Goal: Task Accomplishment & Management: Manage account settings

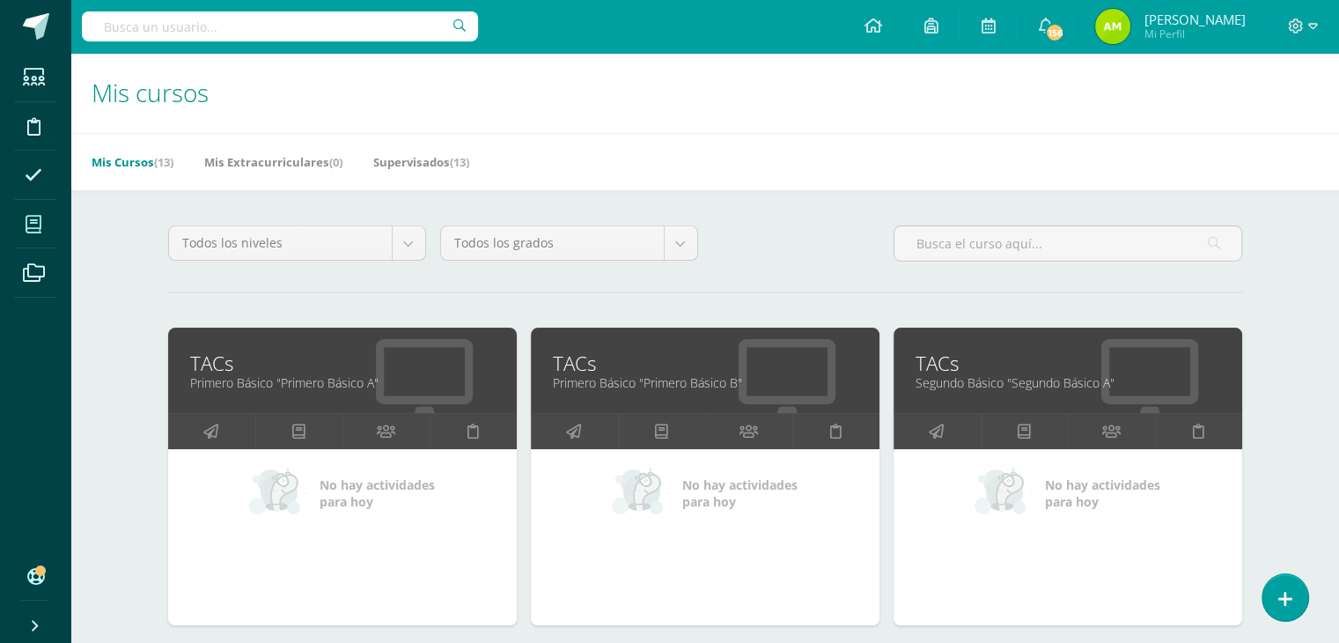
click at [729, 367] on link "TACs" at bounding box center [705, 362] width 305 height 27
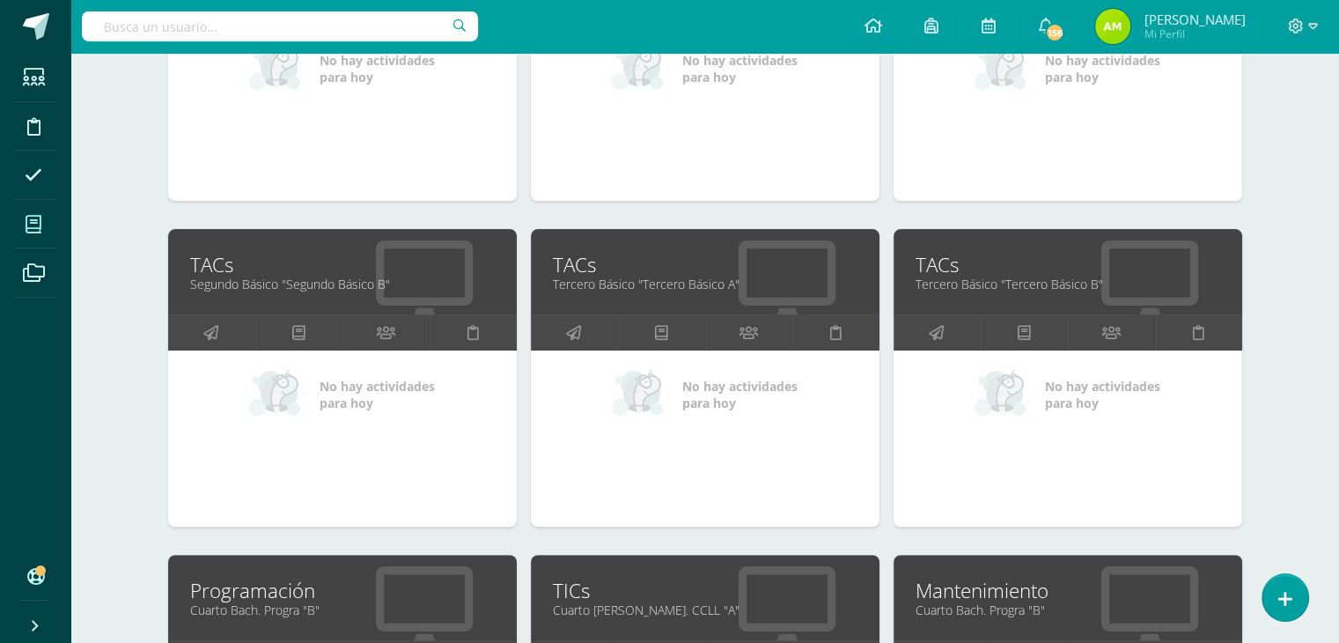
scroll to position [440, 0]
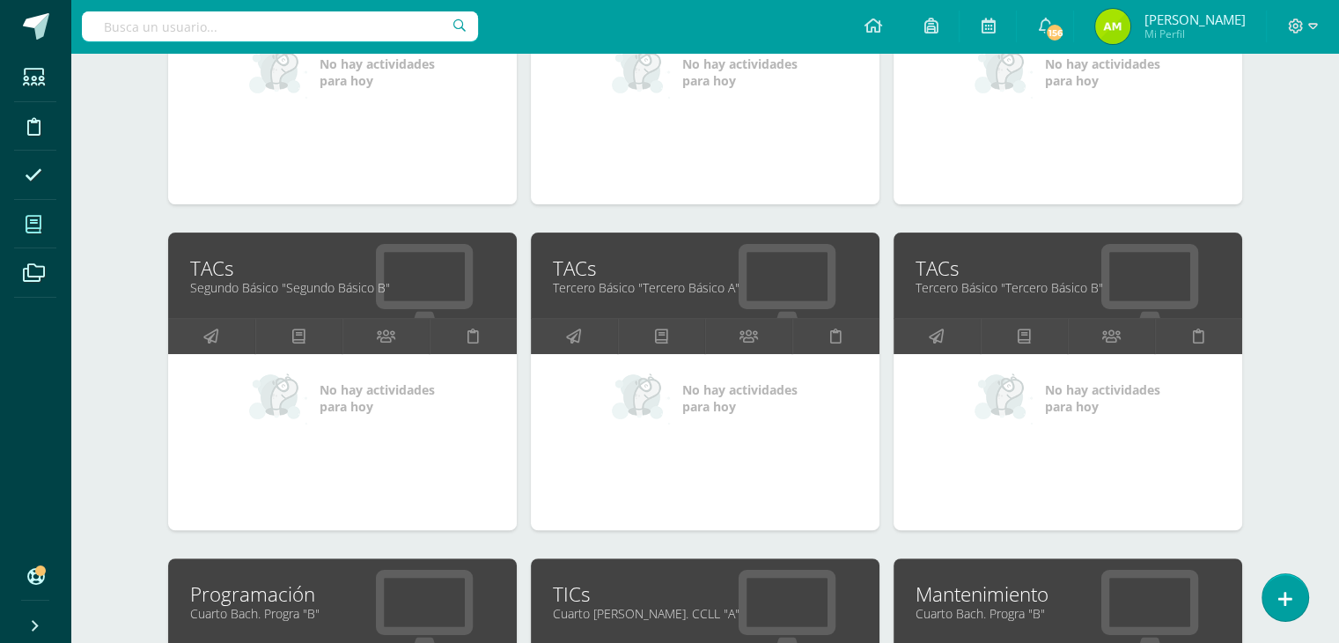
scroll to position [440, 0]
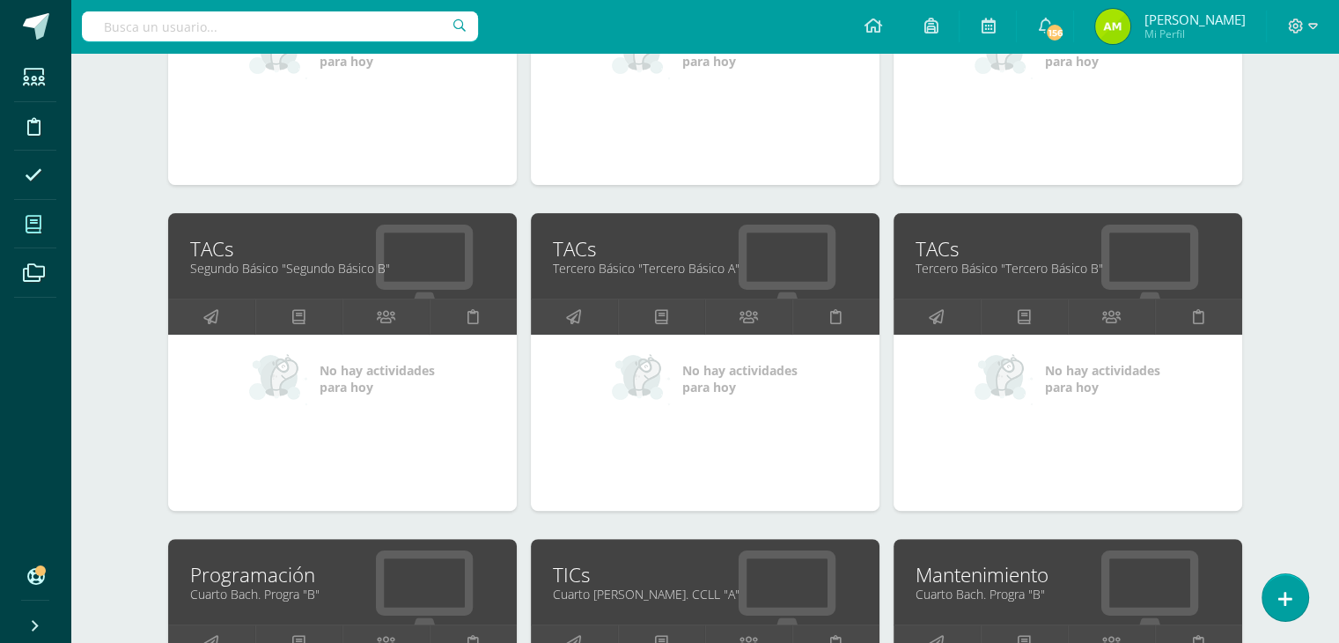
click at [204, 245] on link "TACs" at bounding box center [342, 248] width 305 height 27
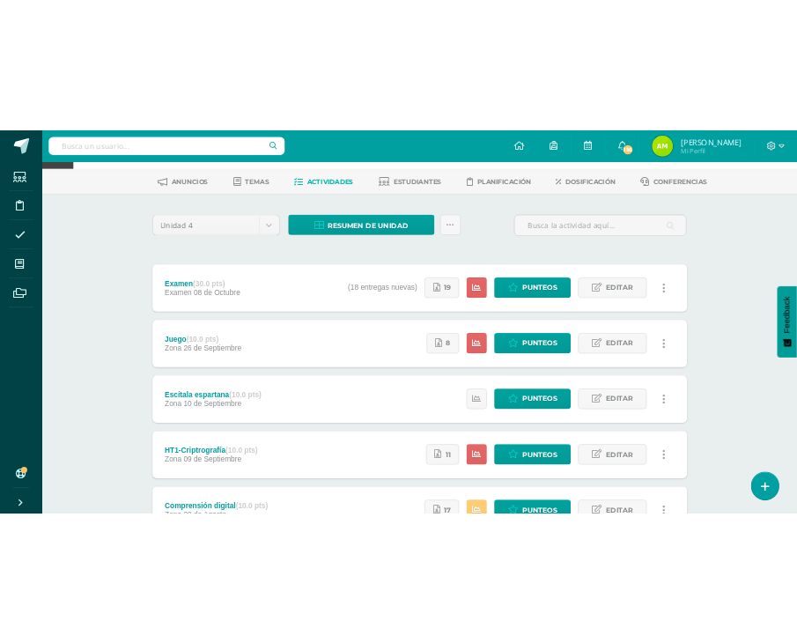
scroll to position [88, 0]
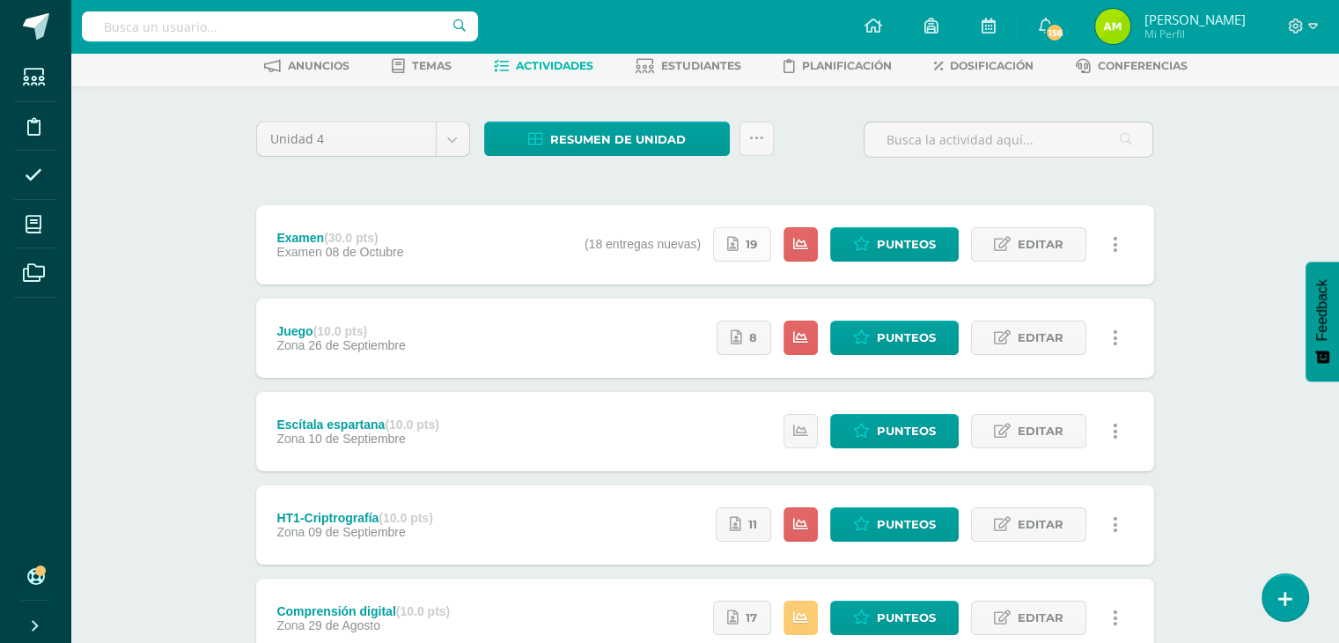
click at [731, 246] on icon at bounding box center [732, 244] width 11 height 15
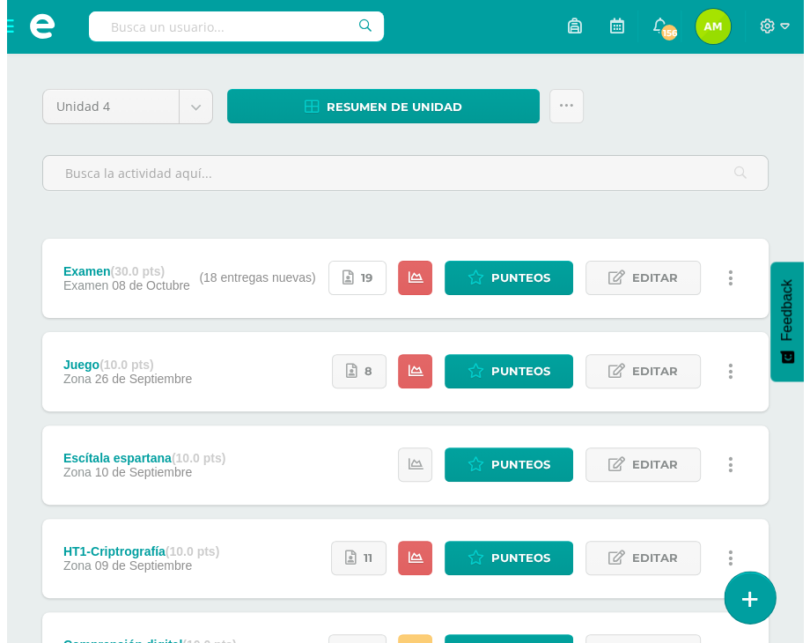
scroll to position [264, 0]
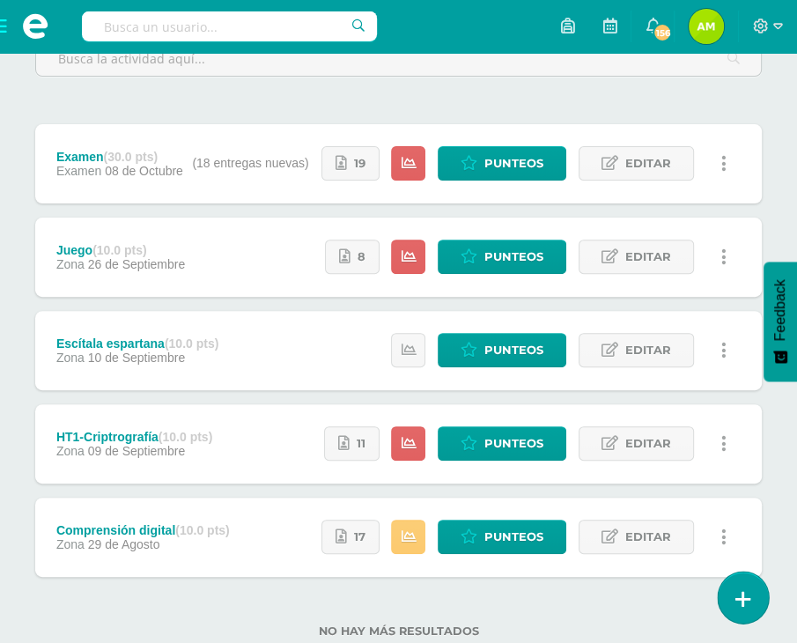
click at [750, 592] on link at bounding box center [742, 596] width 50 height 51
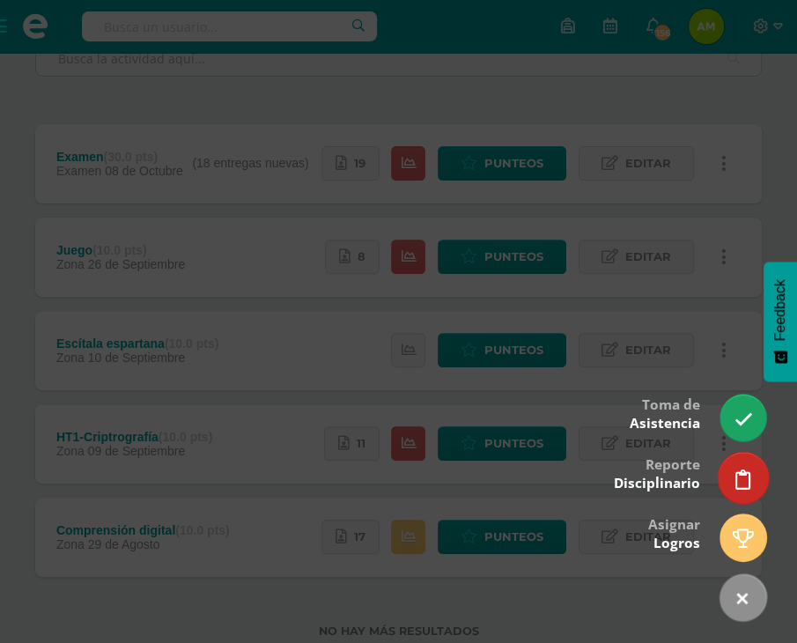
click at [739, 475] on icon at bounding box center [743, 479] width 16 height 20
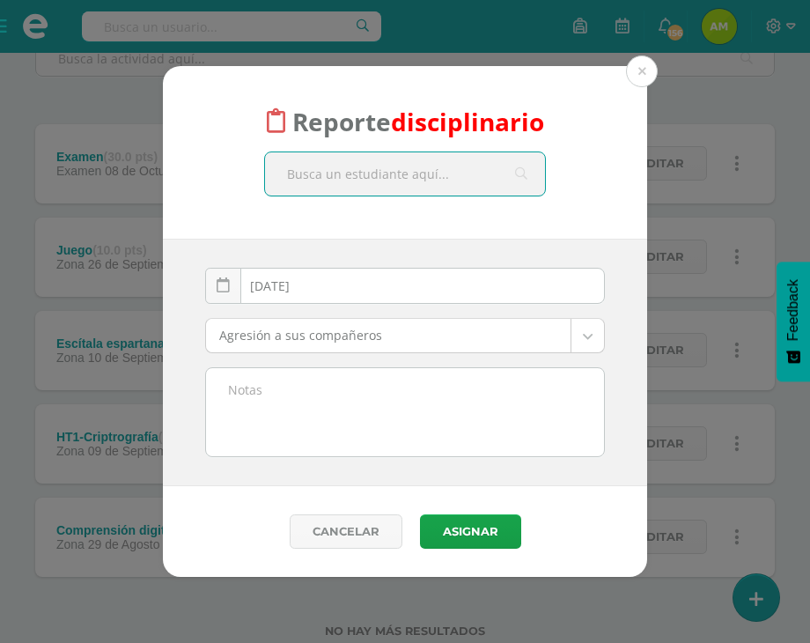
click at [358, 401] on textarea at bounding box center [405, 412] width 398 height 88
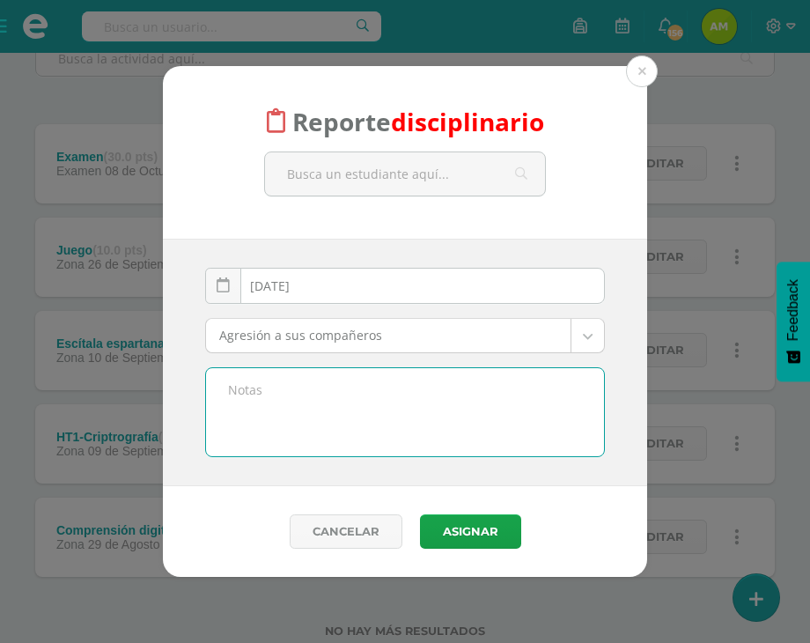
paste textarea "Se informa que el alumno no entregó el examen de TAC´s, el cual consistía en la…"
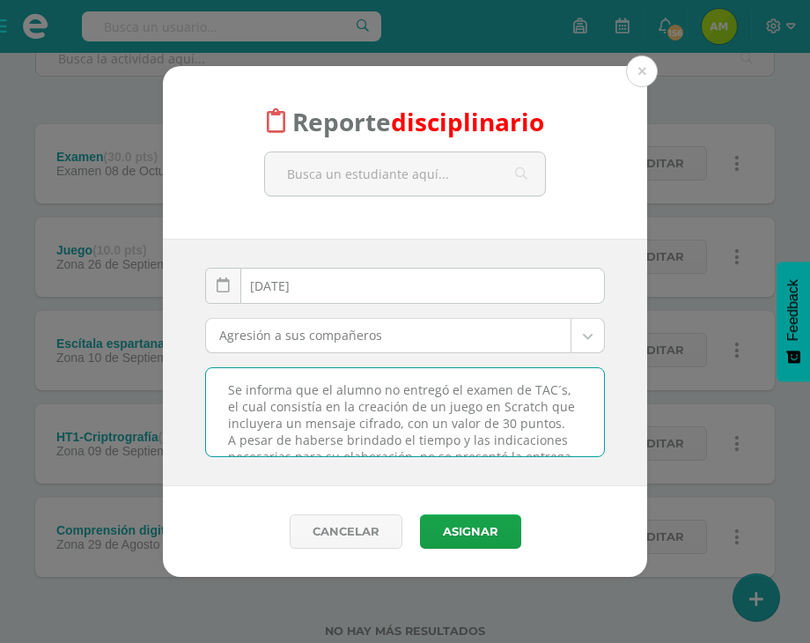
scroll to position [56, 0]
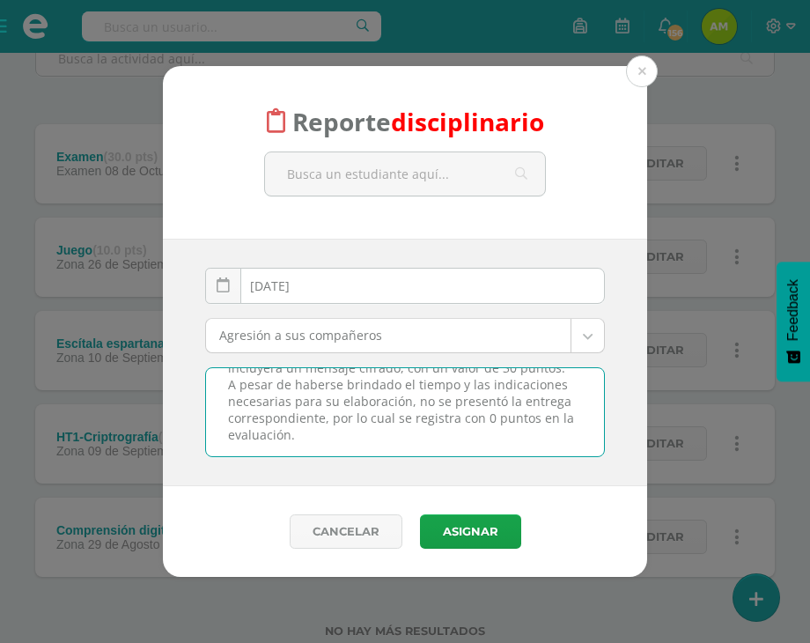
type textarea "Se informa que el alumno no entregó el examen de TAC´s, el cual consistía en la…"
click at [386, 326] on body "Reporte disciplinario 2025-10-10 October, 2025 Mo Tu We Th Fr Sa Su 29 30 1 2 3…" at bounding box center [405, 215] width 810 height 958
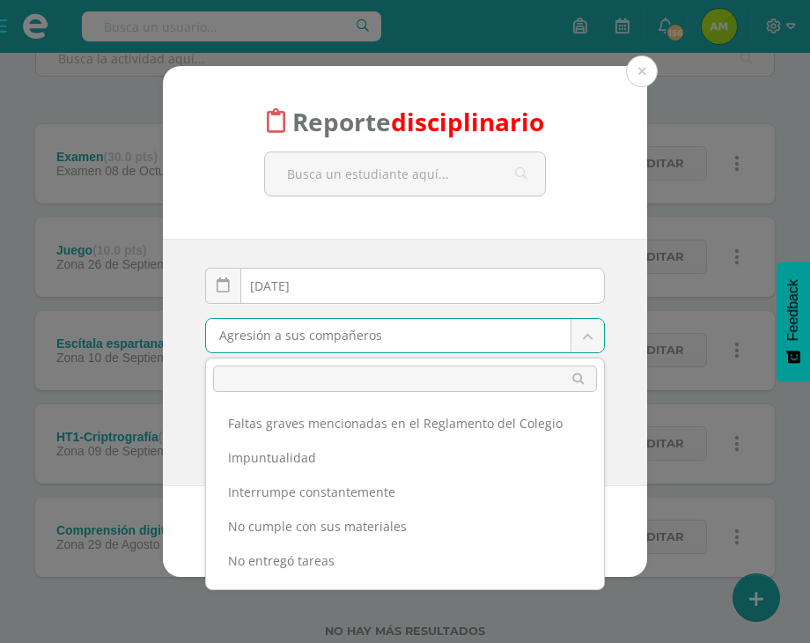
scroll to position [440, 0]
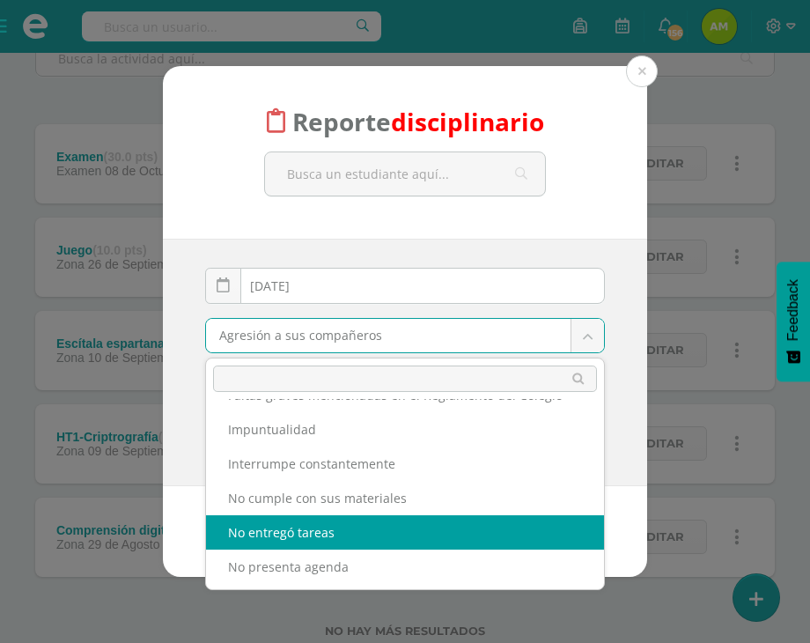
drag, startPoint x: 324, startPoint y: 525, endPoint x: 317, endPoint y: 452, distance: 73.4
select select "5"
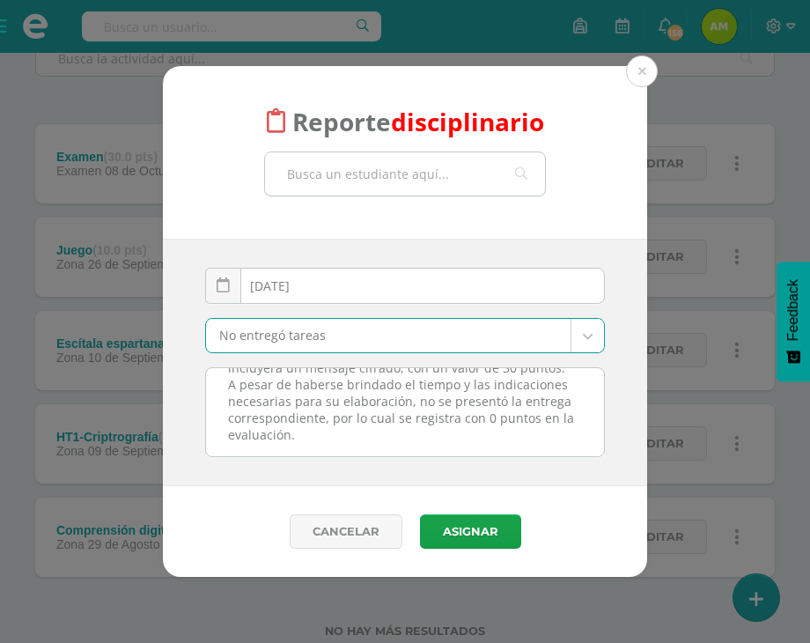
click at [401, 180] on input "text" at bounding box center [405, 173] width 280 height 43
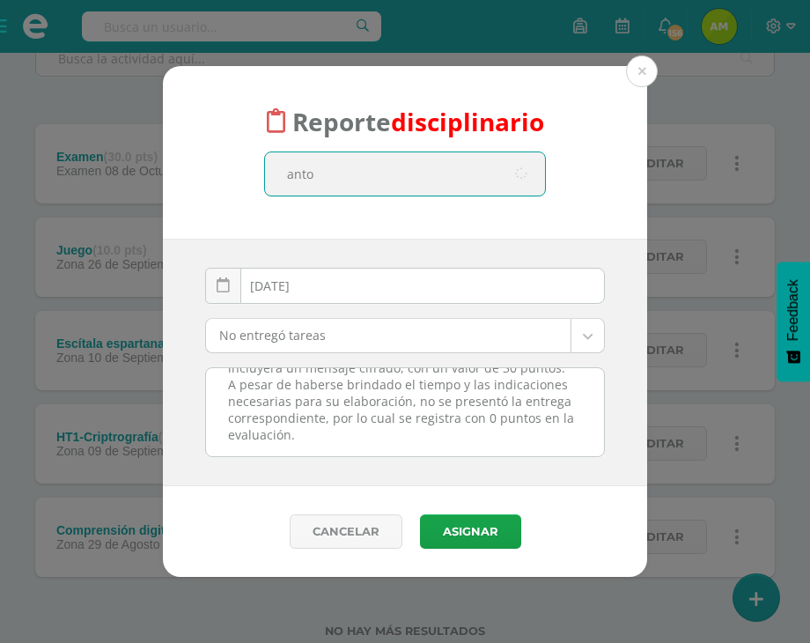
type input "anton"
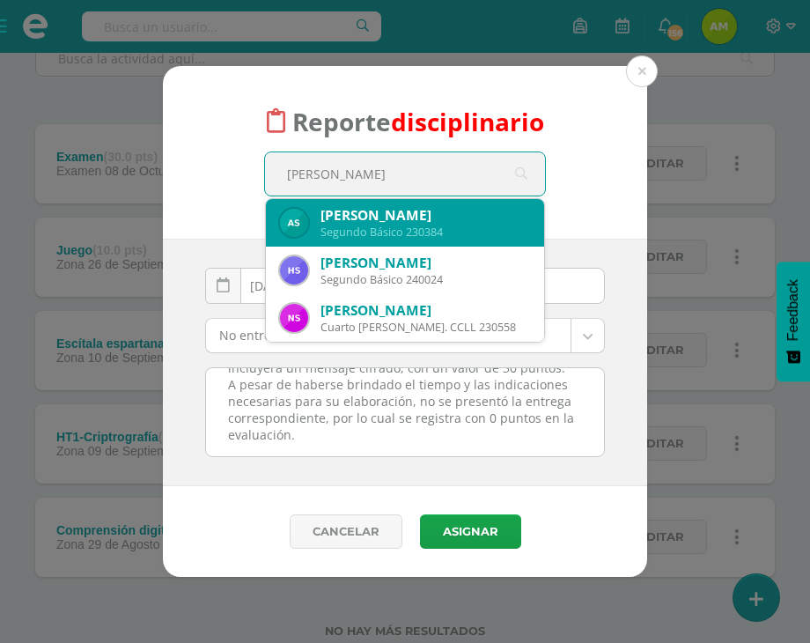
click at [398, 216] on div "Anthony Alejandro Santos Rivas" at bounding box center [425, 215] width 210 height 18
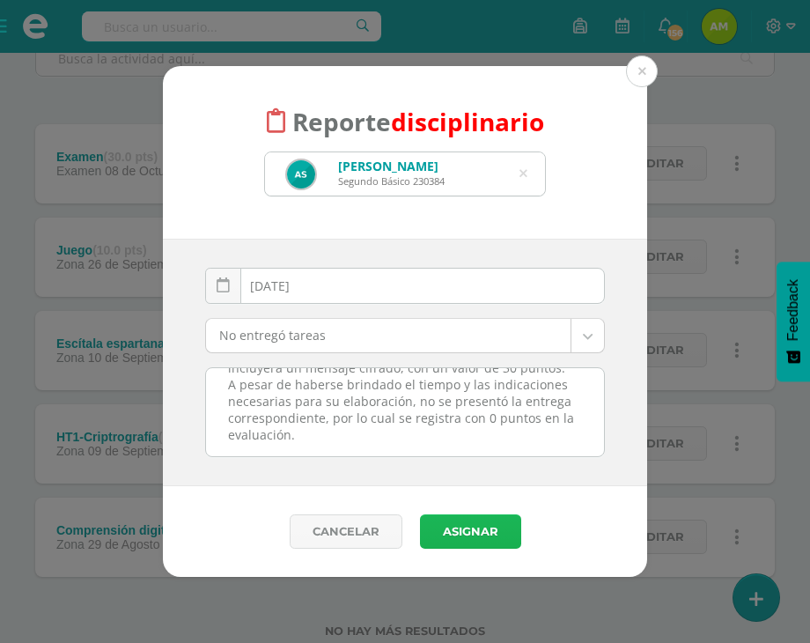
click at [481, 532] on button "Asignar" at bounding box center [470, 531] width 101 height 34
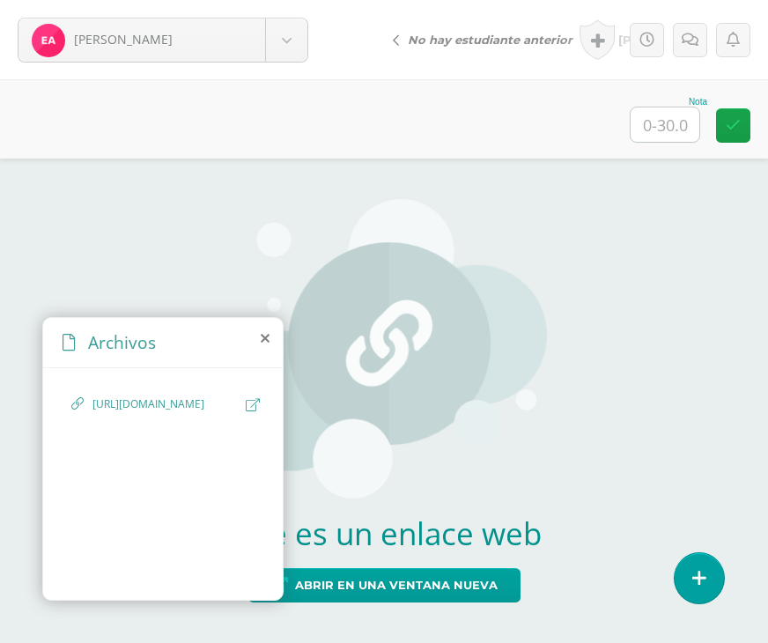
click at [249, 402] on icon at bounding box center [253, 404] width 14 height 13
click at [648, 124] on input "text" at bounding box center [664, 124] width 69 height 34
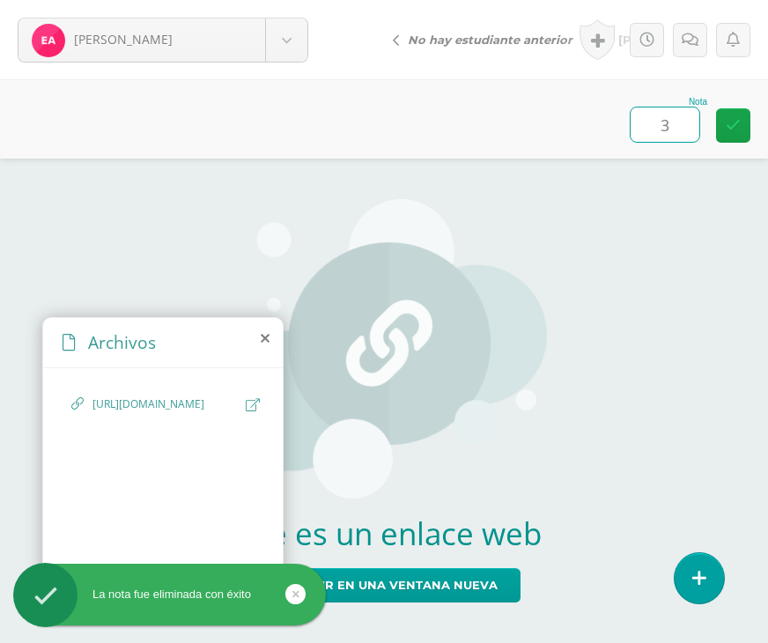
type input "30"
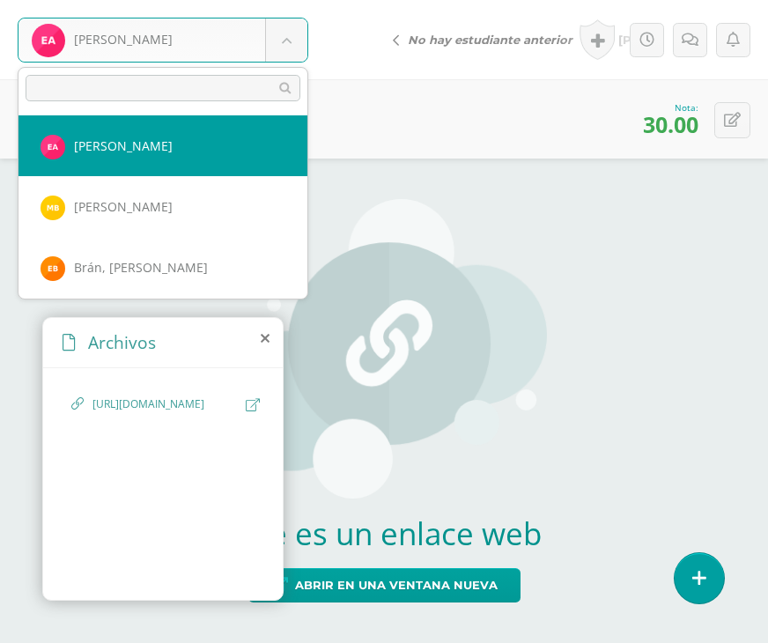
click at [300, 0] on body "La nota fue eliminada con éxito Avila, Edna Avila, Edna Barrientos, María Brán,…" at bounding box center [384, 0] width 768 height 0
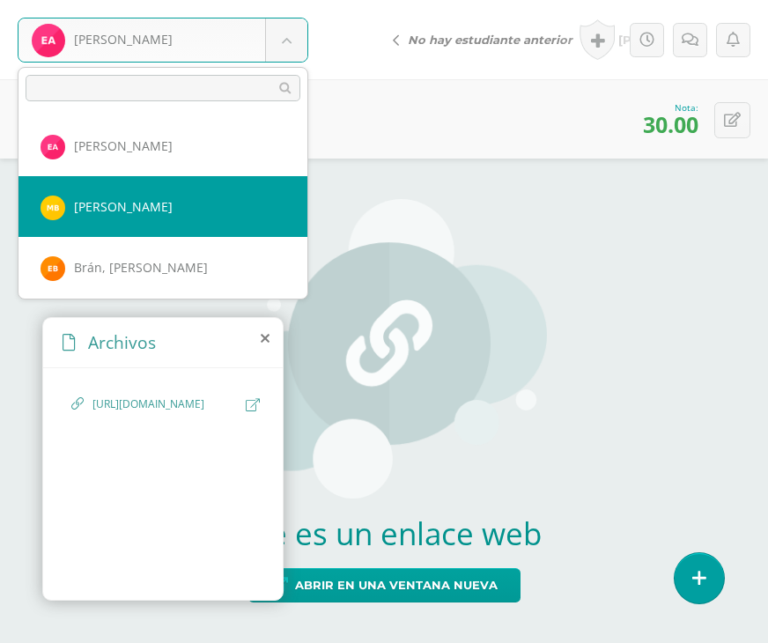
select select "529"
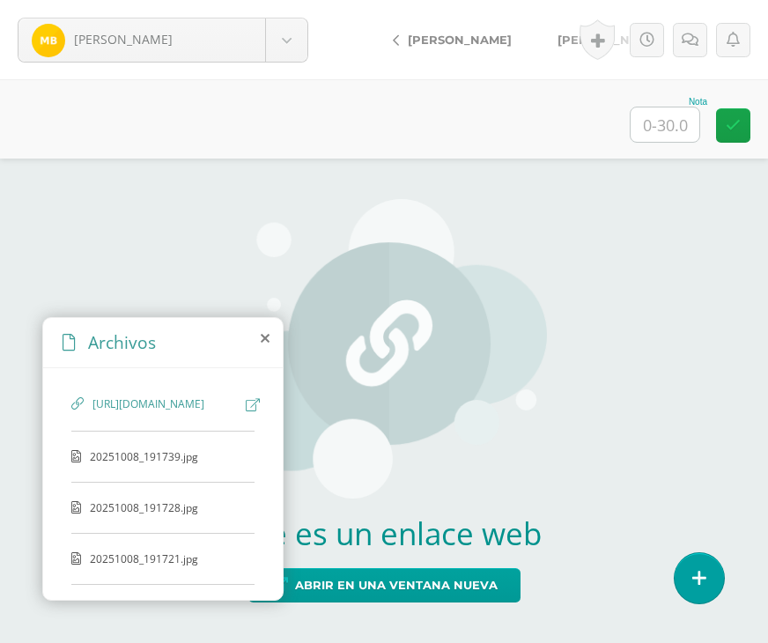
click at [246, 405] on icon at bounding box center [253, 404] width 14 height 13
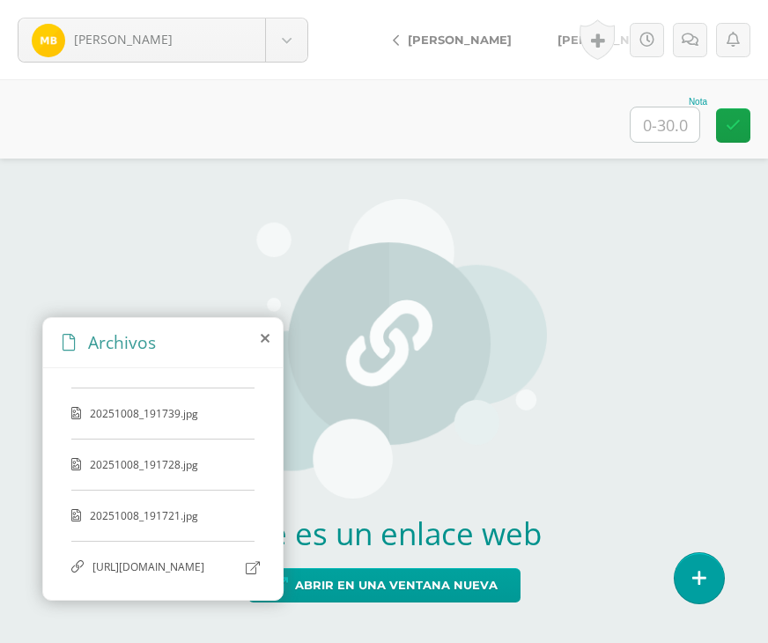
scroll to position [133, 0]
click at [177, 406] on span "20251008_191739.jpg" at bounding box center [162, 413] width 144 height 15
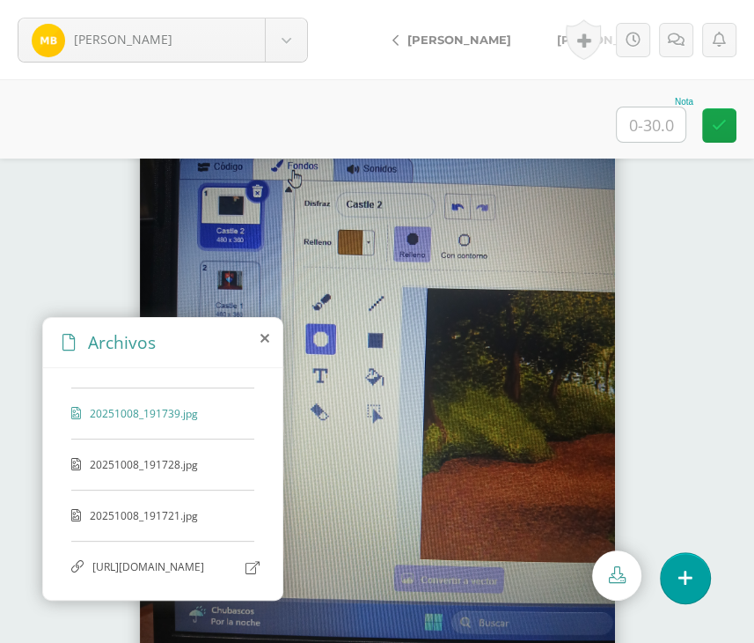
click at [146, 457] on div "20251008_191728.jpg" at bounding box center [162, 473] width 183 height 33
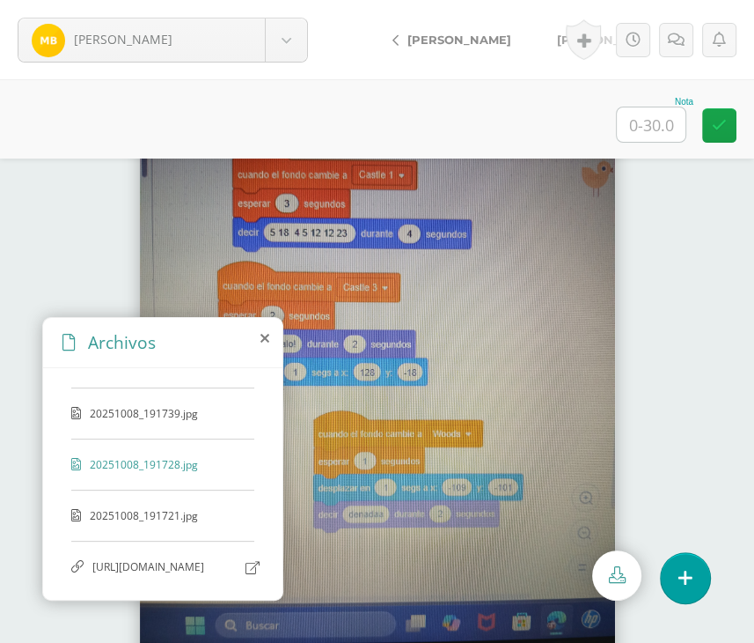
click at [168, 508] on span "20251008_191721.jpg" at bounding box center [162, 515] width 144 height 15
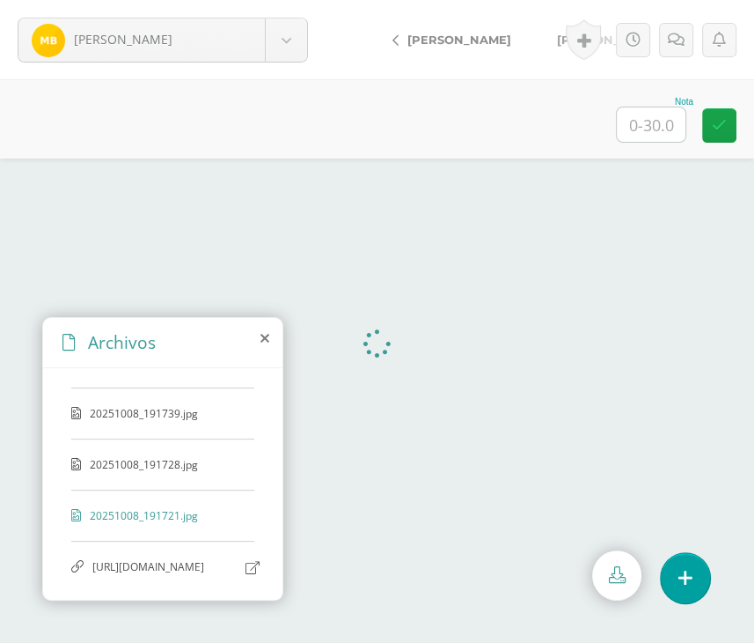
click at [246, 561] on icon at bounding box center [253, 567] width 14 height 13
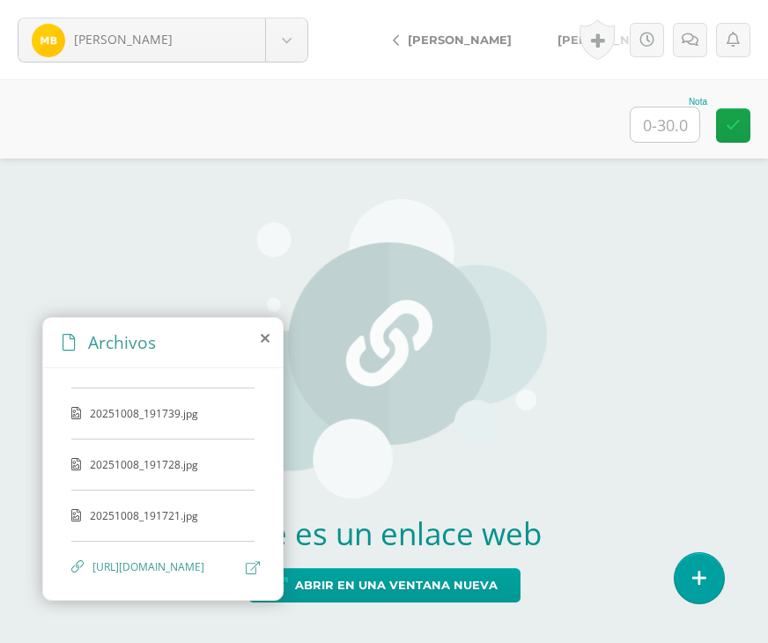
click at [673, 142] on div at bounding box center [664, 125] width 70 height 36
click at [666, 124] on input "text" at bounding box center [664, 124] width 69 height 34
type input "30"
click at [534, 35] on link "[PERSON_NAME]" at bounding box center [612, 39] width 156 height 42
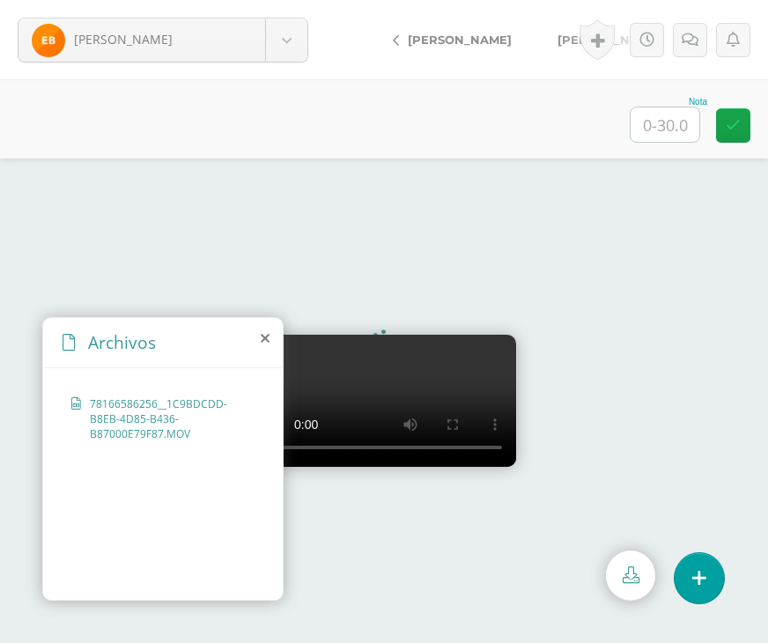
click at [663, 126] on input "text" at bounding box center [664, 124] width 69 height 34
type input "30"
click at [286, 0] on body "[PERSON_NAME] [PERSON_NAME][GEOGRAPHIC_DATA] [PERSON_NAME] [PERSON_NAME] [PERSO…" at bounding box center [384, 0] width 768 height 0
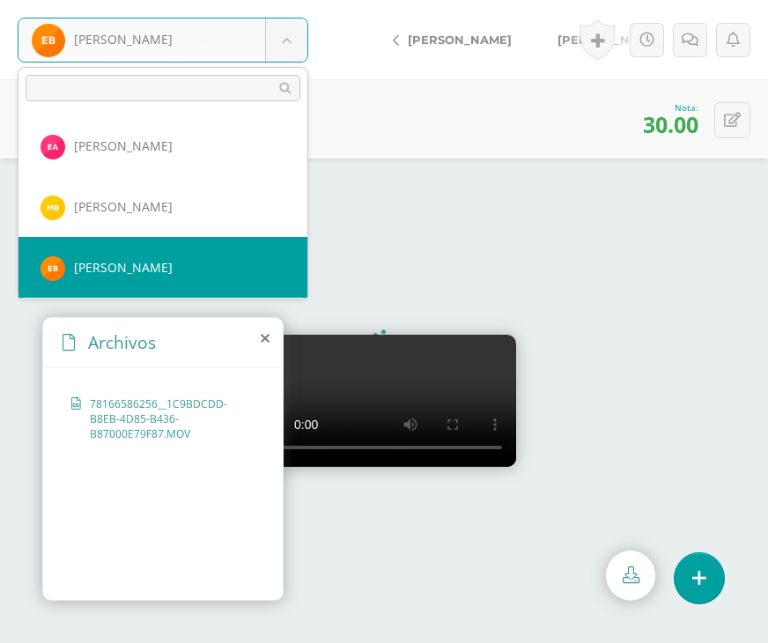
scroll to position [88, 0]
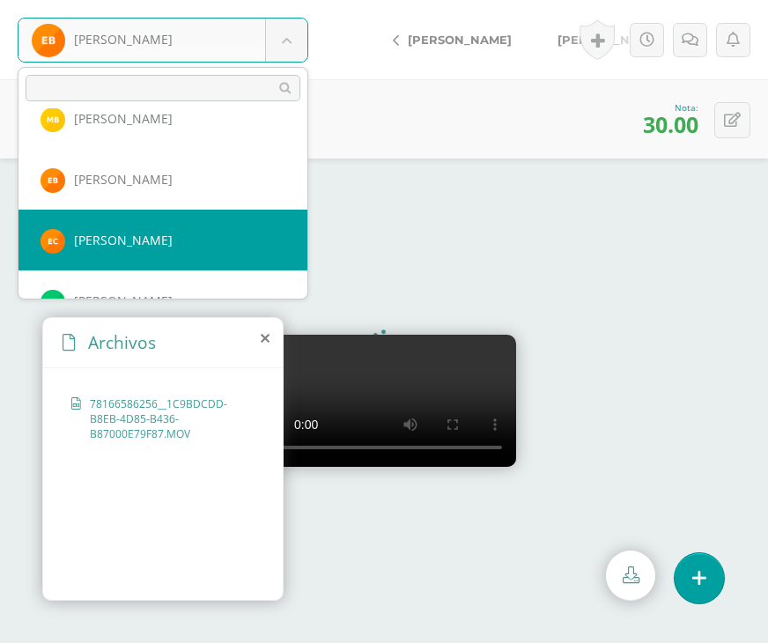
select select "1153"
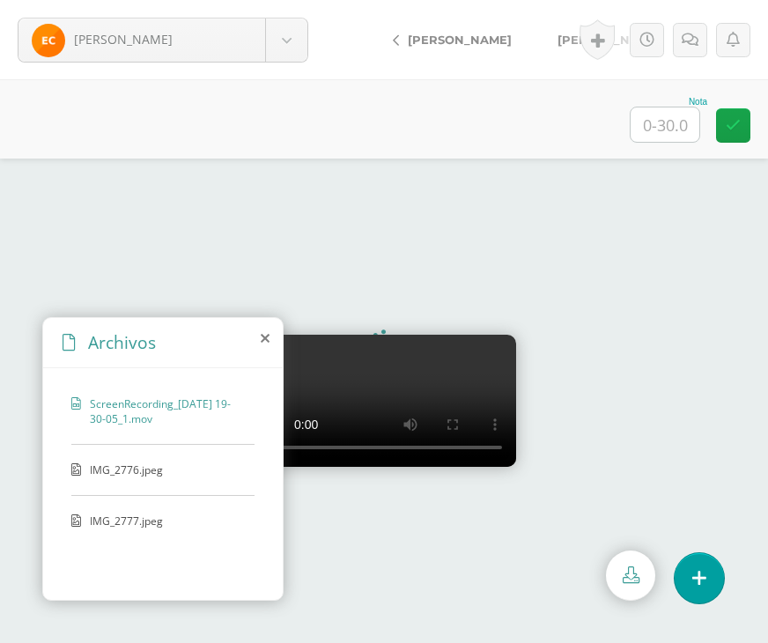
click at [158, 468] on span "IMG_2776.jpeg" at bounding box center [162, 469] width 144 height 15
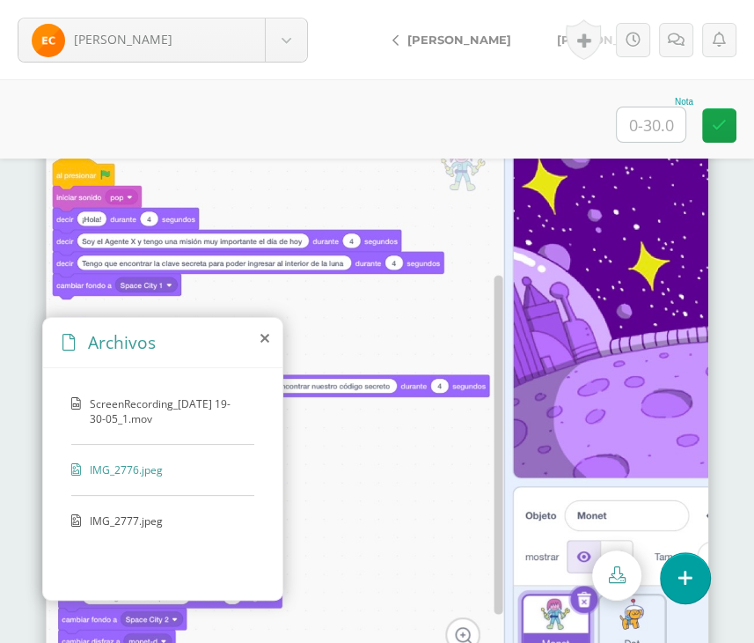
click at [141, 520] on span "IMG_2777.jpeg" at bounding box center [162, 520] width 144 height 15
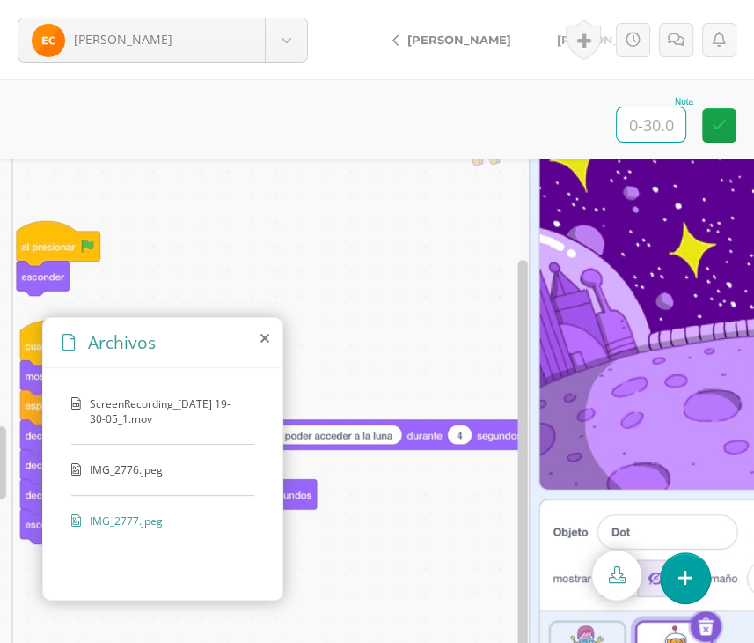
click at [675, 130] on input "text" at bounding box center [651, 124] width 69 height 34
type input "30"
click at [298, 0] on body "Cantillo, Emmanuel Avila, Edna Barrientos, María Brán, Estuardo Cantillo, Emman…" at bounding box center [377, 0] width 754 height 0
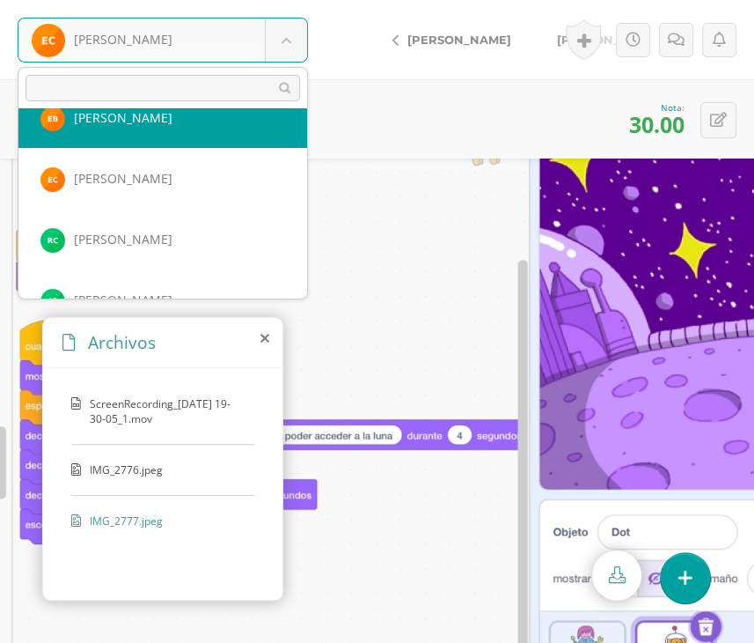
scroll to position [176, 0]
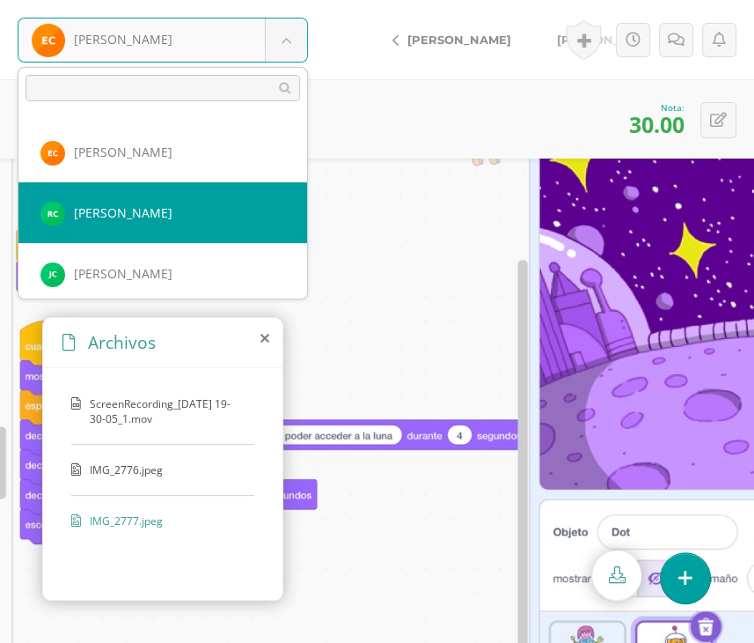
select select "234"
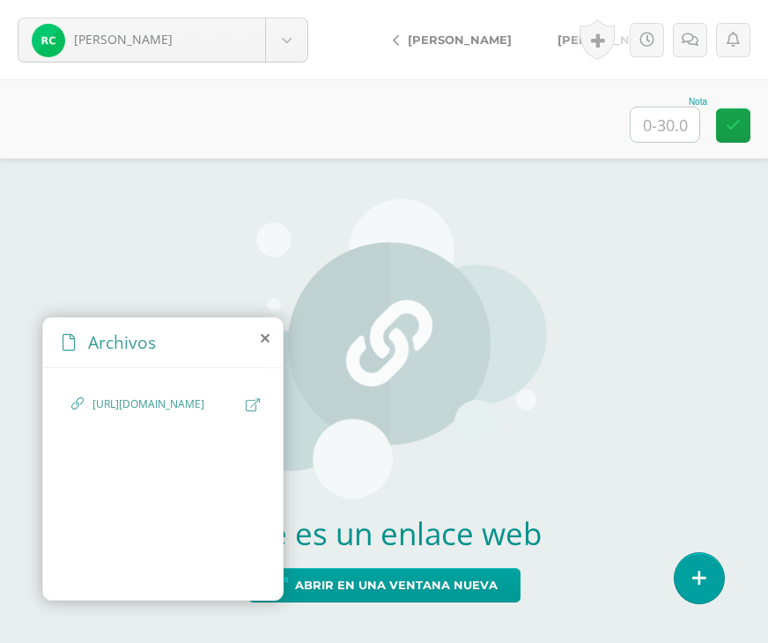
click at [254, 404] on icon at bounding box center [253, 404] width 14 height 13
click at [651, 112] on input "text" at bounding box center [664, 124] width 69 height 34
type input "30"
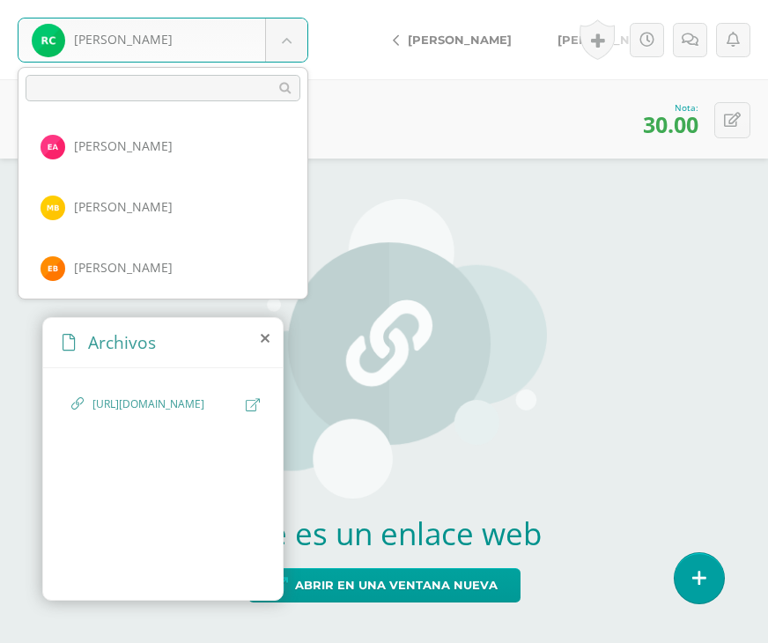
click at [306, 0] on body "Carrera, Ronaldo Avila, Edna Barrientos, María Brán, Estuardo Cantillo, Emmanue…" at bounding box center [384, 0] width 768 height 0
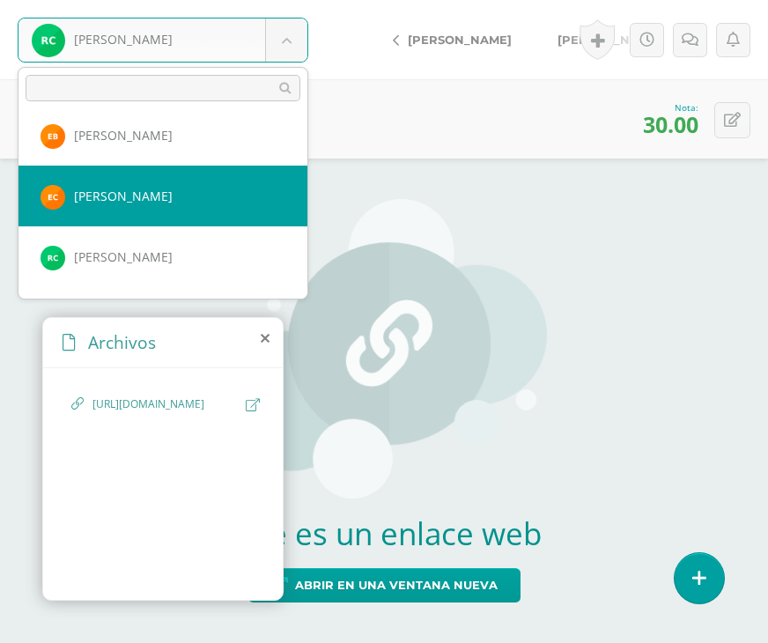
scroll to position [155, 0]
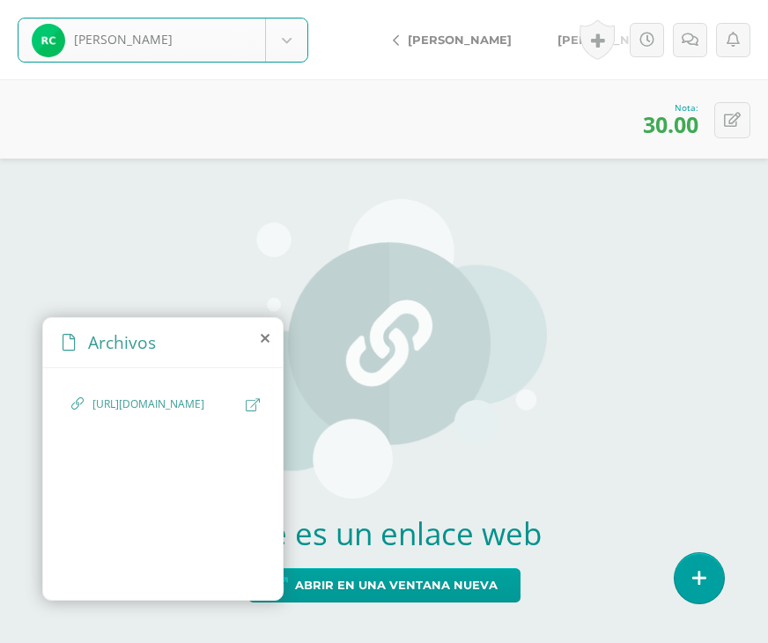
click at [271, 0] on body "Carrera, Ronaldo Avila, Edna Barrientos, María Brán, Estuardo Cantillo, Emmanue…" at bounding box center [384, 0] width 768 height 0
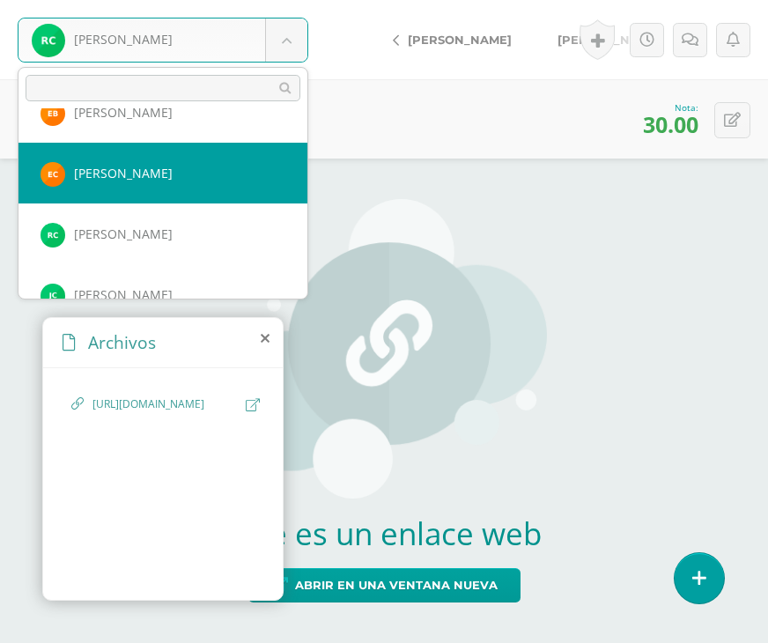
scroll to position [243, 0]
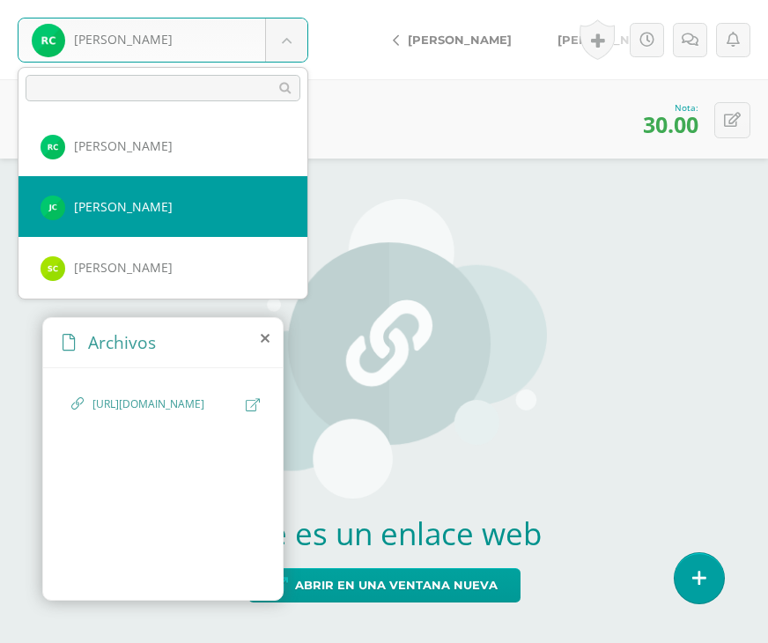
select select "227"
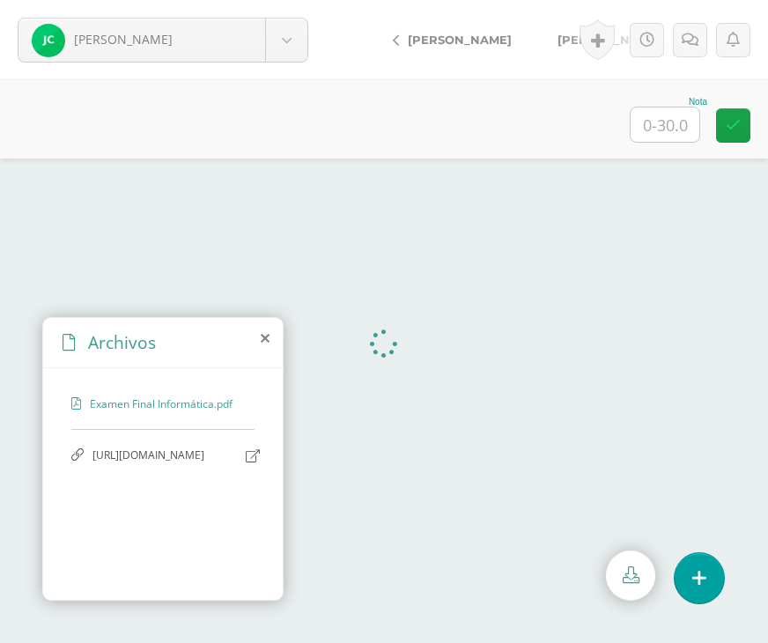
click at [261, 331] on icon at bounding box center [265, 338] width 9 height 14
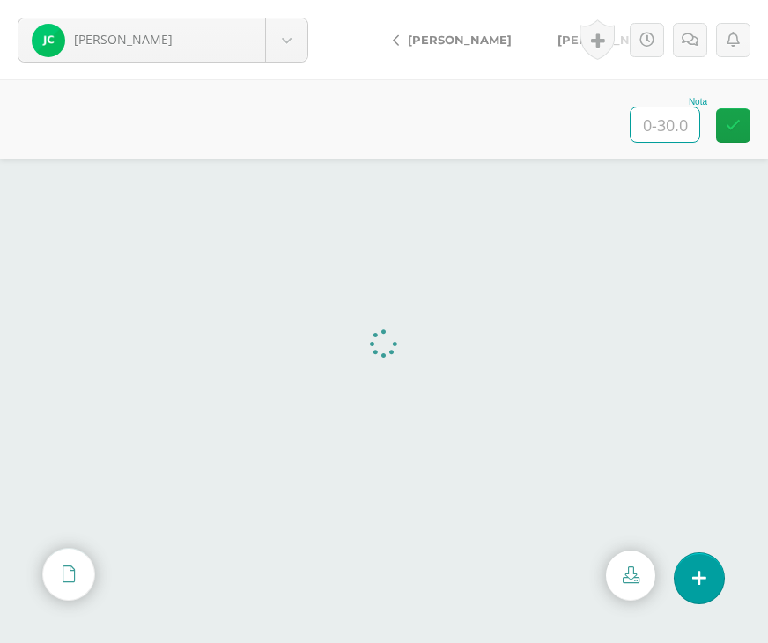
click at [647, 129] on input "text" at bounding box center [664, 124] width 69 height 34
type input "30"
click at [563, 40] on div "Historial de actividad Javier Castro ha subido dbf9fa69-0afd-4948-9855-1f6072be…" at bounding box center [661, 39] width 212 height 79
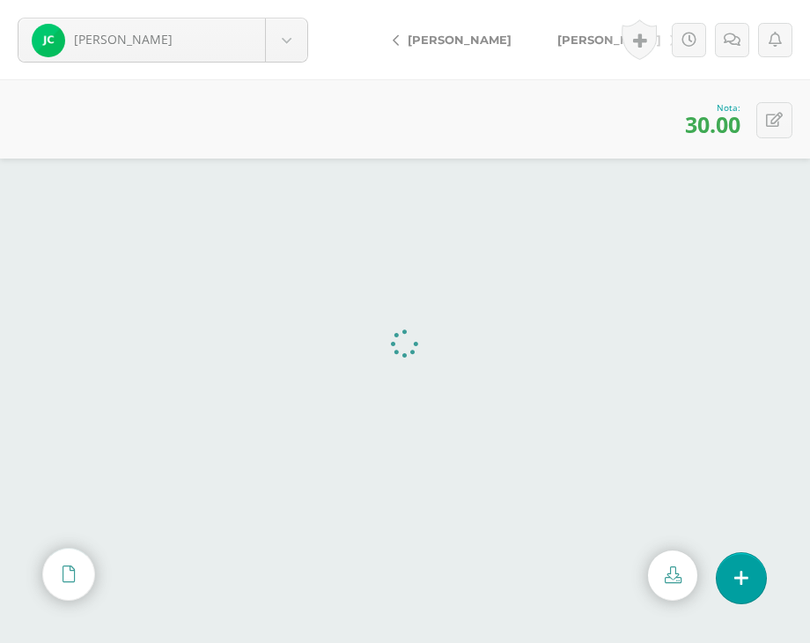
click at [600, 44] on div "Historial de actividad Javier Castro ha subido dbf9fa69-0afd-4948-9855-1f6072be…" at bounding box center [704, 39] width 212 height 79
click at [565, 40] on span "[PERSON_NAME]" at bounding box center [609, 40] width 104 height 14
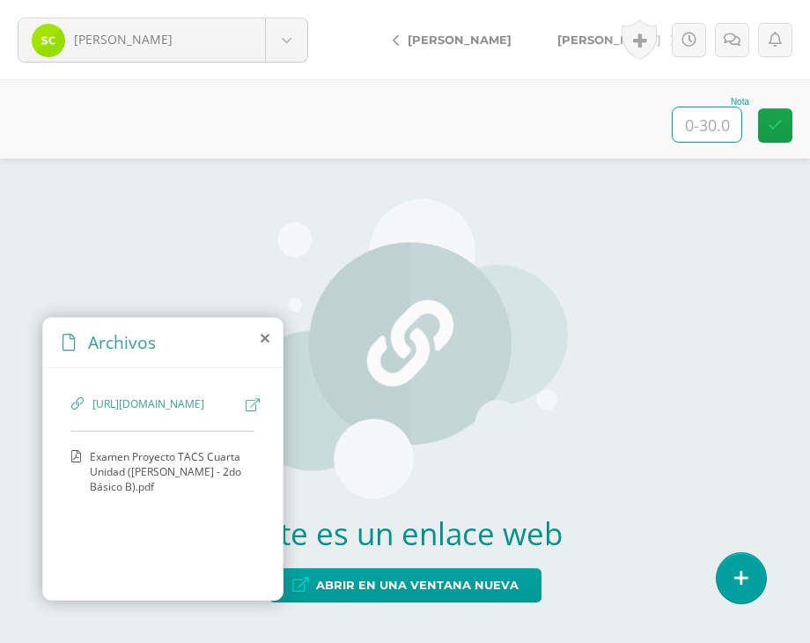
click at [722, 128] on input "text" at bounding box center [707, 124] width 69 height 34
type input "30"
click at [570, 40] on span "[PERSON_NAME]" at bounding box center [609, 40] width 104 height 14
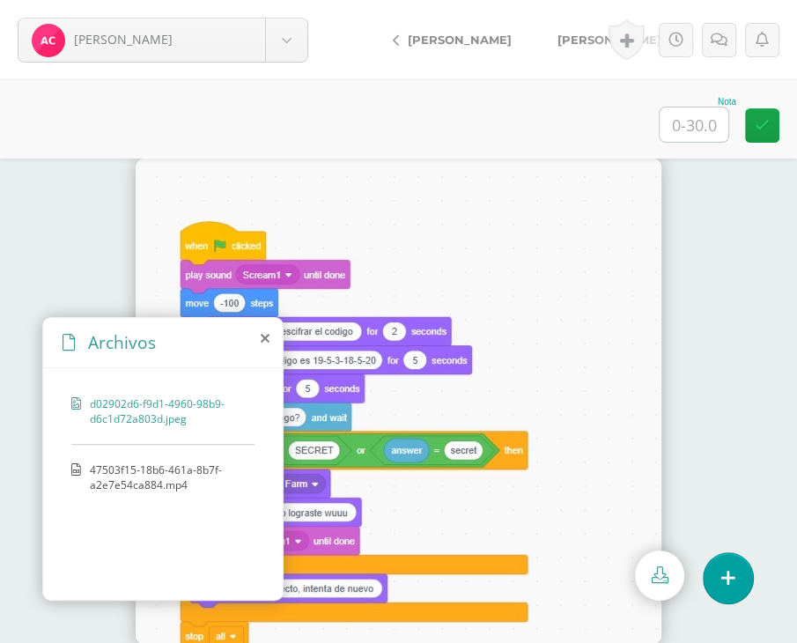
click at [141, 462] on span "47503f15-18b6-461a-8b7f-a2e7e54ca884.mp4" at bounding box center [168, 477] width 156 height 30
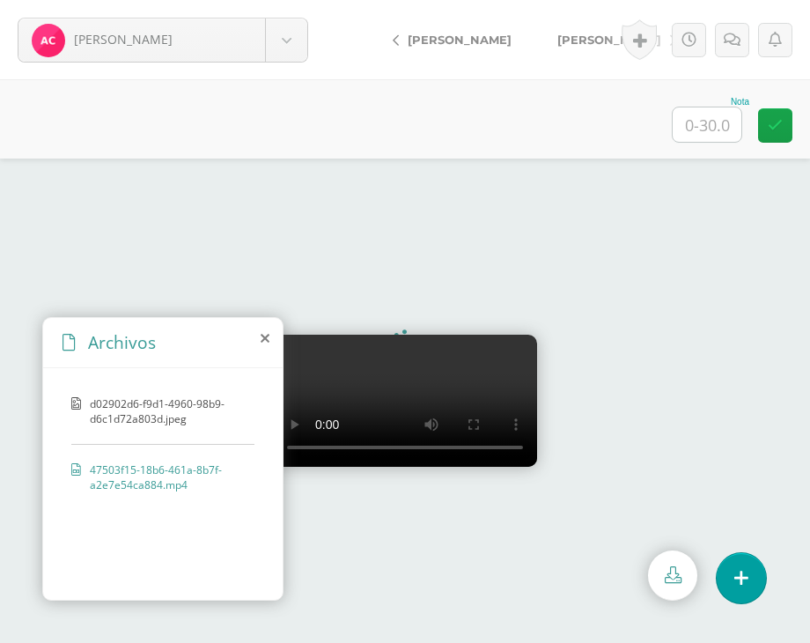
click at [268, 342] on icon at bounding box center [265, 338] width 9 height 14
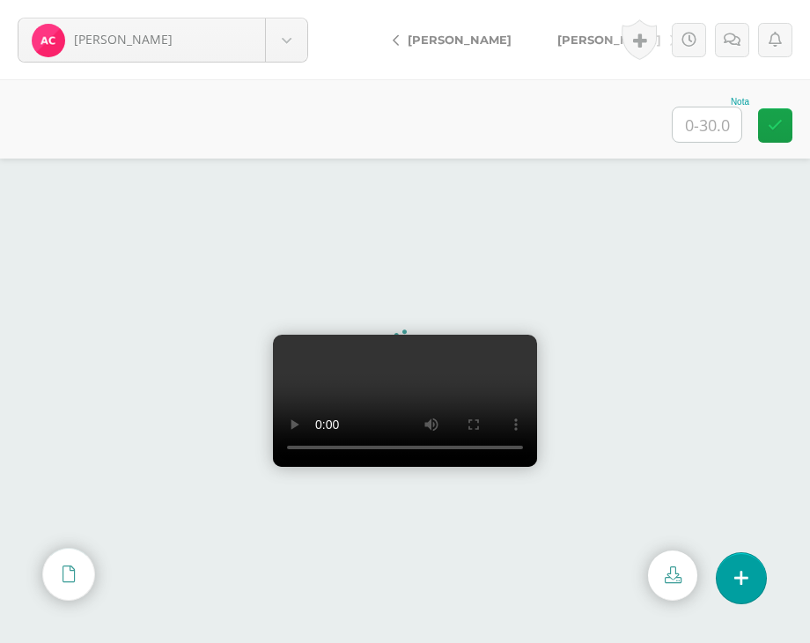
click at [713, 129] on input "text" at bounding box center [707, 124] width 69 height 34
type input "30"
click at [582, 46] on span "[PERSON_NAME]" at bounding box center [609, 40] width 104 height 14
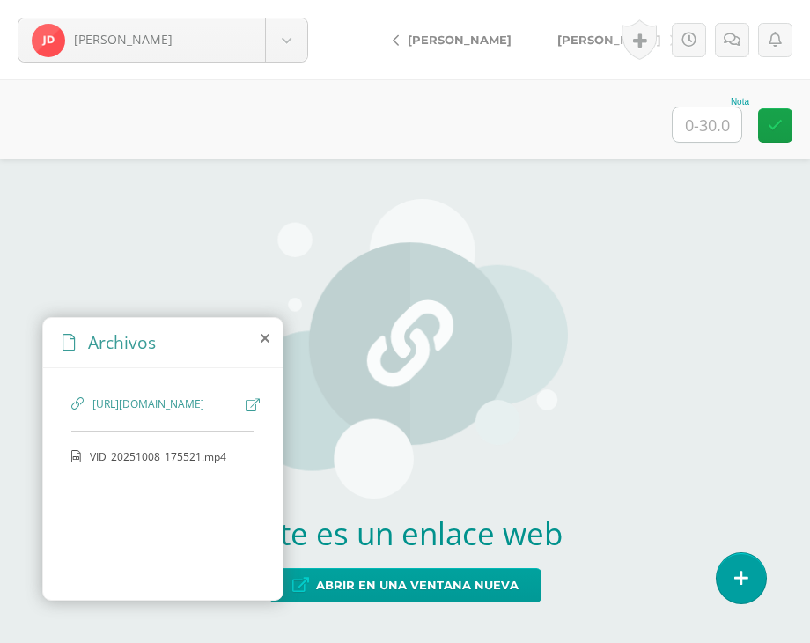
click at [150, 464] on span "VID_20251008_175521.mp4" at bounding box center [162, 456] width 144 height 15
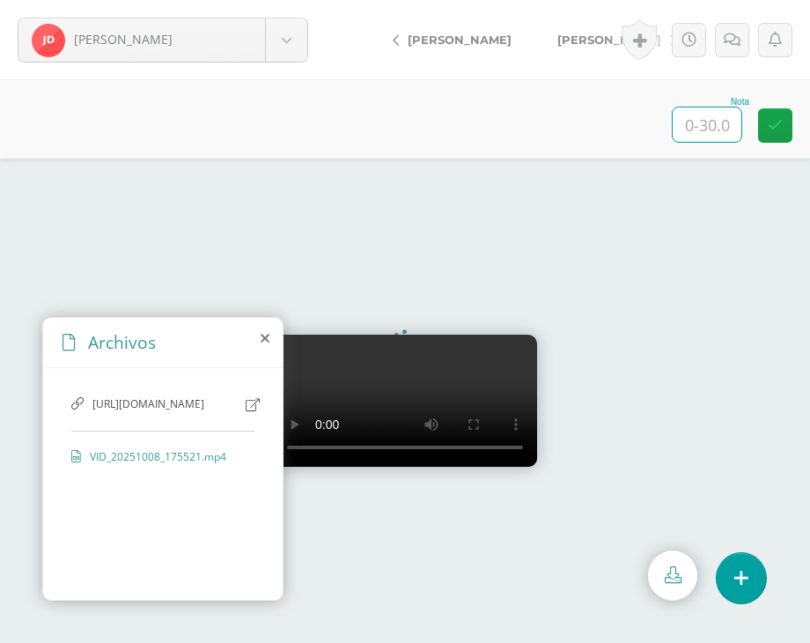
click at [706, 122] on input "text" at bounding box center [707, 124] width 69 height 34
type input "30"
click at [568, 33] on span "[PERSON_NAME]" at bounding box center [609, 40] width 104 height 14
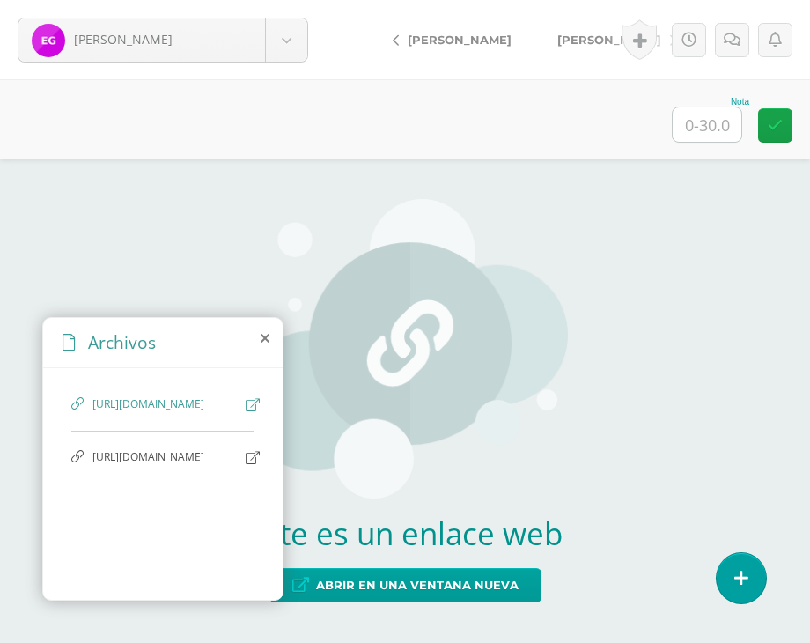
click at [252, 402] on icon at bounding box center [253, 404] width 14 height 13
click at [692, 126] on input "text" at bounding box center [707, 124] width 69 height 34
type input "30"
click at [595, 44] on span "[PERSON_NAME]" at bounding box center [609, 40] width 104 height 14
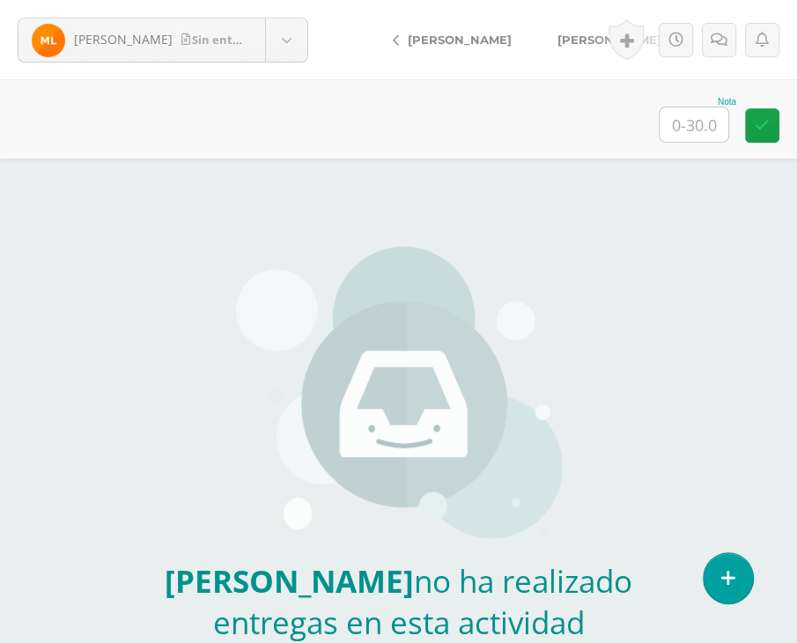
click at [694, 115] on input "text" at bounding box center [693, 124] width 69 height 34
type input "0"
click at [725, 36] on icon at bounding box center [718, 40] width 17 height 15
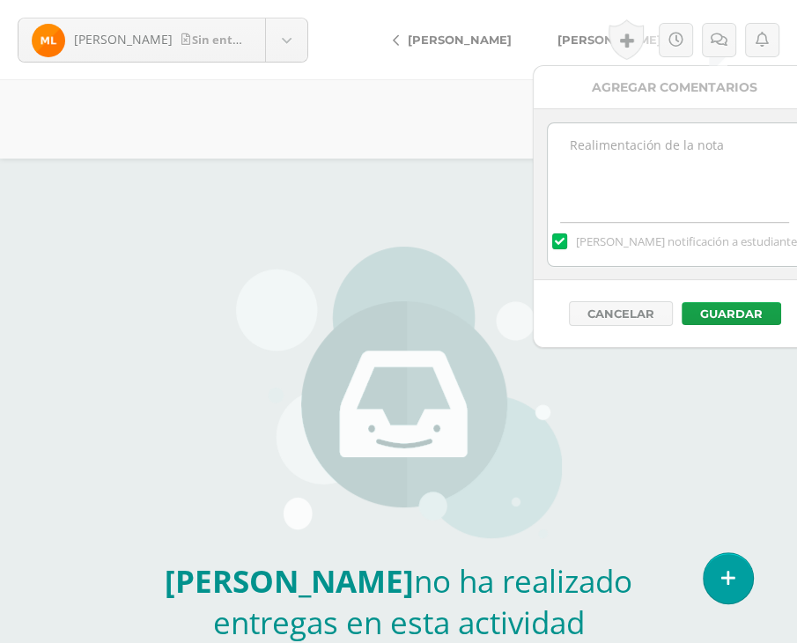
click at [668, 115] on div "[PERSON_NAME] notificación a estudiante" at bounding box center [674, 194] width 282 height 172
click at [668, 147] on textarea at bounding box center [675, 167] width 254 height 88
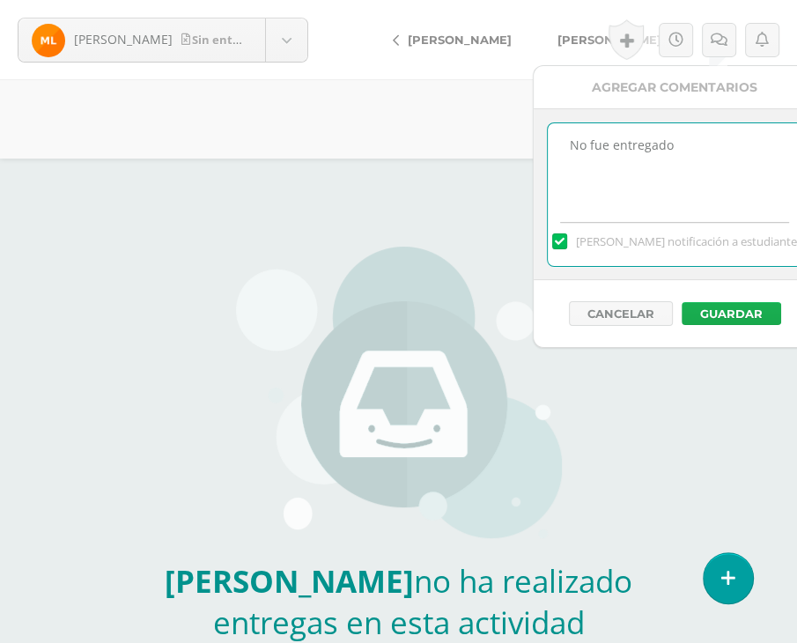
type textarea "No fue entregado"
click at [740, 317] on button "Guardar" at bounding box center [730, 313] width 99 height 23
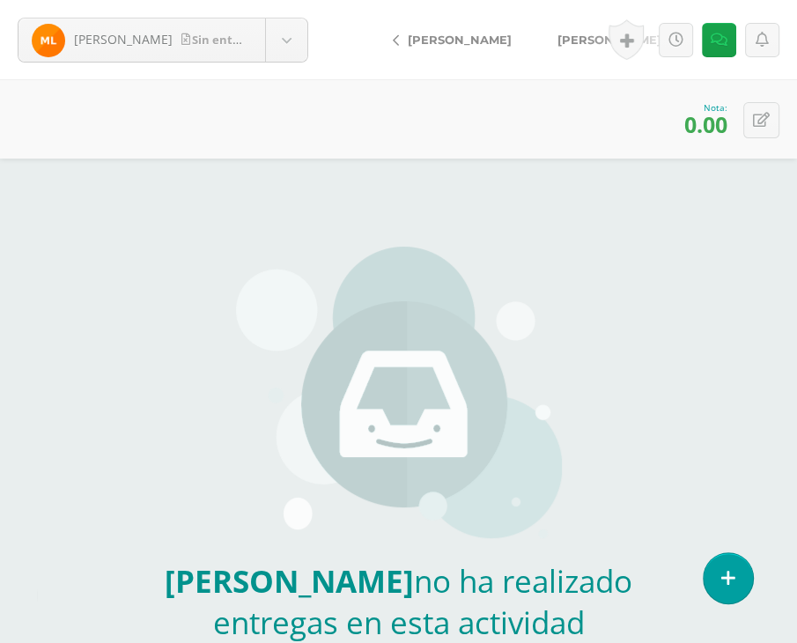
click at [581, 43] on span "[PERSON_NAME]" at bounding box center [609, 40] width 104 height 14
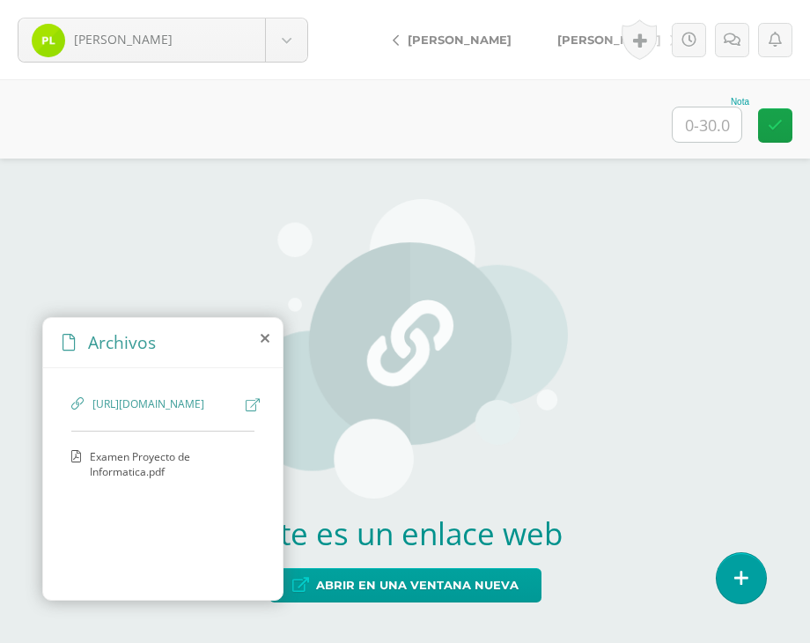
click at [167, 466] on span "Examen Proyecto de Informatica.pdf" at bounding box center [168, 464] width 156 height 30
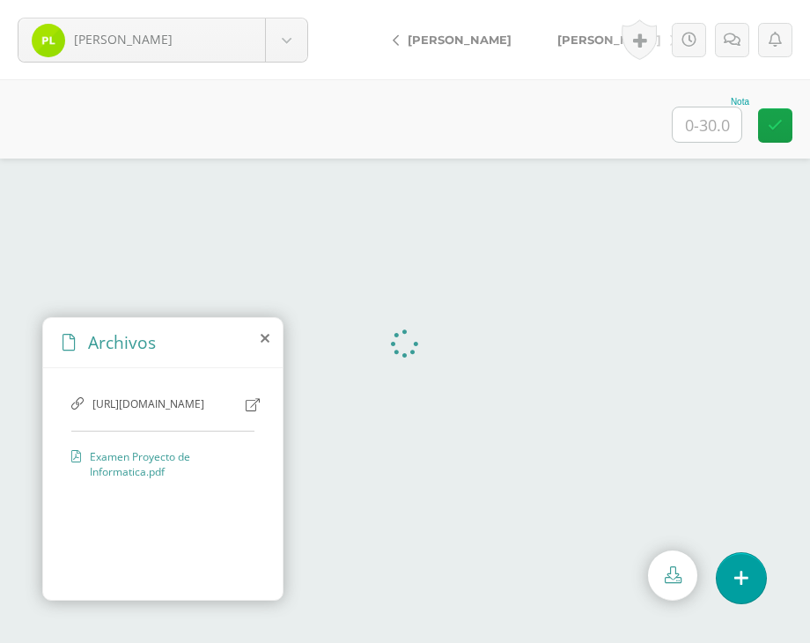
click at [250, 401] on icon at bounding box center [253, 404] width 14 height 13
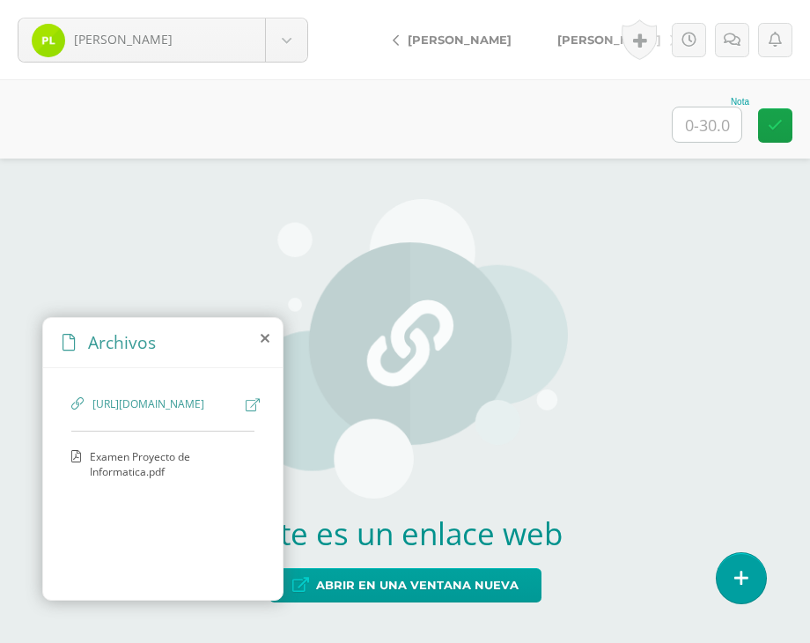
click at [717, 131] on input "text" at bounding box center [707, 124] width 69 height 34
type input "30"
click at [551, 36] on link "[PERSON_NAME]" at bounding box center [612, 39] width 156 height 42
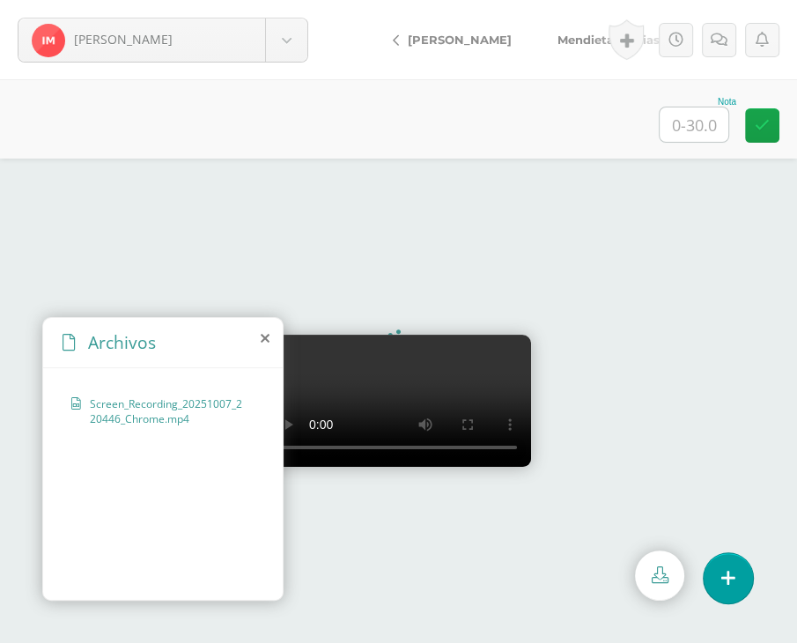
click at [673, 124] on input "text" at bounding box center [693, 124] width 69 height 34
type input "20"
click at [716, 50] on link at bounding box center [719, 40] width 34 height 34
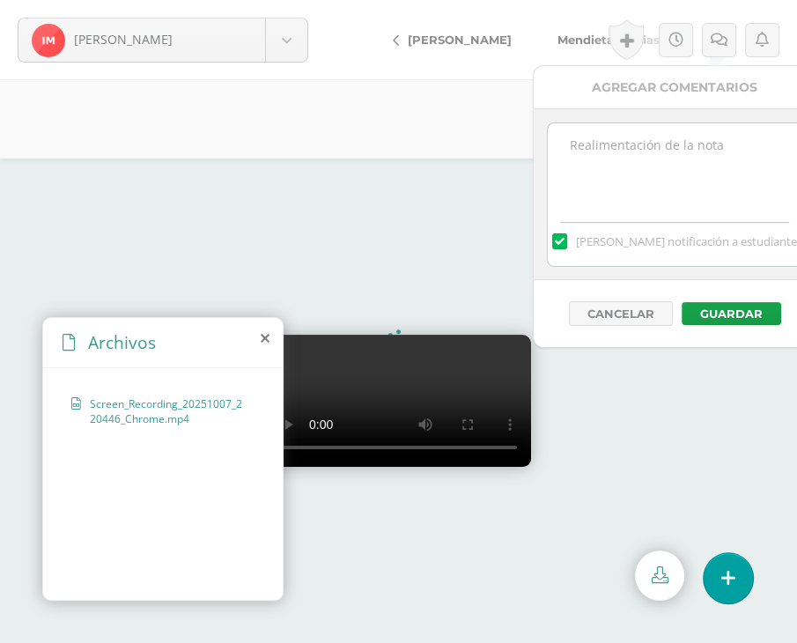
click at [652, 191] on textarea at bounding box center [675, 167] width 254 height 88
click at [718, 156] on textarea at bounding box center [675, 167] width 254 height 88
click at [666, 170] on textarea at bounding box center [675, 167] width 254 height 88
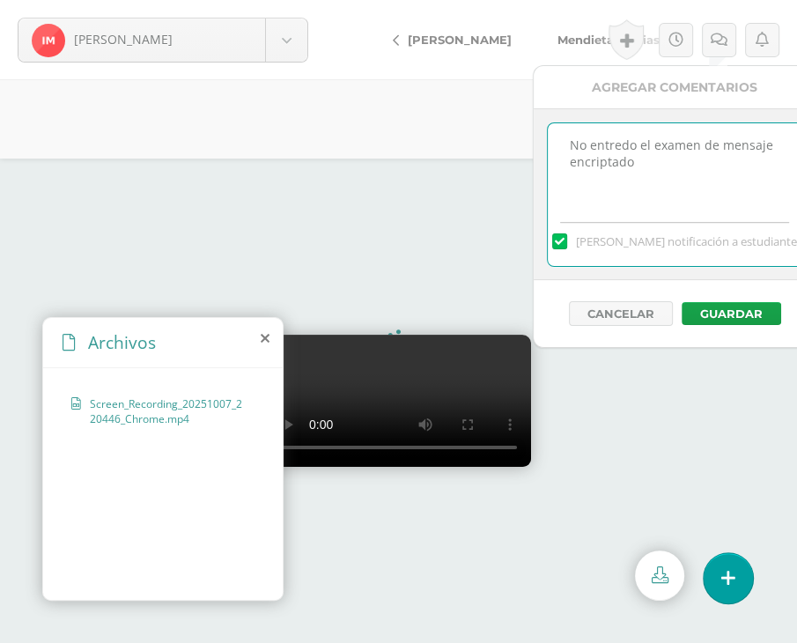
drag, startPoint x: 612, startPoint y: 135, endPoint x: 602, endPoint y: 145, distance: 14.3
click at [602, 145] on textarea "No entredo el examen de mensaje encriptado" at bounding box center [675, 167] width 254 height 88
click at [627, 144] on textarea "No entredo el examen de mensaje encriptado" at bounding box center [675, 167] width 254 height 88
click at [644, 188] on textarea "No entredo el examen de mensaje encriptado" at bounding box center [675, 167] width 254 height 88
click at [625, 145] on textarea "No entredo el examen de mensaje encriptado" at bounding box center [675, 167] width 254 height 88
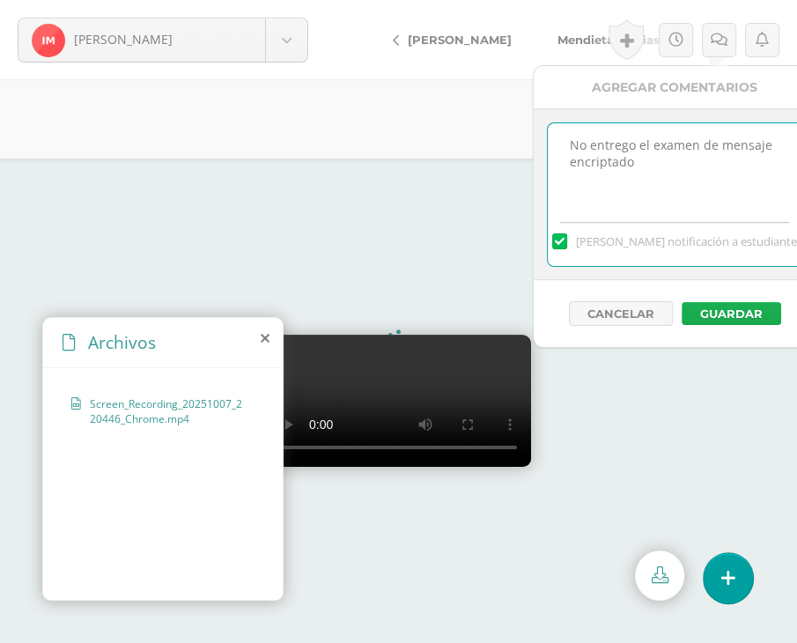
type textarea "No entrego el examen de mensaje encriptado"
click at [720, 306] on button "Guardar" at bounding box center [730, 313] width 99 height 23
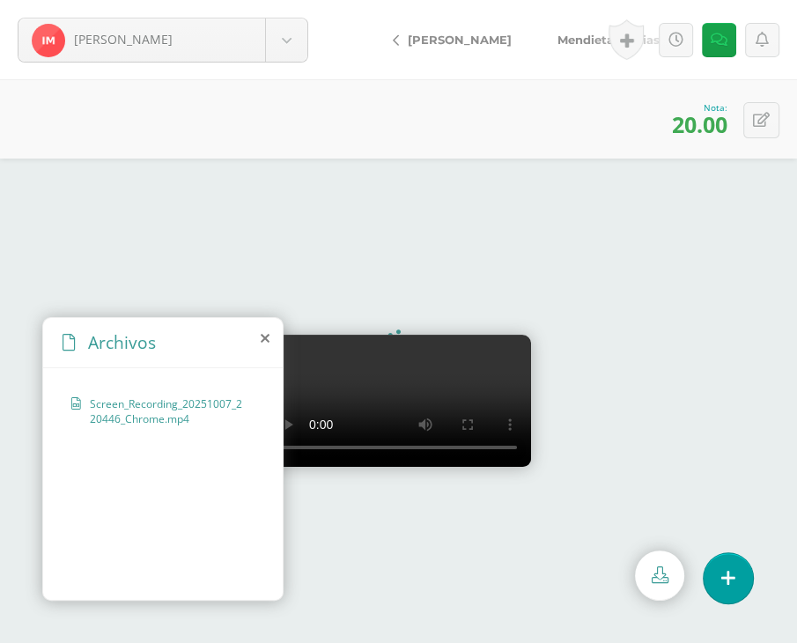
click at [563, 33] on span "Mendieta, Matias" at bounding box center [608, 40] width 102 height 14
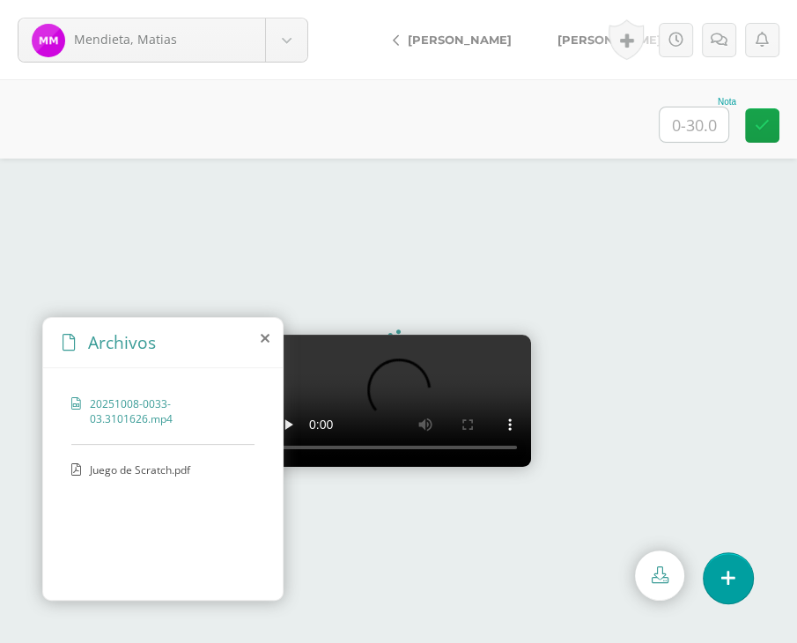
scroll to position [75, 0]
click at [130, 462] on span "Juego de Scratch.pdf" at bounding box center [162, 469] width 144 height 15
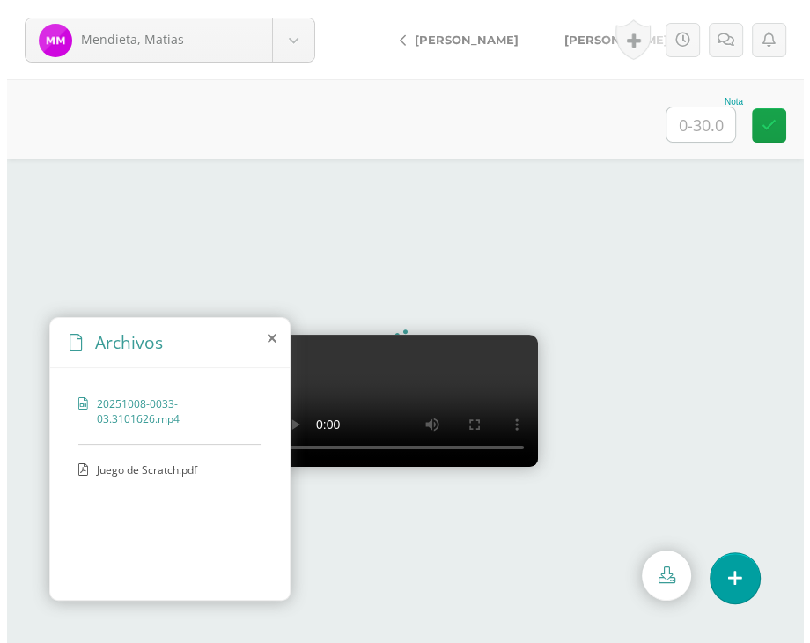
scroll to position [0, 0]
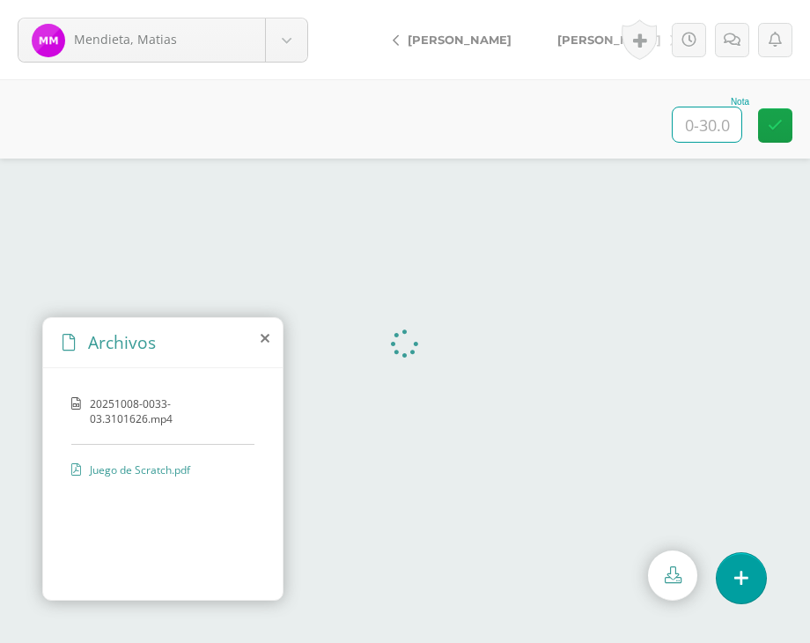
click at [700, 122] on input "text" at bounding box center [707, 124] width 69 height 34
type input "30"
click at [557, 40] on span "[PERSON_NAME]" at bounding box center [609, 40] width 104 height 14
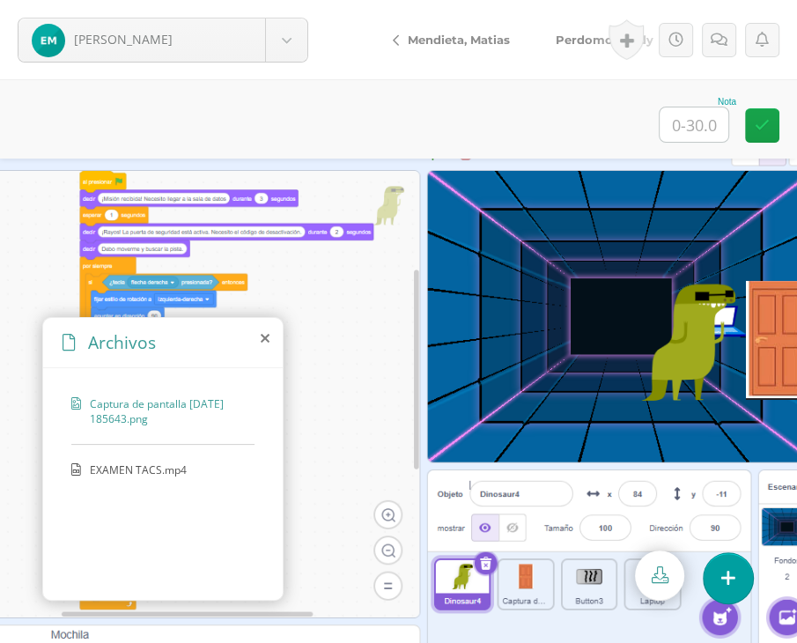
scroll to position [11, 0]
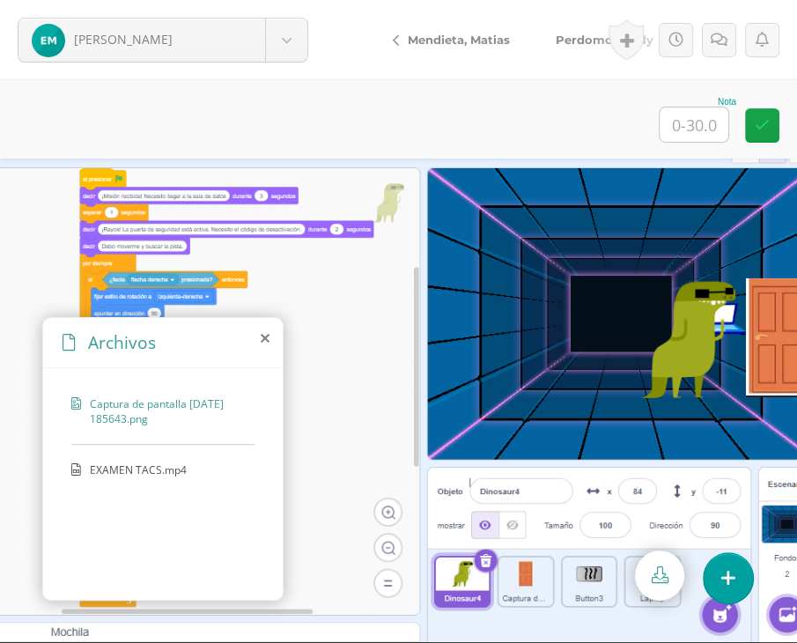
click at [156, 462] on span "EXAMEN TACS.mp4" at bounding box center [162, 469] width 144 height 15
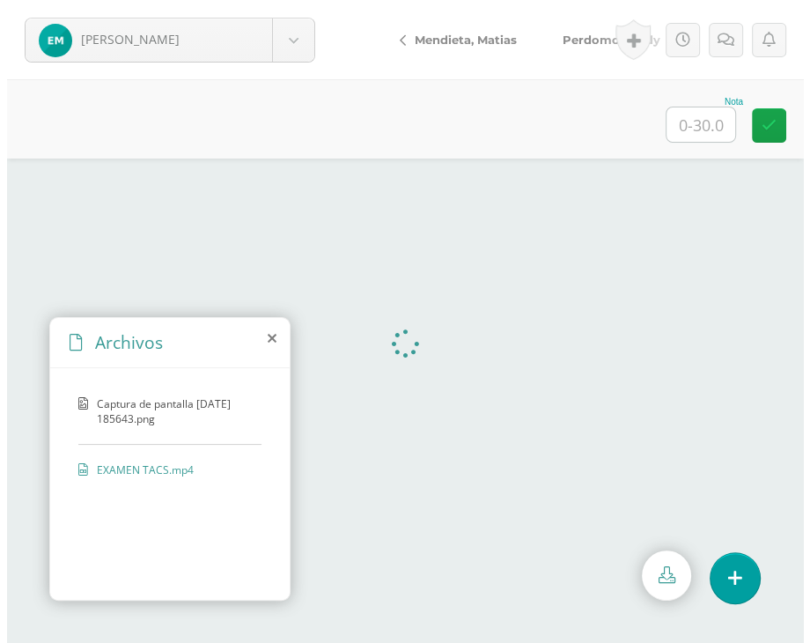
scroll to position [0, 0]
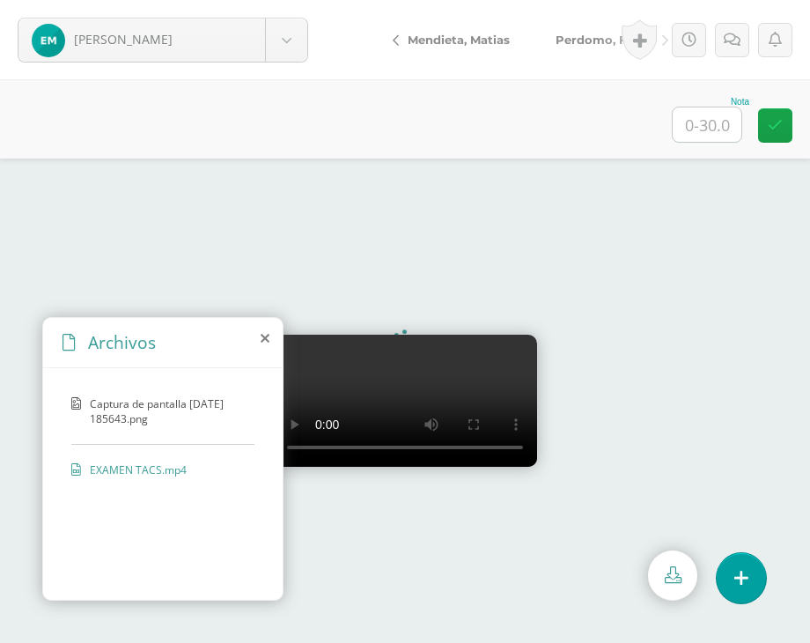
click at [498, 374] on video at bounding box center [405, 401] width 264 height 132
click at [691, 128] on input "text" at bounding box center [707, 124] width 69 height 34
type input "30"
click at [566, 43] on span "Perdomo, Fredy" at bounding box center [604, 40] width 98 height 14
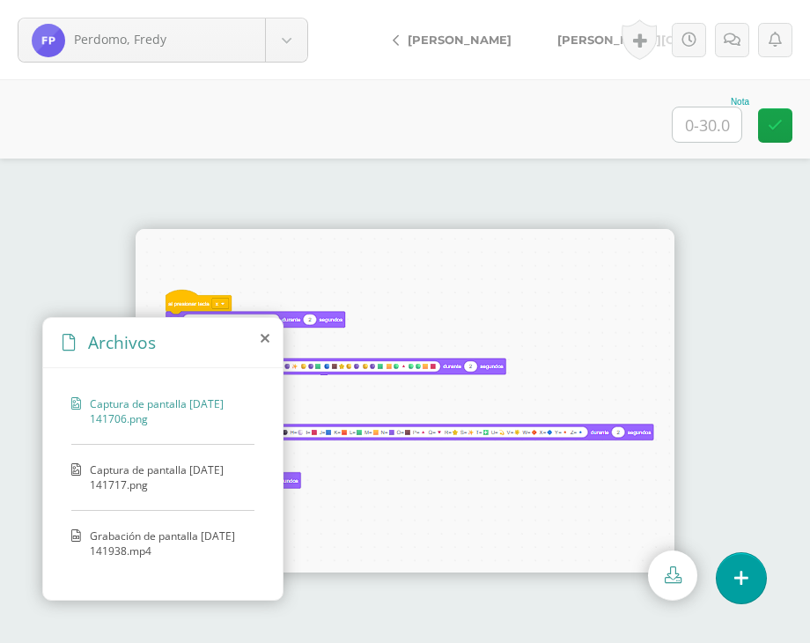
click at [181, 473] on span "Captura de pantalla [DATE] 141717.png" at bounding box center [168, 477] width 156 height 30
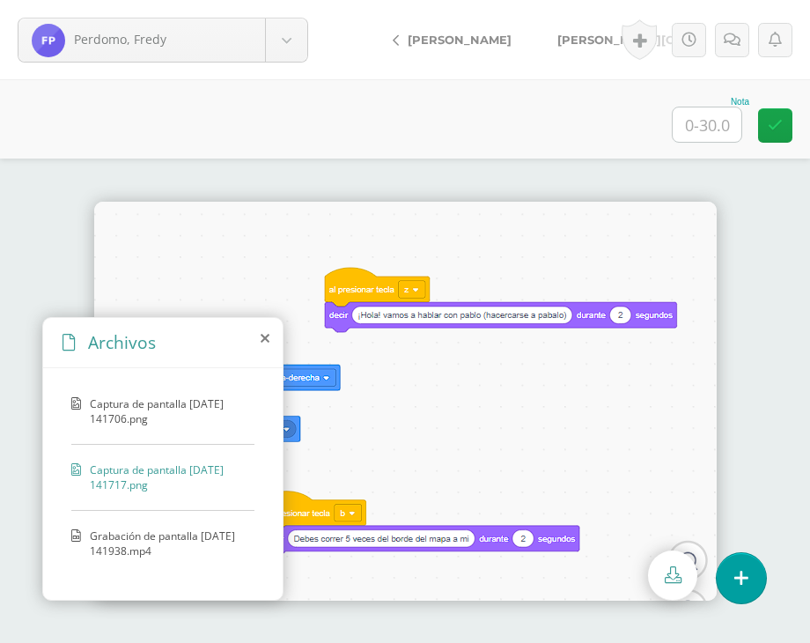
click at [144, 548] on span "Grabación de pantalla [DATE] 141938.mp4" at bounding box center [168, 543] width 156 height 30
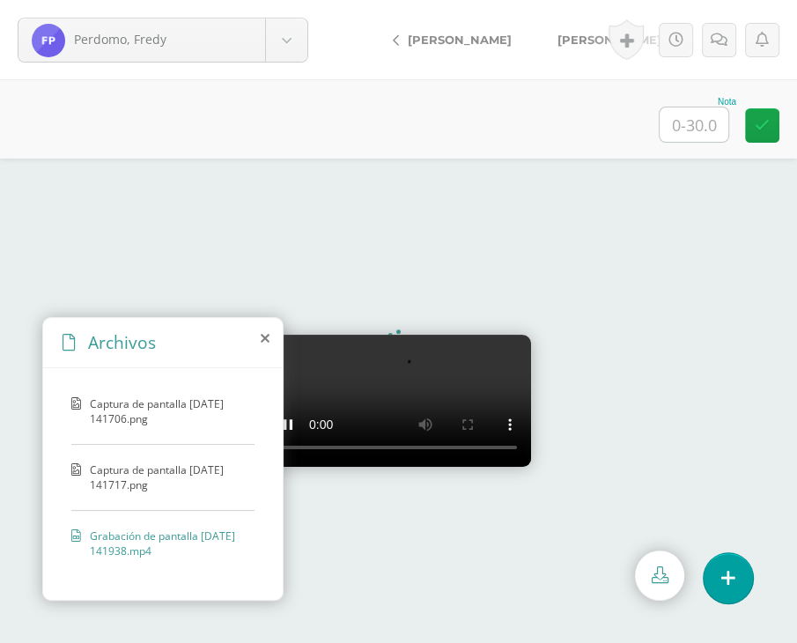
scroll to position [75, 0]
click at [685, 134] on input "text" at bounding box center [693, 124] width 69 height 34
type input "20"
drag, startPoint x: 702, startPoint y: 40, endPoint x: 695, endPoint y: 48, distance: 10.7
click at [702, 40] on link at bounding box center [719, 40] width 34 height 34
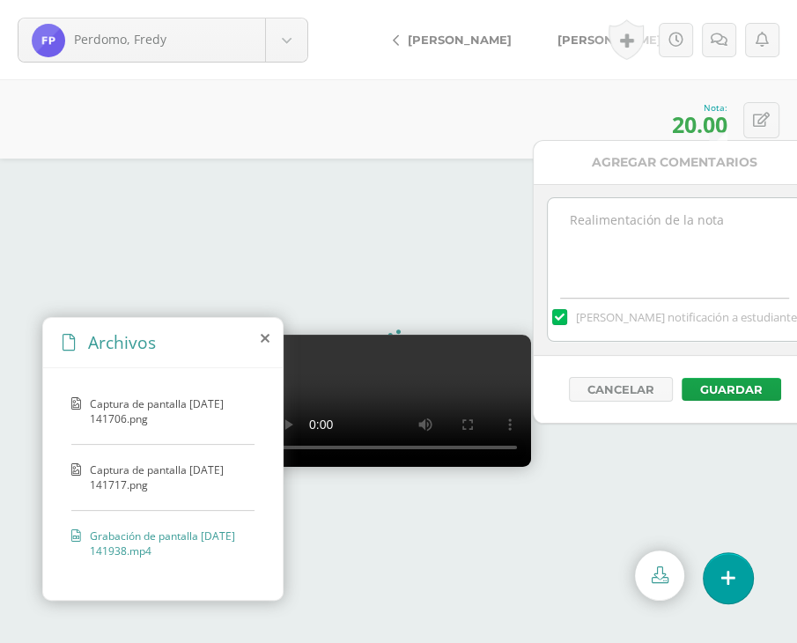
click at [675, 286] on div "[PERSON_NAME] notificación a estudiante" at bounding box center [675, 313] width 254 height 55
click at [679, 198] on textarea at bounding box center [675, 242] width 254 height 88
type textarea "B"
type textarea "n"
type textarea "N"
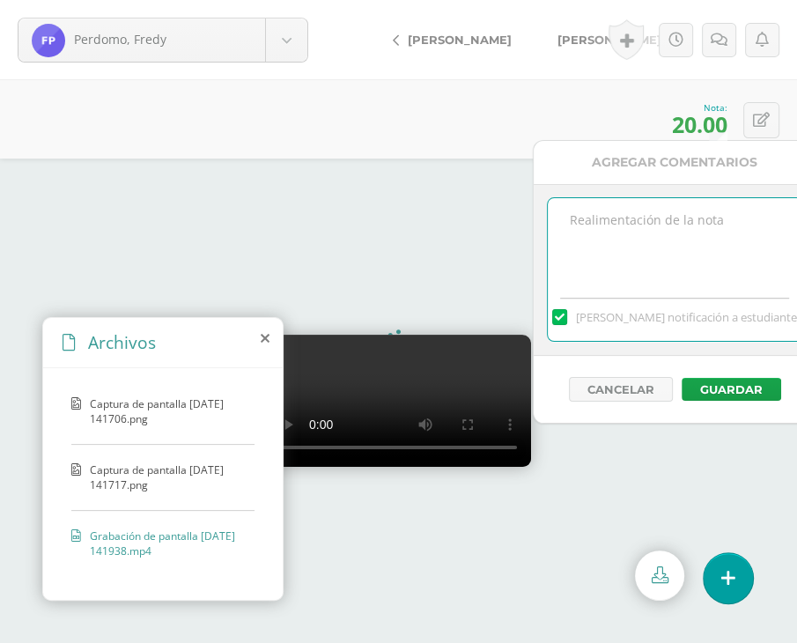
drag, startPoint x: 500, startPoint y: 54, endPoint x: 509, endPoint y: 64, distance: 13.8
click at [500, 54] on link "[PERSON_NAME]" at bounding box center [457, 39] width 156 height 42
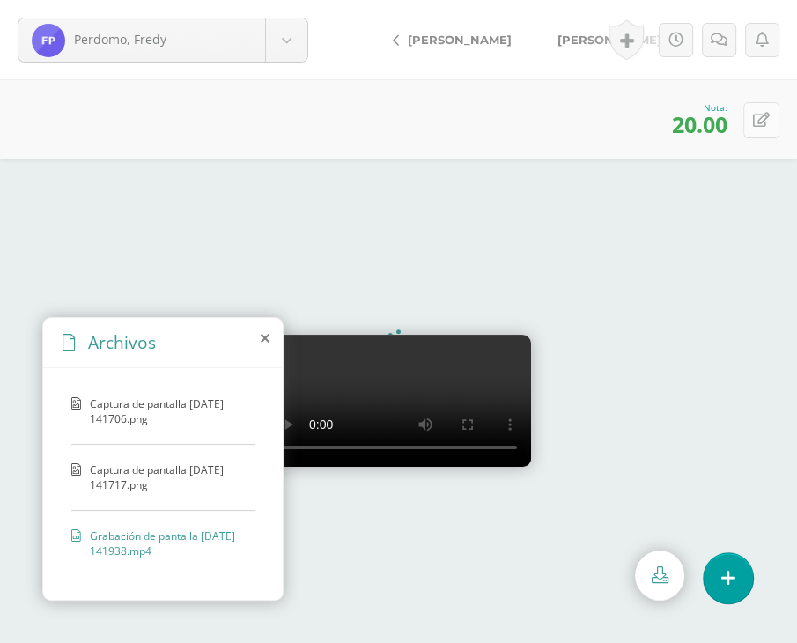
click at [749, 107] on button at bounding box center [761, 120] width 36 height 36
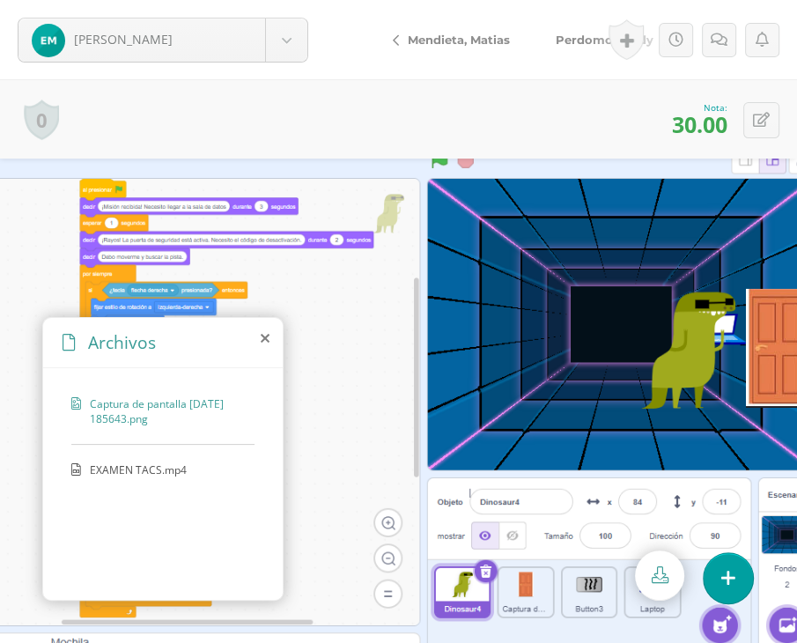
click at [577, 35] on span "Perdomo, Fredy" at bounding box center [604, 40] width 98 height 14
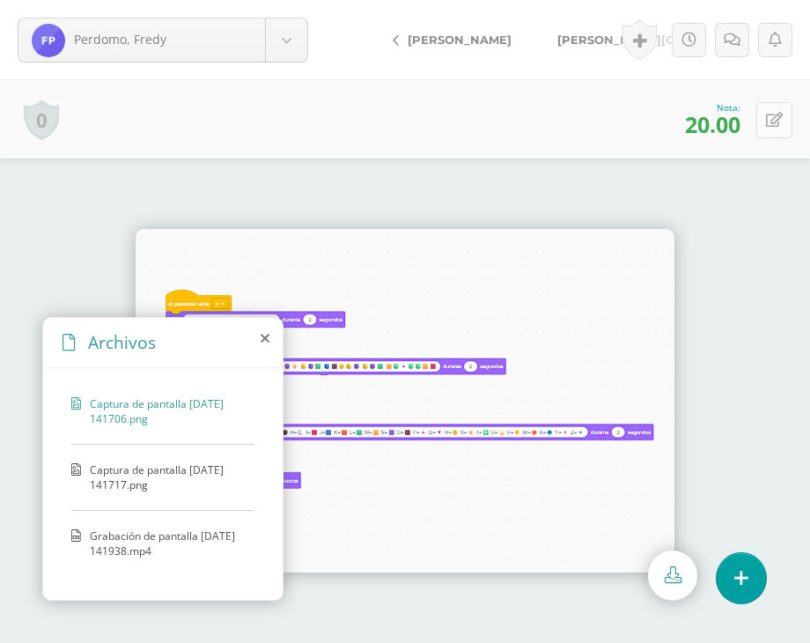
click at [769, 121] on icon at bounding box center [774, 120] width 17 height 15
type input "30"
click at [582, 43] on span "[PERSON_NAME][GEOGRAPHIC_DATA]" at bounding box center [675, 40] width 236 height 14
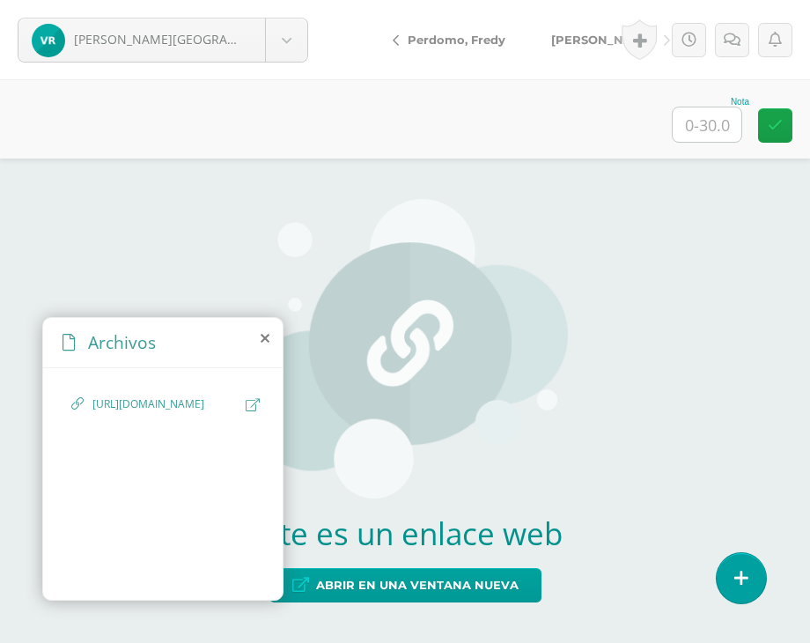
click at [250, 402] on icon at bounding box center [253, 404] width 14 height 13
click at [688, 124] on input "text" at bounding box center [707, 124] width 69 height 34
type input "30"
click at [585, 40] on span "[PERSON_NAME]" at bounding box center [603, 40] width 104 height 14
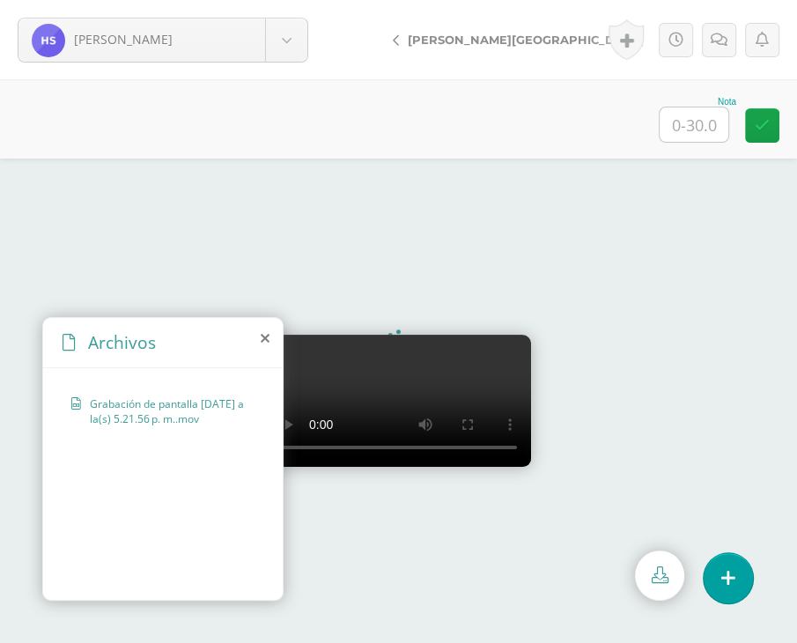
scroll to position [75, 0]
click at [704, 126] on input "text" at bounding box center [693, 124] width 69 height 34
type input "30"
click at [689, 40] on span "[PERSON_NAME]" at bounding box center [741, 40] width 104 height 14
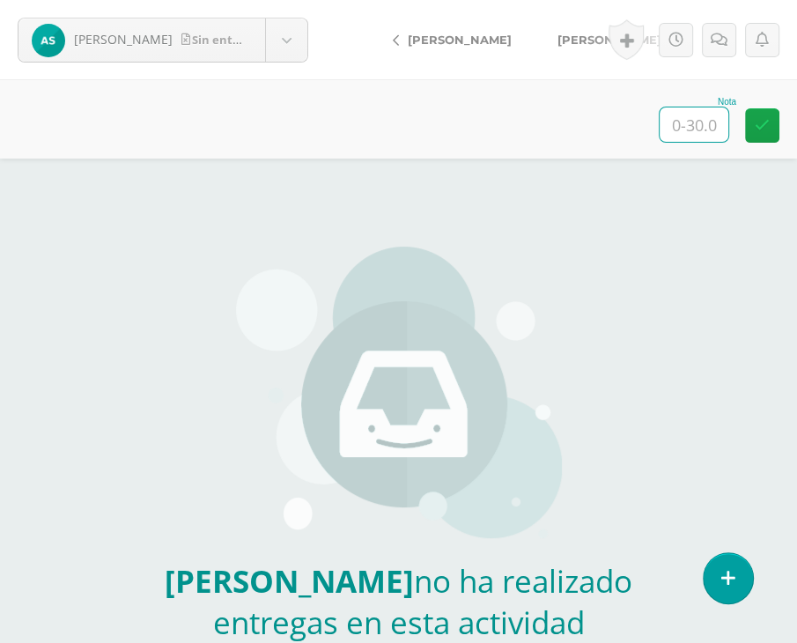
click at [673, 119] on input "text" at bounding box center [693, 124] width 69 height 34
type input "0"
drag, startPoint x: 726, startPoint y: 33, endPoint x: 706, endPoint y: 80, distance: 51.7
click at [725, 33] on link at bounding box center [719, 40] width 34 height 34
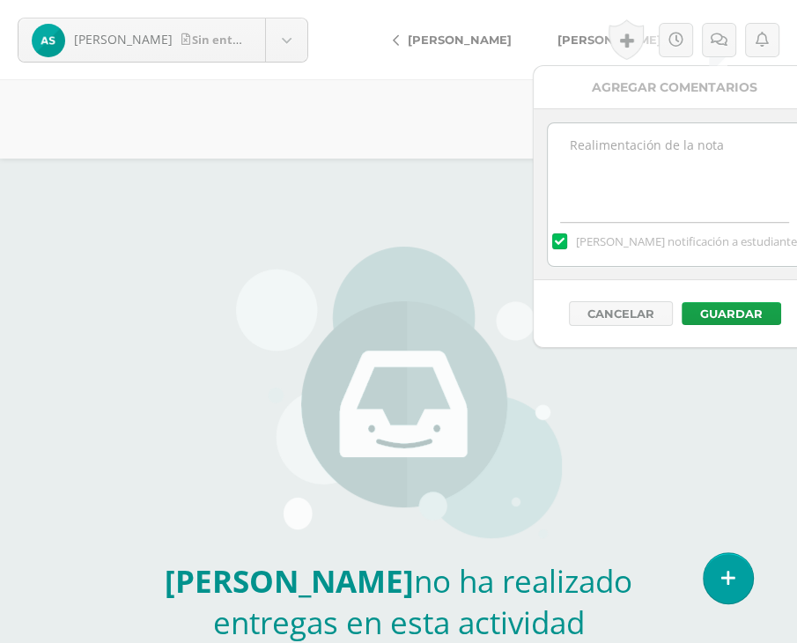
click at [694, 118] on div "[PERSON_NAME] notificación a estudiante" at bounding box center [674, 194] width 282 height 172
click at [671, 162] on textarea at bounding box center [675, 167] width 254 height 88
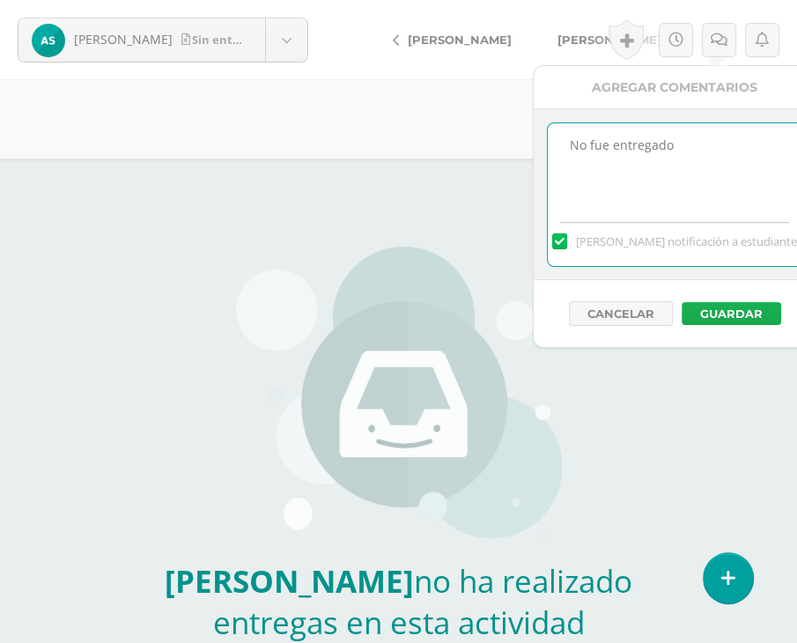
type textarea "No fue entregado"
click at [742, 312] on button "Guardar" at bounding box center [730, 313] width 99 height 23
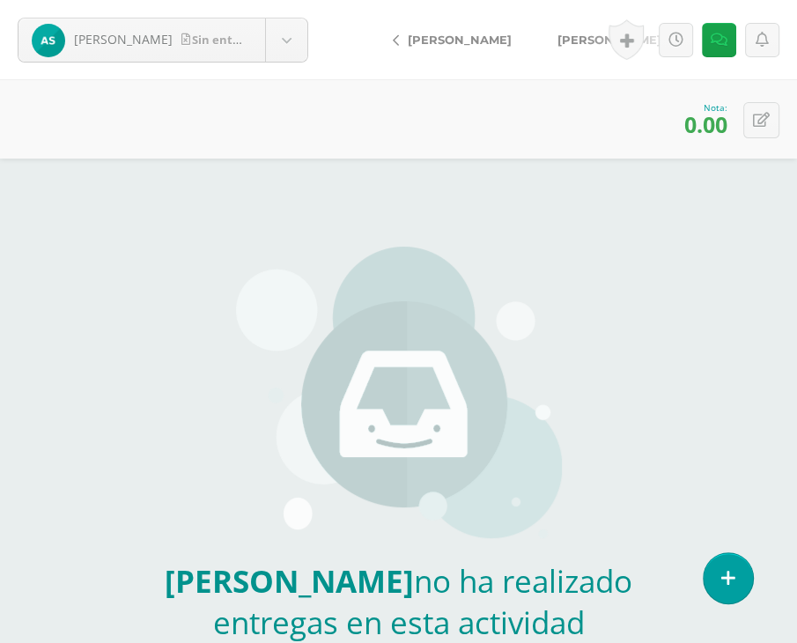
click at [563, 40] on span "[PERSON_NAME]" at bounding box center [609, 40] width 104 height 14
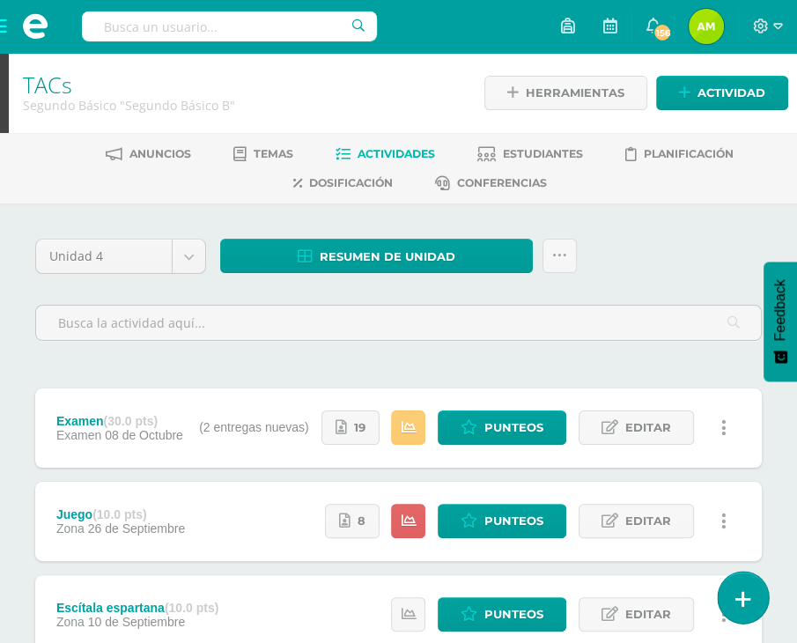
click at [732, 597] on link at bounding box center [742, 596] width 50 height 51
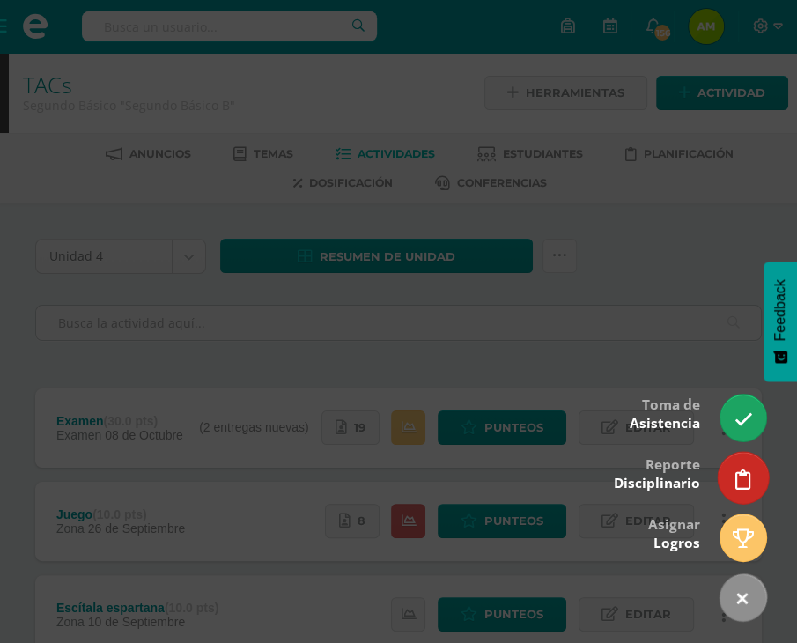
click at [736, 478] on icon at bounding box center [743, 479] width 16 height 20
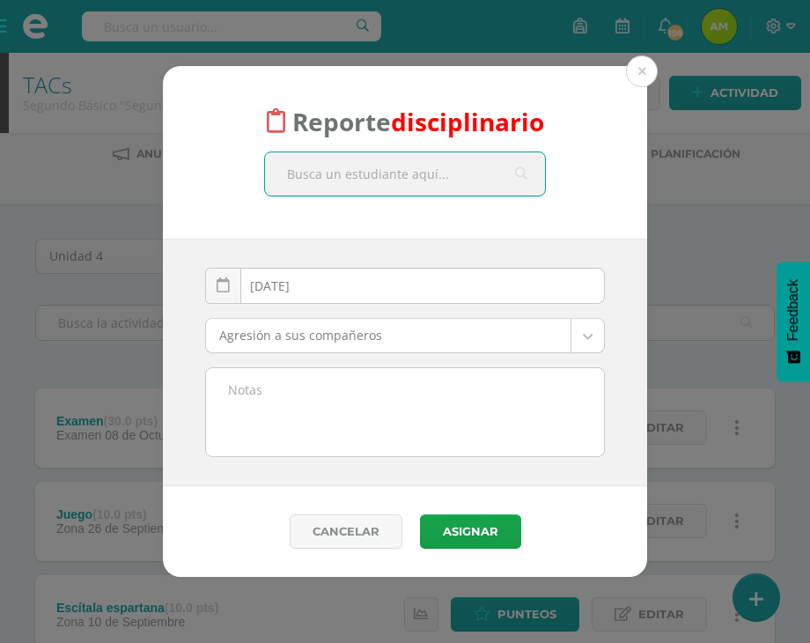
click at [387, 414] on textarea at bounding box center [405, 412] width 398 height 88
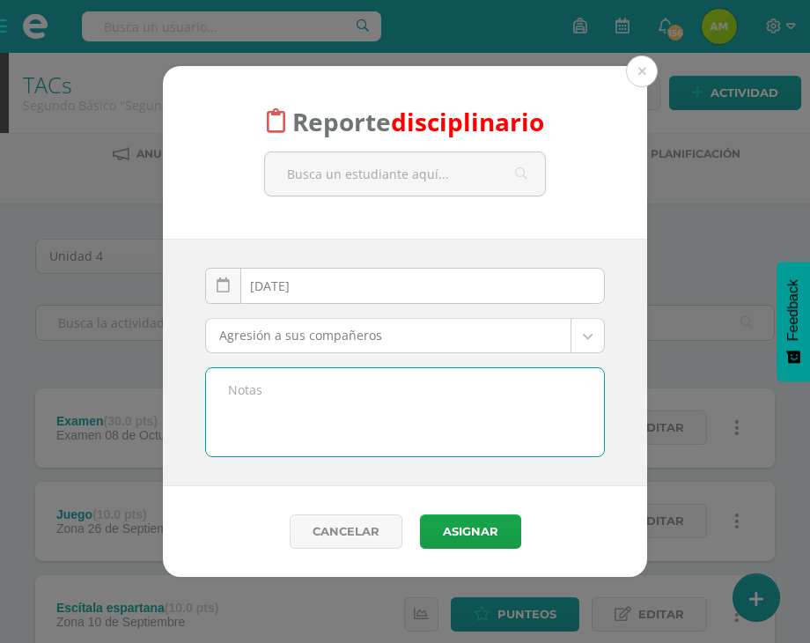
paste textarea "Se informa que el alumno no entregó el examen de TAC´s, el cual consistía en la…"
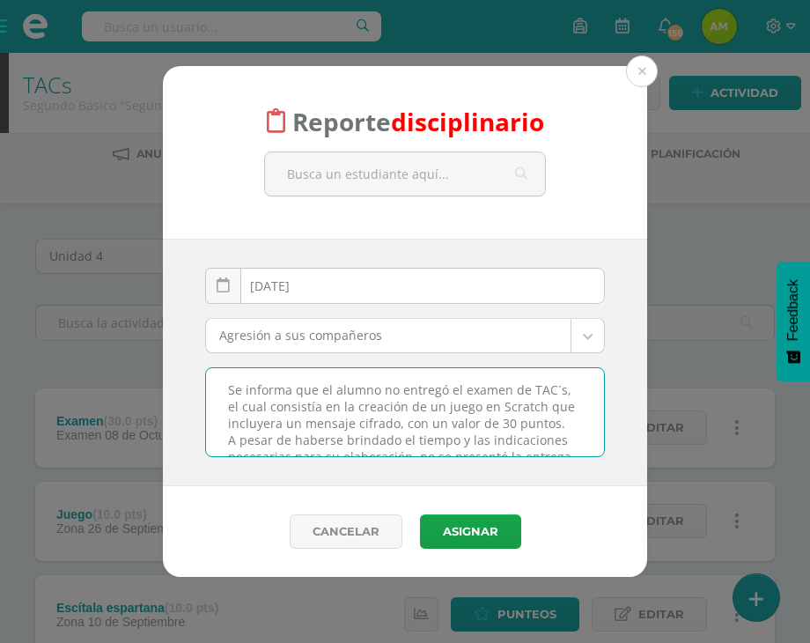
drag, startPoint x: 377, startPoint y: 392, endPoint x: 320, endPoint y: 397, distance: 56.6
click at [320, 397] on textarea "Se informa que el alumno no entregó el examen de TAC´s, el cual consistía en la…" at bounding box center [405, 412] width 398 height 88
type textarea "Se informa que la alumna no entregó el examen de TAC´s, el cual consistía en la…"
click at [430, 337] on body "Reporte disciplinario 2025-10-10 October, 2025 Mo Tu We Th Fr Sa Su 29 30 1 2 3…" at bounding box center [405, 479] width 810 height 958
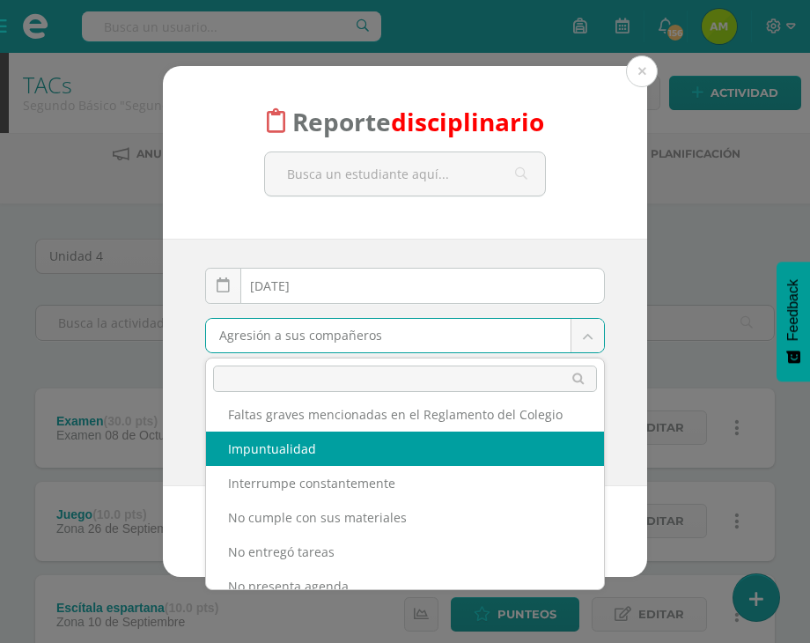
scroll to position [440, 0]
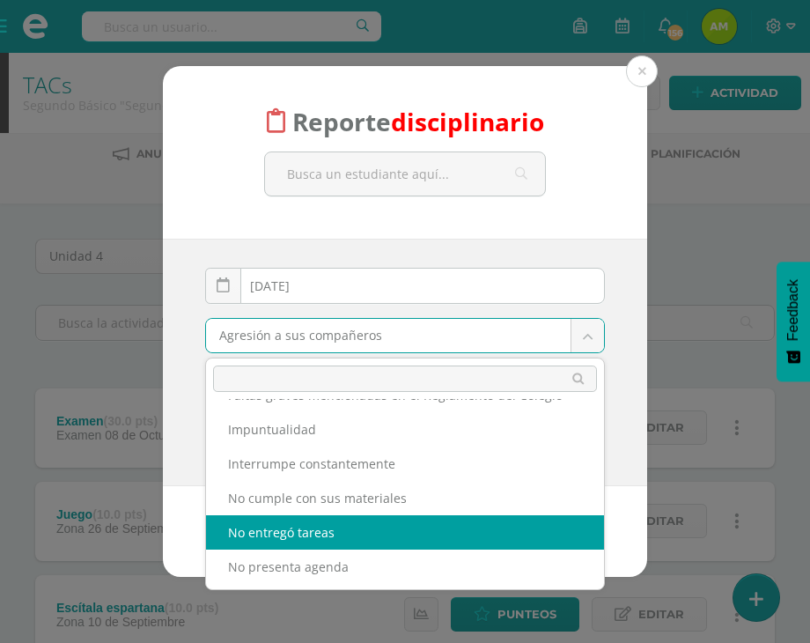
drag, startPoint x: 338, startPoint y: 522, endPoint x: 331, endPoint y: 508, distance: 15.7
select select "5"
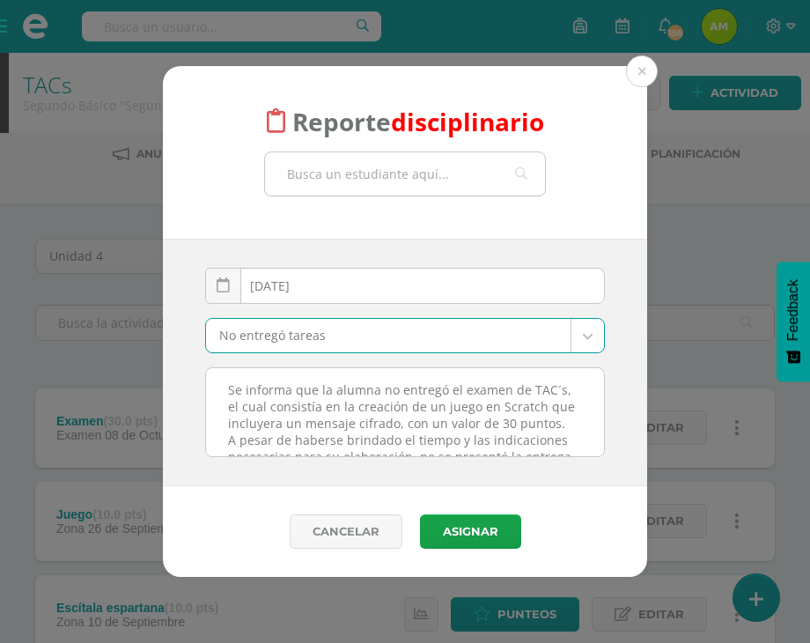
click at [329, 194] on input "text" at bounding box center [405, 173] width 280 height 43
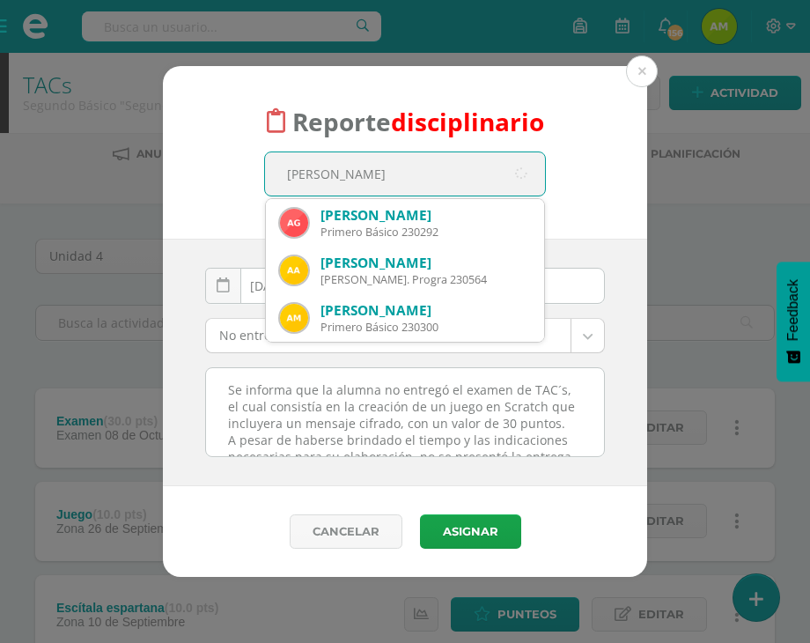
type input "andrea villa"
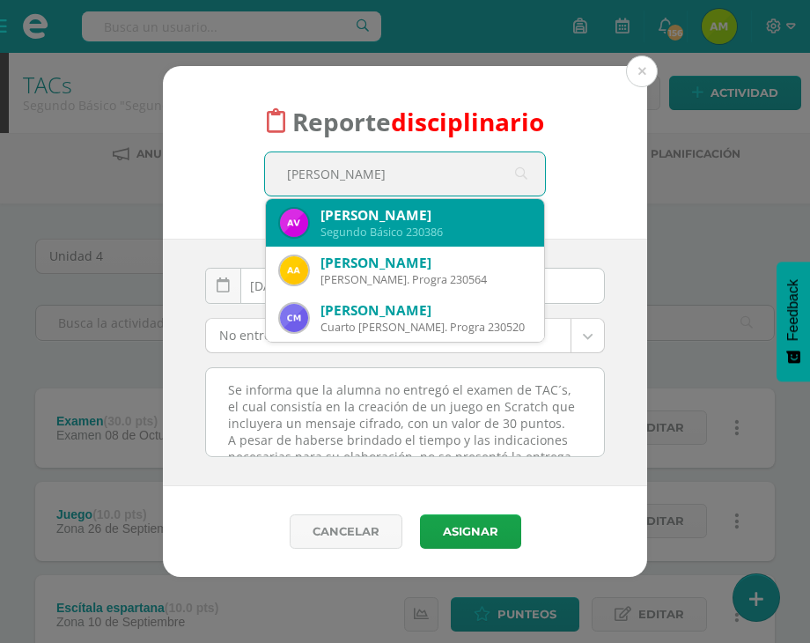
click at [380, 229] on div "Segundo Básico 230386" at bounding box center [425, 231] width 210 height 15
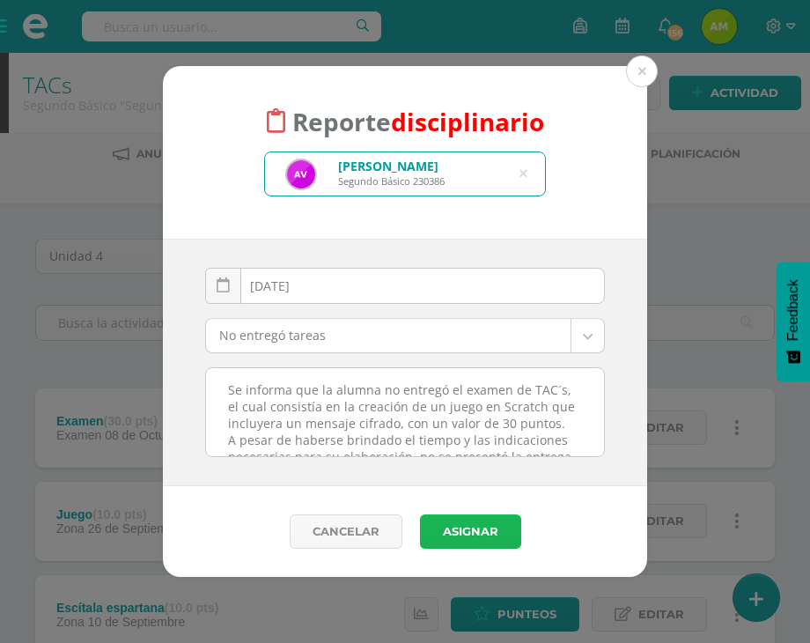
click at [456, 530] on button "Asignar" at bounding box center [470, 531] width 101 height 34
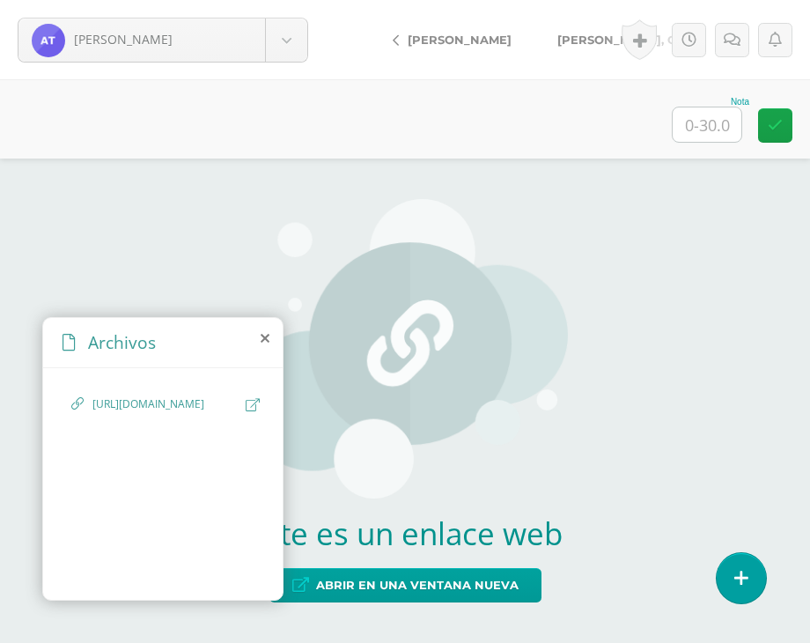
click at [246, 401] on icon at bounding box center [253, 404] width 14 height 13
click at [695, 128] on input "text" at bounding box center [707, 124] width 69 height 34
type input "30"
click at [569, 38] on span "[PERSON_NAME], Génesis" at bounding box center [635, 40] width 157 height 14
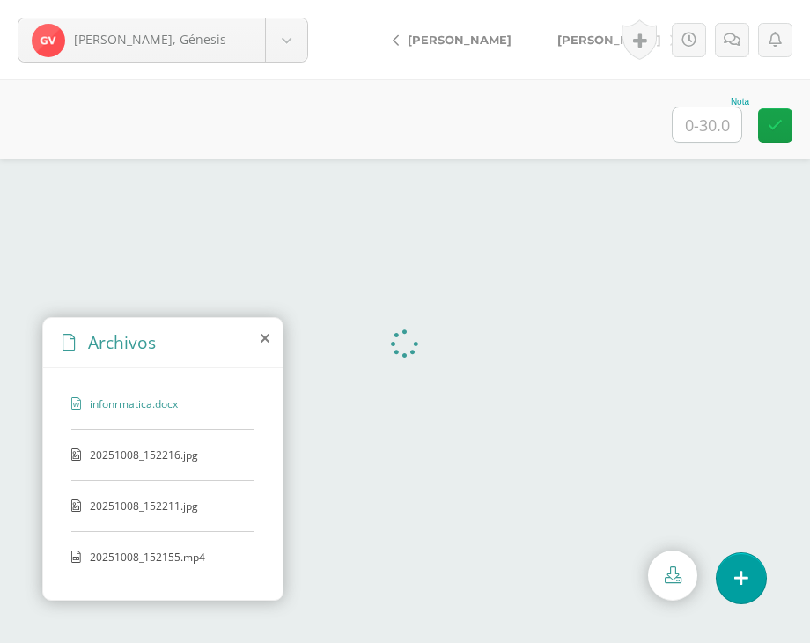
click at [141, 451] on span "20251008_152216.jpg" at bounding box center [162, 454] width 144 height 15
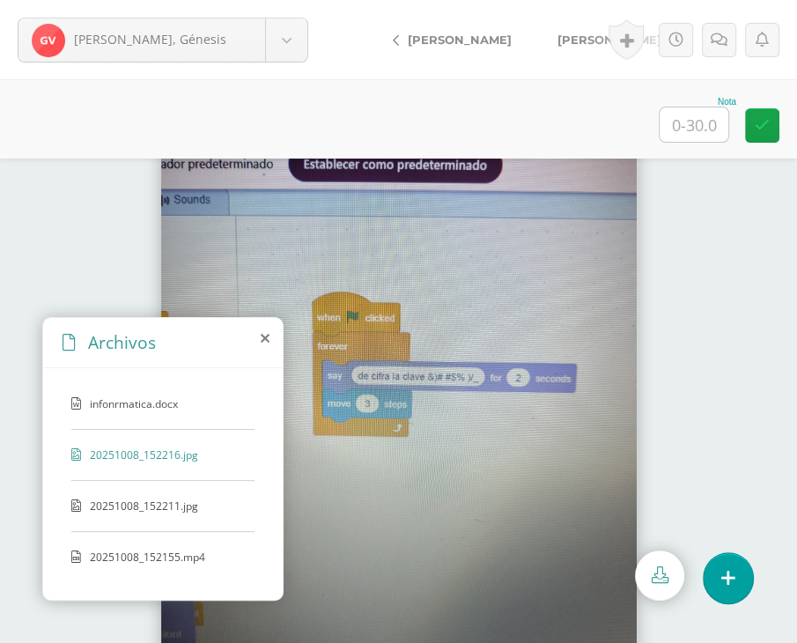
scroll to position [75, 0]
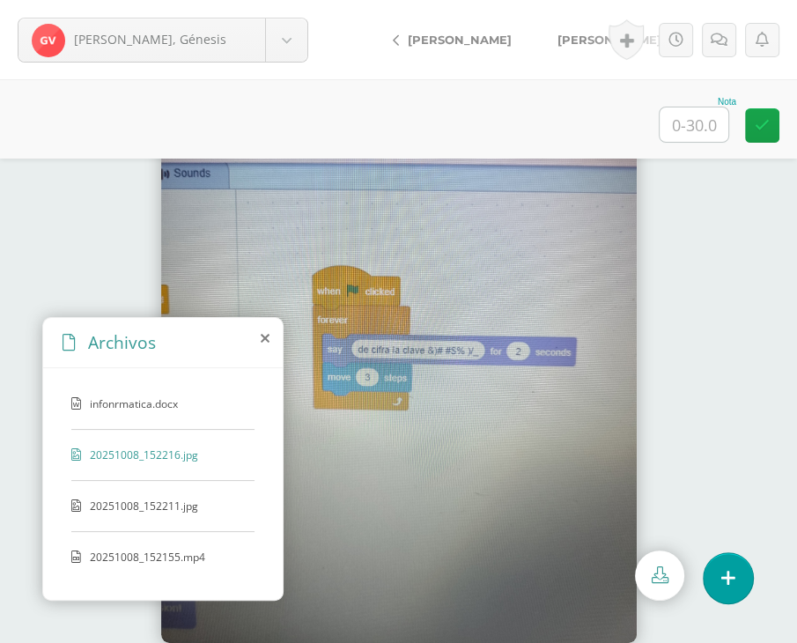
click at [174, 505] on span "20251008_152211.jpg" at bounding box center [162, 505] width 144 height 15
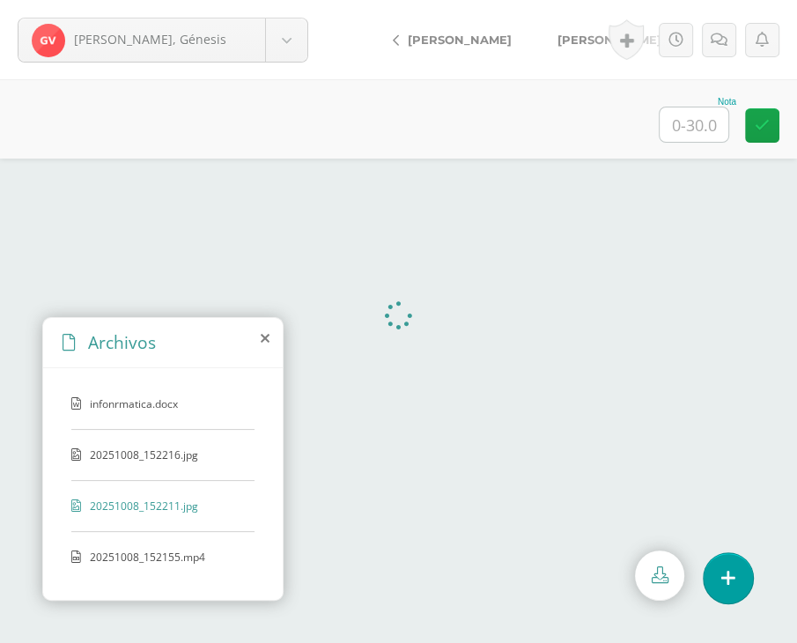
scroll to position [43, 0]
click at [130, 549] on span "20251008_152155.mp4" at bounding box center [162, 556] width 144 height 15
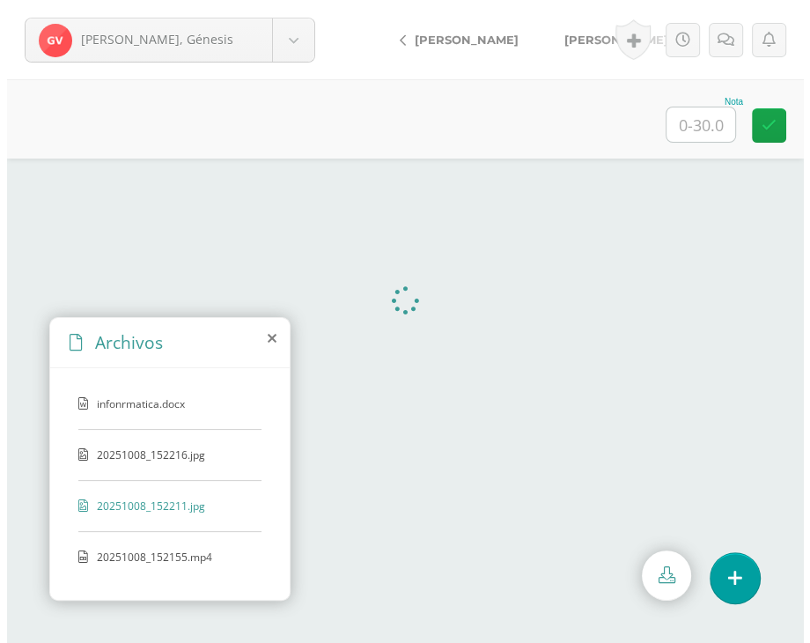
scroll to position [0, 0]
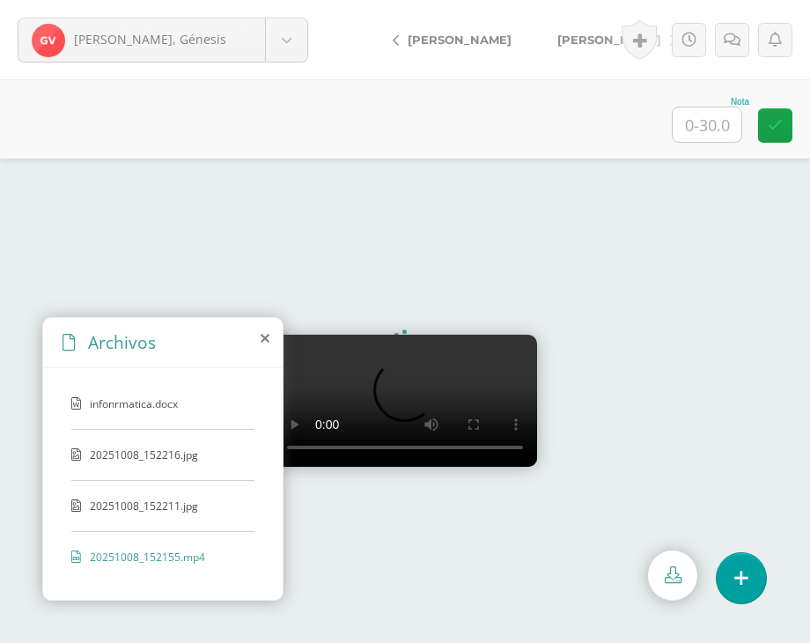
click at [166, 396] on span "infonrmatica.docx" at bounding box center [162, 403] width 144 height 15
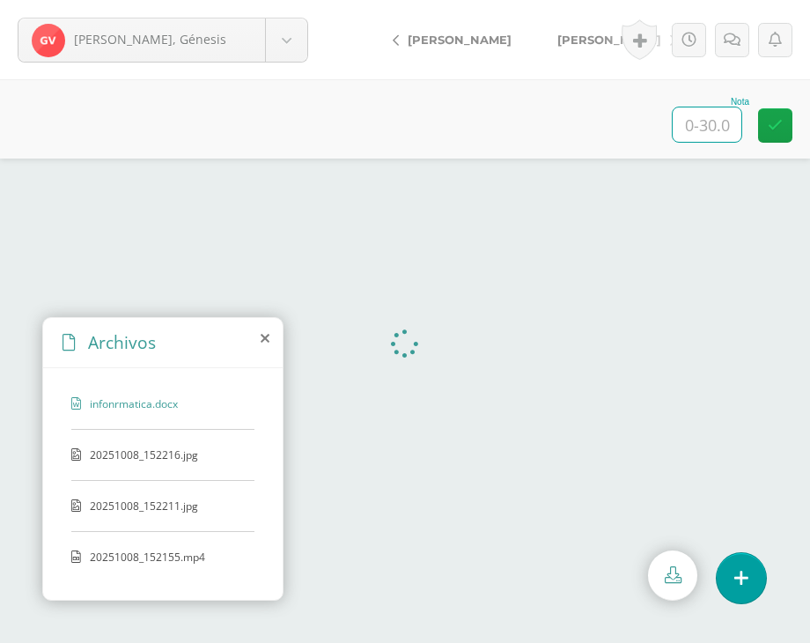
click at [712, 119] on input "text" at bounding box center [707, 124] width 69 height 34
type input "30"
click at [564, 40] on span "[PERSON_NAME]" at bounding box center [609, 40] width 104 height 14
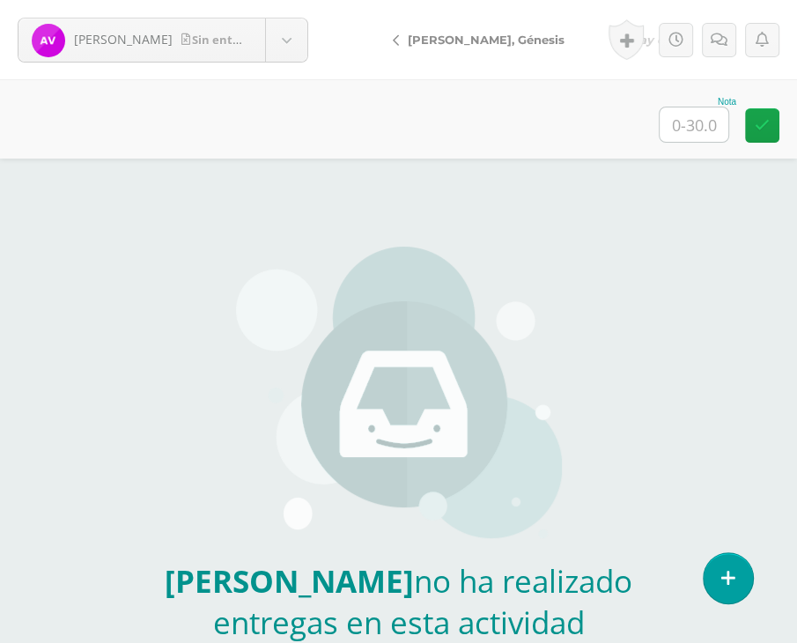
click at [681, 122] on input "text" at bounding box center [693, 124] width 69 height 34
type input "0"
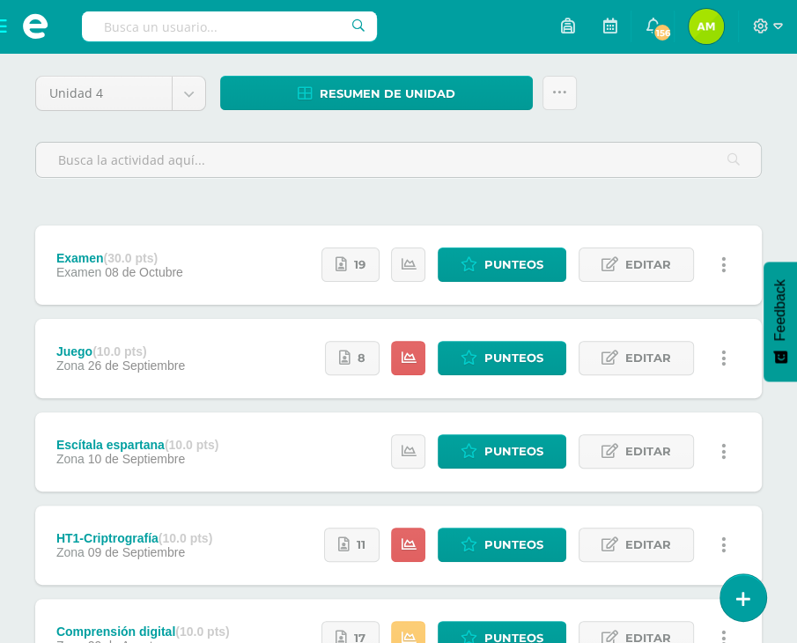
scroll to position [315, 0]
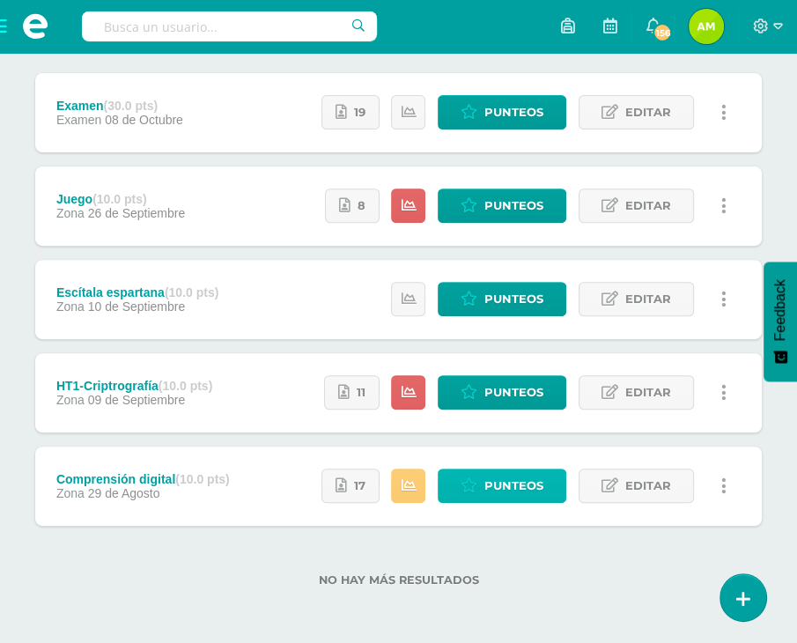
click at [464, 489] on icon at bounding box center [468, 485] width 17 height 15
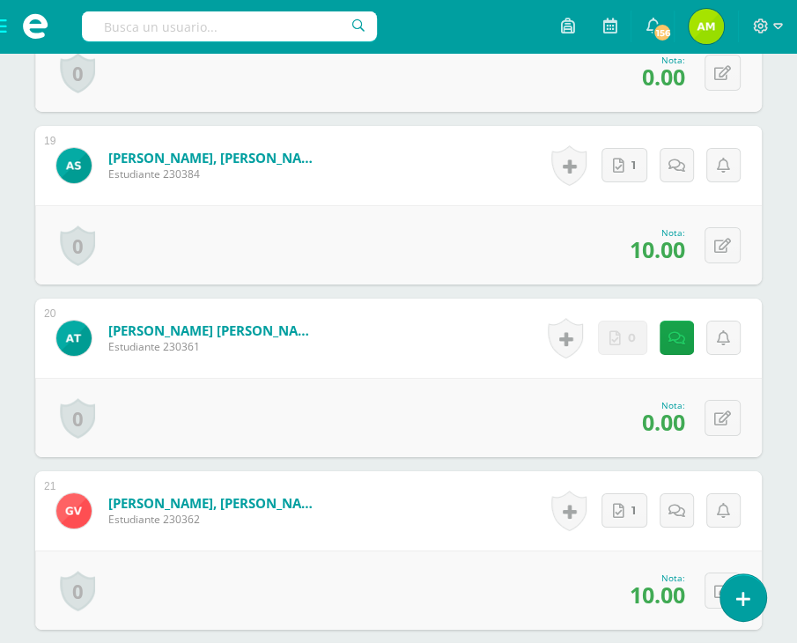
scroll to position [3603, 0]
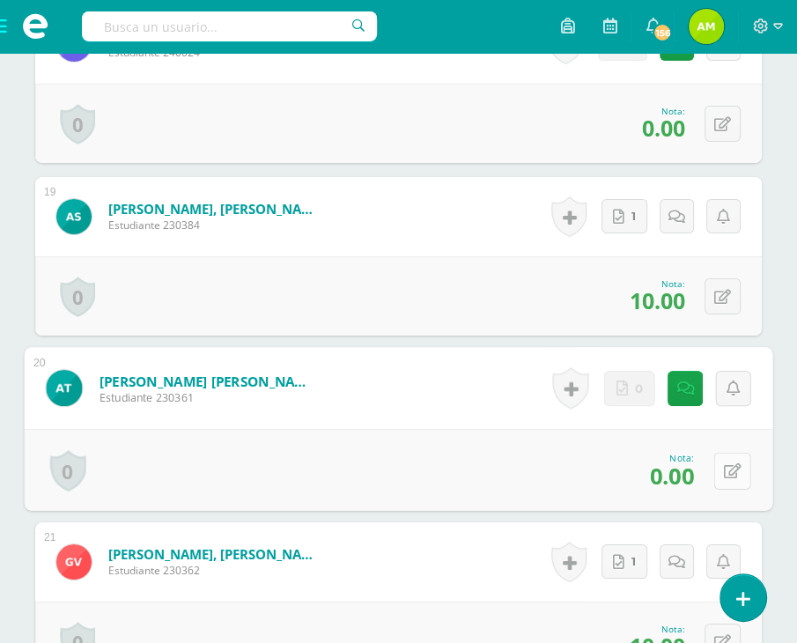
click at [716, 489] on button at bounding box center [732, 470] width 37 height 37
type input "5"
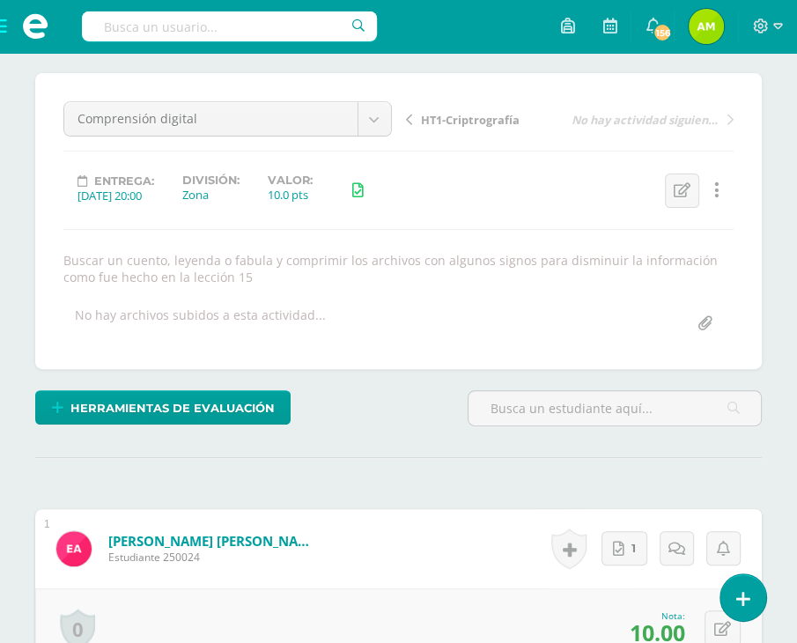
scroll to position [0, 0]
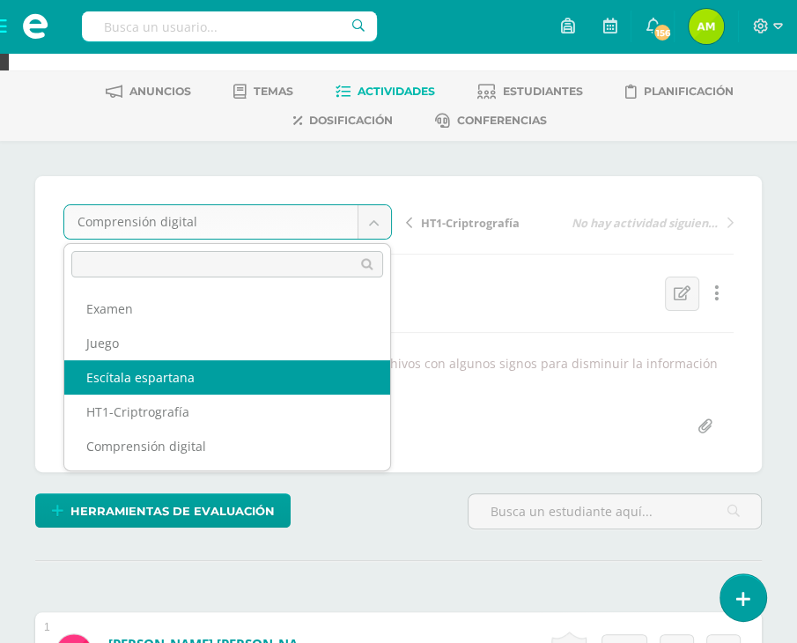
scroll to position [88, 0]
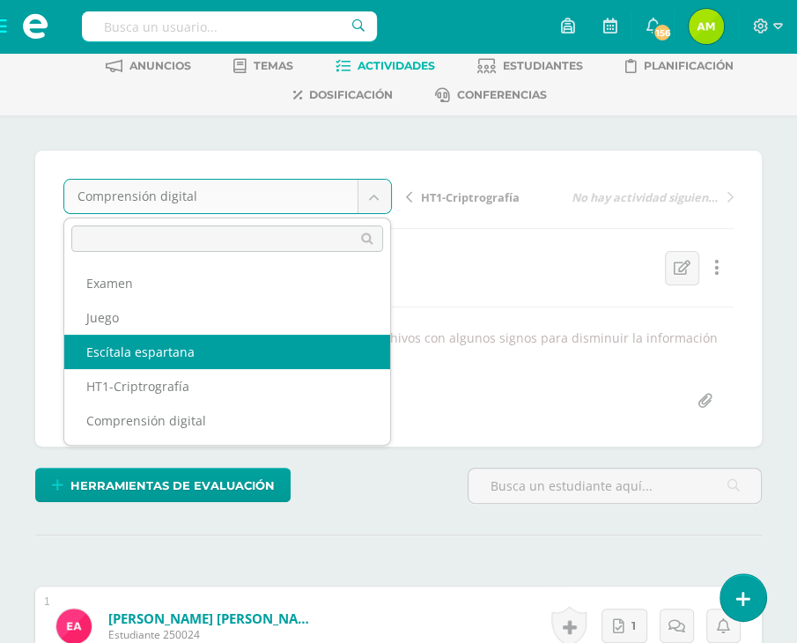
select select "/dashboard/teacher/grade-activity/109151/"
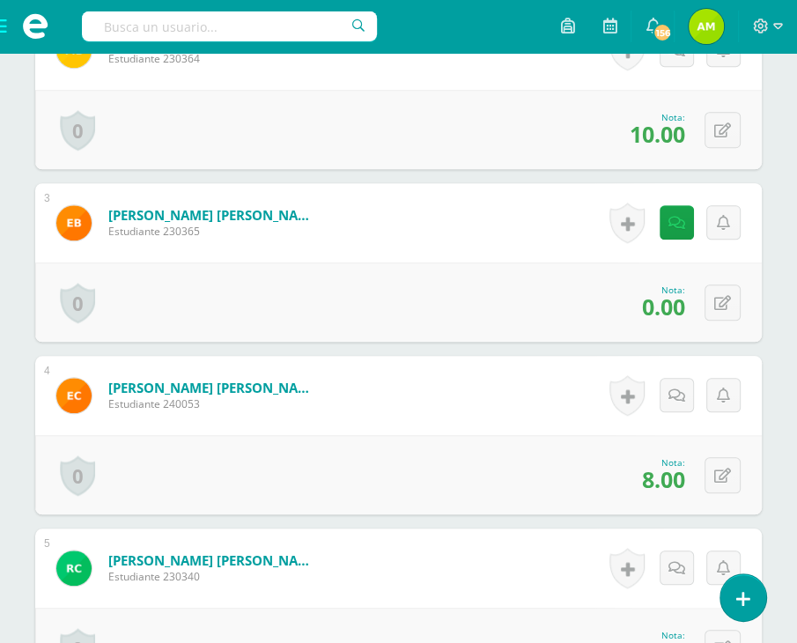
scroll to position [838, 0]
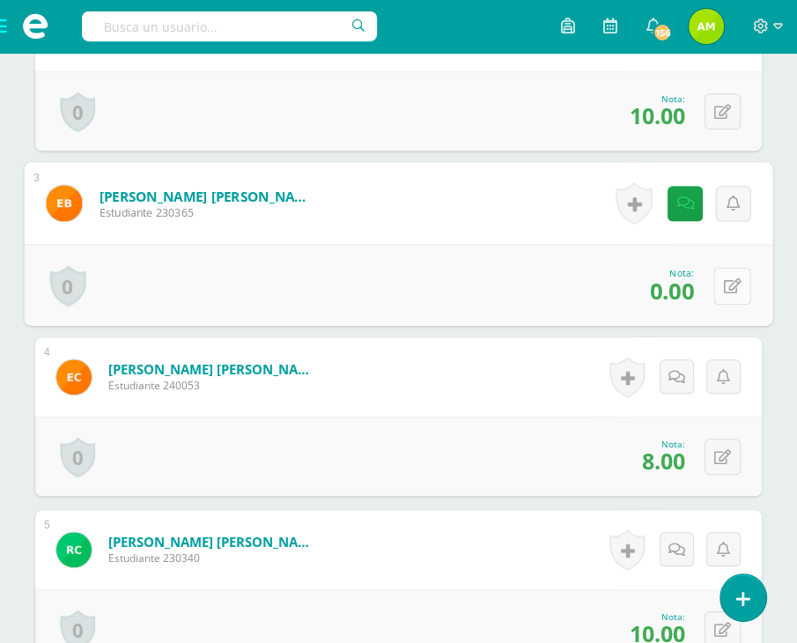
click at [718, 276] on button at bounding box center [732, 285] width 37 height 37
type input "5"
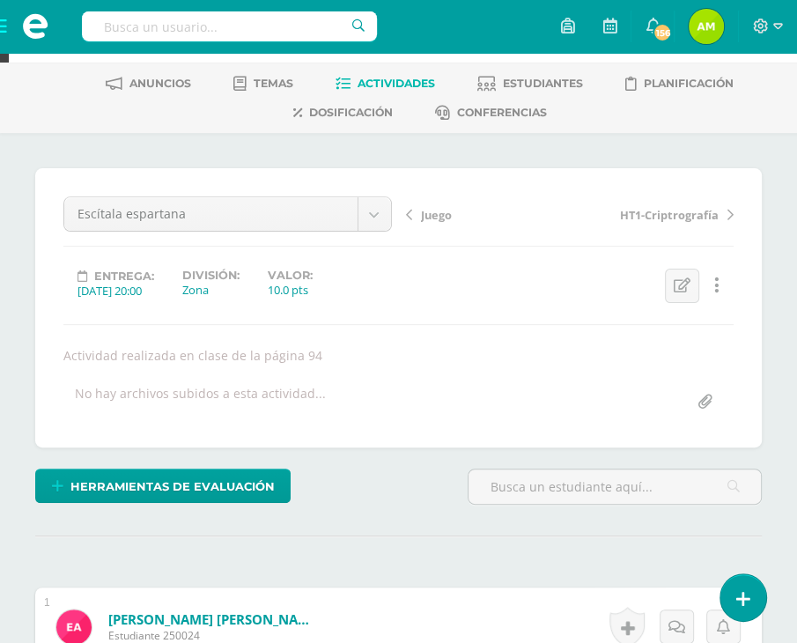
scroll to position [0, 0]
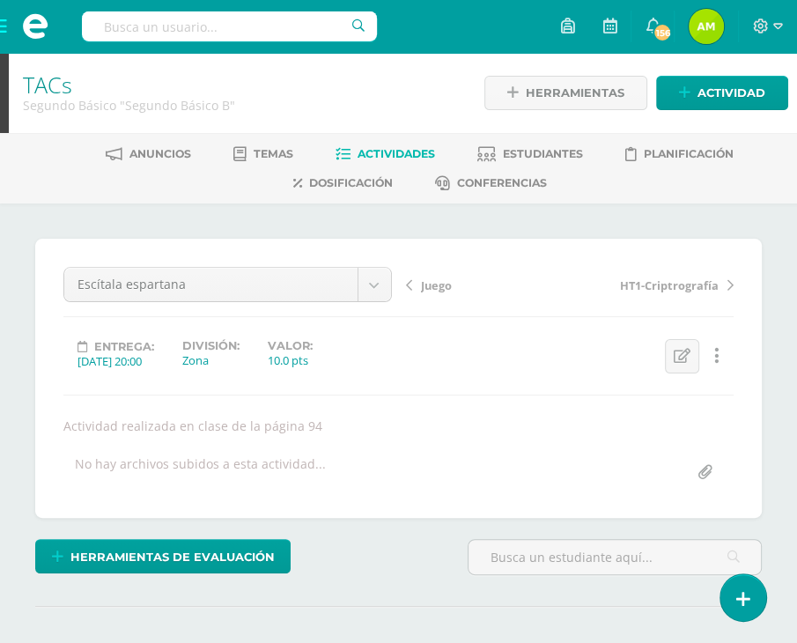
click at [659, 283] on span "HT1-Criptrografía" at bounding box center [669, 285] width 99 height 16
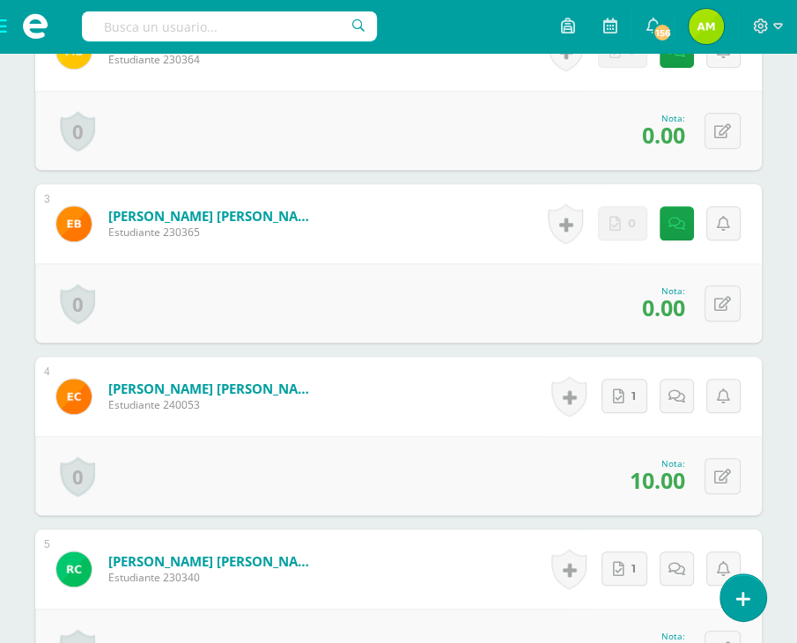
scroll to position [796, 0]
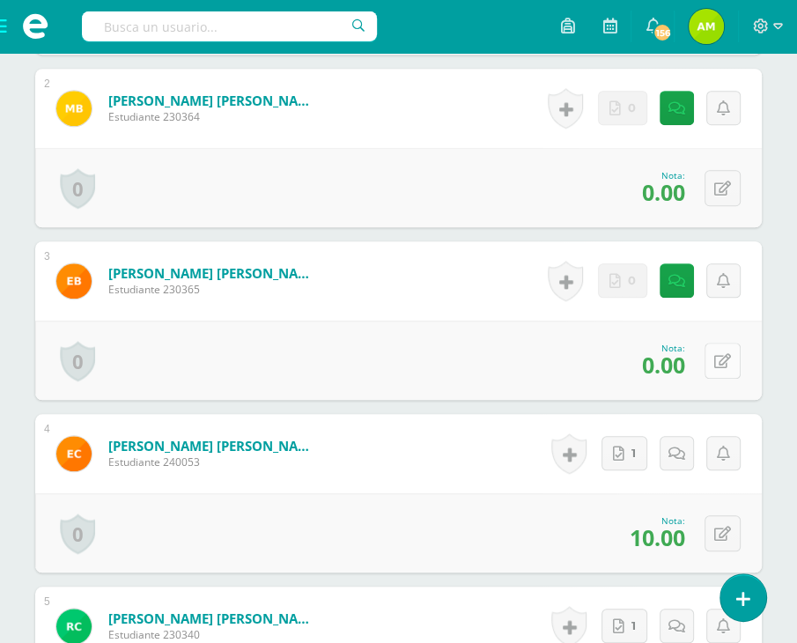
click at [725, 369] on icon at bounding box center [722, 361] width 17 height 15
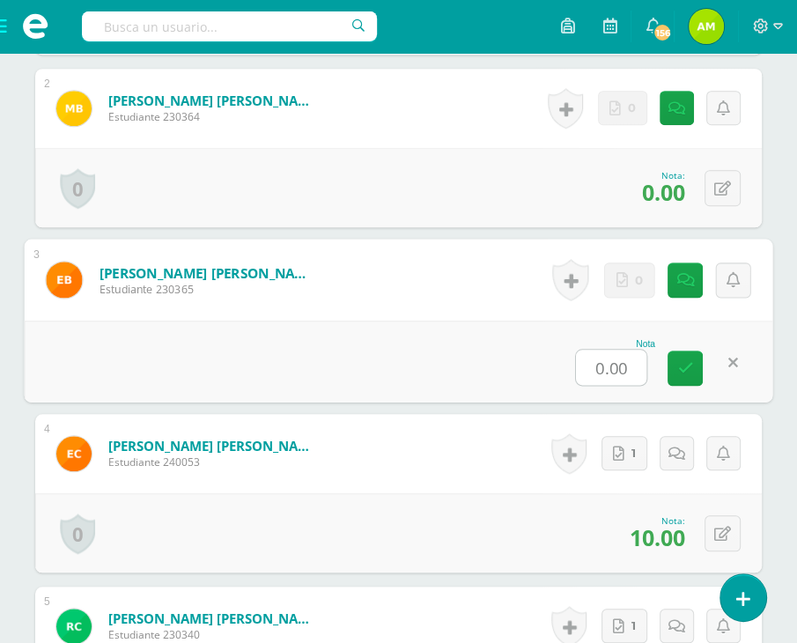
type input "5"
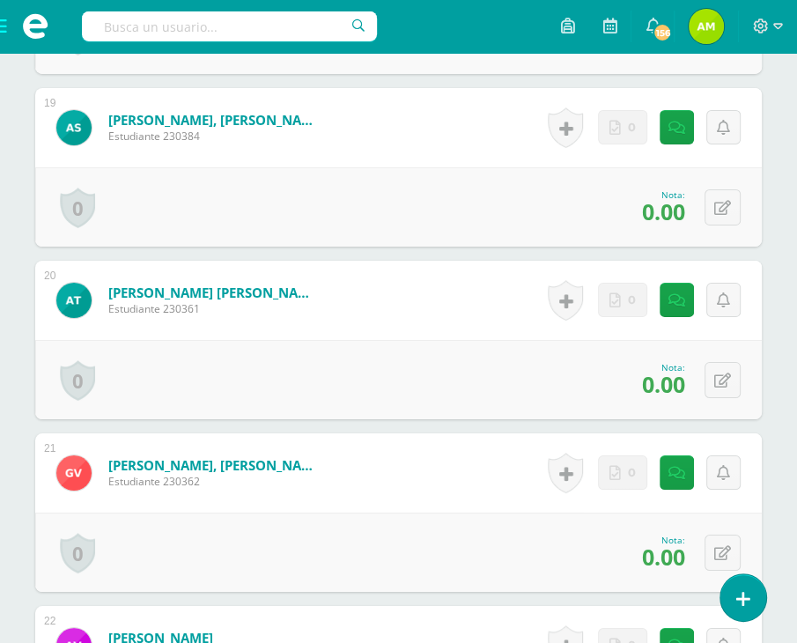
scroll to position [3709, 0]
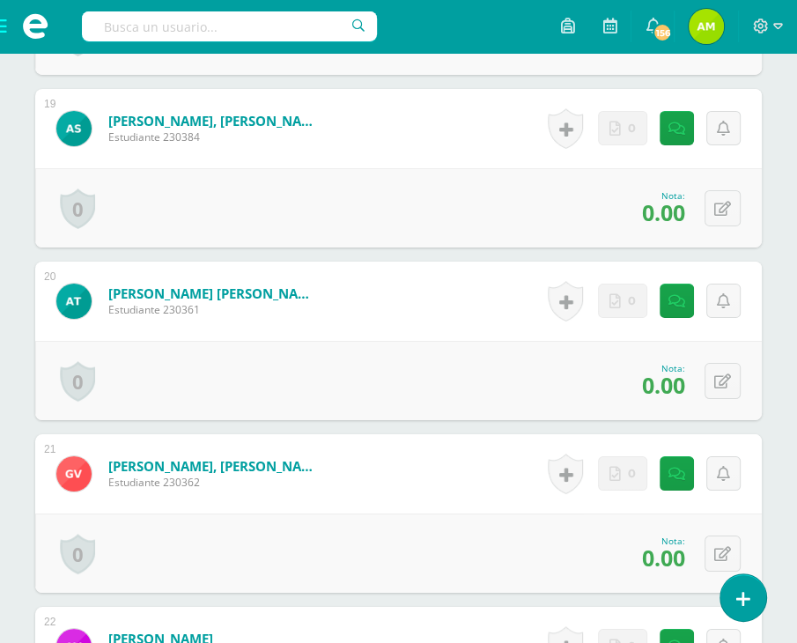
click at [740, 394] on div "0 [GEOGRAPHIC_DATA] Logros obtenidos Aún no hay logros agregados Nota: 0.00" at bounding box center [398, 380] width 726 height 79
click at [726, 389] on icon at bounding box center [722, 381] width 17 height 15
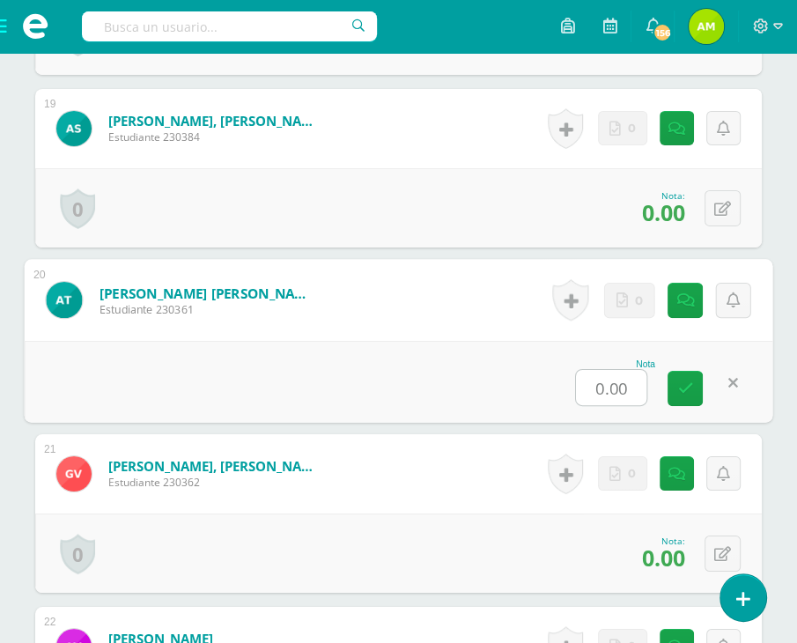
type input "5"
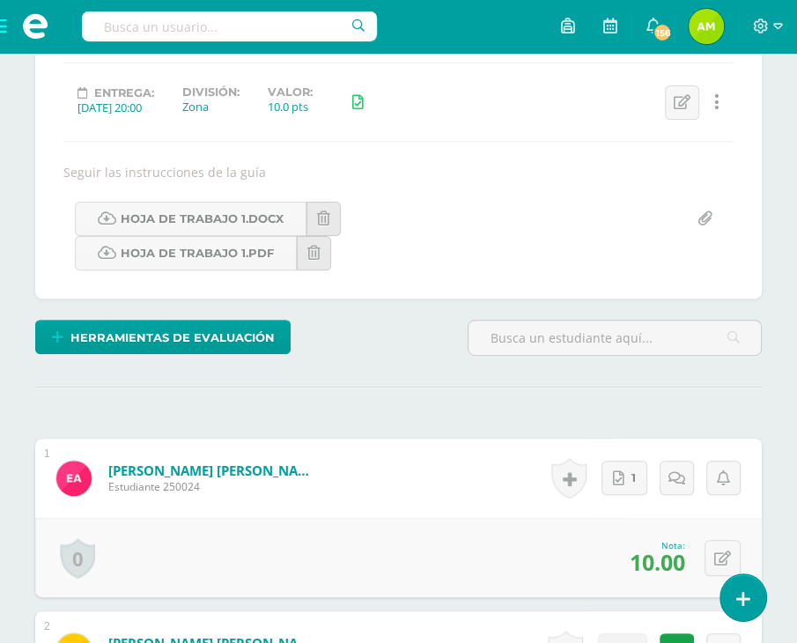
scroll to position [0, 0]
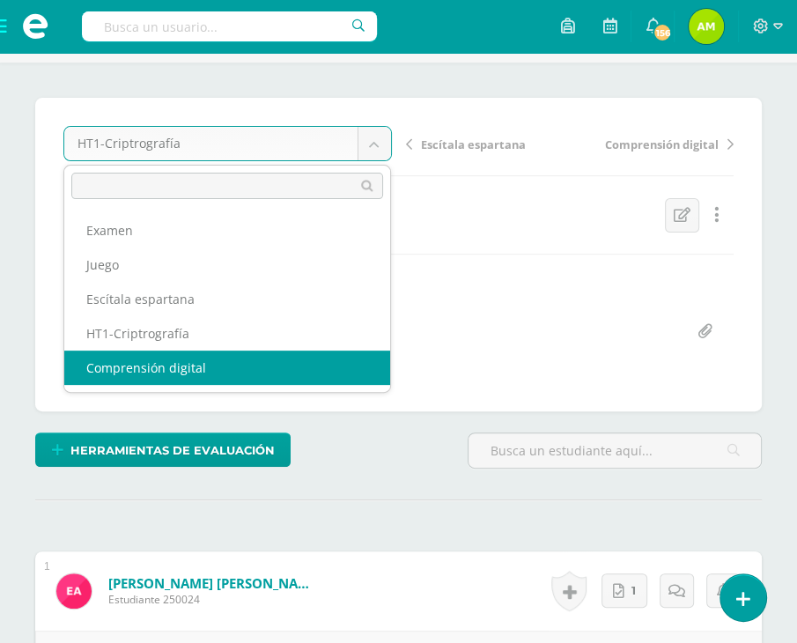
scroll to position [88, 0]
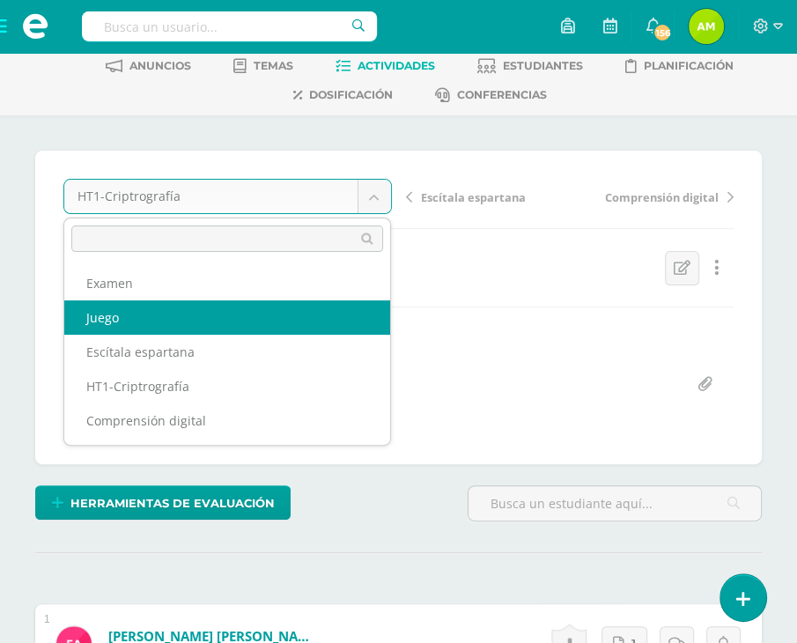
select select "/dashboard/teacher/grade-activity/110124/"
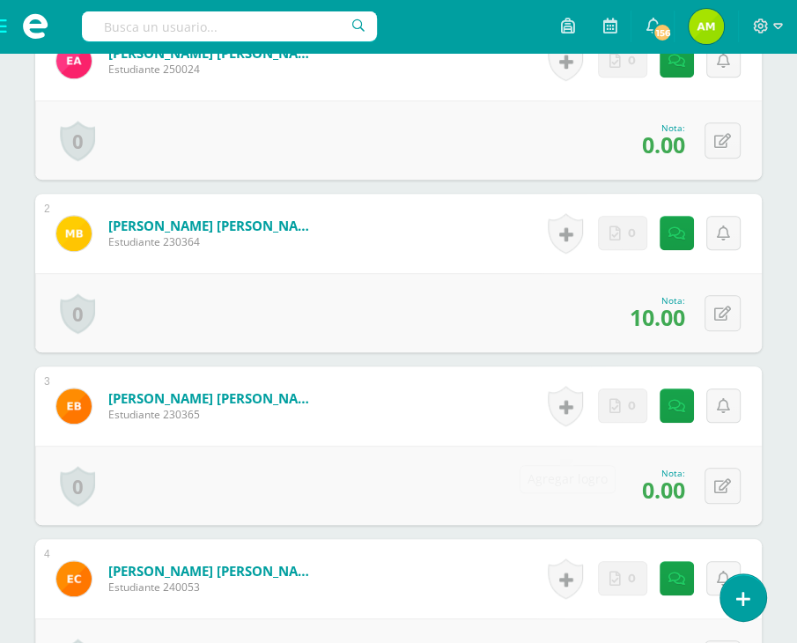
scroll to position [636, 0]
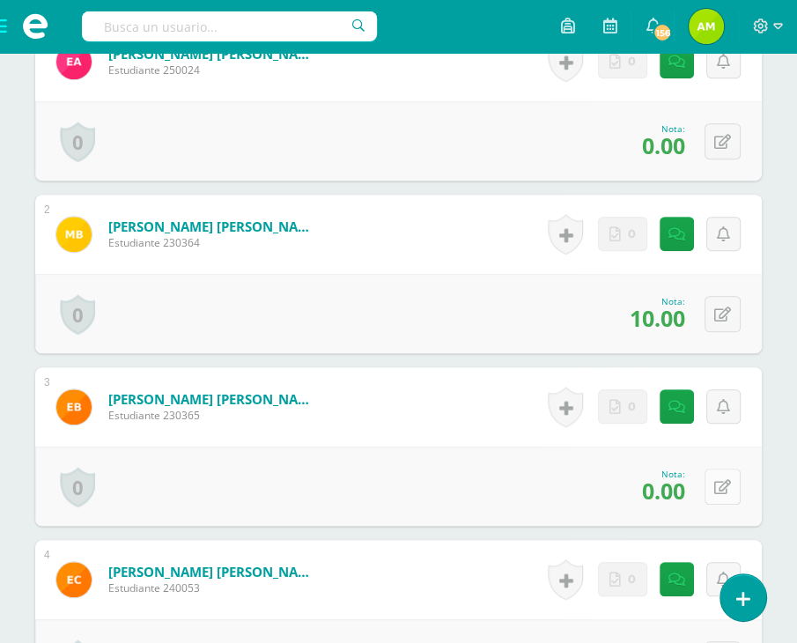
click at [729, 495] on icon at bounding box center [722, 487] width 17 height 15
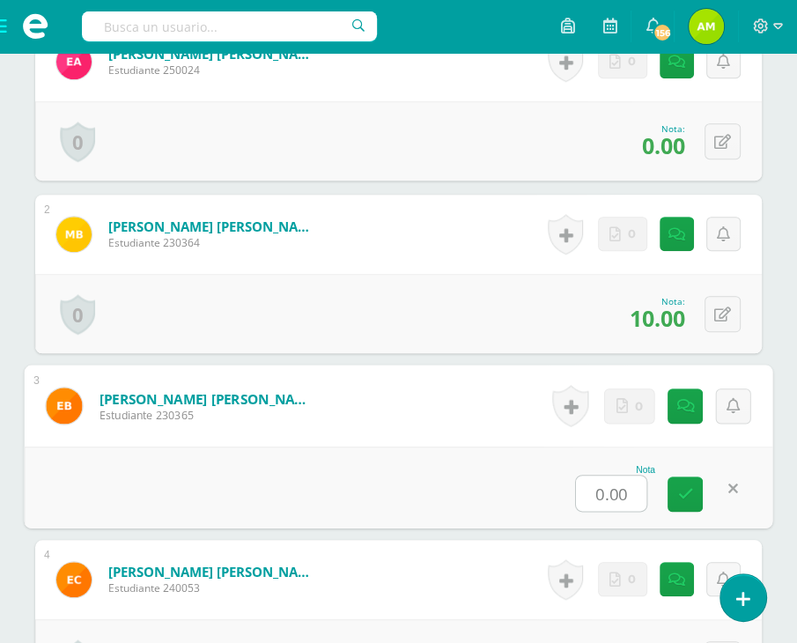
type input "5"
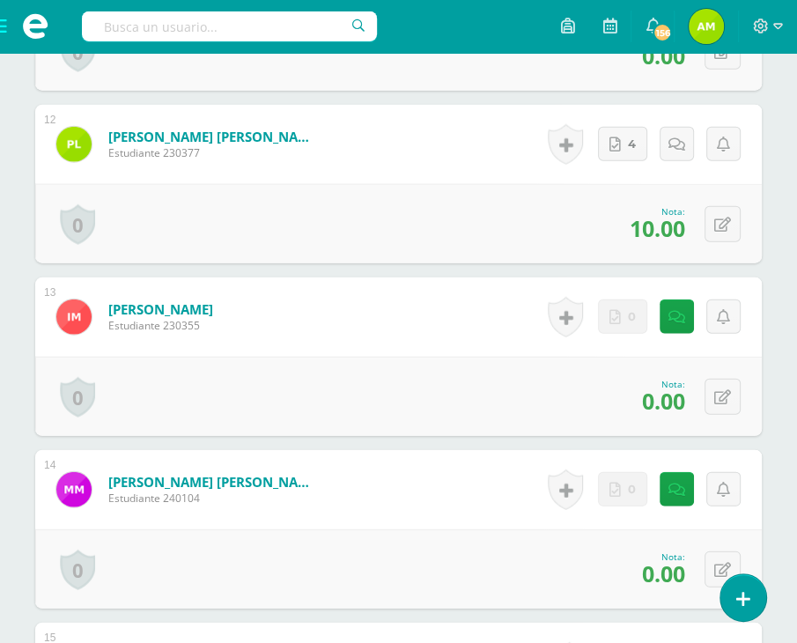
scroll to position [2486, 0]
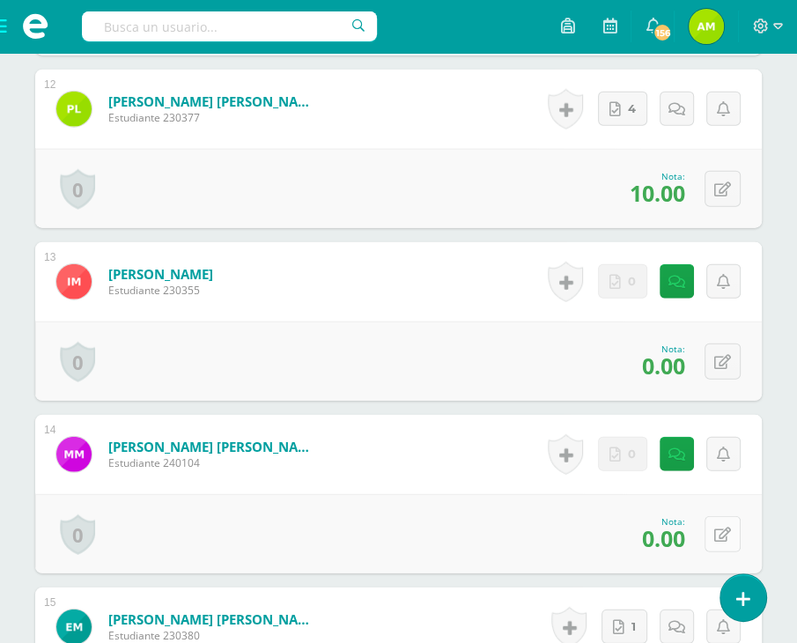
click at [732, 552] on button at bounding box center [722, 534] width 36 height 36
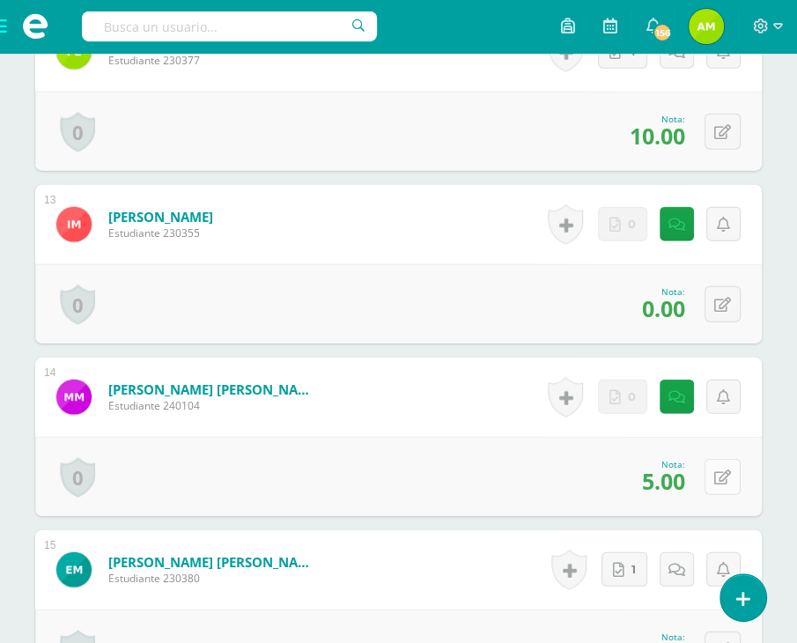
scroll to position [2574, 0]
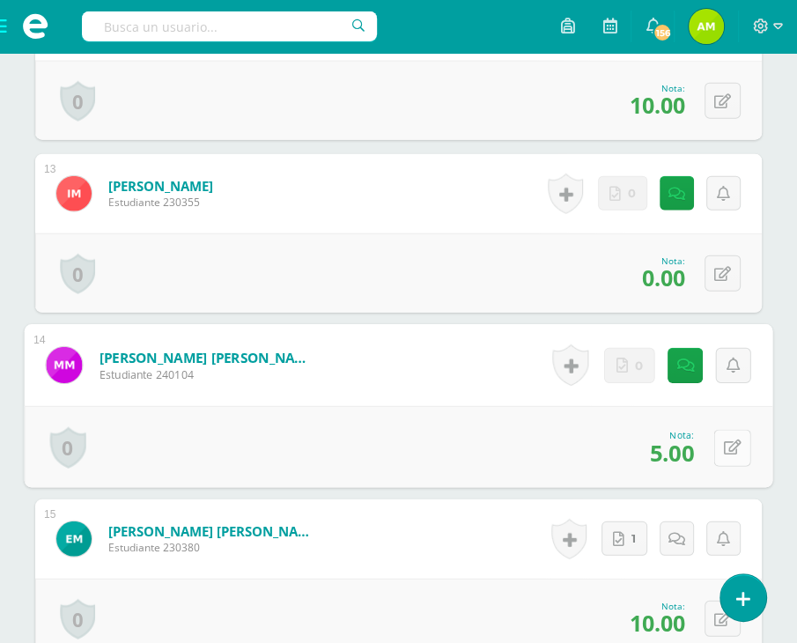
click at [718, 466] on button at bounding box center [732, 447] width 37 height 37
type input "8"
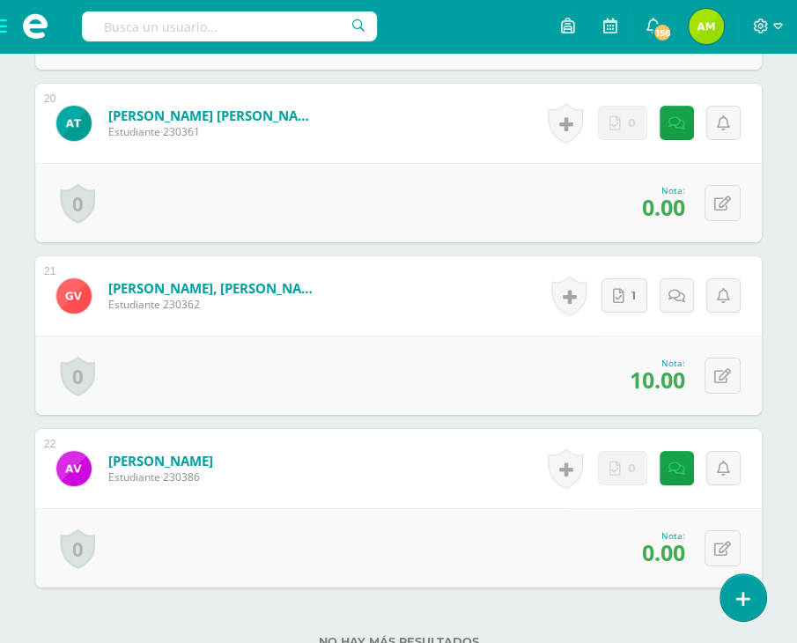
scroll to position [3807, 0]
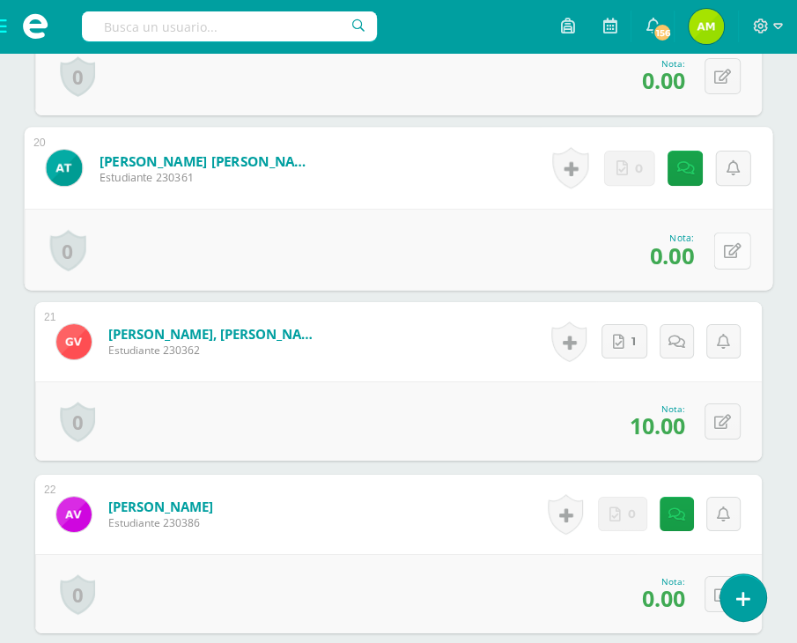
click at [714, 269] on button at bounding box center [732, 250] width 37 height 37
type input "5"
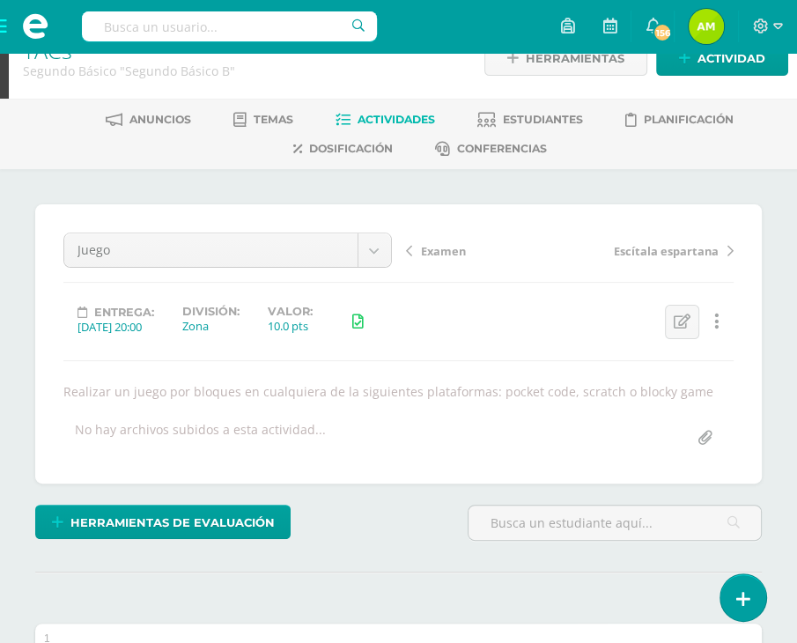
scroll to position [0, 0]
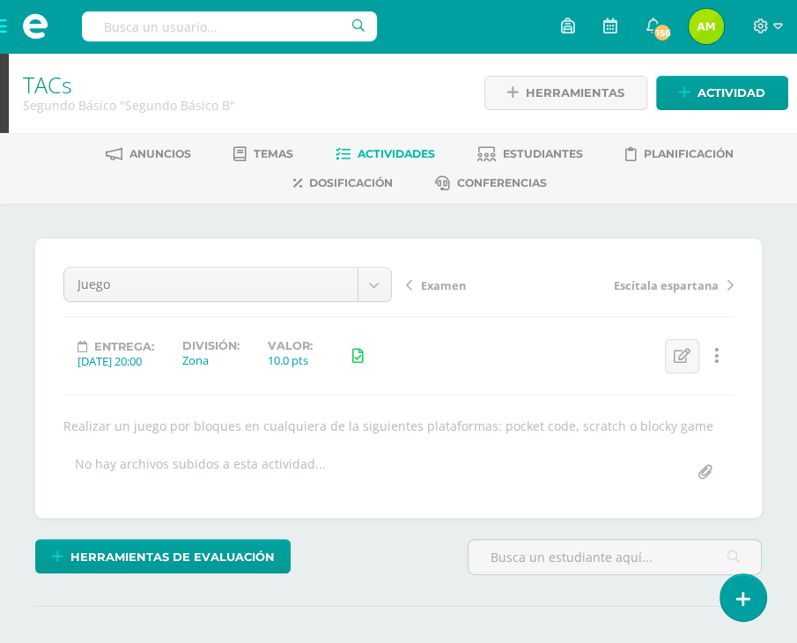
click at [370, 153] on span "Actividades" at bounding box center [395, 153] width 77 height 13
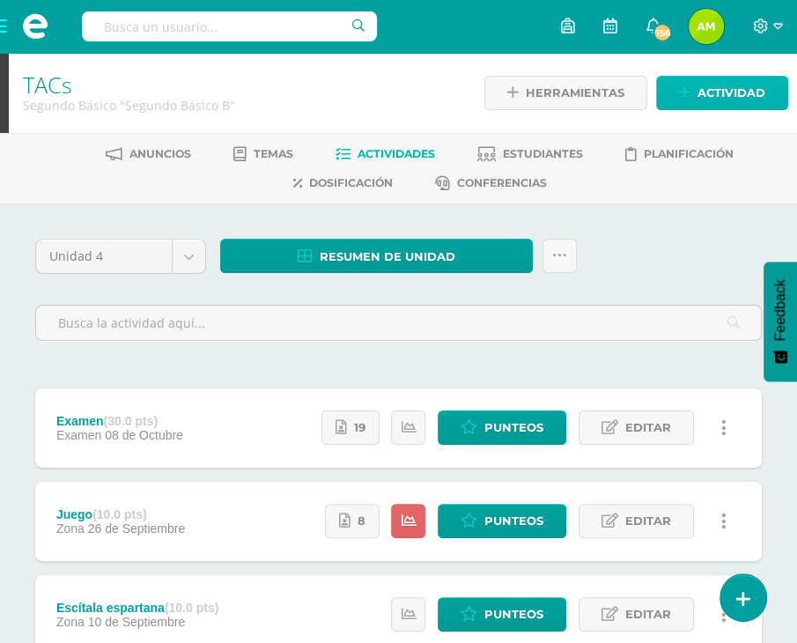
click at [708, 92] on span "Actividad" at bounding box center [731, 93] width 68 height 33
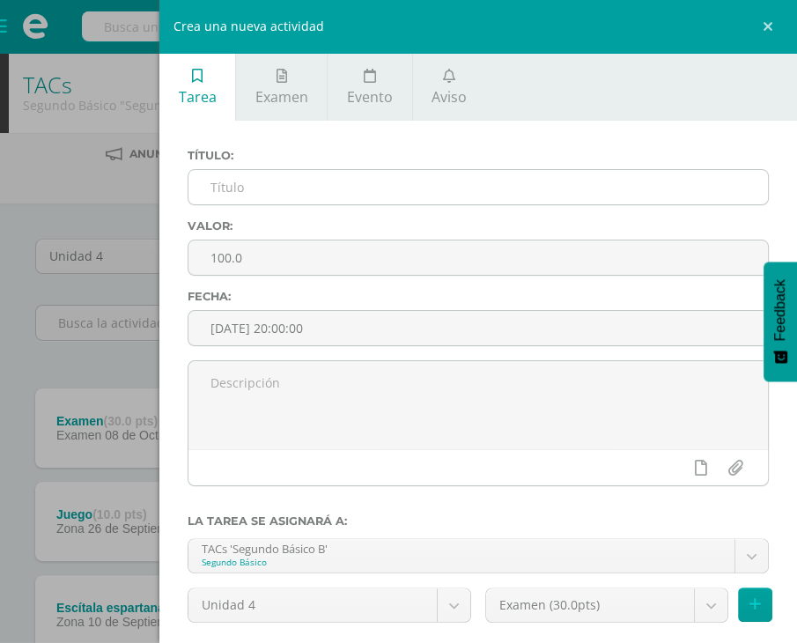
drag, startPoint x: 369, startPoint y: 225, endPoint x: 356, endPoint y: 182, distance: 45.1
click at [356, 191] on div "Título: Valor: 100.0 Fecha: [DATE] 20:00:00" at bounding box center [477, 254] width 595 height 211
click at [356, 182] on input "text" at bounding box center [477, 187] width 579 height 34
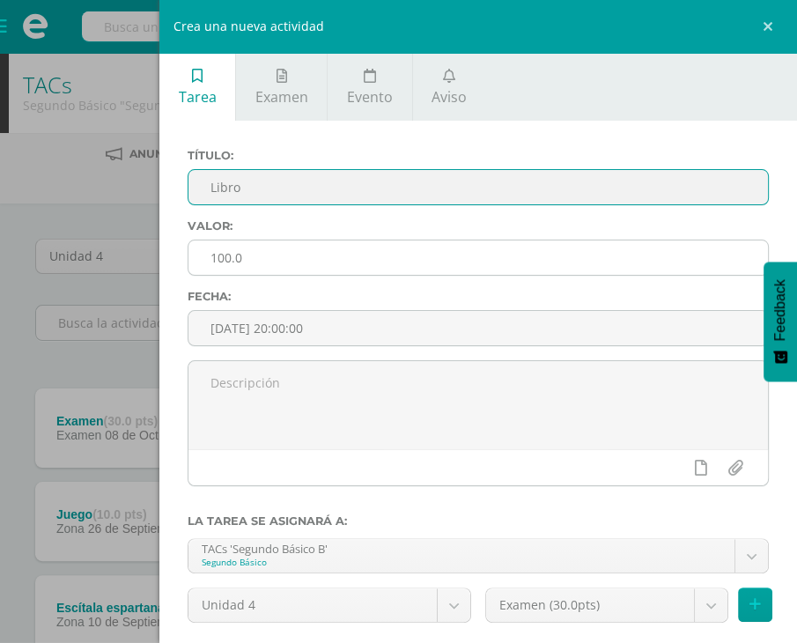
type input "Libro"
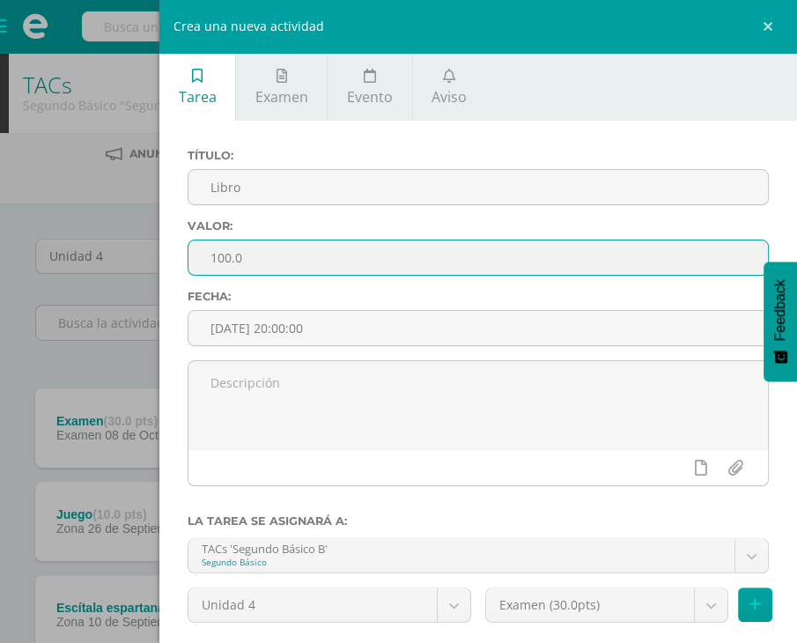
drag, startPoint x: 277, startPoint y: 269, endPoint x: 187, endPoint y: 255, distance: 91.6
click at [188, 255] on div "100.0" at bounding box center [478, 257] width 581 height 36
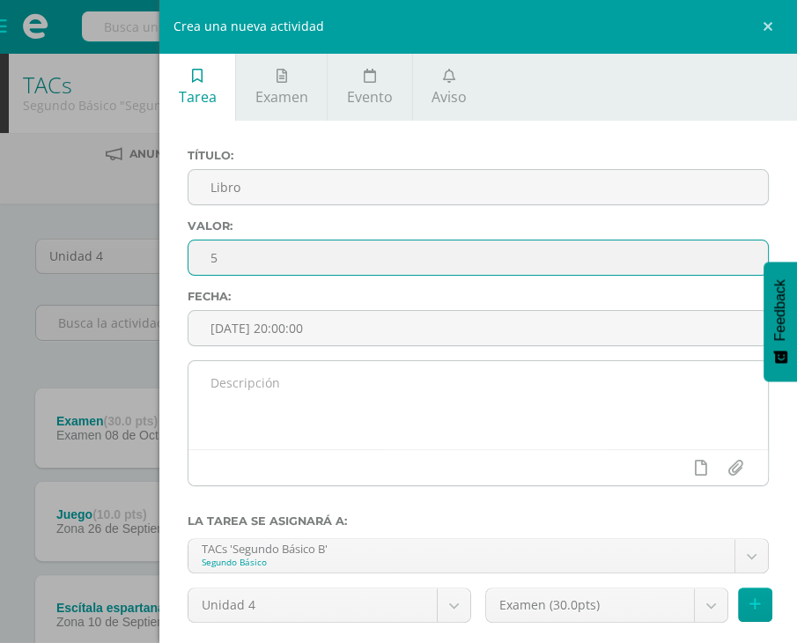
type input "5"
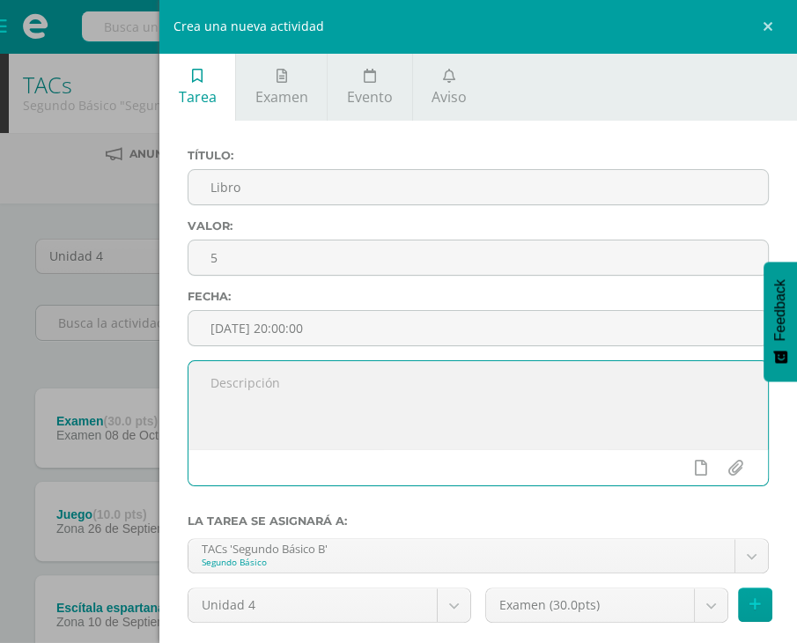
click at [322, 394] on textarea at bounding box center [477, 405] width 579 height 88
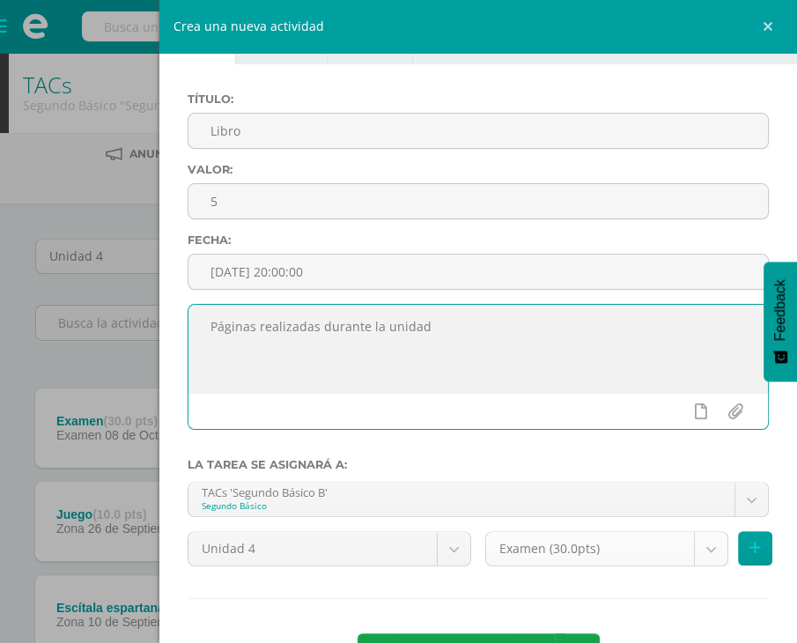
scroll to position [88, 0]
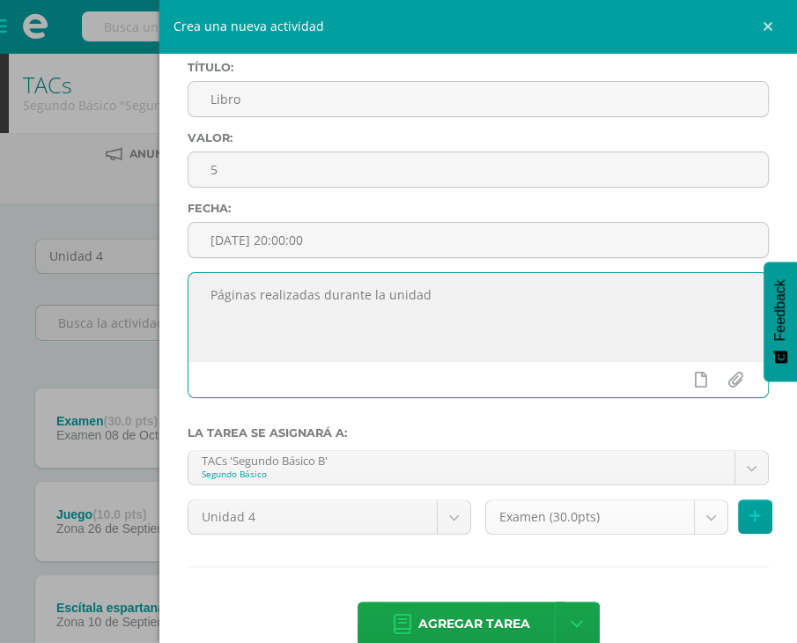
type textarea "Páginas realizadas durante la unidad"
click at [700, 506] on body "Estudiantes Disciplina Asistencia Mis cursos Archivos Soporte Ayuda Reportar un…" at bounding box center [398, 479] width 797 height 958
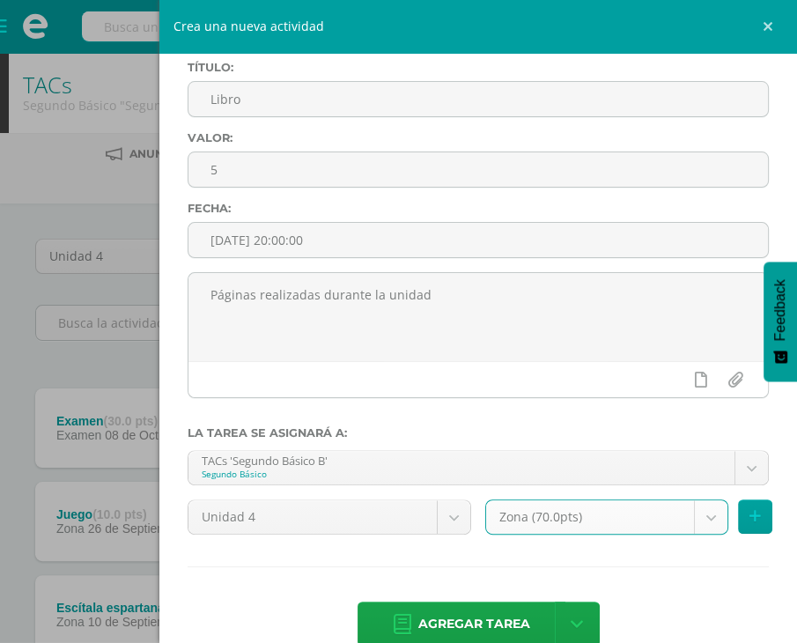
select select "107999"
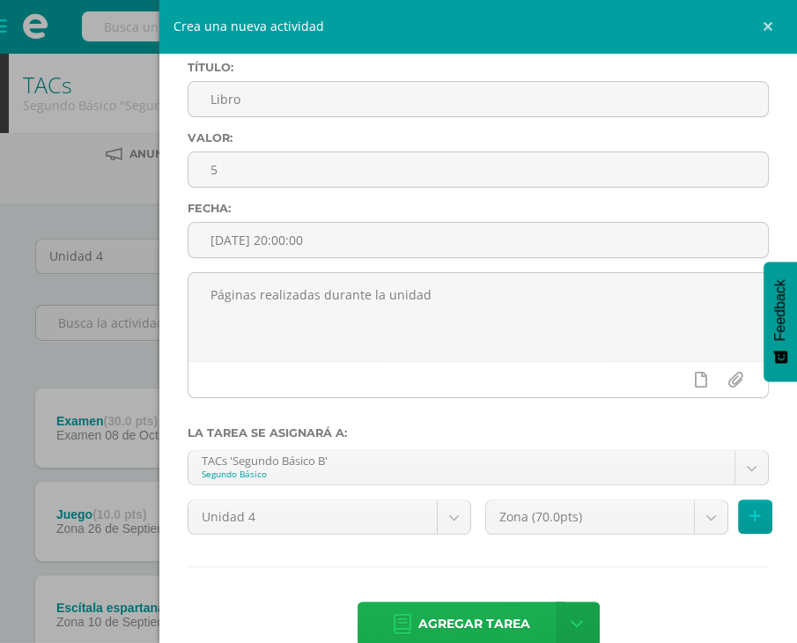
click at [430, 611] on span "Agregar tarea" at bounding box center [474, 623] width 112 height 43
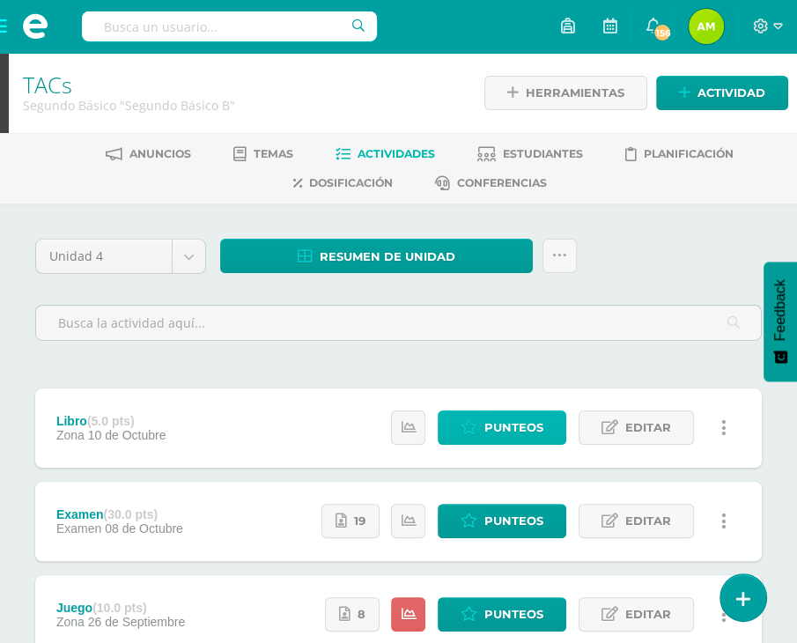
click at [480, 430] on link "Punteos" at bounding box center [502, 427] width 129 height 34
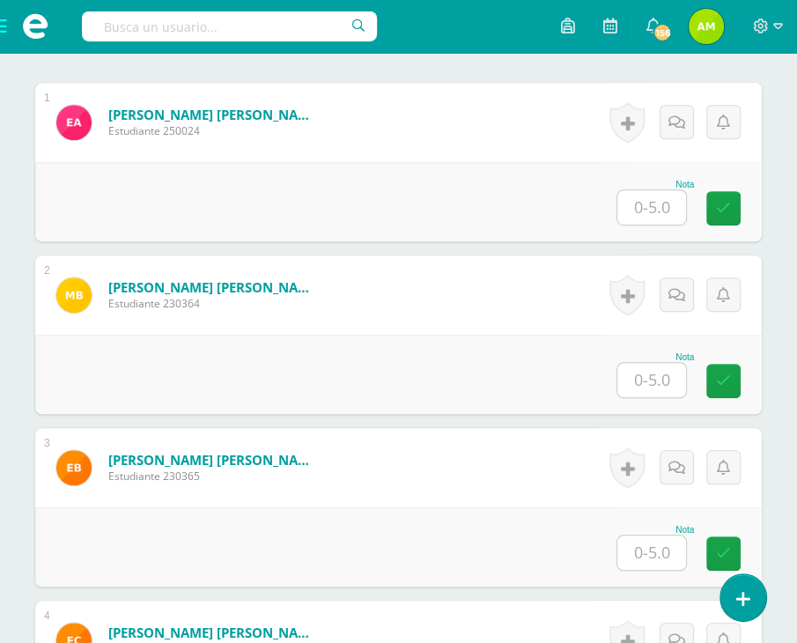
scroll to position [618, 0]
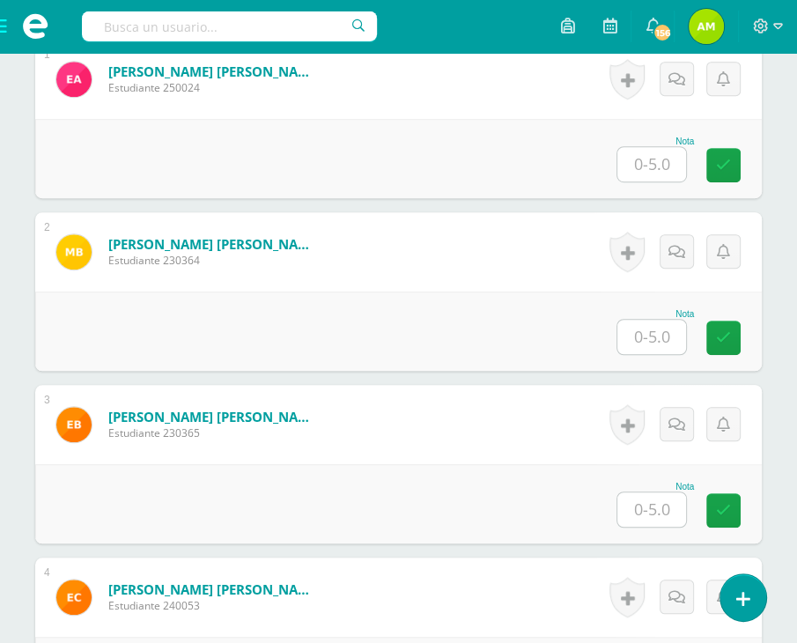
click at [664, 170] on input "text" at bounding box center [651, 164] width 69 height 34
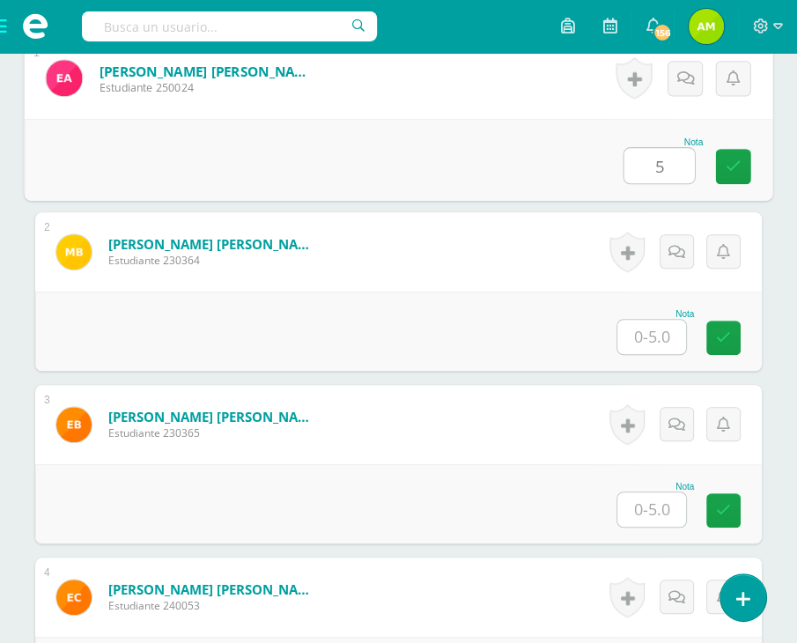
type input "5"
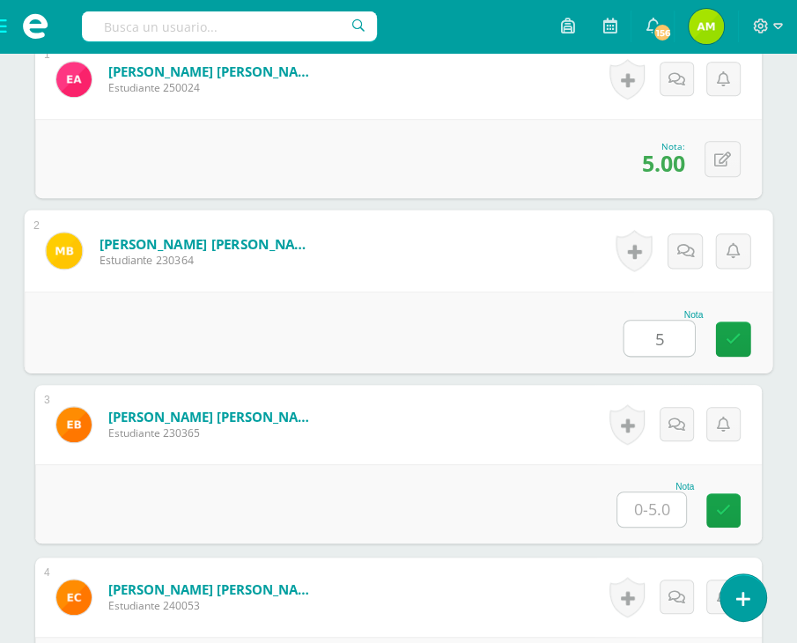
type input "5"
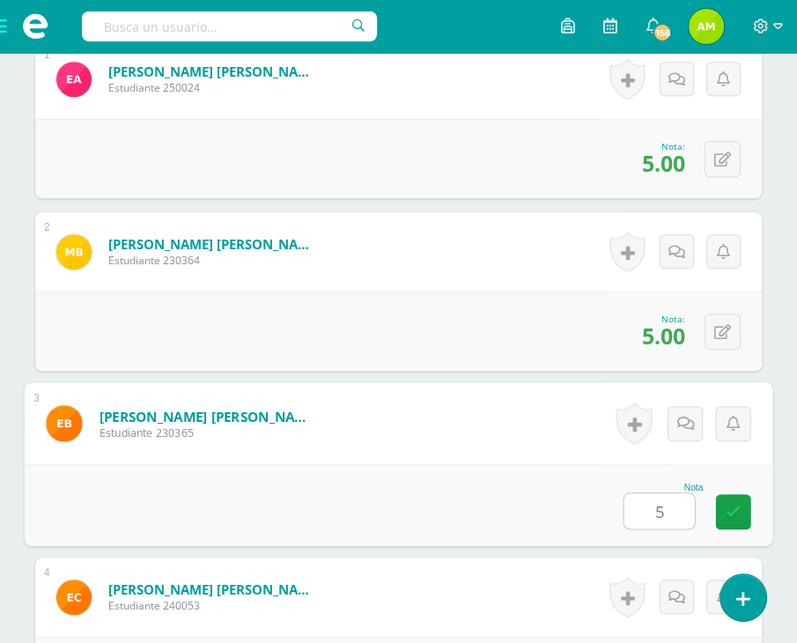
type input "5"
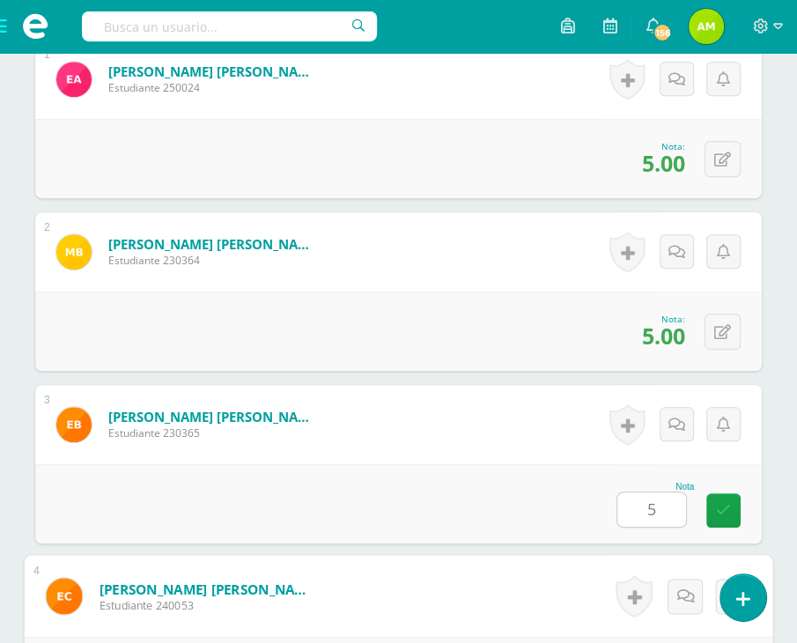
scroll to position [976, 0]
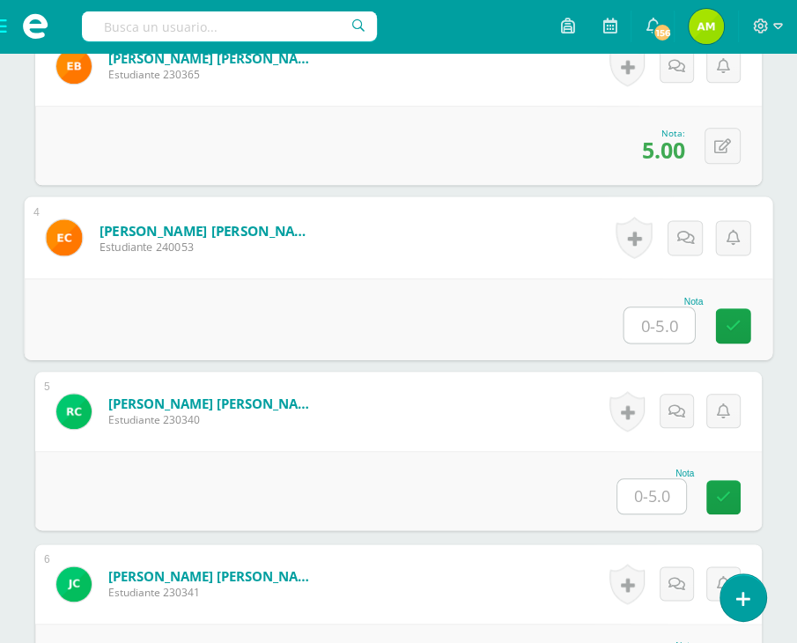
type input "0"
click at [742, 323] on link at bounding box center [733, 325] width 35 height 35
click at [682, 244] on link at bounding box center [684, 237] width 35 height 35
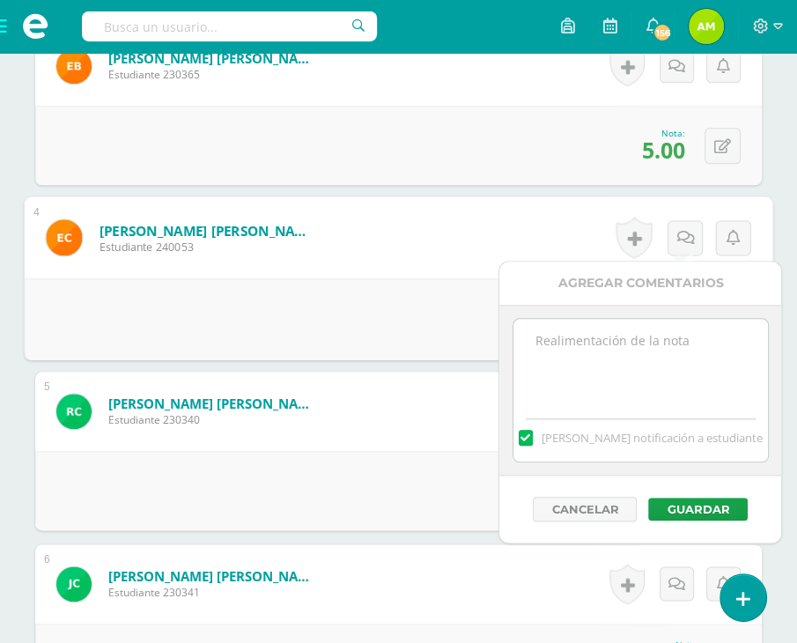
click at [677, 305] on div "[PERSON_NAME] notificación a estudiante" at bounding box center [640, 391] width 282 height 172
click at [553, 323] on textarea at bounding box center [640, 363] width 254 height 88
type textarea "No entrego el libro"
click at [702, 494] on div "Cancelar Guardar" at bounding box center [640, 508] width 282 height 67
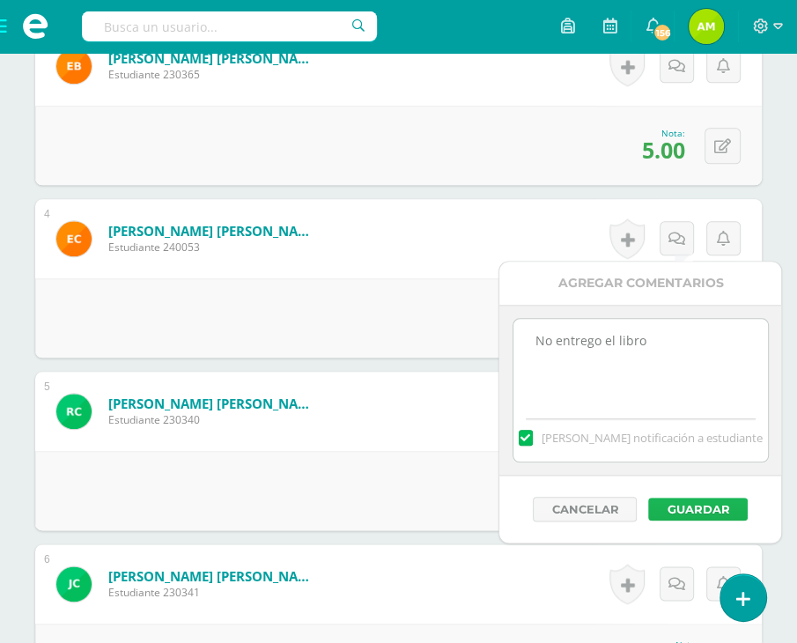
click at [709, 511] on button "Guardar" at bounding box center [697, 508] width 99 height 23
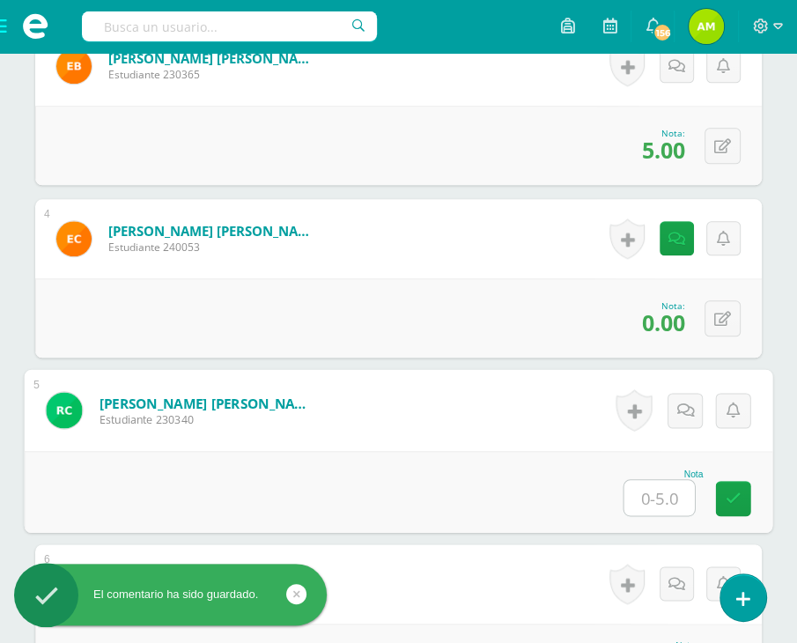
click at [664, 487] on input "text" at bounding box center [659, 497] width 70 height 35
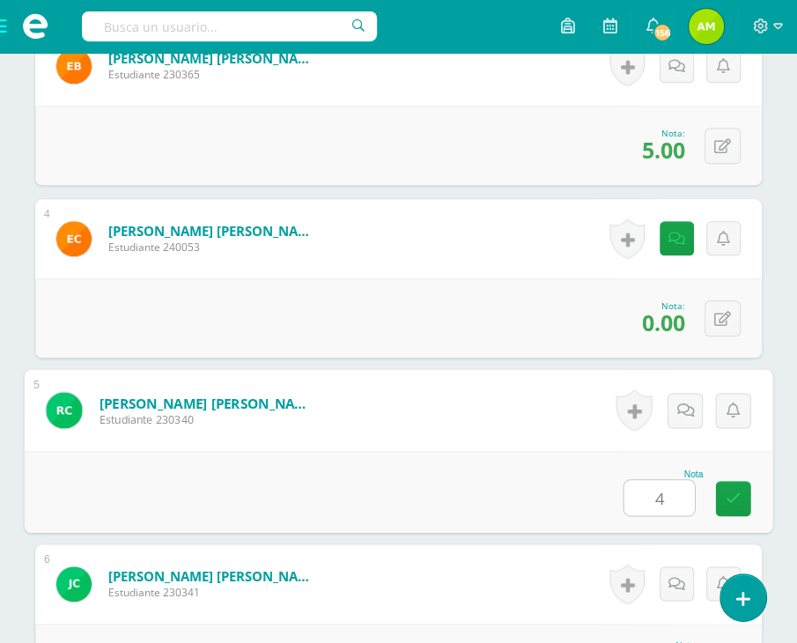
type input "4"
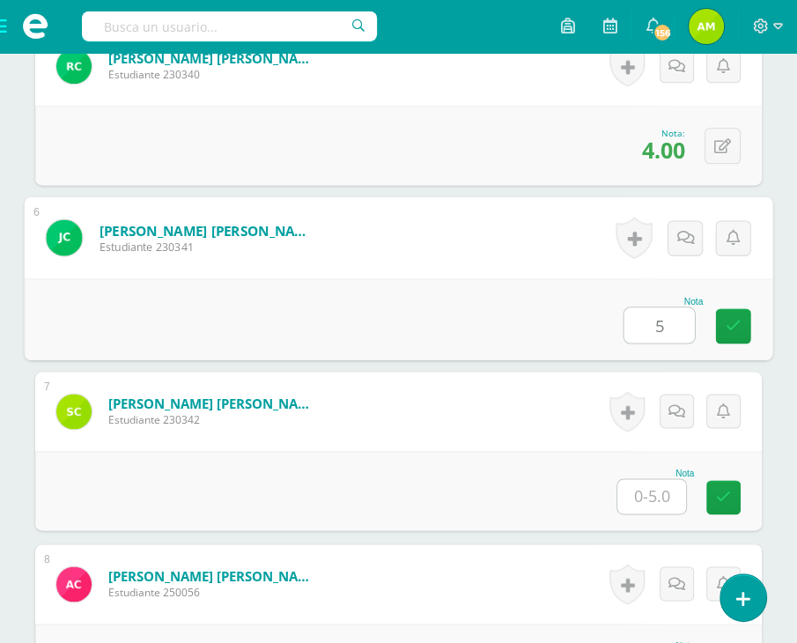
type input "5"
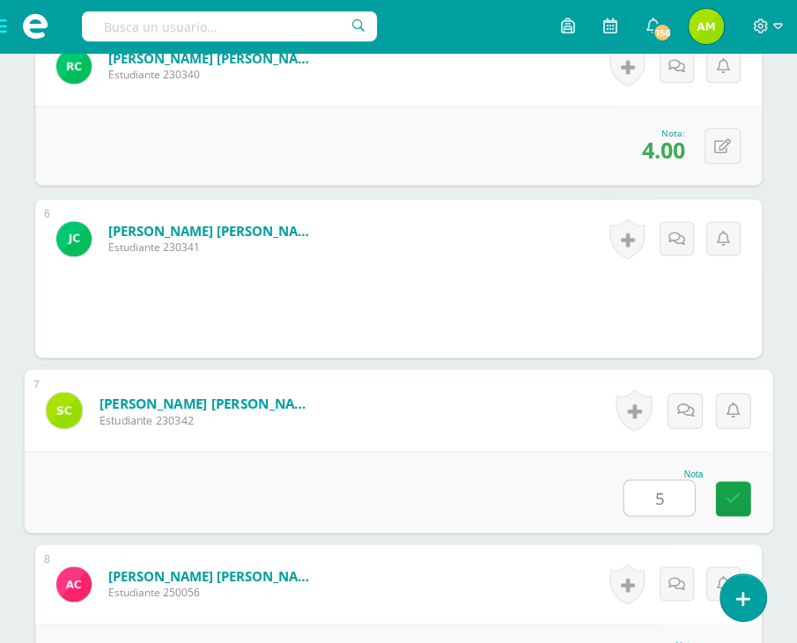
type input "5"
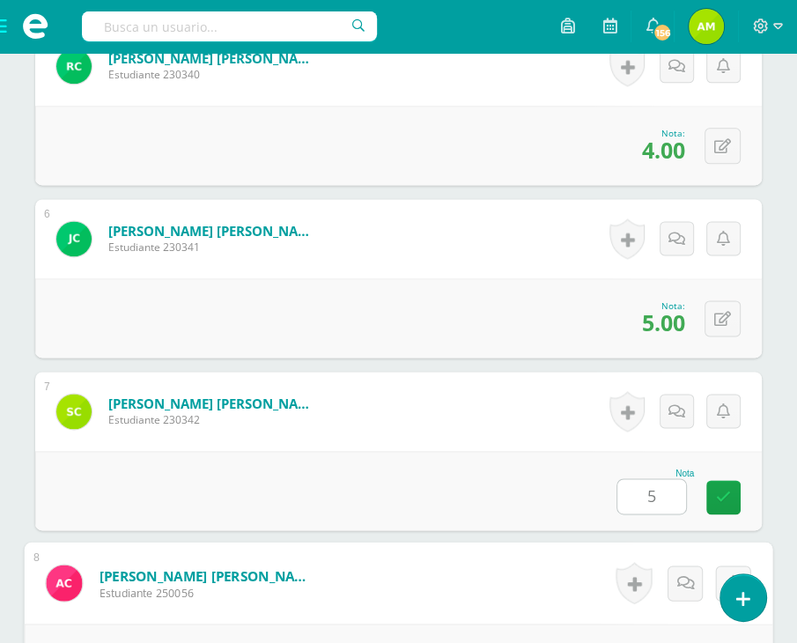
scroll to position [1666, 0]
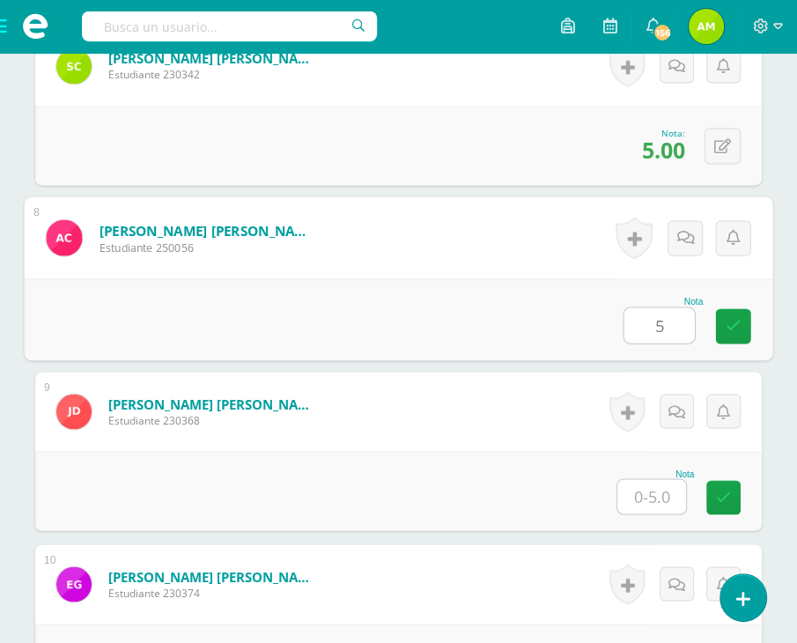
type input "5"
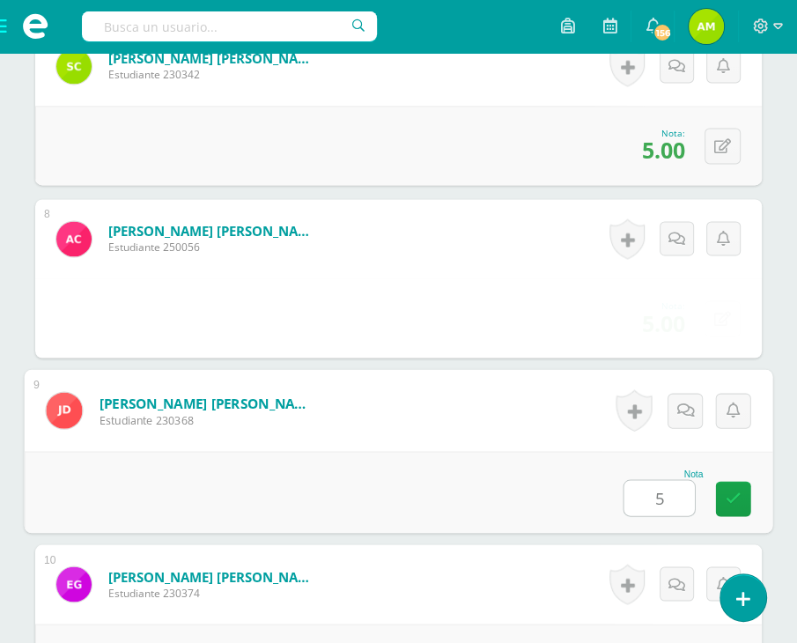
type input "5"
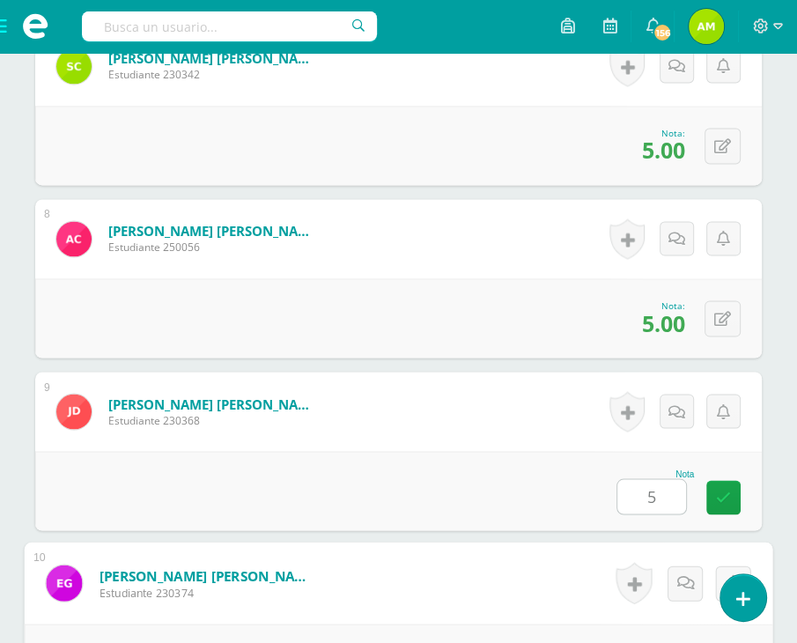
scroll to position [2012, 0]
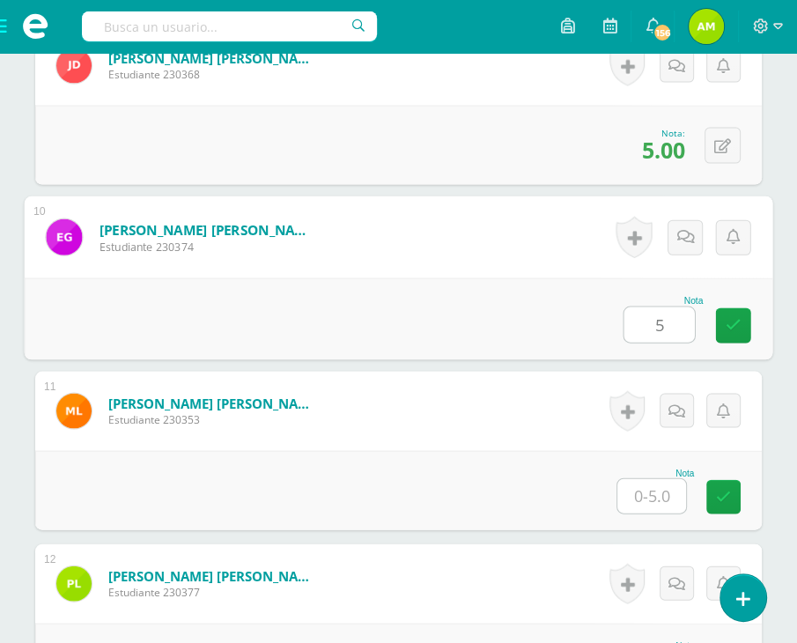
type input "5"
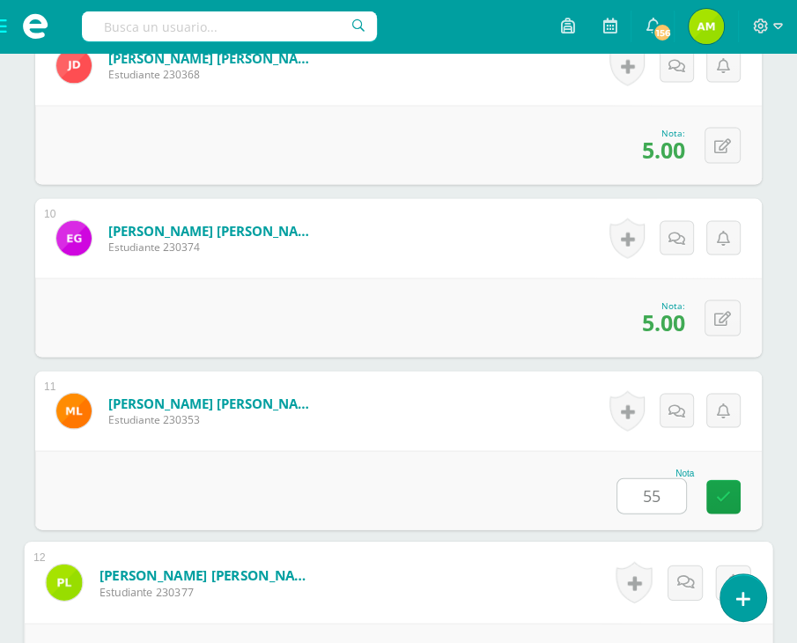
scroll to position [2357, 0]
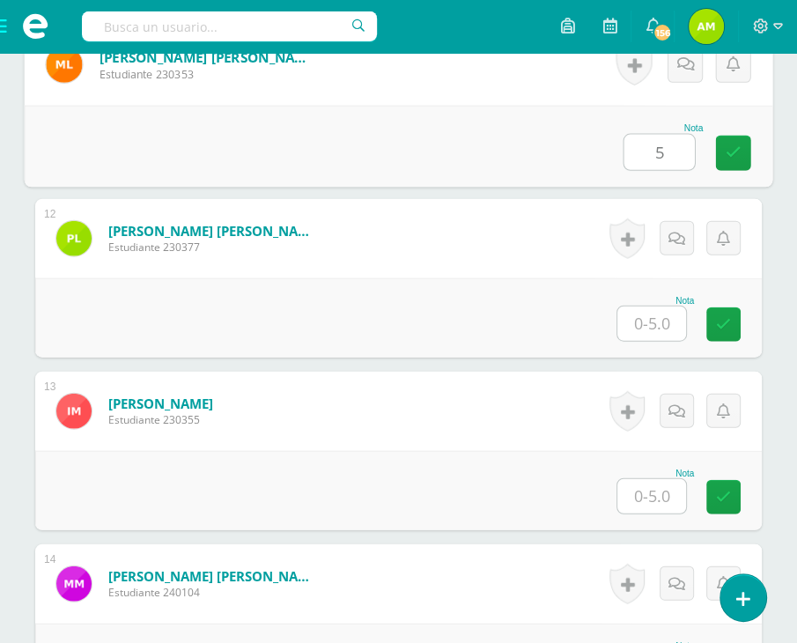
type input "5"
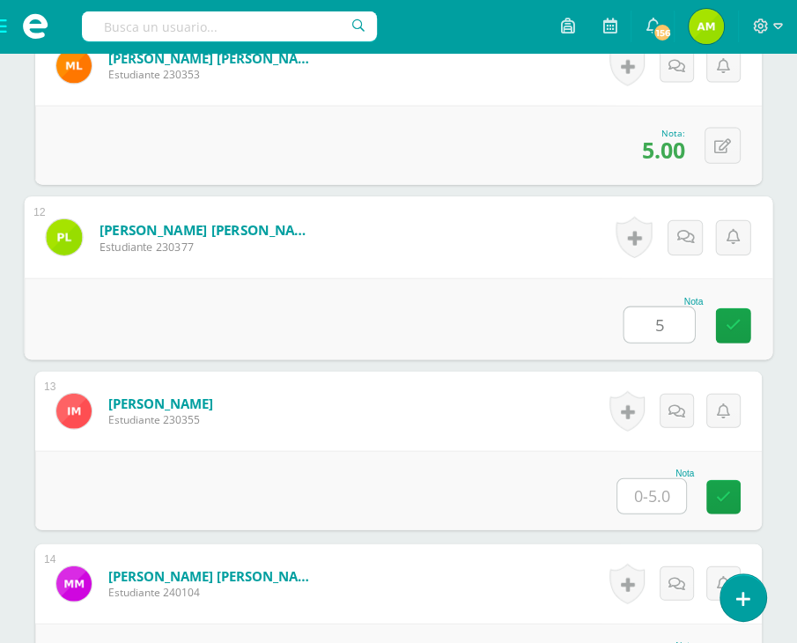
type input "5"
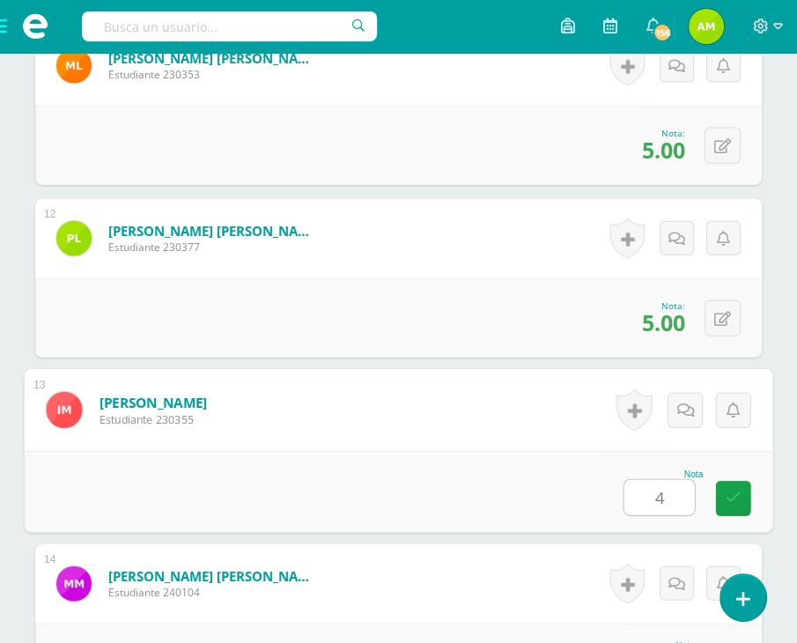
type input "4"
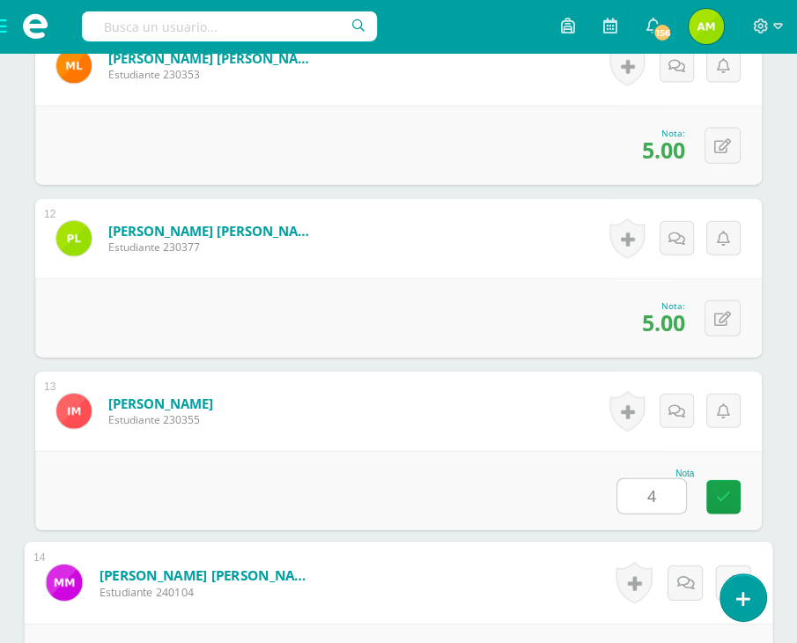
scroll to position [2702, 0]
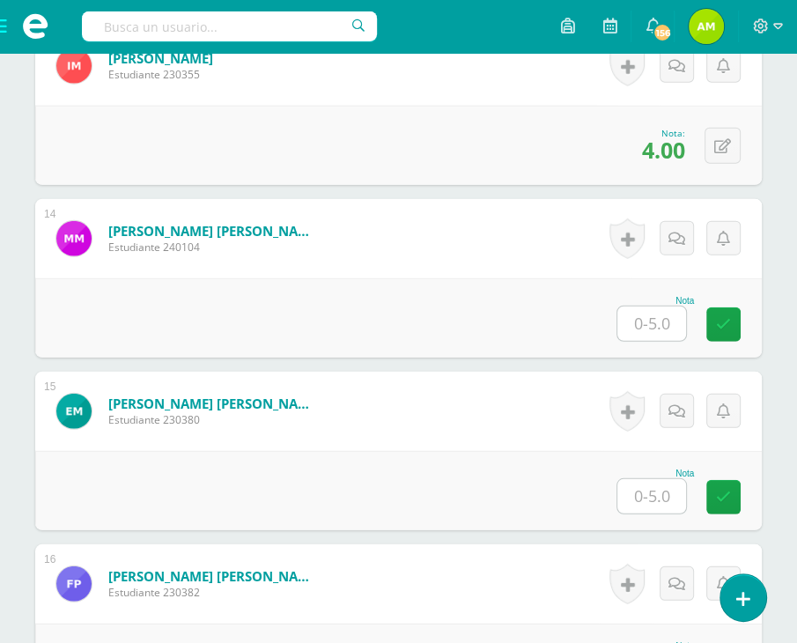
click at [644, 319] on input "text" at bounding box center [651, 323] width 69 height 34
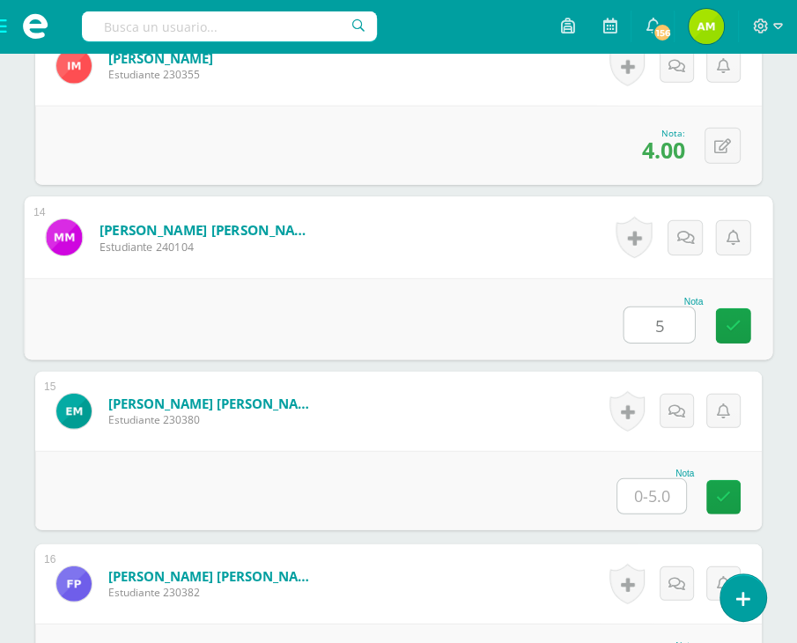
type input "5"
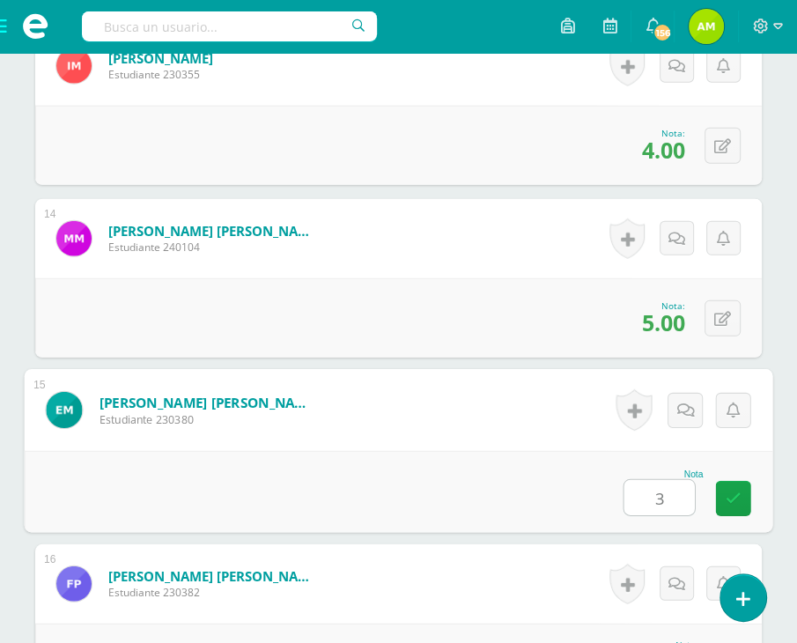
type input "3"
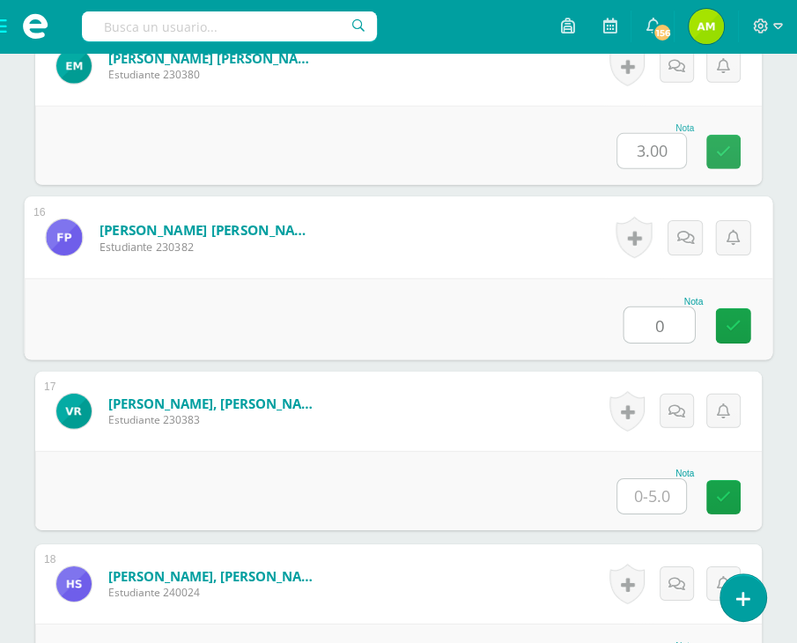
type input "0"
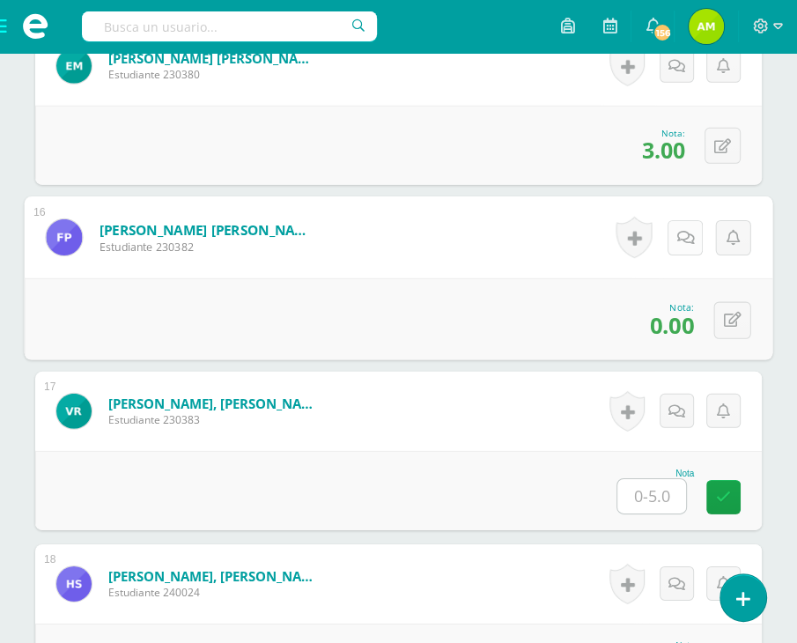
click at [665, 232] on div "Historial de actividad No hay historial para esta actividad Agregar Comentarios…" at bounding box center [682, 237] width 181 height 82
click at [682, 242] on link at bounding box center [684, 237] width 35 height 35
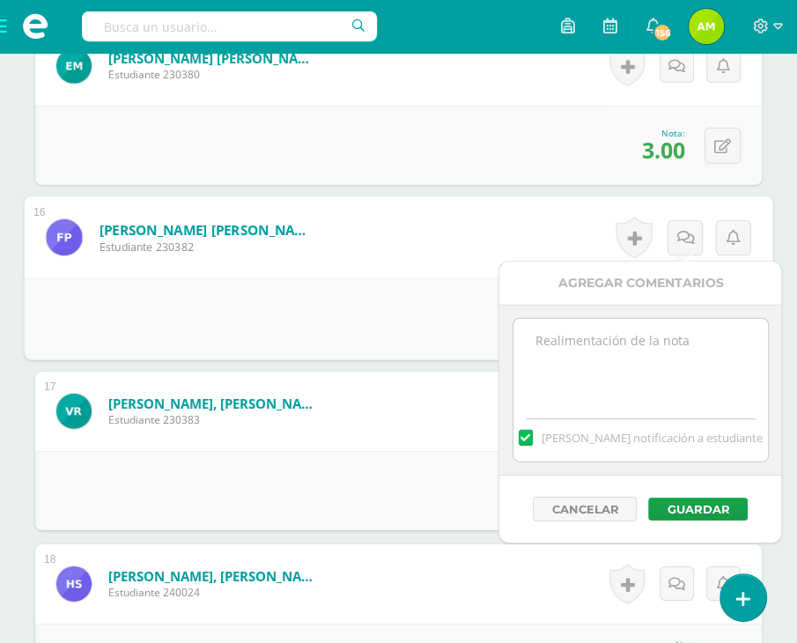
click at [674, 368] on textarea at bounding box center [640, 363] width 254 height 88
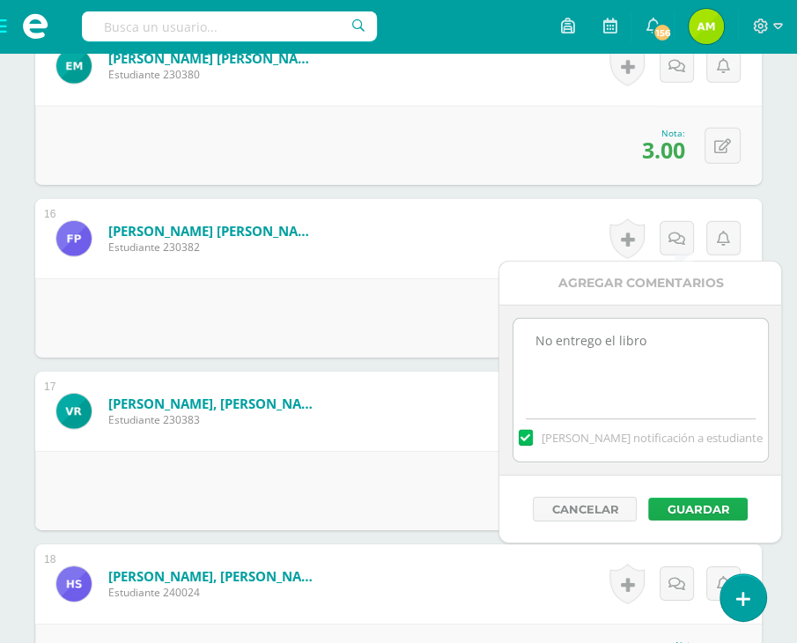
type textarea "No entrego el libro"
click at [711, 501] on button "Guardar" at bounding box center [697, 508] width 99 height 23
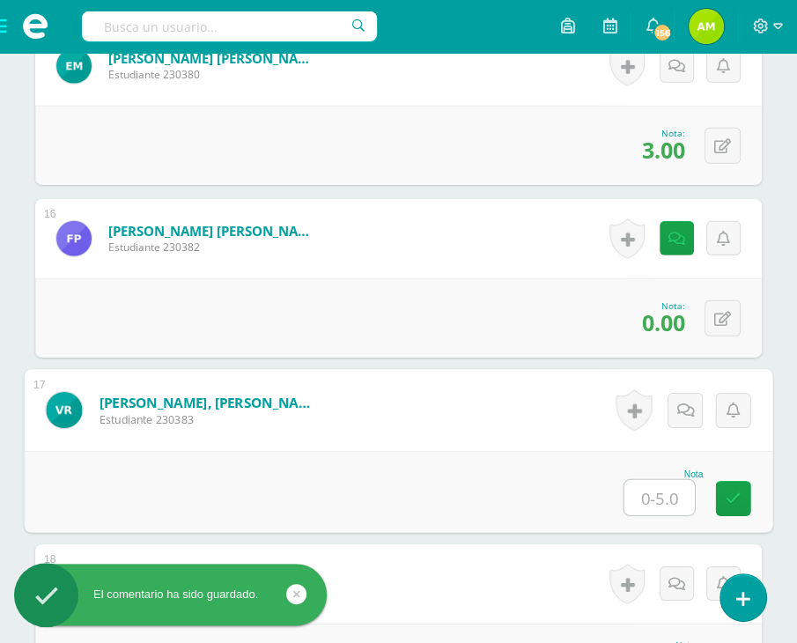
click at [668, 492] on input "text" at bounding box center [659, 497] width 70 height 35
type input "5"
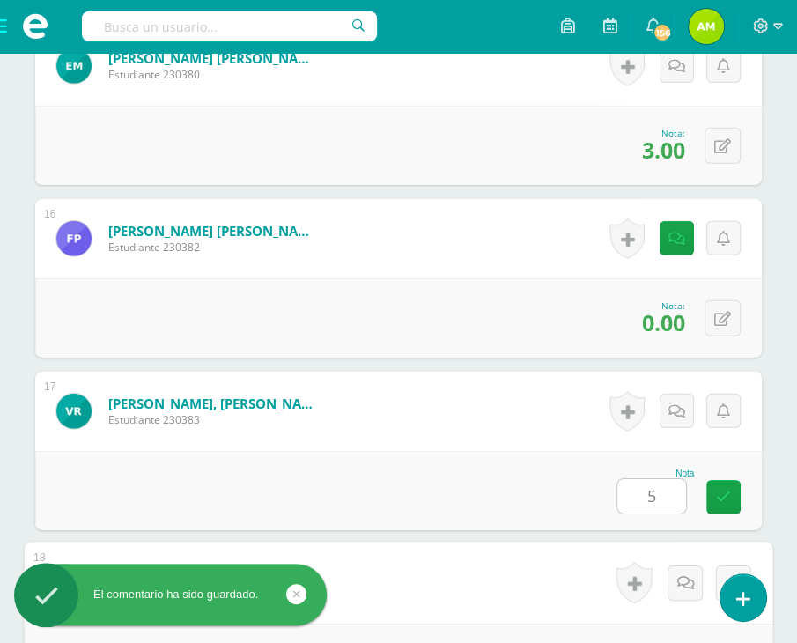
scroll to position [3392, 0]
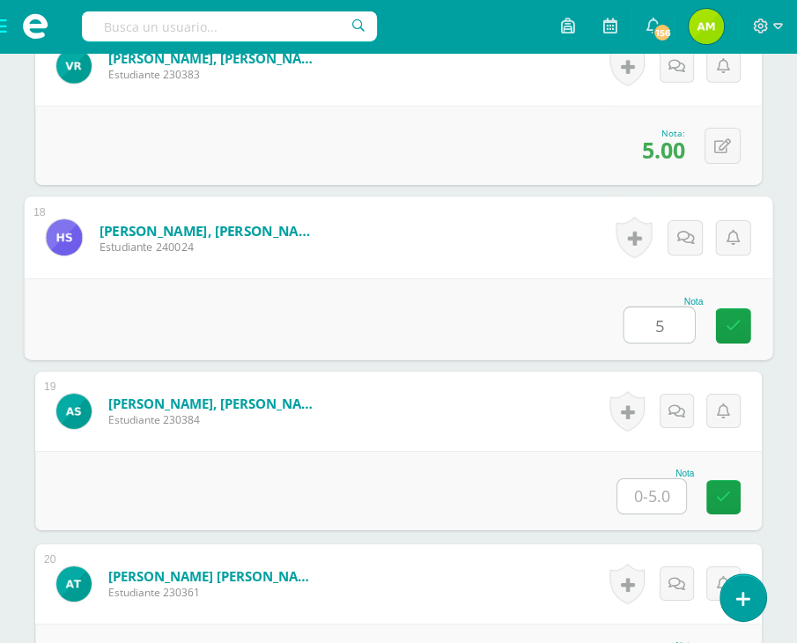
type input "5"
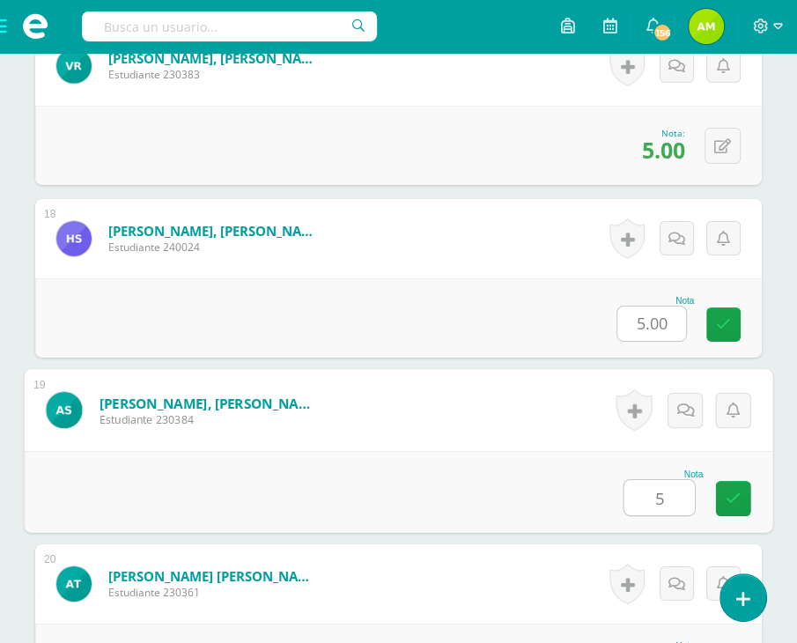
type input "5"
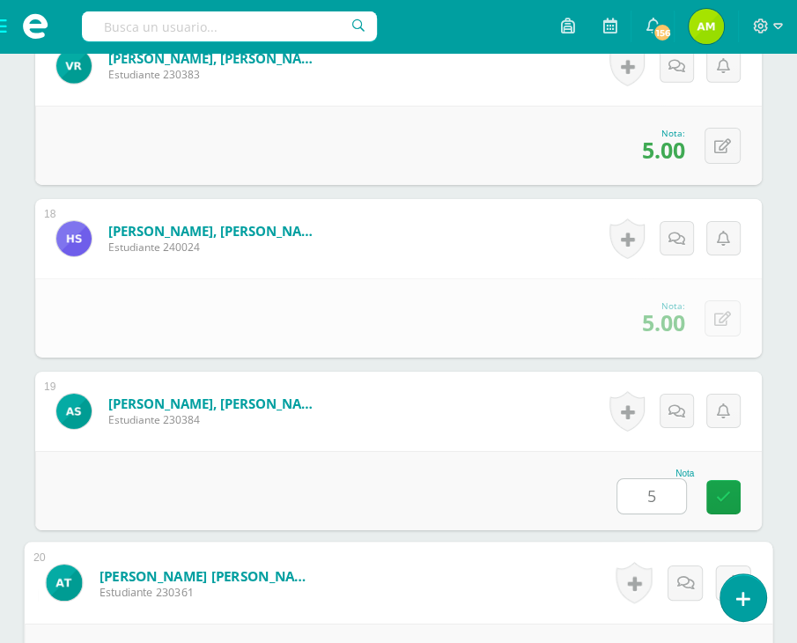
scroll to position [3737, 0]
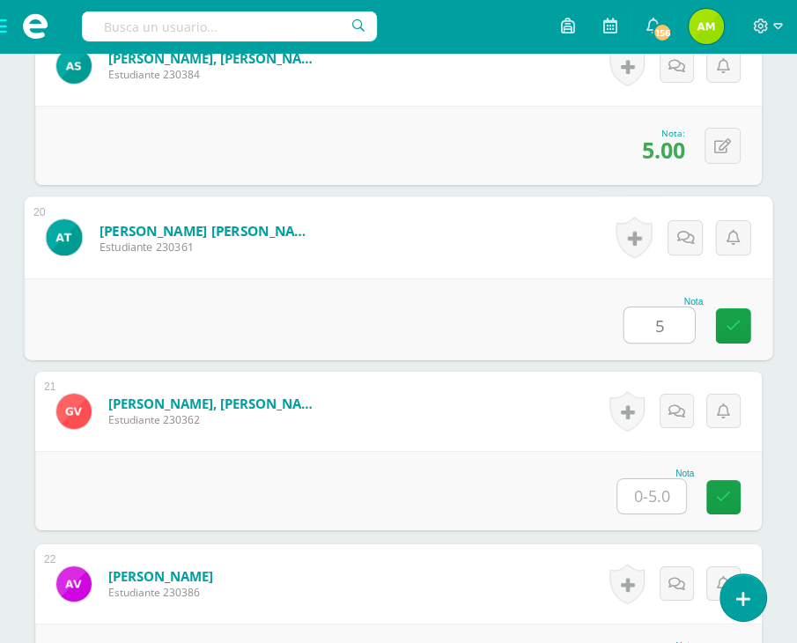
type input "5"
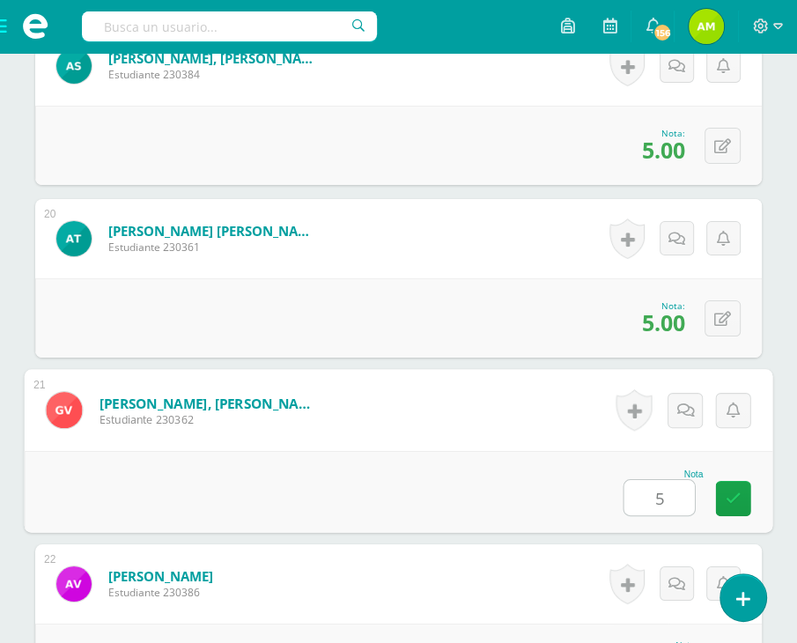
type input "5"
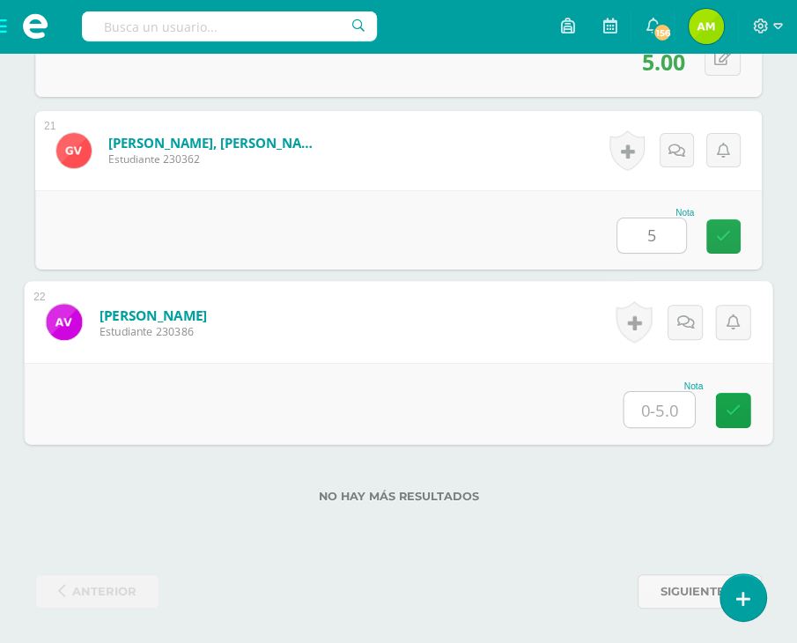
type input "5"
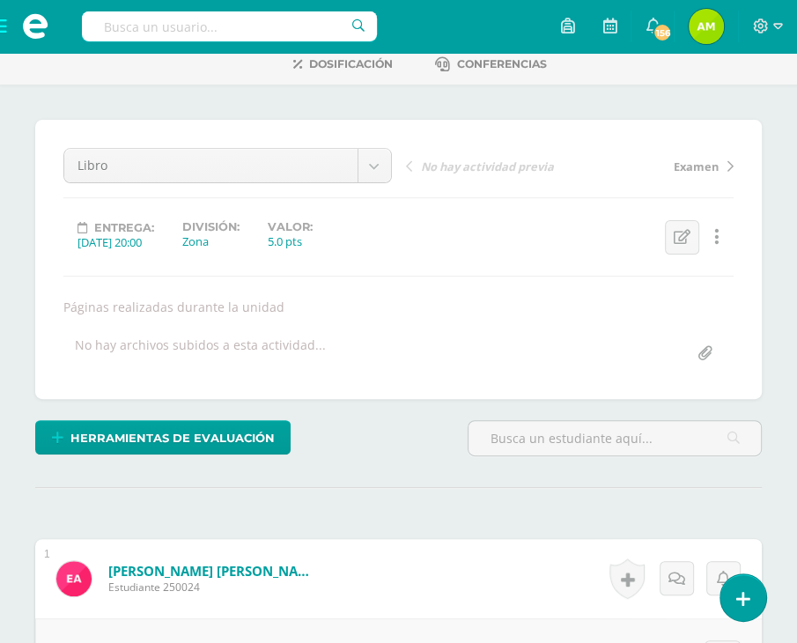
scroll to position [0, 0]
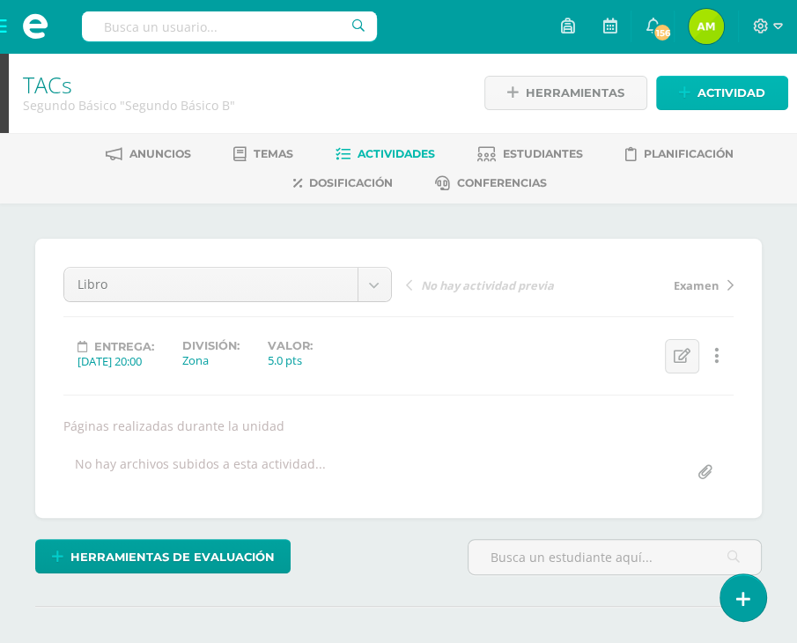
click at [704, 92] on span "Actividad" at bounding box center [731, 93] width 68 height 33
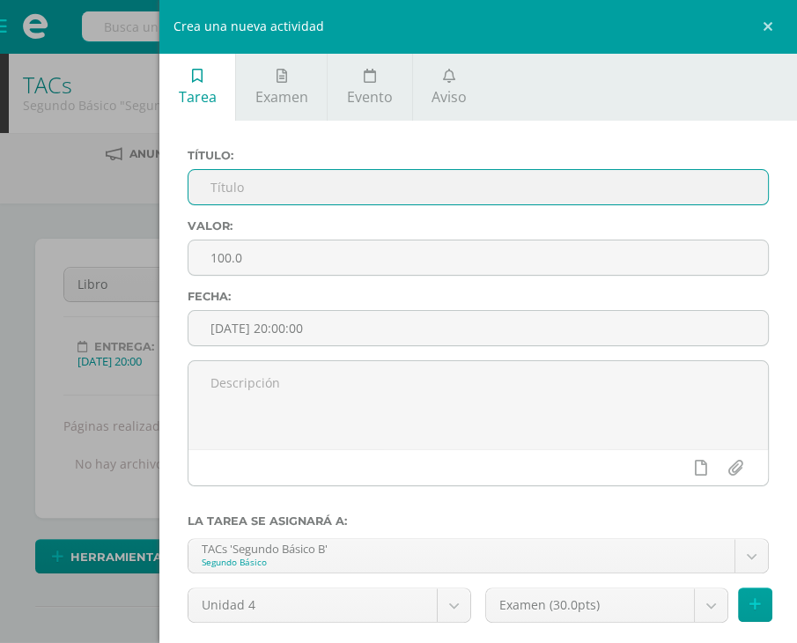
click at [245, 185] on input "text" at bounding box center [477, 187] width 579 height 34
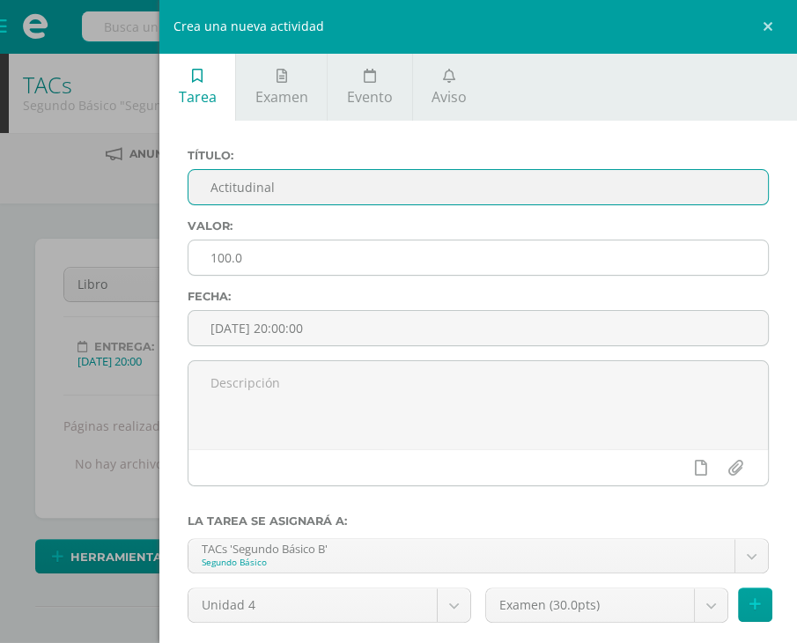
type input "Actitudinal"
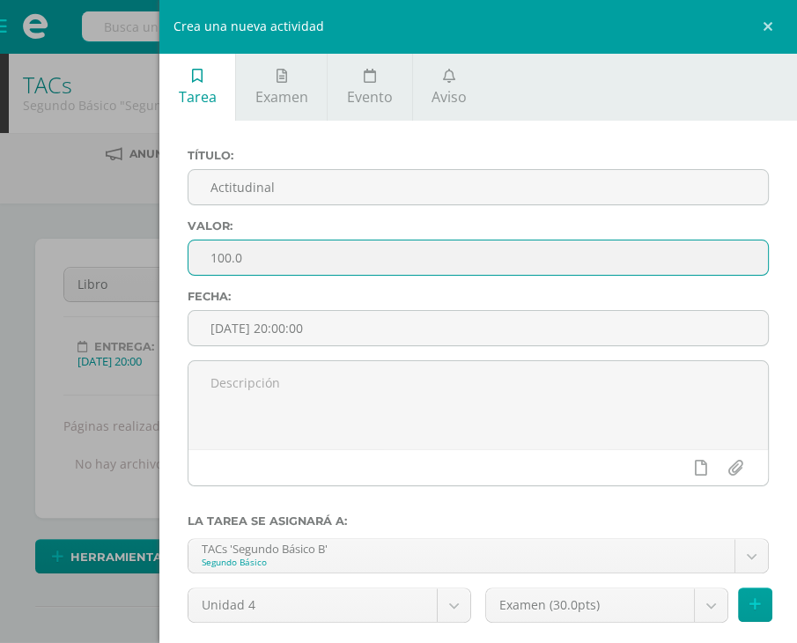
drag, startPoint x: 254, startPoint y: 245, endPoint x: 154, endPoint y: 195, distance: 111.8
click at [143, 244] on div "Crea una nueva actividad Tarea Examen Evento Aviso Título: Actitudinal Valor: 1…" at bounding box center [398, 321] width 797 height 643
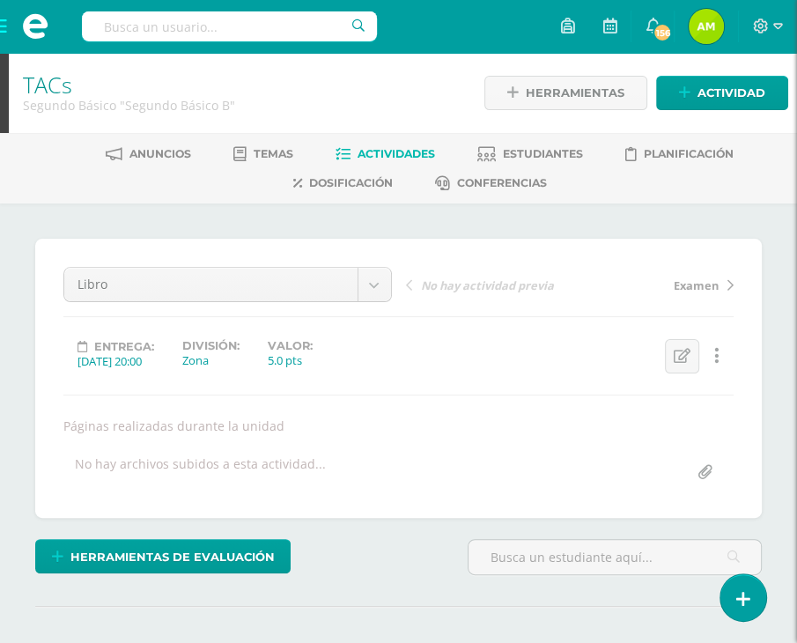
type input "5"
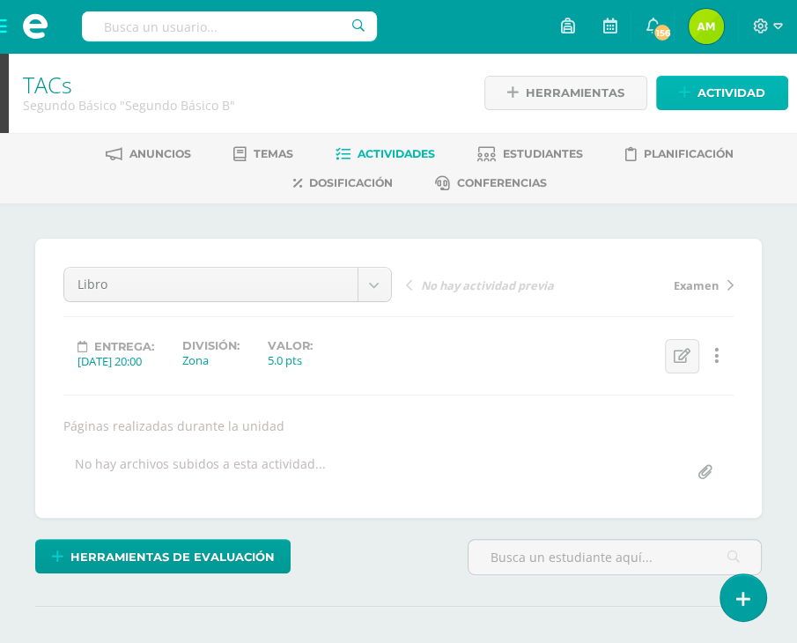
click at [694, 99] on link "Actividad" at bounding box center [722, 93] width 132 height 34
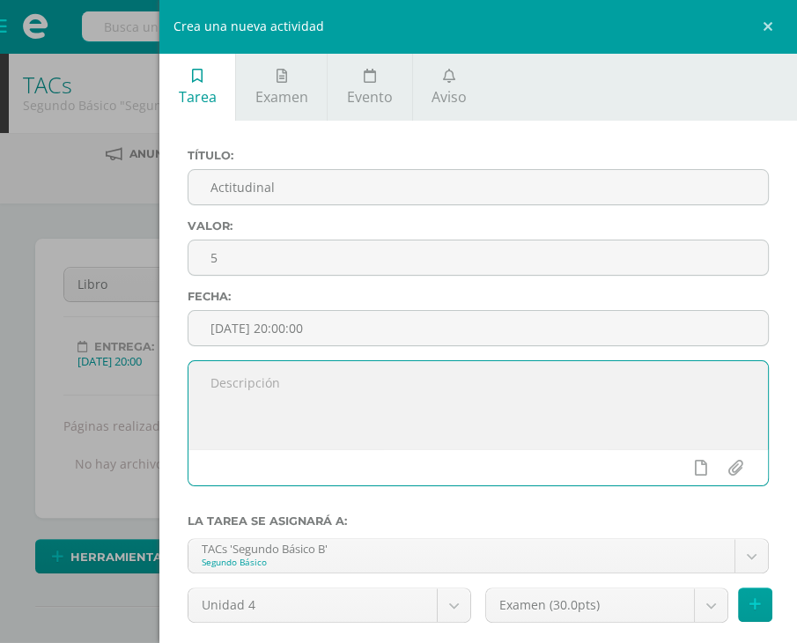
click at [339, 430] on textarea at bounding box center [477, 405] width 579 height 88
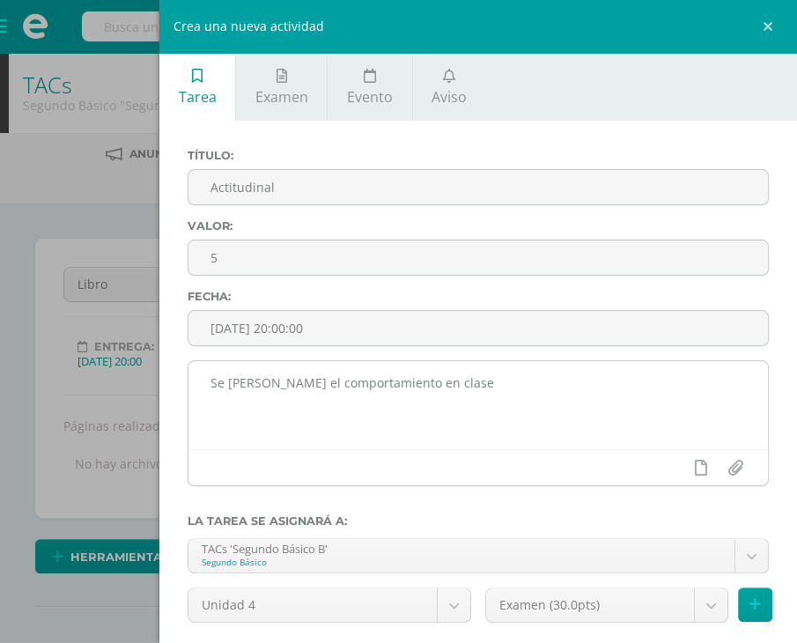
drag, startPoint x: 246, startPoint y: 386, endPoint x: 261, endPoint y: 464, distance: 79.8
click at [261, 464] on div at bounding box center [477, 467] width 579 height 36
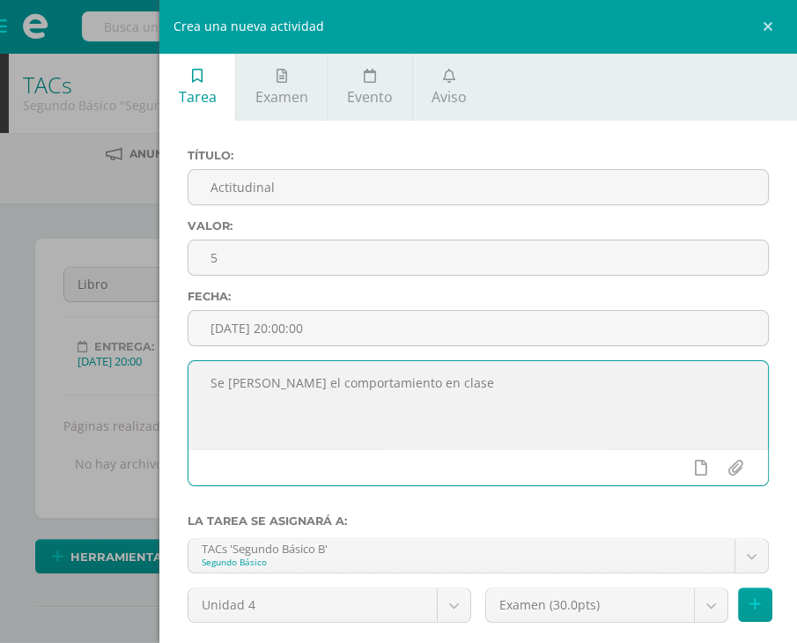
click at [260, 392] on textarea "Se calica el comportamiento en clase" at bounding box center [477, 405] width 579 height 88
click at [395, 432] on textarea "Se califica el comportamiento en clase" at bounding box center [477, 405] width 579 height 88
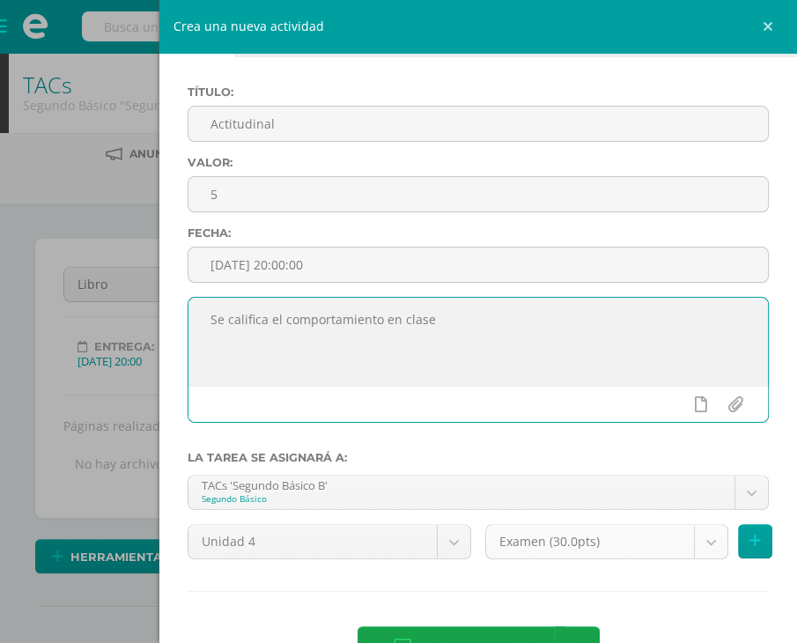
scroll to position [121, 0]
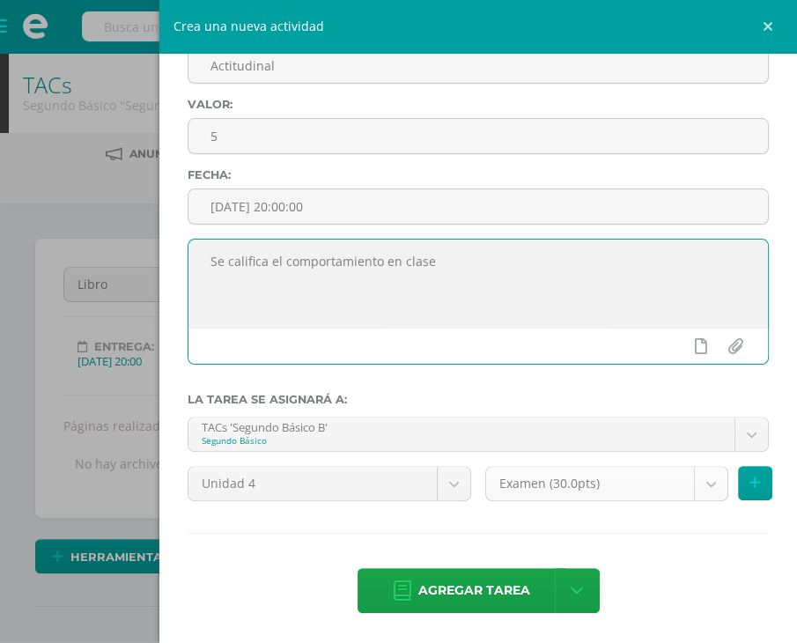
type textarea "Se califica el comportamiento en clase"
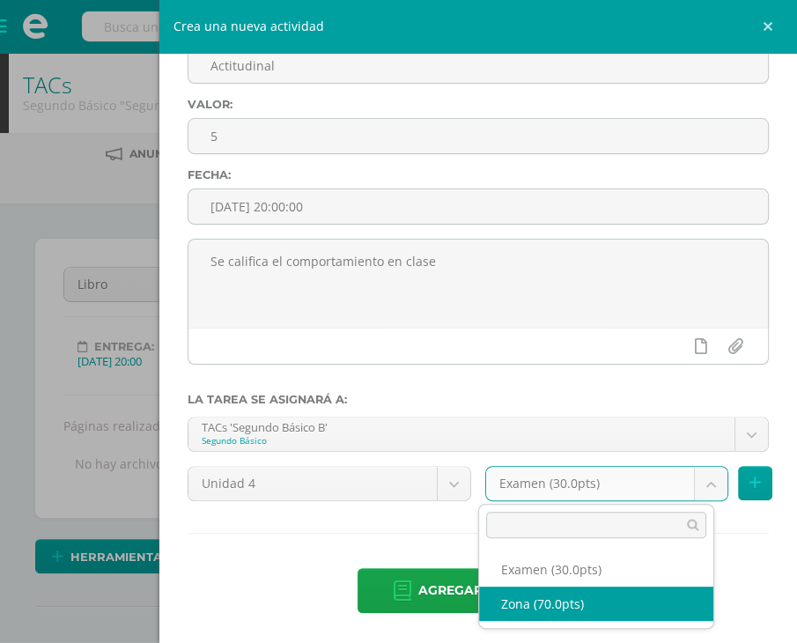
select select "107999"
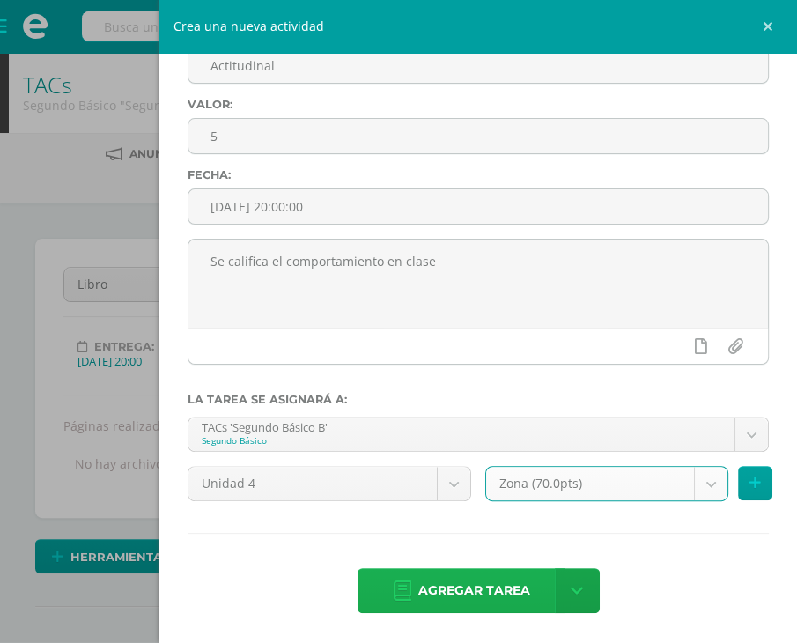
click at [489, 587] on span "Agregar tarea" at bounding box center [474, 590] width 112 height 43
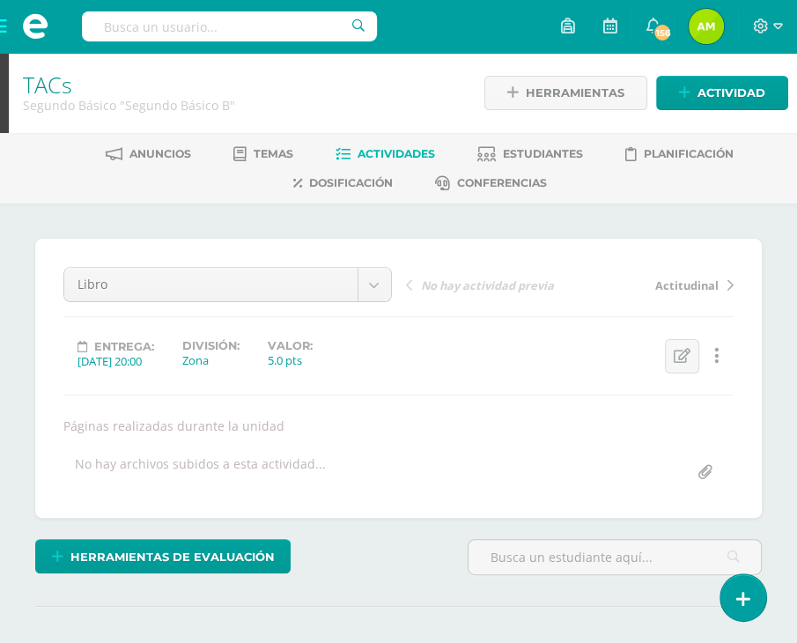
click at [688, 284] on span "Actitudinal" at bounding box center [686, 285] width 63 height 16
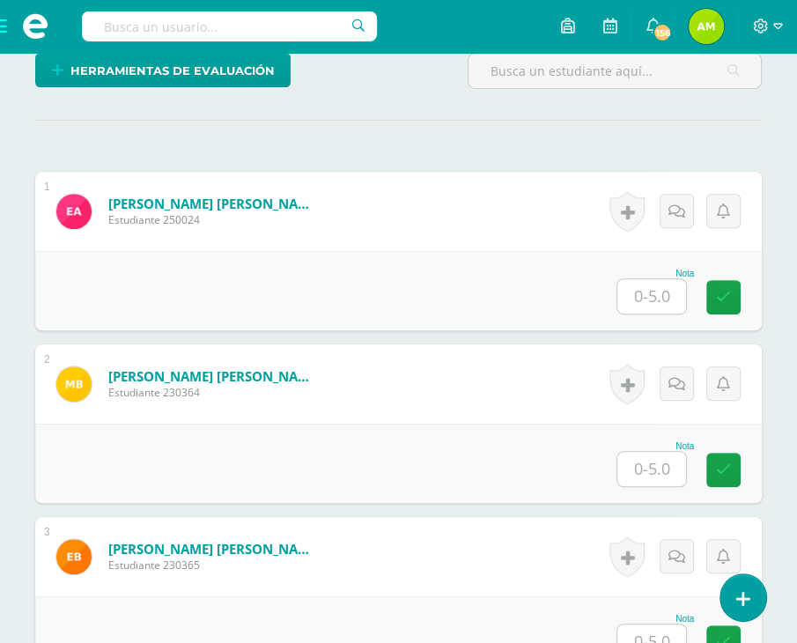
scroll to position [486, 0]
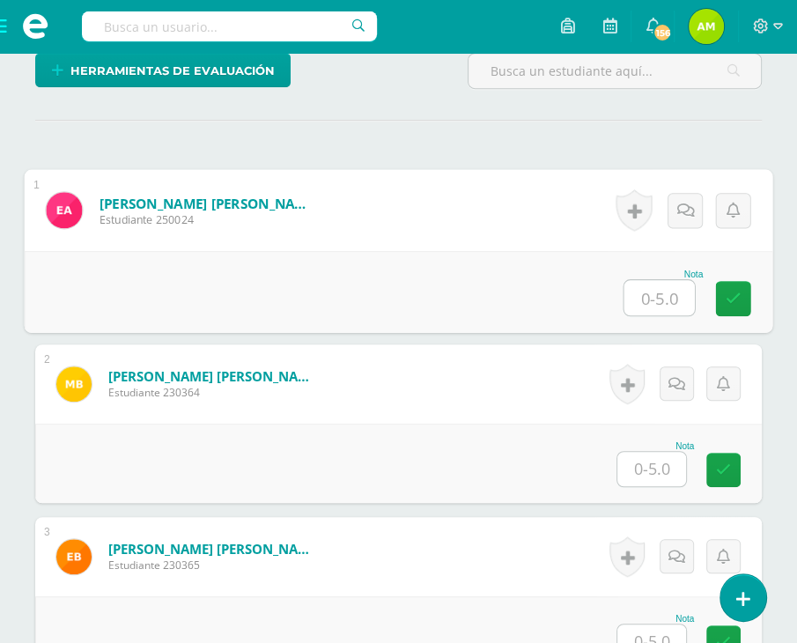
click at [658, 297] on input "text" at bounding box center [659, 297] width 70 height 35
type input "5"
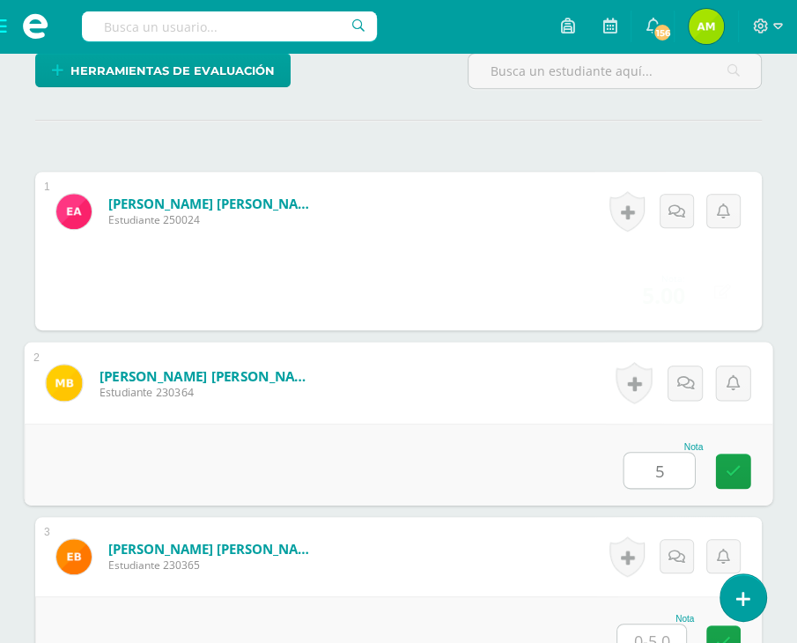
type input "5"
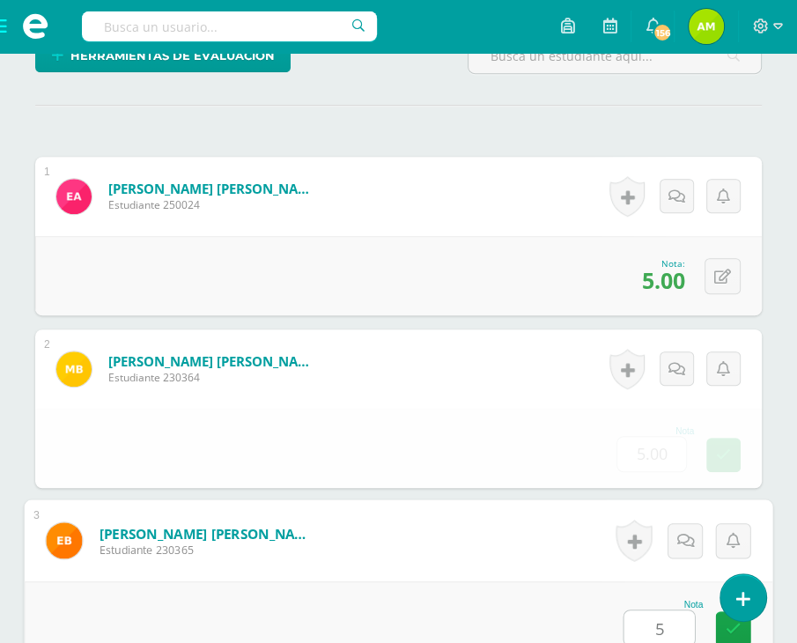
type input "5"
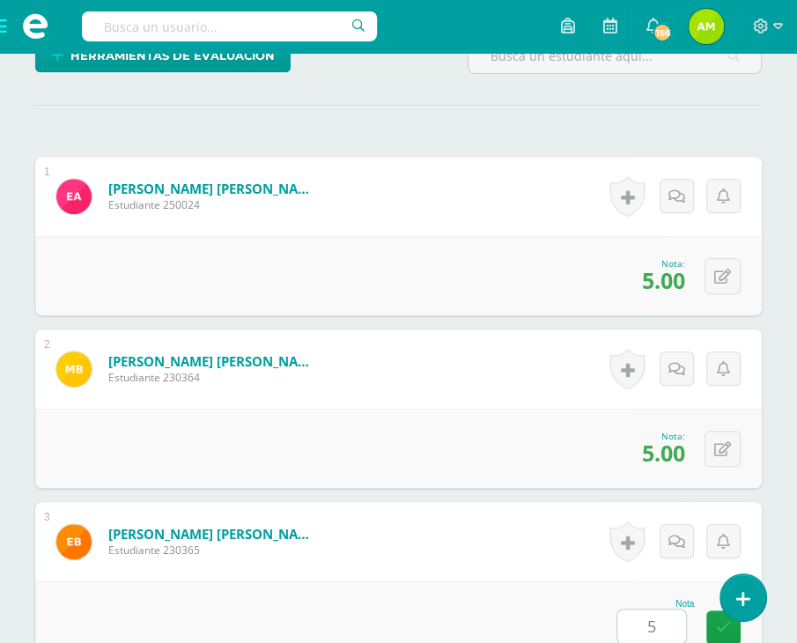
scroll to position [976, 0]
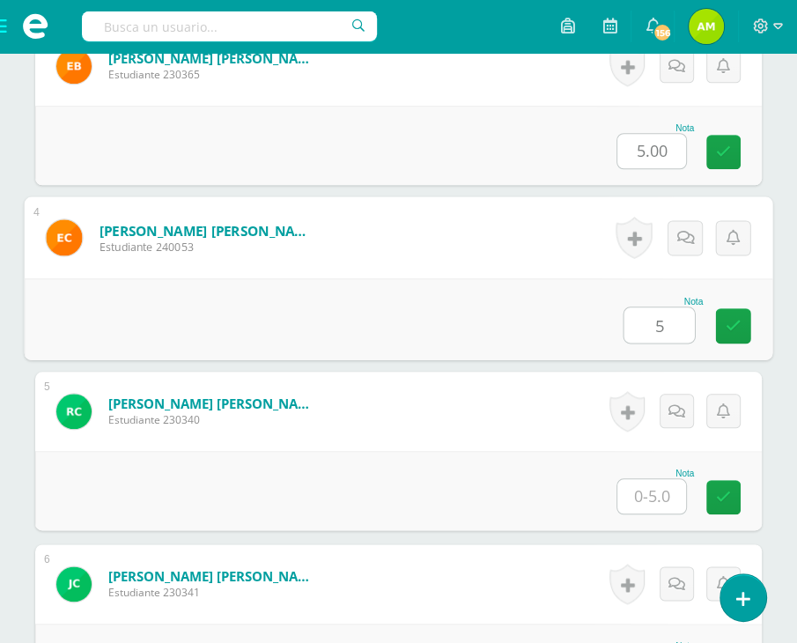
type input "5"
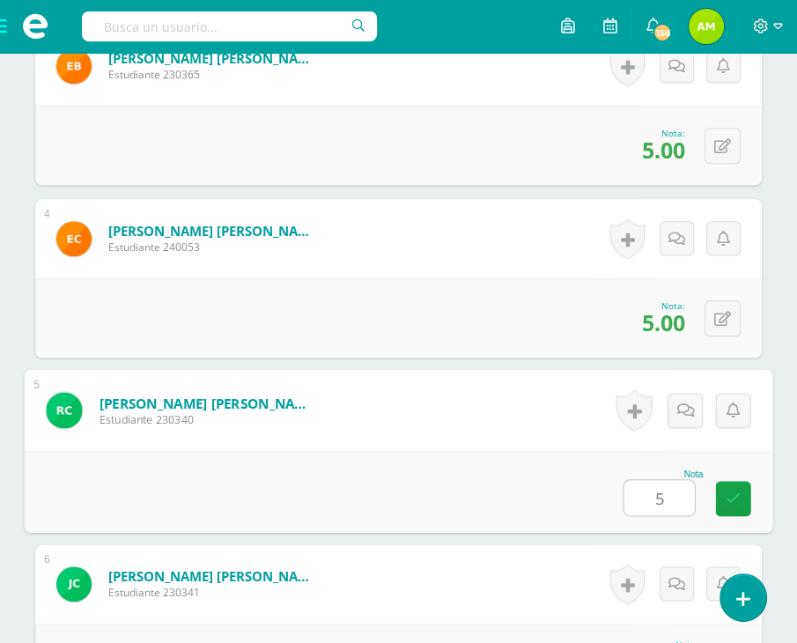
type input "5"
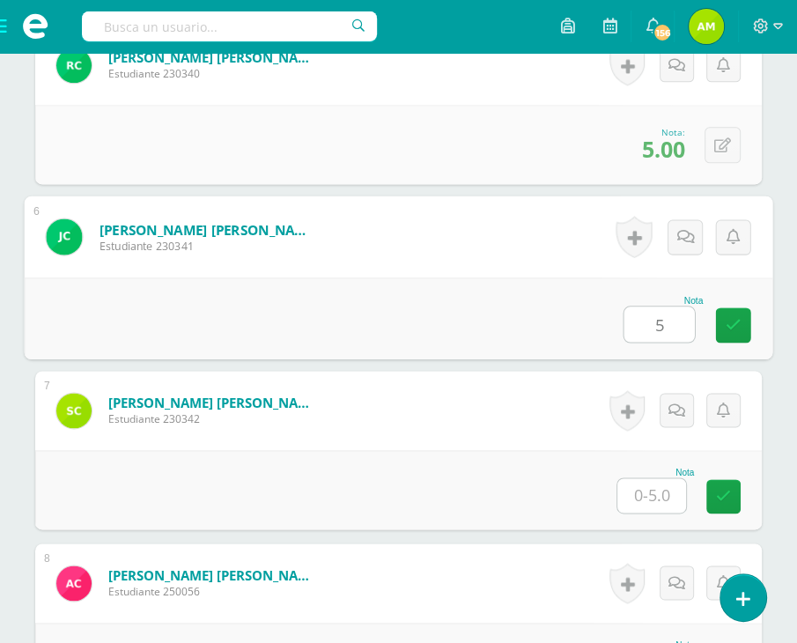
type input "5"
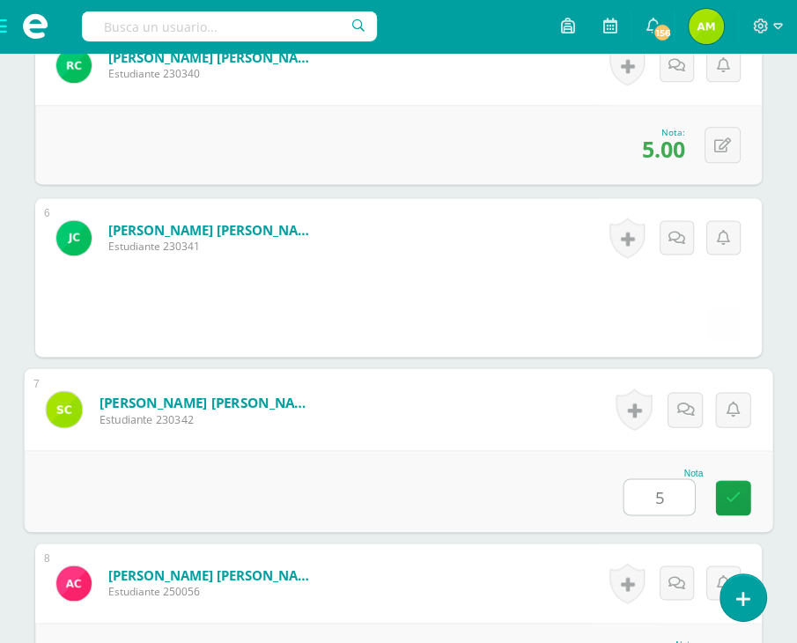
type input "5"
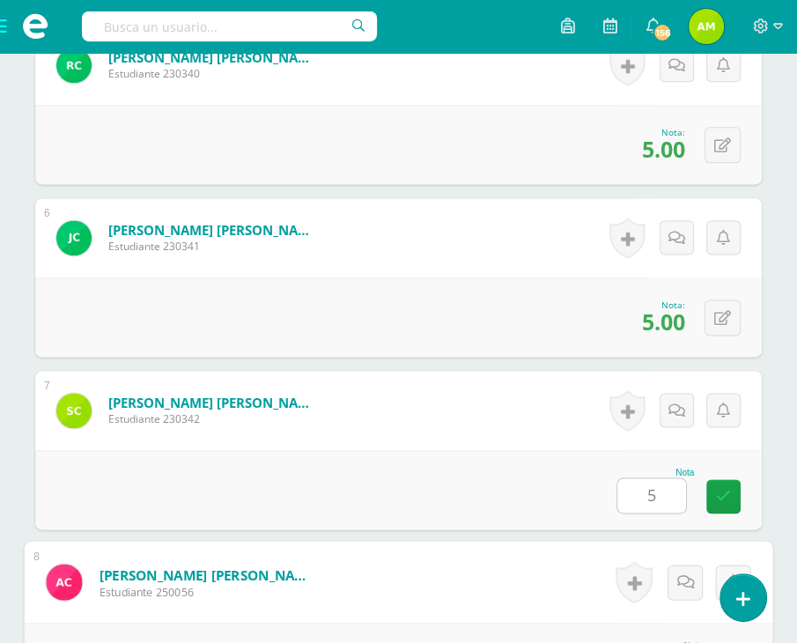
scroll to position [1666, 0]
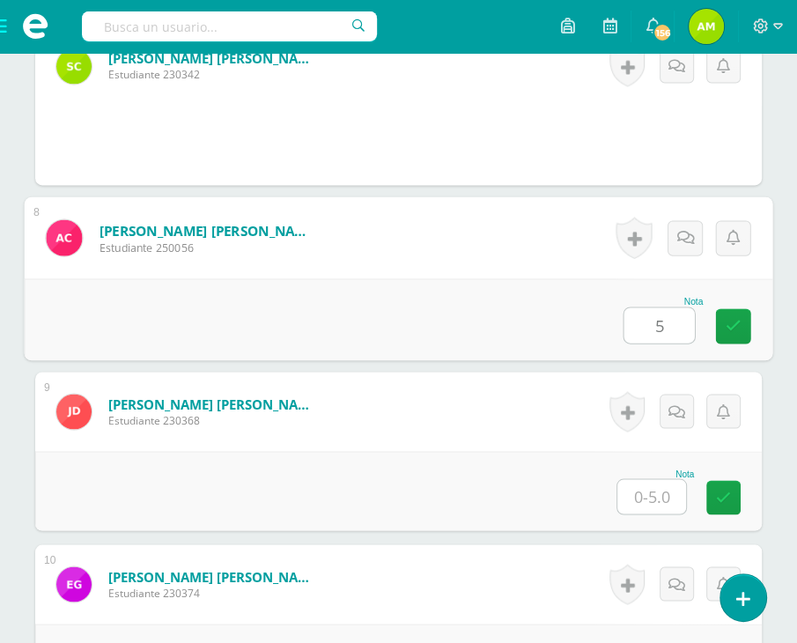
type input "5"
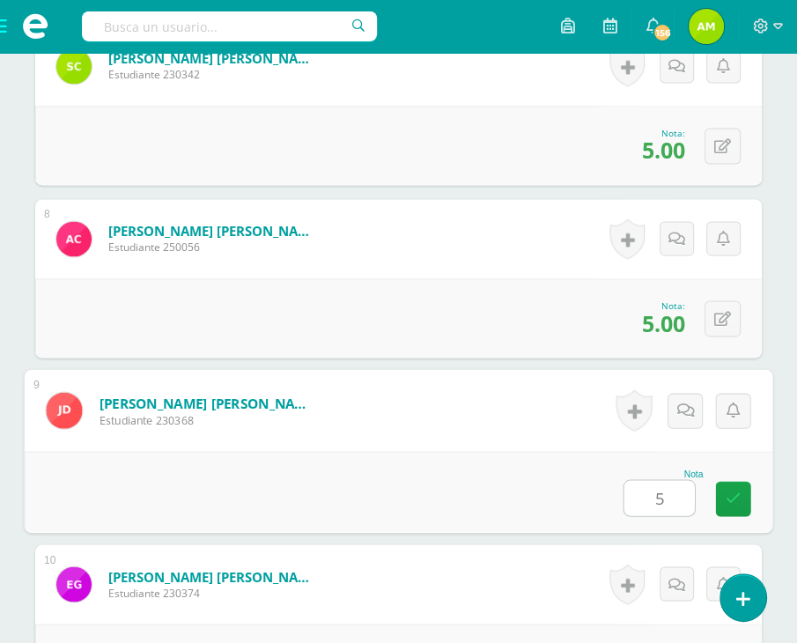
type input "5"
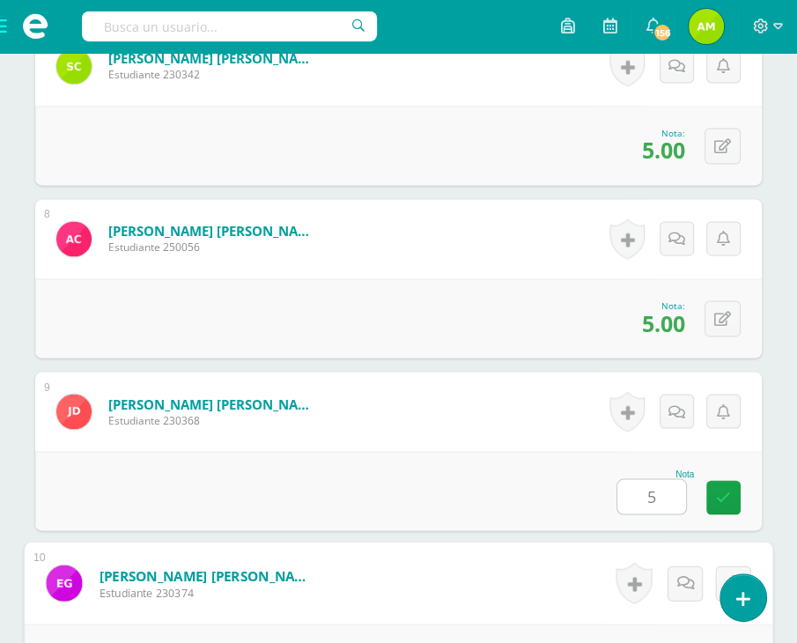
scroll to position [2012, 0]
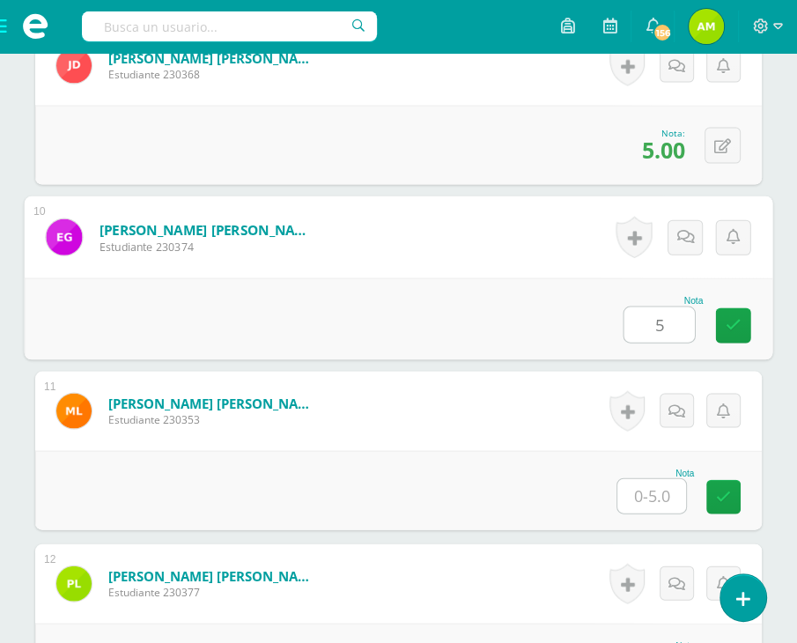
type input "5"
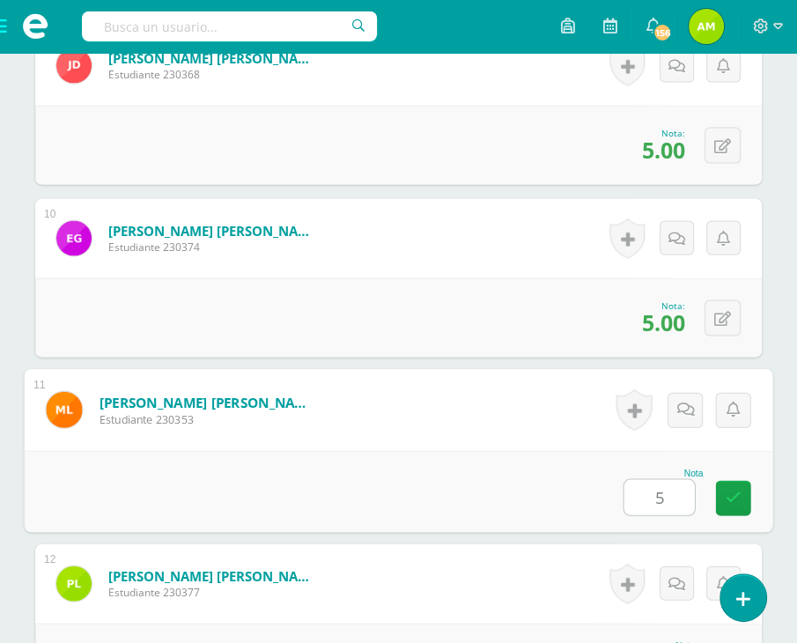
type input "5"
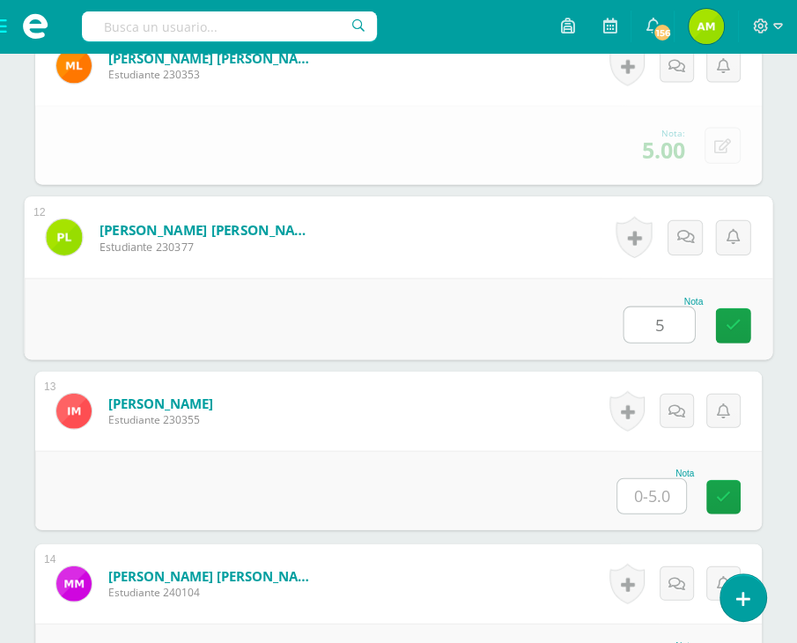
type input "5"
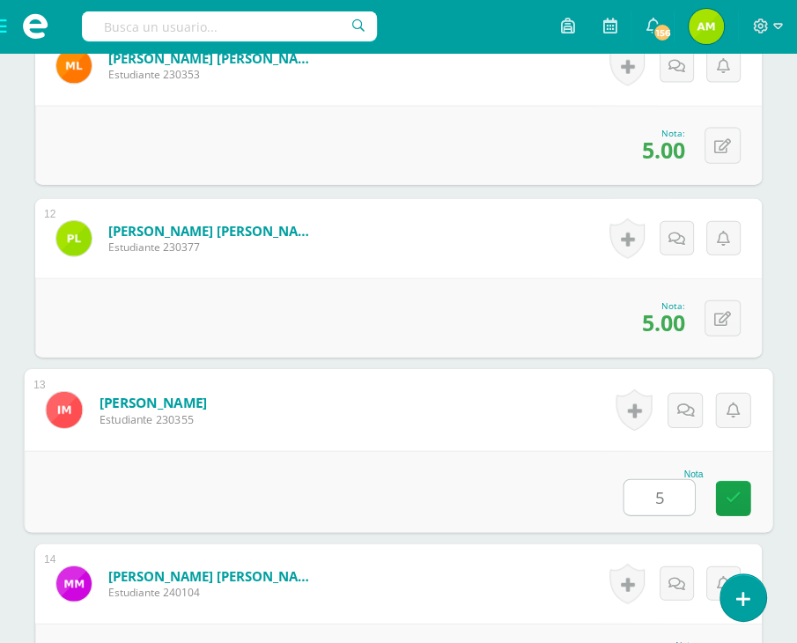
type input "5"
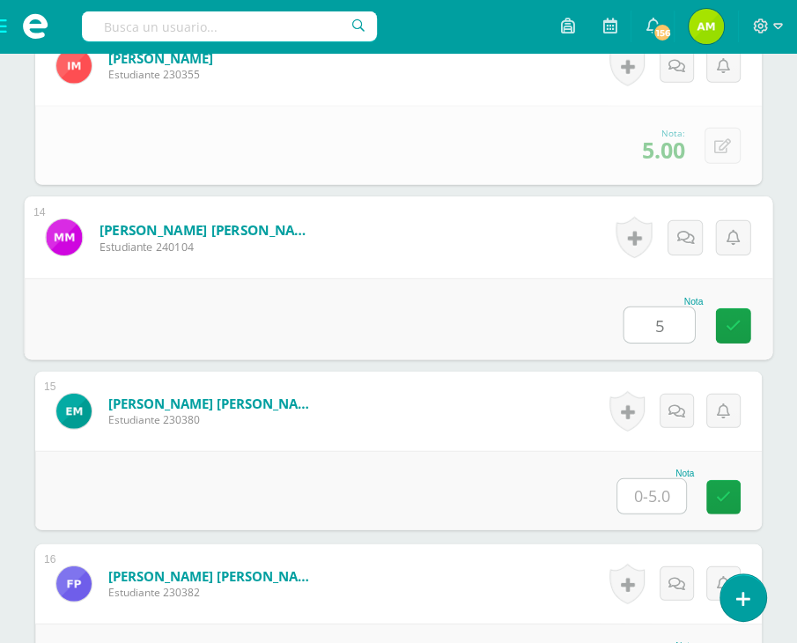
type input "5"
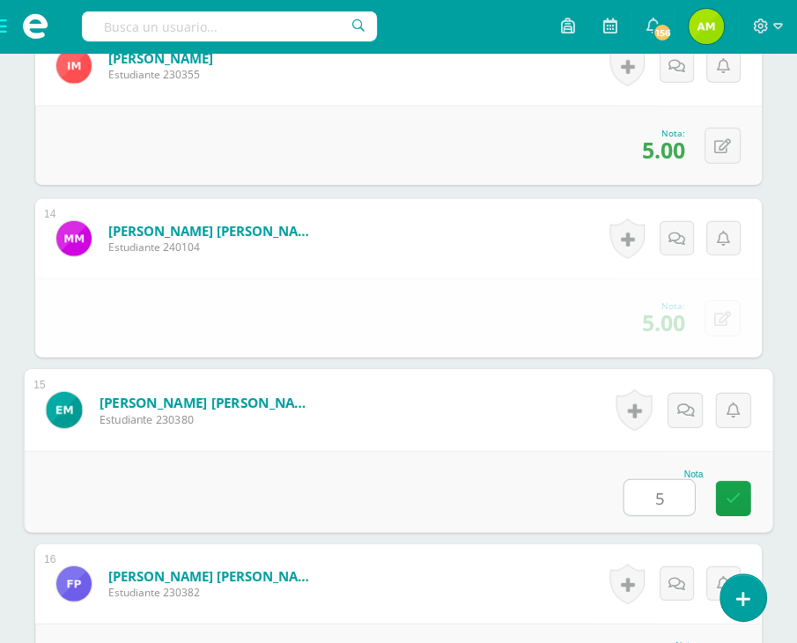
type input "5"
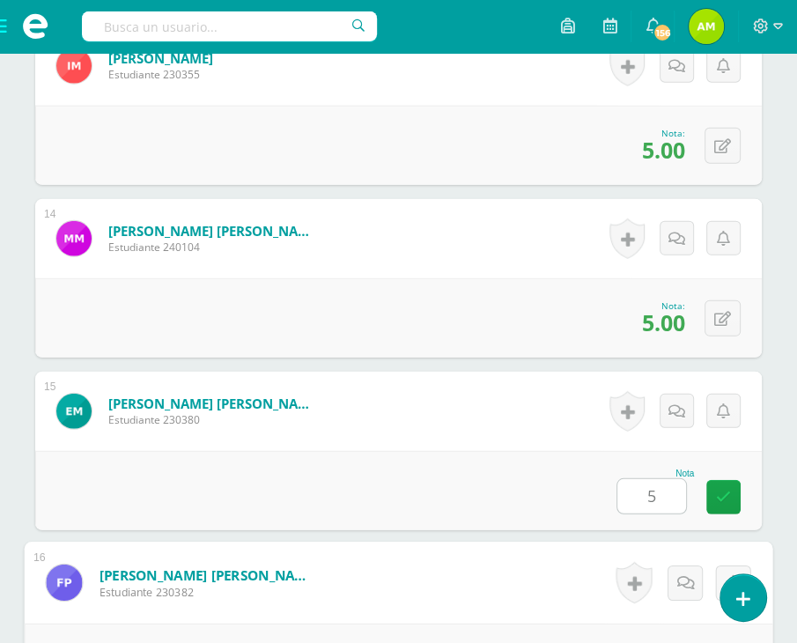
scroll to position [3047, 0]
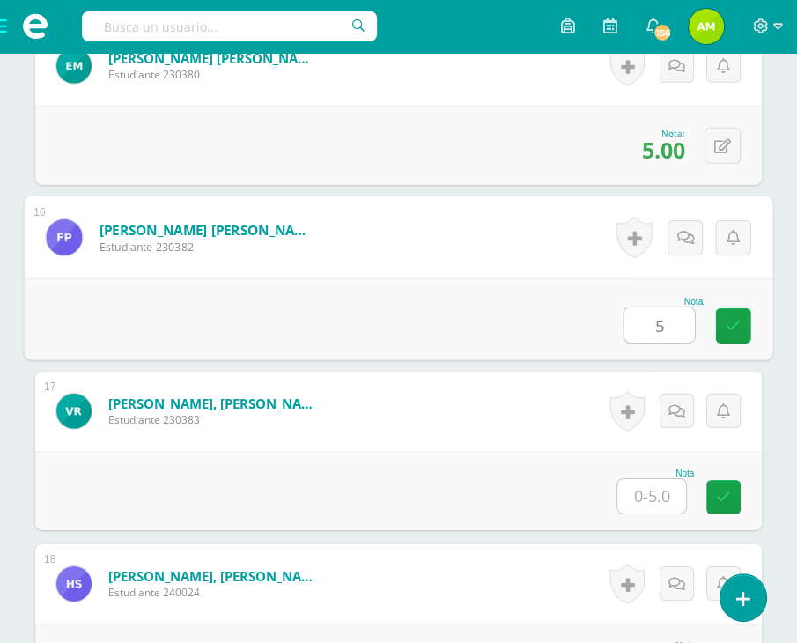
type input "5"
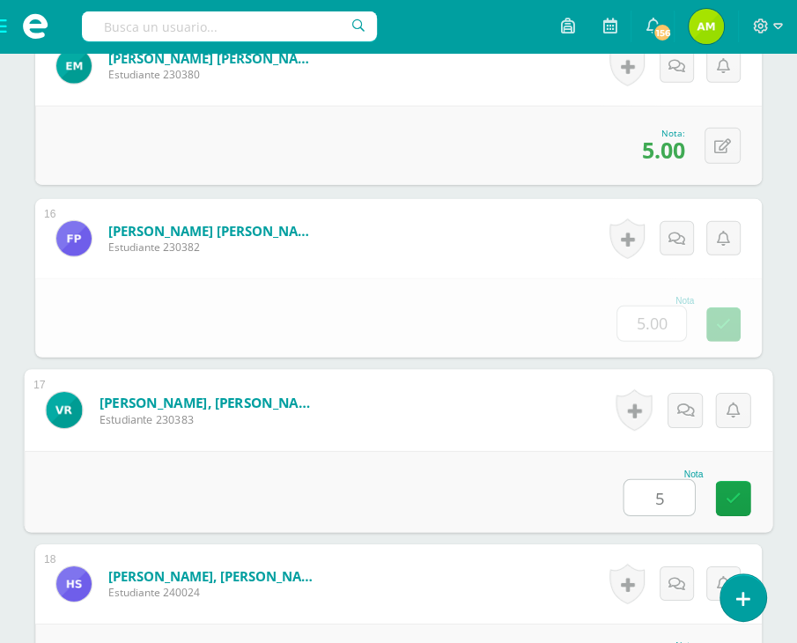
type input "5"
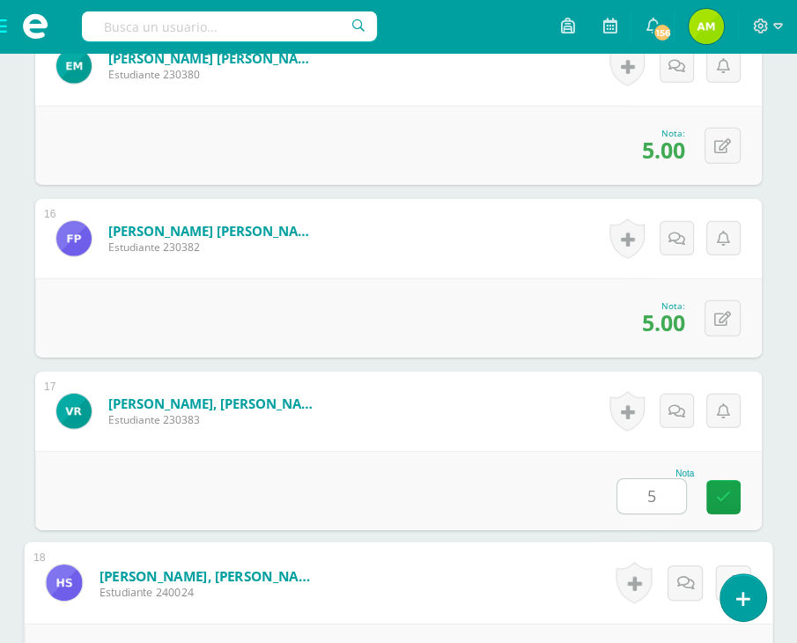
scroll to position [3392, 0]
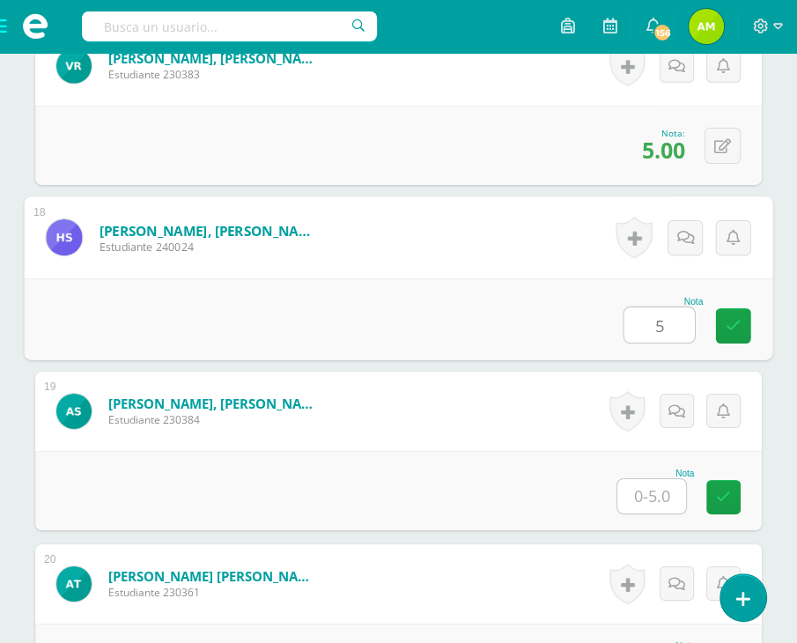
type input "5"
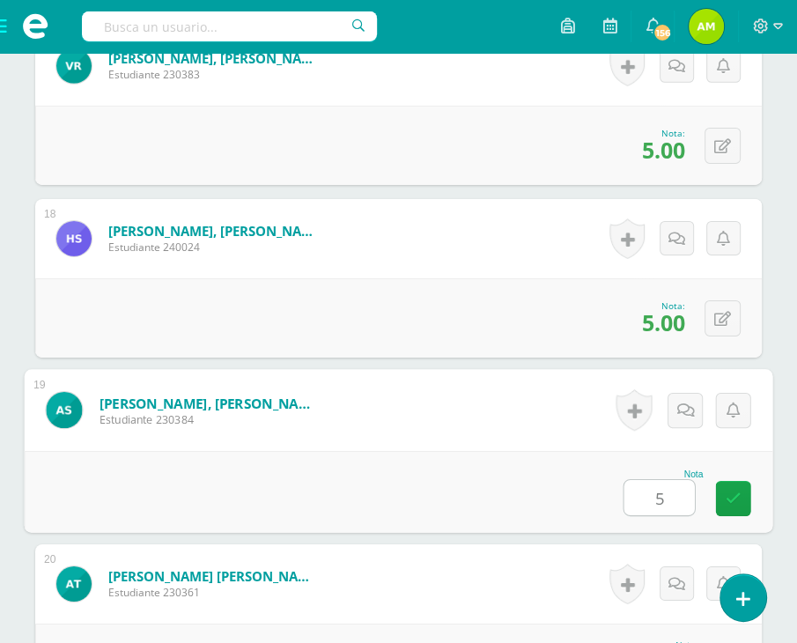
type input "5"
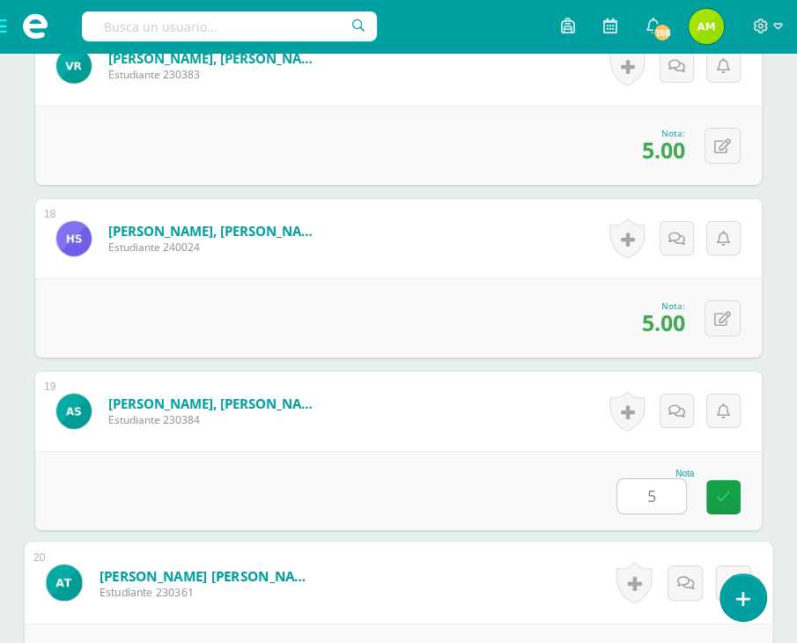
scroll to position [3737, 0]
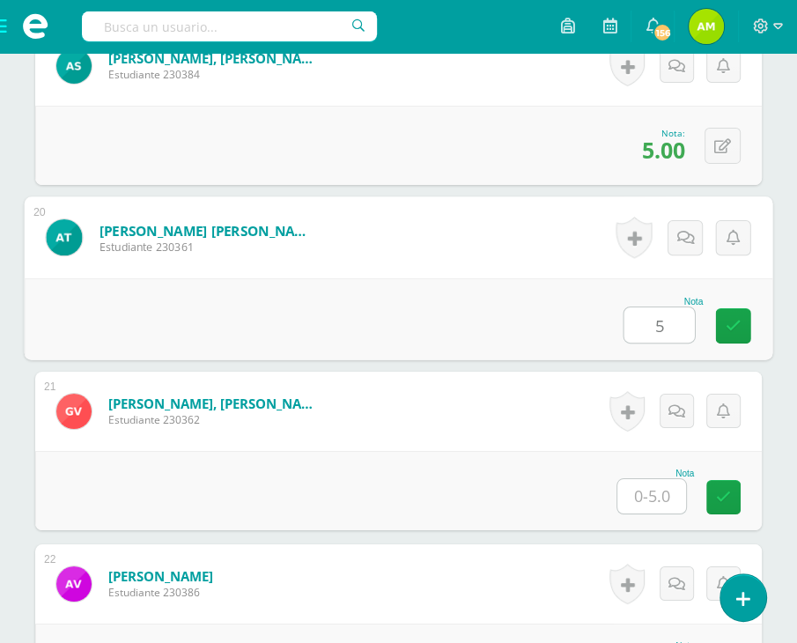
type input "5"
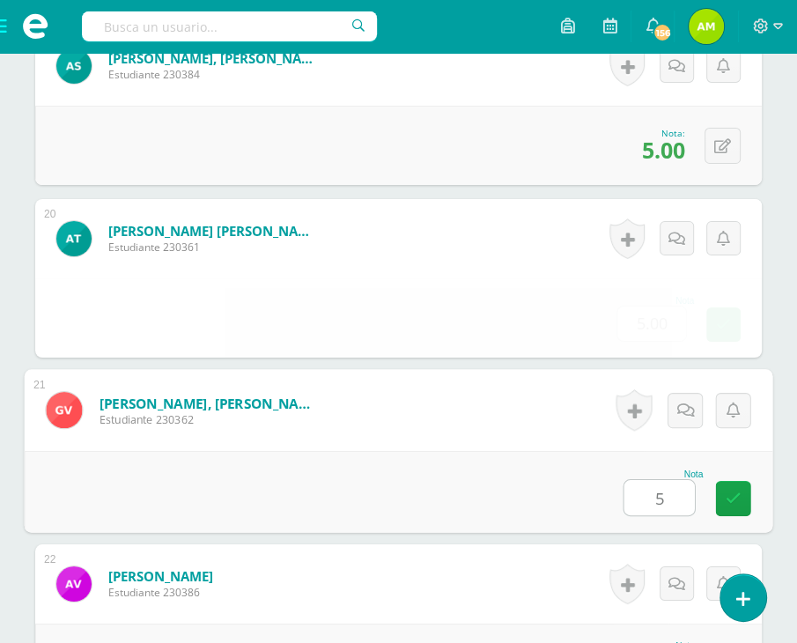
type input "5"
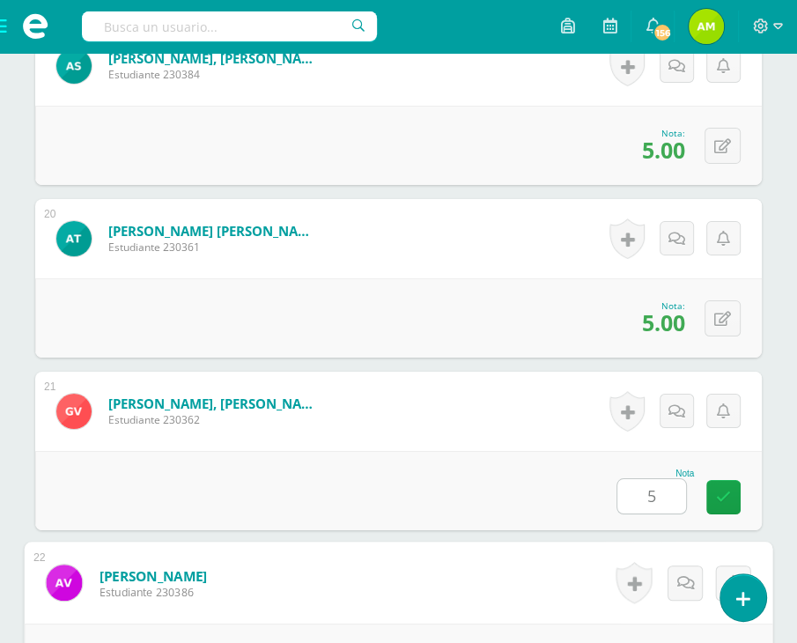
scroll to position [3998, 0]
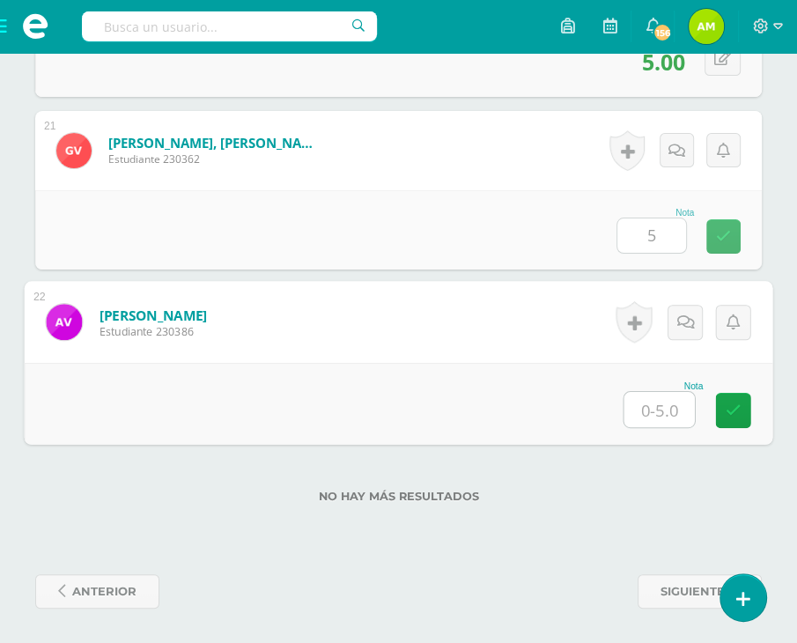
type input "5"
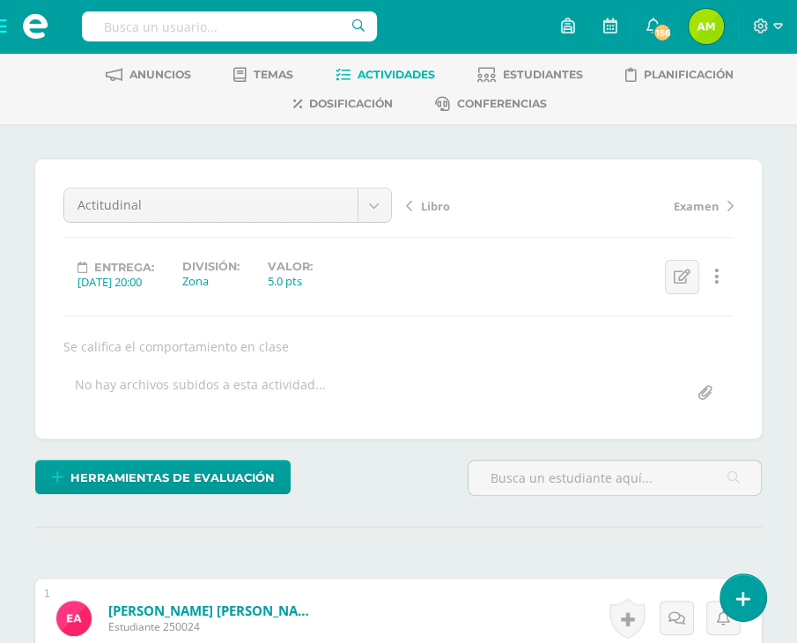
scroll to position [0, 0]
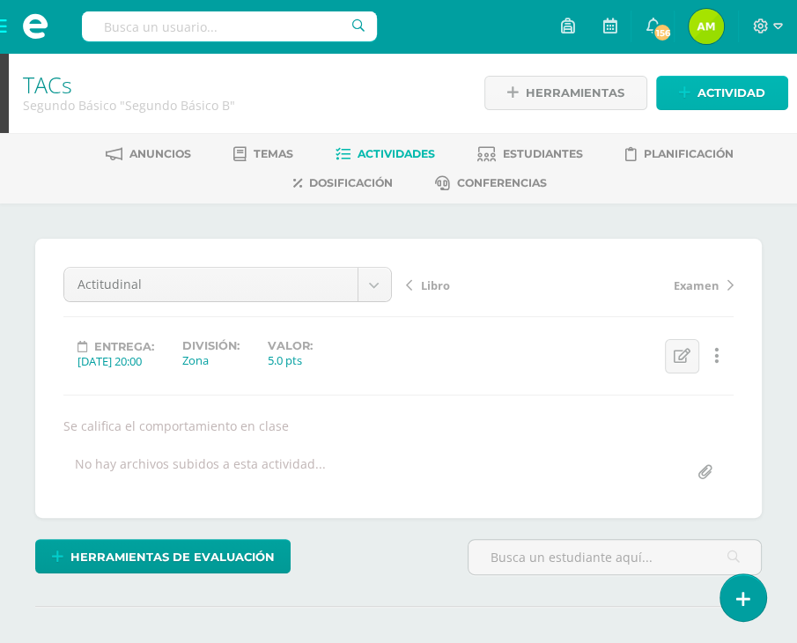
click at [719, 90] on span "Actividad" at bounding box center [731, 93] width 68 height 33
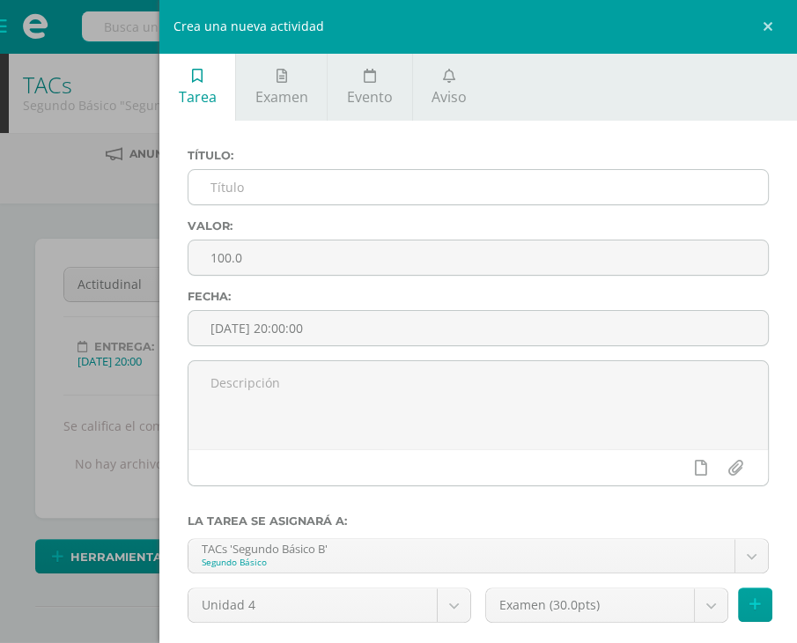
click at [479, 195] on input "text" at bounding box center [477, 187] width 579 height 34
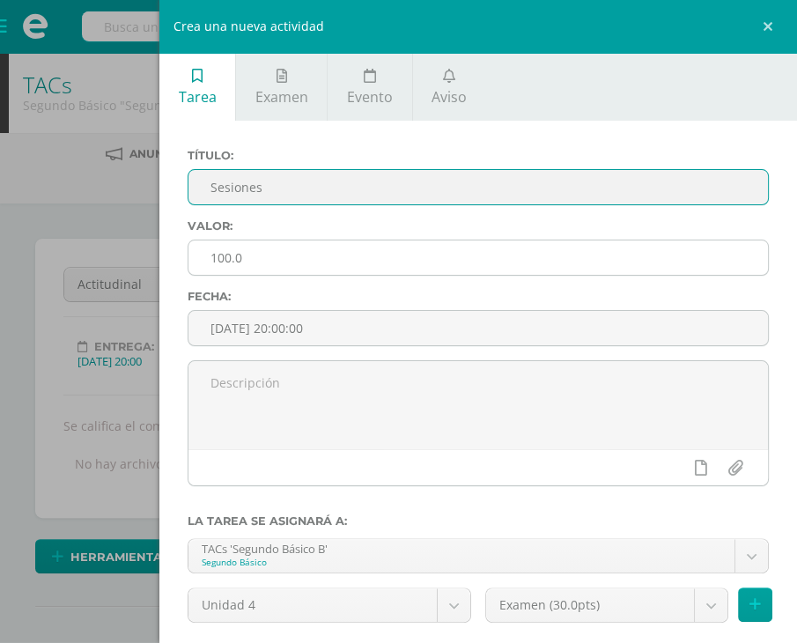
type input "Sesiones"
click at [376, 258] on input "100.0" at bounding box center [477, 257] width 579 height 34
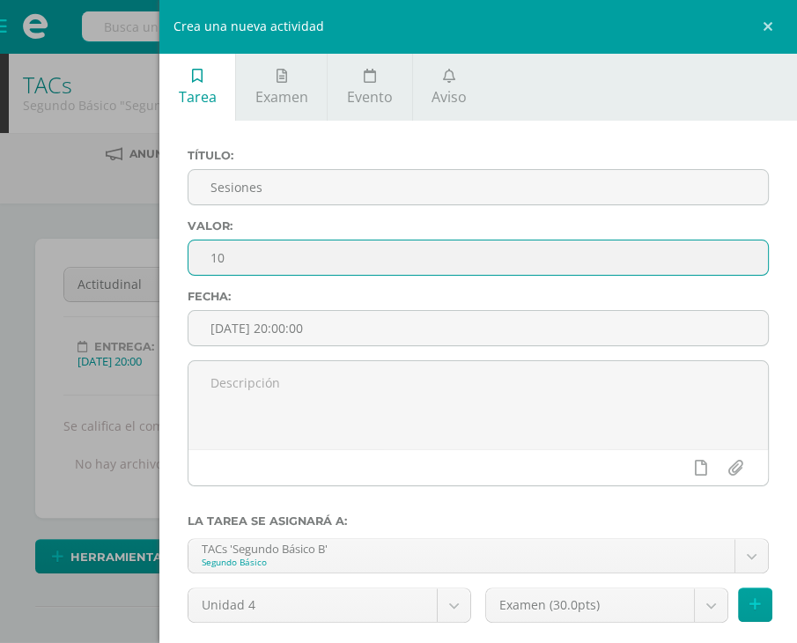
type input "1"
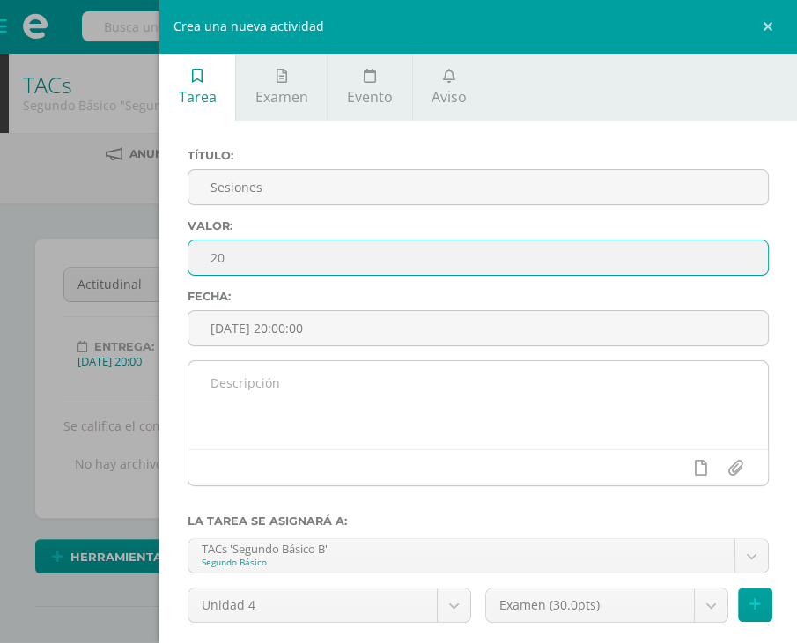
type input "20"
click at [340, 416] on textarea at bounding box center [477, 405] width 579 height 88
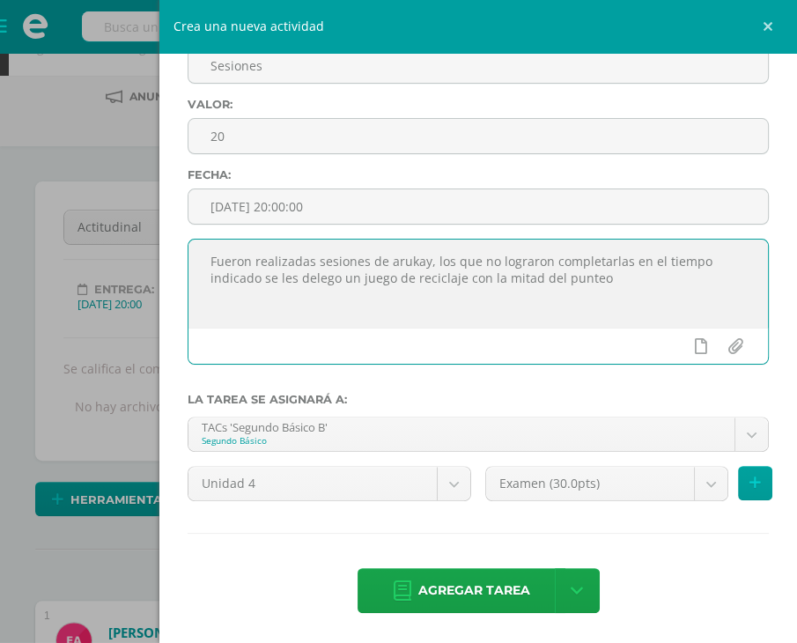
scroll to position [88, 0]
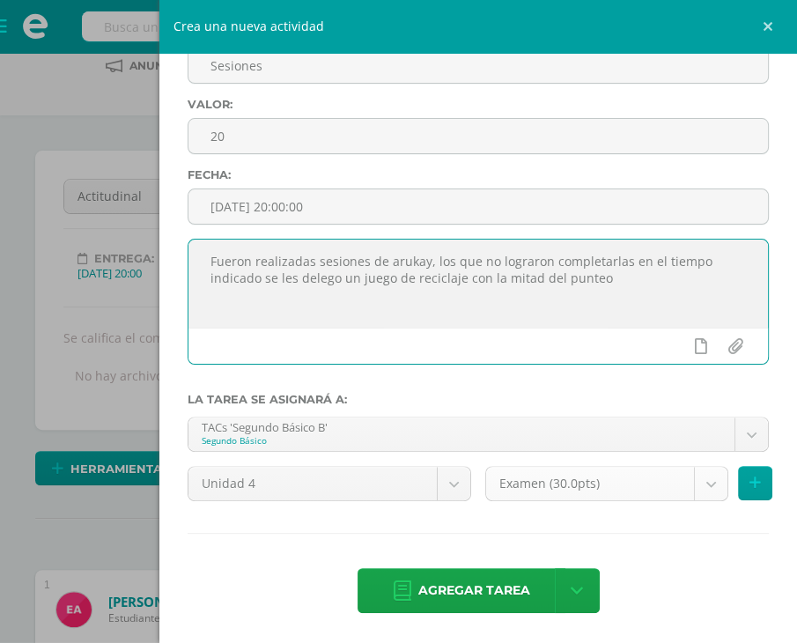
type textarea "Fueron realizadas sesiones de arukay, los que no lograron completarlas en el ti…"
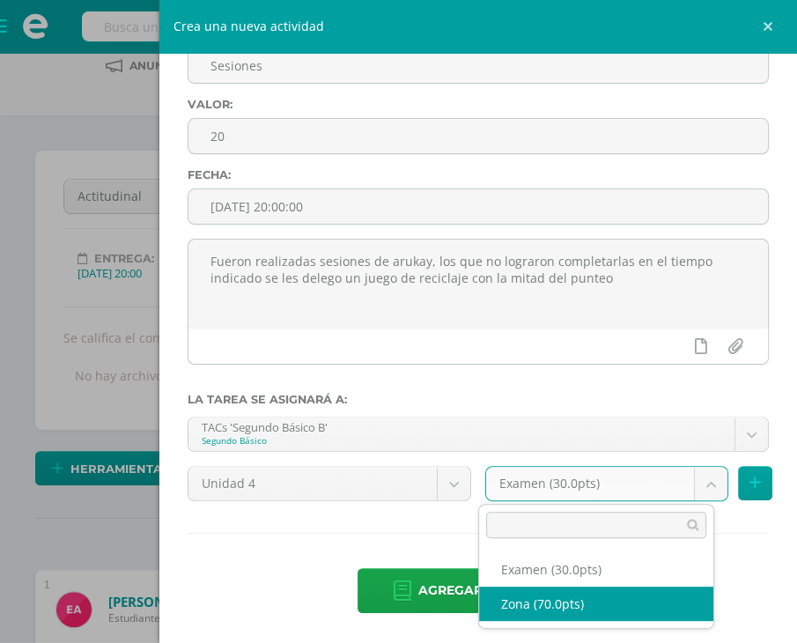
select select "107999"
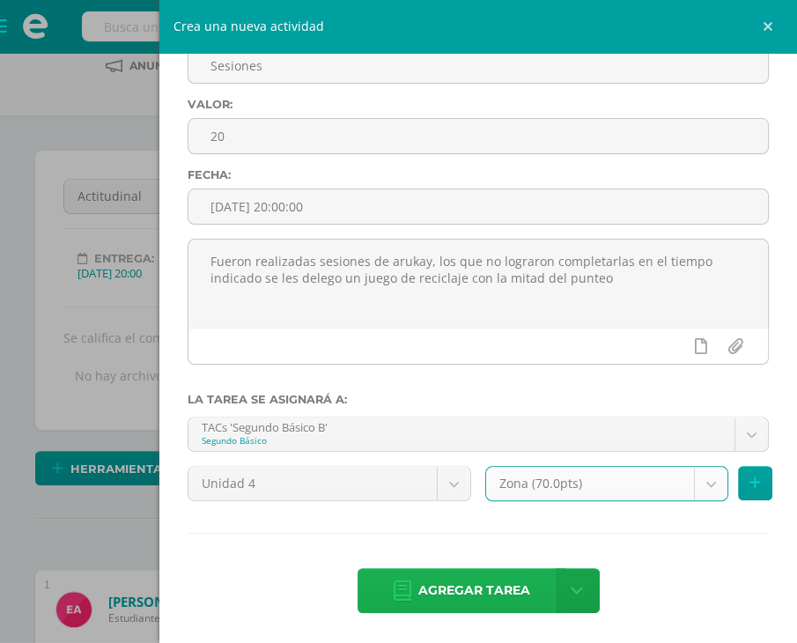
click at [438, 590] on span "Agregar tarea" at bounding box center [474, 590] width 112 height 43
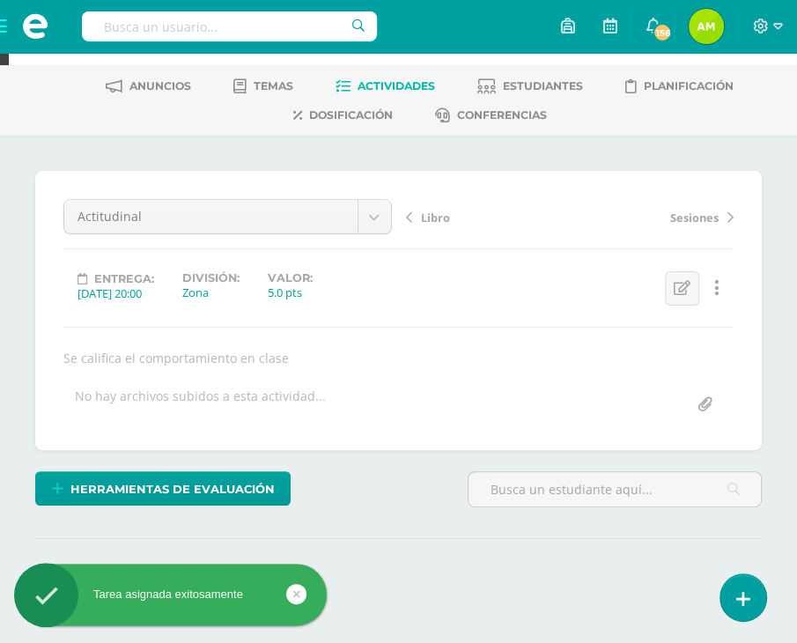
scroll to position [88, 0]
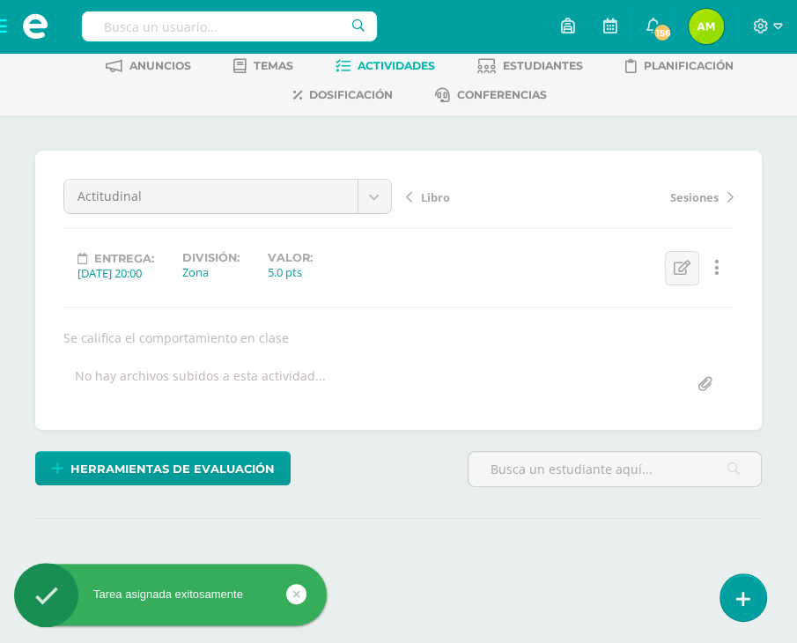
click at [679, 199] on span "Sesiones" at bounding box center [694, 197] width 48 height 16
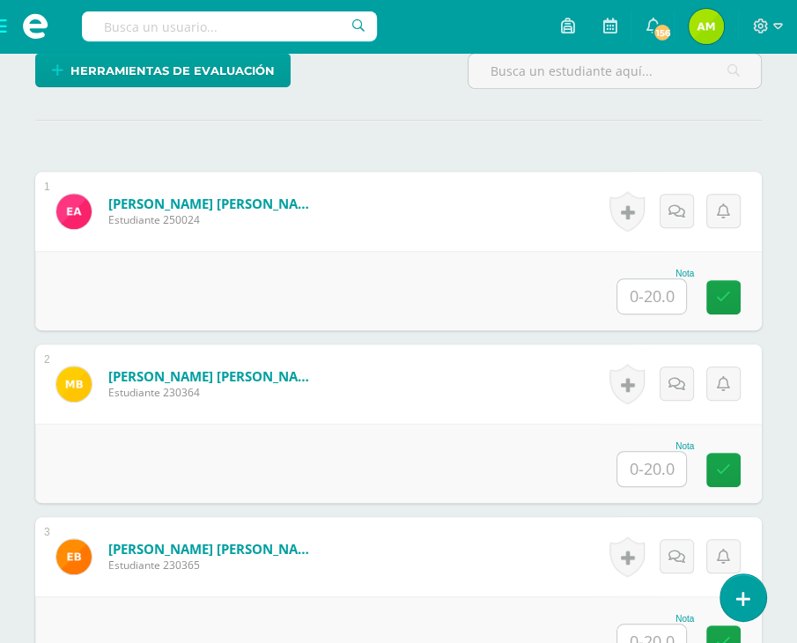
scroll to position [504, 0]
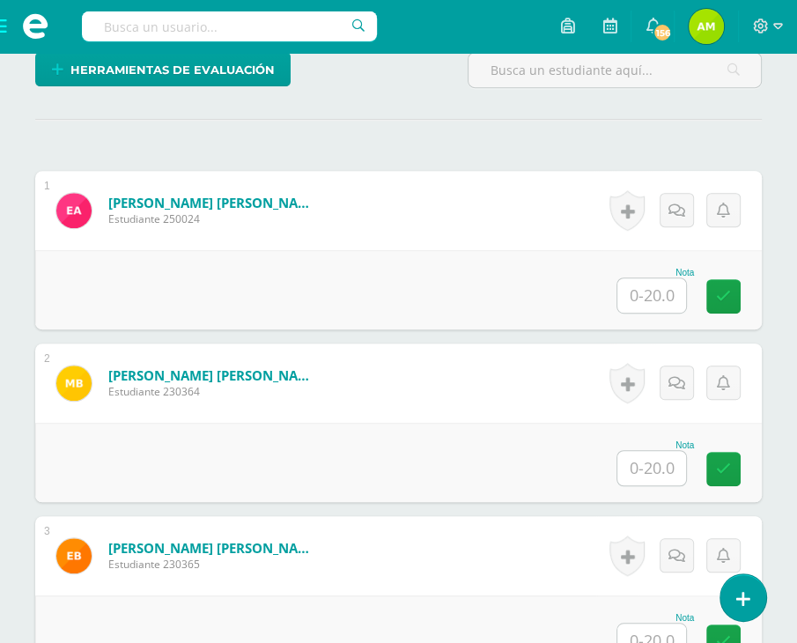
click at [651, 320] on div "Nota" at bounding box center [398, 289] width 726 height 79
click at [651, 302] on input "text" at bounding box center [651, 295] width 69 height 34
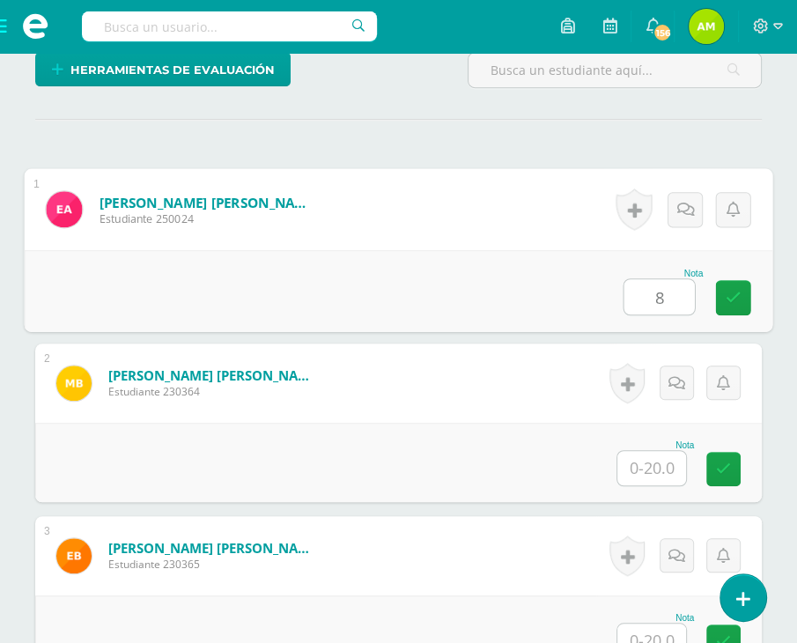
type input "8"
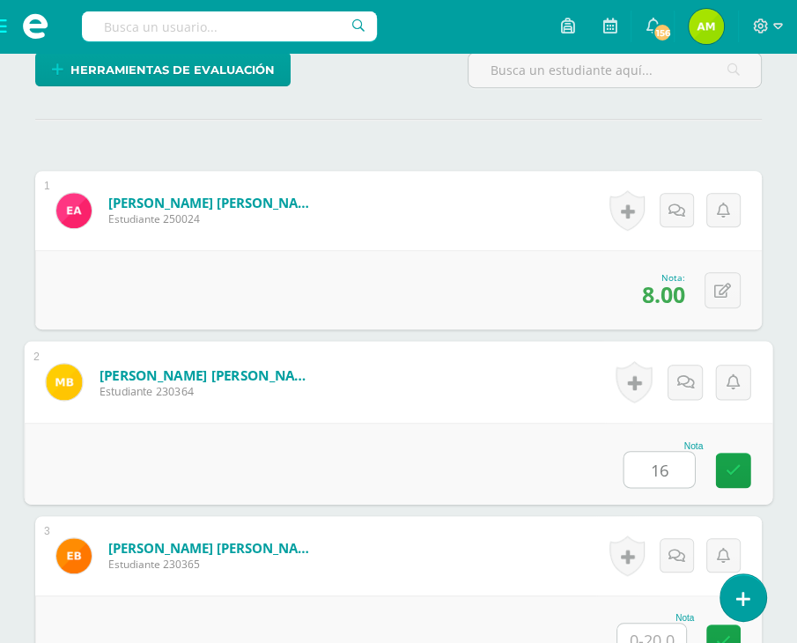
type input "16"
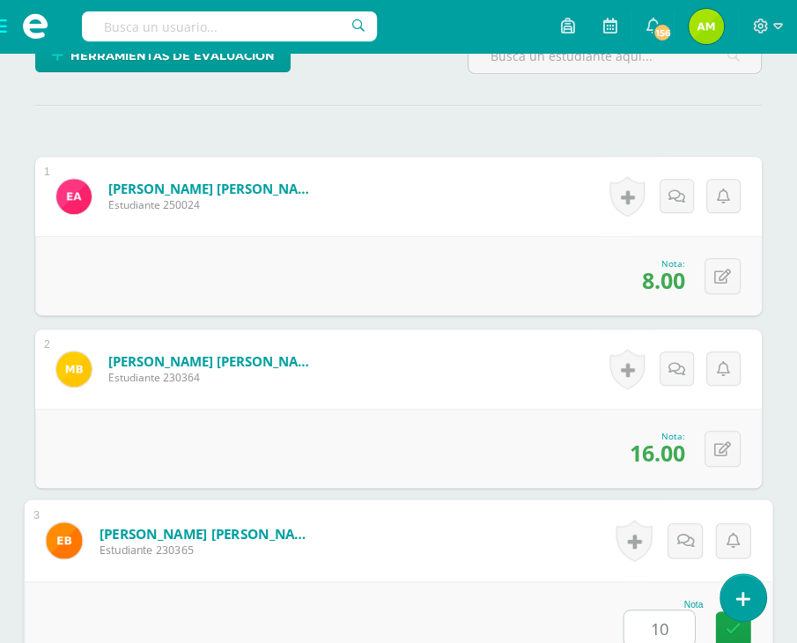
type input "10"
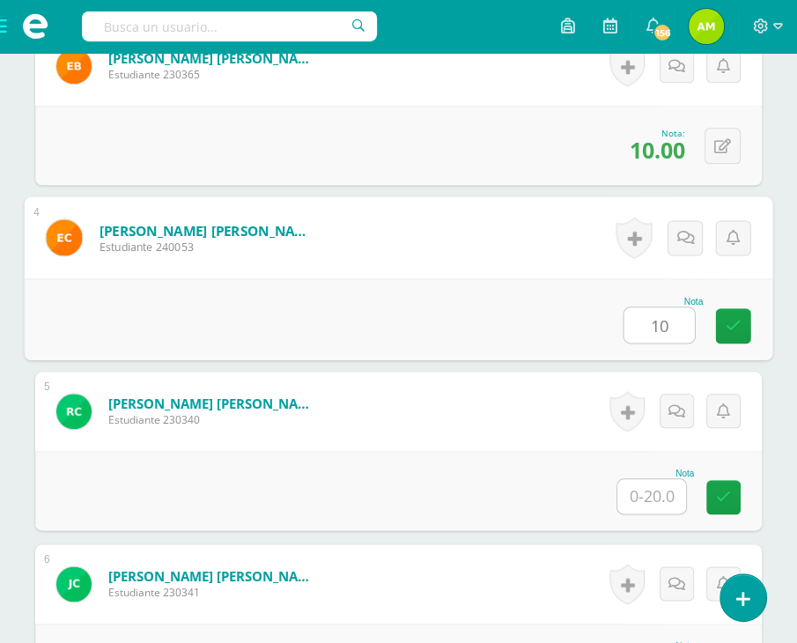
type input "10"
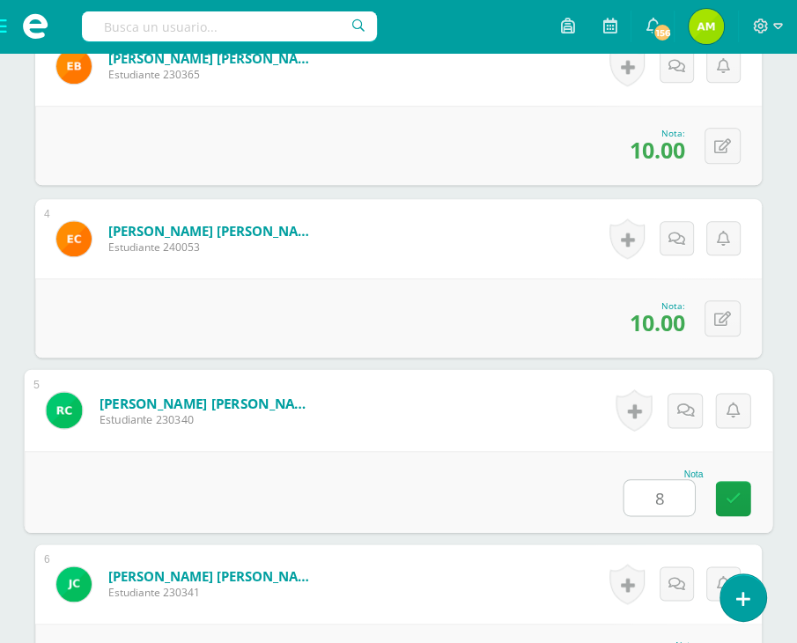
type input "8"
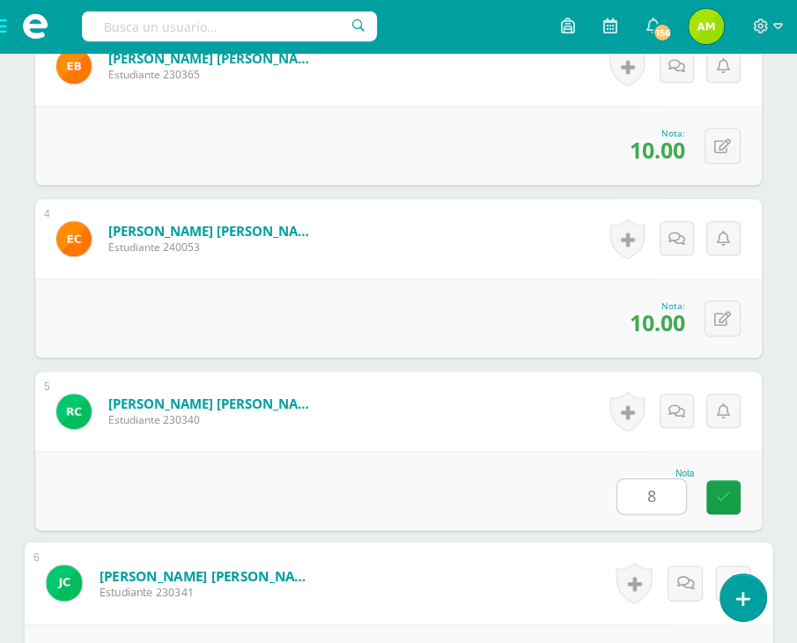
scroll to position [1338, 0]
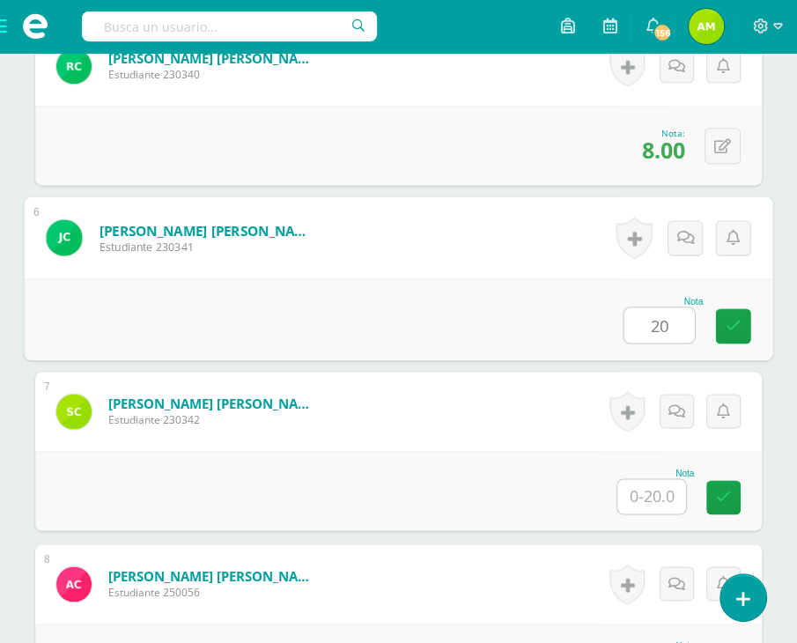
type input "20"
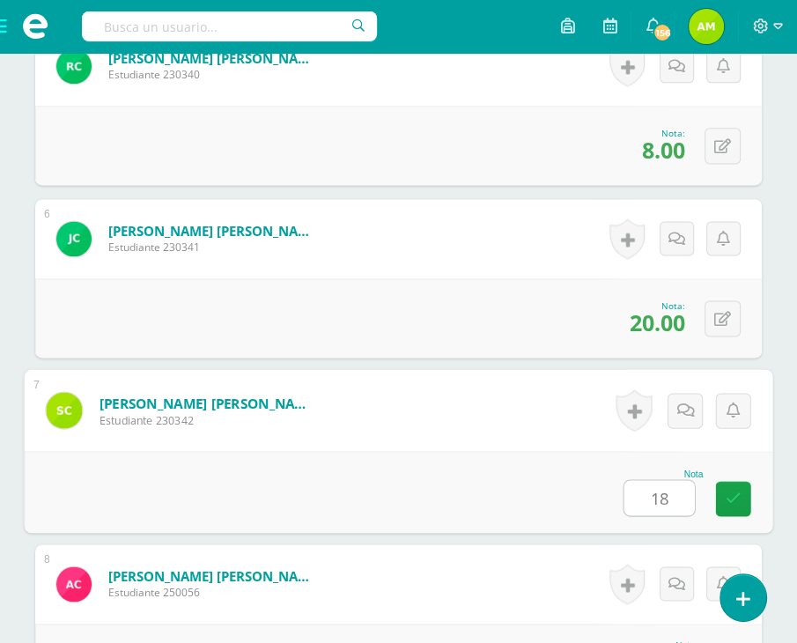
type input "18"
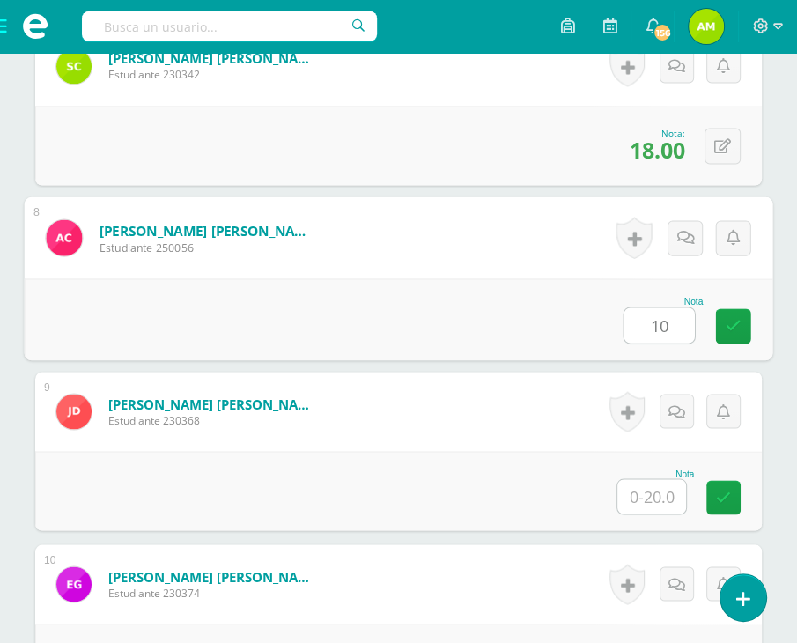
type input "10"
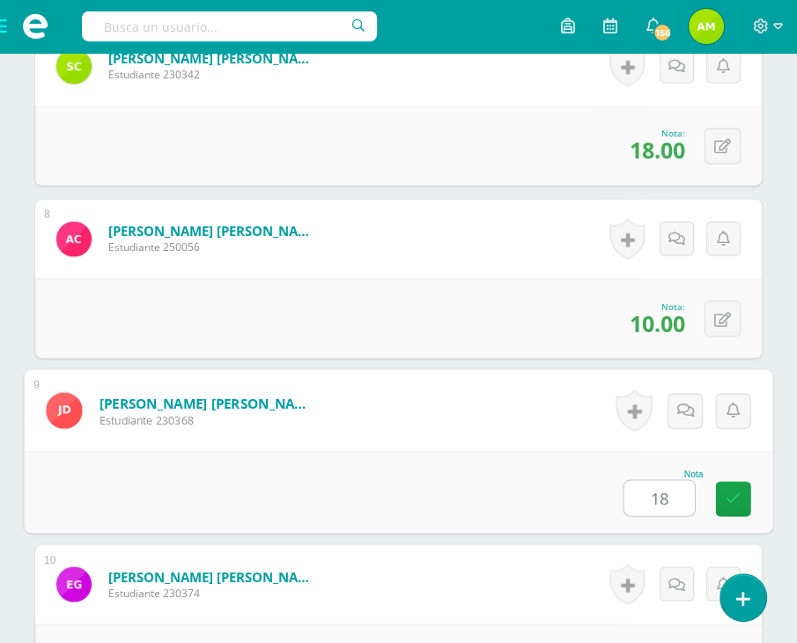
type input "18"
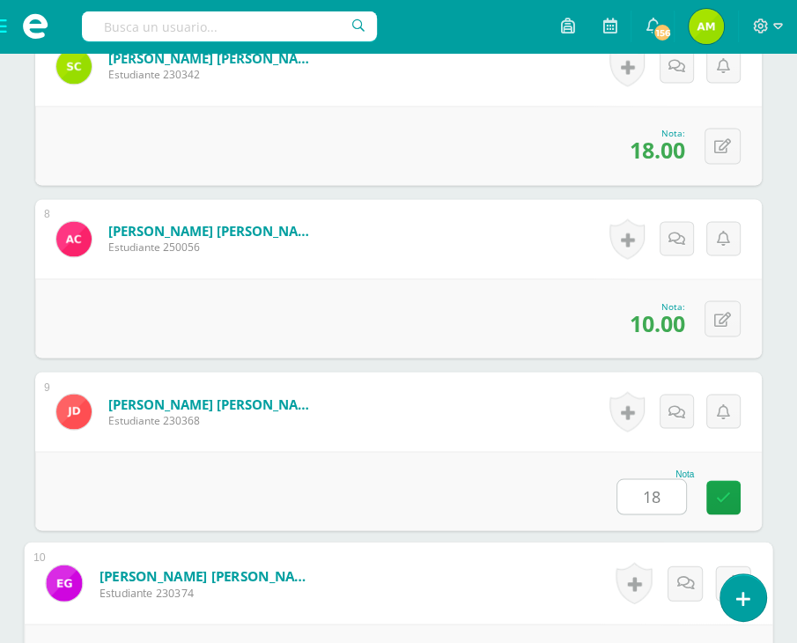
scroll to position [2028, 0]
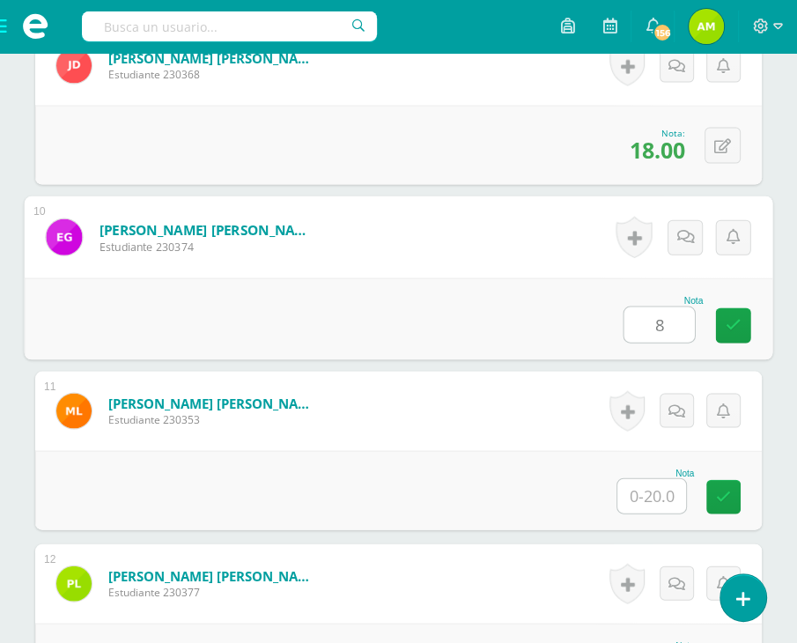
type input "8"
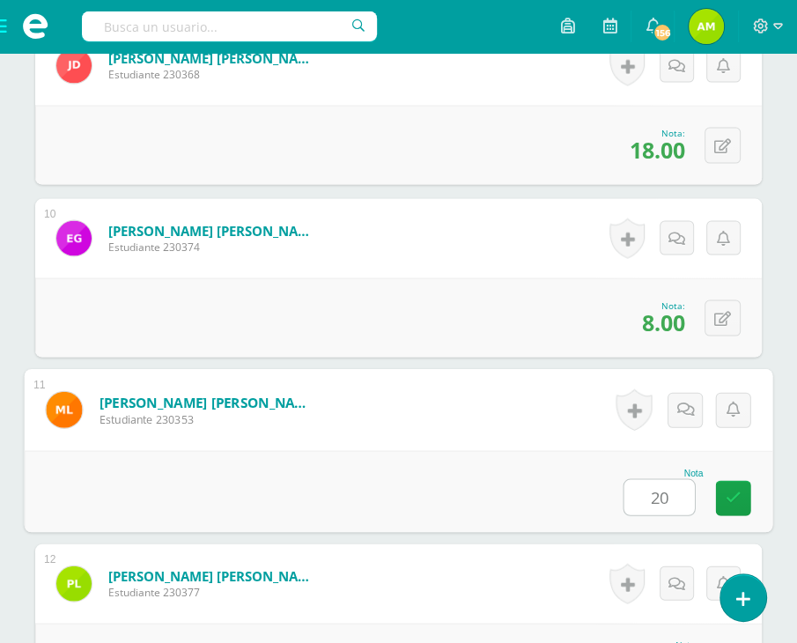
type input "20"
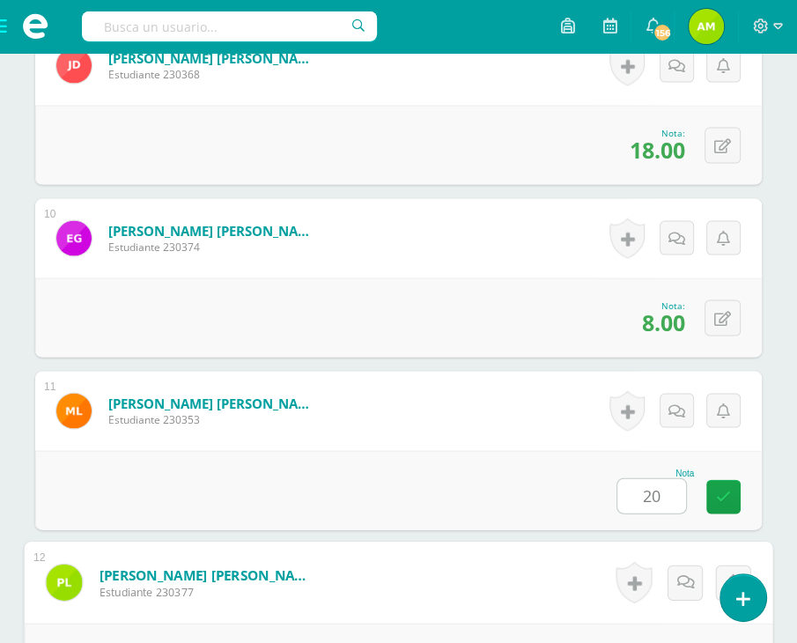
scroll to position [2373, 0]
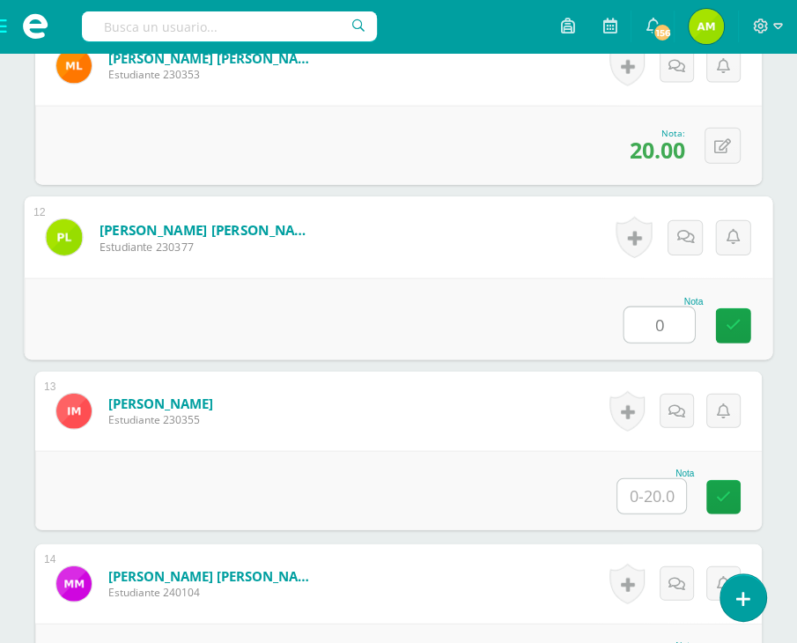
type input "0"
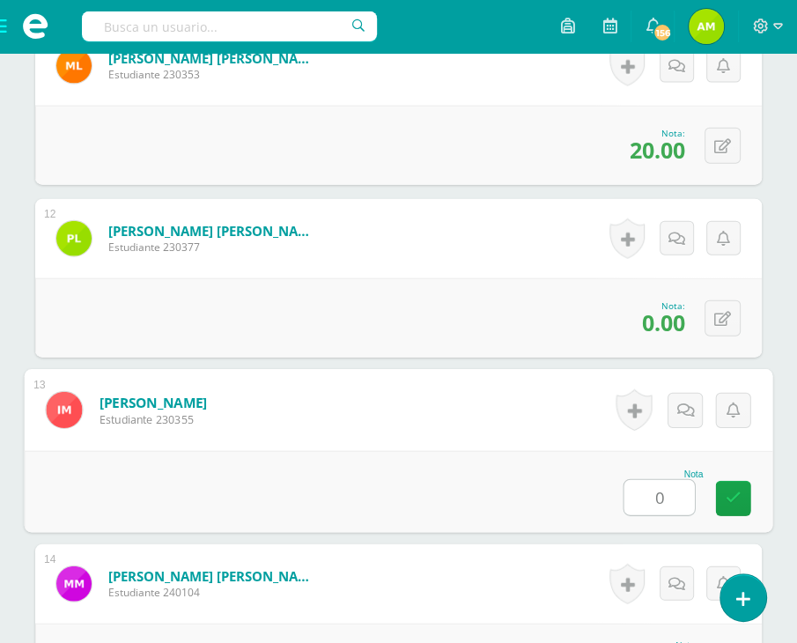
type input "0"
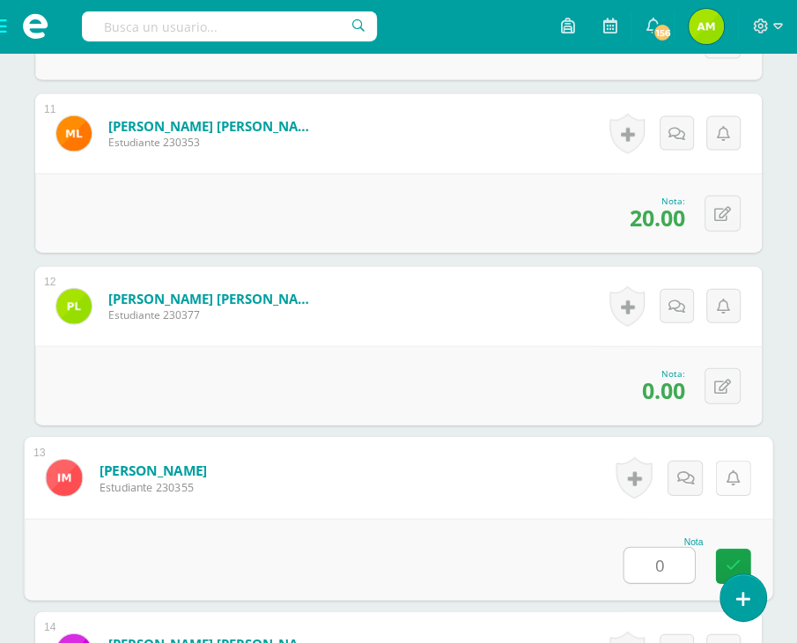
scroll to position [2285, 0]
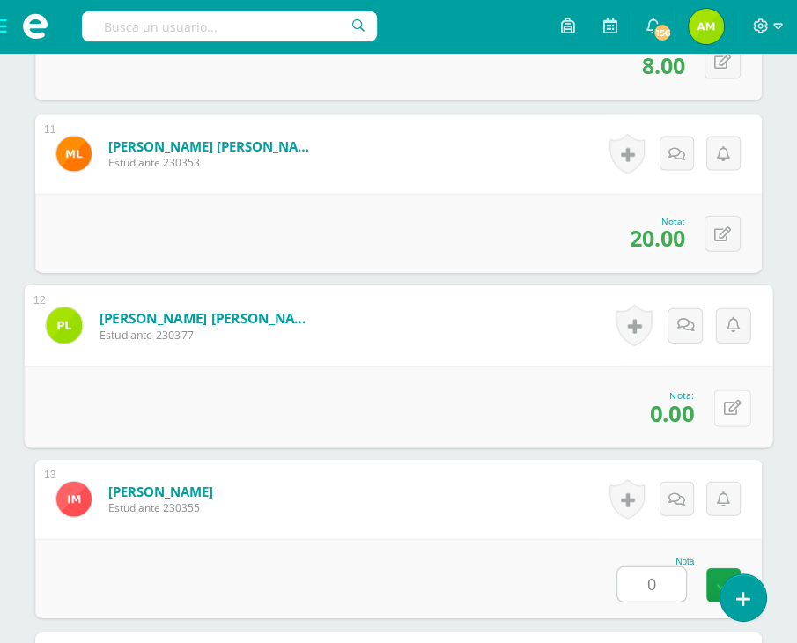
click at [735, 404] on button at bounding box center [732, 407] width 37 height 37
type input "10"
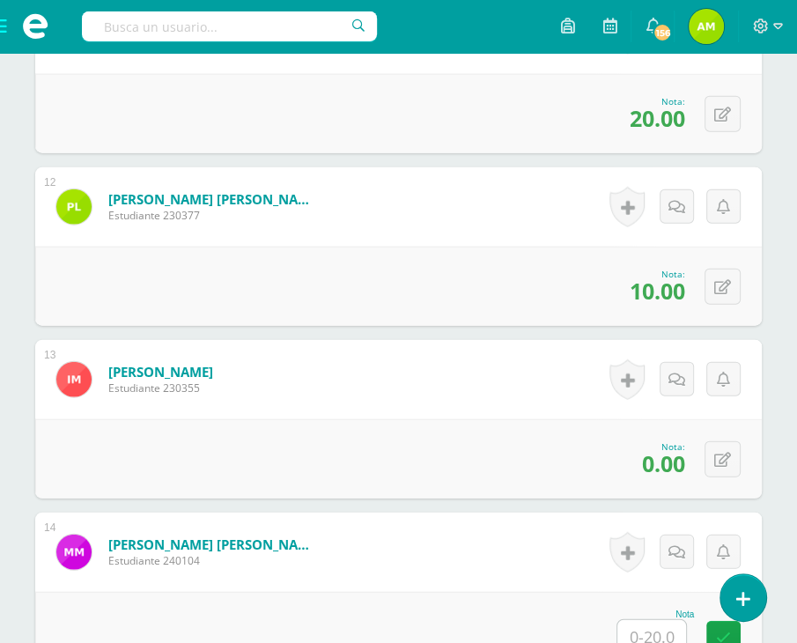
scroll to position [2461, 0]
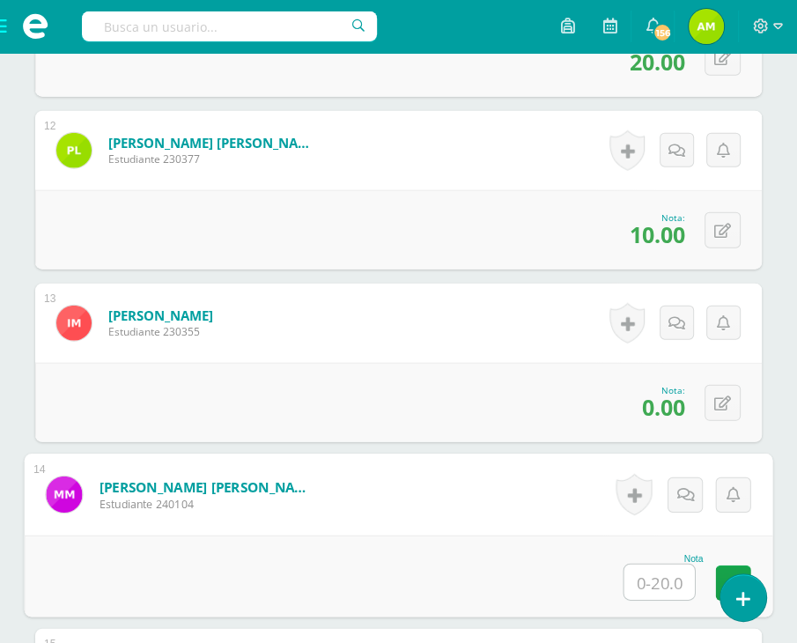
click at [651, 587] on input "text" at bounding box center [659, 581] width 70 height 35
type input "16"
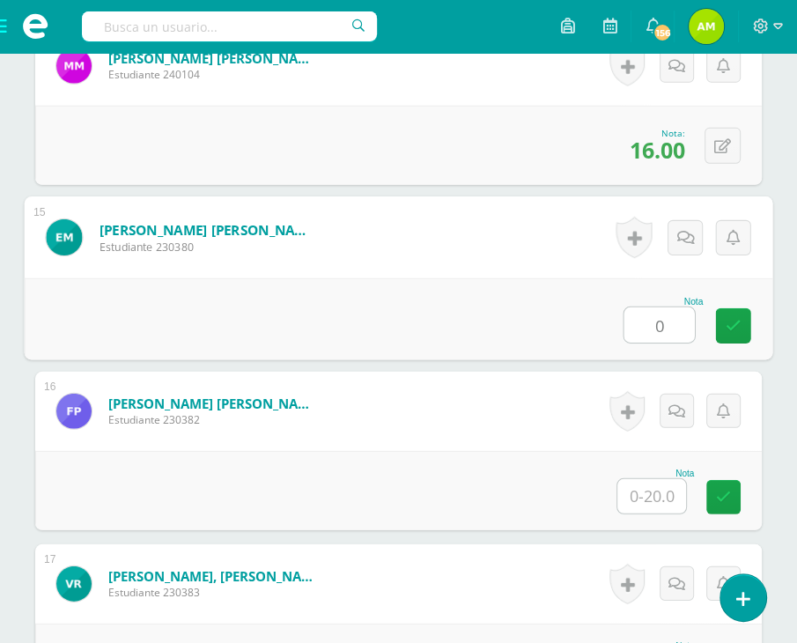
type input "0"
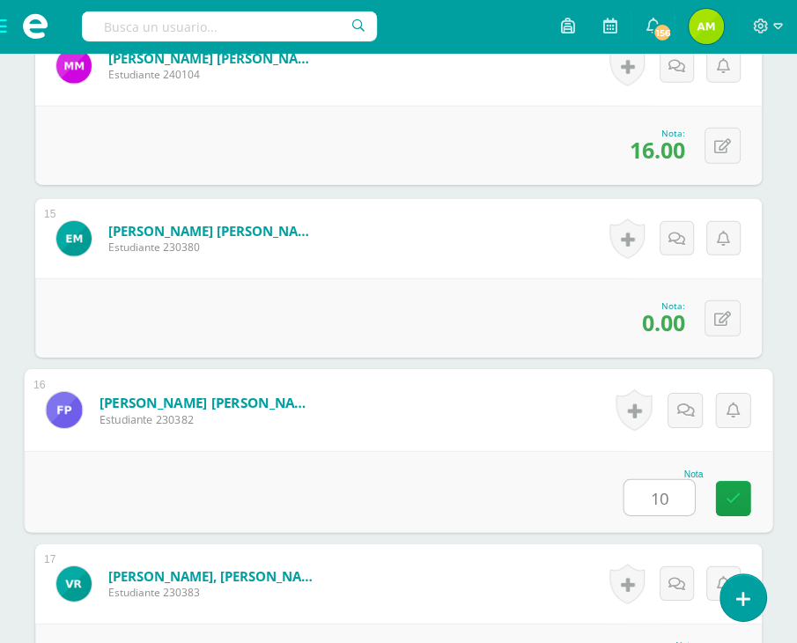
type input "10"
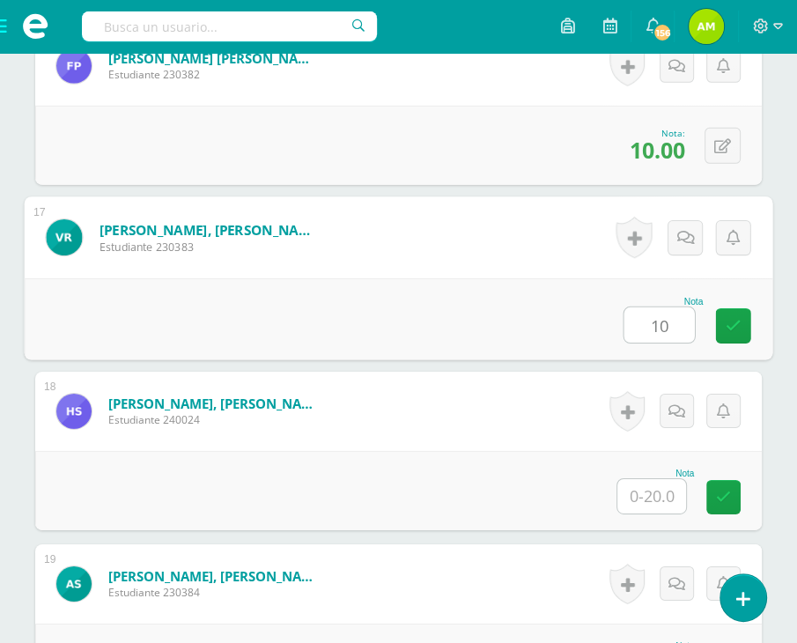
type input "10"
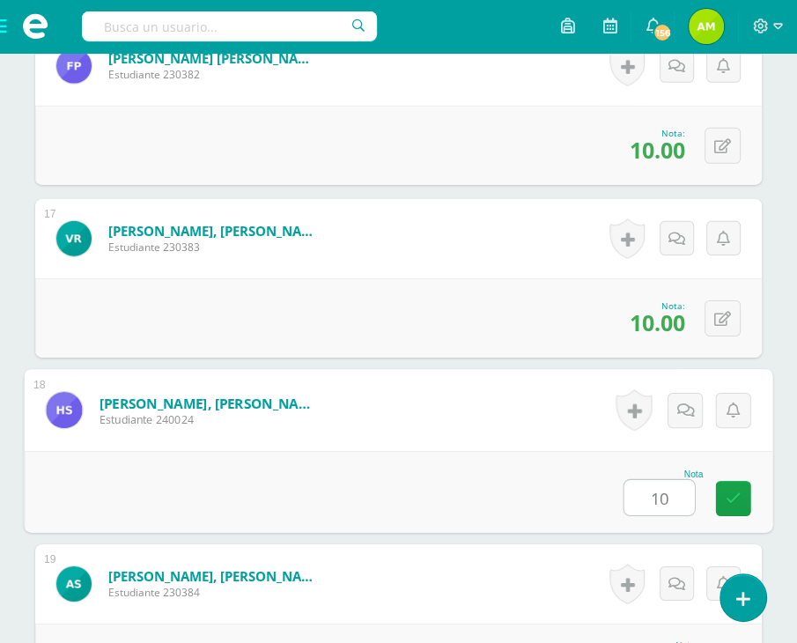
type input "10"
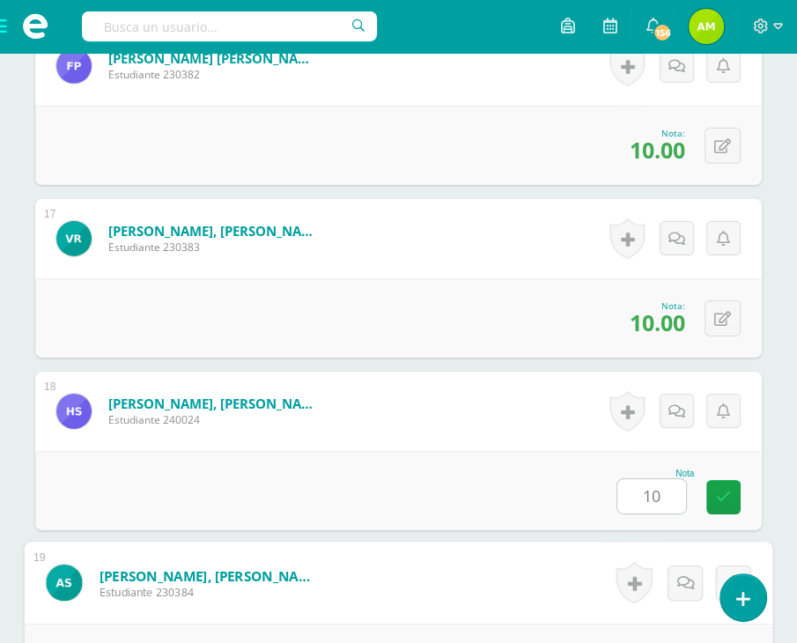
scroll to position [3581, 0]
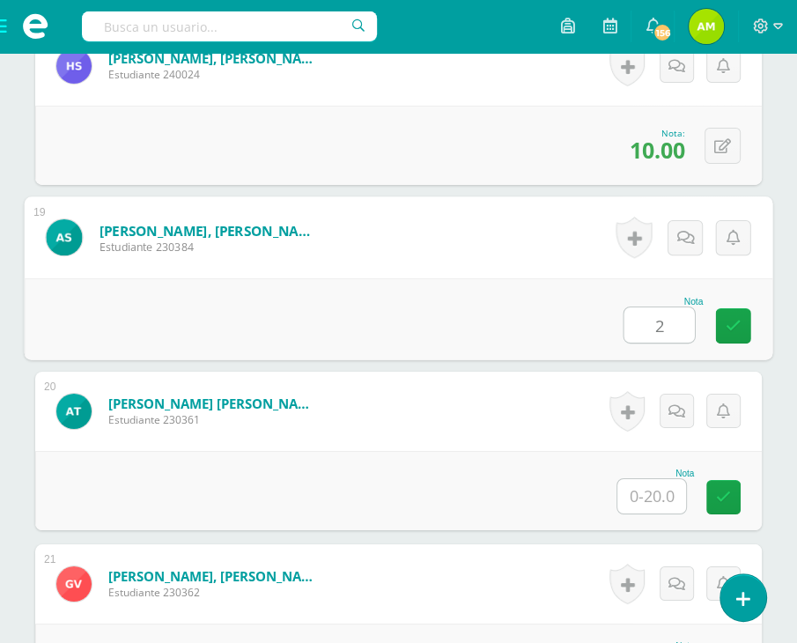
type input "2"
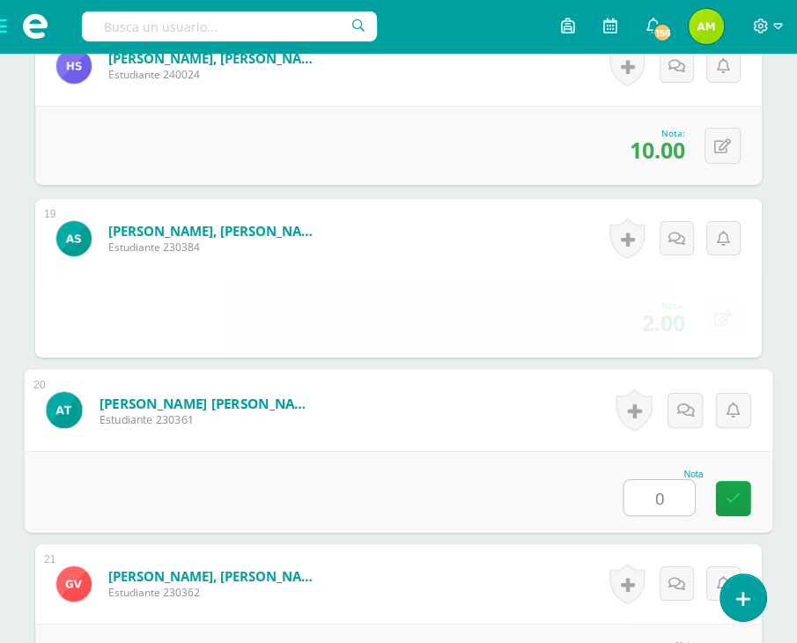
type input "0"
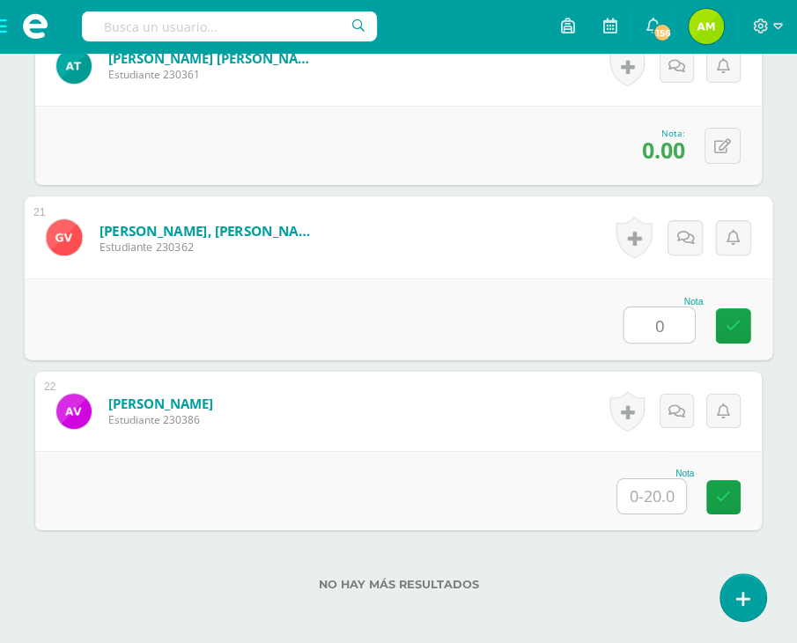
type input "0"
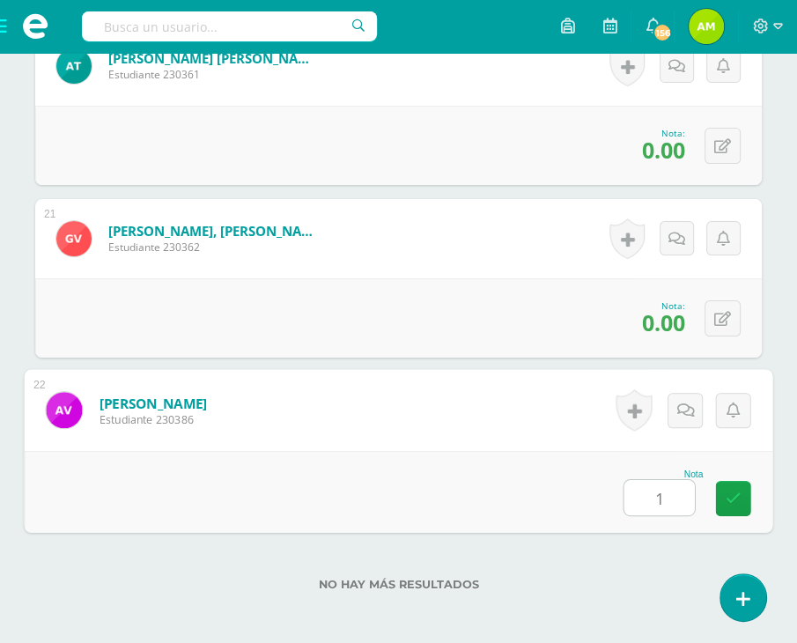
type input "10"
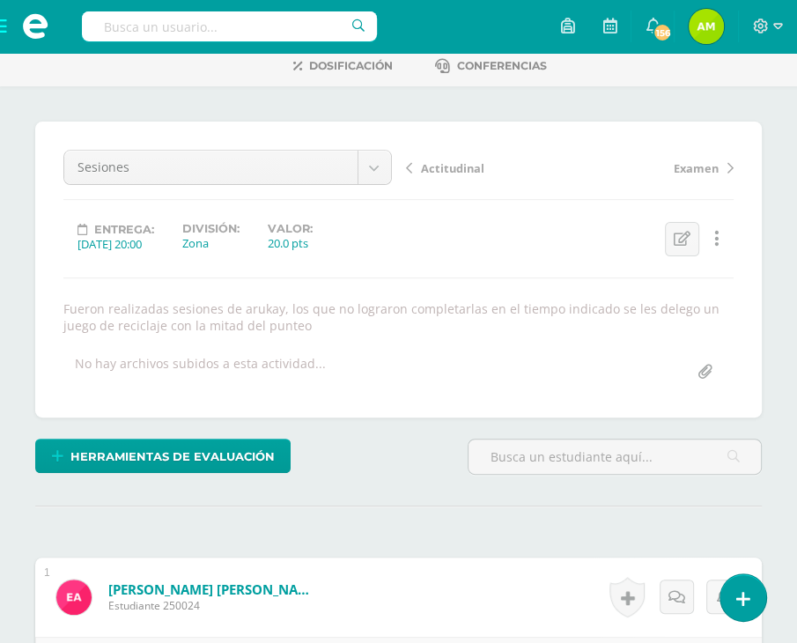
scroll to position [0, 0]
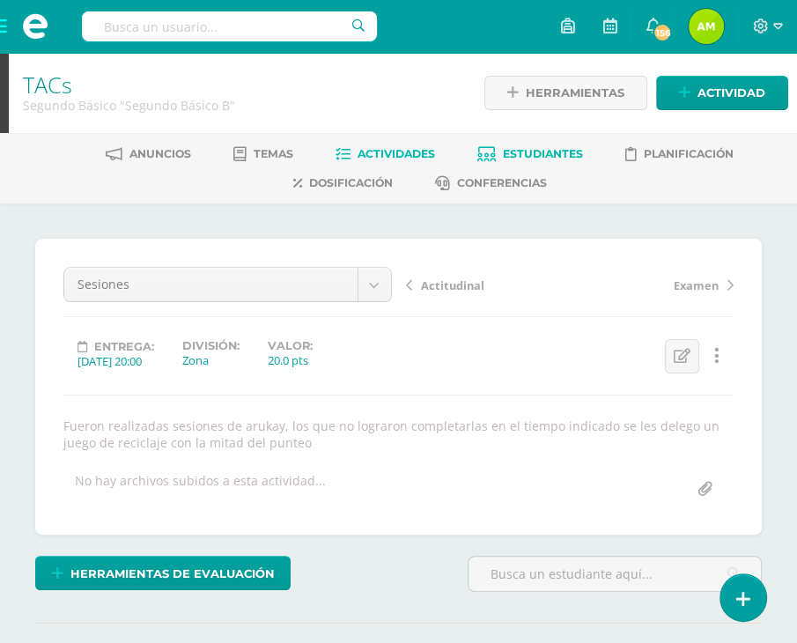
click at [560, 143] on link "Estudiantes" at bounding box center [530, 154] width 106 height 28
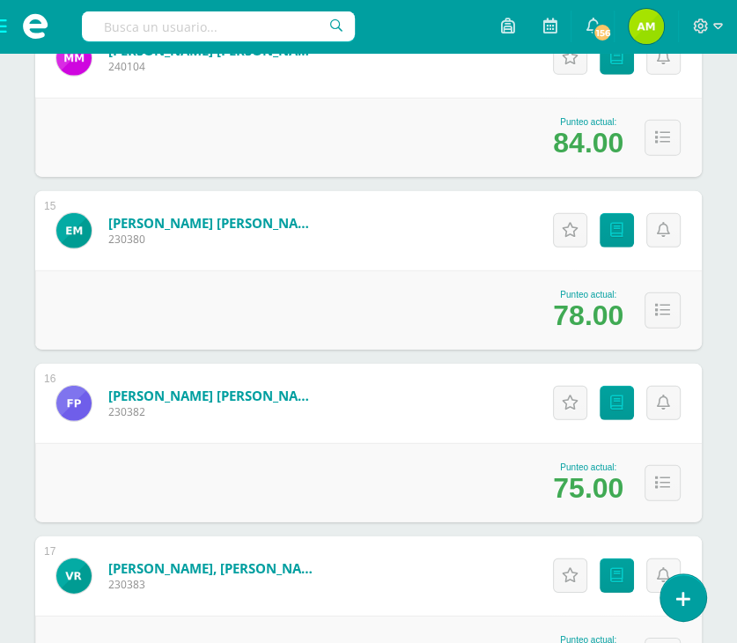
scroll to position [2729, 0]
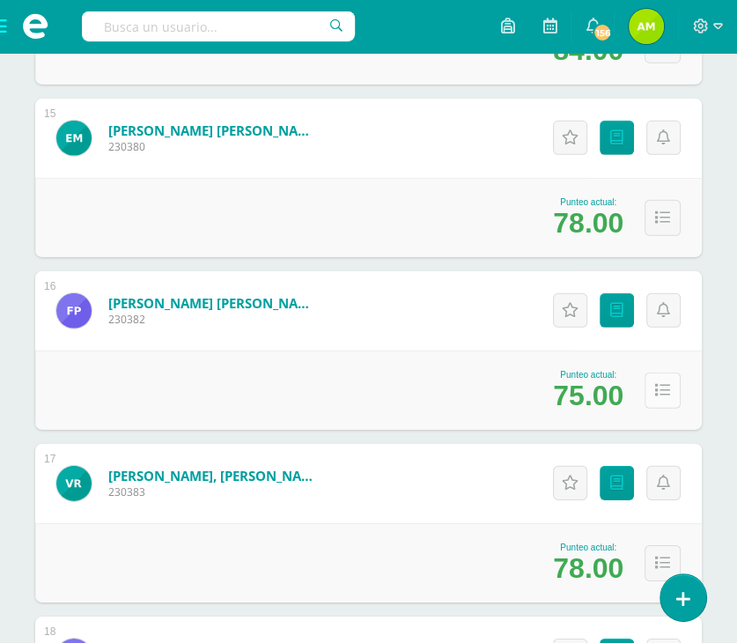
click at [655, 378] on button at bounding box center [662, 390] width 36 height 36
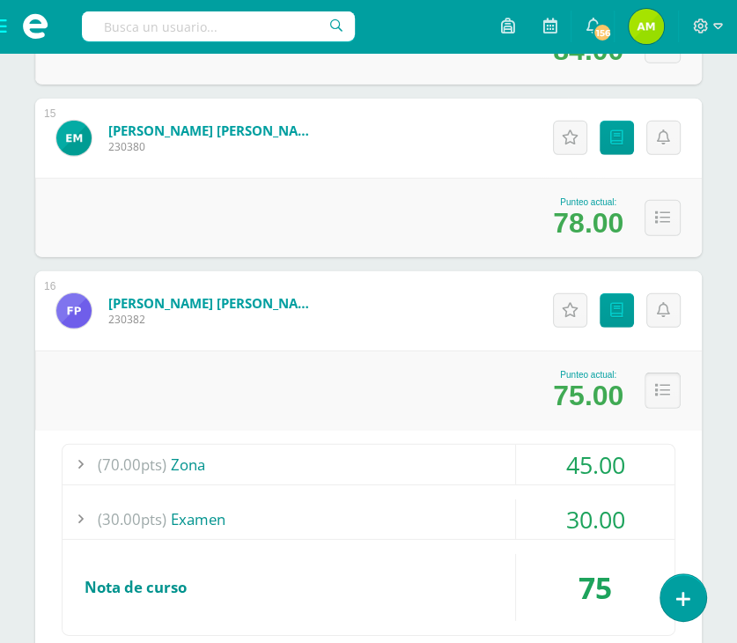
click at [655, 394] on icon at bounding box center [662, 390] width 15 height 15
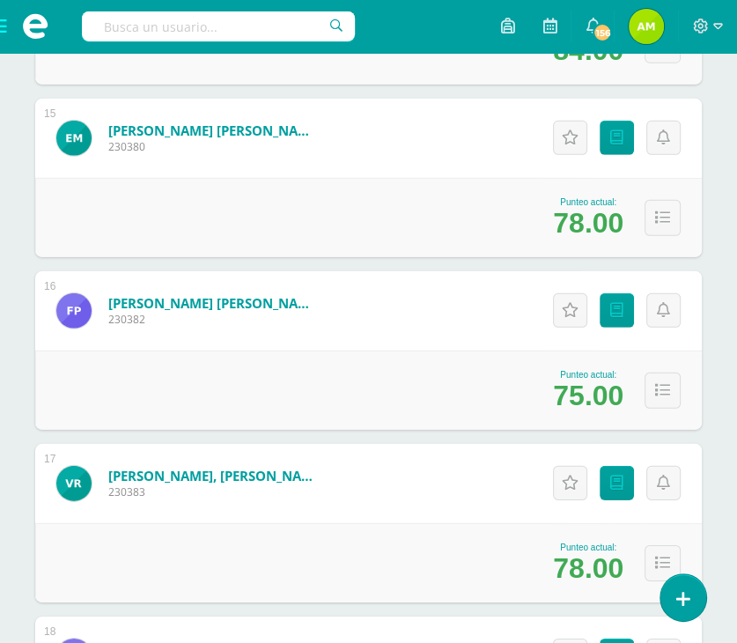
click at [636, 392] on div "Punteo actual: 75.00" at bounding box center [368, 389] width 666 height 79
click at [664, 385] on icon at bounding box center [662, 390] width 15 height 15
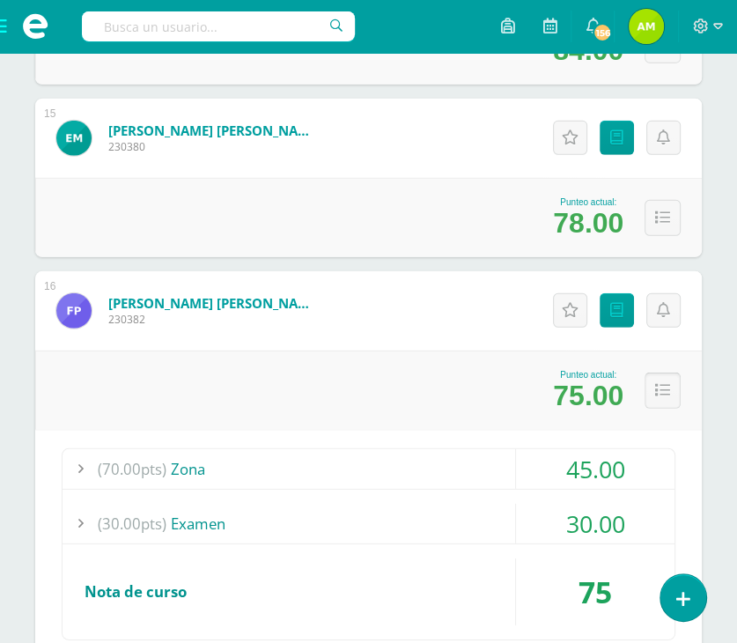
click at [665, 393] on icon at bounding box center [662, 390] width 15 height 15
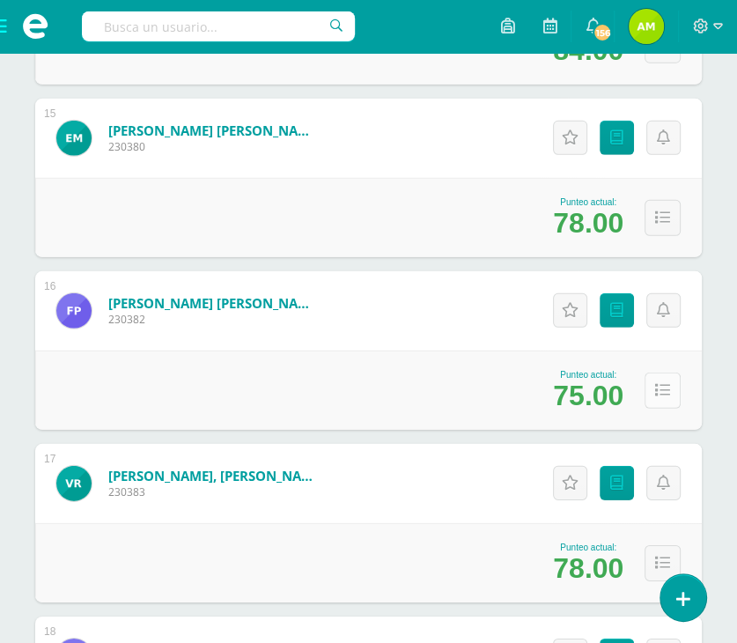
click at [662, 396] on button at bounding box center [662, 390] width 36 height 36
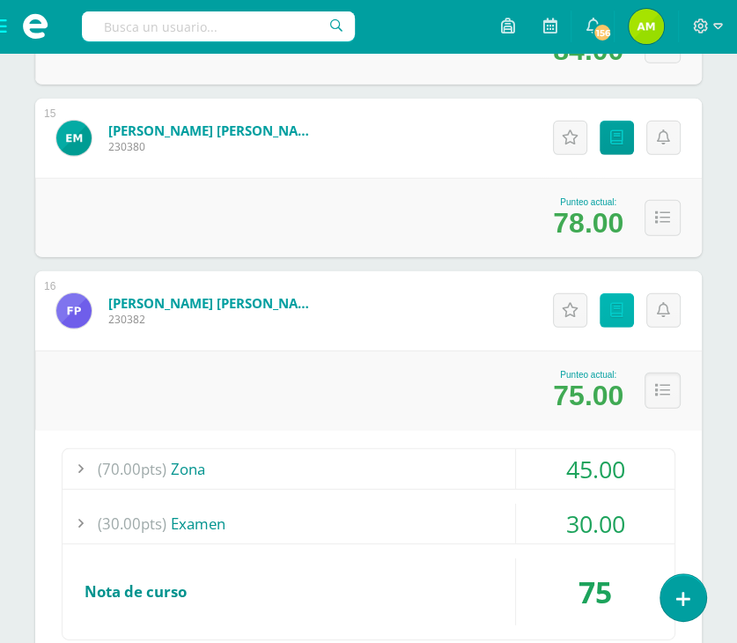
click at [609, 306] on link "Punteos" at bounding box center [617, 310] width 34 height 34
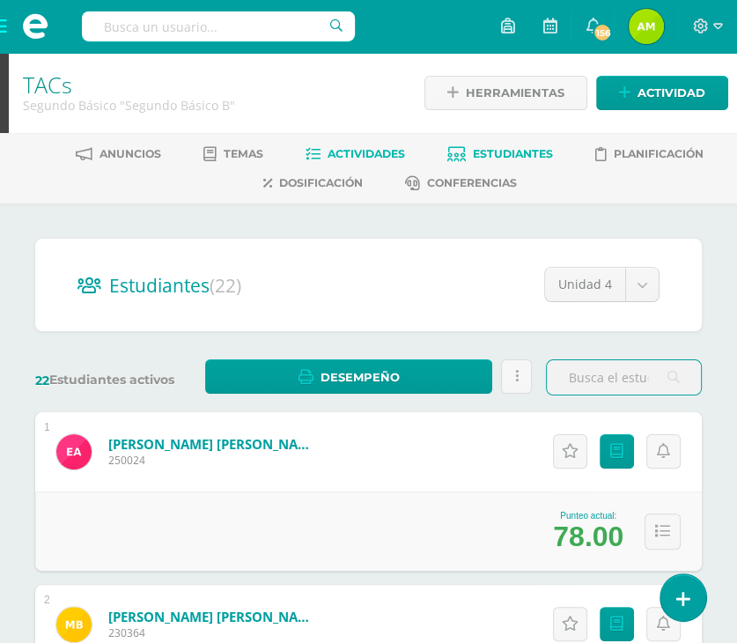
click at [391, 155] on span "Actividades" at bounding box center [365, 153] width 77 height 13
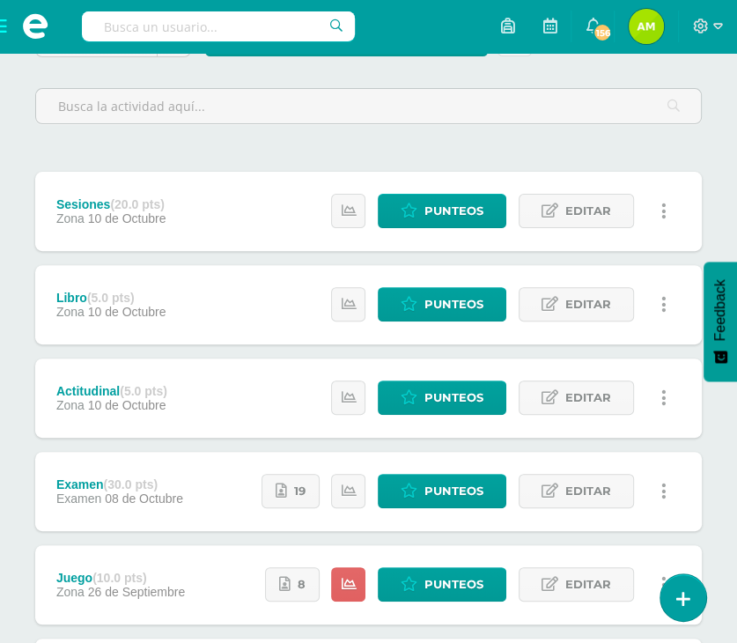
scroll to position [155, 0]
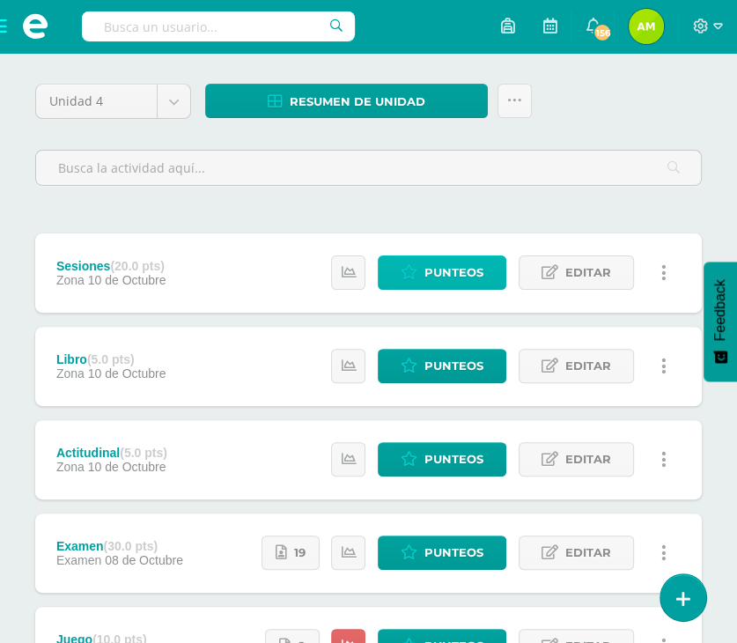
click at [435, 267] on span "Punteos" at bounding box center [453, 272] width 59 height 33
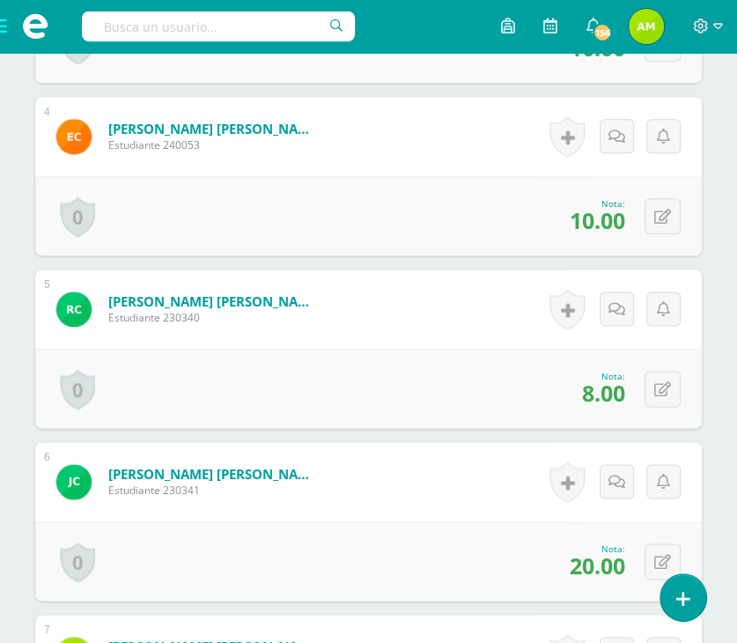
scroll to position [1296, 0]
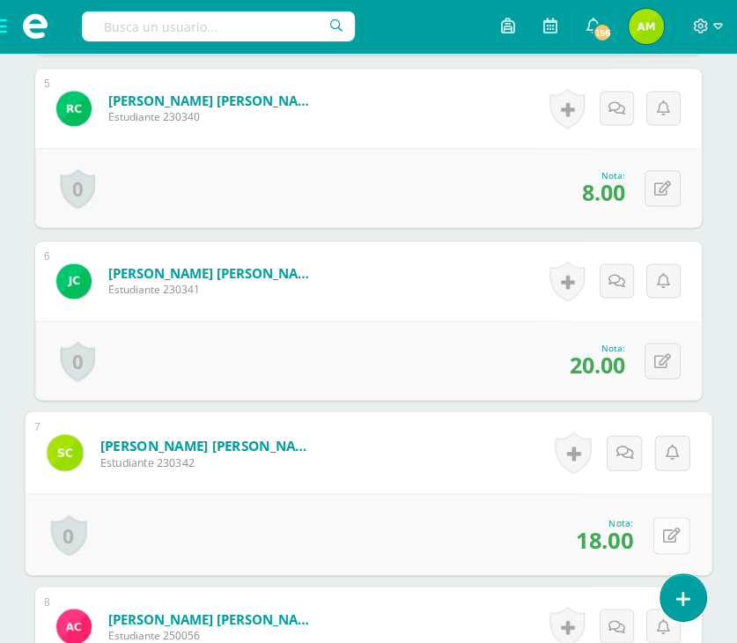
click at [654, 529] on button at bounding box center [671, 534] width 37 height 37
type input "20"
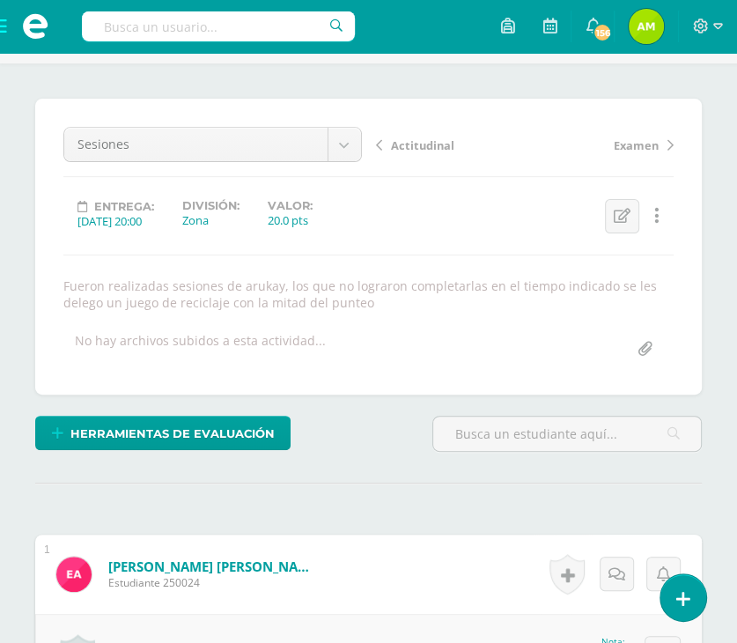
scroll to position [0, 0]
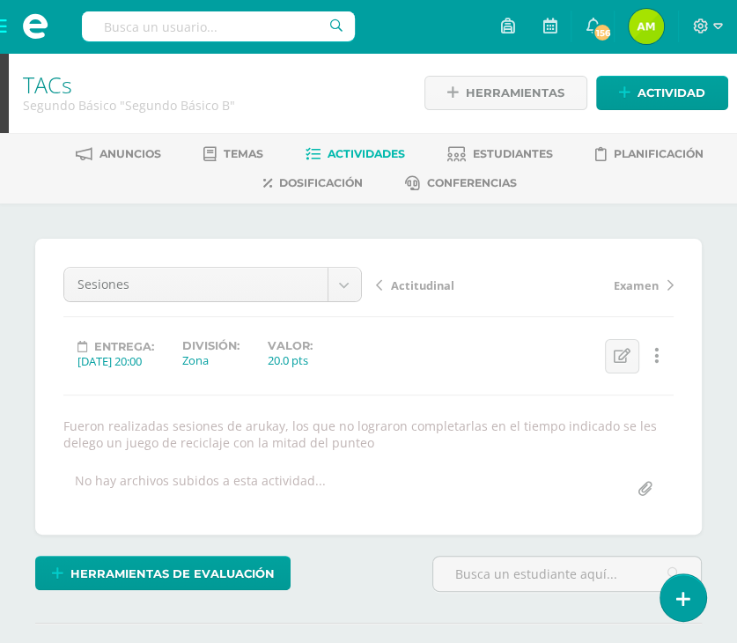
click at [7, 32] on span at bounding box center [35, 26] width 70 height 53
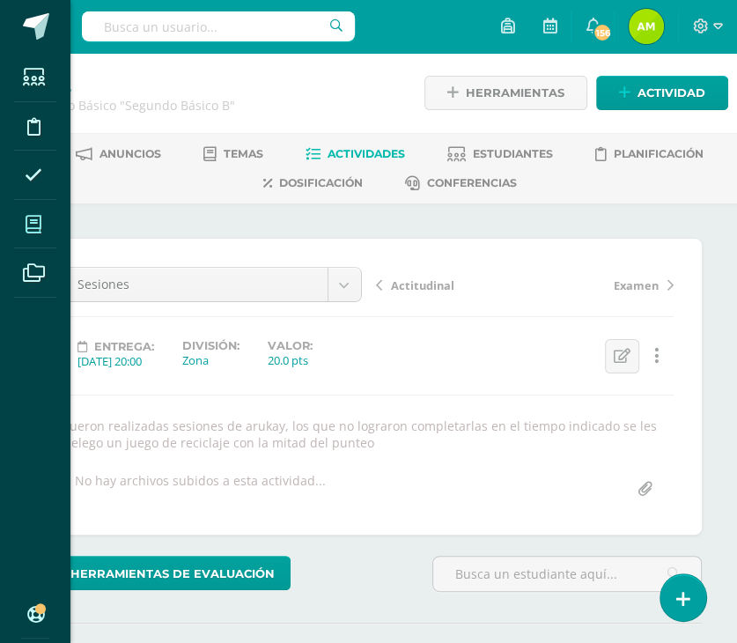
click at [32, 217] on icon at bounding box center [34, 225] width 16 height 18
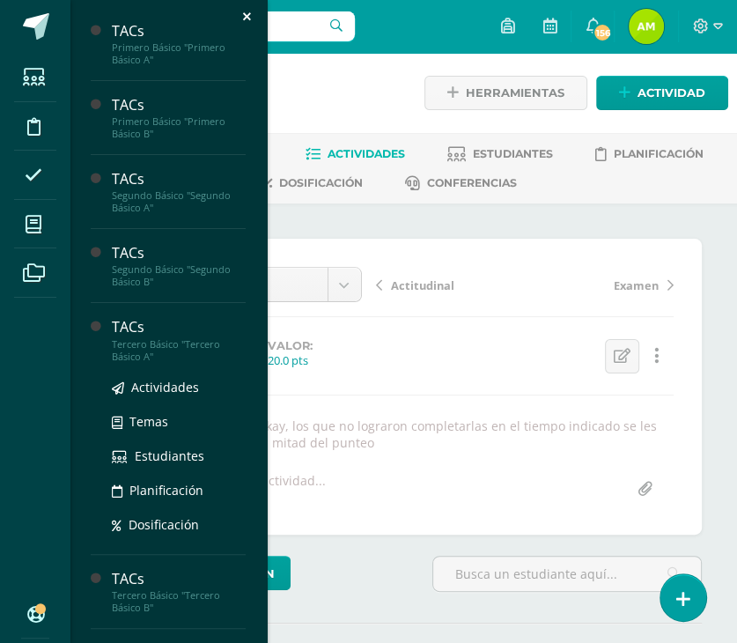
click at [123, 338] on div "Tercero Básico "Tercero Básico A"" at bounding box center [179, 350] width 134 height 25
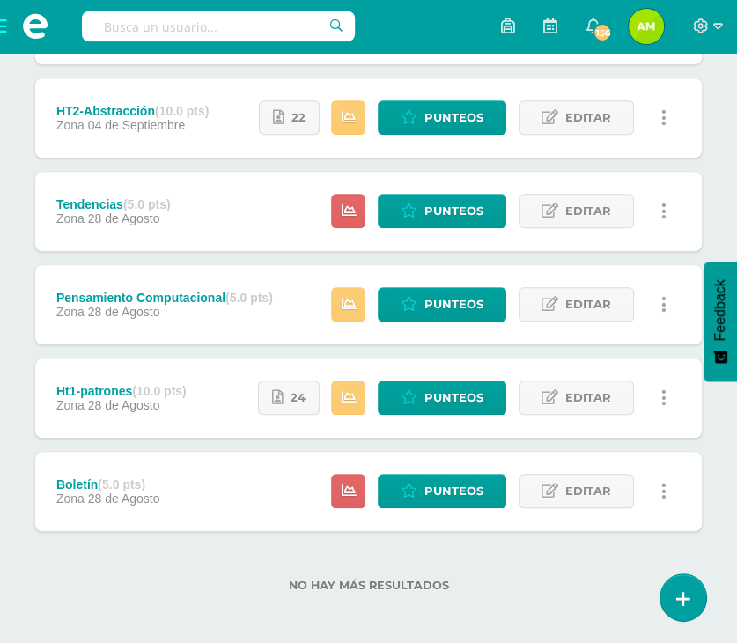
scroll to position [688, 0]
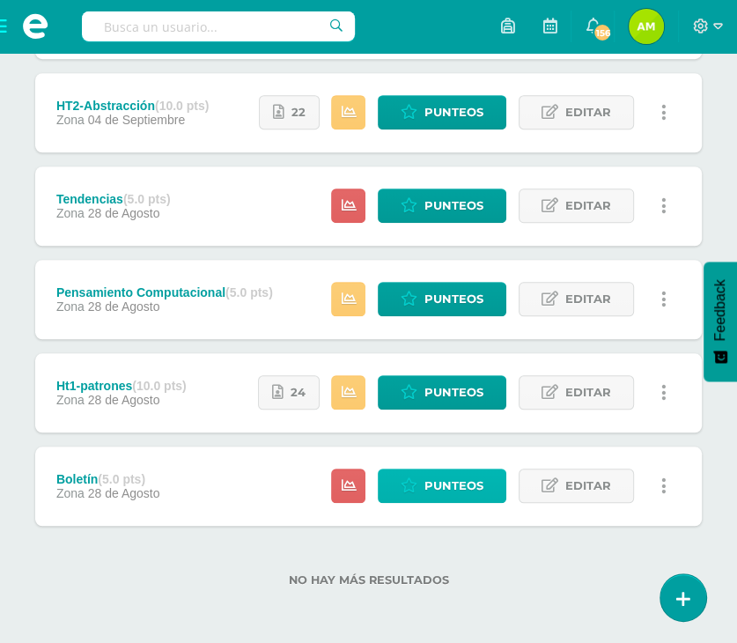
click at [416, 478] on icon at bounding box center [409, 485] width 17 height 15
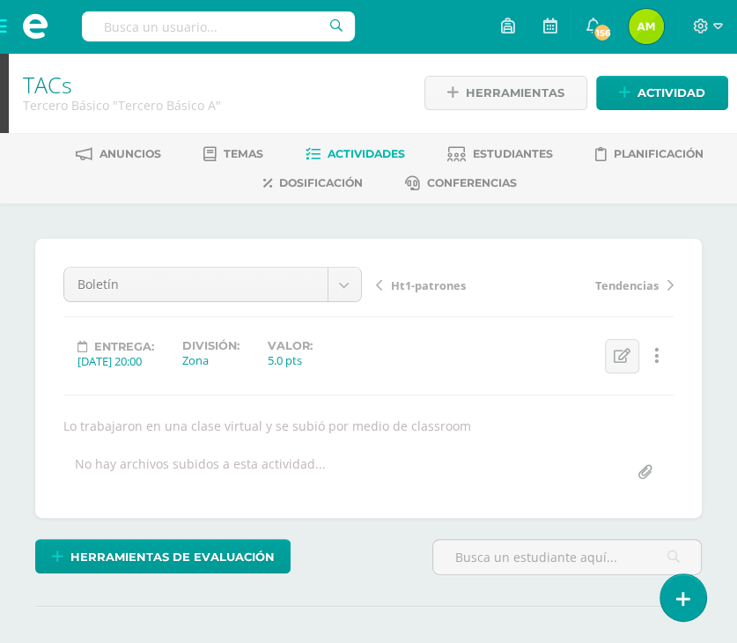
click at [397, 283] on span "Ht1-patrones" at bounding box center [428, 285] width 75 height 16
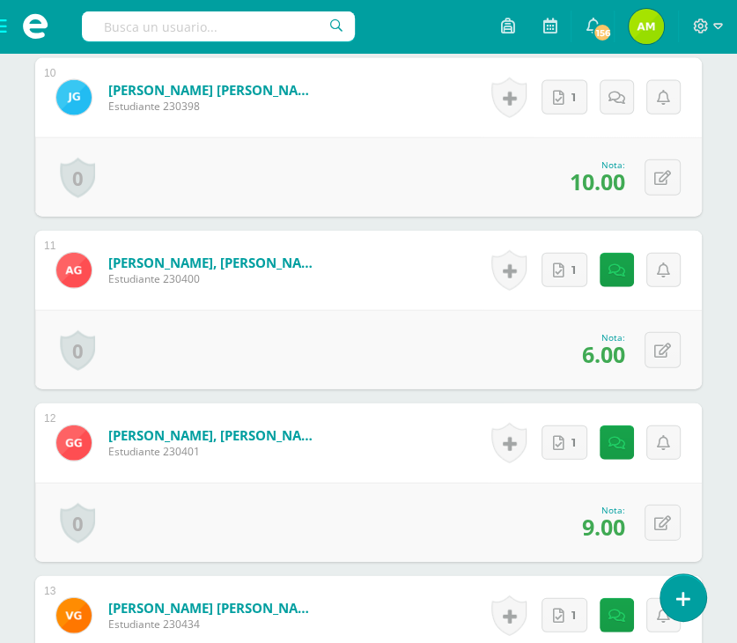
scroll to position [2292, 0]
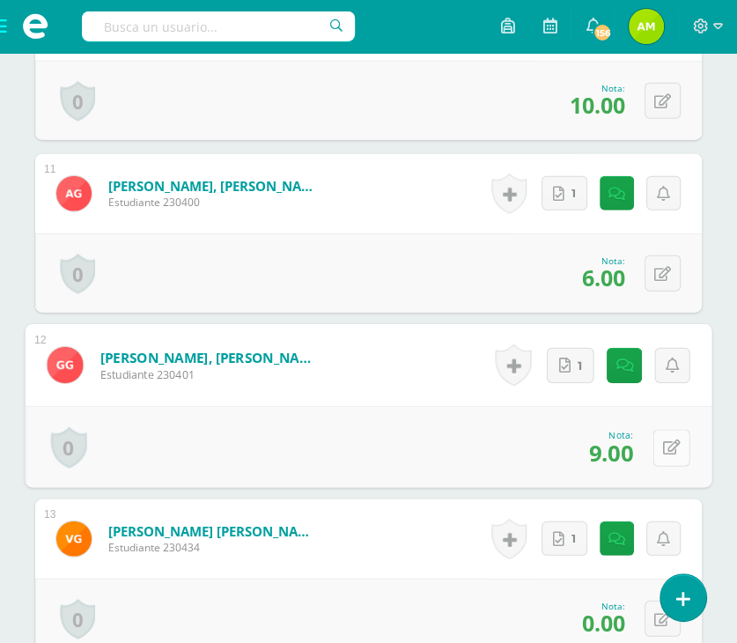
click at [673, 445] on button at bounding box center [671, 447] width 37 height 37
type input "10"
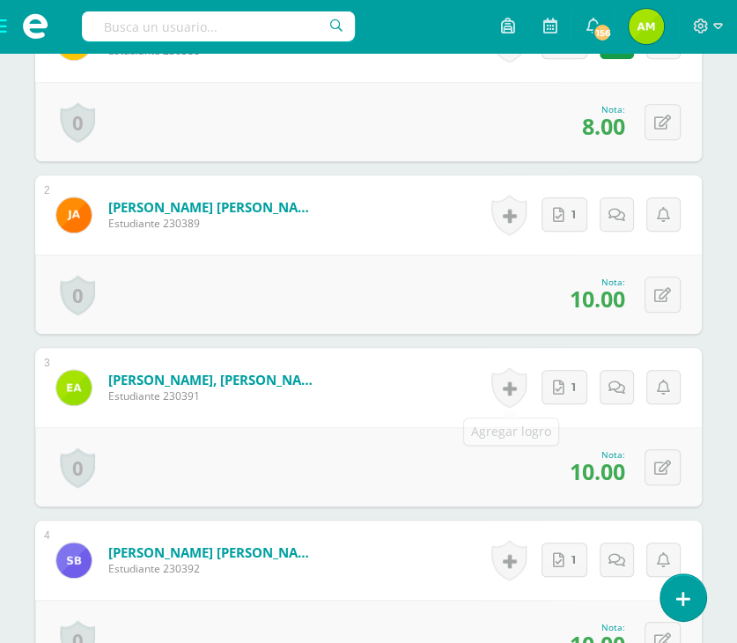
scroll to position [4, 0]
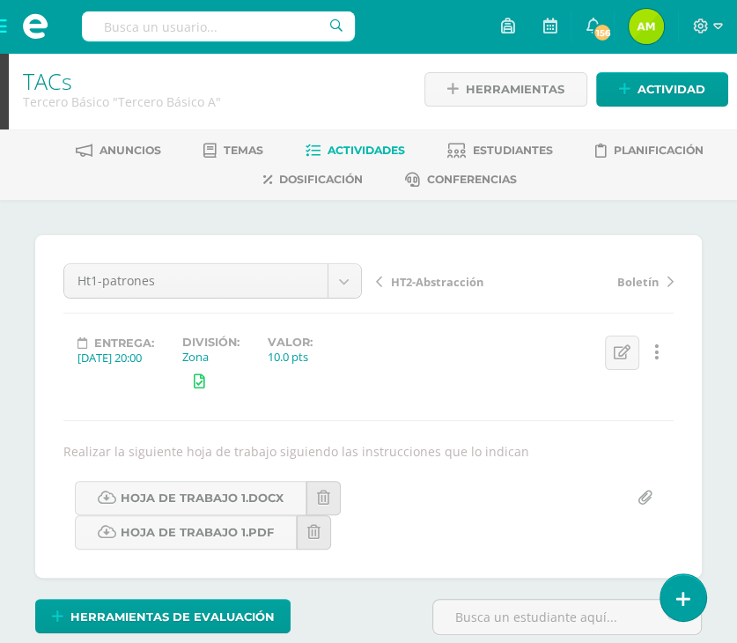
click at [627, 272] on link "Boletín" at bounding box center [599, 281] width 149 height 18
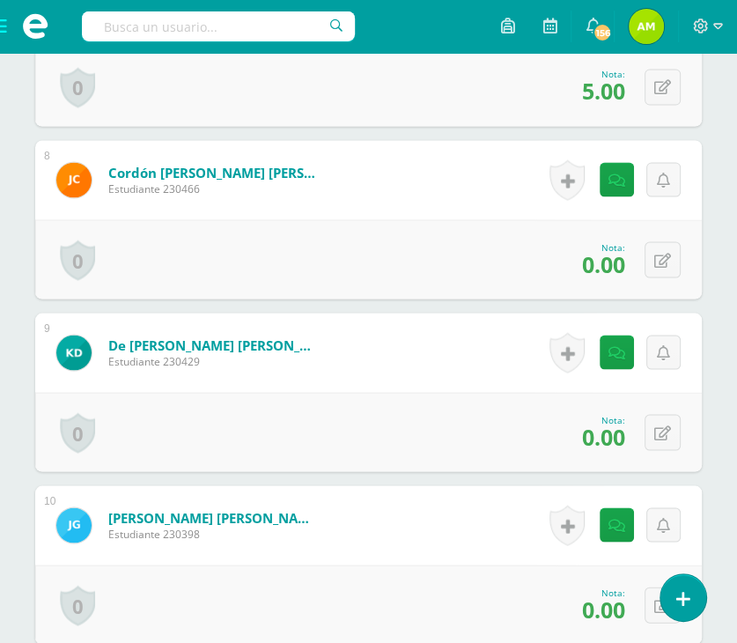
scroll to position [1762, 0]
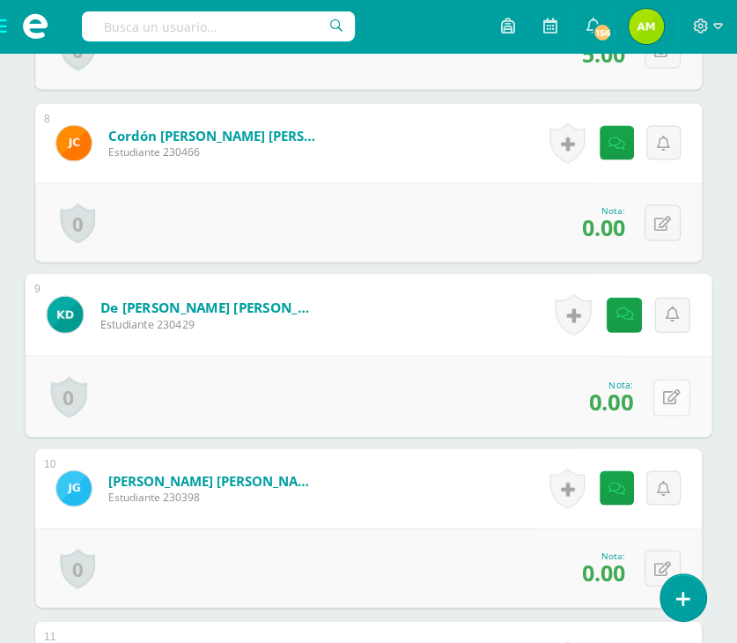
click at [663, 402] on button at bounding box center [671, 396] width 37 height 37
type input "3"
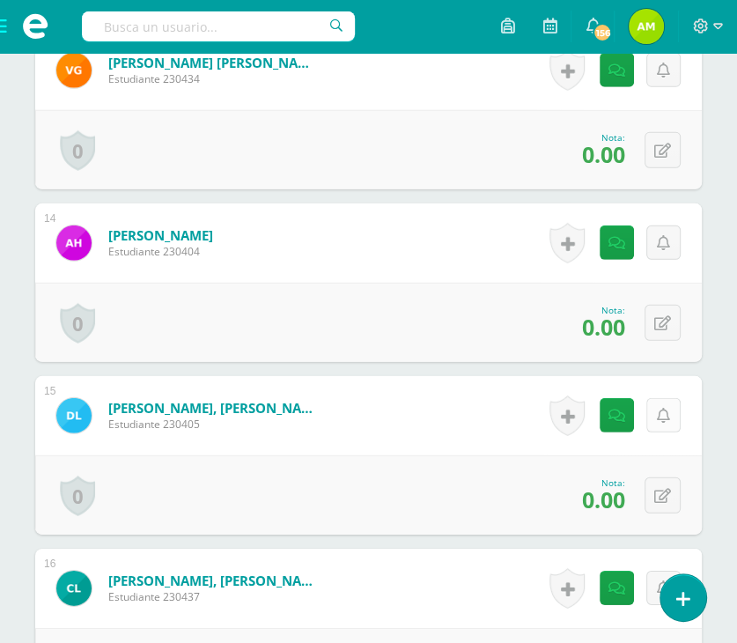
scroll to position [2731, 0]
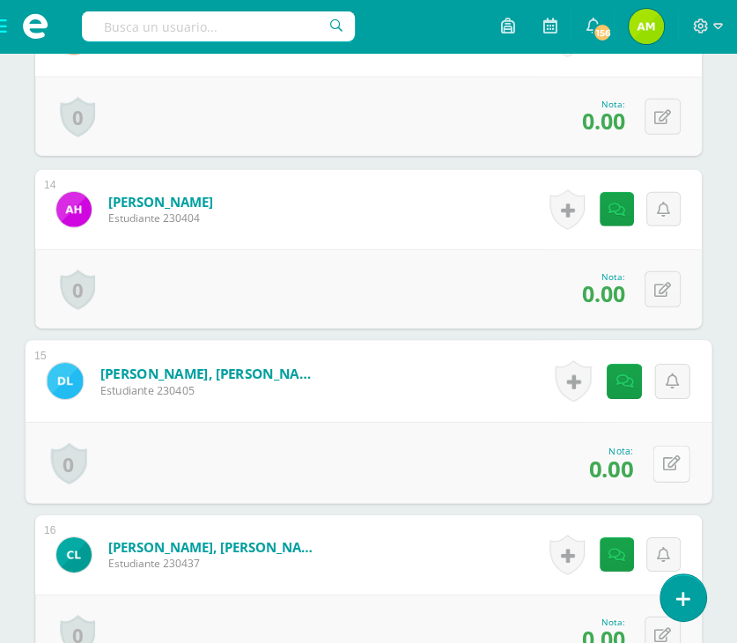
click at [677, 452] on button at bounding box center [671, 463] width 37 height 37
type input "3"
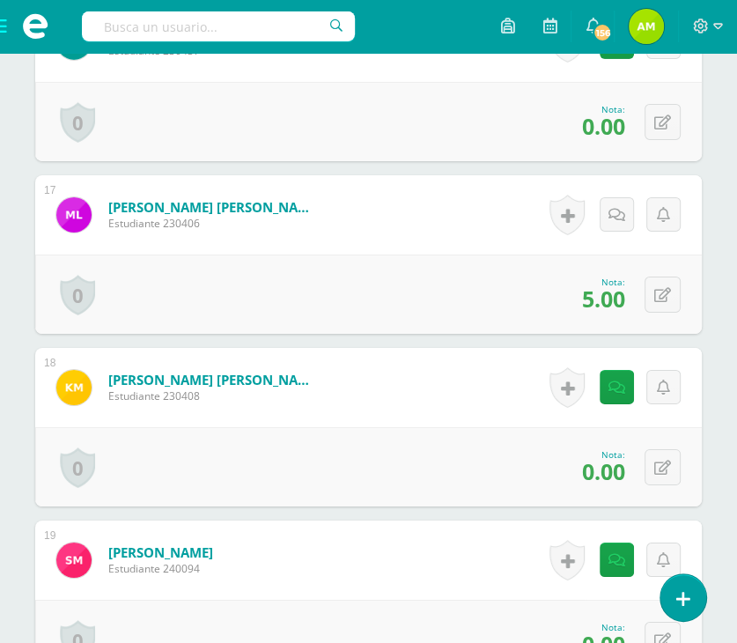
scroll to position [3347, 0]
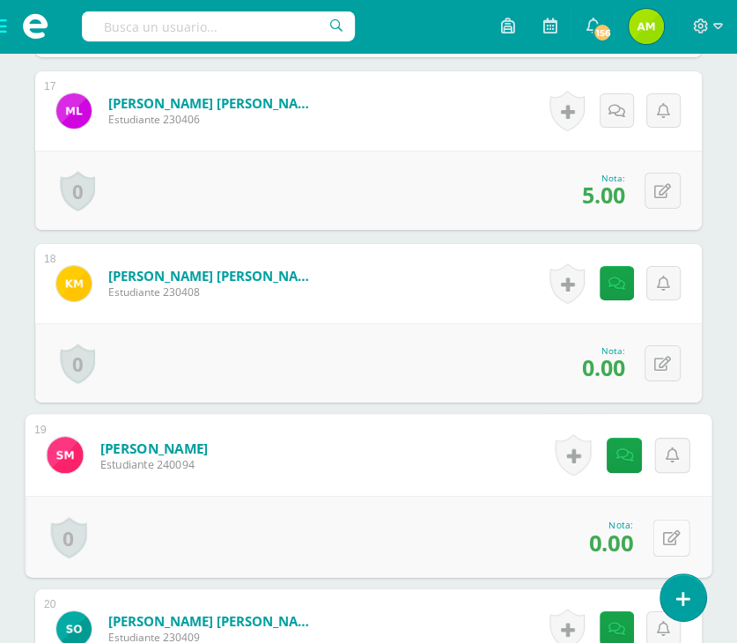
click at [651, 530] on div "0 Logros Logros obtenidos Aún no hay logros agregados Nota: 0.00" at bounding box center [369, 537] width 687 height 82
click at [684, 543] on button at bounding box center [671, 537] width 37 height 37
type input "3"
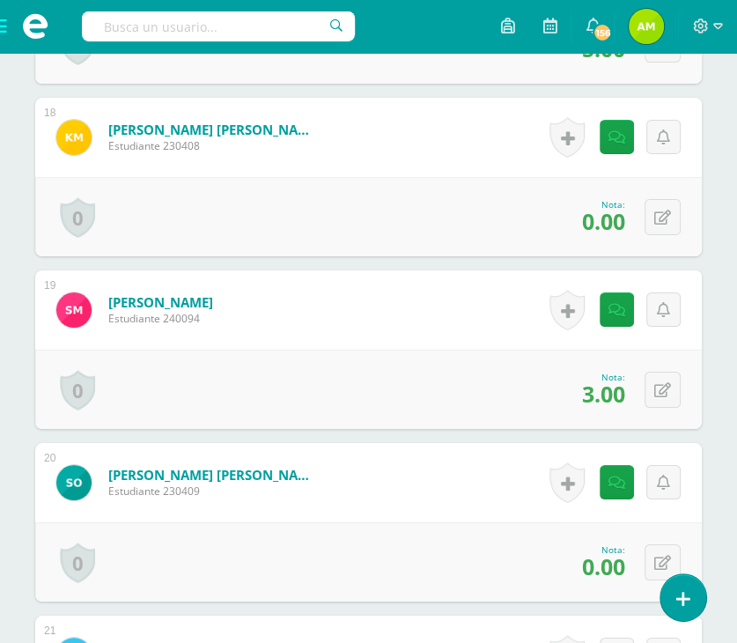
scroll to position [3523, 0]
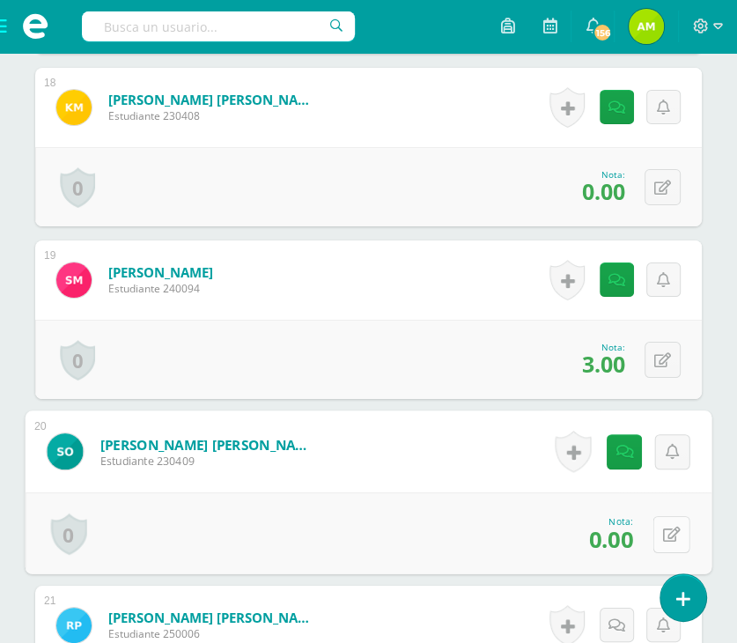
click at [657, 533] on button at bounding box center [671, 533] width 37 height 37
type input "2"
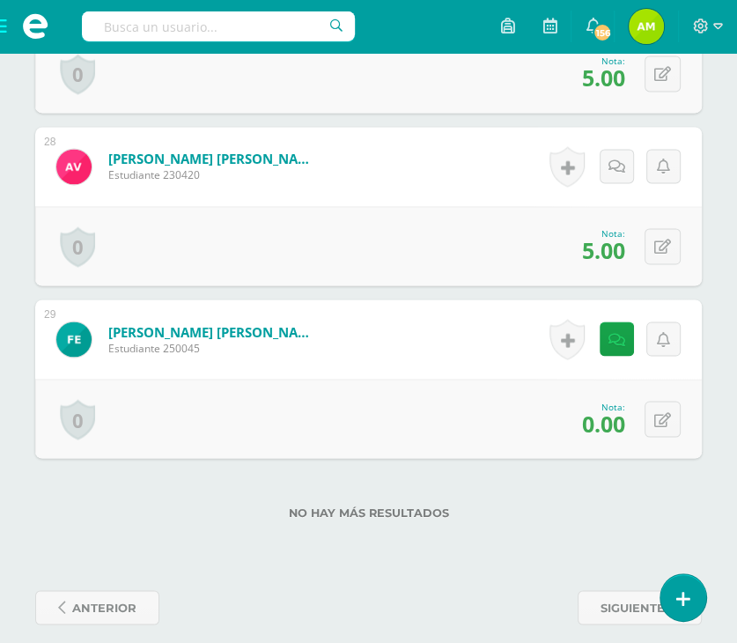
scroll to position [5196, 0]
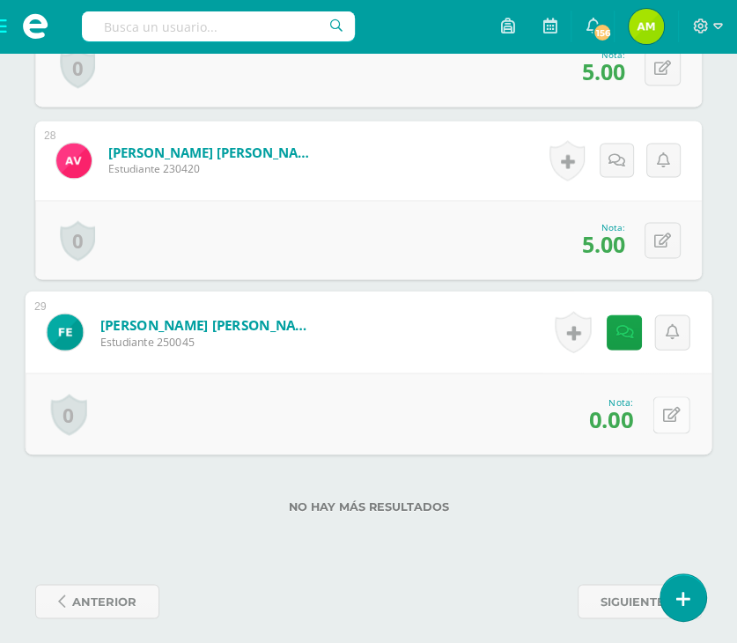
click at [662, 395] on button at bounding box center [671, 413] width 37 height 37
type input "3"
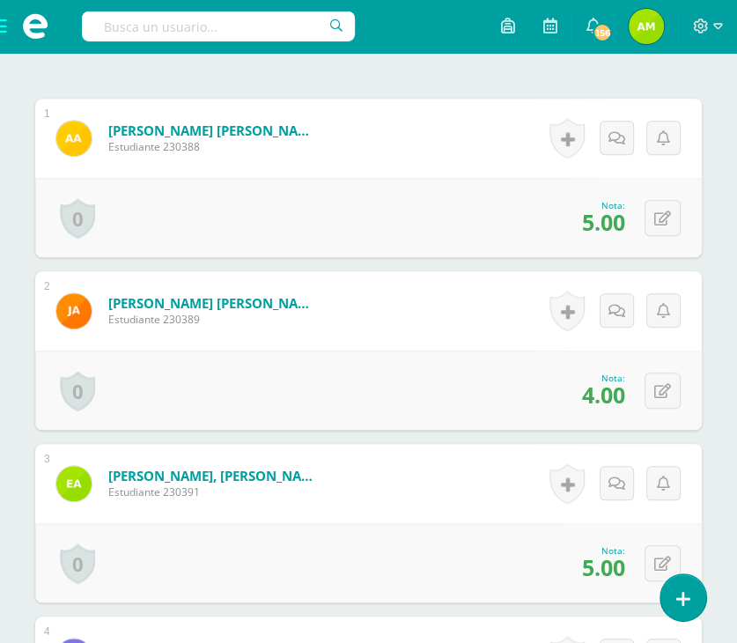
scroll to position [0, 0]
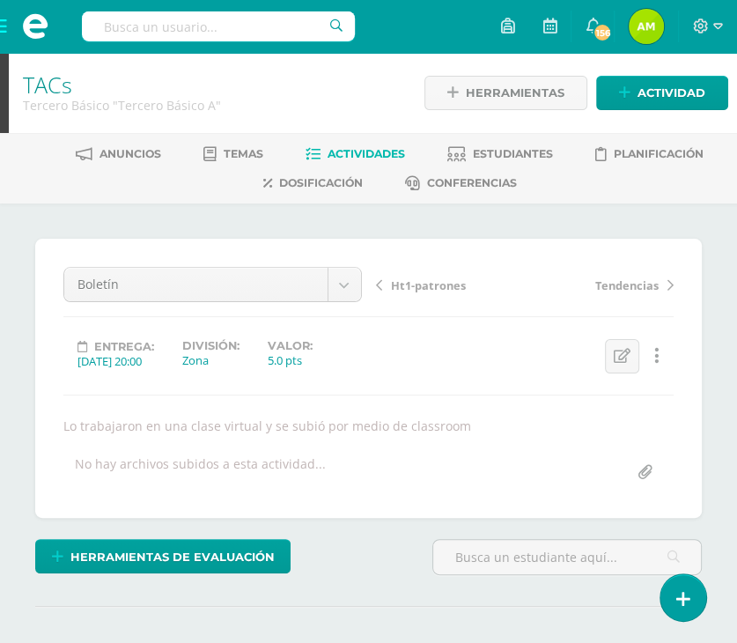
click at [624, 282] on span "Tendencias" at bounding box center [626, 285] width 63 height 16
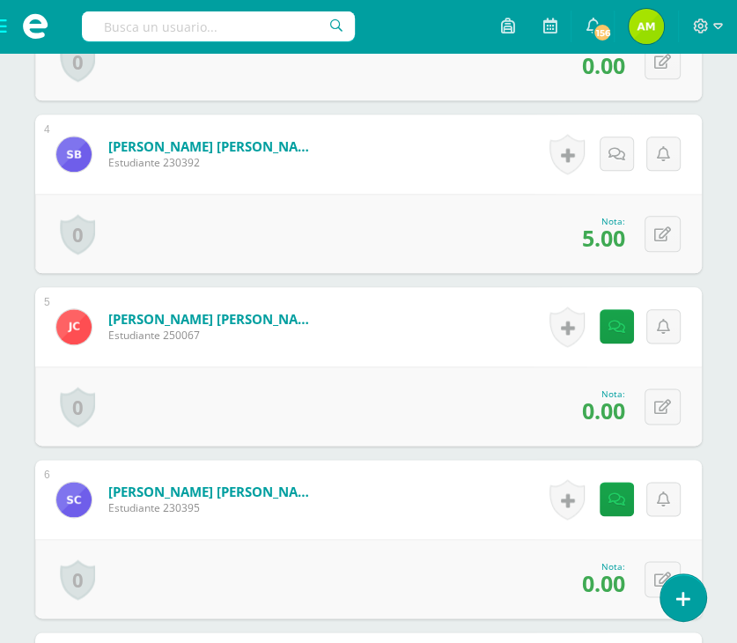
scroll to position [1146, 0]
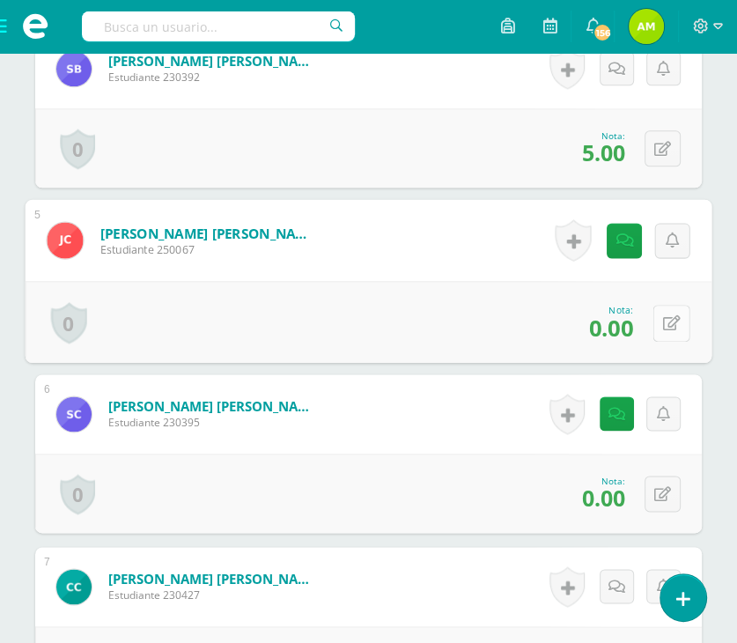
click at [659, 319] on button at bounding box center [671, 322] width 37 height 37
type input "3"
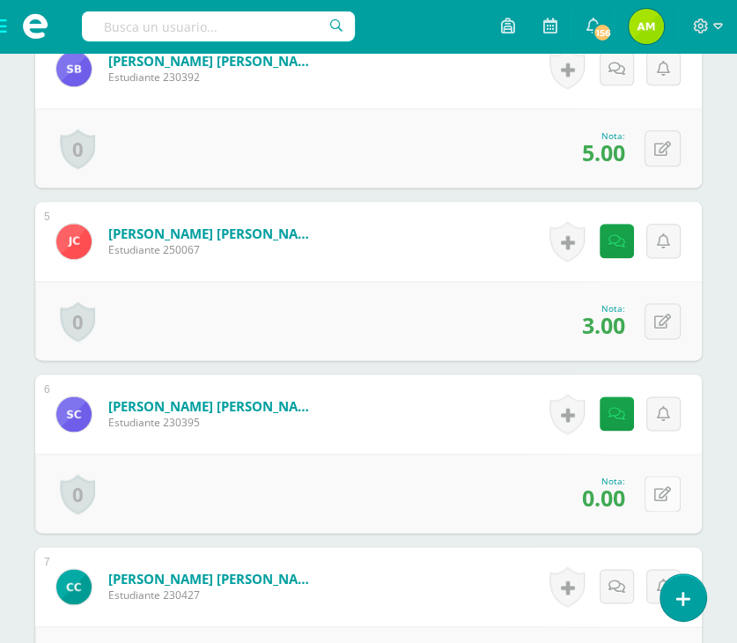
click at [663, 492] on icon at bounding box center [662, 494] width 17 height 15
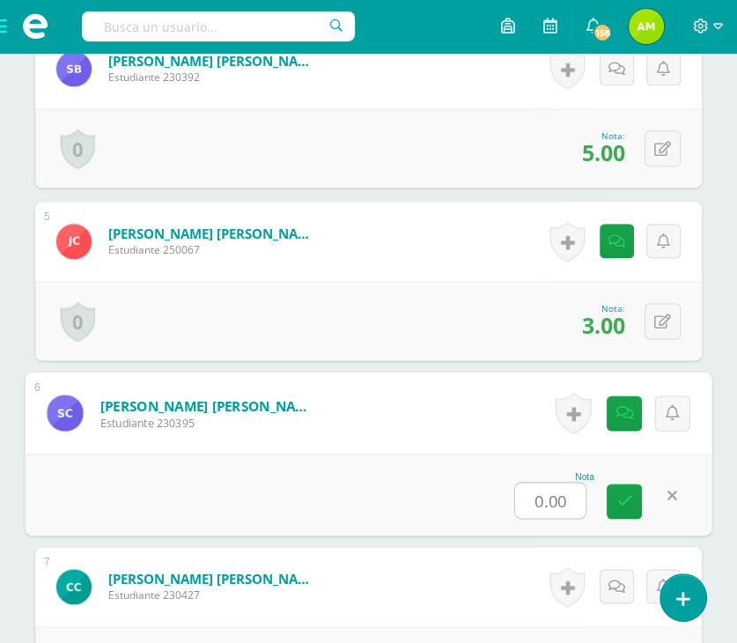
type input "3"
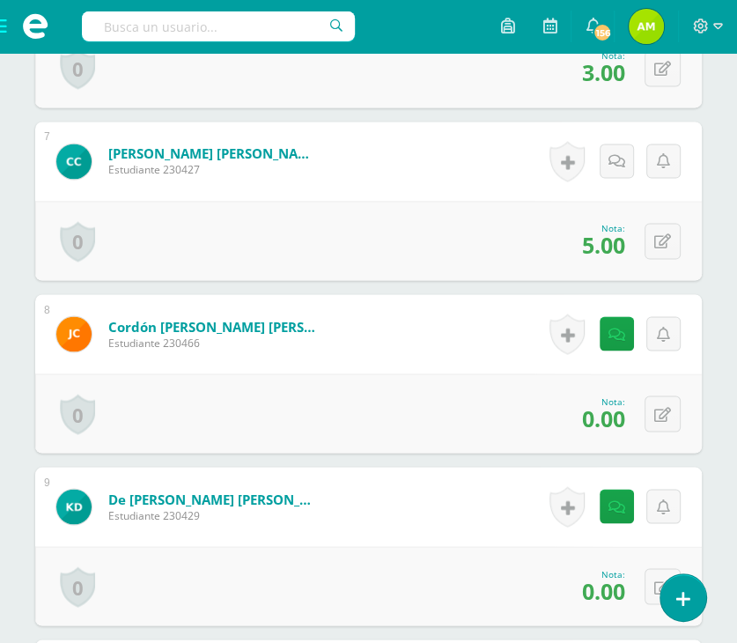
scroll to position [1762, 0]
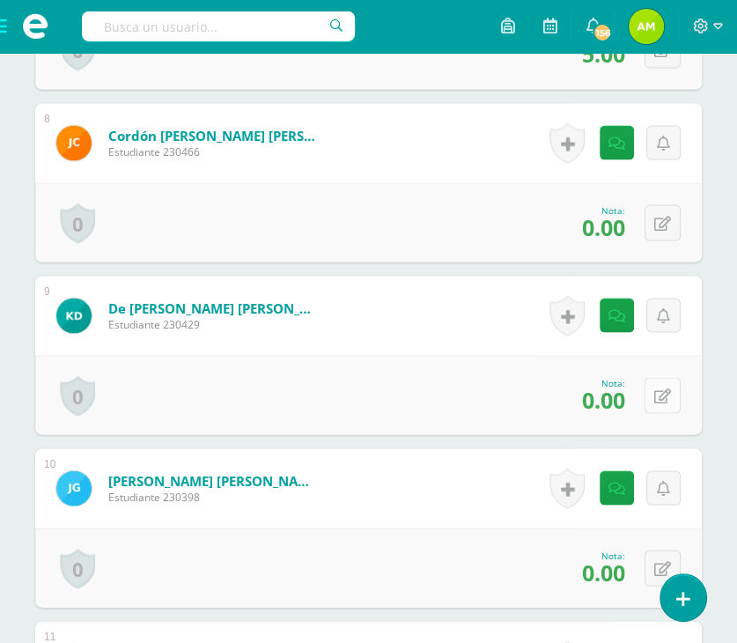
click at [668, 394] on icon at bounding box center [662, 395] width 17 height 15
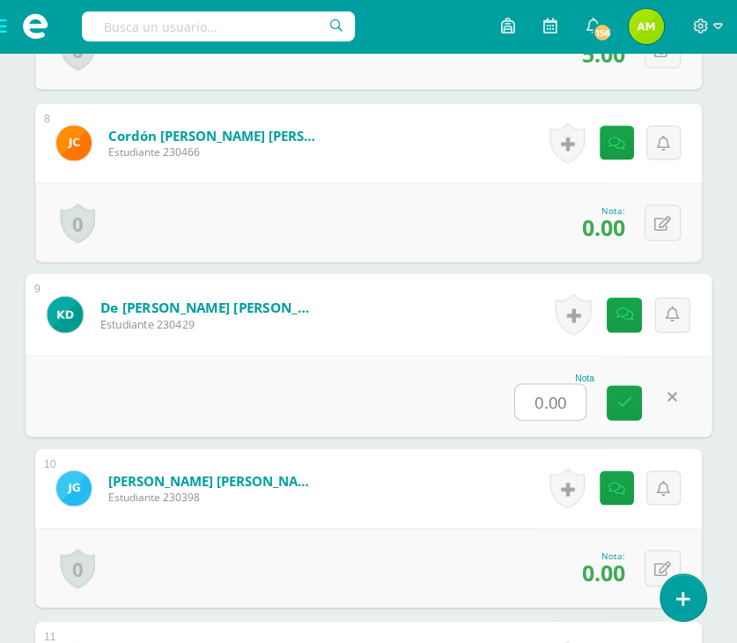
type input "3"
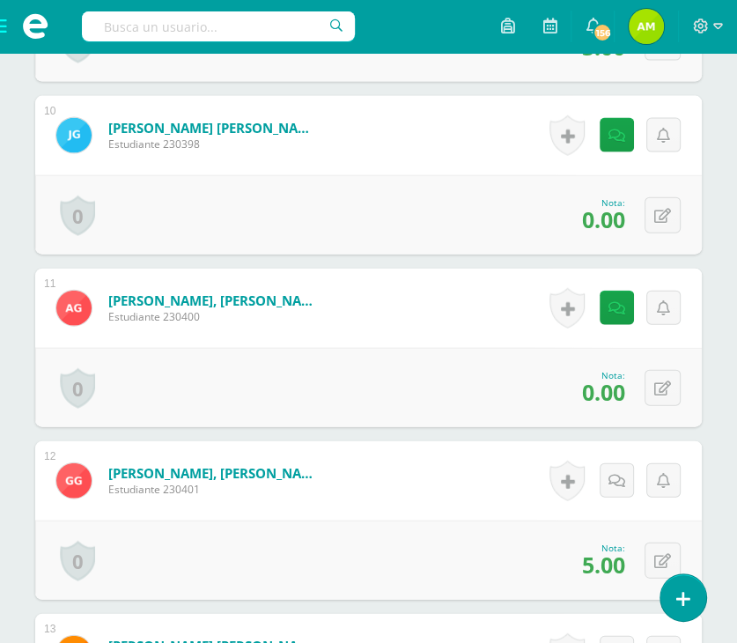
scroll to position [2203, 0]
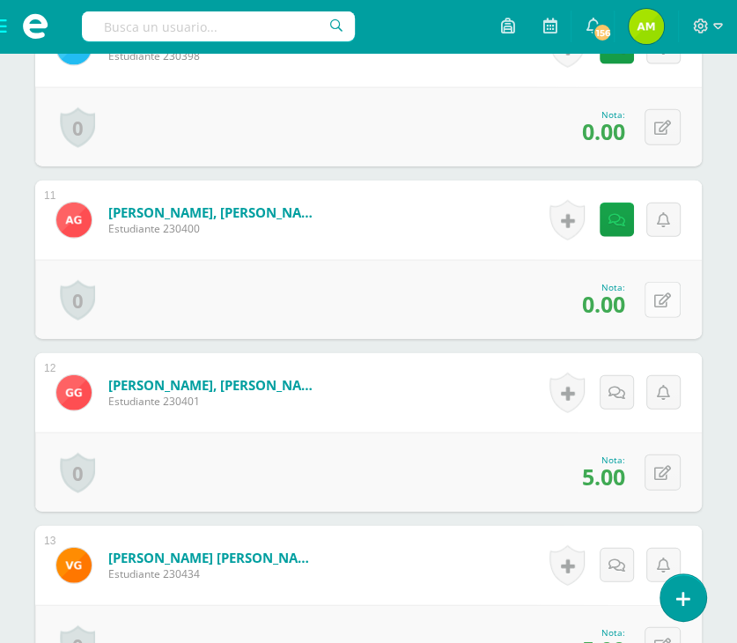
click at [646, 294] on div "0 [GEOGRAPHIC_DATA] Logros obtenidos Aún no hay logros agregados Nota: 0.00" at bounding box center [368, 299] width 666 height 79
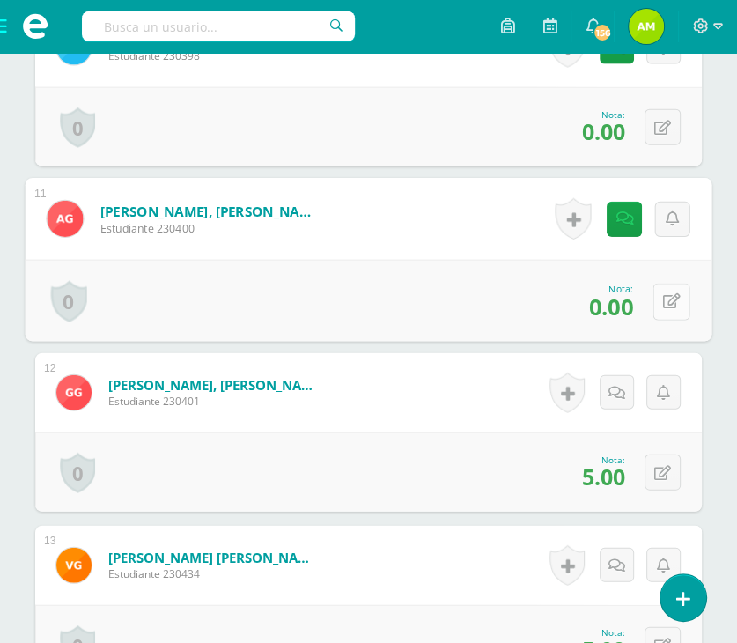
click at [662, 304] on button at bounding box center [671, 301] width 37 height 37
type input "4"
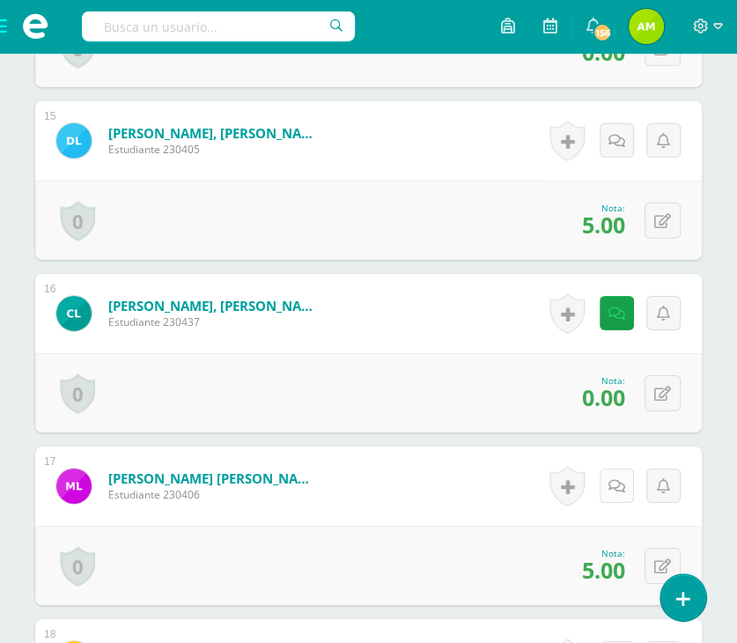
scroll to position [2995, 0]
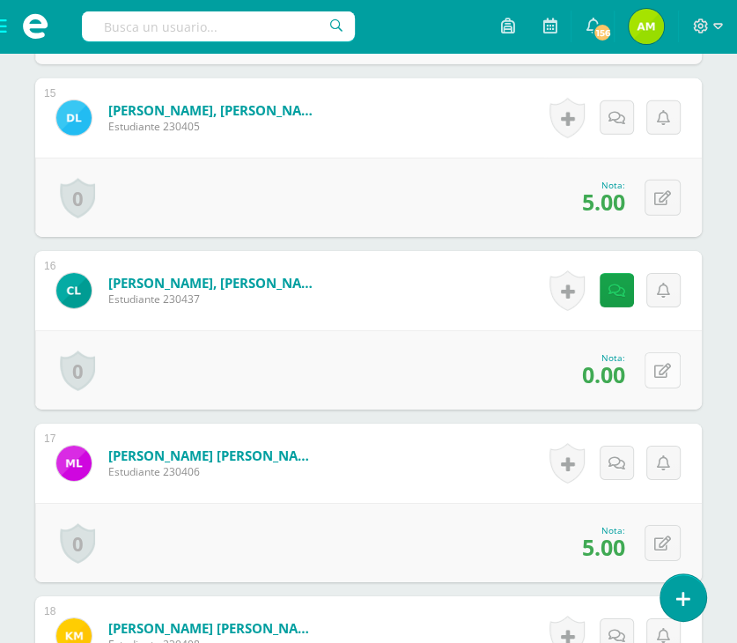
click at [645, 371] on div "0 [GEOGRAPHIC_DATA] Logros obtenidos Aún no hay logros agregados Nota: 0.00" at bounding box center [368, 369] width 666 height 79
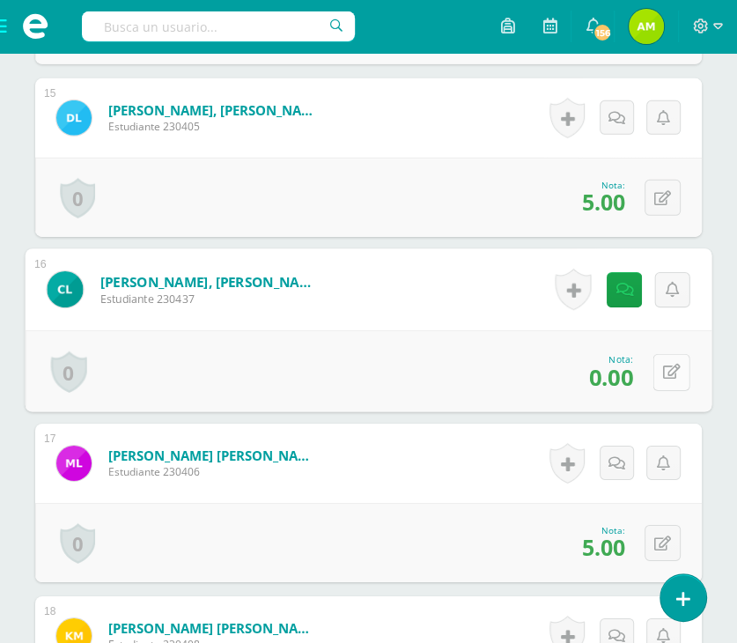
click at [667, 371] on icon at bounding box center [672, 371] width 18 height 15
type input "3"
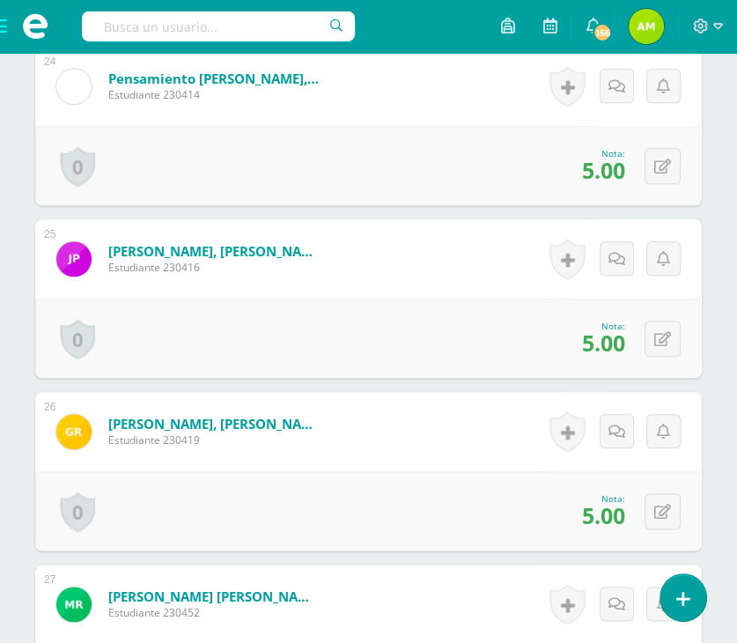
scroll to position [5205, 0]
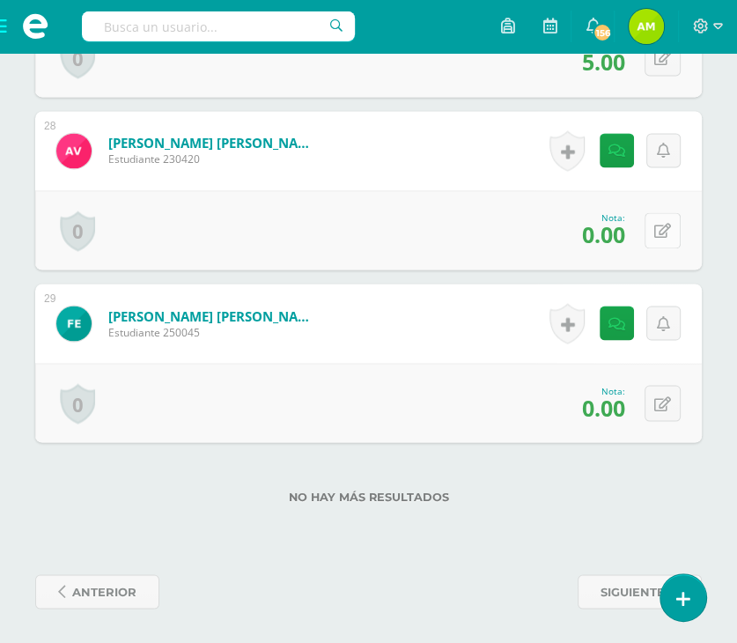
click at [661, 230] on button at bounding box center [662, 230] width 36 height 36
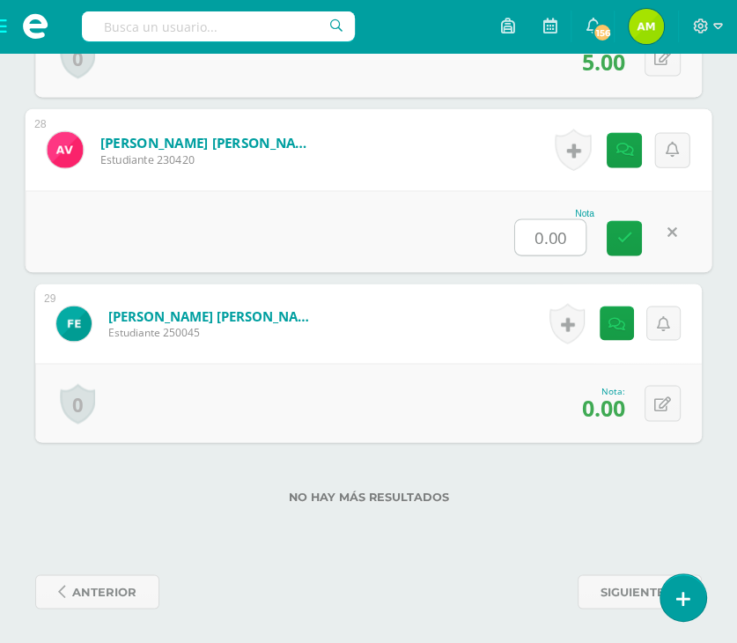
type input "3"
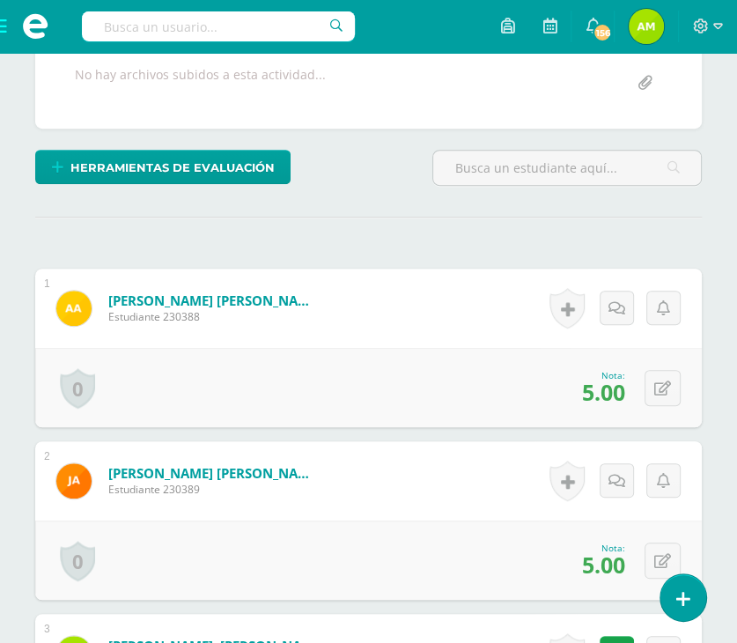
scroll to position [0, 0]
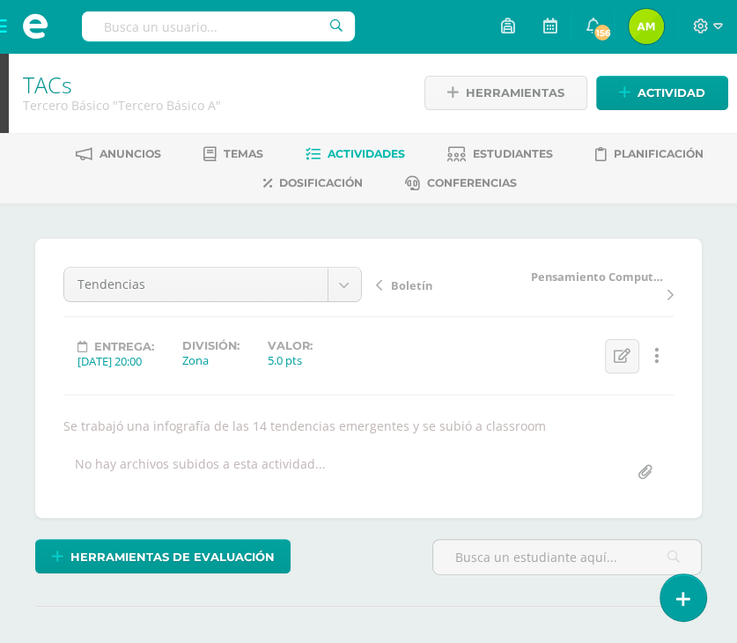
click at [572, 272] on span "Pensamiento Computacional" at bounding box center [598, 277] width 134 height 16
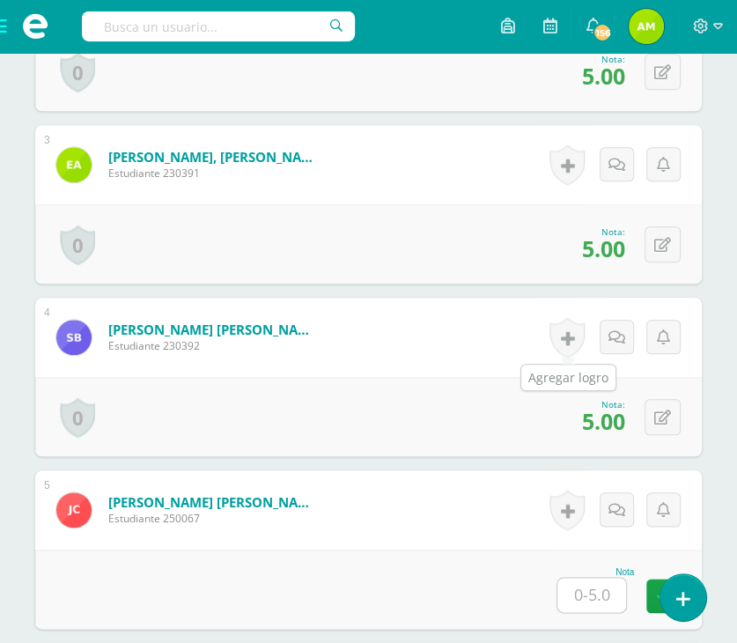
scroll to position [1058, 0]
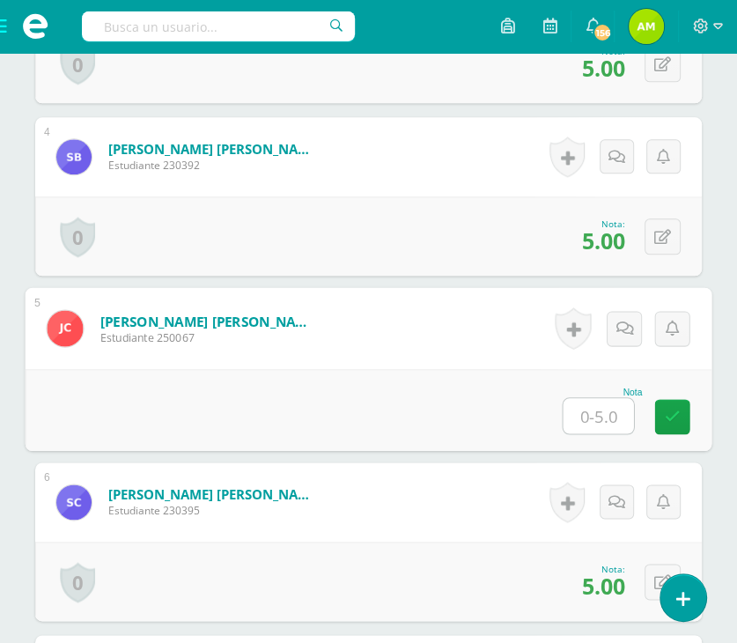
click at [602, 409] on input "text" at bounding box center [598, 415] width 70 height 35
type input "5"
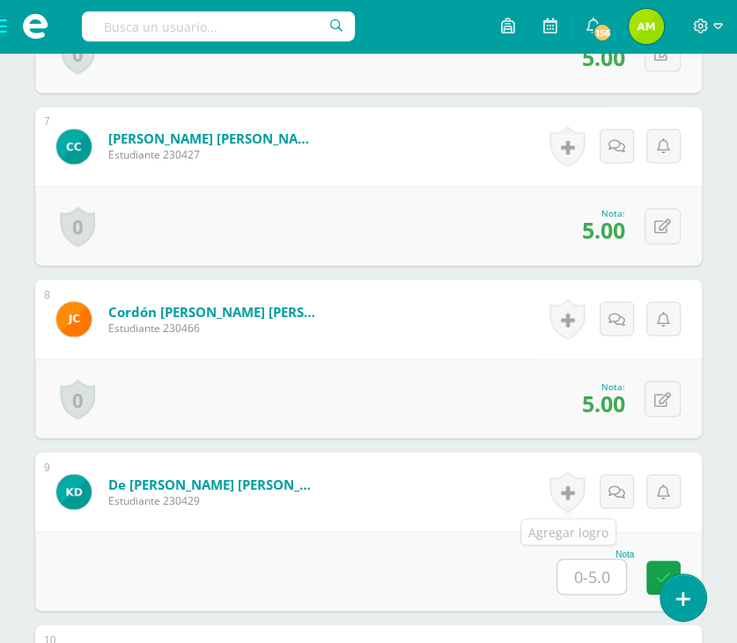
scroll to position [1674, 0]
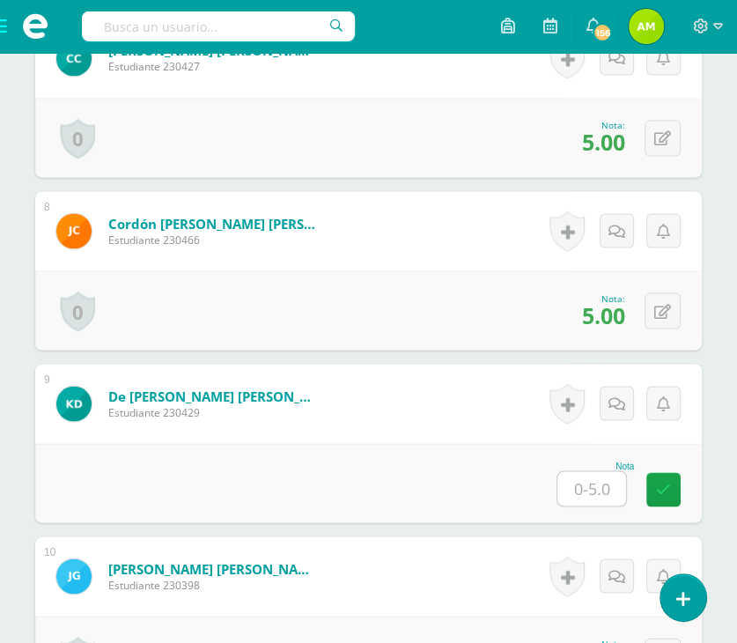
click at [602, 492] on input "text" at bounding box center [591, 488] width 69 height 34
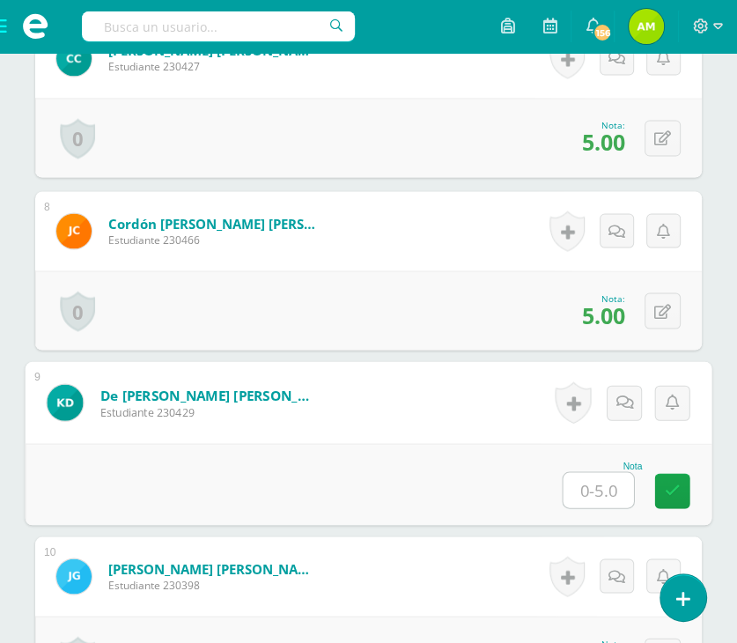
type input "5"
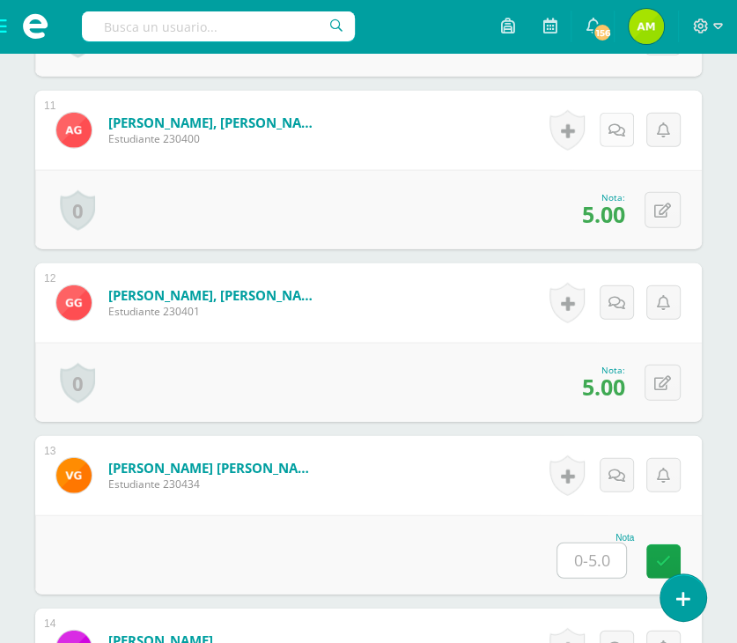
scroll to position [2467, 0]
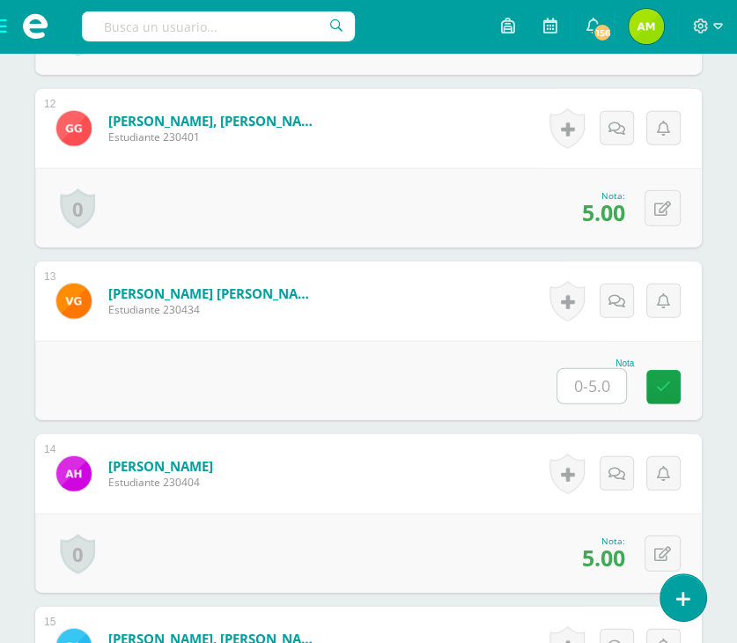
click at [578, 382] on input "text" at bounding box center [591, 386] width 69 height 34
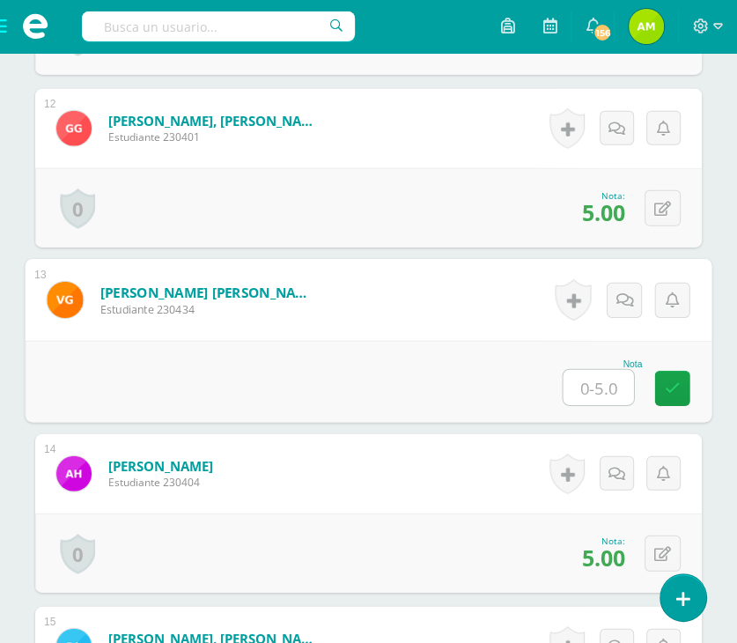
type input "5"
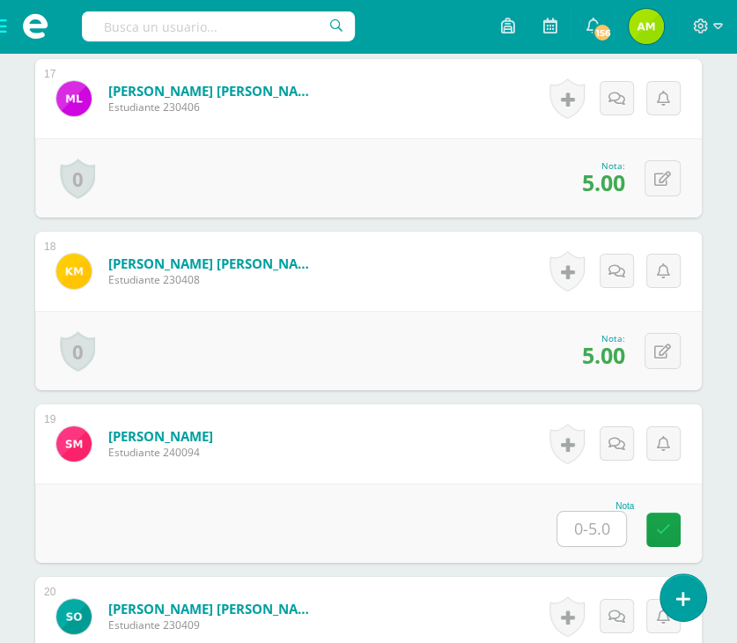
scroll to position [3435, 0]
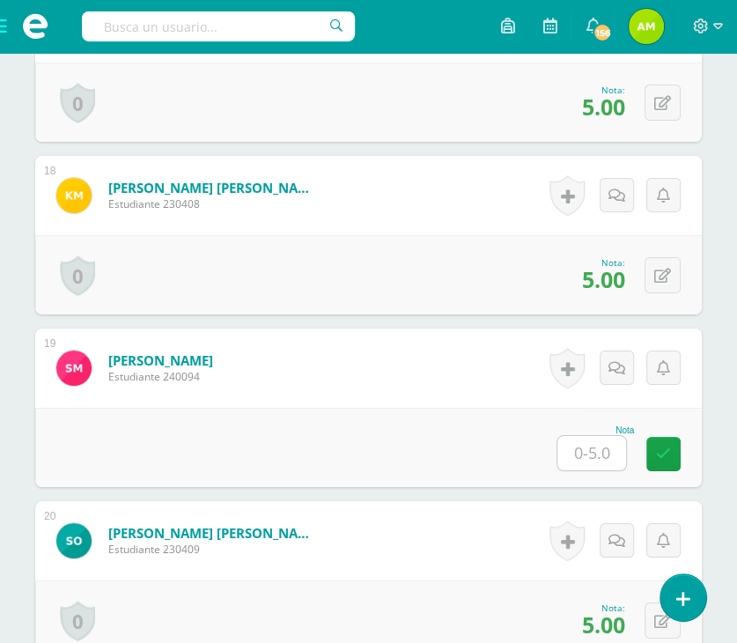
click at [603, 459] on input "text" at bounding box center [591, 453] width 69 height 34
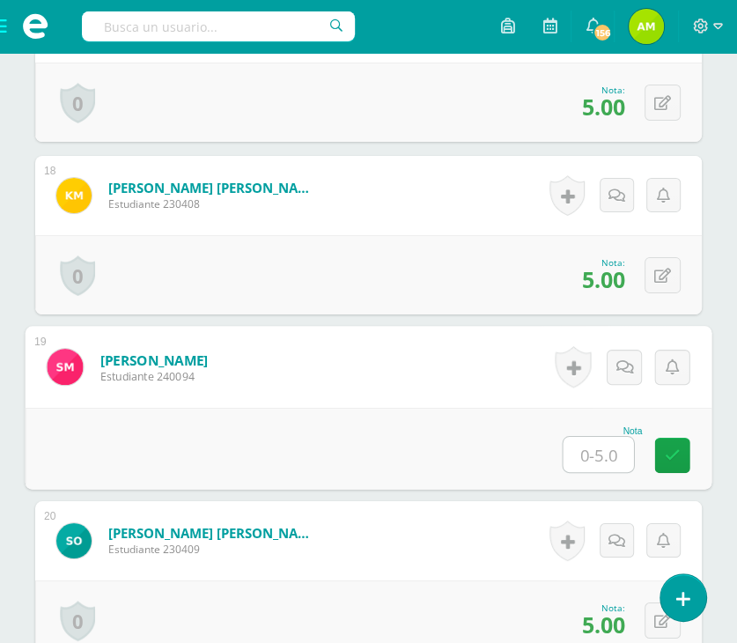
type input "3"
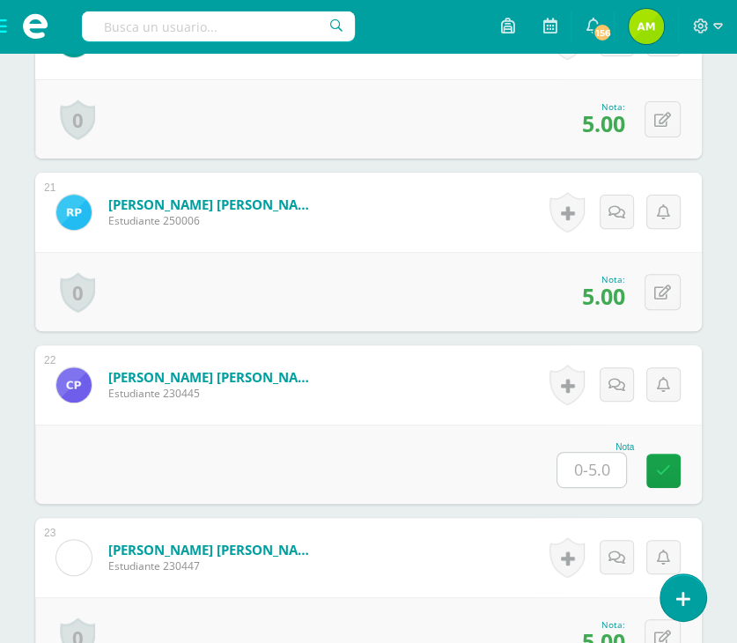
scroll to position [3963, 0]
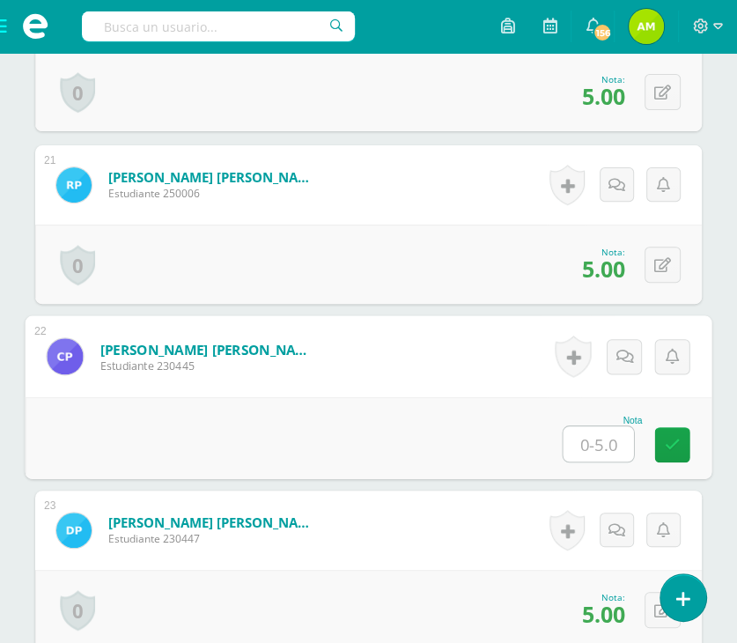
click at [599, 444] on input "text" at bounding box center [598, 443] width 70 height 35
type input "5"
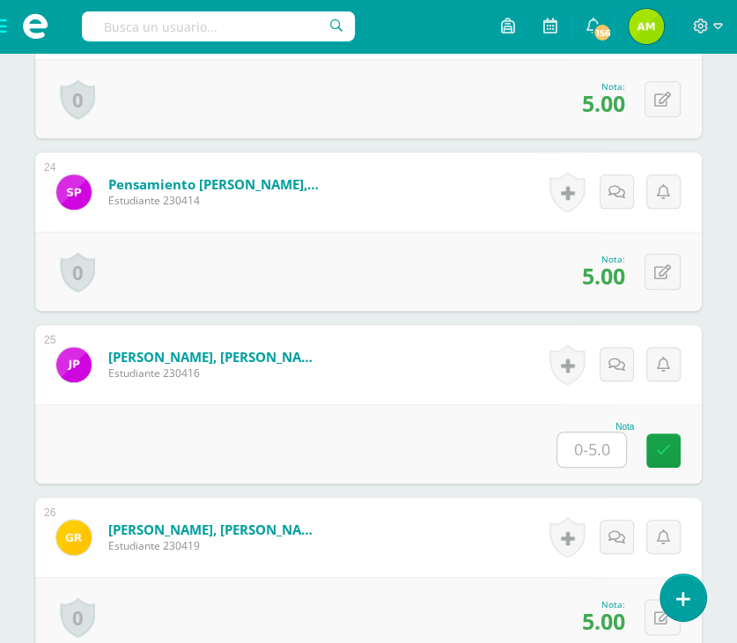
scroll to position [4491, 0]
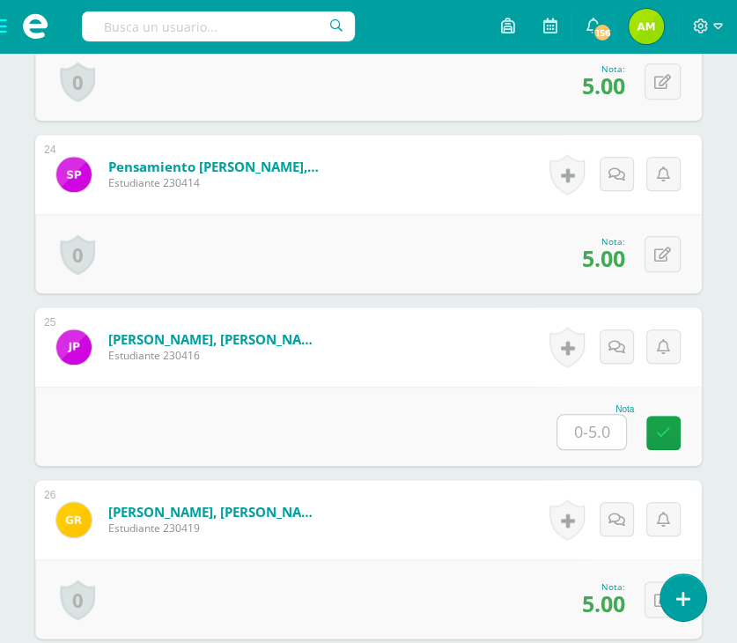
click at [605, 426] on input "text" at bounding box center [591, 432] width 69 height 34
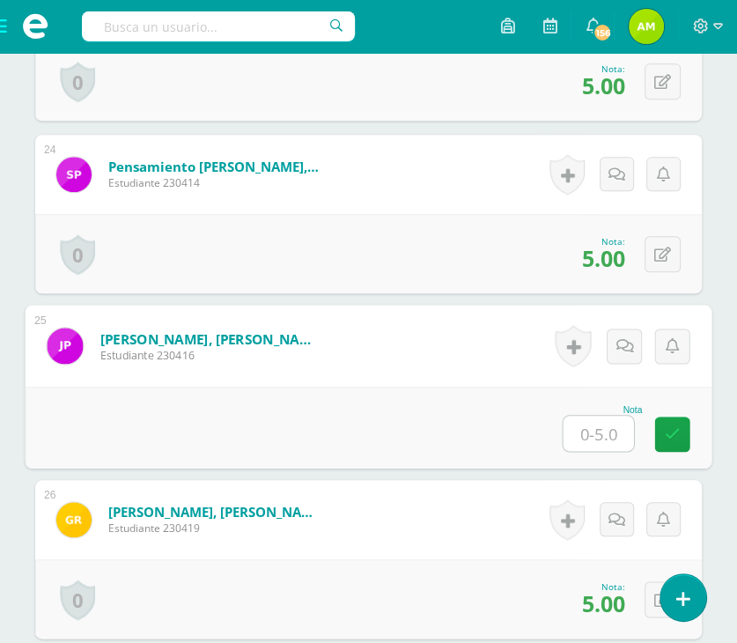
type input "5"
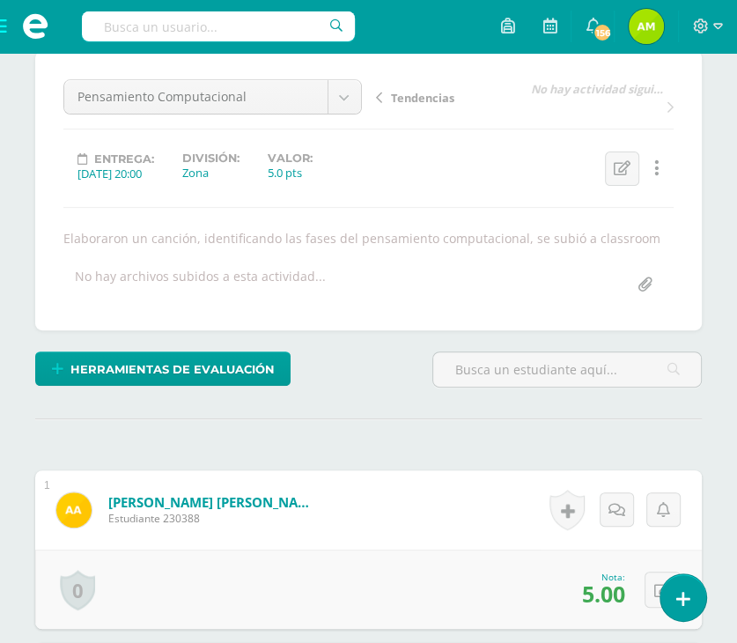
scroll to position [0, 0]
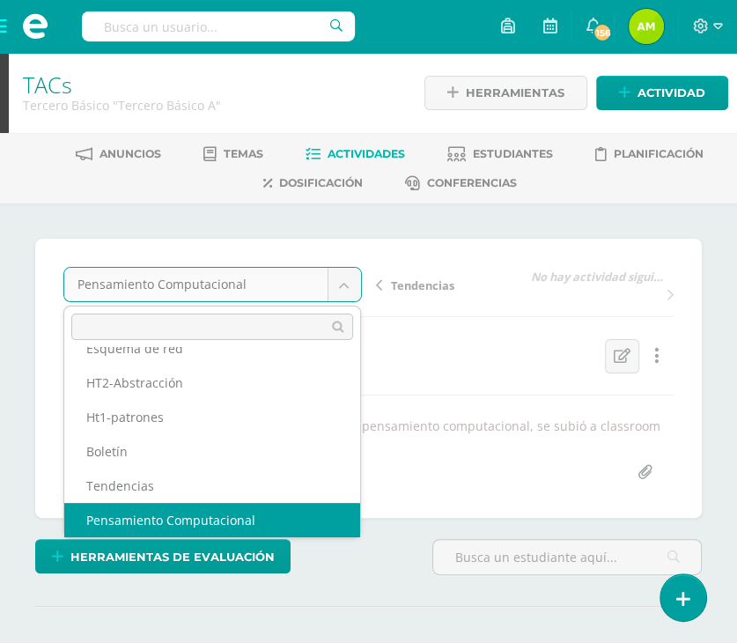
scroll to position [109, 0]
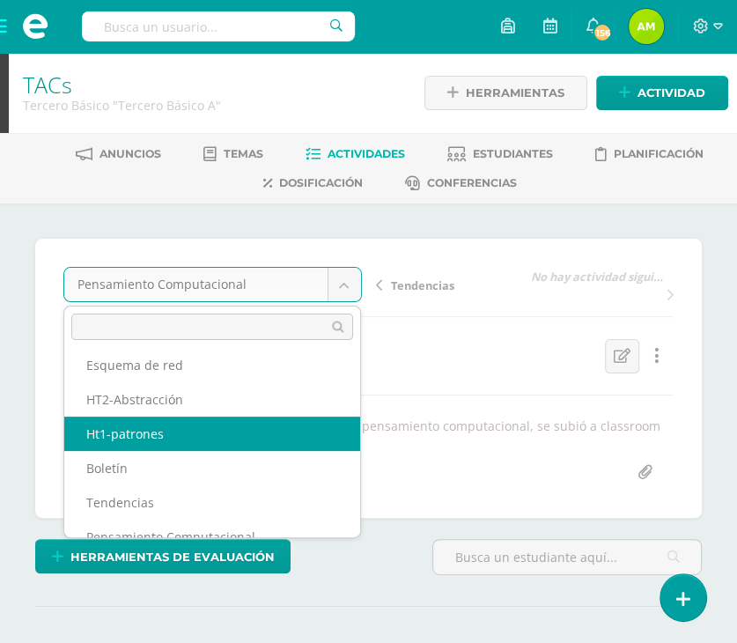
select select "/dashboard/teacher/grade-activity/107775/"
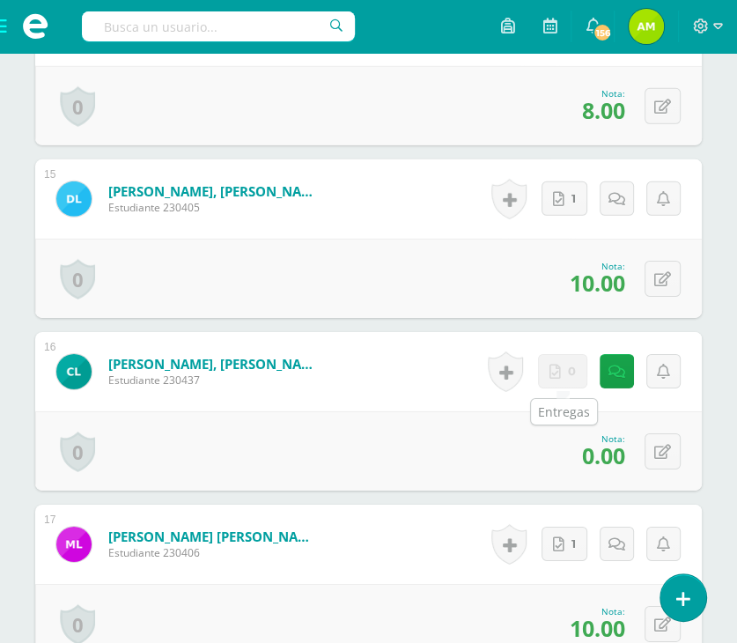
scroll to position [2997, 0]
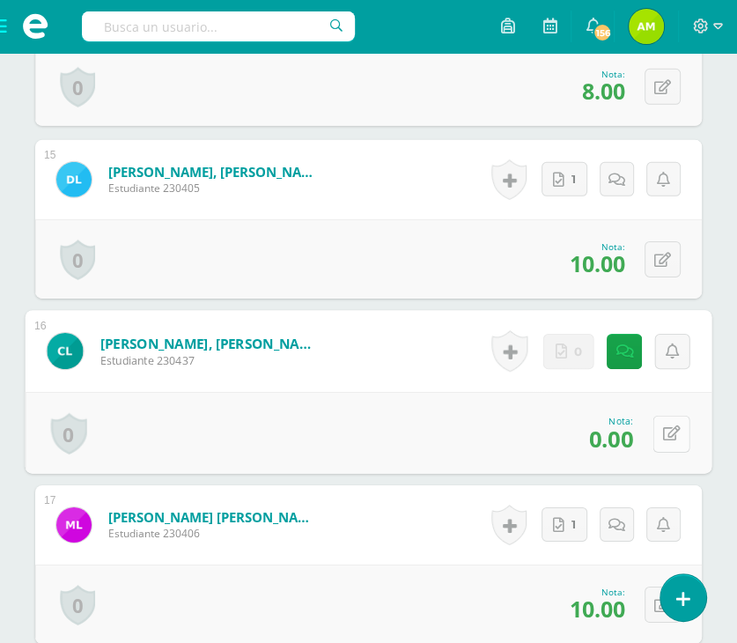
click at [661, 433] on button at bounding box center [671, 433] width 37 height 37
type input "5"
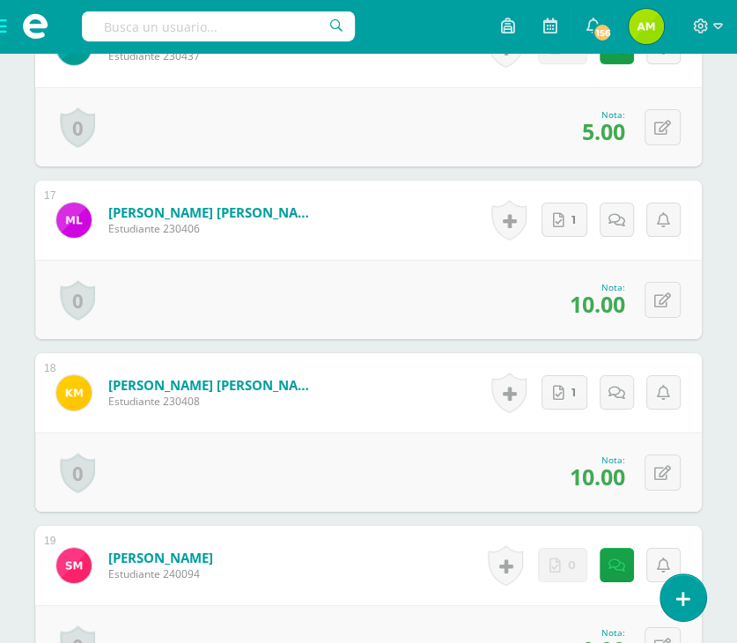
scroll to position [3437, 0]
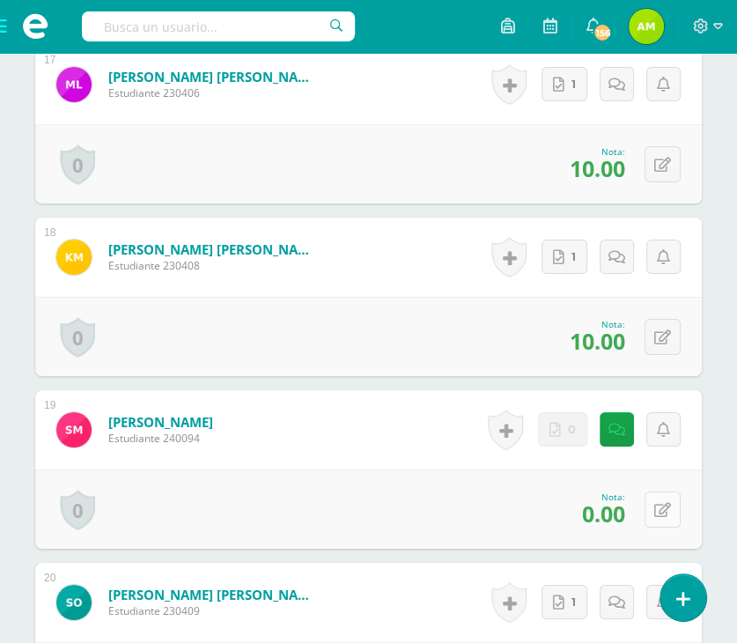
click at [666, 497] on button at bounding box center [662, 509] width 36 height 36
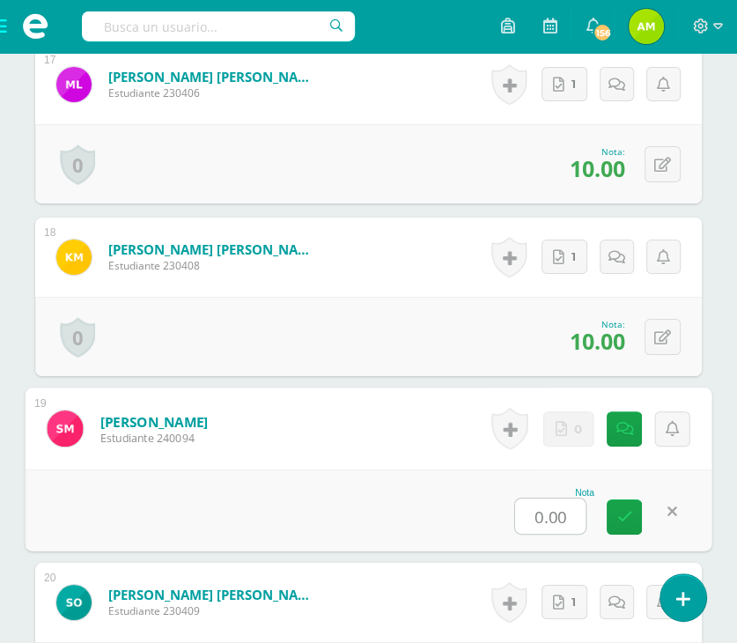
type input "5"
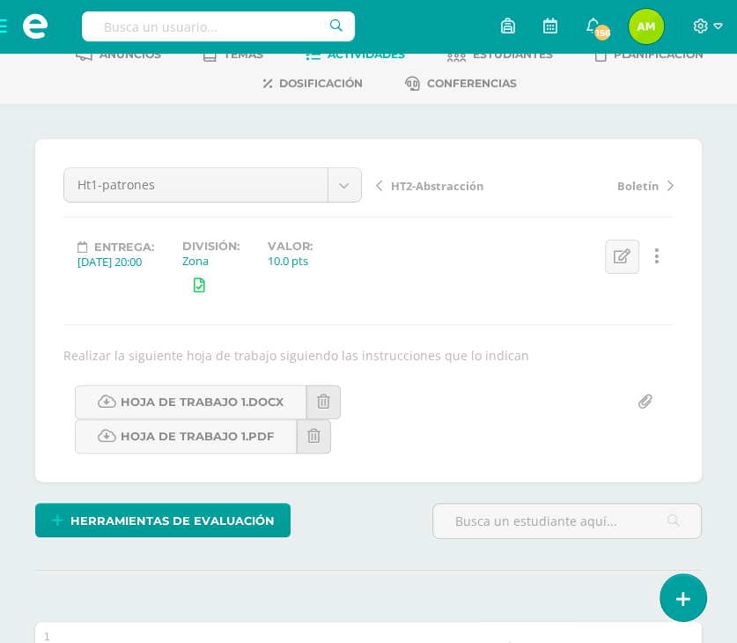
scroll to position [0, 0]
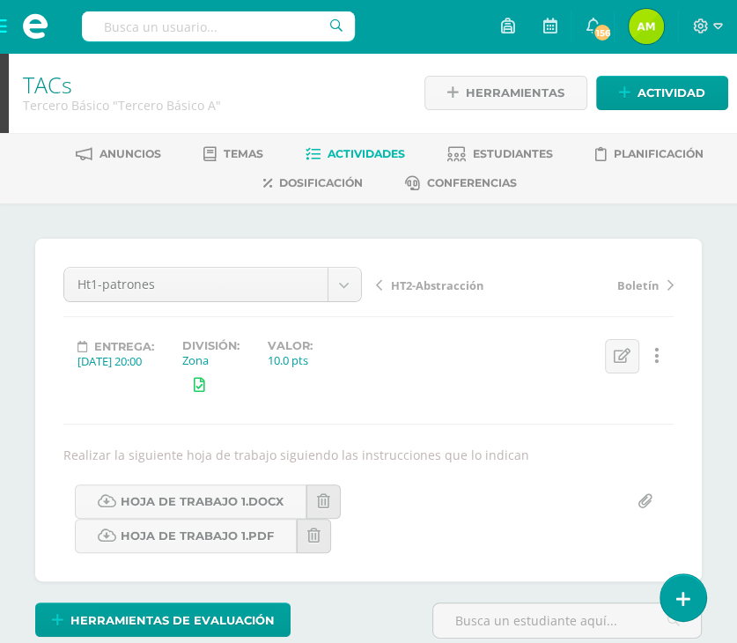
click at [405, 286] on span "HT2-Abstracción" at bounding box center [437, 285] width 92 height 16
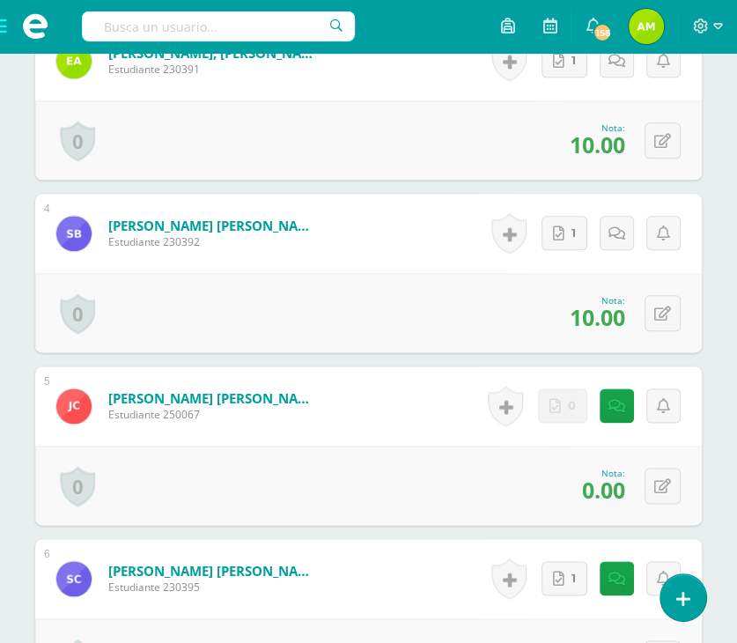
scroll to position [1060, 0]
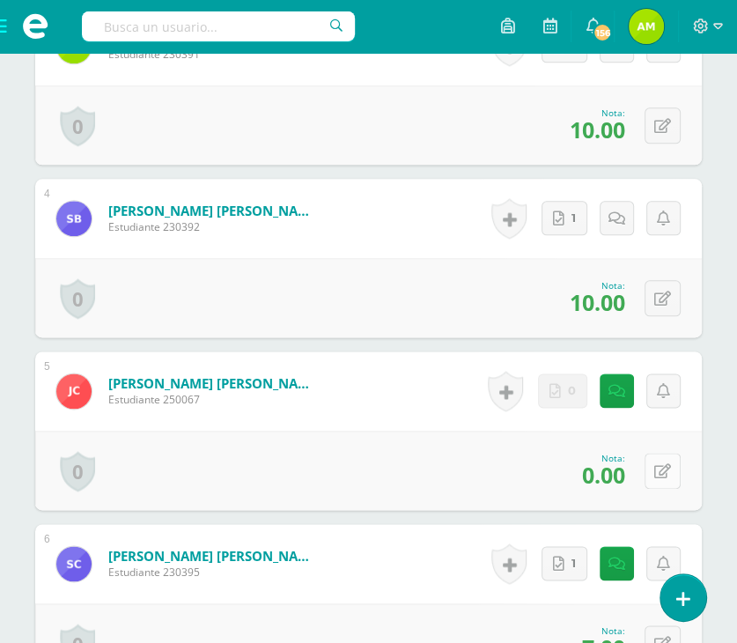
drag, startPoint x: 672, startPoint y: 467, endPoint x: 681, endPoint y: 462, distance: 11.0
click at [670, 467] on button at bounding box center [662, 470] width 36 height 36
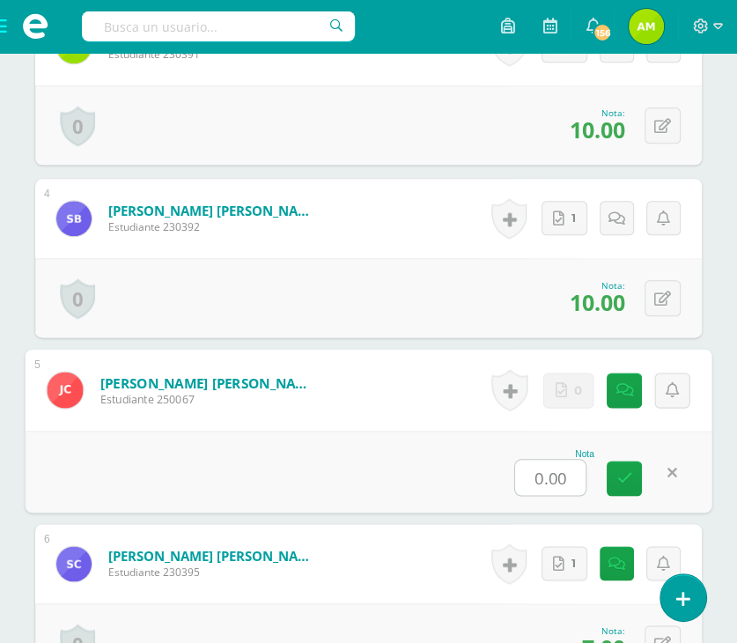
type input "5"
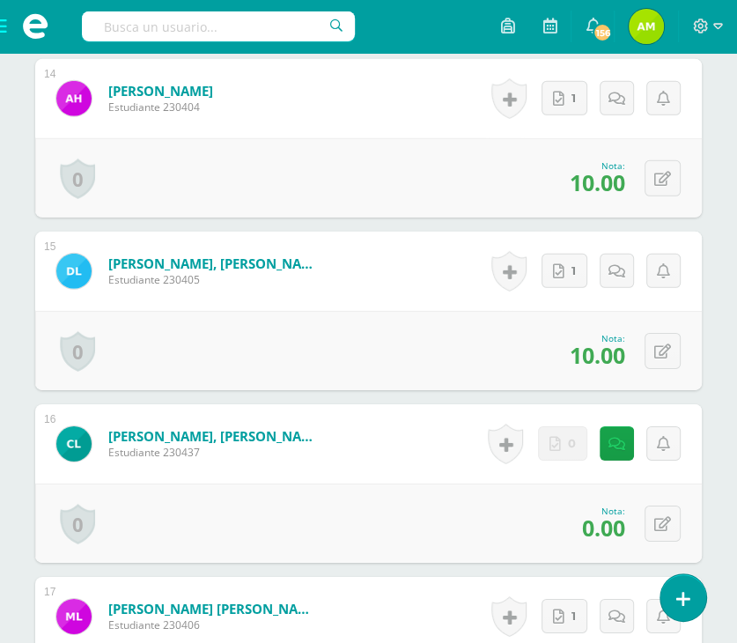
scroll to position [2909, 0]
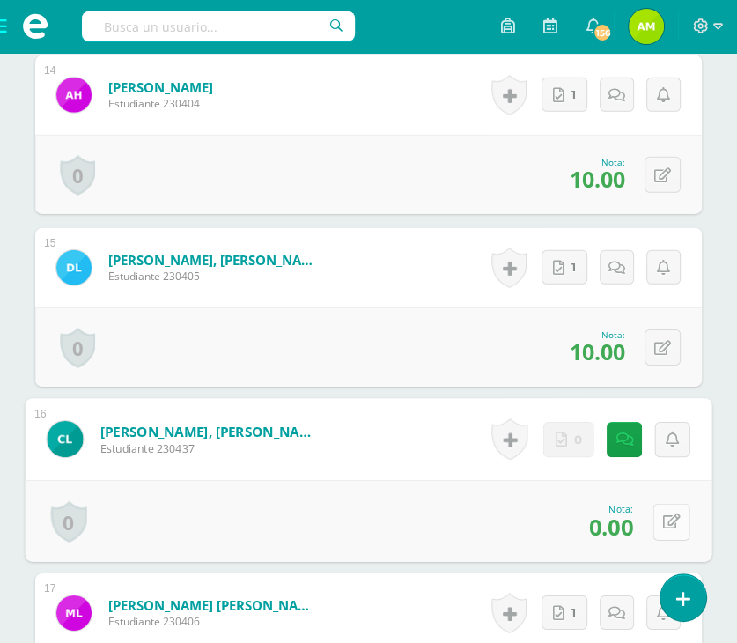
click at [662, 508] on button at bounding box center [671, 521] width 37 height 37
type input "5"
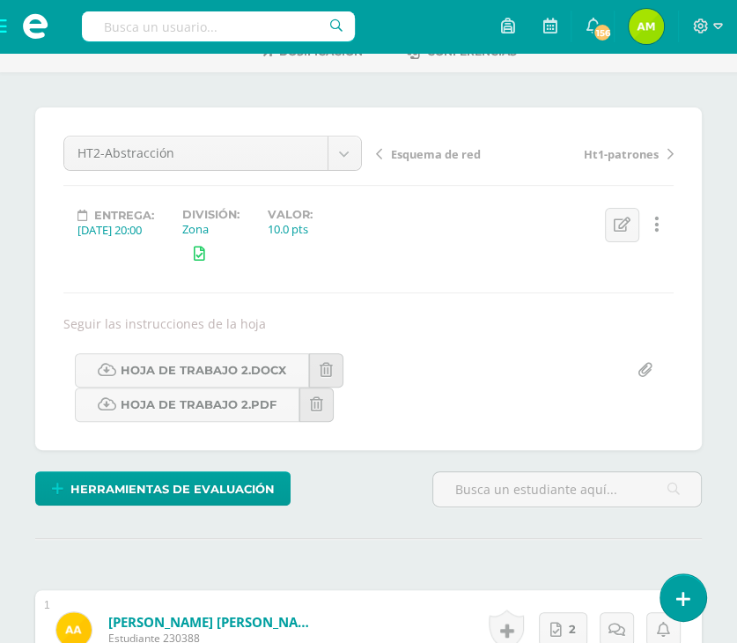
scroll to position [0, 0]
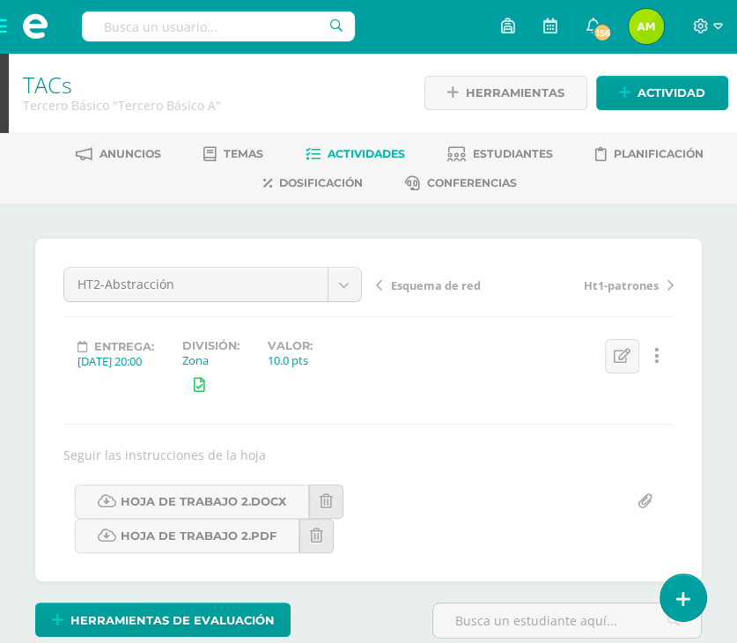
click at [427, 279] on span "Esquema de red" at bounding box center [436, 285] width 90 height 16
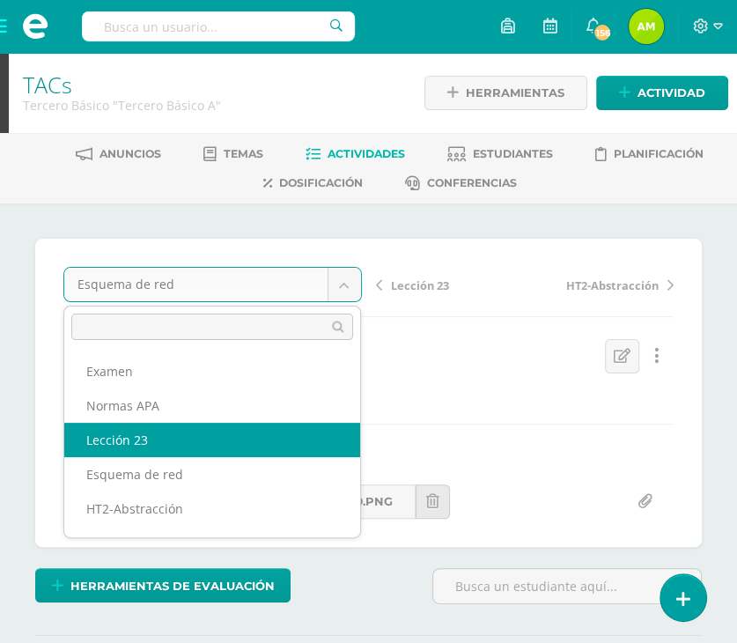
select select "/dashboard/teacher/grade-activity/109224/"
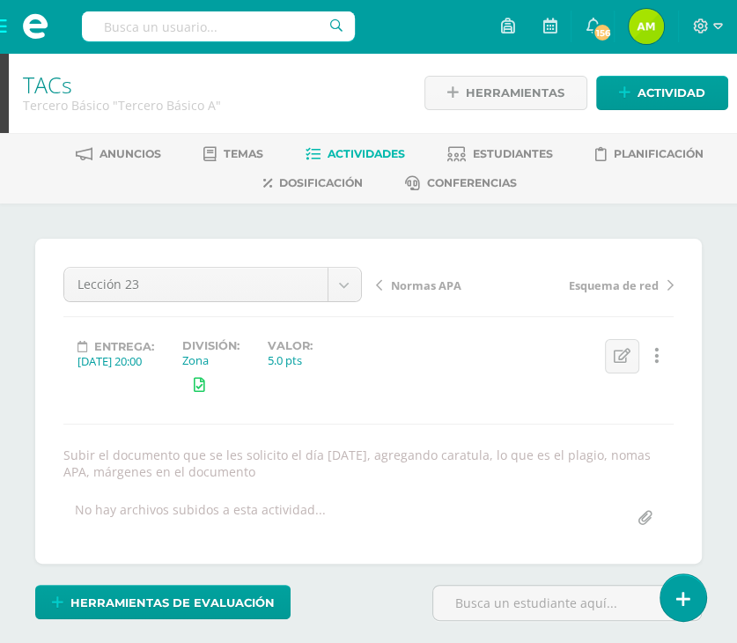
click at [424, 281] on span "Normas APA" at bounding box center [426, 285] width 70 height 16
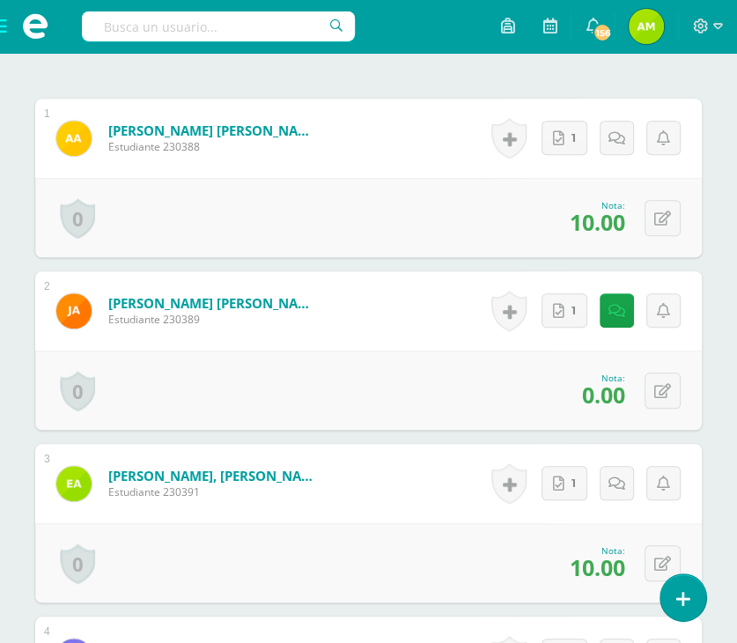
scroll to position [618, 0]
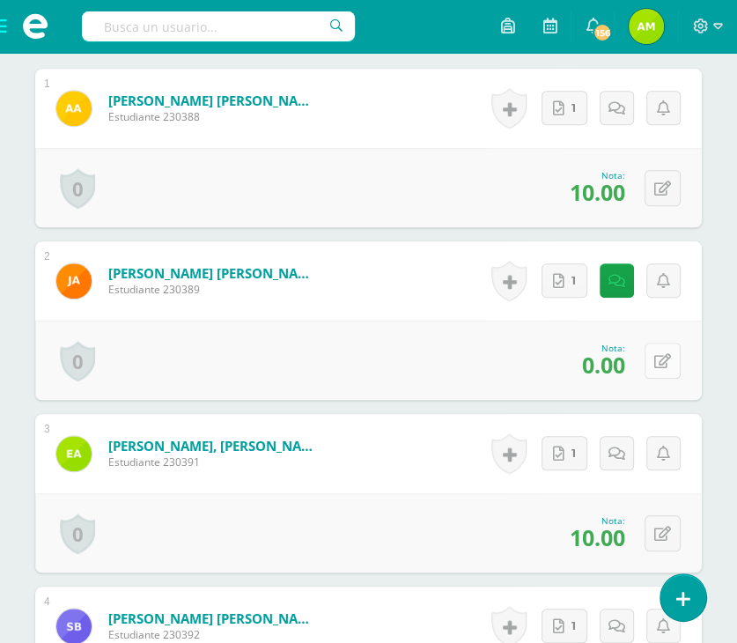
click at [657, 353] on button at bounding box center [662, 360] width 36 height 36
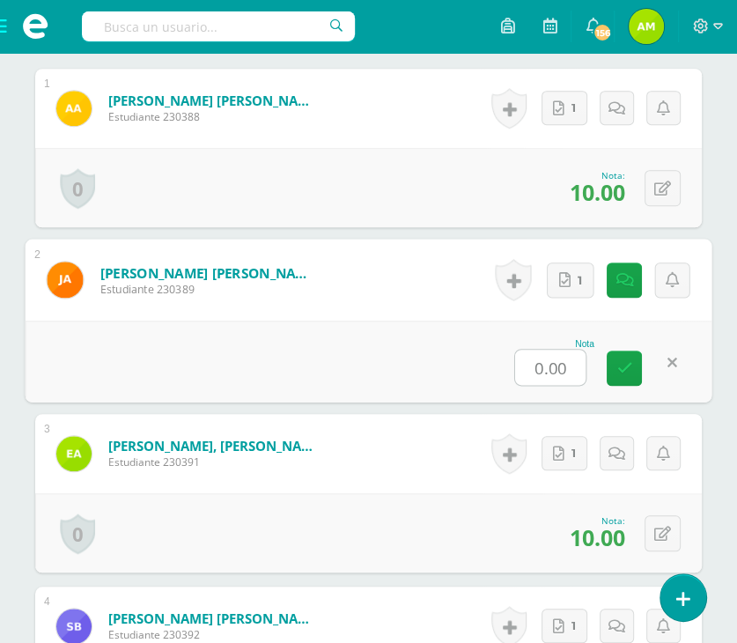
type input "7"
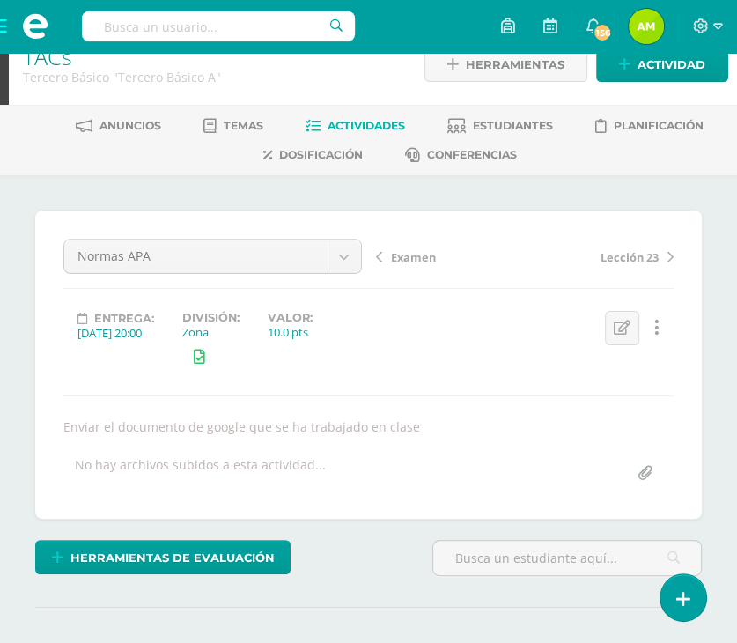
scroll to position [0, 0]
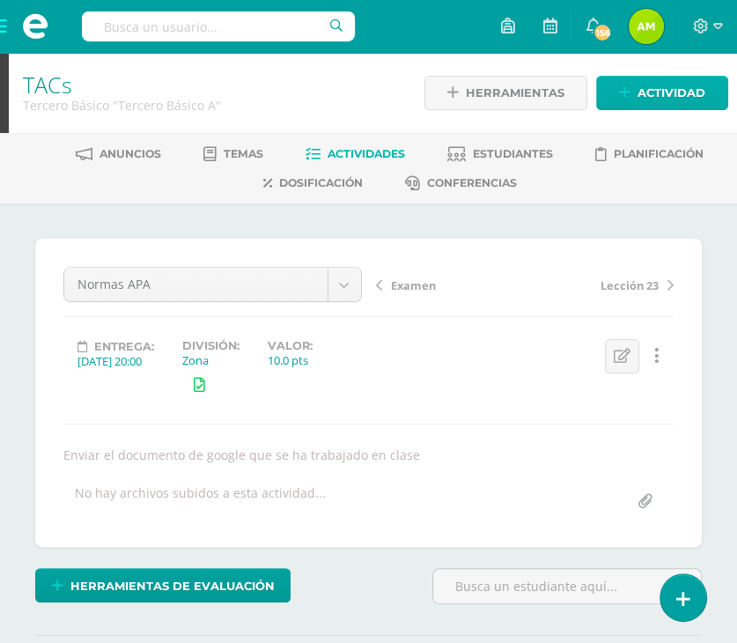
click at [658, 93] on span "Actividad" at bounding box center [671, 93] width 68 height 33
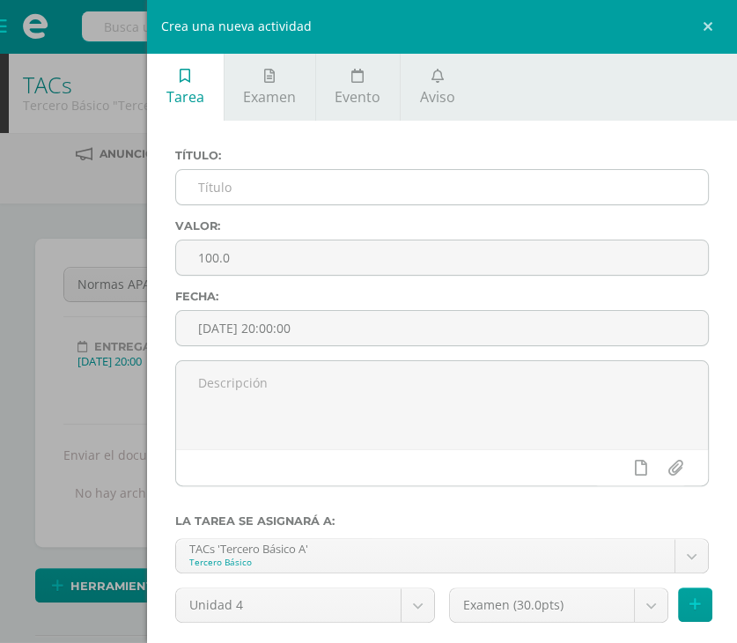
click at [266, 186] on input "text" at bounding box center [442, 187] width 532 height 34
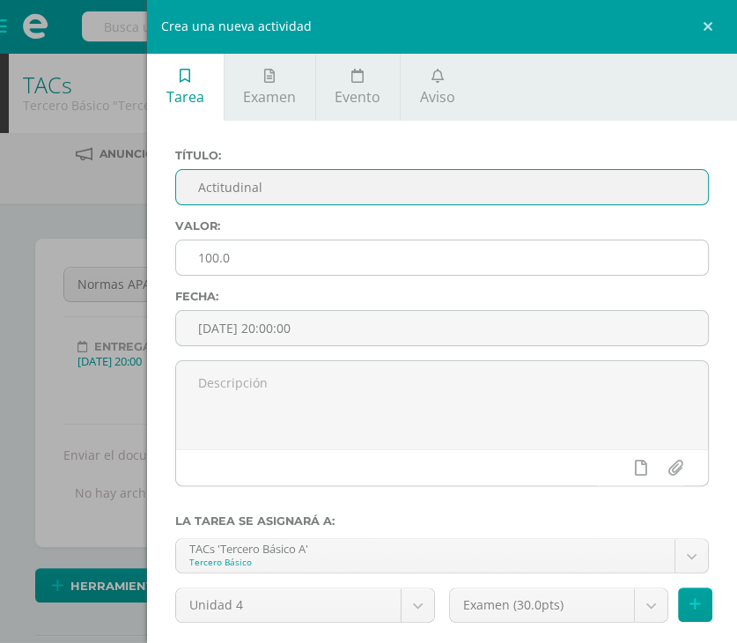
type input "Actitudinal"
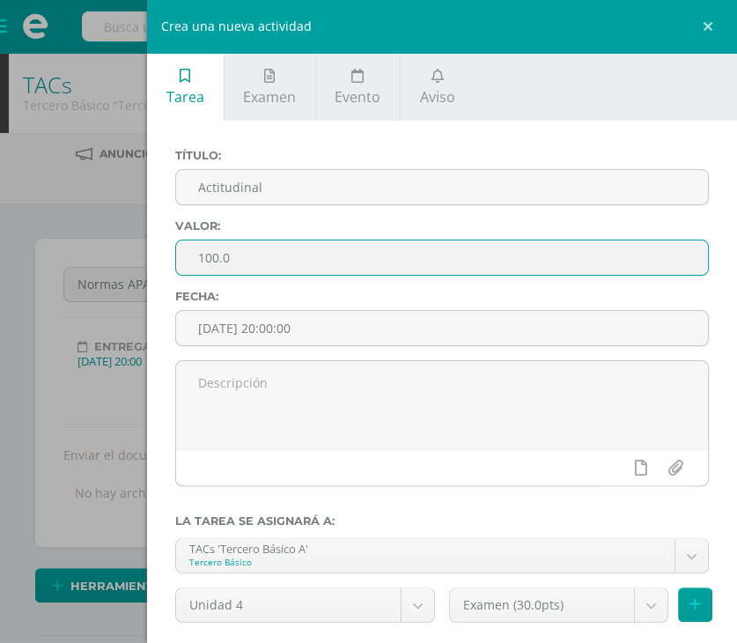
drag, startPoint x: 236, startPoint y: 257, endPoint x: 44, endPoint y: 246, distance: 192.3
click at [42, 245] on div "Crea una nueva actividad Tarea Examen Evento Aviso Título: Actitudinal Valor: 1…" at bounding box center [368, 321] width 737 height 643
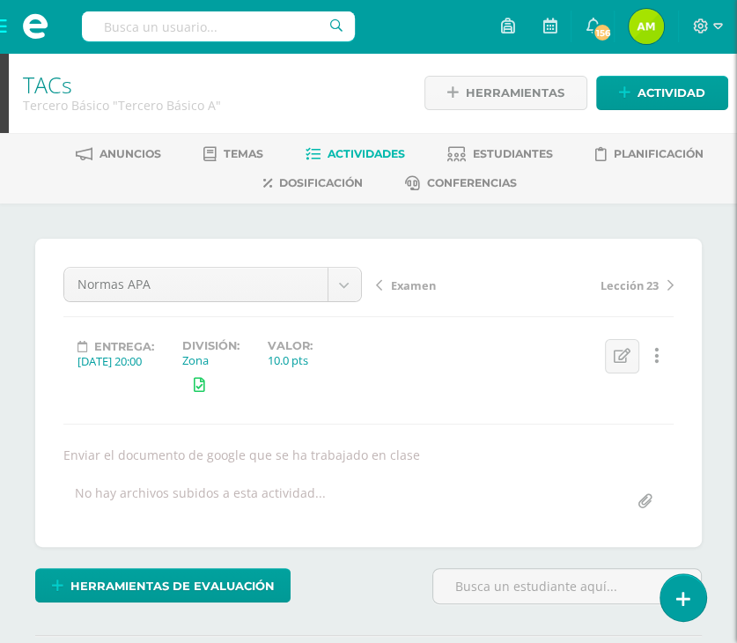
type input "5"
click at [671, 110] on div "Herramientas Detalle de asistencias Actividad" at bounding box center [576, 93] width 304 height 63
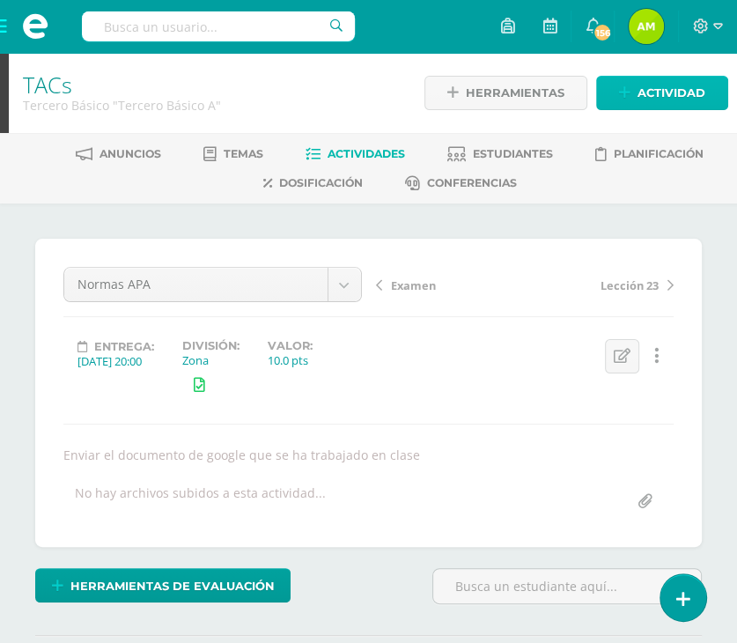
click at [622, 109] on link "Actividad" at bounding box center [662, 93] width 132 height 34
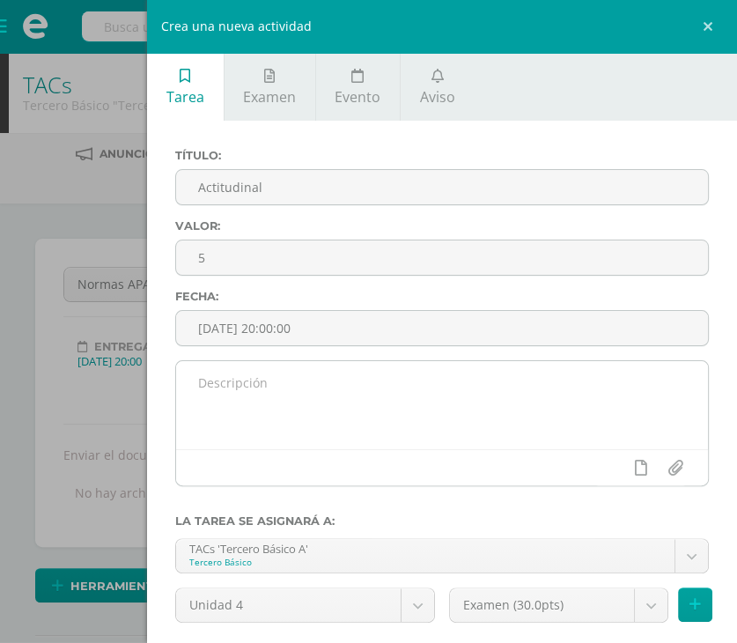
click at [267, 395] on textarea at bounding box center [442, 405] width 532 height 88
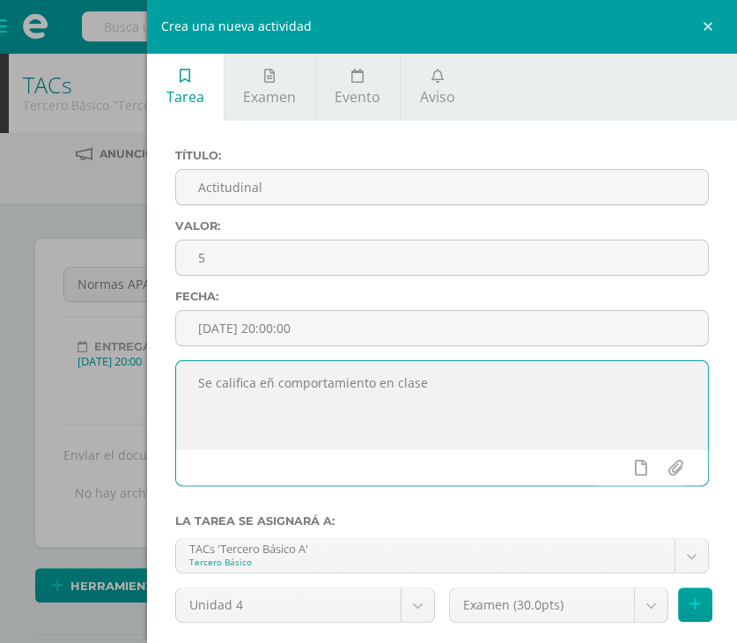
click at [271, 381] on textarea "Se califica eñ comportamiento en clase" at bounding box center [442, 405] width 532 height 88
type textarea "Se califica el comportamiento en clase"
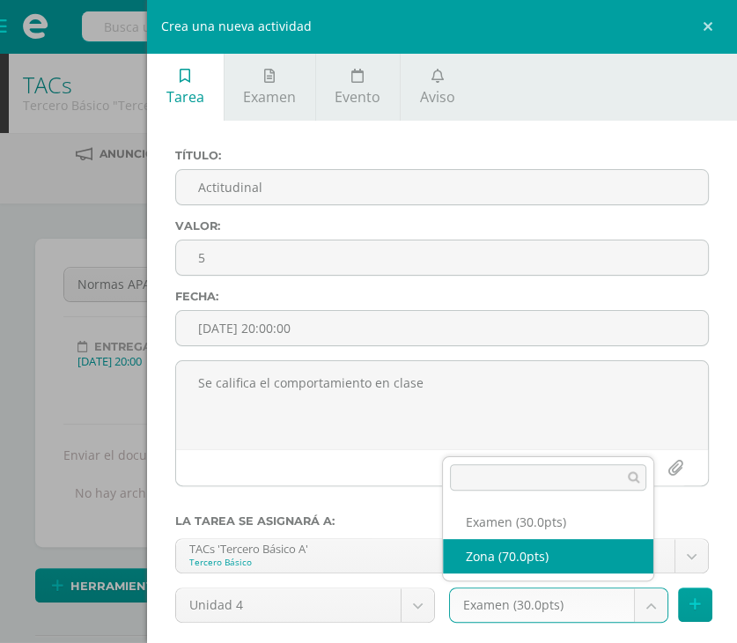
select select "107773"
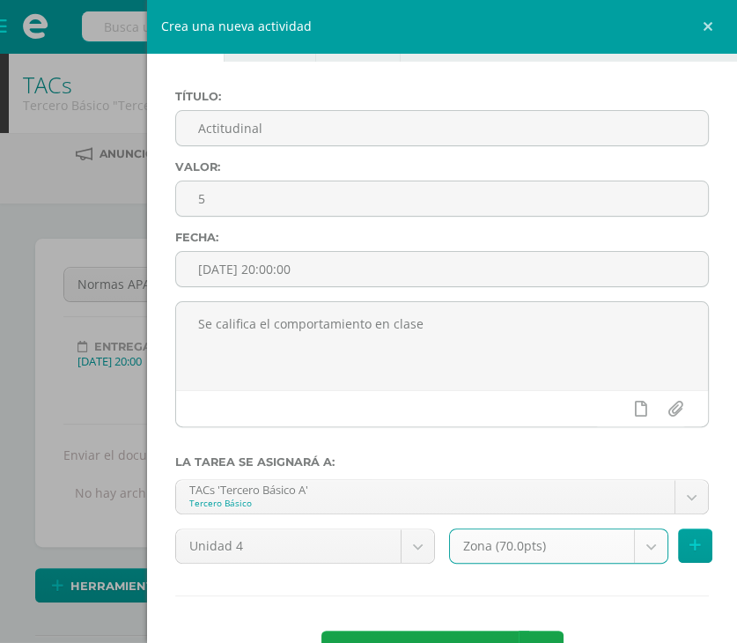
scroll to position [121, 0]
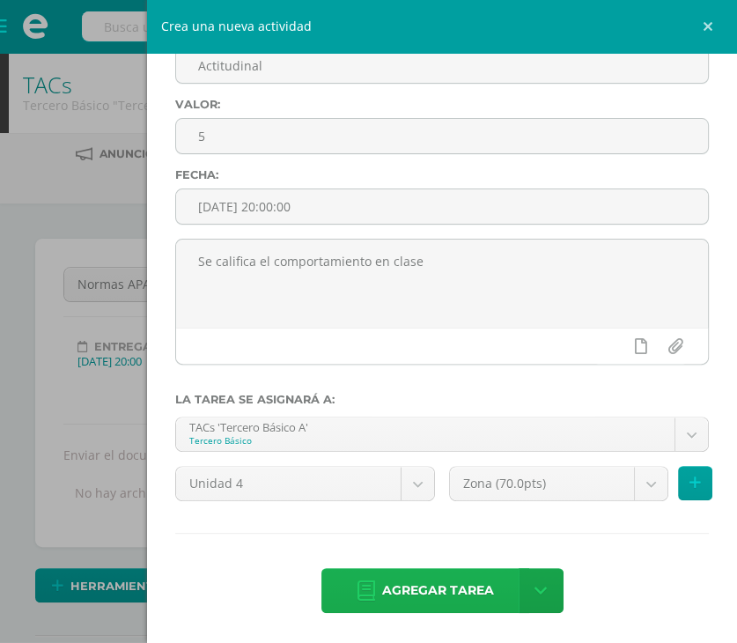
click at [460, 578] on span "Agregar tarea" at bounding box center [438, 590] width 112 height 43
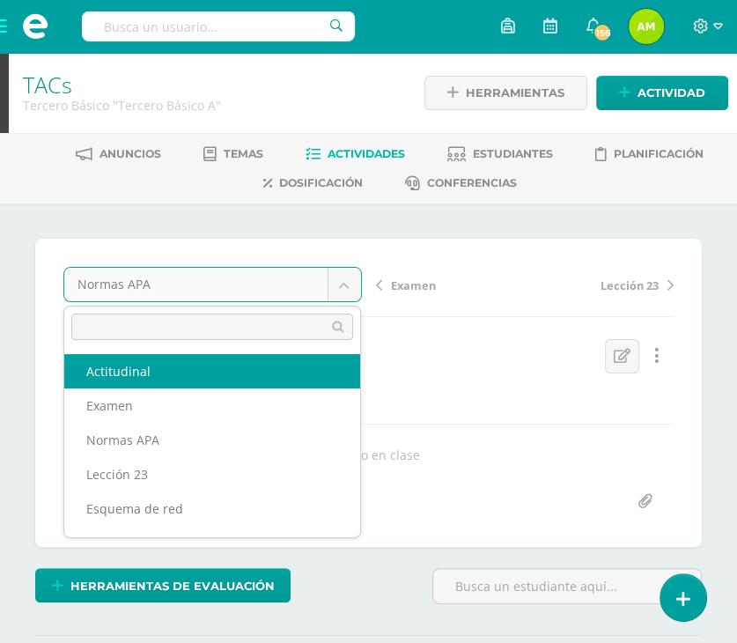
select select "/dashboard/teacher/grade-activity/110926/"
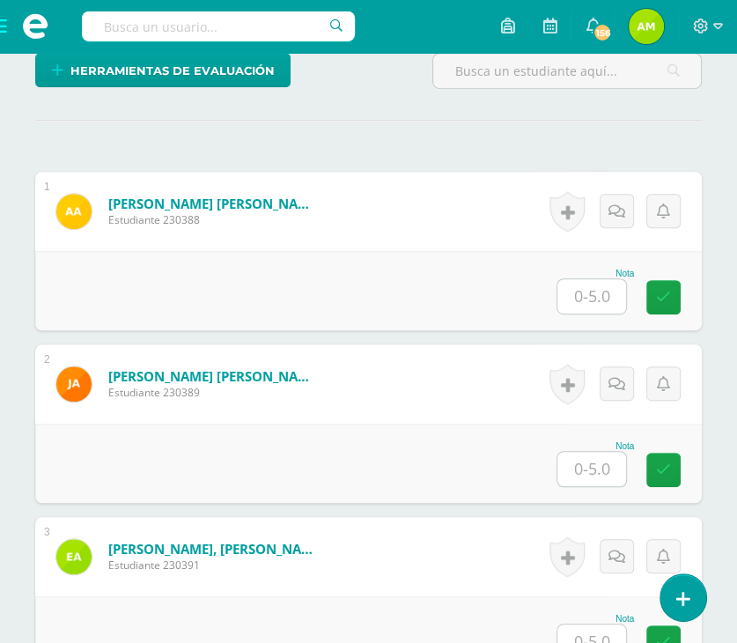
scroll to position [486, 0]
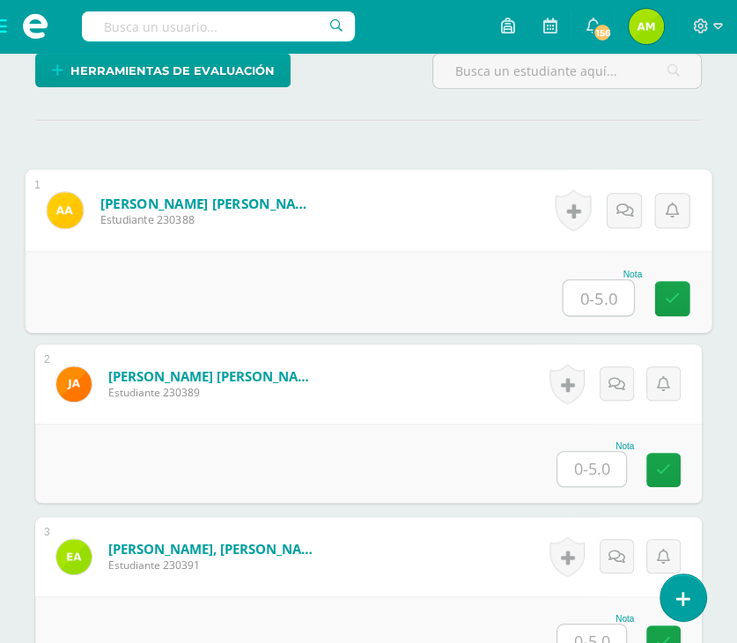
click at [592, 283] on input "text" at bounding box center [598, 297] width 70 height 35
type input "5"
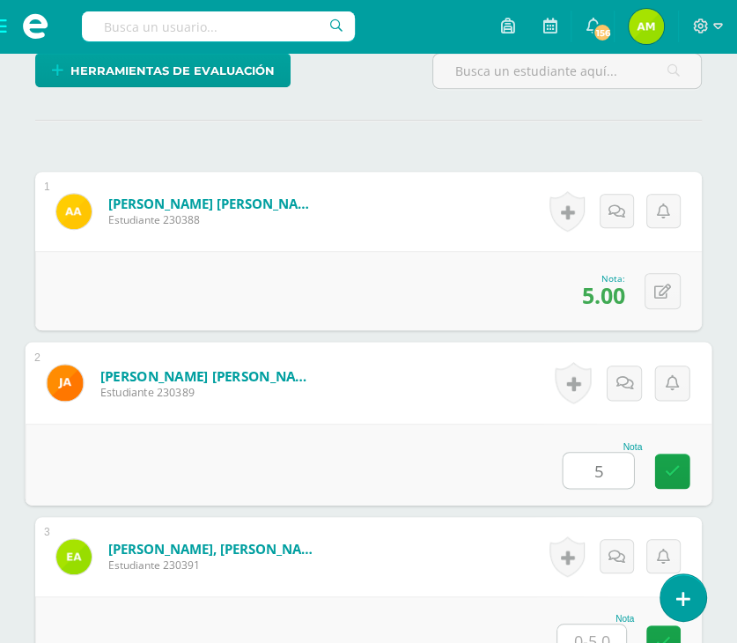
type input "5"
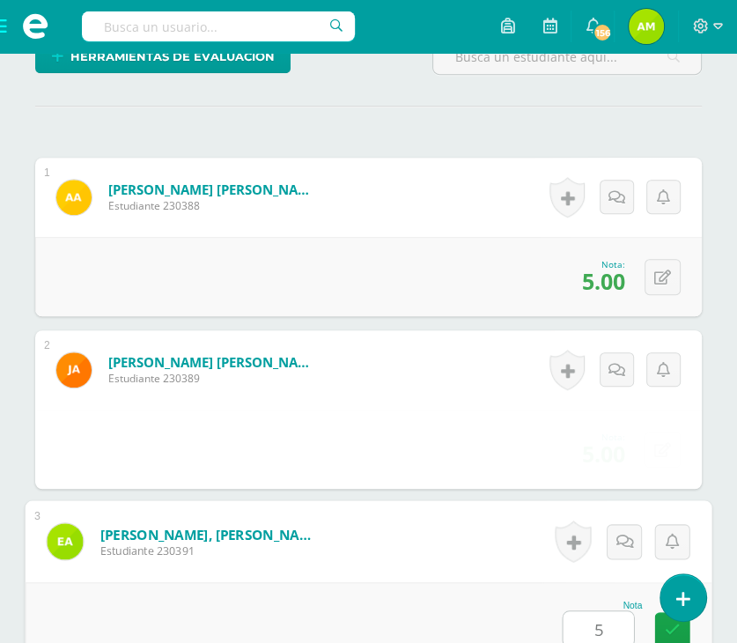
type input "5"
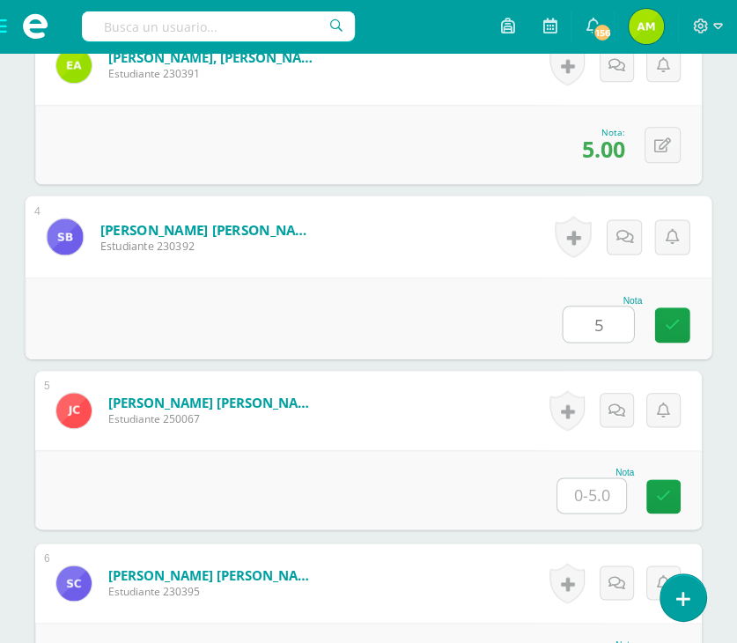
type input "5"
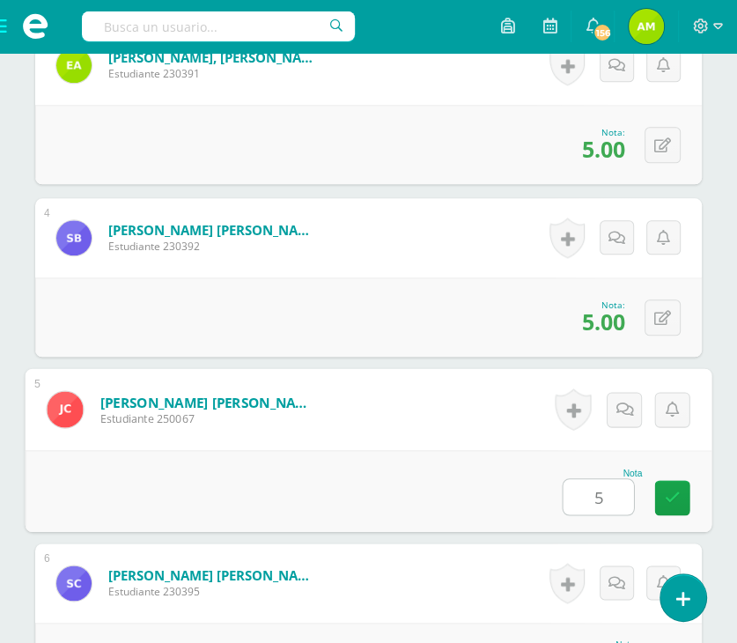
type input "5"
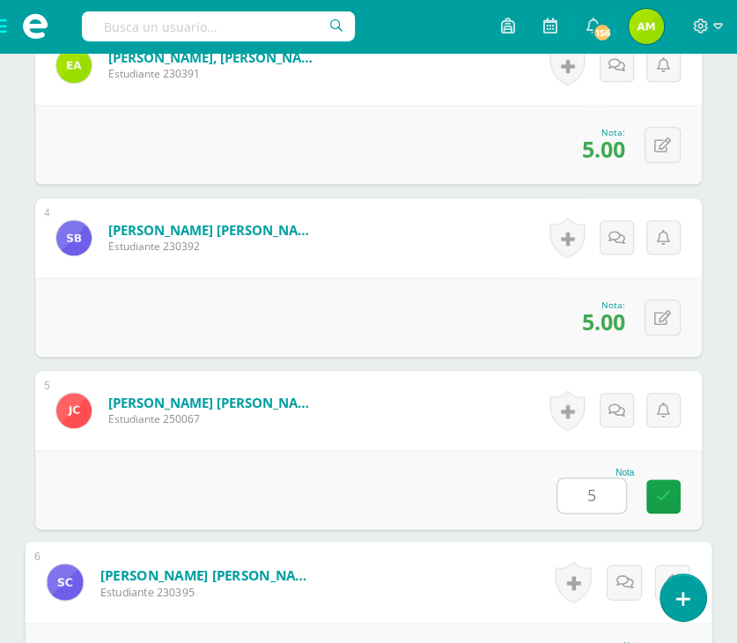
scroll to position [1321, 0]
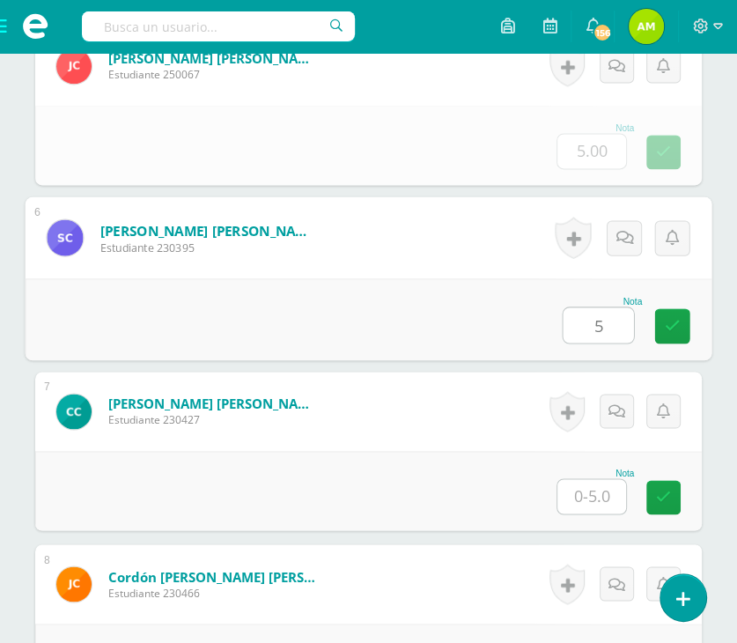
type input "5"
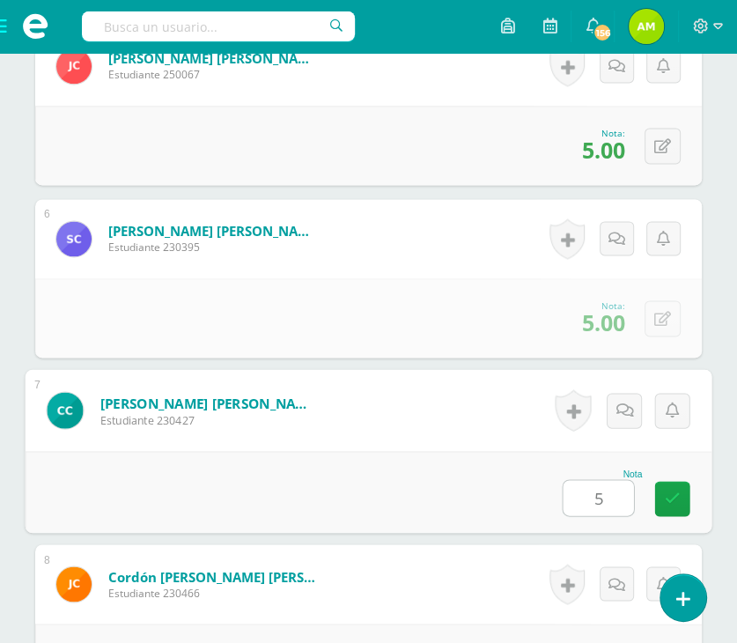
type input "5"
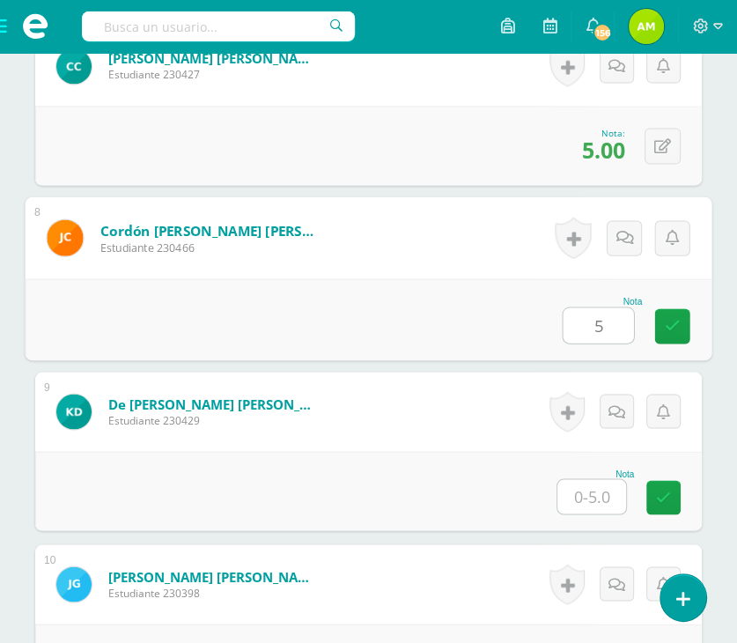
type input "5"
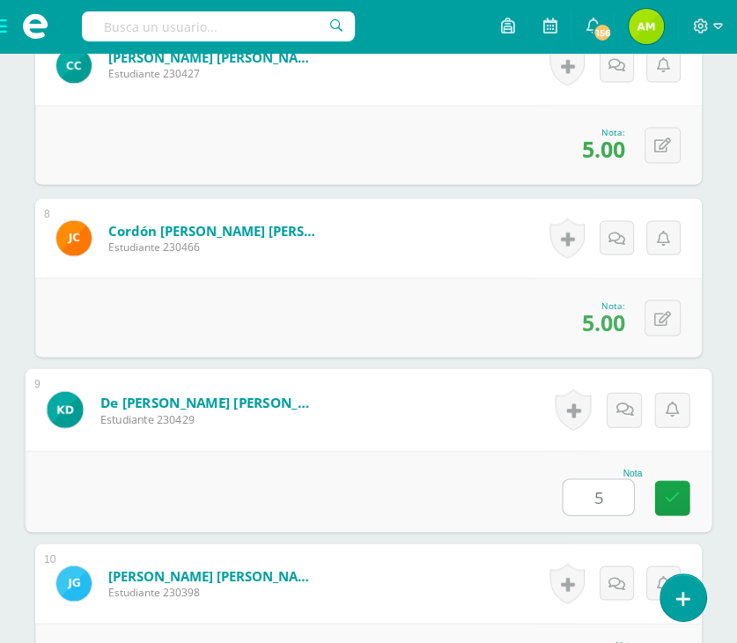
type input "5"
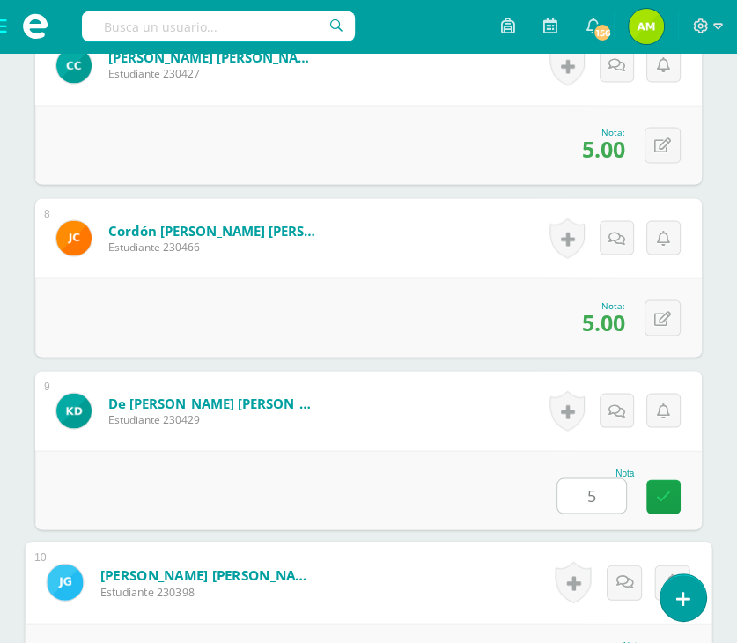
scroll to position [2012, 0]
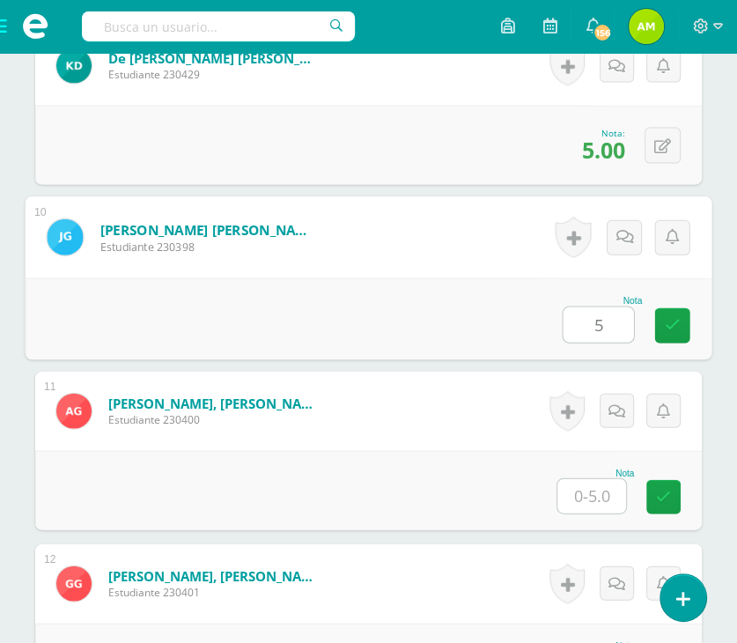
type input "5"
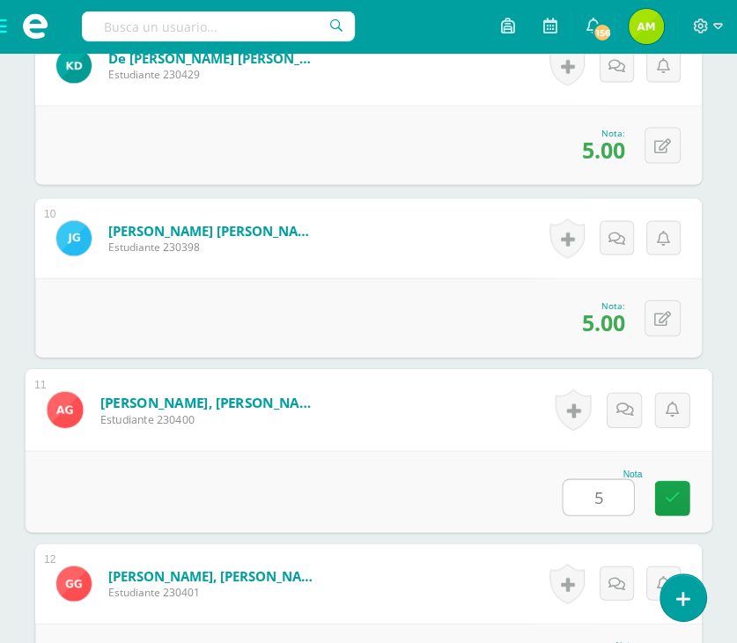
type input "5"
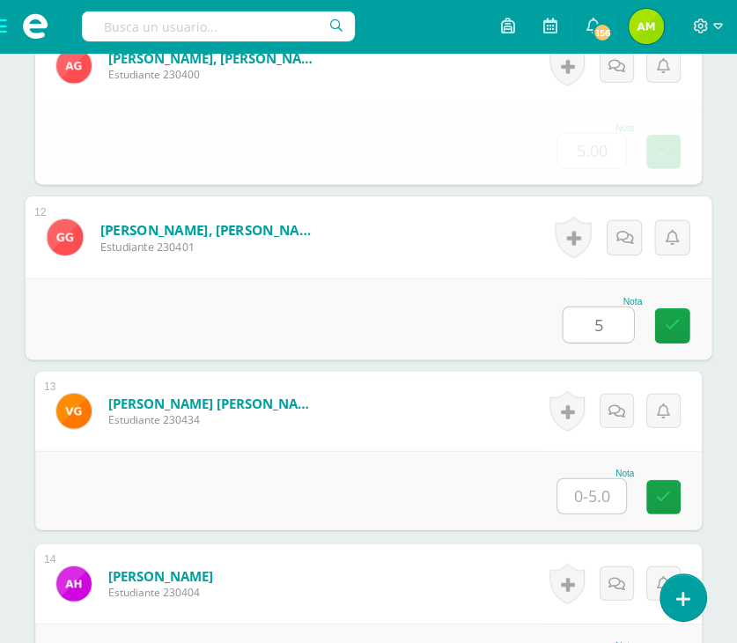
type input "5"
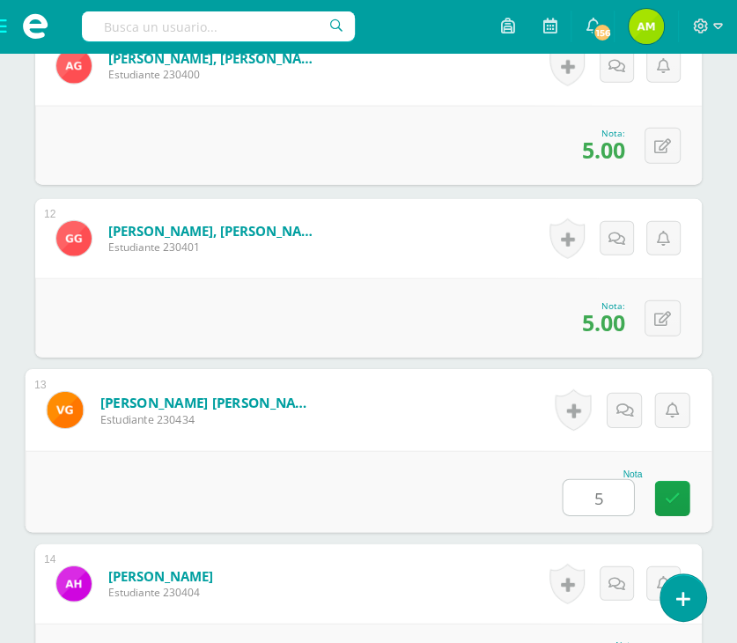
type input "5"
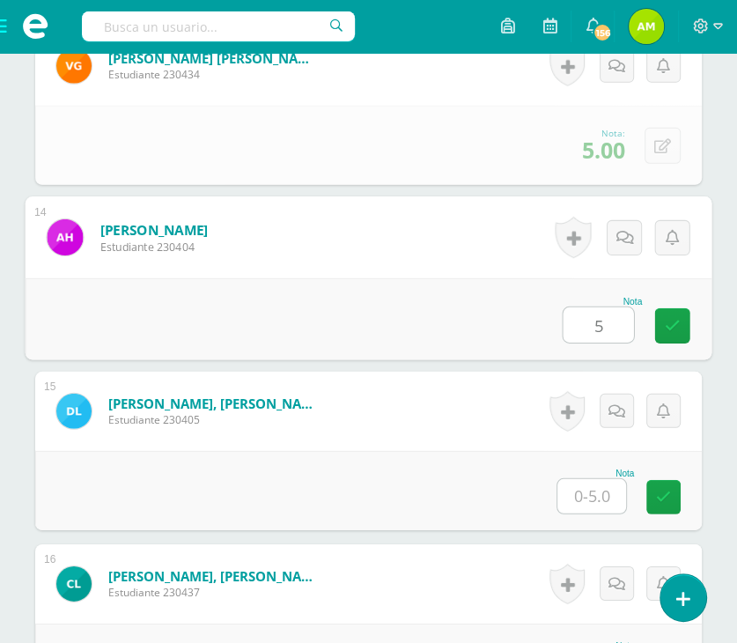
type input "5"
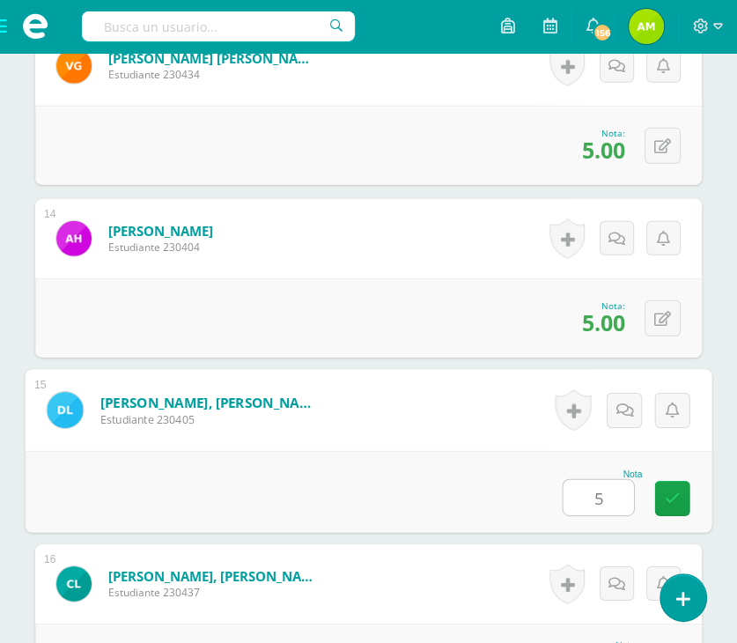
type input "5"
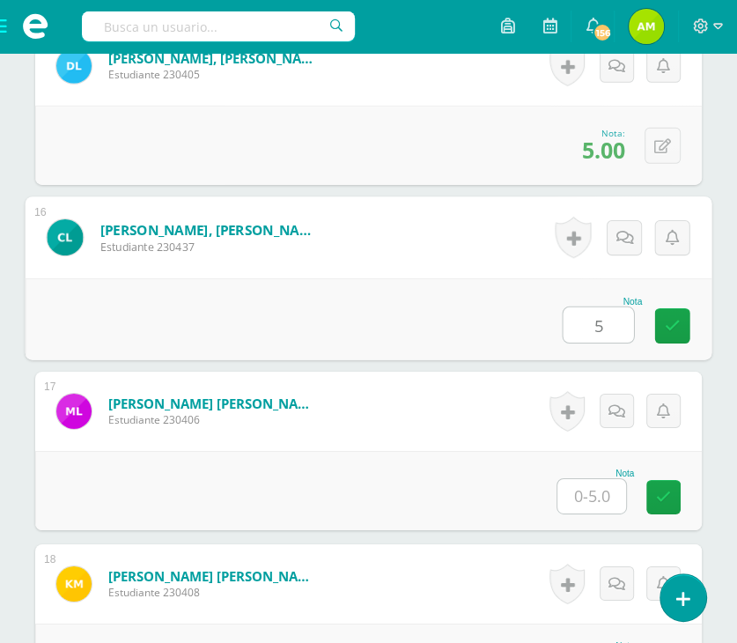
type input "5"
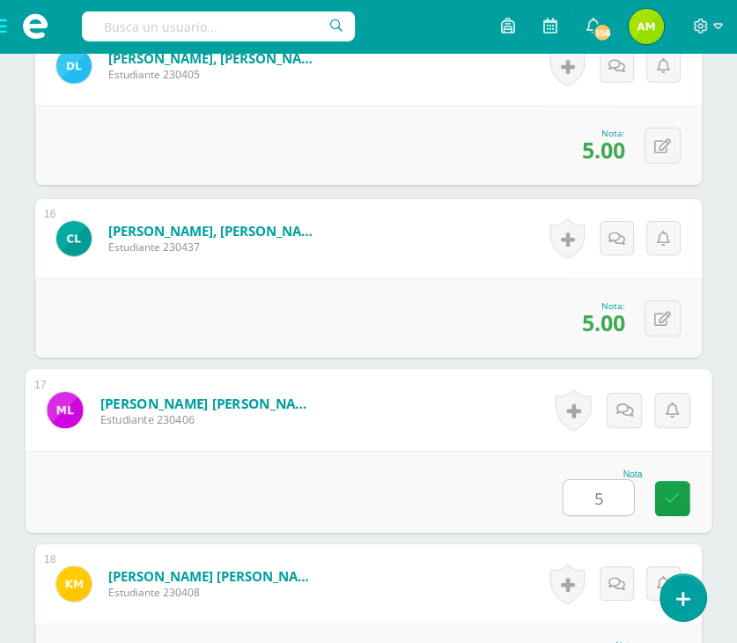
type input "5"
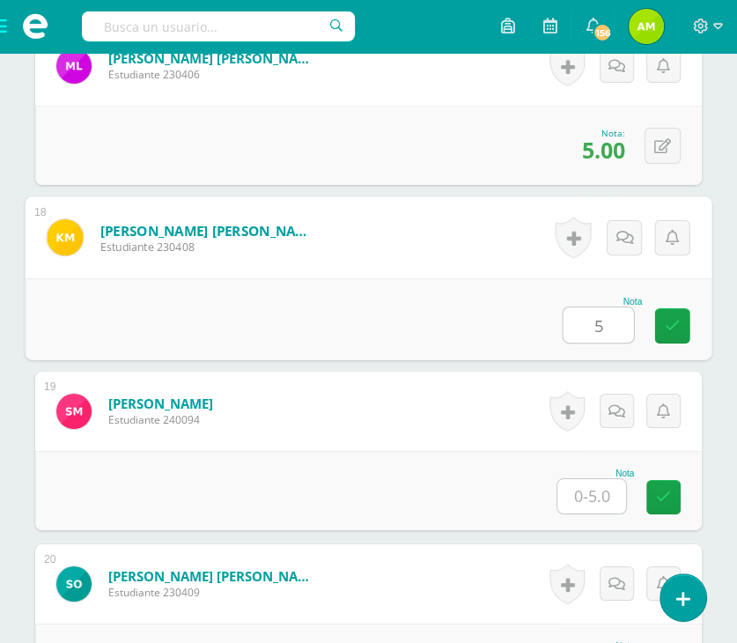
type input "5"
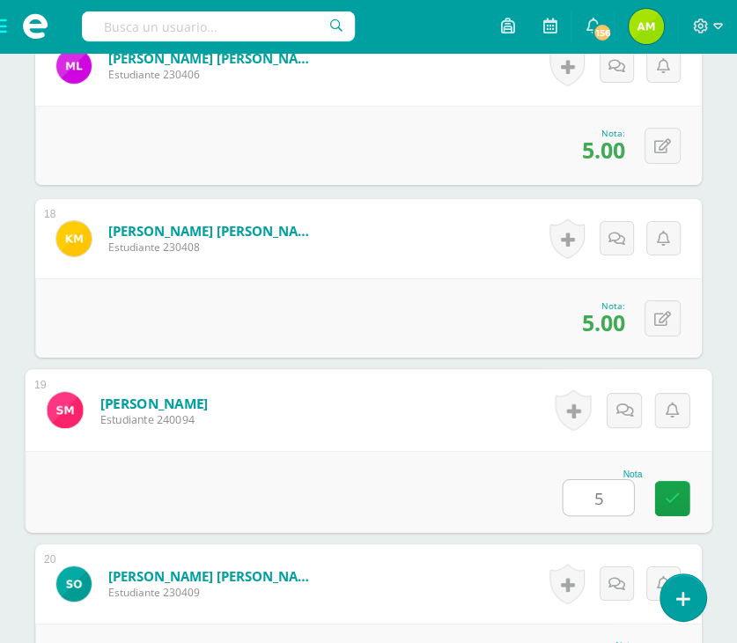
type input "5"
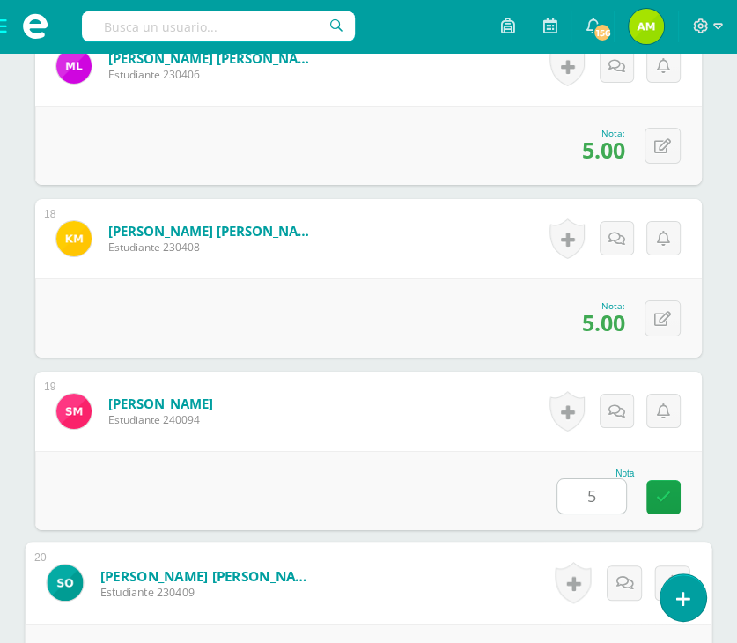
scroll to position [3737, 0]
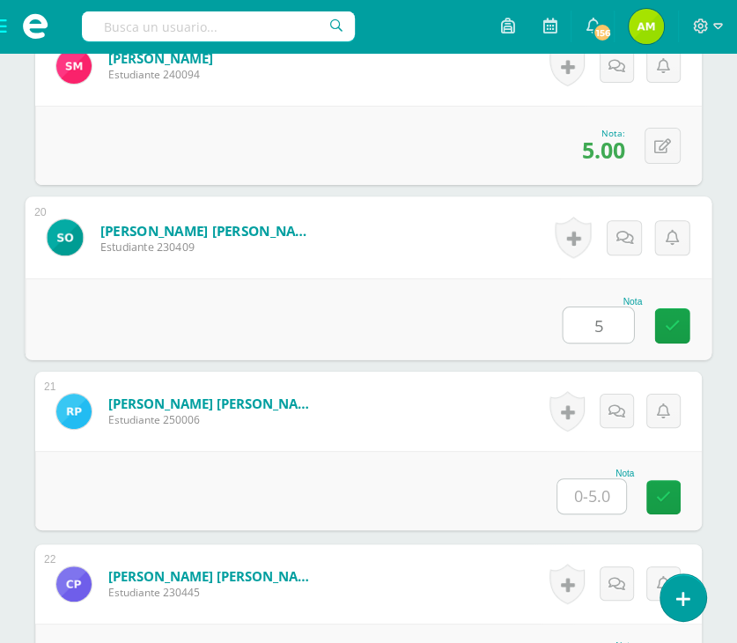
type input "5"
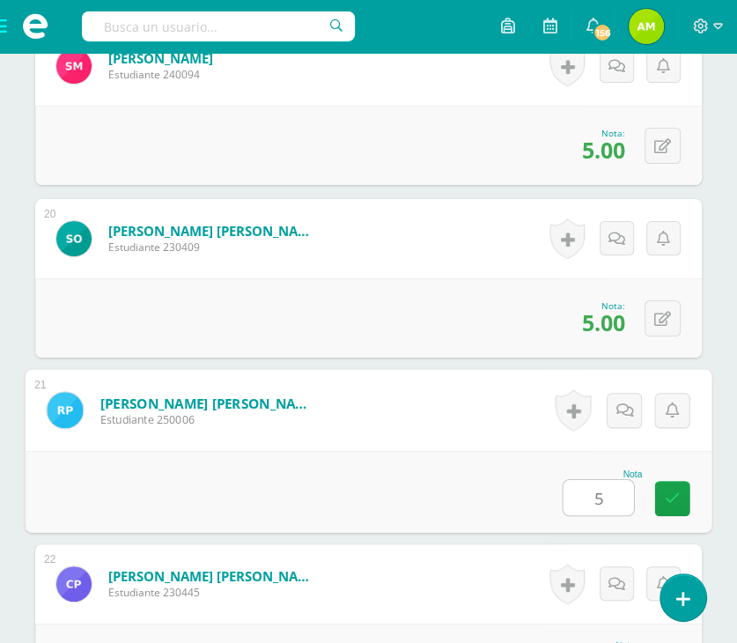
type input "5"
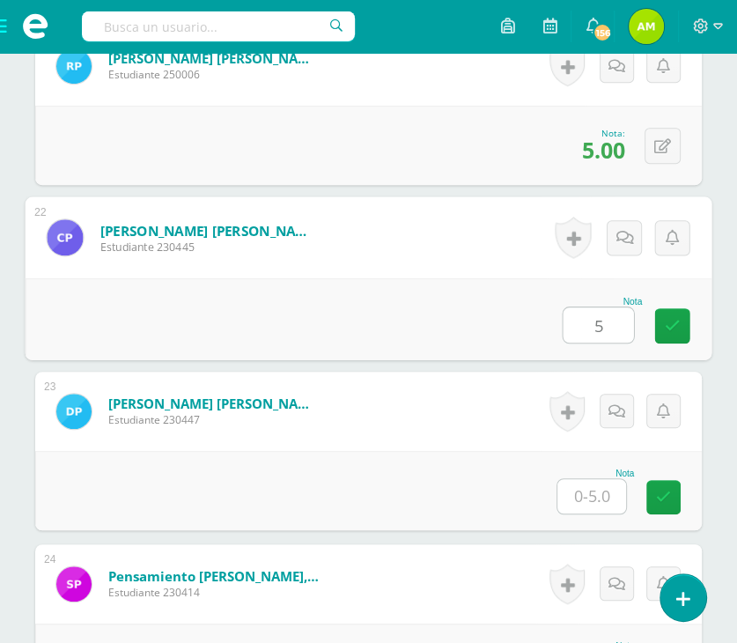
type input "5"
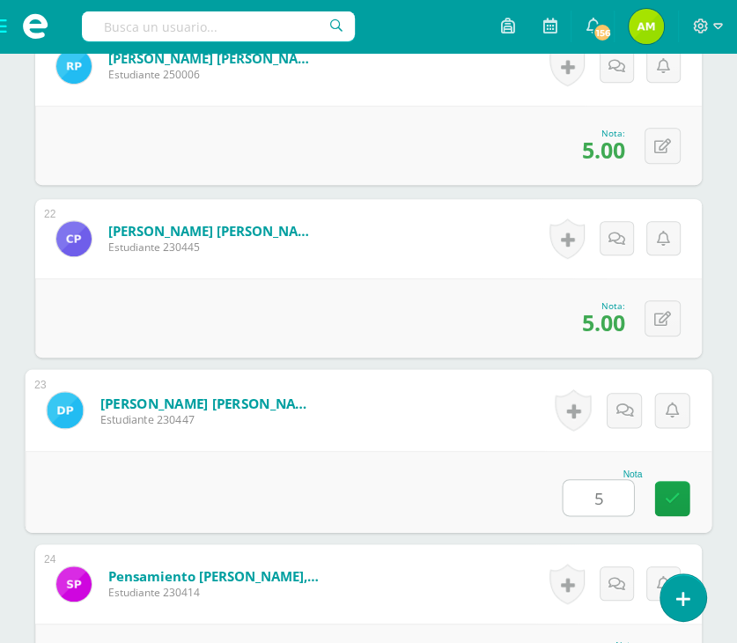
type input "5"
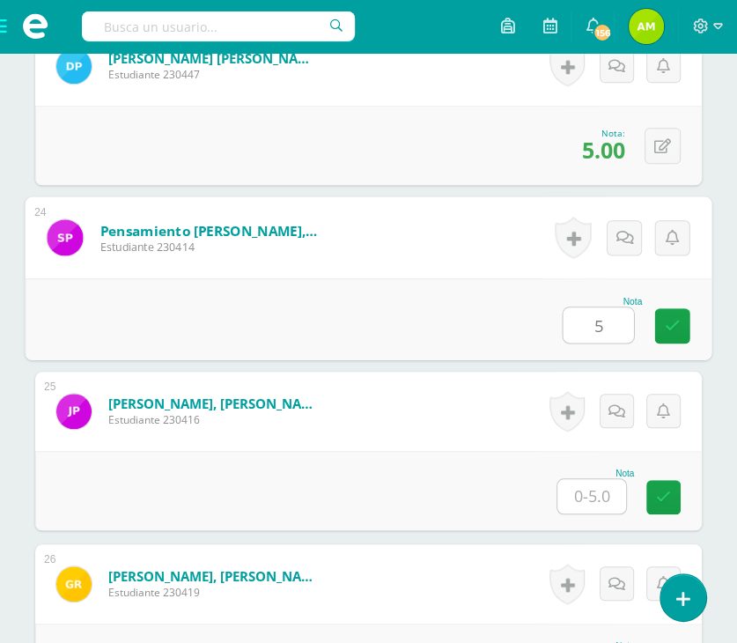
type input "5"
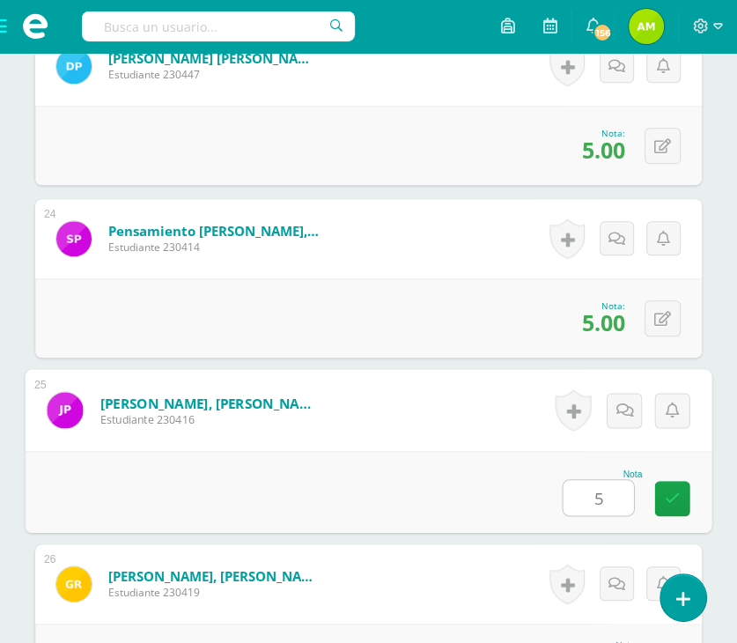
type input "5"
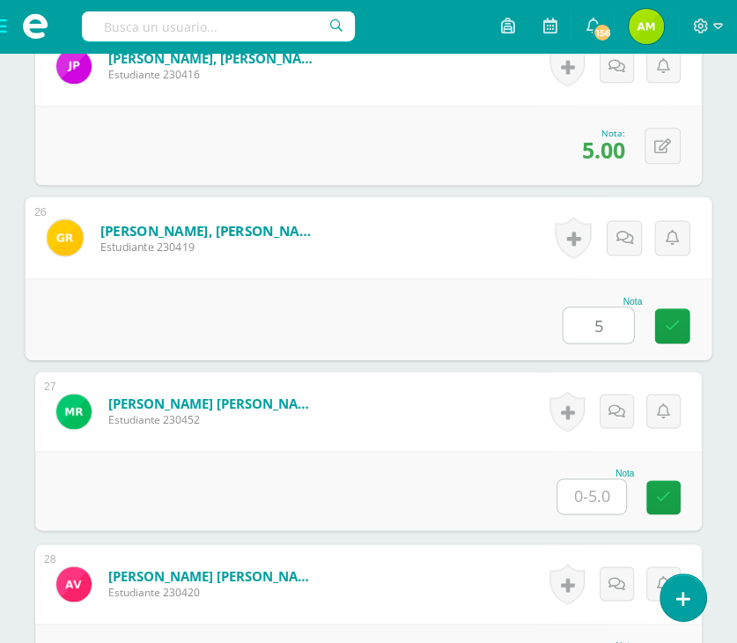
type input "5"
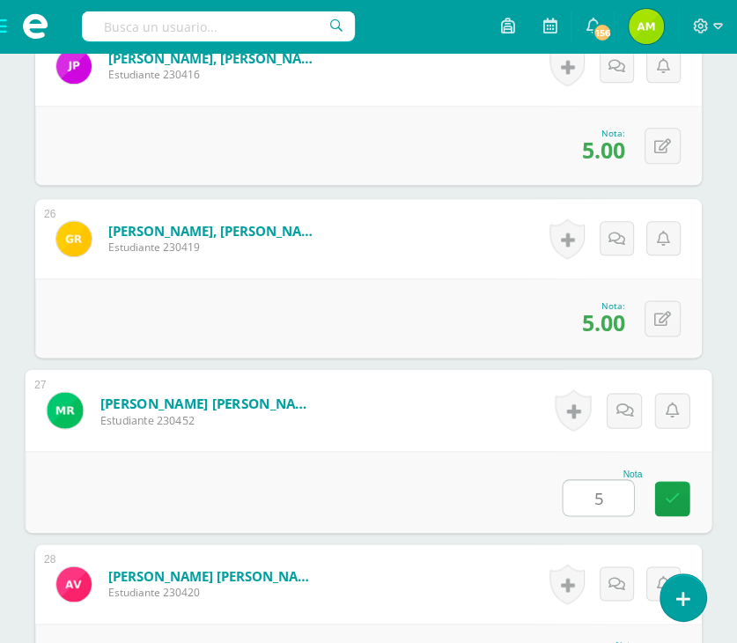
type input "5"
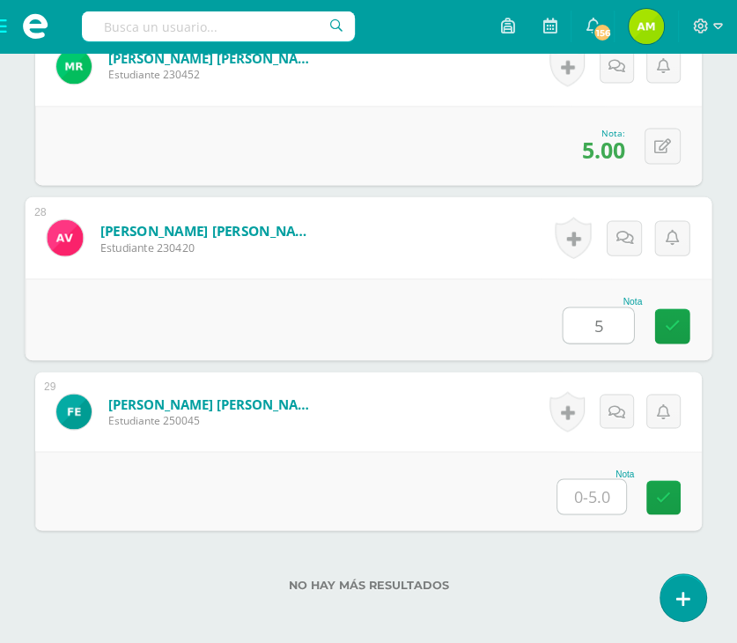
type input "5"
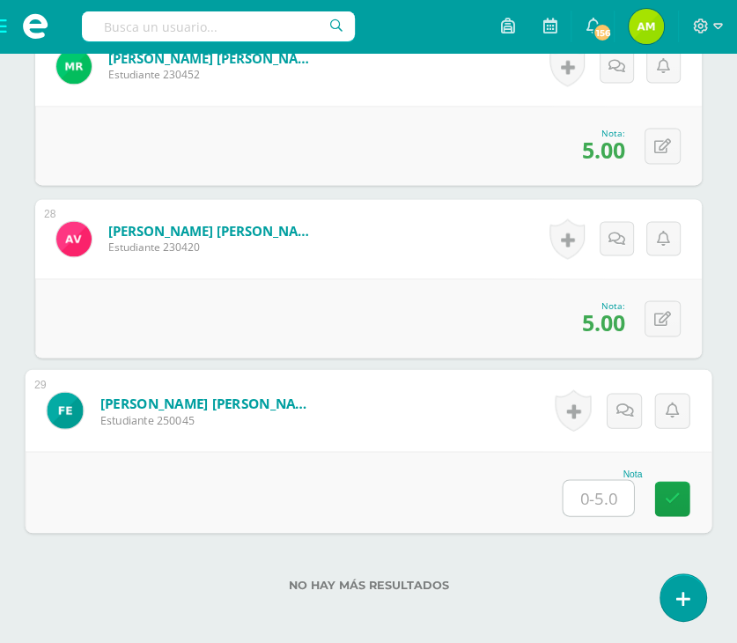
type input "0"
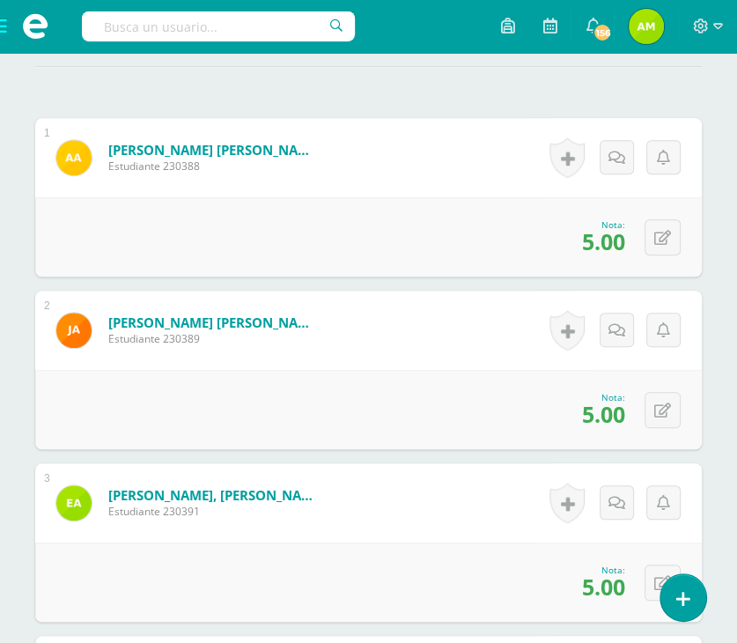
scroll to position [0, 0]
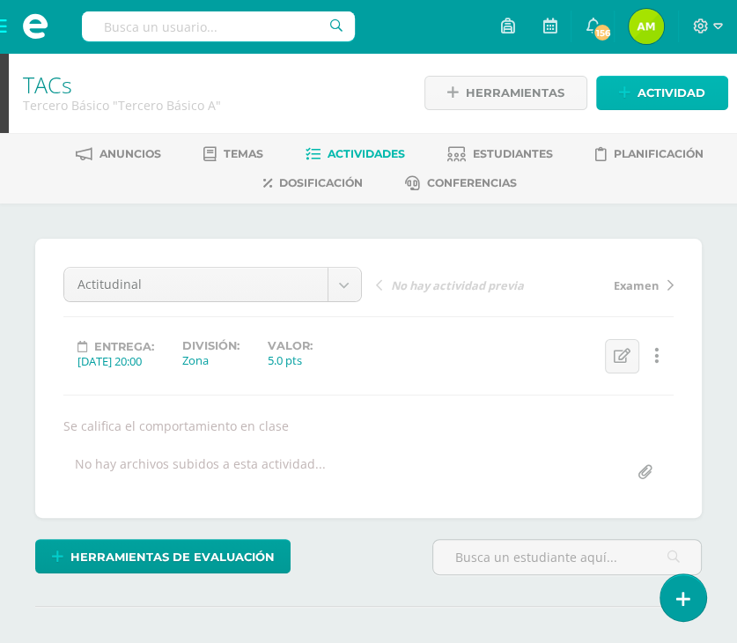
click at [662, 92] on span "Actividad" at bounding box center [671, 93] width 68 height 33
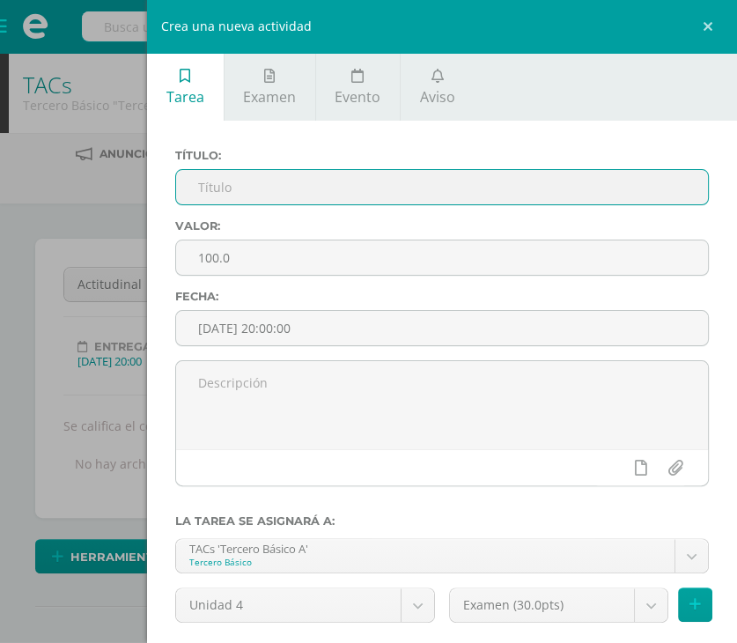
click at [472, 188] on input "text" at bounding box center [442, 187] width 532 height 34
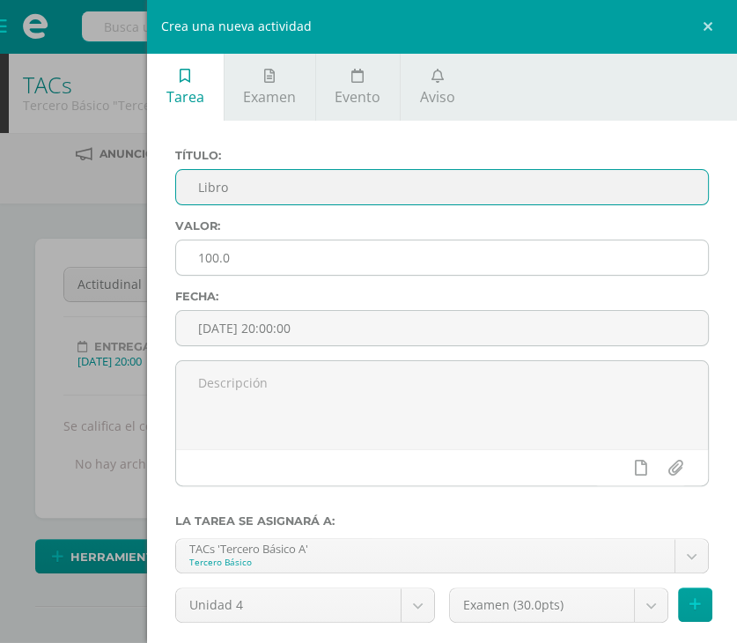
type input "Libro"
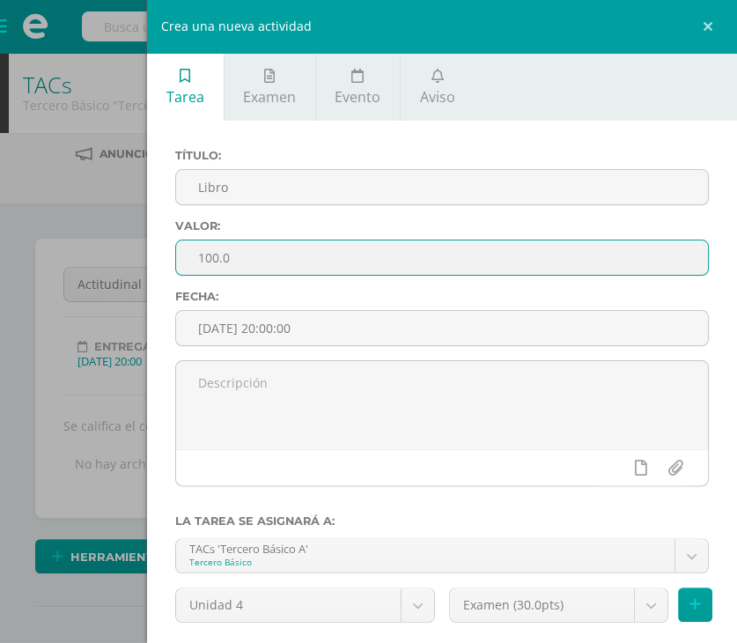
click at [360, 260] on input "100.0" at bounding box center [442, 257] width 532 height 34
type input "1"
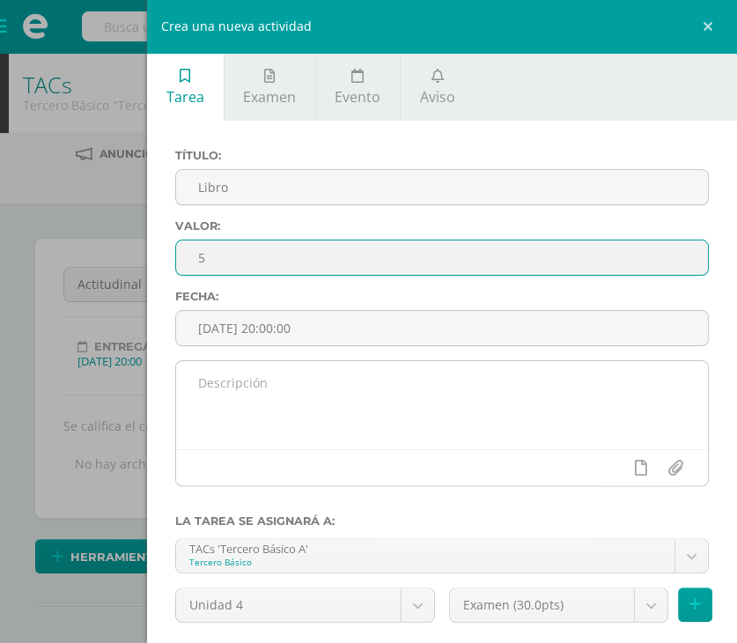
type input "5"
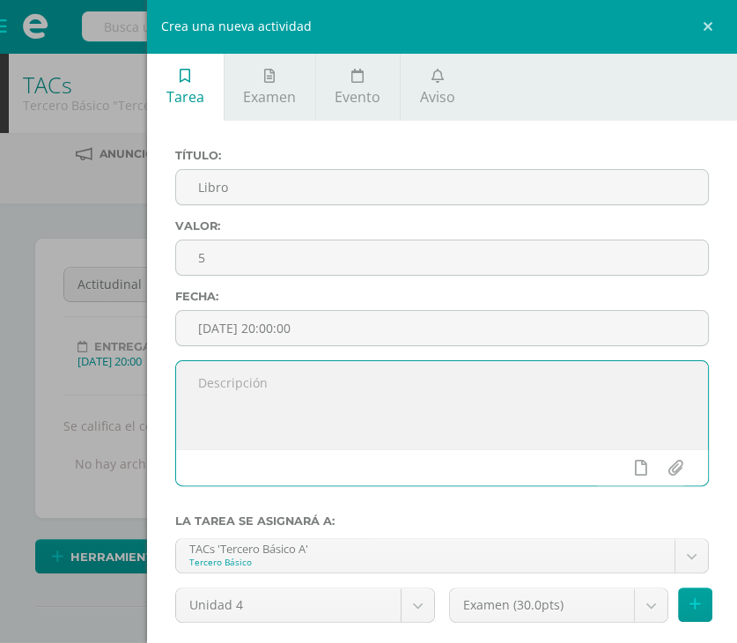
click at [261, 419] on textarea at bounding box center [442, 405] width 532 height 88
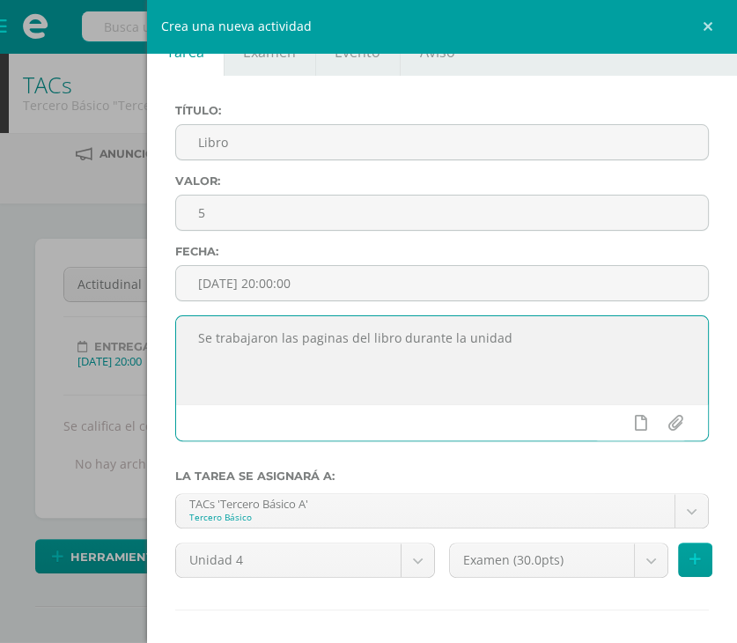
scroll to position [88, 0]
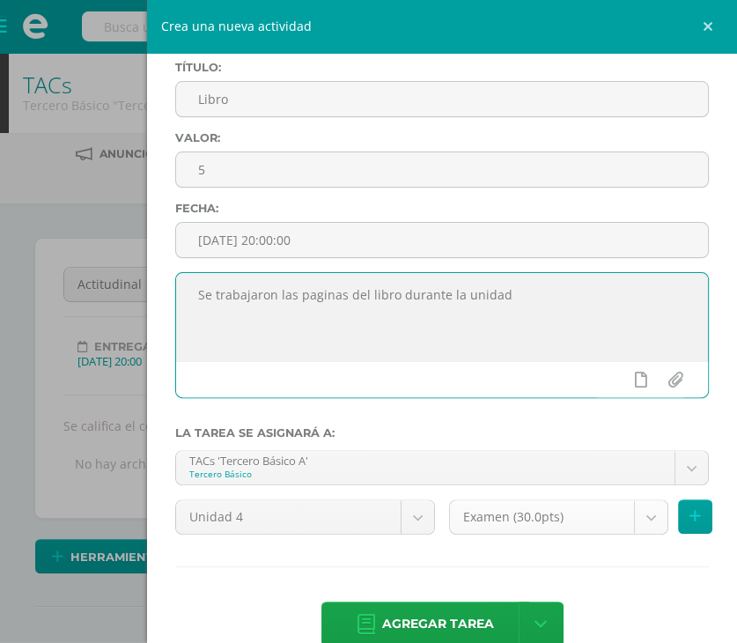
type textarea "Se trabajaron las paginas del libro durante la unidad"
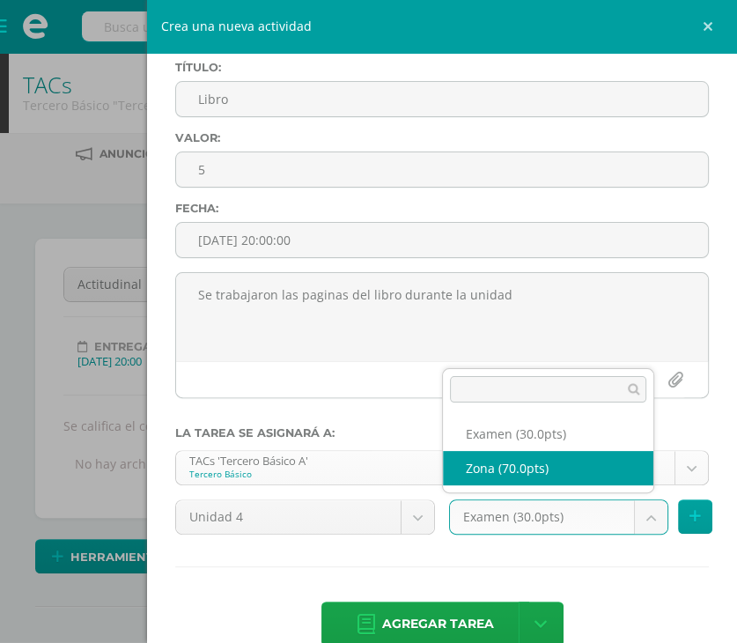
select select "107773"
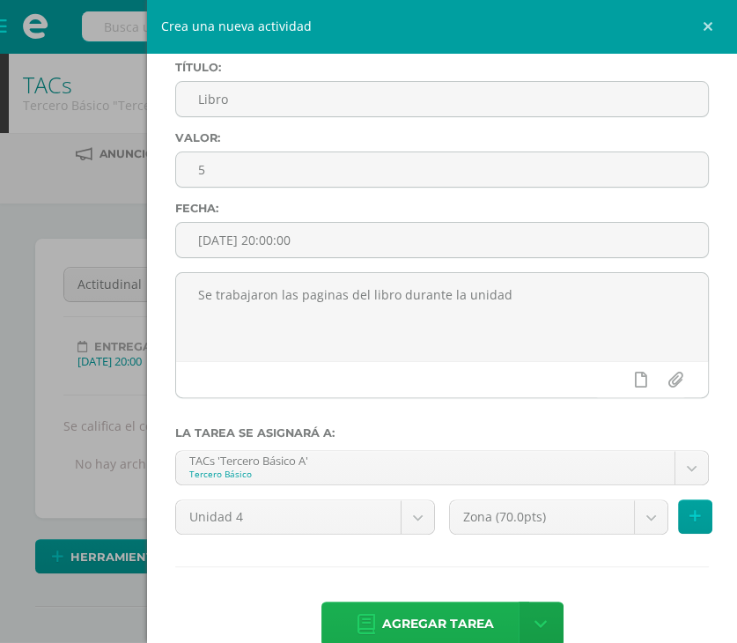
click at [419, 614] on span "Agregar tarea" at bounding box center [438, 623] width 112 height 43
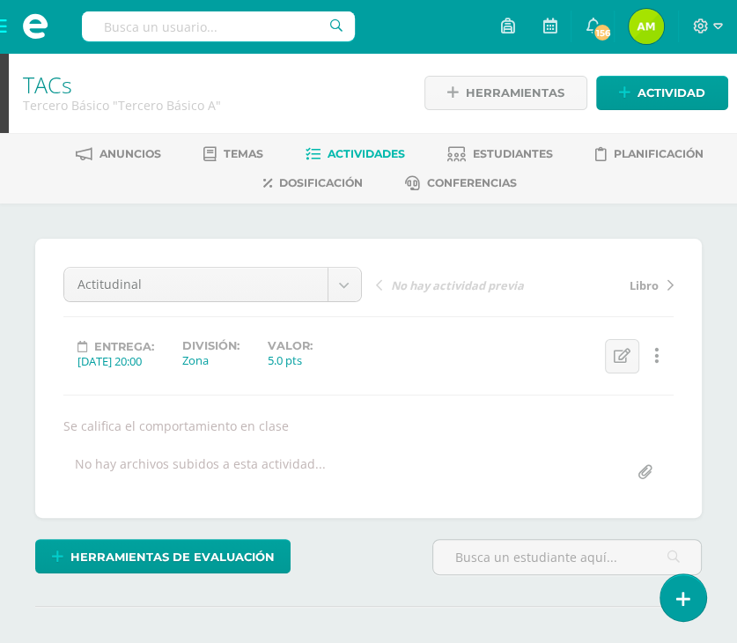
click at [635, 283] on span "Libro" at bounding box center [643, 285] width 29 height 16
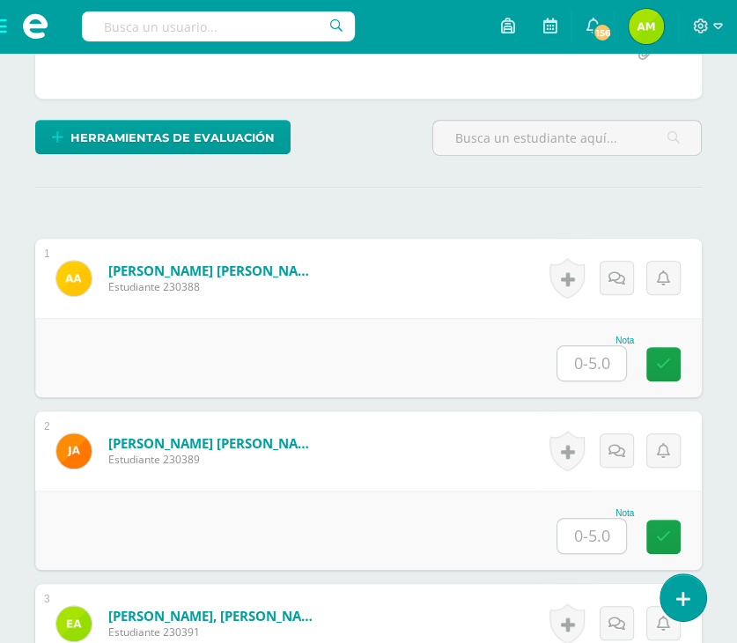
scroll to position [441, 0]
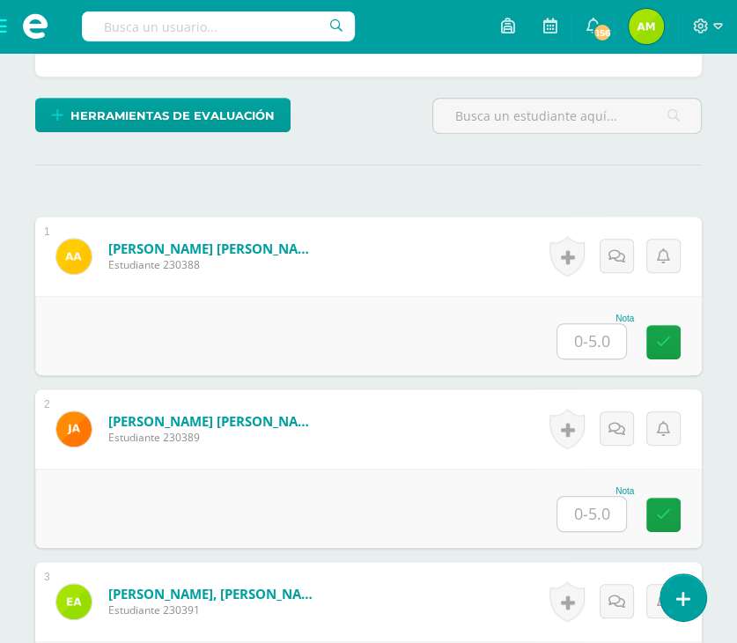
click at [585, 342] on input "text" at bounding box center [591, 341] width 69 height 34
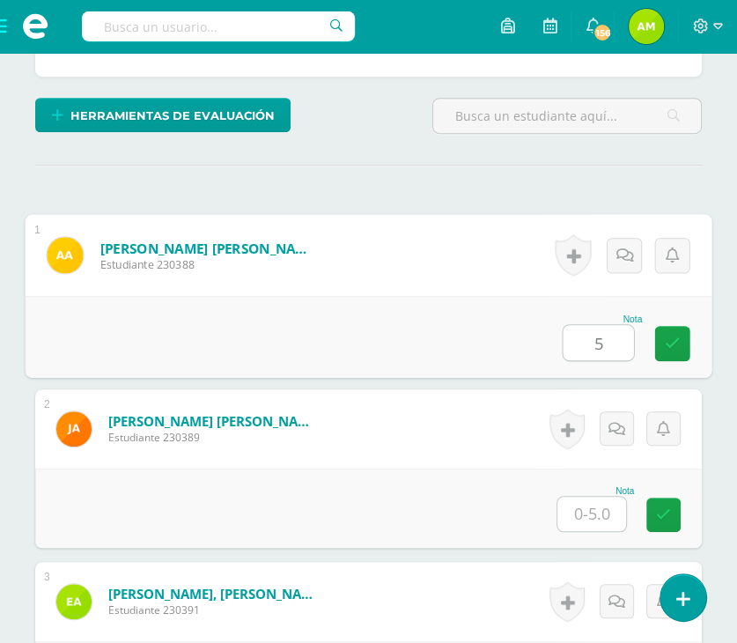
type input "5"
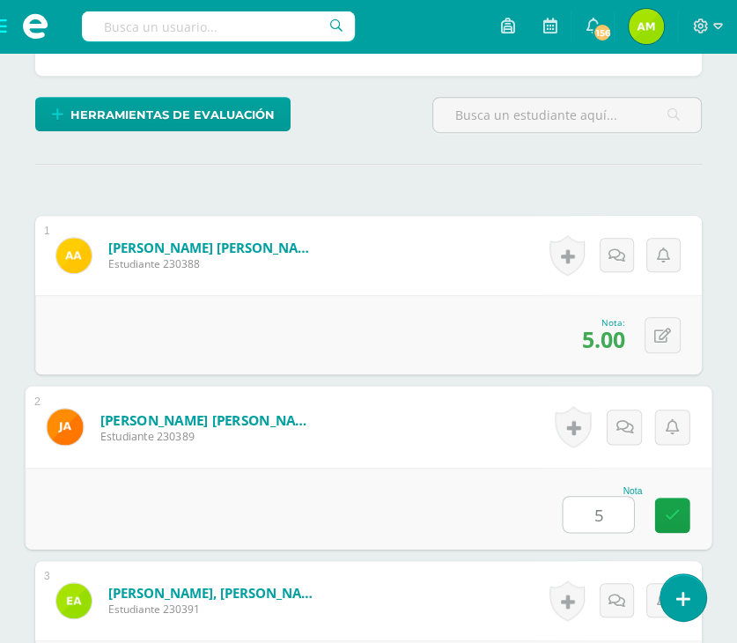
type input "5"
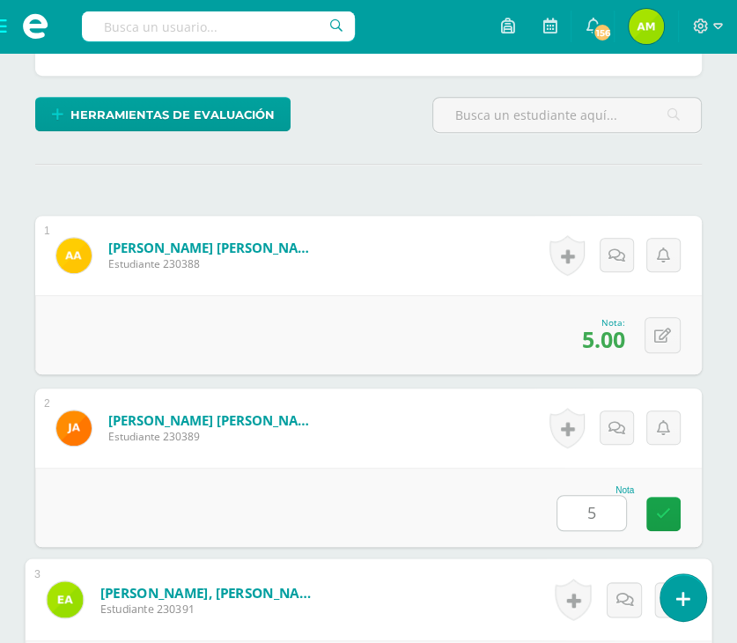
scroll to position [804, 0]
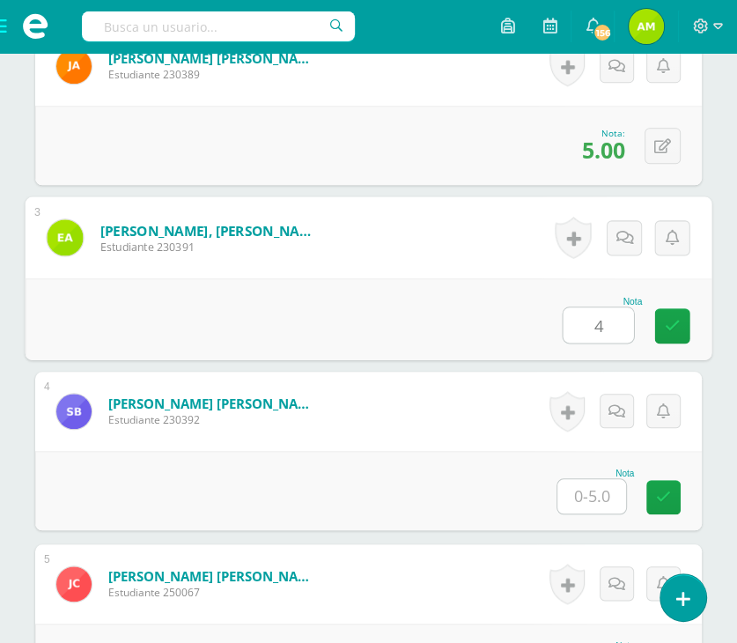
type input "4"
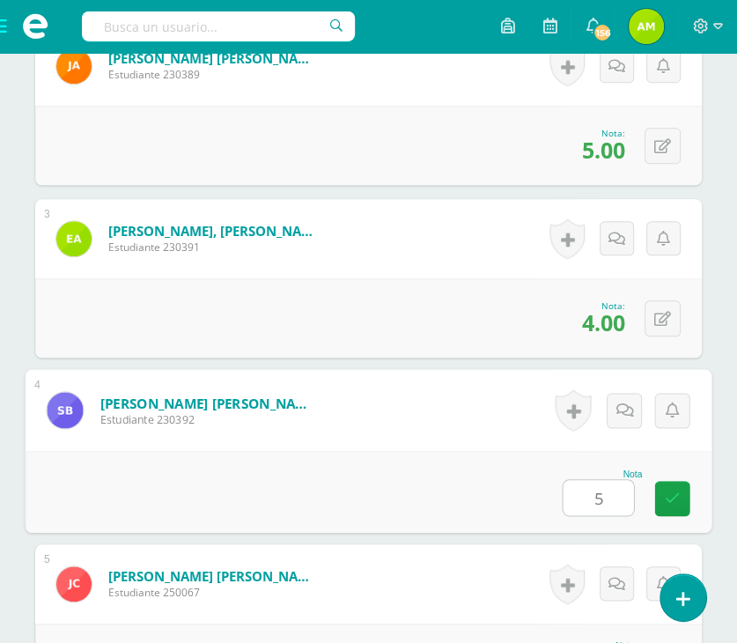
type input "5"
click at [658, 494] on link at bounding box center [672, 498] width 35 height 35
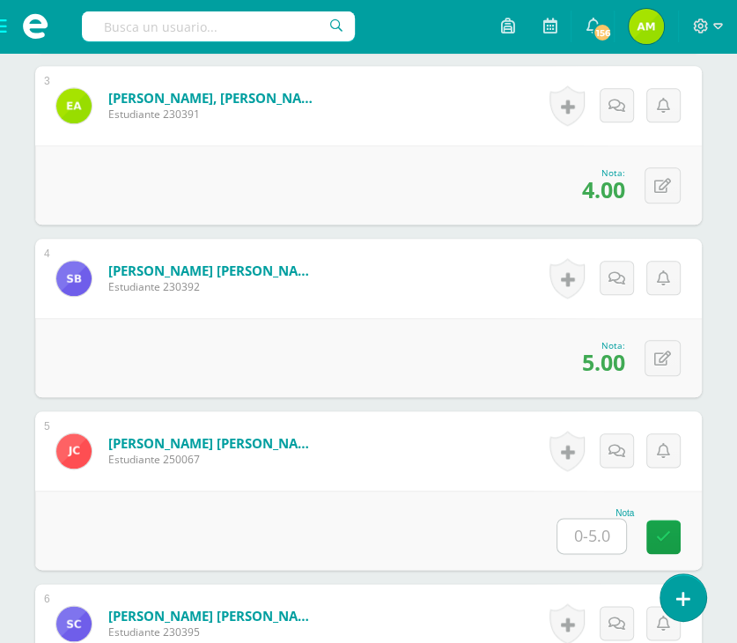
scroll to position [980, 0]
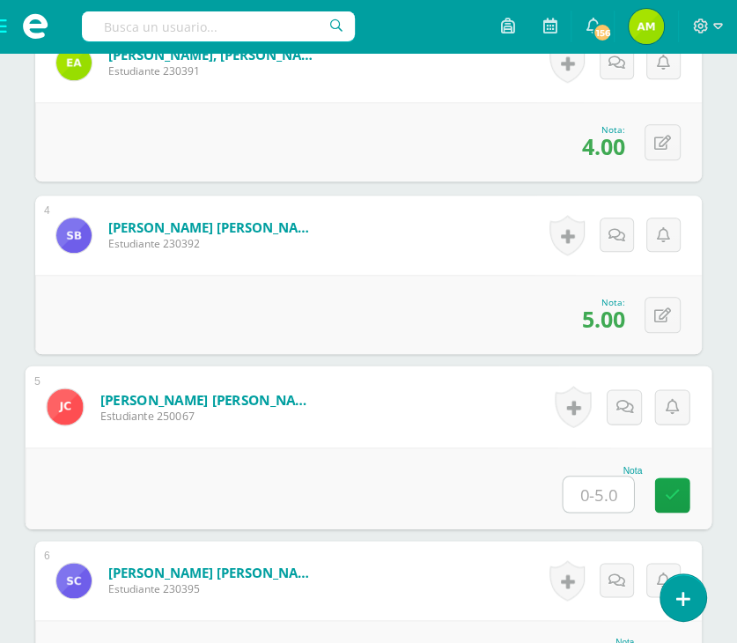
click at [609, 487] on input "text" at bounding box center [598, 493] width 70 height 35
type input "5"
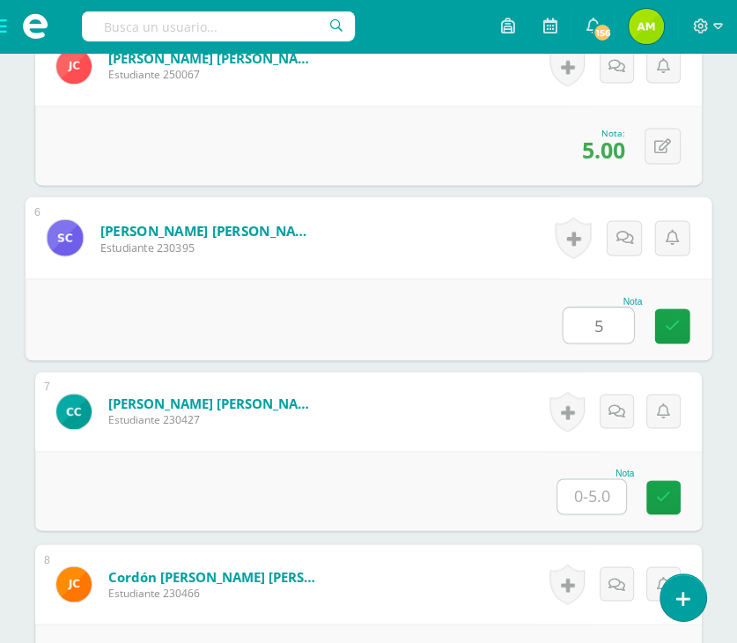
type input "5"
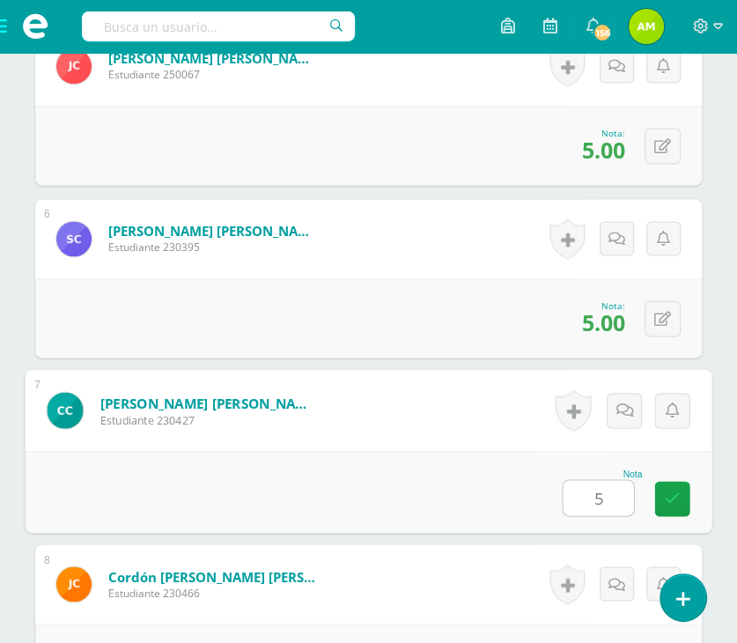
type input "5"
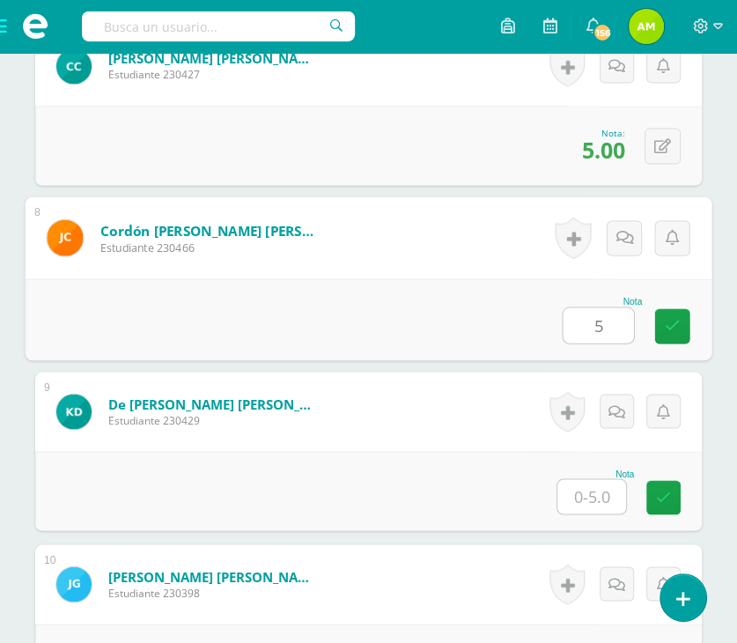
type input "5"
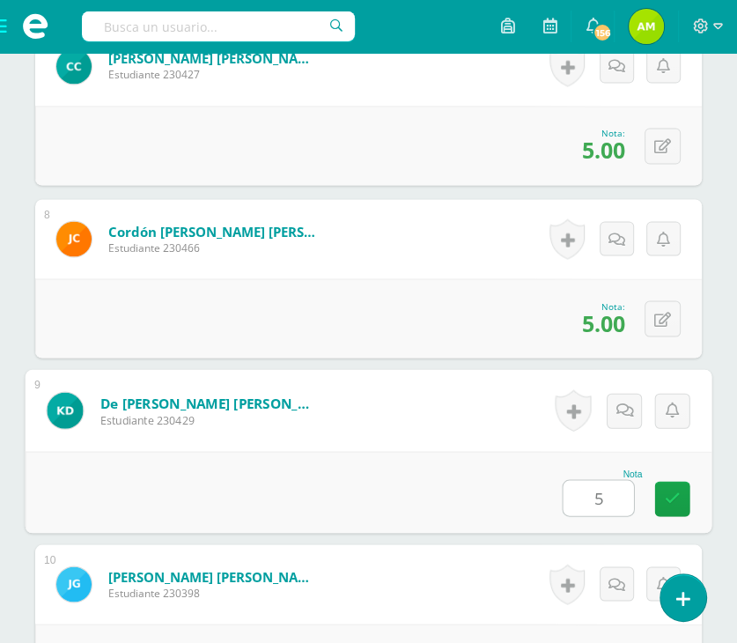
type input "5"
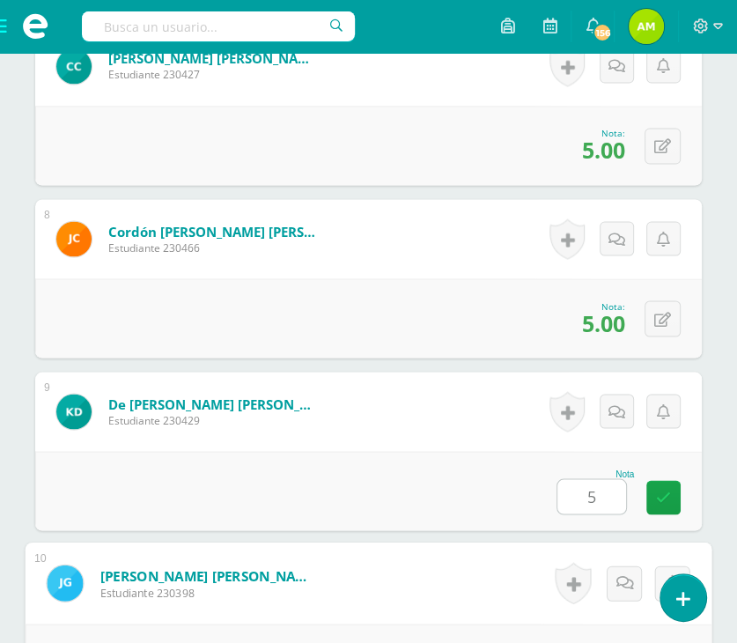
scroll to position [2012, 0]
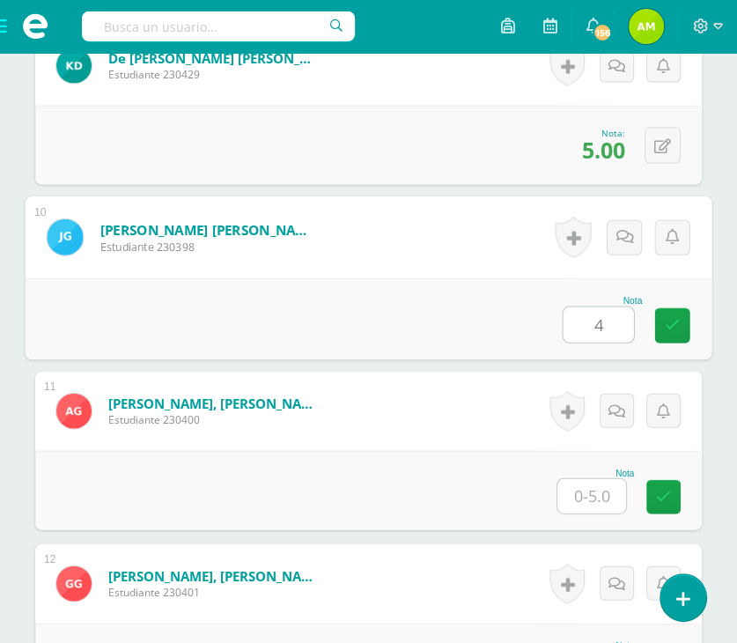
type input "4"
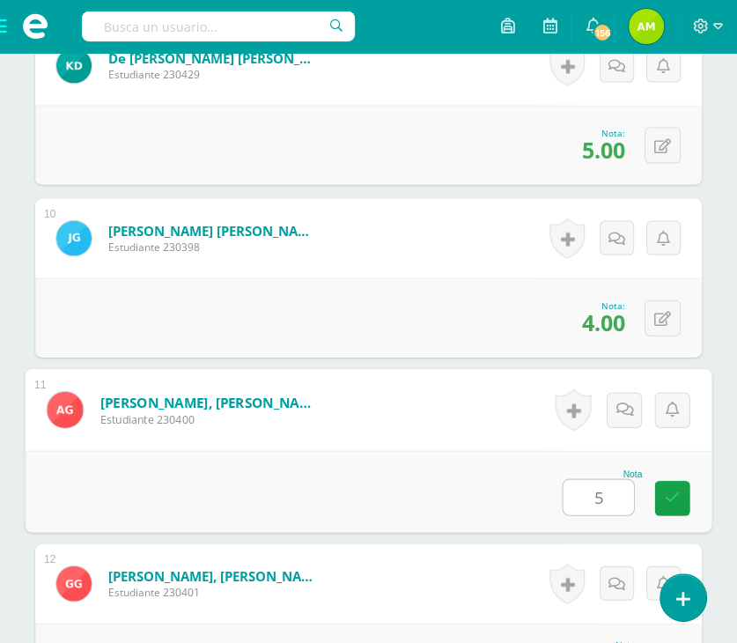
type input "5"
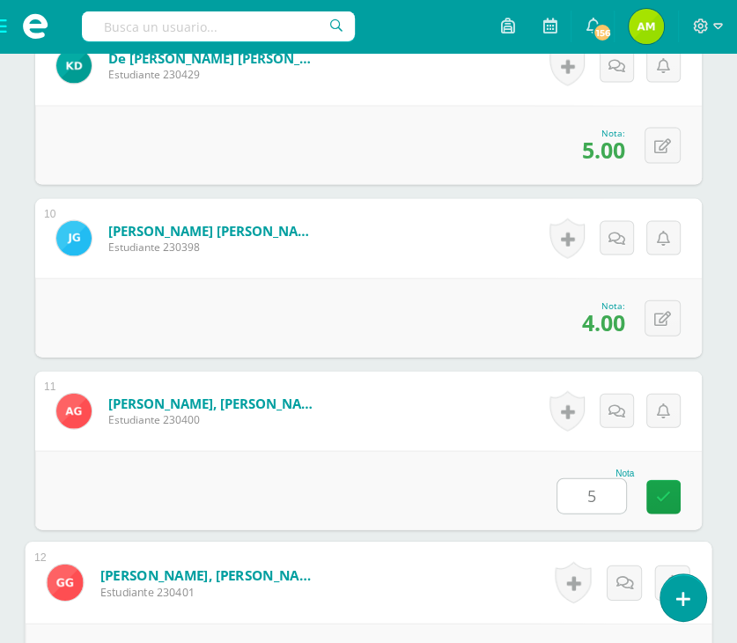
scroll to position [2357, 0]
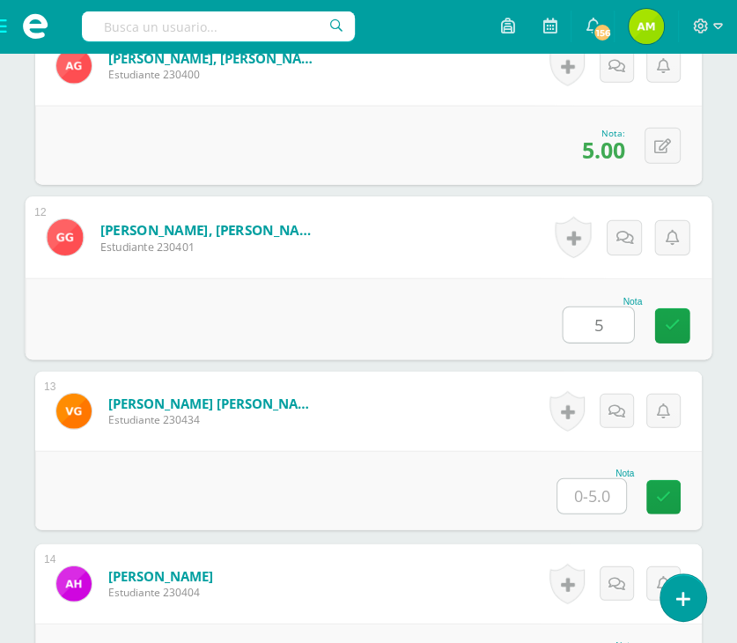
type input "5"
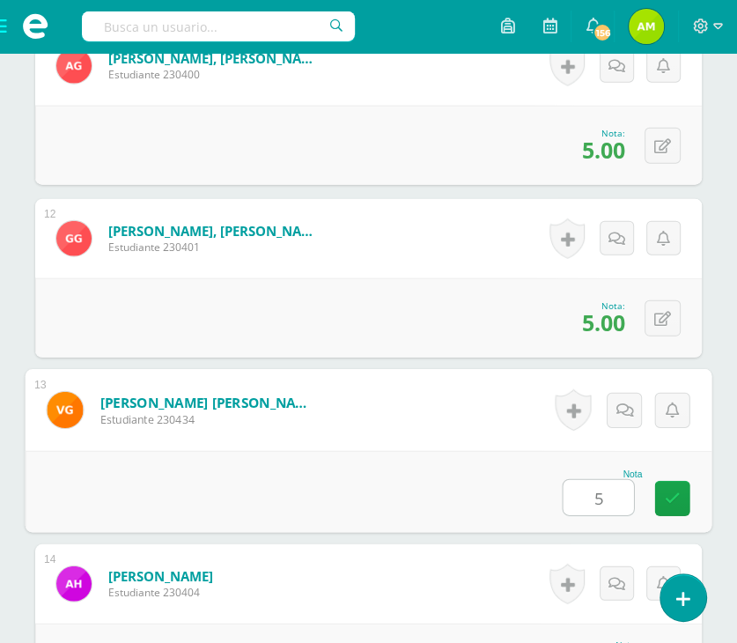
type input "5"
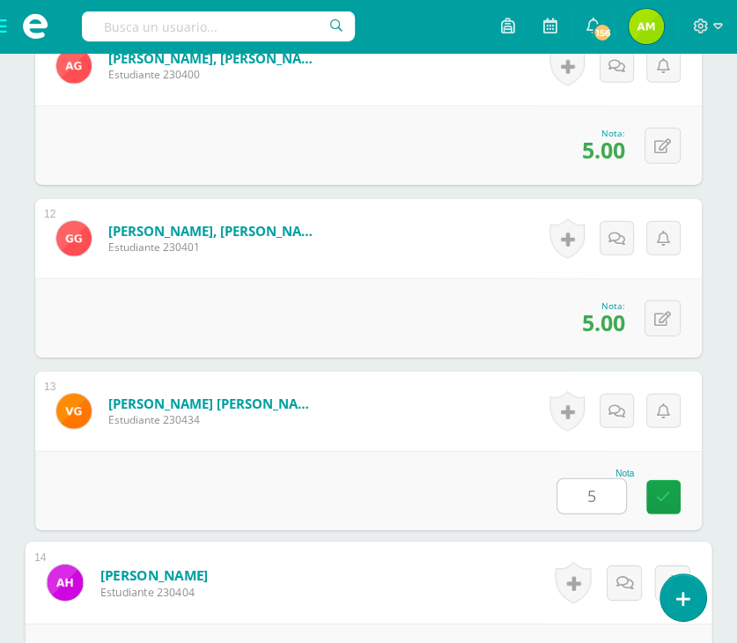
scroll to position [2702, 0]
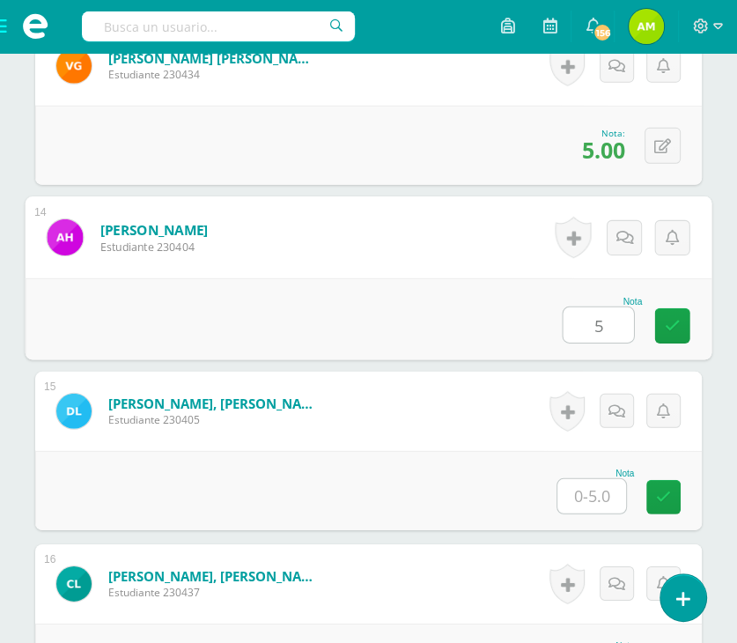
type input "5"
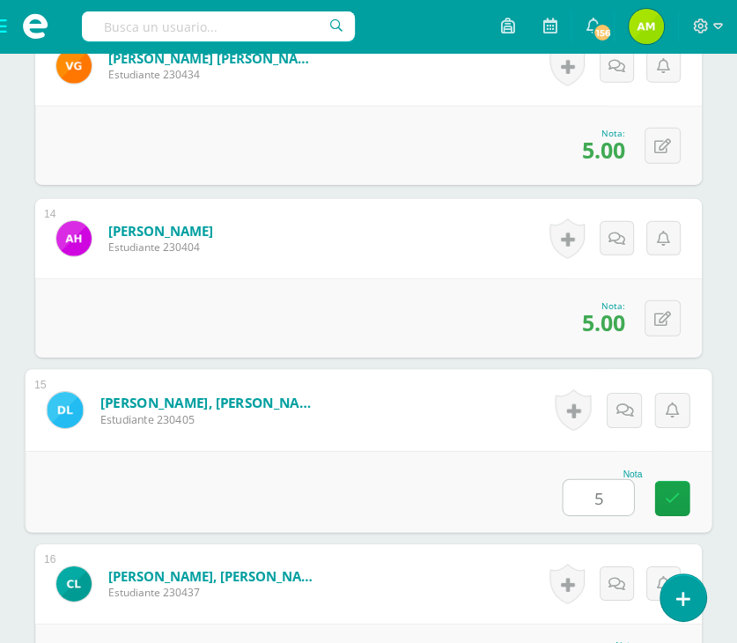
type input "5"
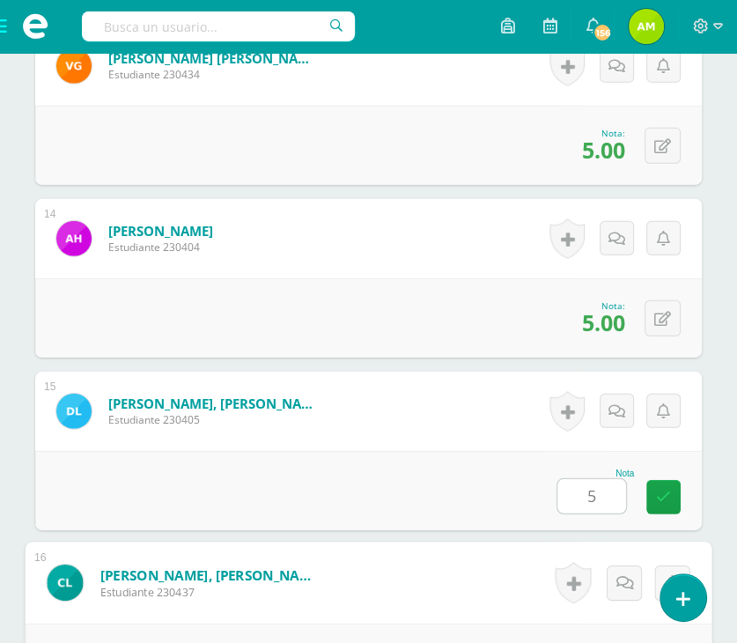
scroll to position [3047, 0]
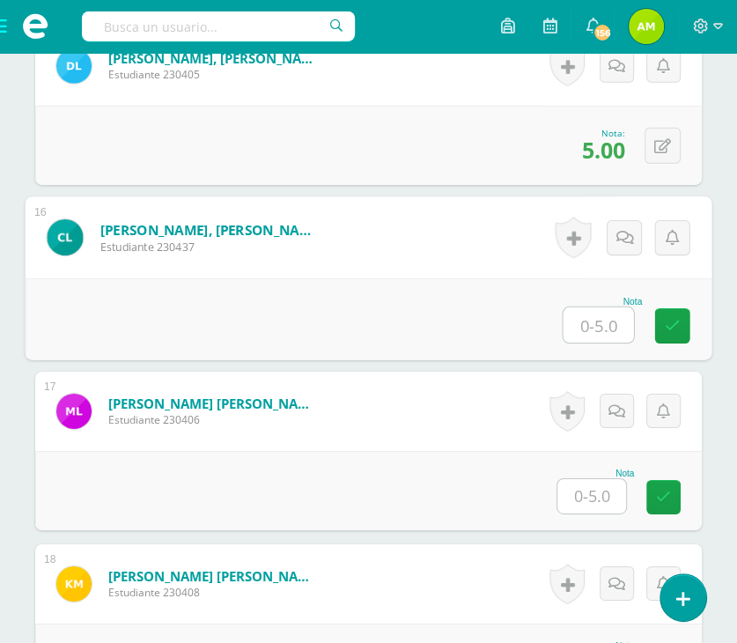
click at [587, 325] on input "text" at bounding box center [598, 324] width 70 height 35
type input "0"
click at [623, 232] on icon at bounding box center [624, 237] width 18 height 15
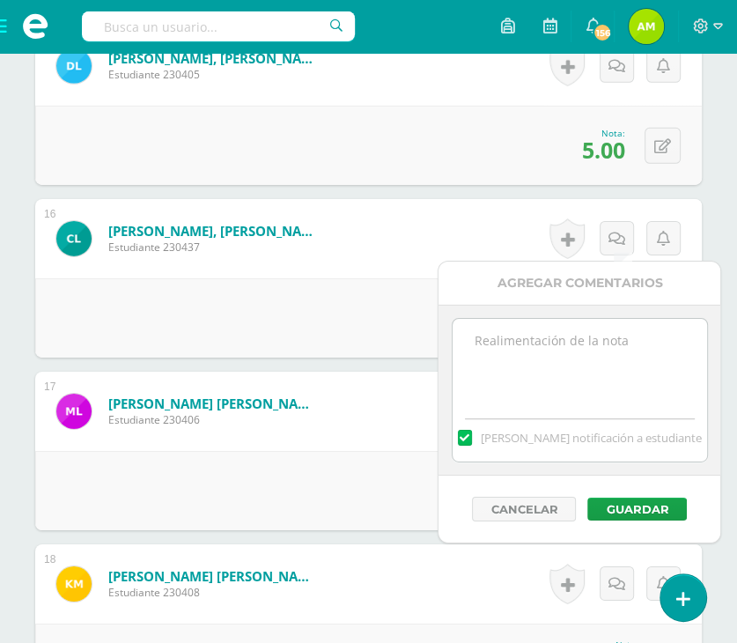
click at [607, 365] on textarea at bounding box center [579, 363] width 254 height 88
type textarea "No fue entregado"
click at [650, 506] on button "Guardar" at bounding box center [636, 508] width 99 height 23
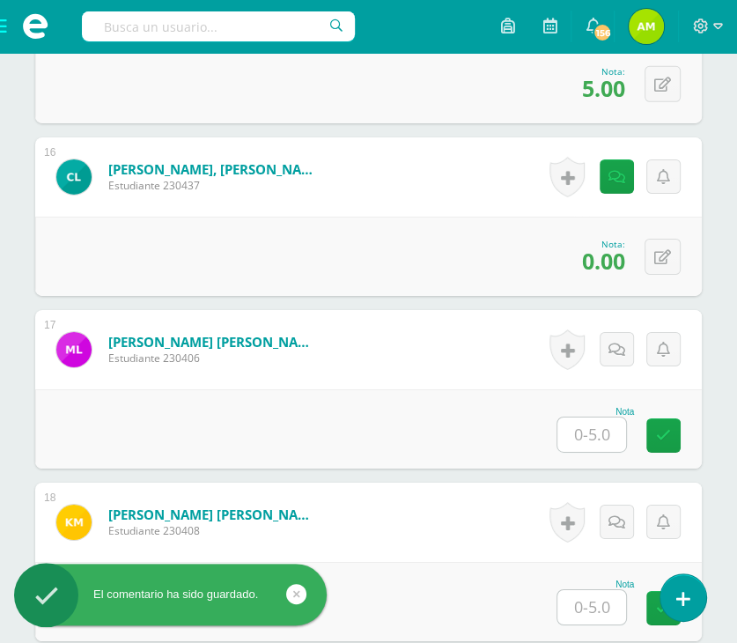
scroll to position [3135, 0]
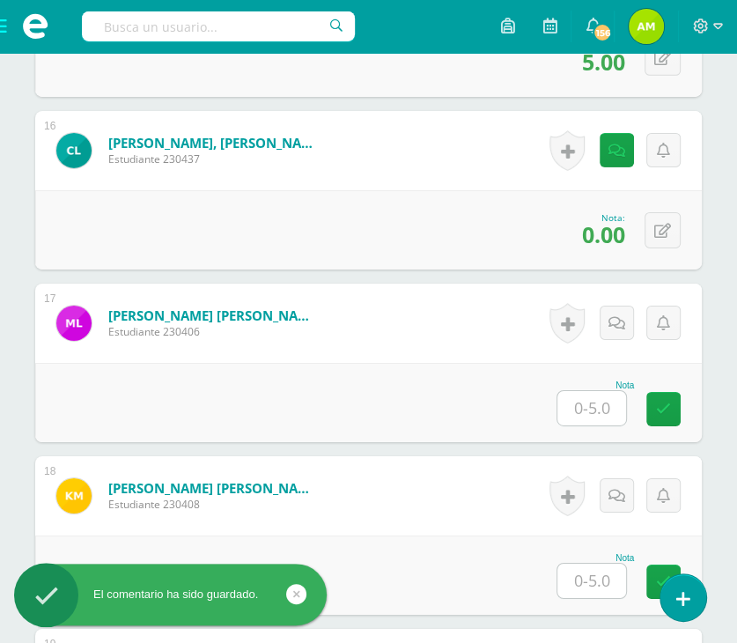
click at [613, 416] on input "text" at bounding box center [591, 408] width 69 height 34
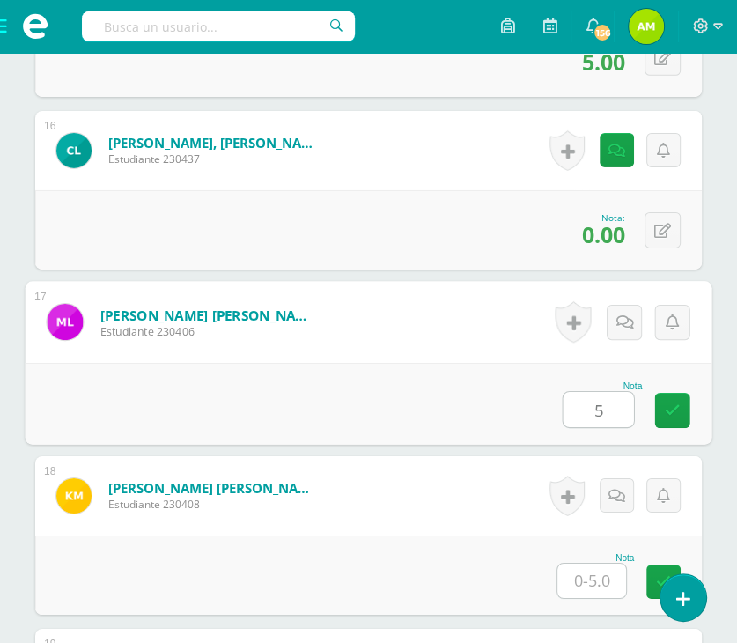
type input "5"
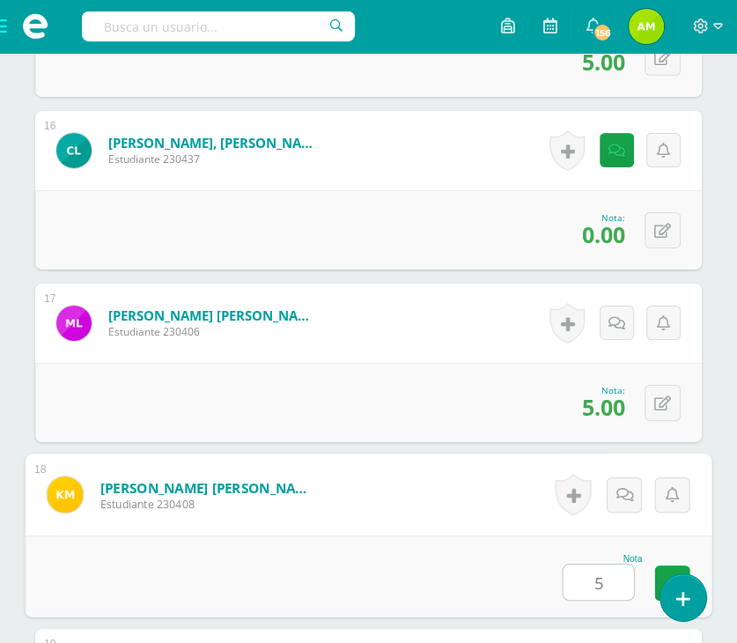
type input "5"
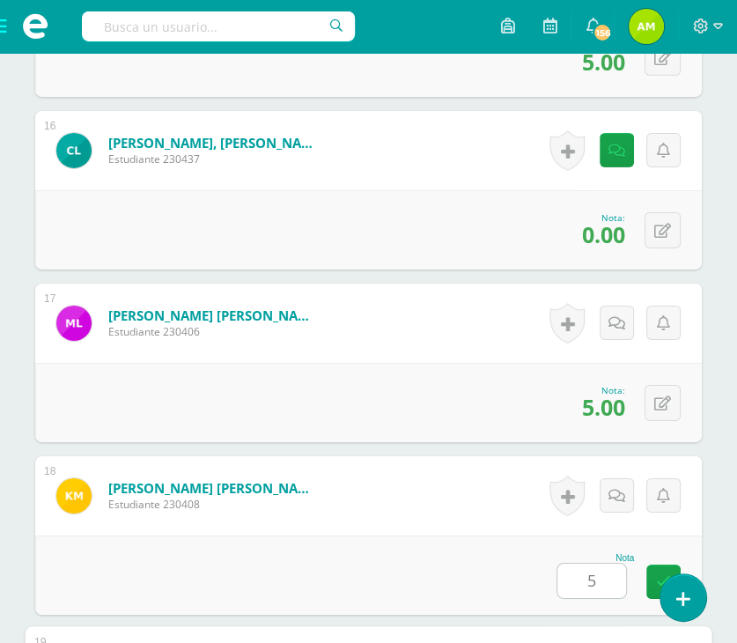
scroll to position [3564, 0]
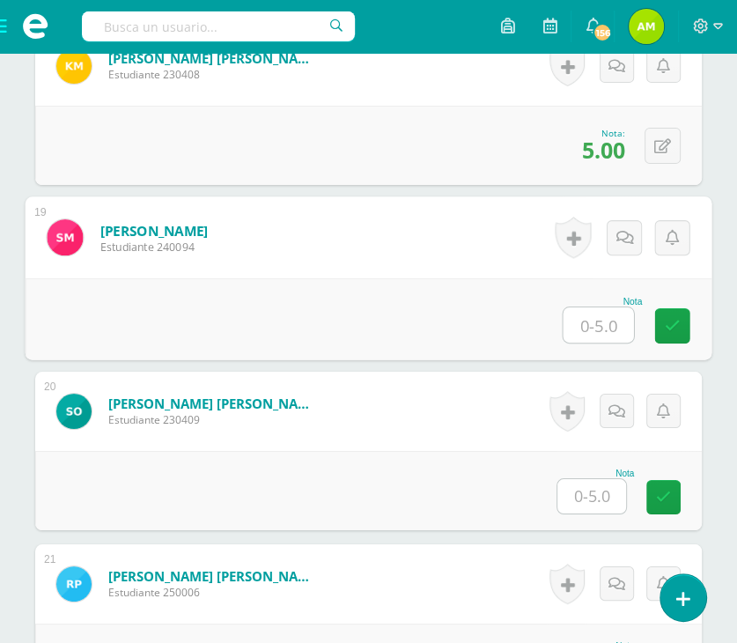
type input "0"
click at [684, 321] on link at bounding box center [672, 325] width 35 height 35
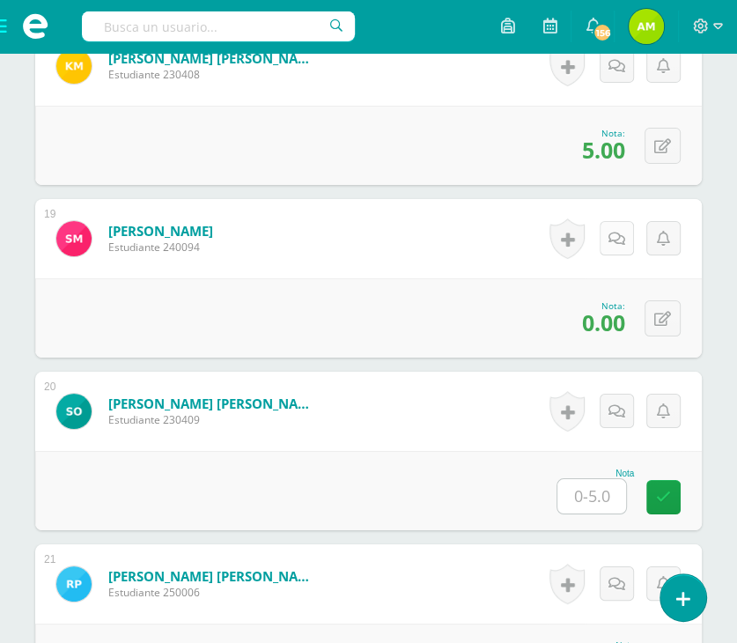
click at [619, 237] on icon at bounding box center [616, 239] width 17 height 15
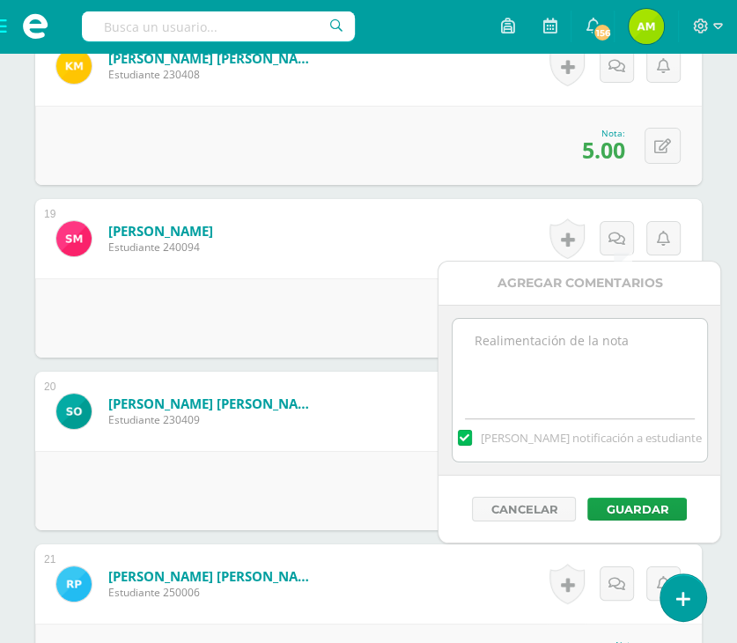
click at [644, 361] on textarea at bounding box center [579, 363] width 254 height 88
type textarea "No entrego el libro"
click at [645, 504] on button "Guardar" at bounding box center [636, 508] width 99 height 23
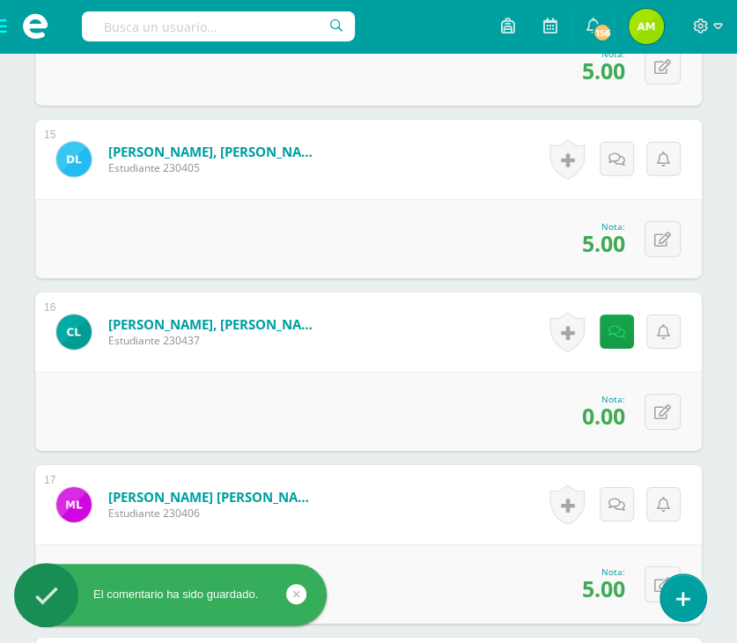
scroll to position [2948, 0]
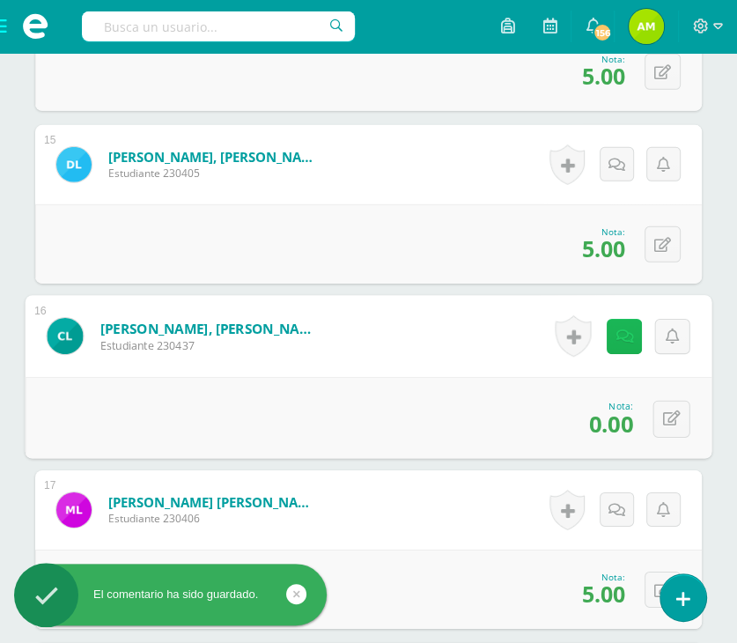
click at [612, 349] on link at bounding box center [624, 336] width 35 height 35
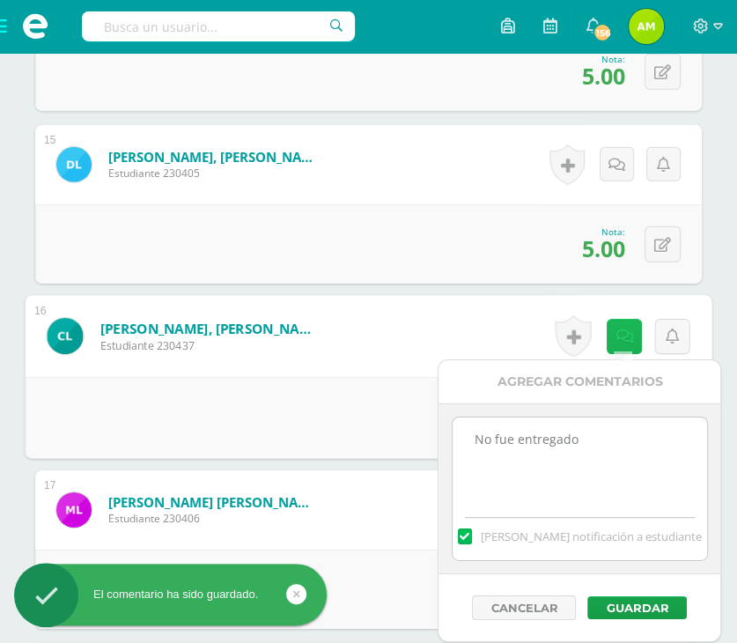
click at [613, 342] on link at bounding box center [624, 336] width 35 height 35
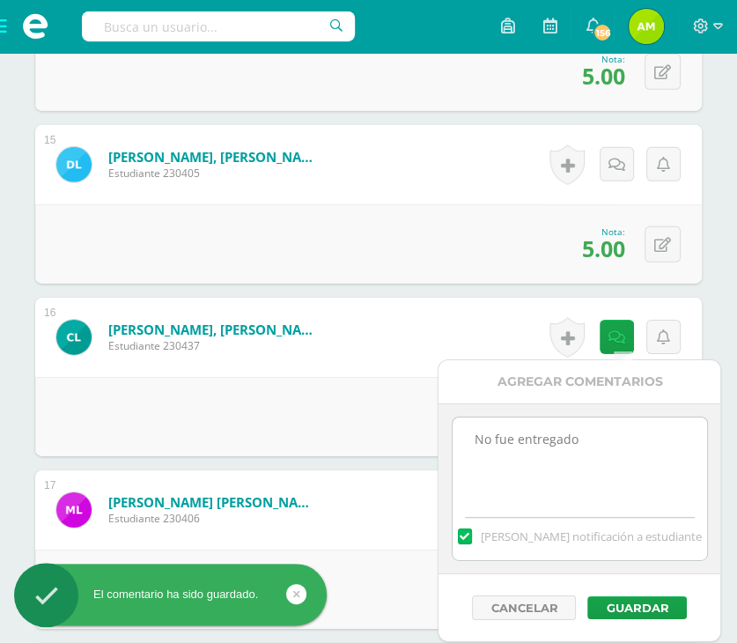
click at [602, 445] on textarea "No fue entregado" at bounding box center [579, 461] width 254 height 88
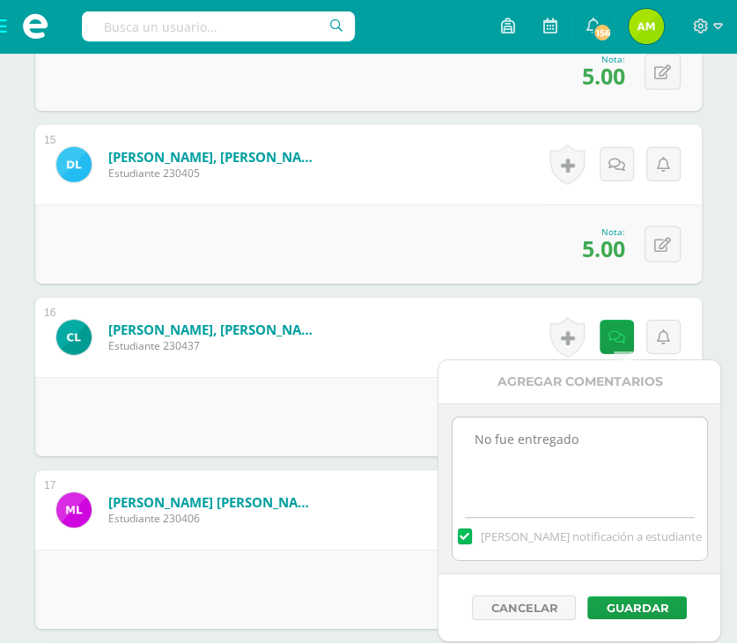
click at [320, 471] on form "López Girón, Marvin Josué Estudiante 230406 Nota 5.00 0 Logros" at bounding box center [368, 509] width 666 height 79
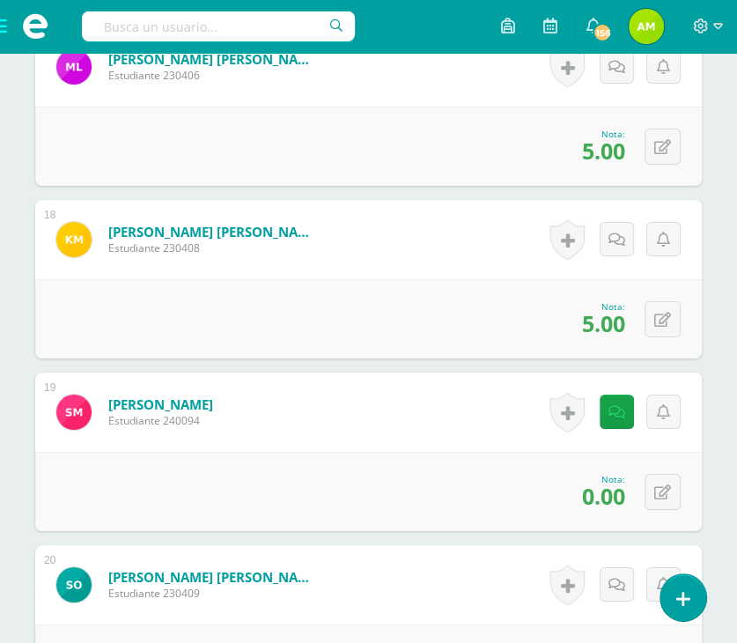
scroll to position [3653, 0]
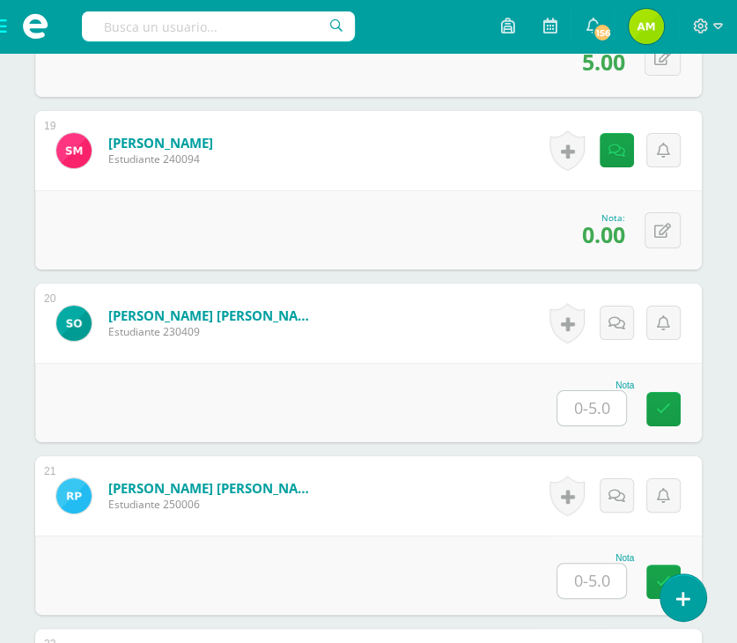
click at [603, 406] on input "text" at bounding box center [591, 408] width 69 height 34
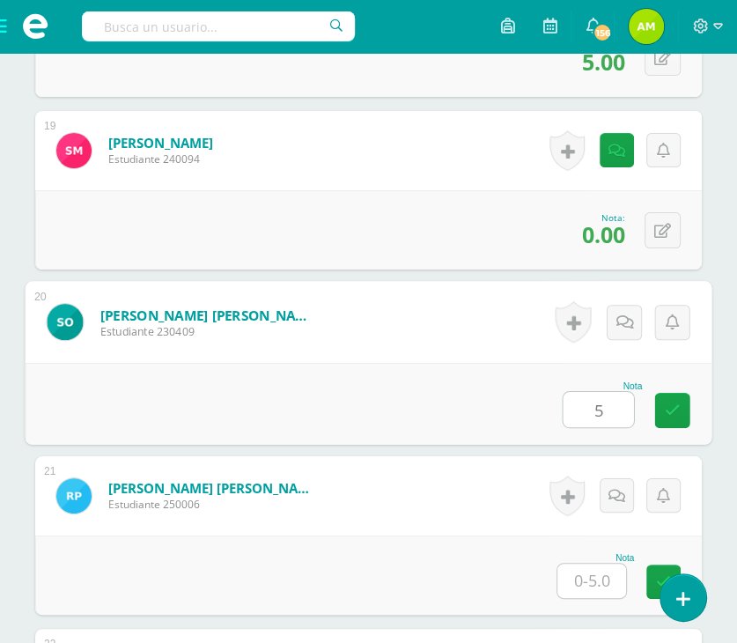
type input "5"
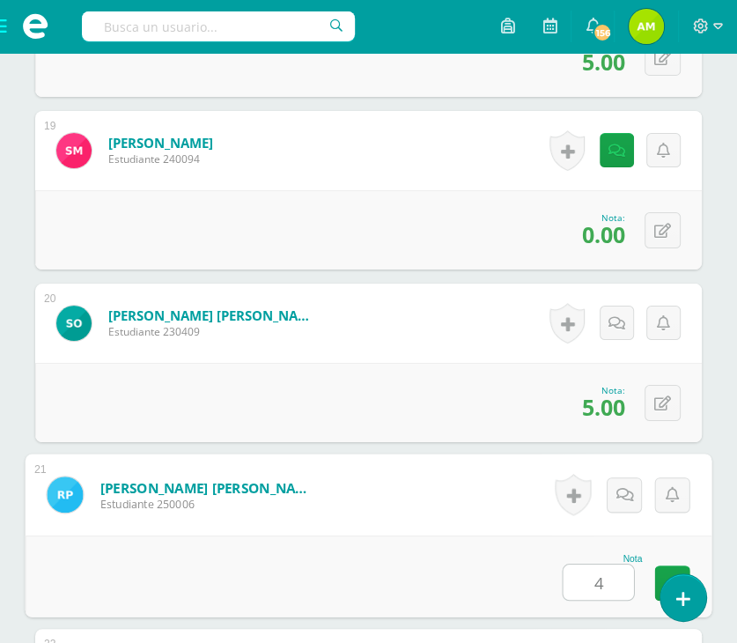
type input "4"
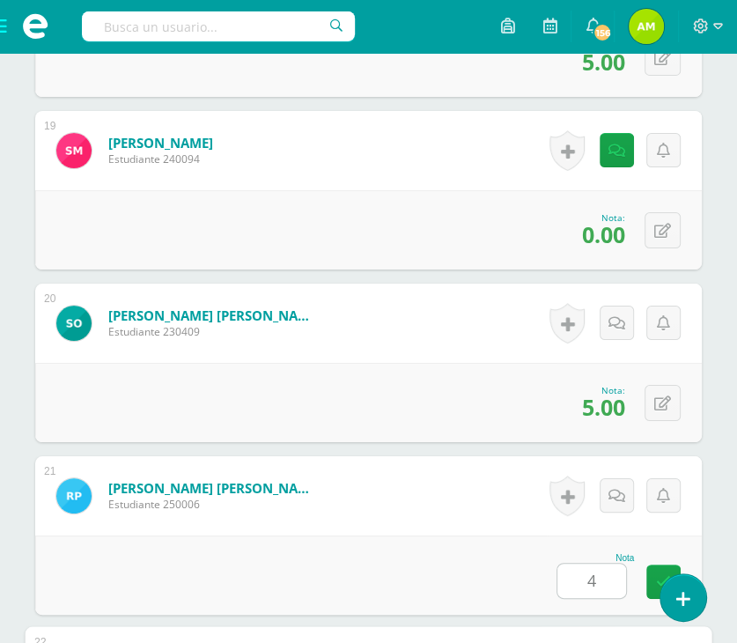
scroll to position [4082, 0]
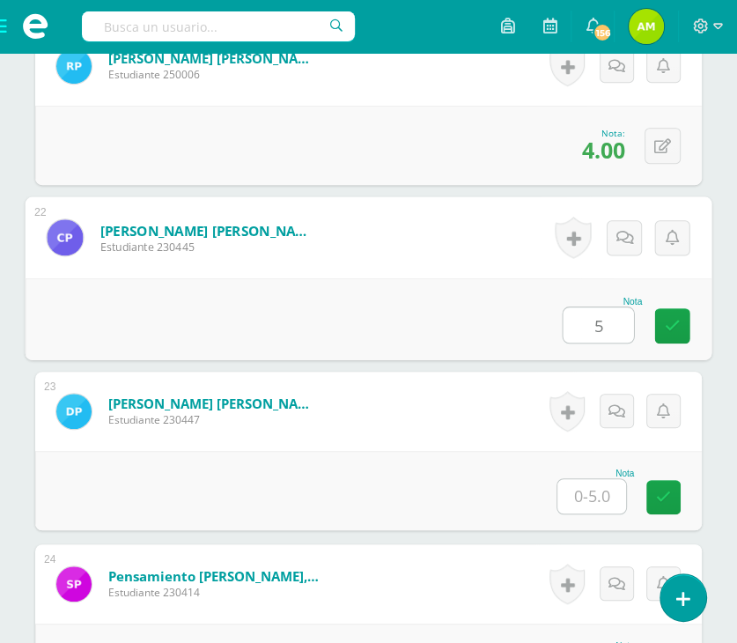
type input "5"
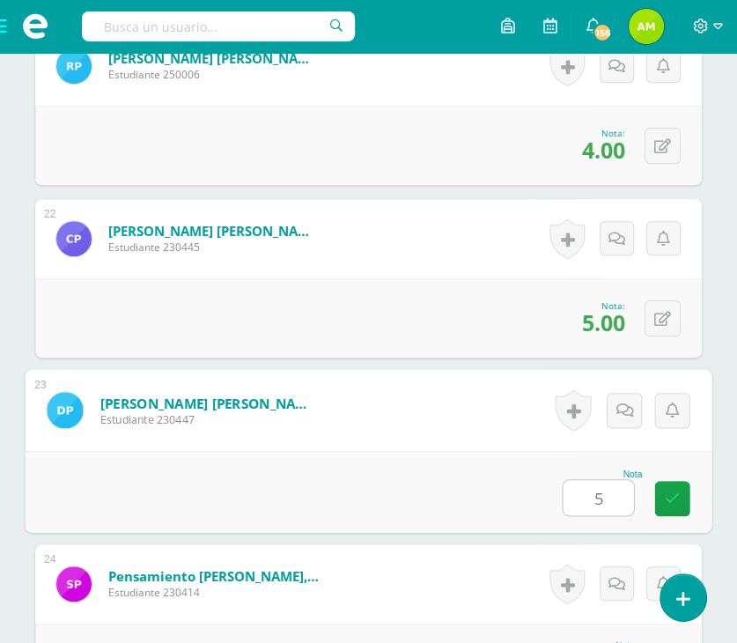
type input "5"
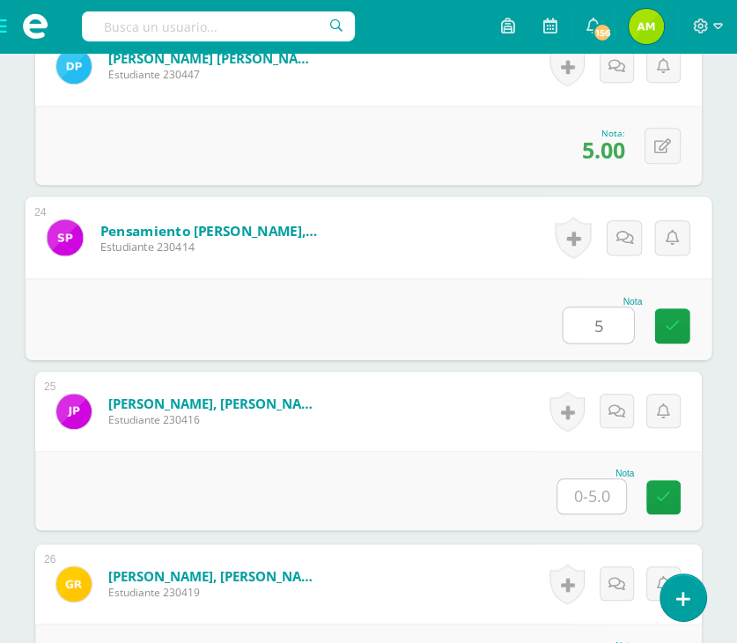
type input "5"
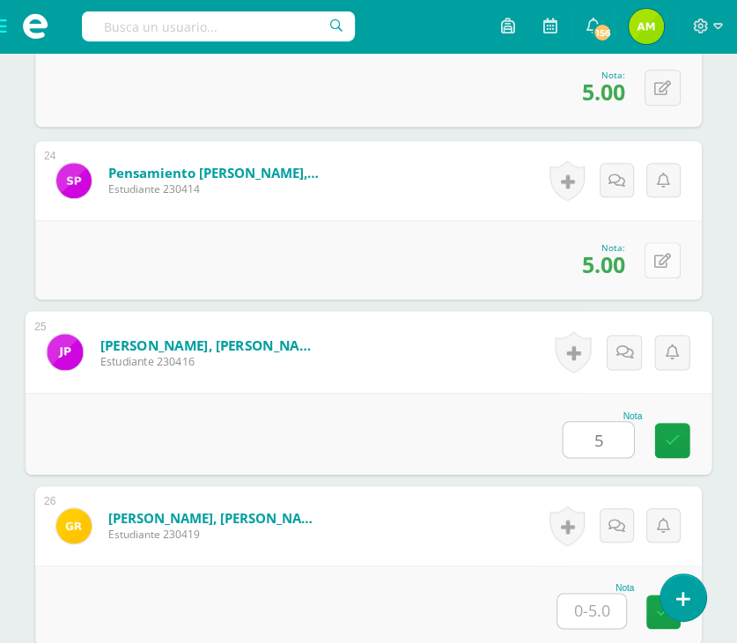
scroll to position [4515, 0]
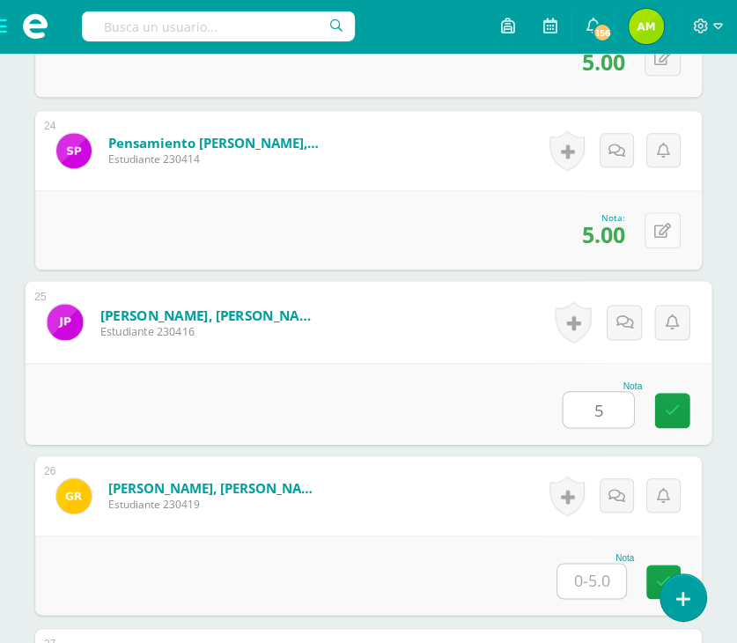
type input "5"
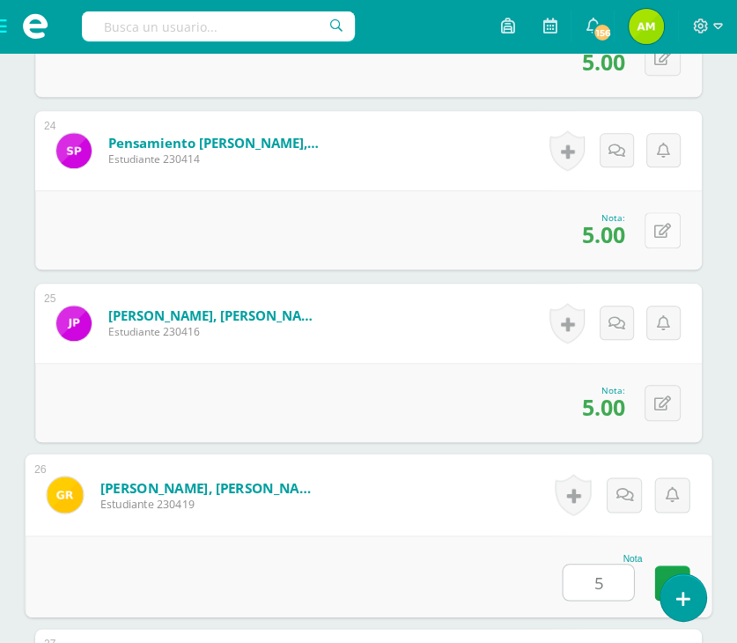
type input "5"
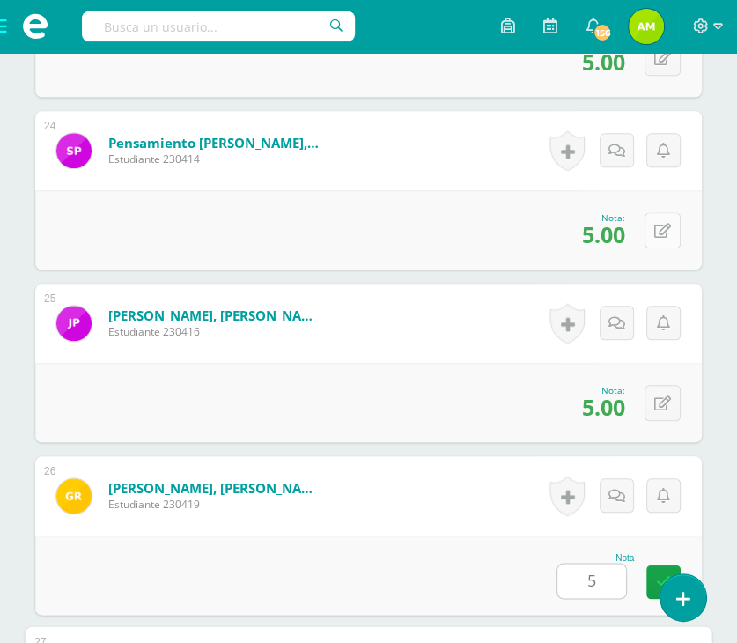
scroll to position [4945, 0]
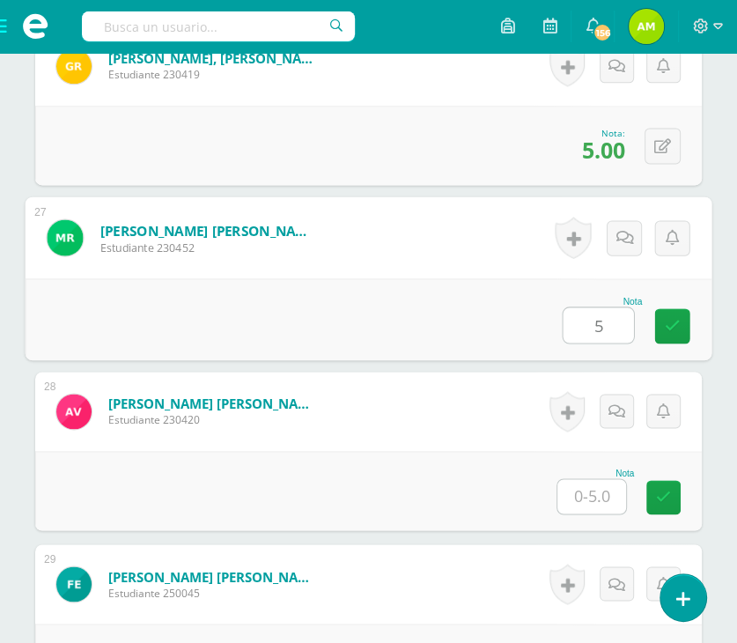
type input "5"
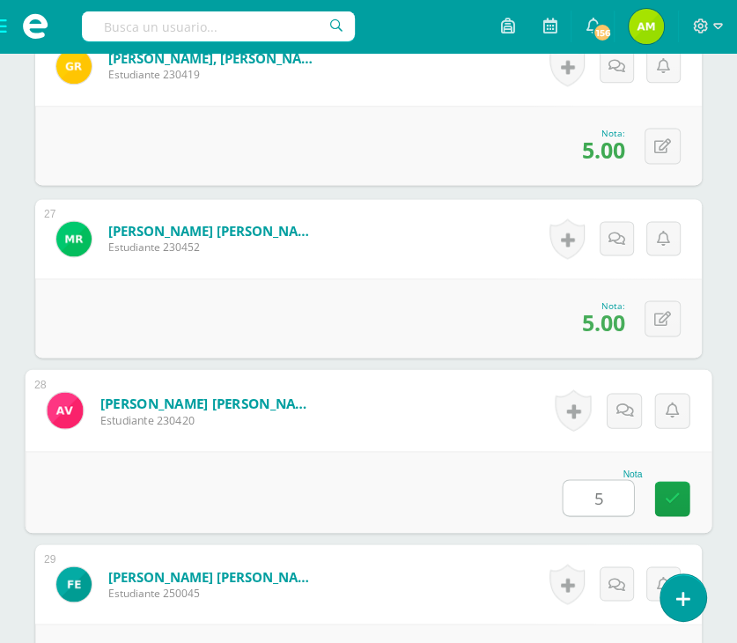
type input "5"
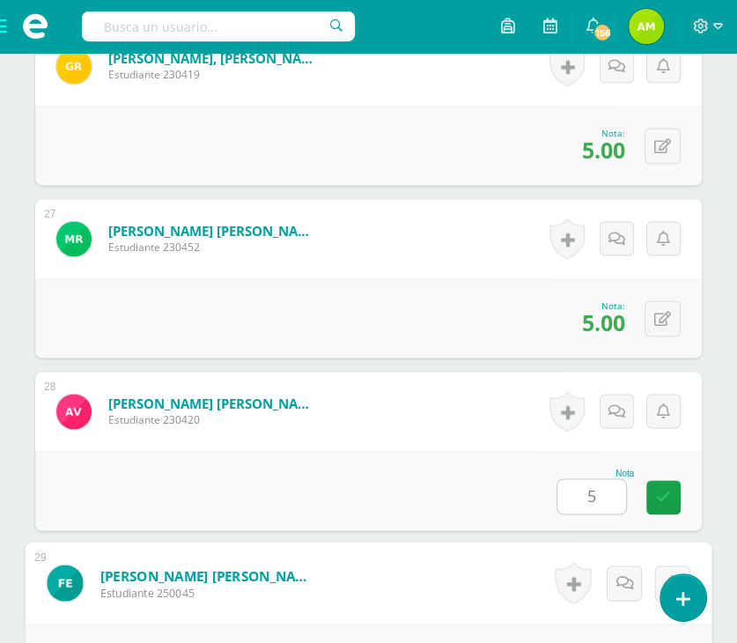
scroll to position [5205, 0]
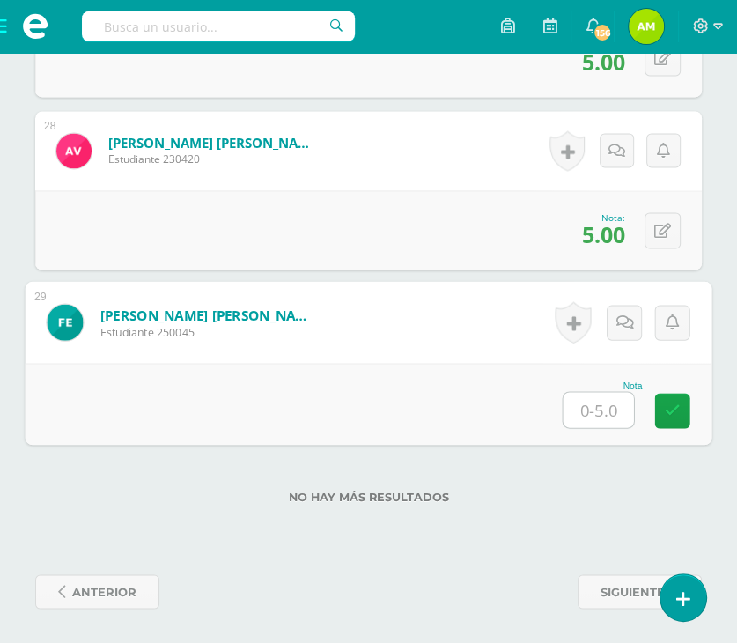
type input "0"
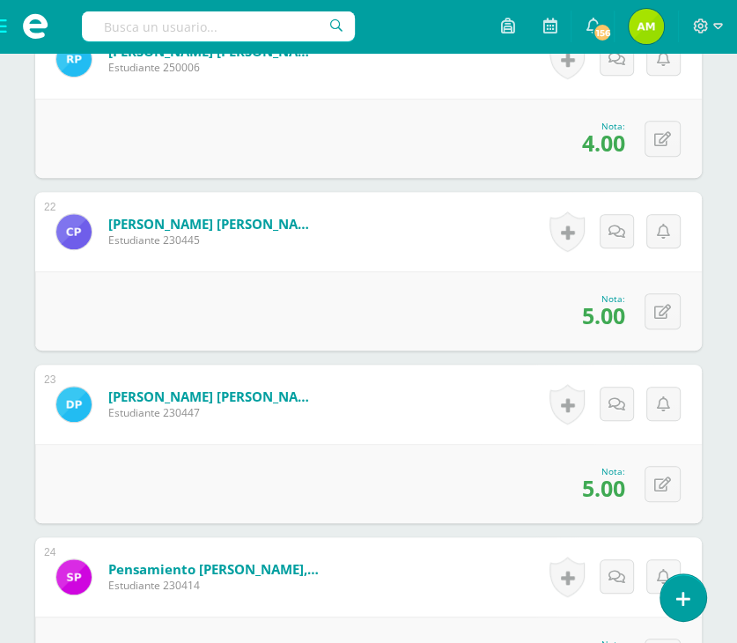
scroll to position [4061, 0]
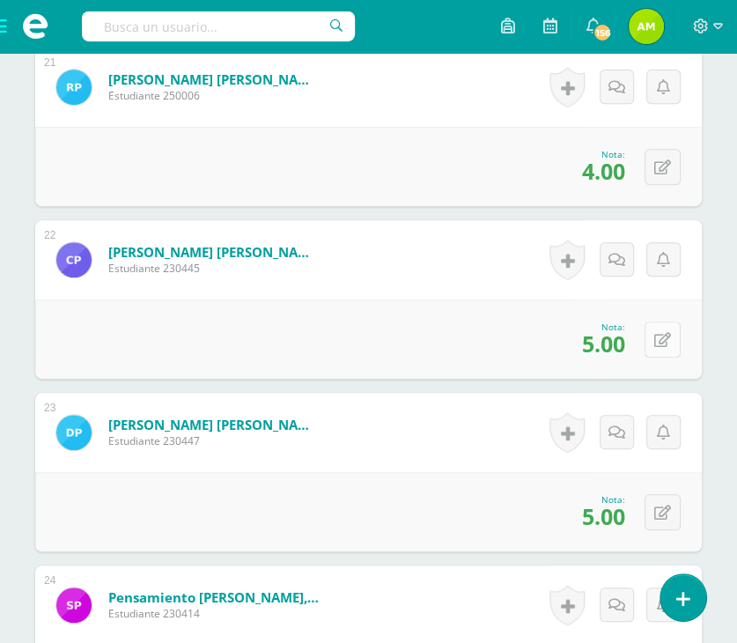
click at [658, 337] on button at bounding box center [662, 339] width 36 height 36
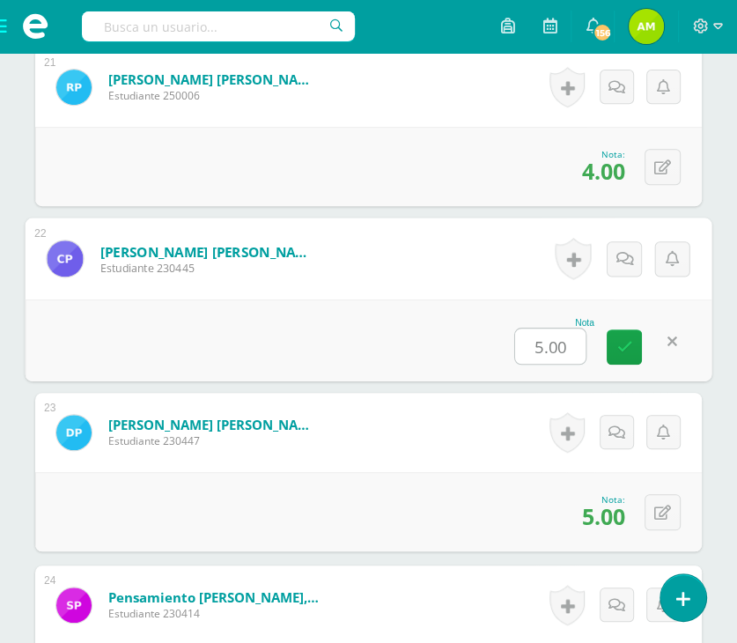
type input "4"
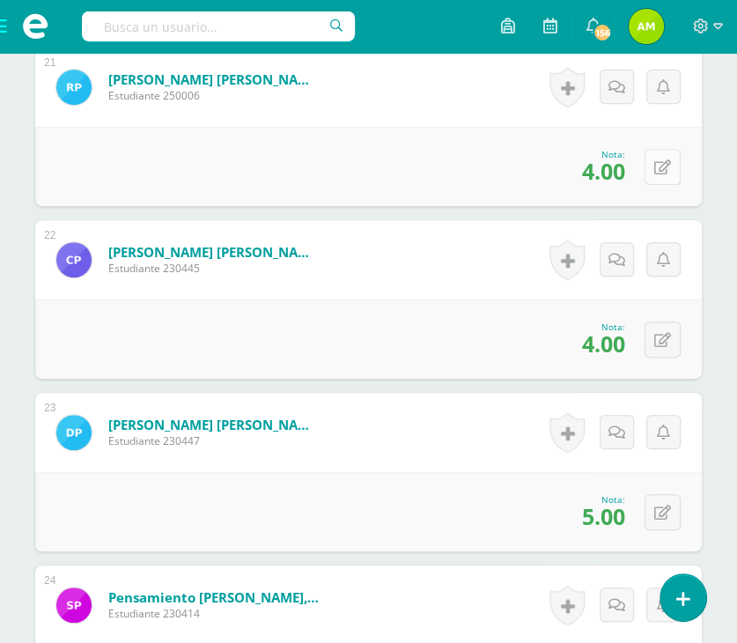
click at [661, 156] on button at bounding box center [662, 167] width 36 height 36
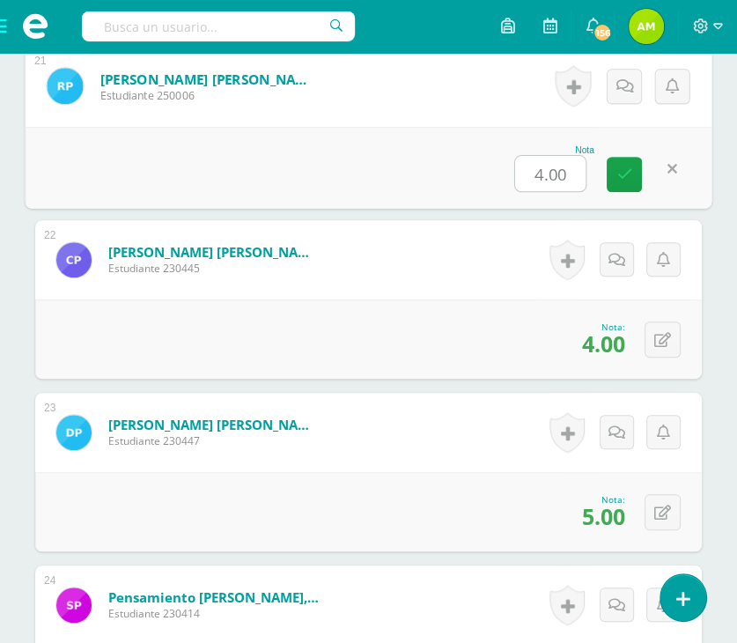
type input "5"
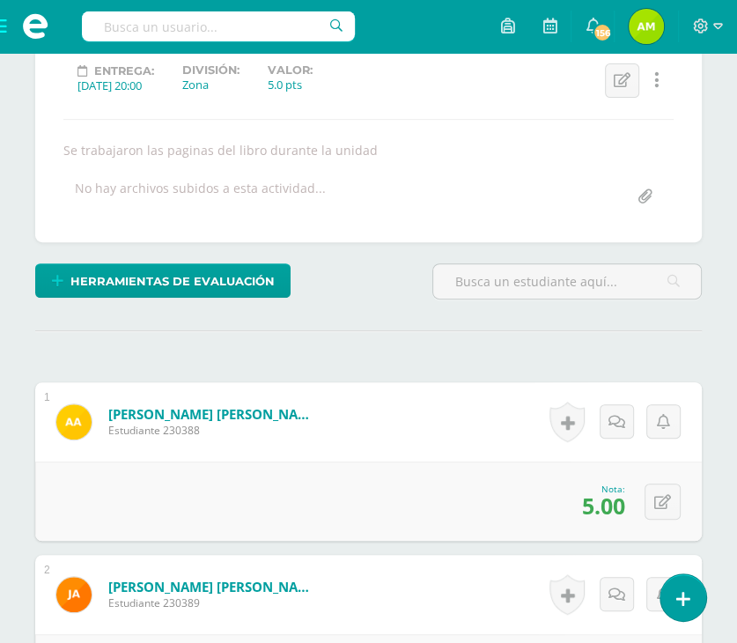
scroll to position [0, 0]
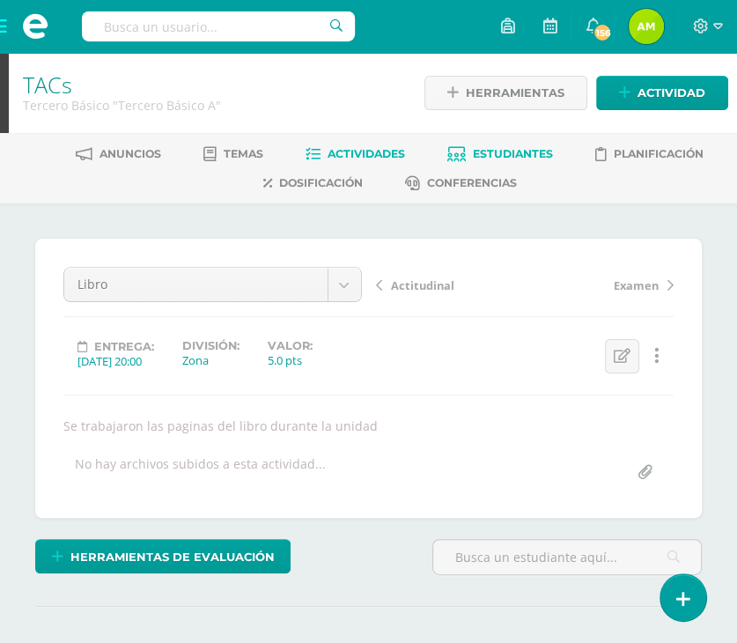
click at [487, 142] on link "Estudiantes" at bounding box center [500, 154] width 106 height 28
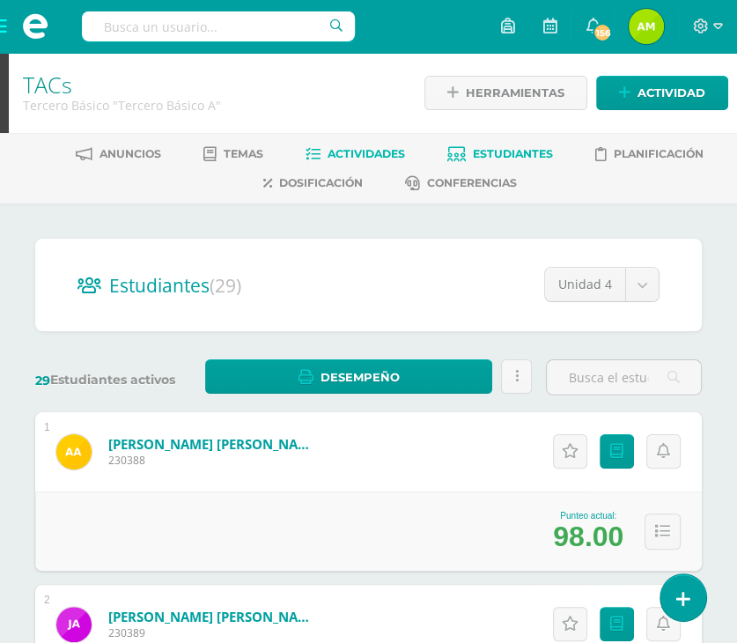
click at [372, 159] on span "Actividades" at bounding box center [365, 153] width 77 height 13
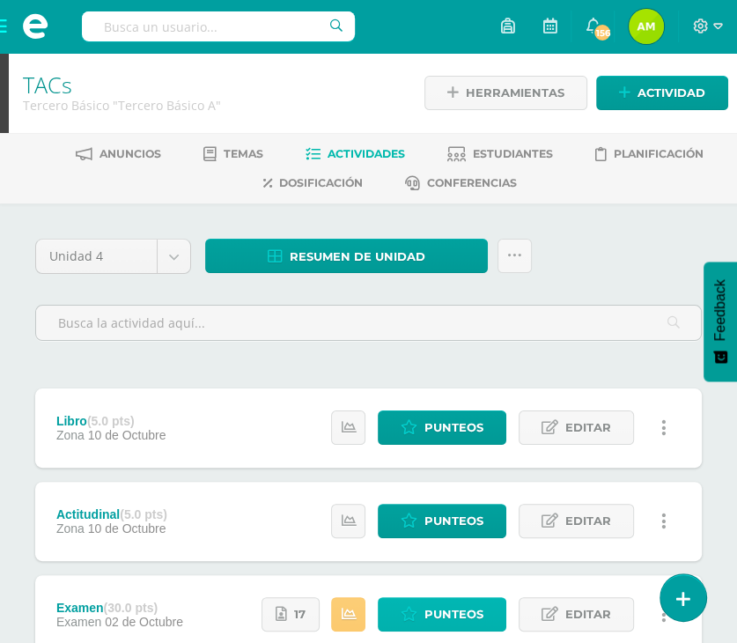
click at [423, 619] on link "Punteos" at bounding box center [442, 614] width 129 height 34
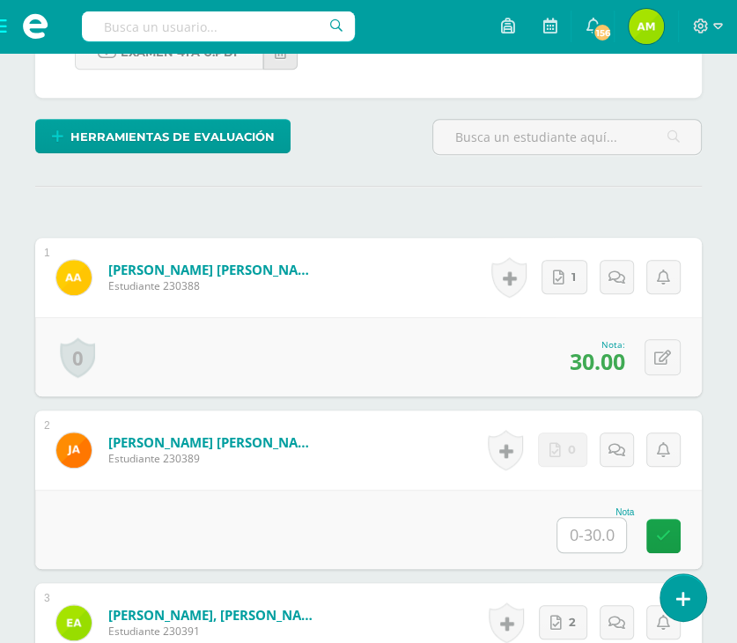
scroll to position [532, 0]
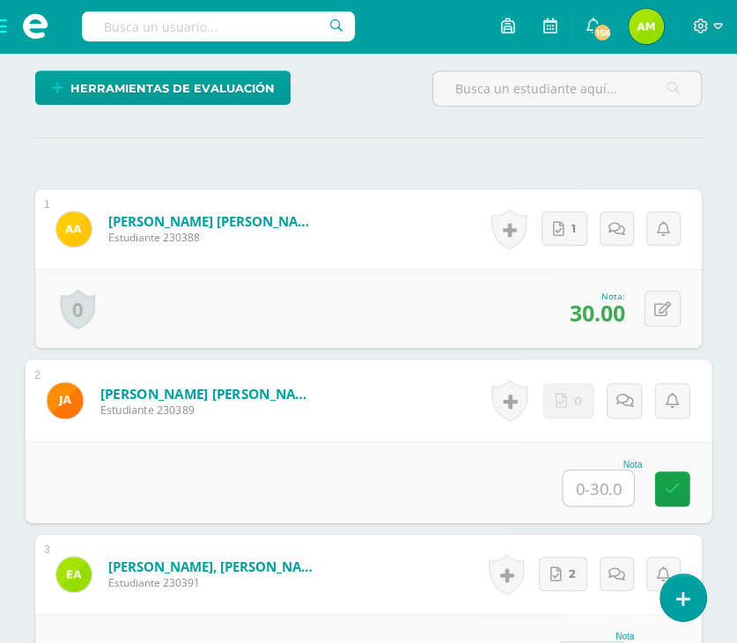
click at [608, 470] on input "text" at bounding box center [598, 487] width 70 height 35
type input "30"
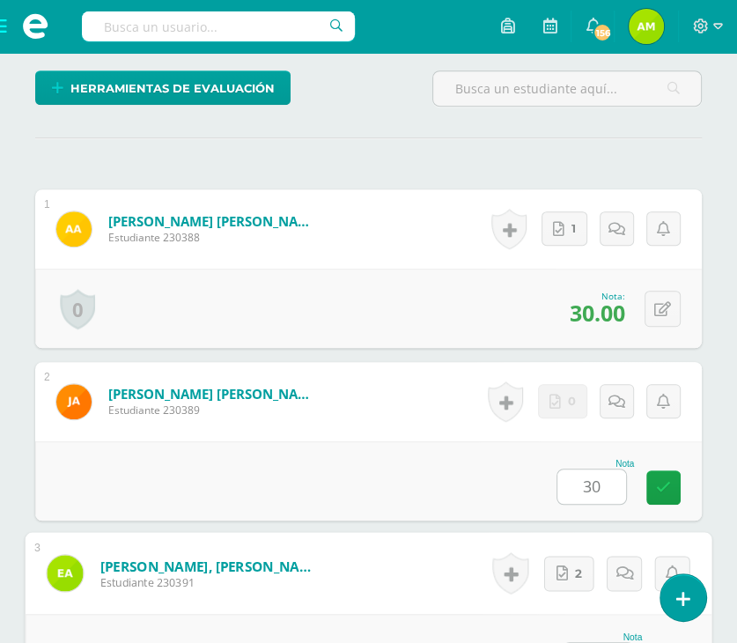
scroll to position [563, 0]
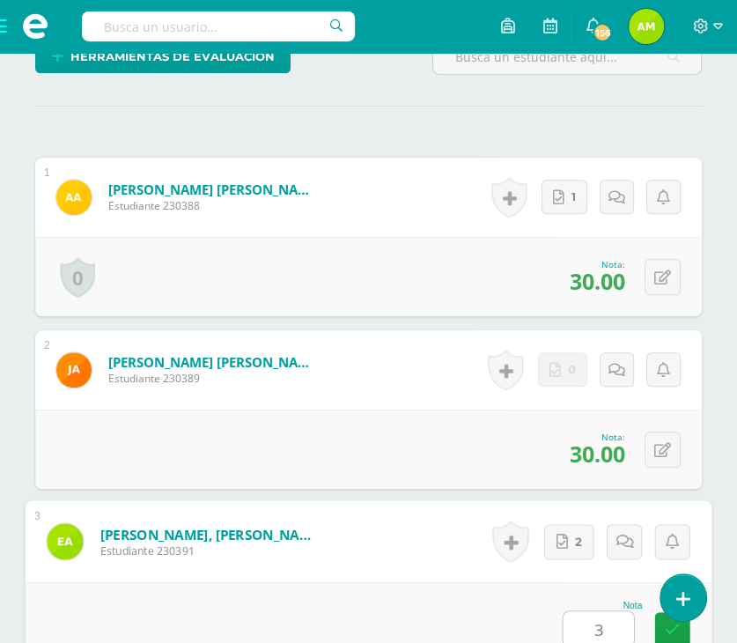
type input "30"
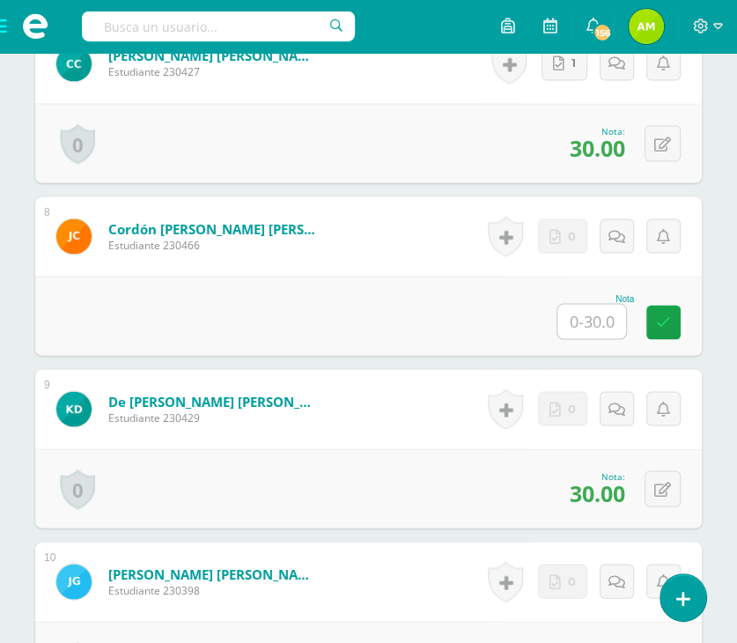
scroll to position [1708, 0]
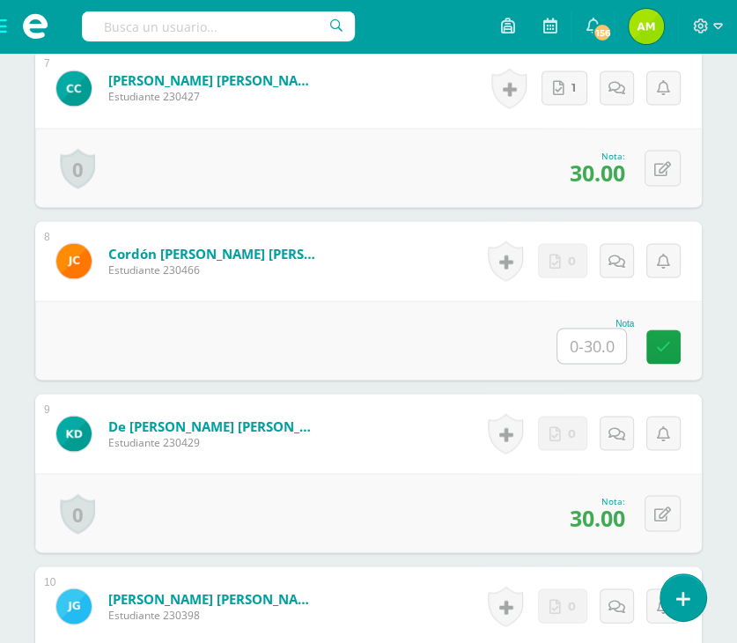
click at [607, 345] on input "text" at bounding box center [591, 345] width 69 height 34
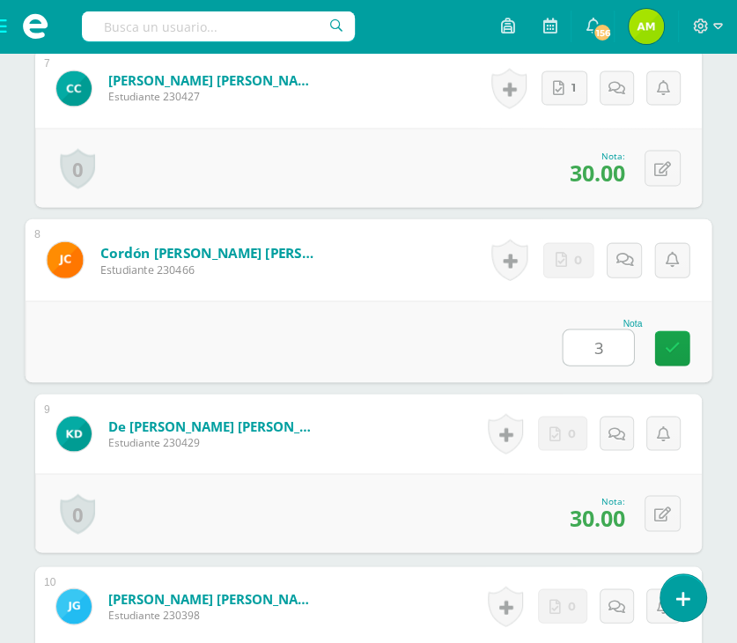
type input "30"
click at [676, 355] on link at bounding box center [672, 347] width 35 height 35
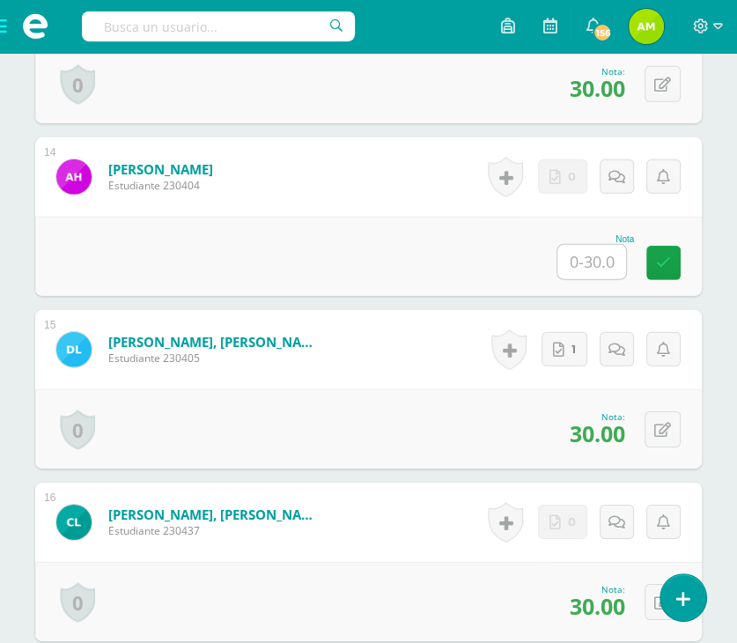
scroll to position [2764, 0]
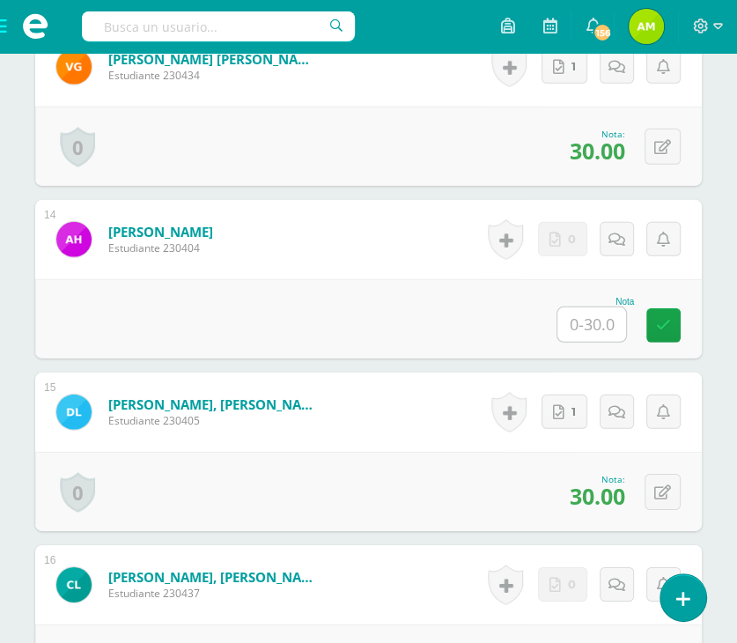
drag, startPoint x: 574, startPoint y: 339, endPoint x: 563, endPoint y: 351, distance: 16.8
click at [574, 338] on input "text" at bounding box center [591, 324] width 69 height 34
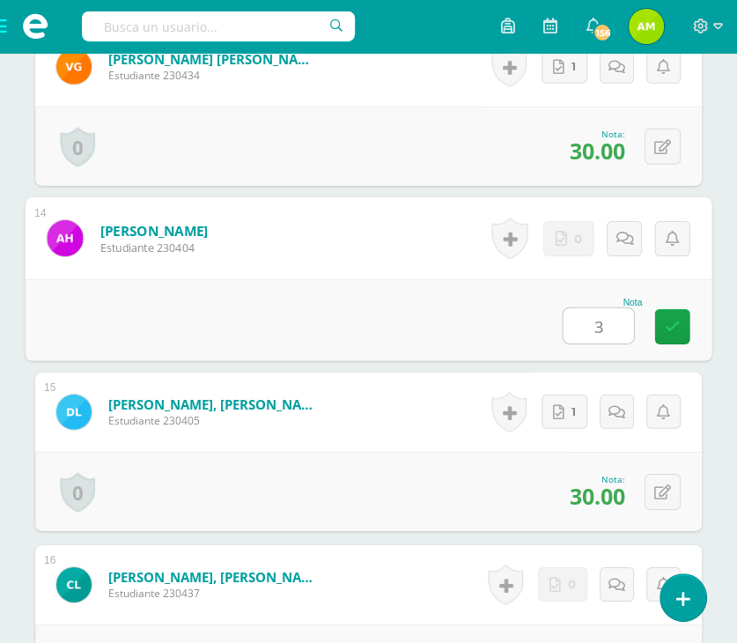
type input "30"
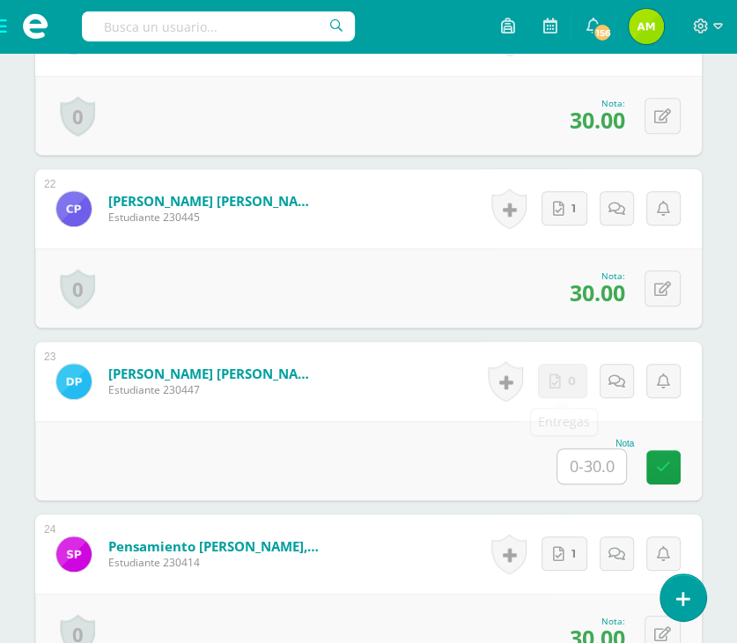
scroll to position [4261, 0]
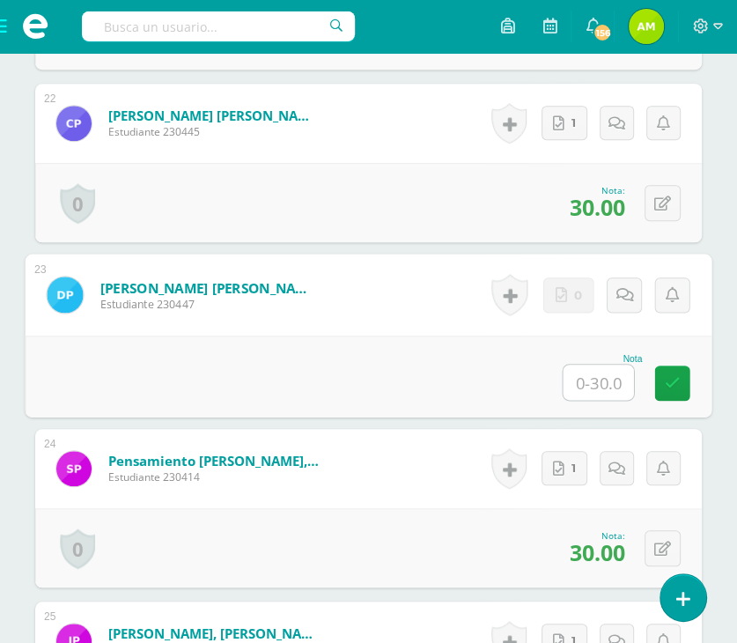
click at [590, 388] on input "text" at bounding box center [598, 381] width 70 height 35
type input "30"
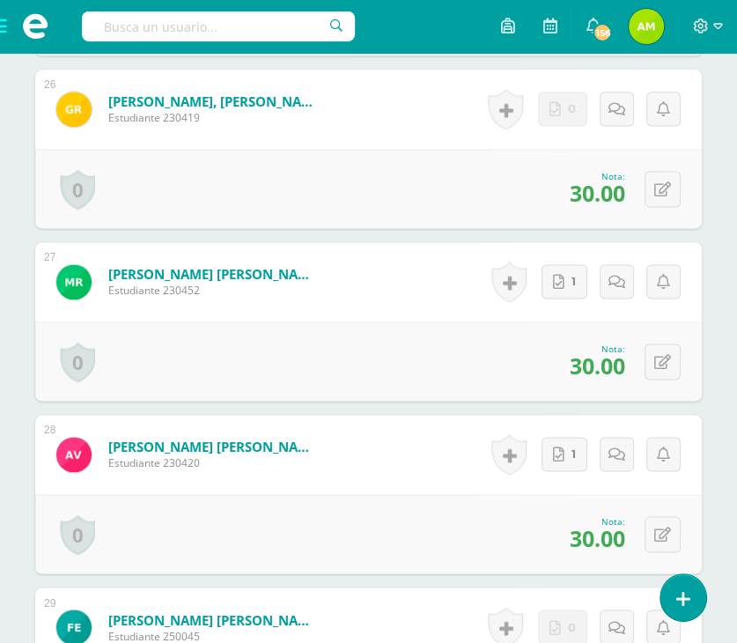
scroll to position [5269, 0]
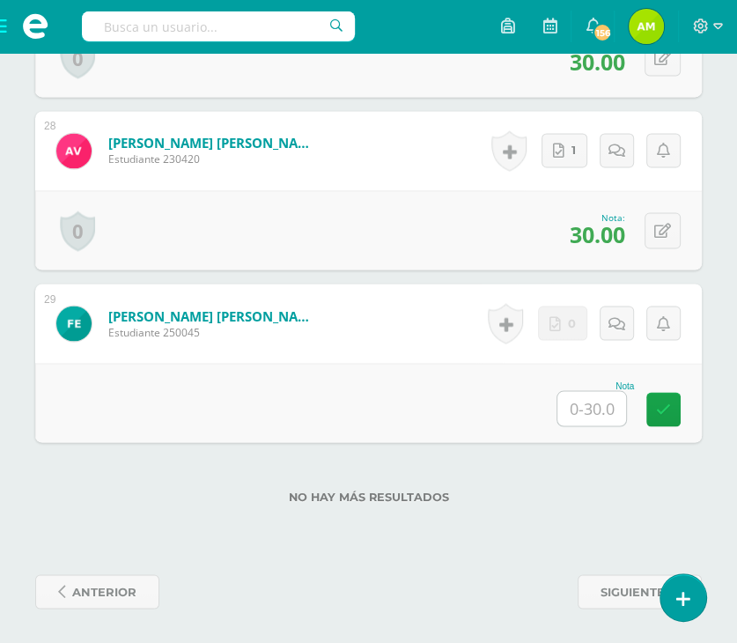
click at [588, 403] on input "text" at bounding box center [591, 408] width 69 height 34
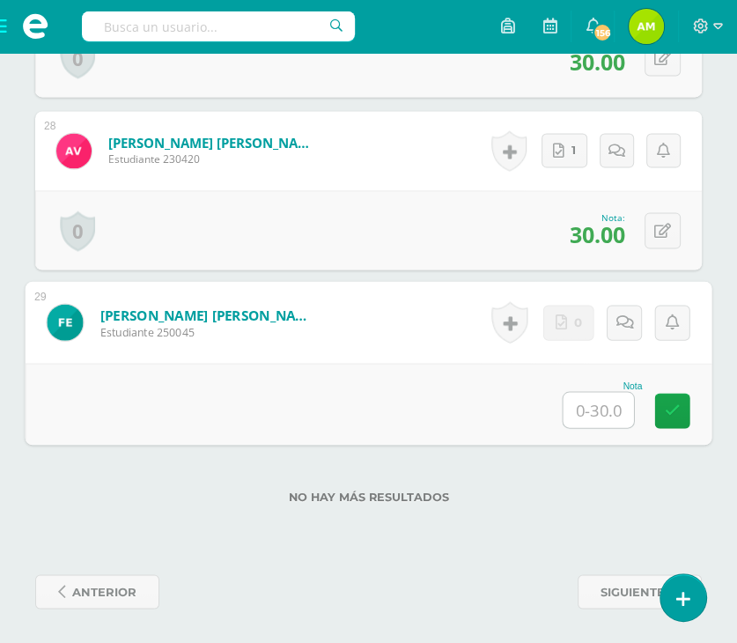
type input "0"
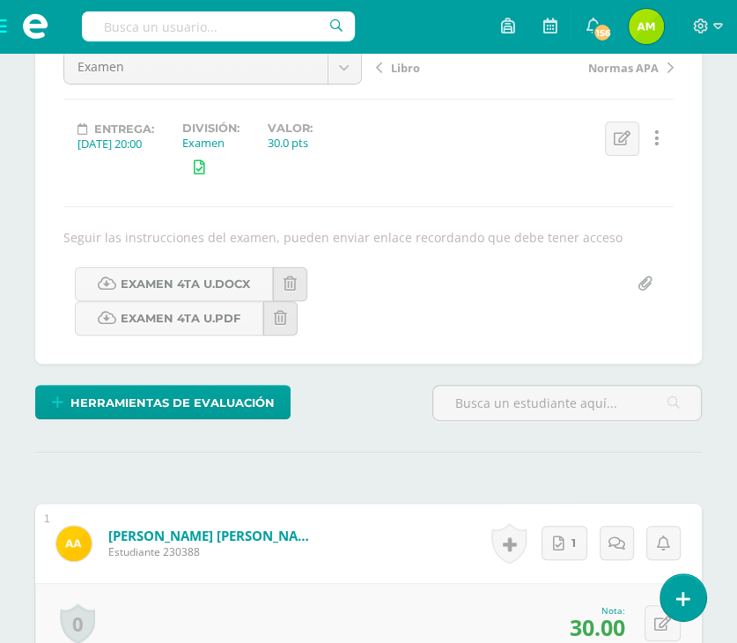
scroll to position [0, 0]
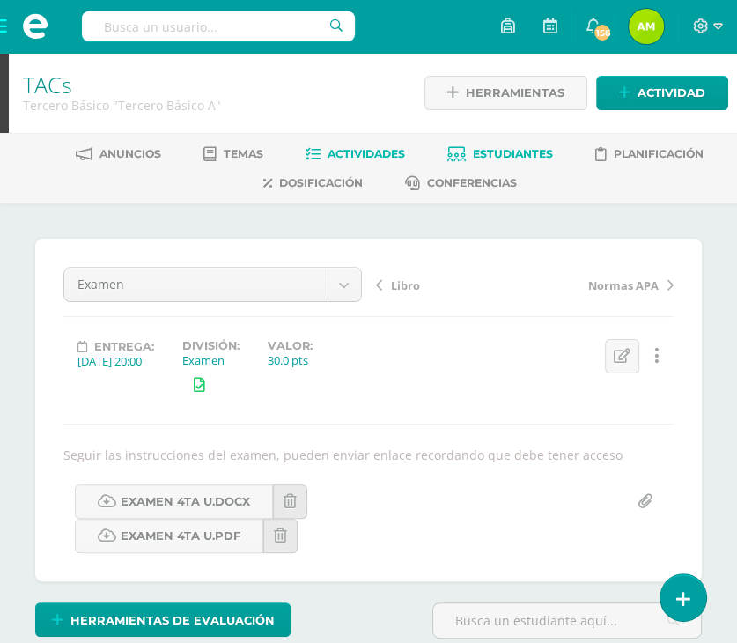
click at [492, 145] on link "Estudiantes" at bounding box center [500, 154] width 106 height 28
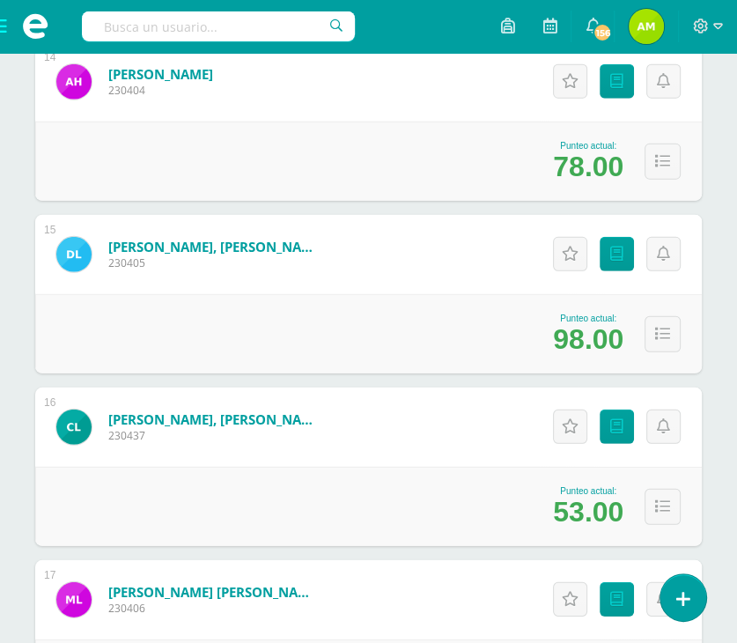
scroll to position [2729, 0]
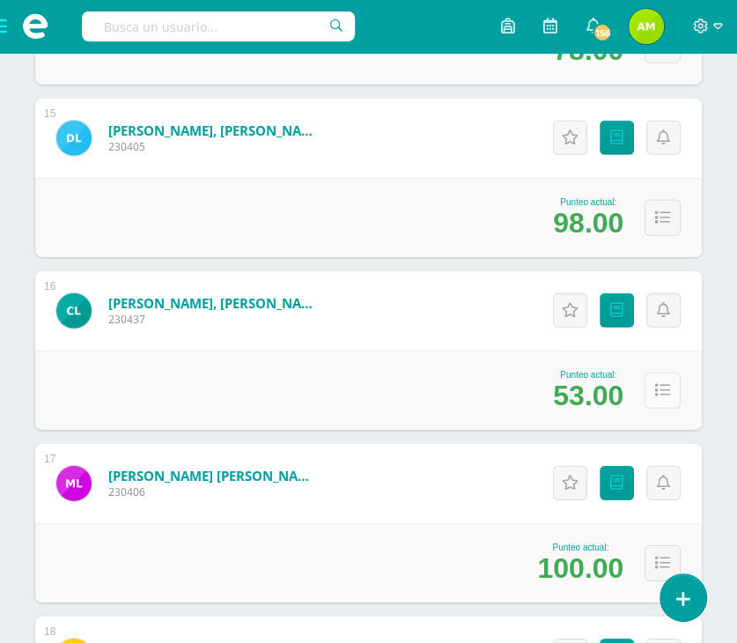
click at [655, 385] on icon at bounding box center [662, 390] width 15 height 15
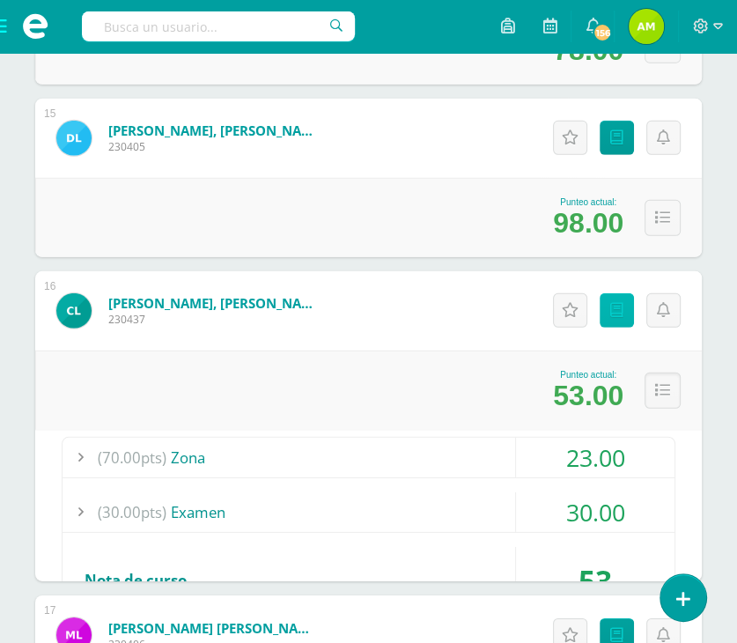
click at [616, 305] on icon at bounding box center [616, 310] width 13 height 15
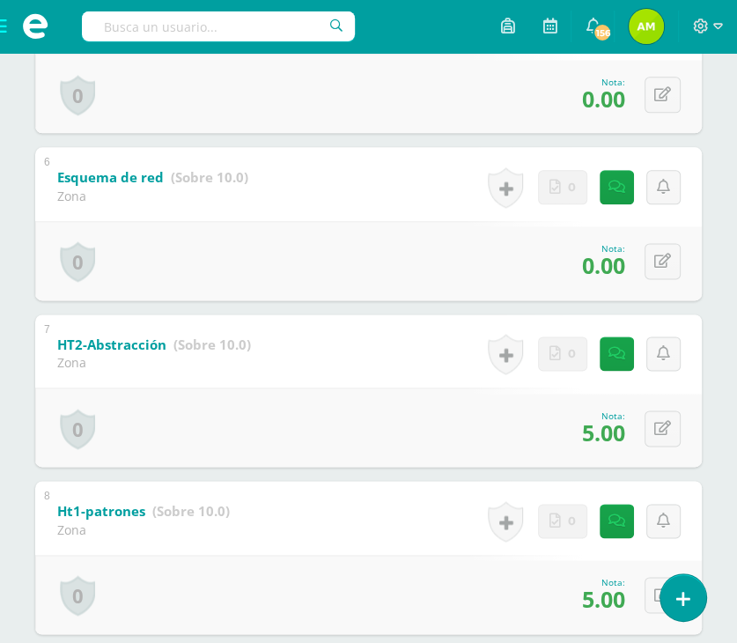
scroll to position [1152, 0]
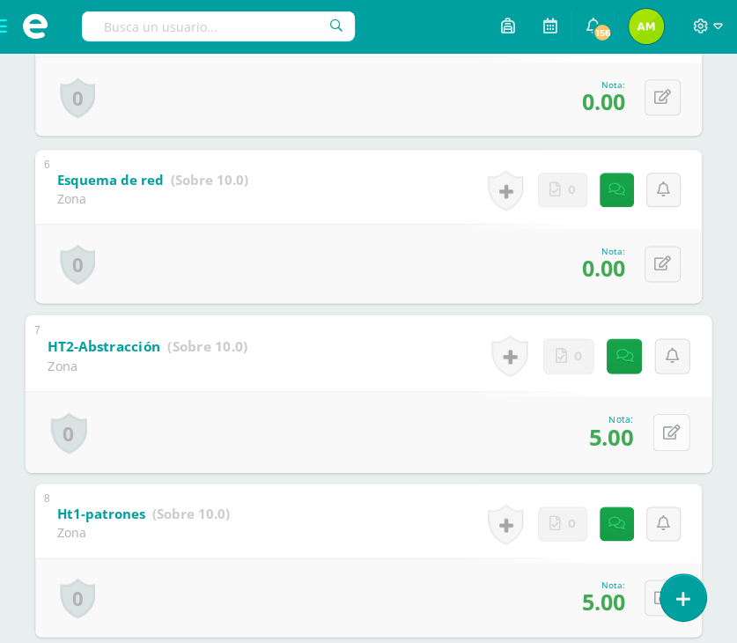
click at [673, 432] on button at bounding box center [671, 431] width 37 height 37
type input "10"
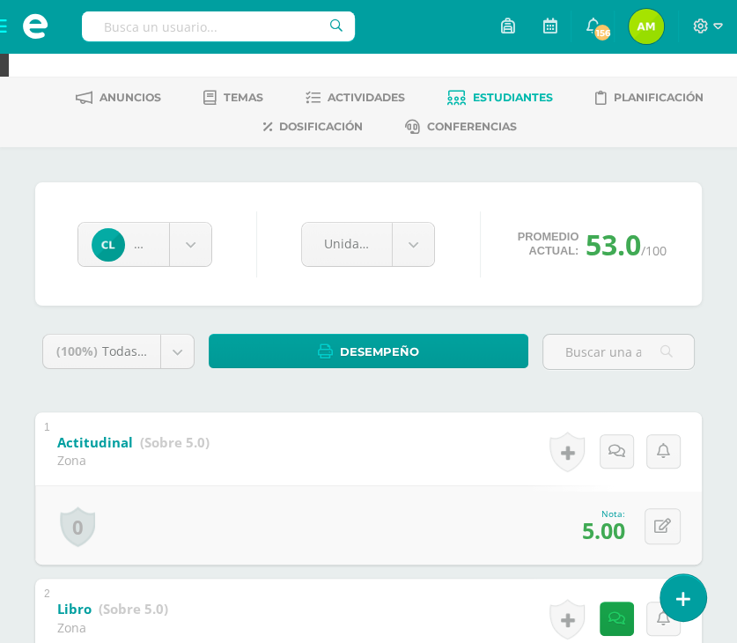
scroll to position [0, 0]
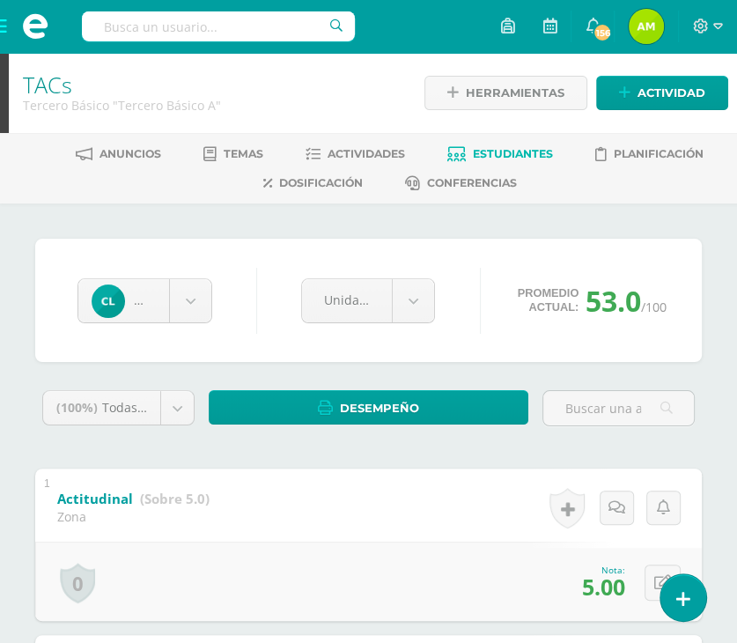
click at [491, 137] on div "Anuncios Temas Actividades Estudiantes Planificación Dosificación Conferencias" at bounding box center [389, 168] width 779 height 70
click at [494, 147] on span "Estudiantes" at bounding box center [513, 153] width 80 height 13
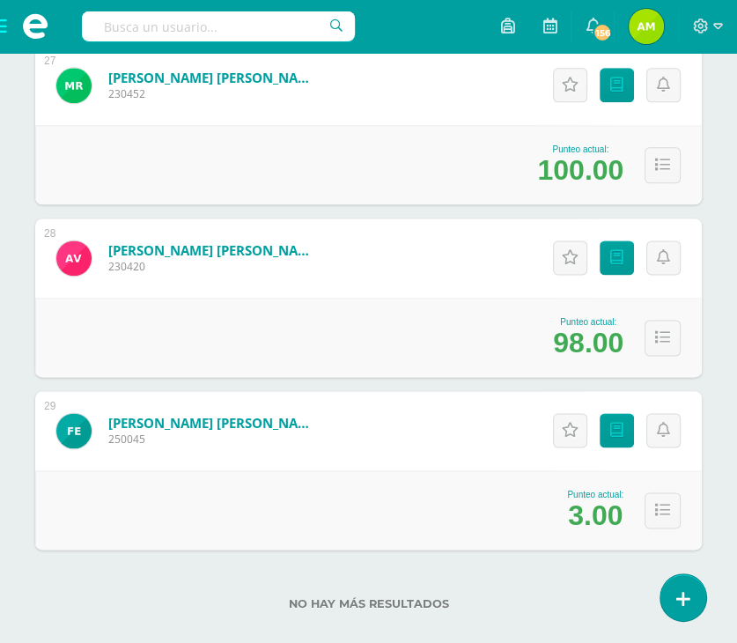
scroll to position [4876, 0]
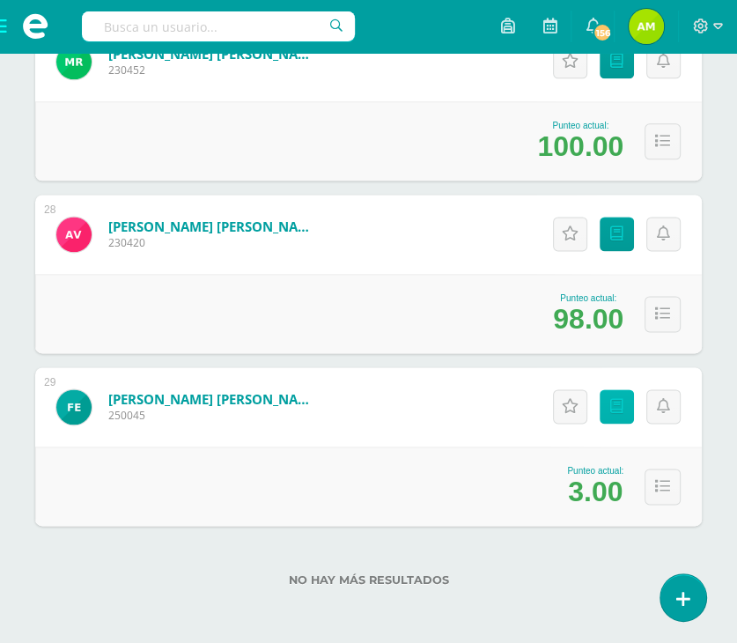
click at [623, 407] on link "Punteos" at bounding box center [617, 406] width 34 height 34
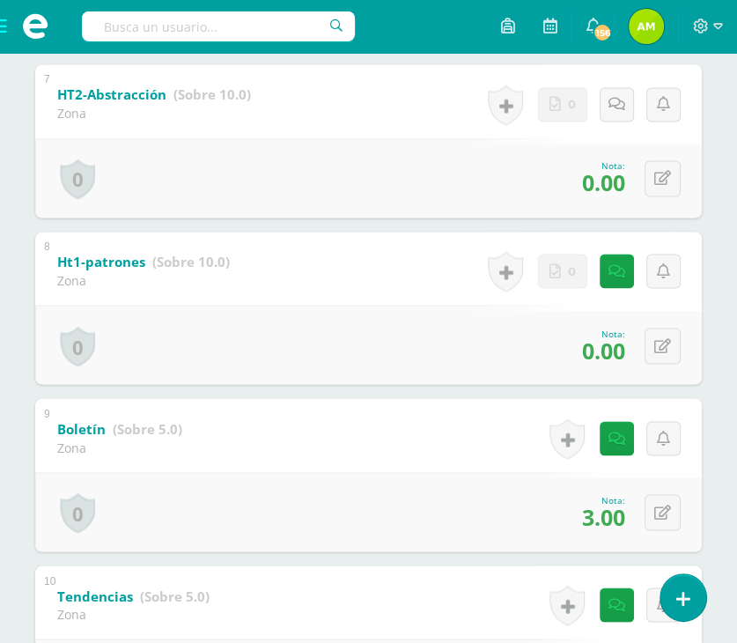
scroll to position [1680, 0]
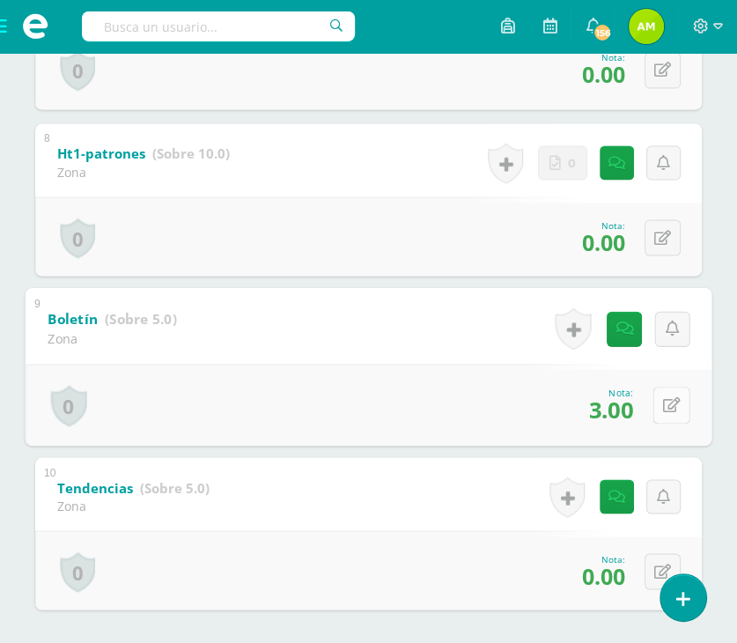
click at [674, 406] on button at bounding box center [671, 404] width 37 height 37
type input "0"
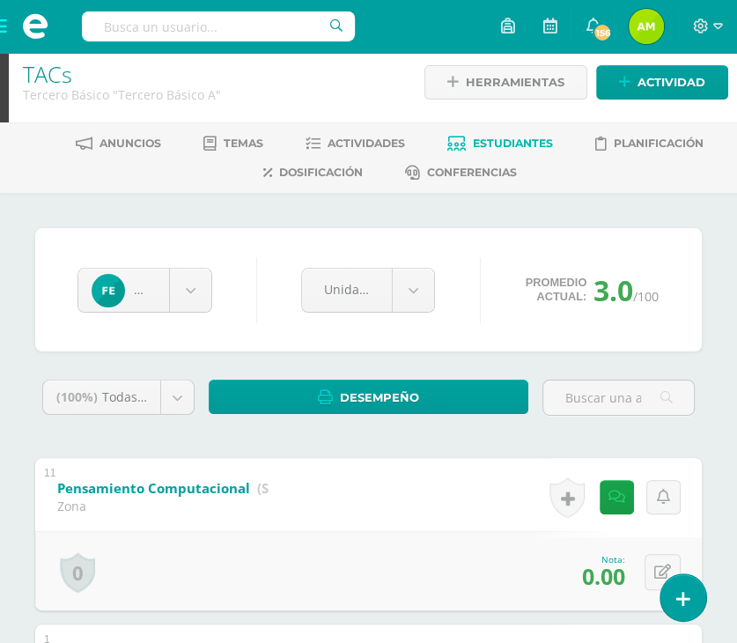
scroll to position [0, 0]
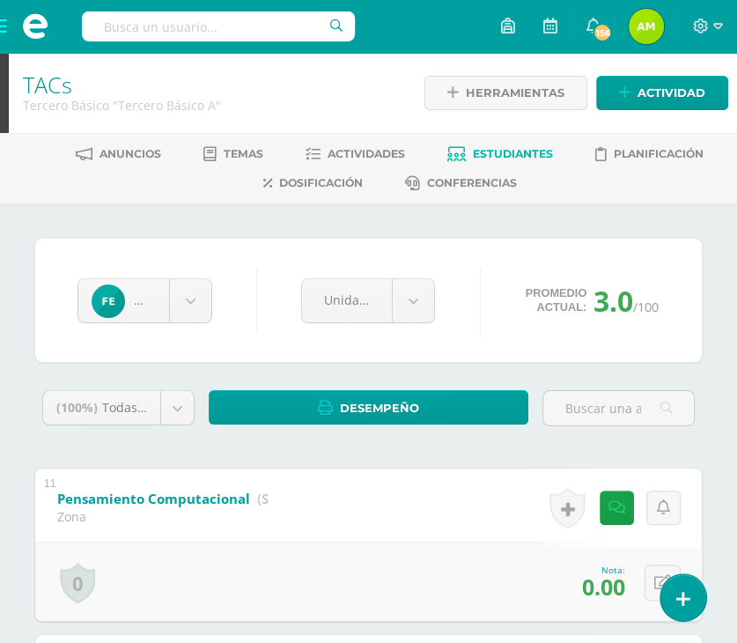
click at [482, 151] on span "Estudiantes" at bounding box center [513, 153] width 80 height 13
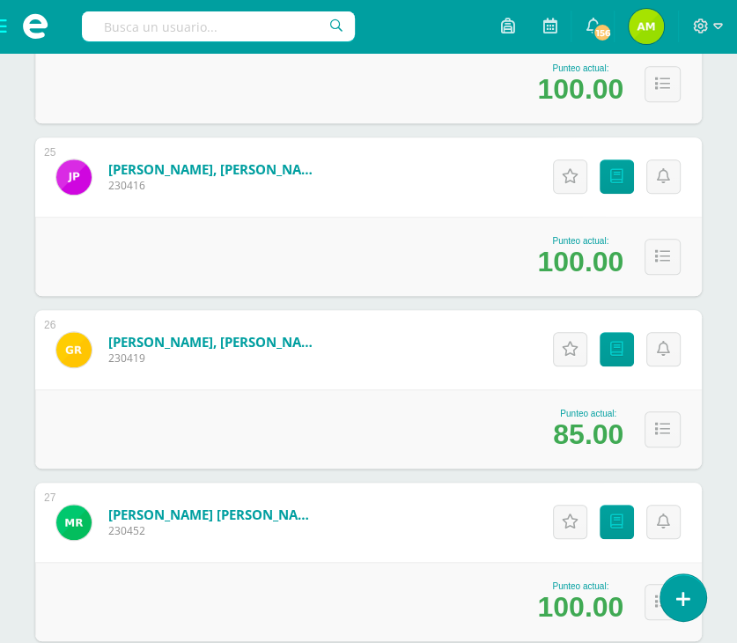
scroll to position [4436, 0]
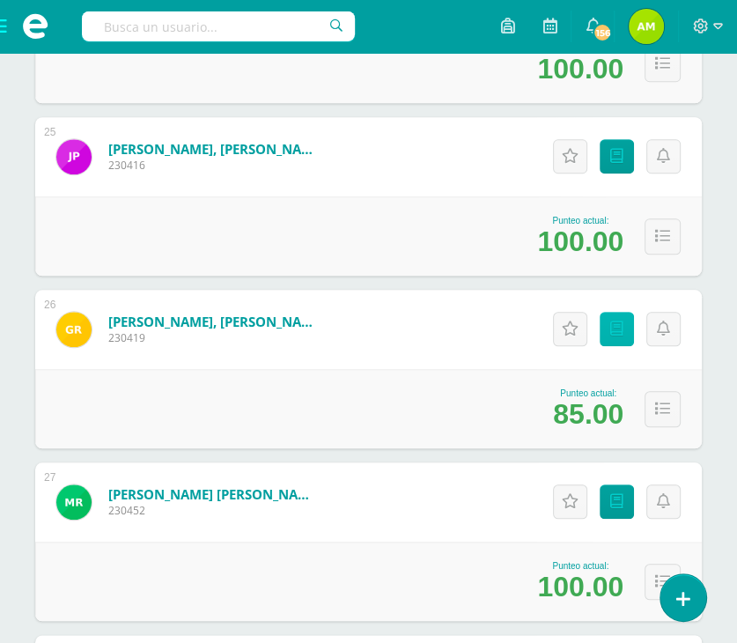
click at [622, 330] on icon at bounding box center [616, 328] width 13 height 15
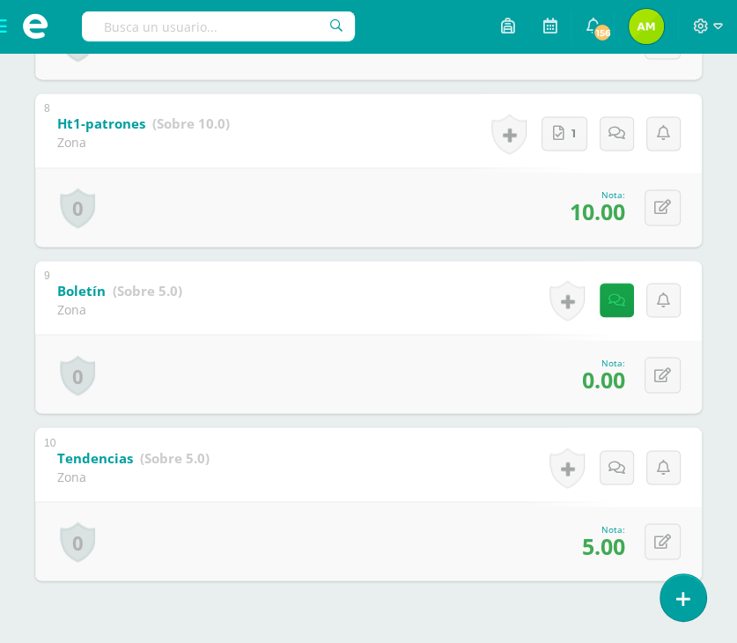
scroll to position [1595, 0]
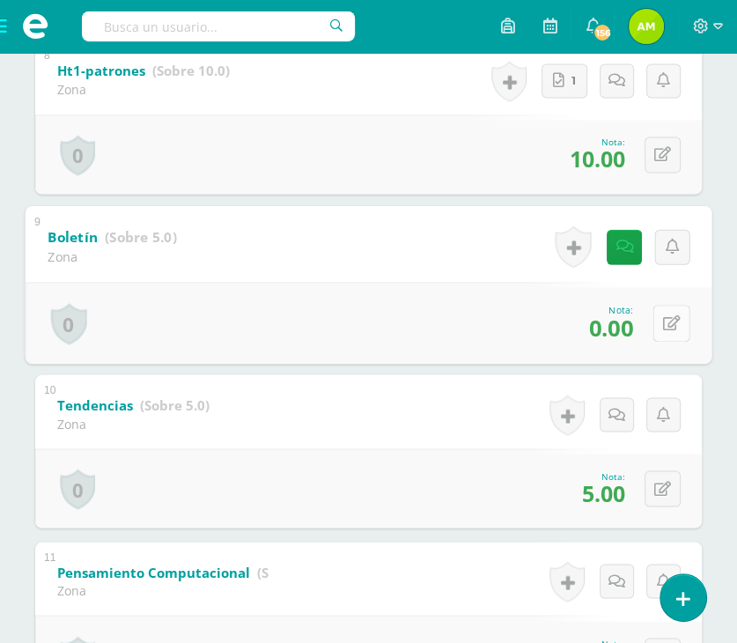
click at [653, 332] on button at bounding box center [671, 322] width 37 height 37
type input "3"
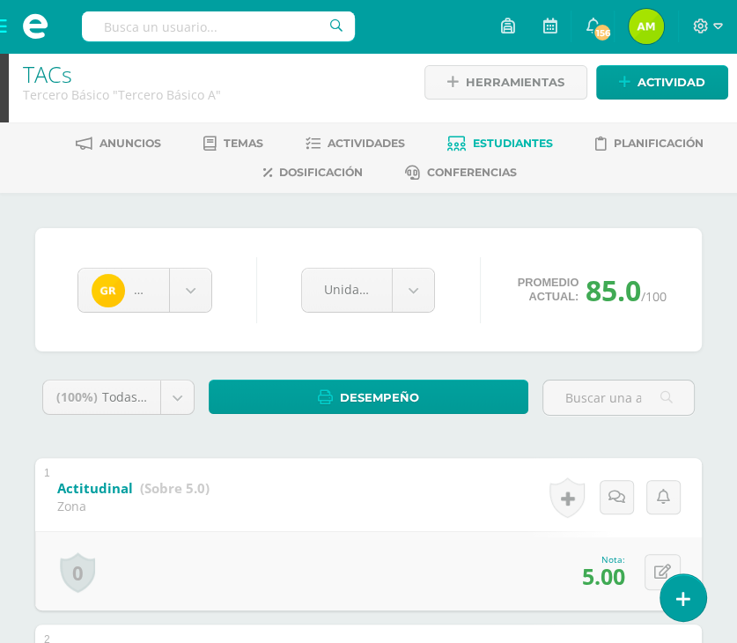
scroll to position [0, 0]
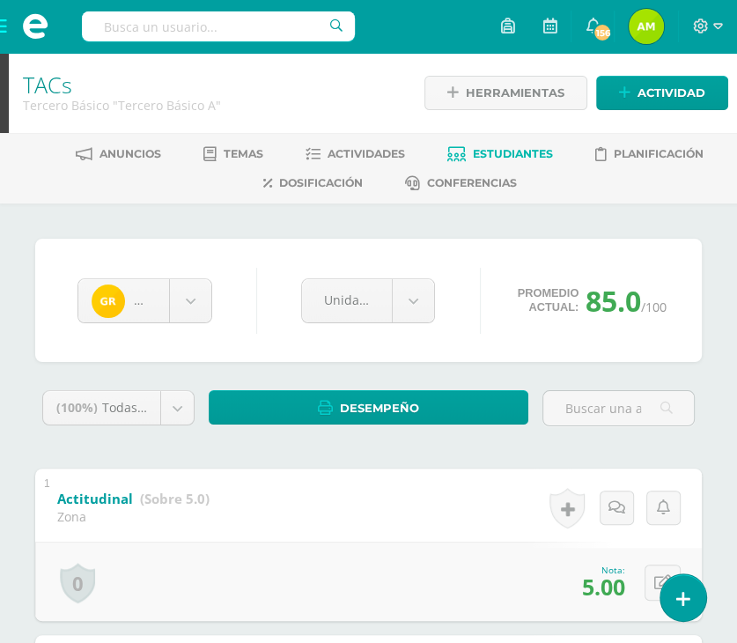
click at [545, 151] on span "Estudiantes" at bounding box center [513, 153] width 80 height 13
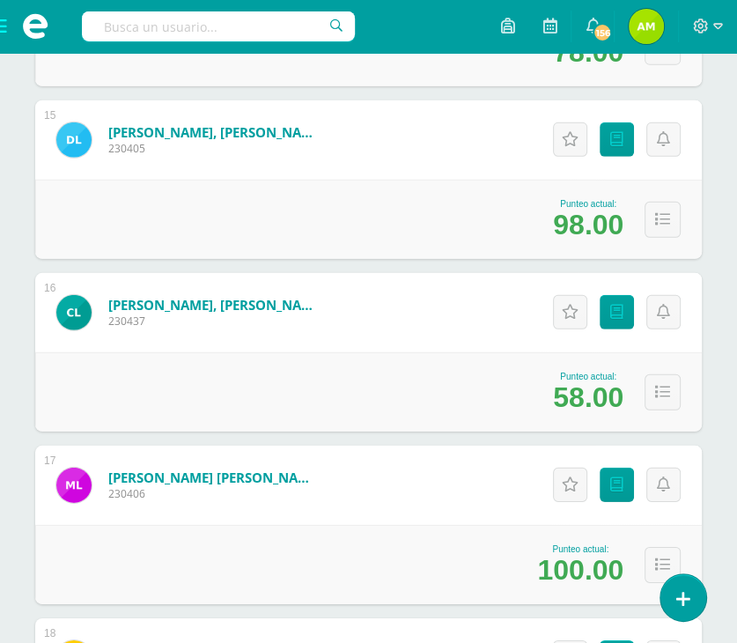
scroll to position [2729, 0]
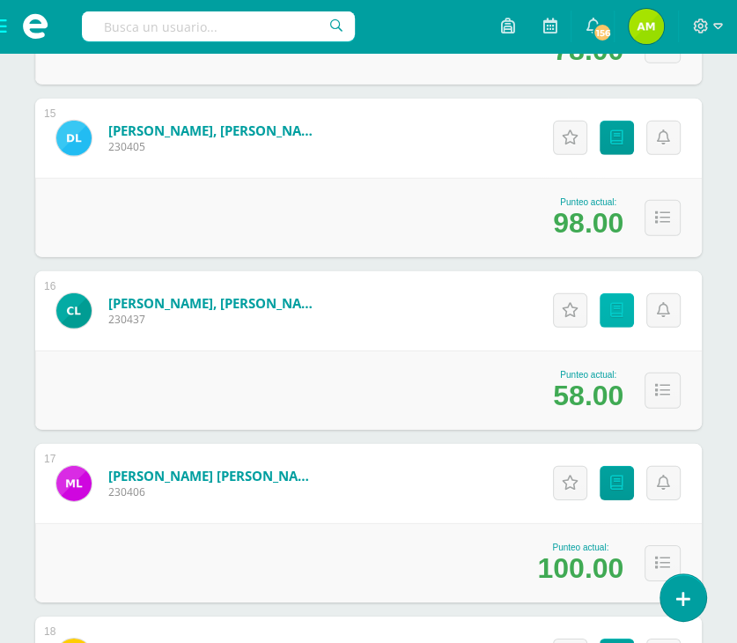
click at [612, 303] on icon at bounding box center [616, 310] width 13 height 15
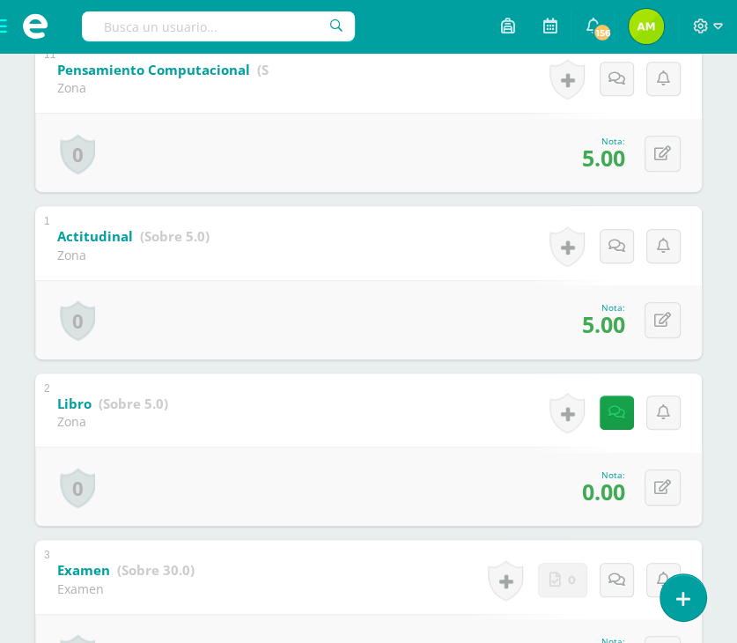
scroll to position [447, 0]
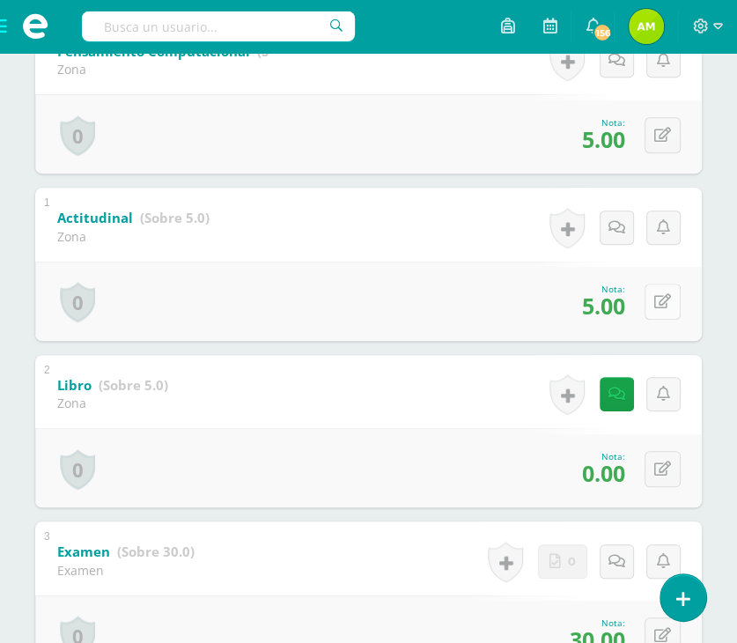
click at [648, 303] on div "0 Logros Logros obtenidos Aún no hay logros agregados Nota: 5.00" at bounding box center [368, 300] width 666 height 79
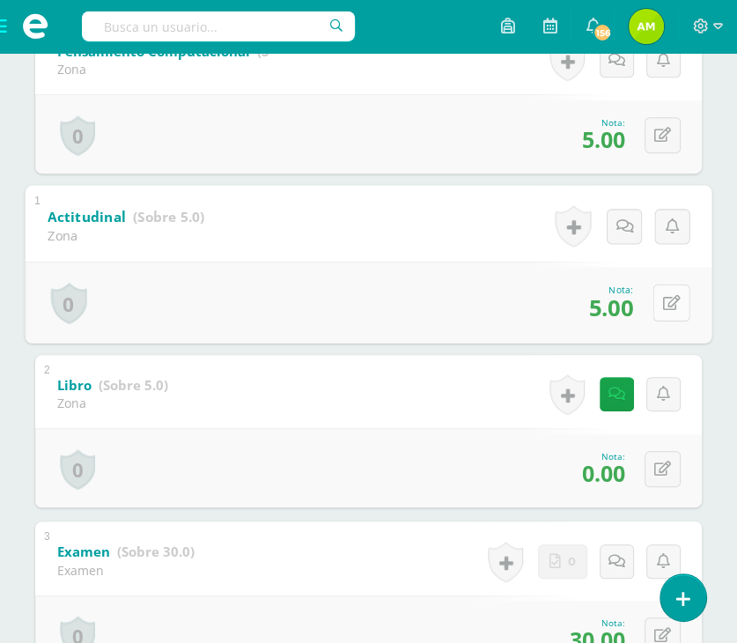
click at [676, 293] on button at bounding box center [671, 302] width 37 height 37
type input "3"
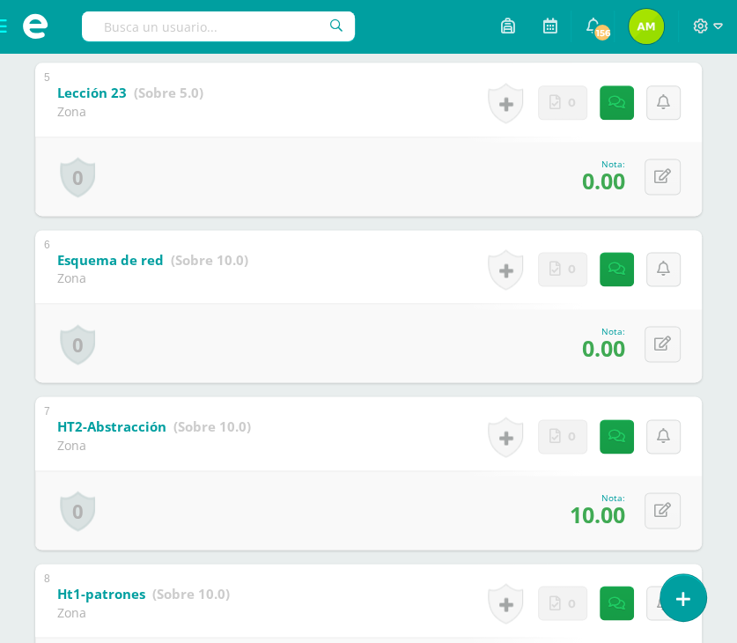
scroll to position [1328, 0]
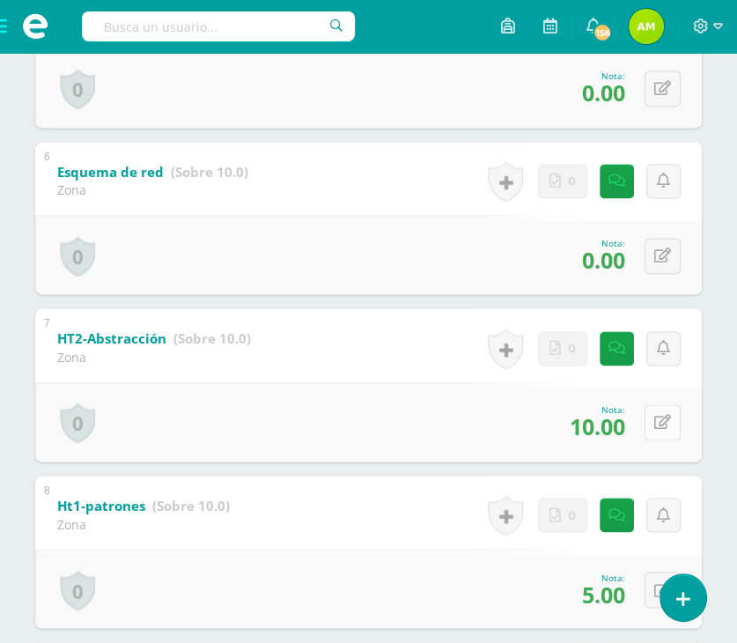
click at [666, 424] on icon at bounding box center [662, 422] width 17 height 15
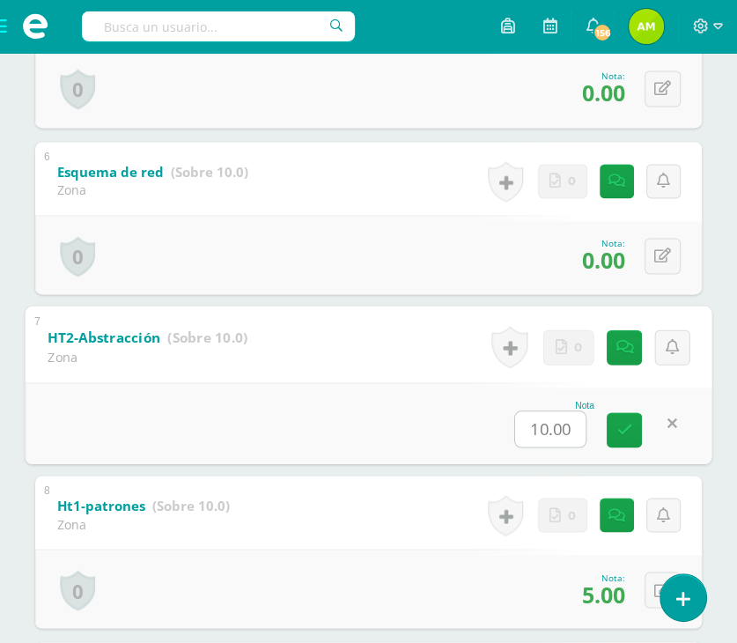
type input "5"
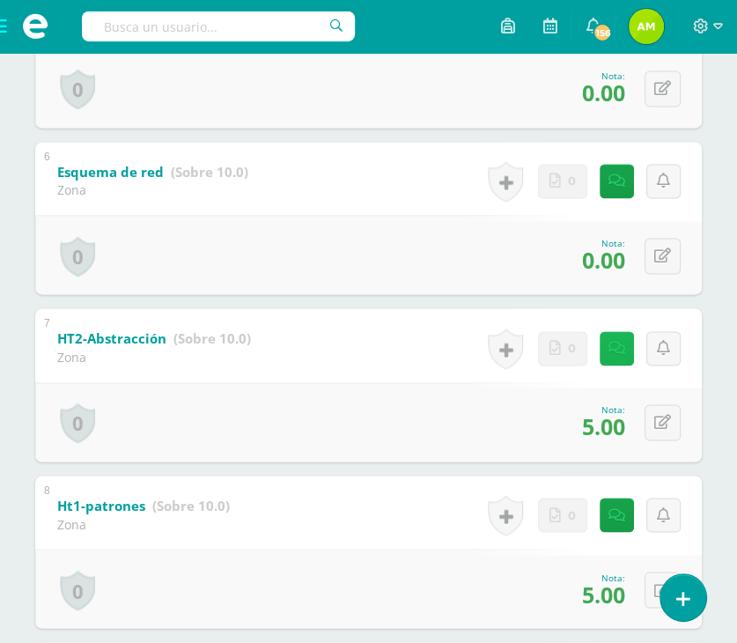
click at [617, 356] on icon at bounding box center [616, 348] width 17 height 15
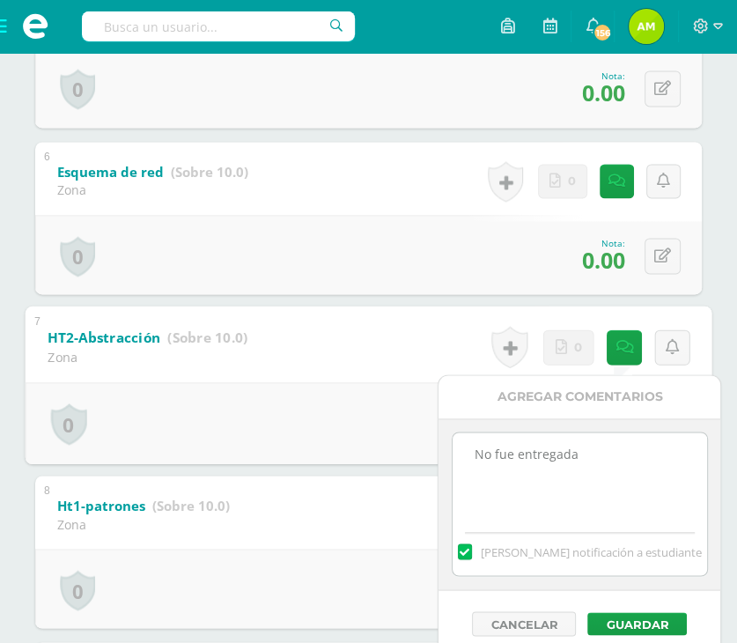
click at [306, 425] on div "0 Logros Logros obtenidos Aún no hay logros agregados Nota: 5.00" at bounding box center [369, 423] width 687 height 82
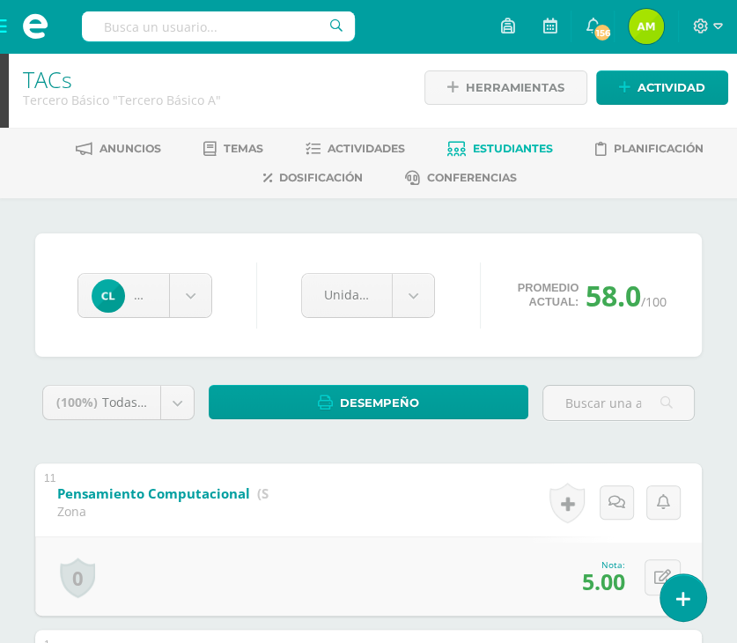
scroll to position [0, 0]
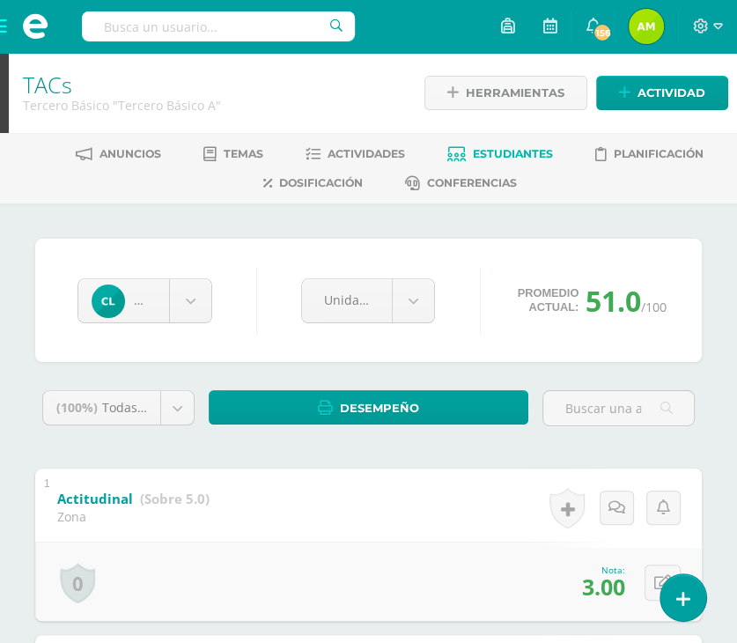
click at [0, 33] on span at bounding box center [35, 26] width 70 height 53
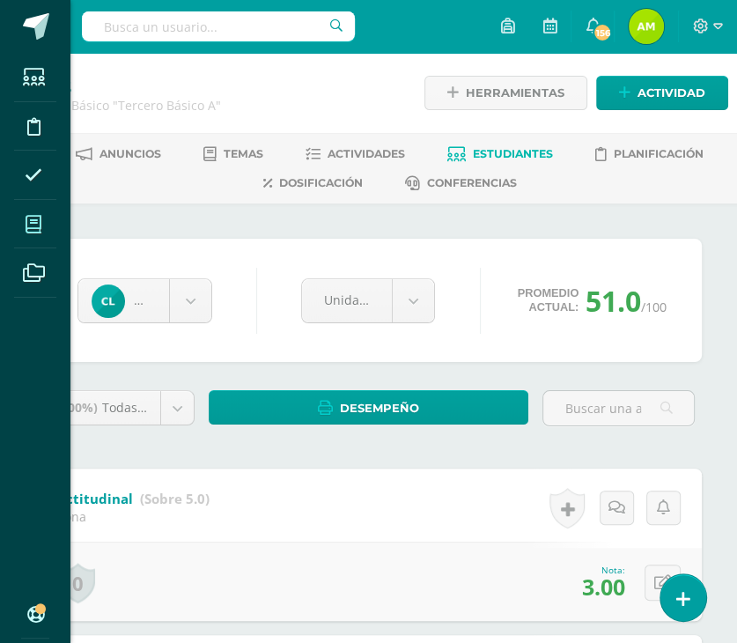
click at [28, 207] on span at bounding box center [34, 224] width 40 height 40
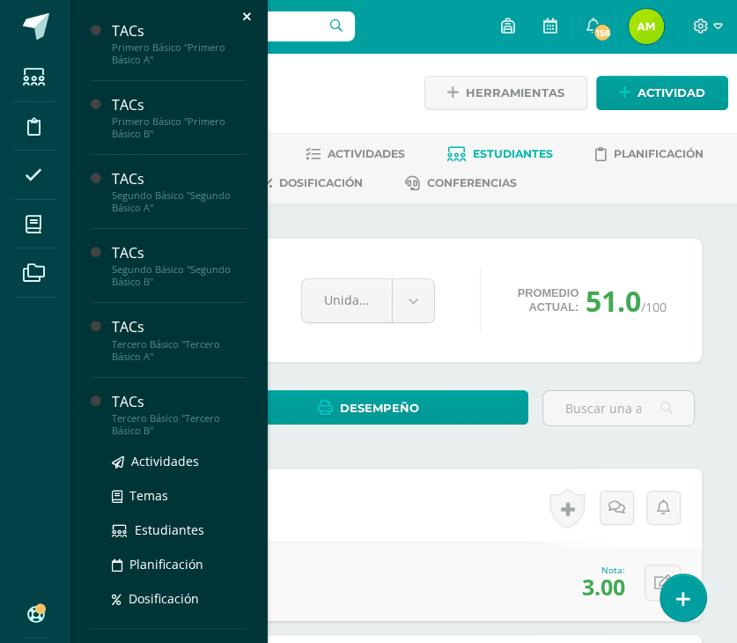
click at [151, 417] on div "Tercero Básico "Tercero Básico B"" at bounding box center [179, 424] width 134 height 25
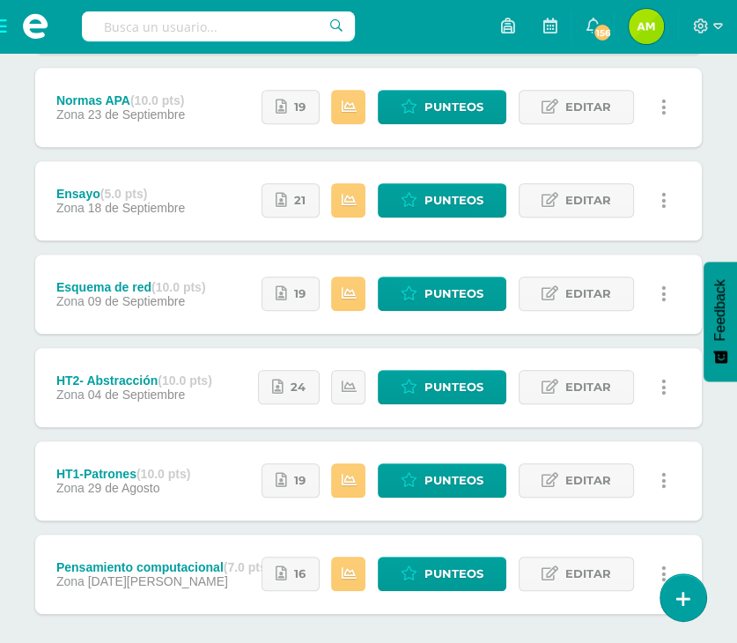
scroll to position [688, 0]
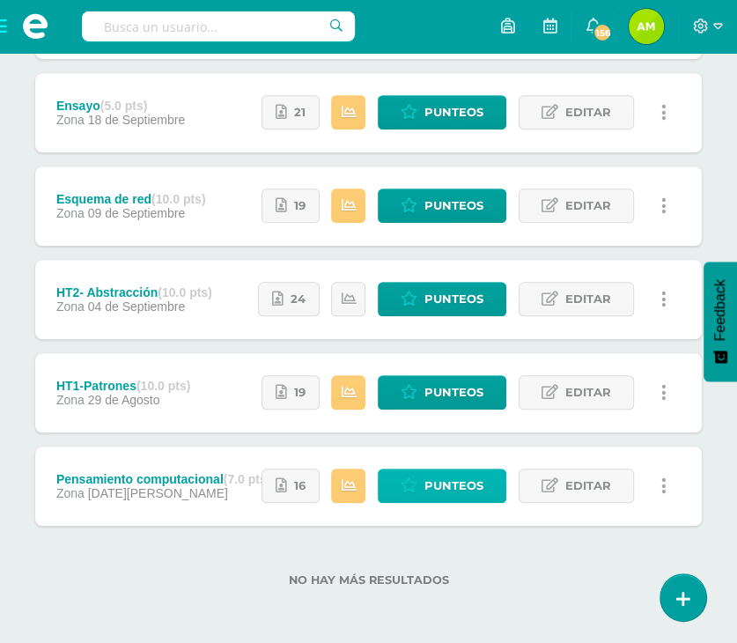
click at [437, 483] on span "Punteos" at bounding box center [453, 485] width 59 height 33
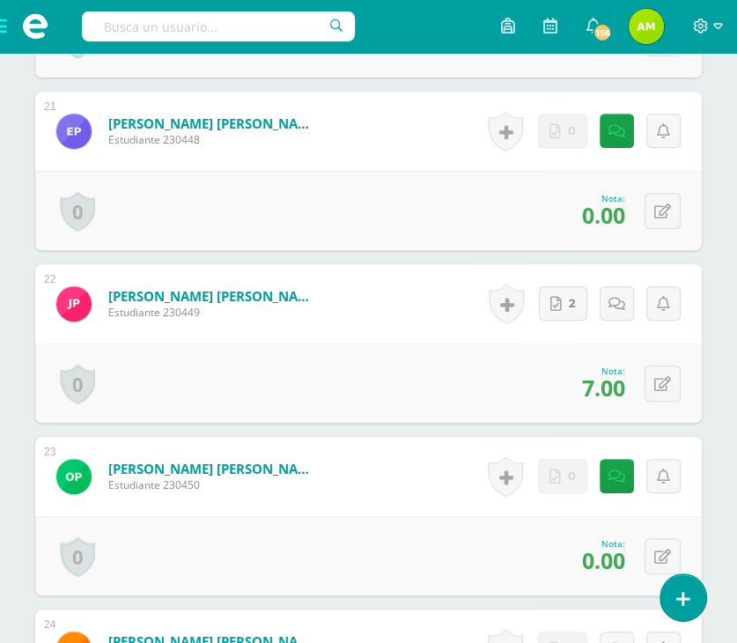
scroll to position [4152, 0]
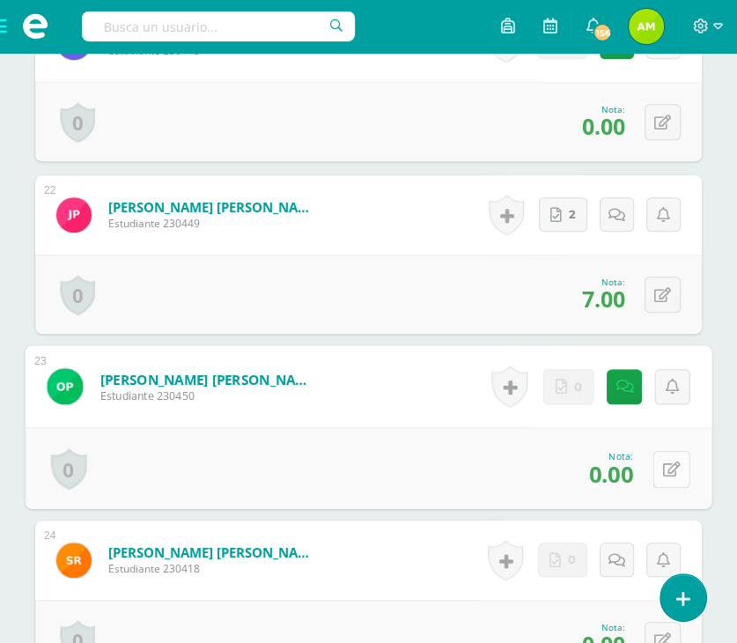
click at [670, 450] on button at bounding box center [671, 468] width 37 height 37
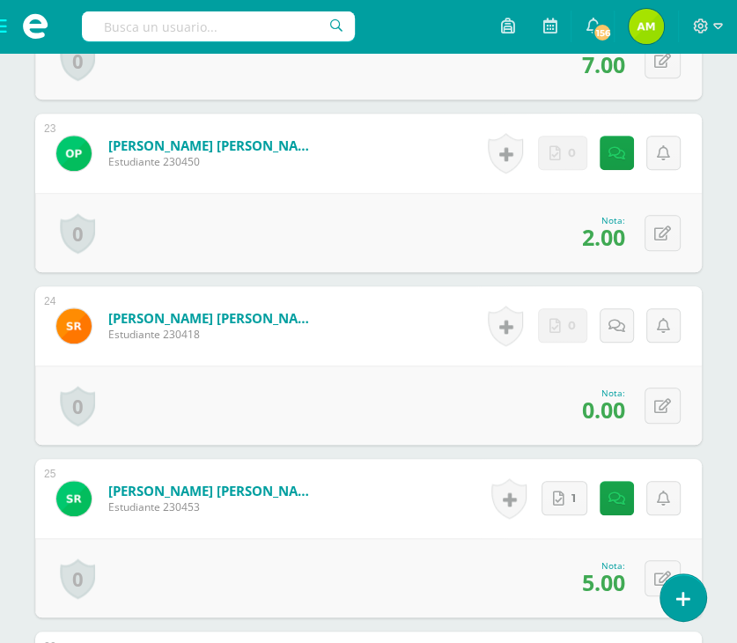
scroll to position [4328, 0]
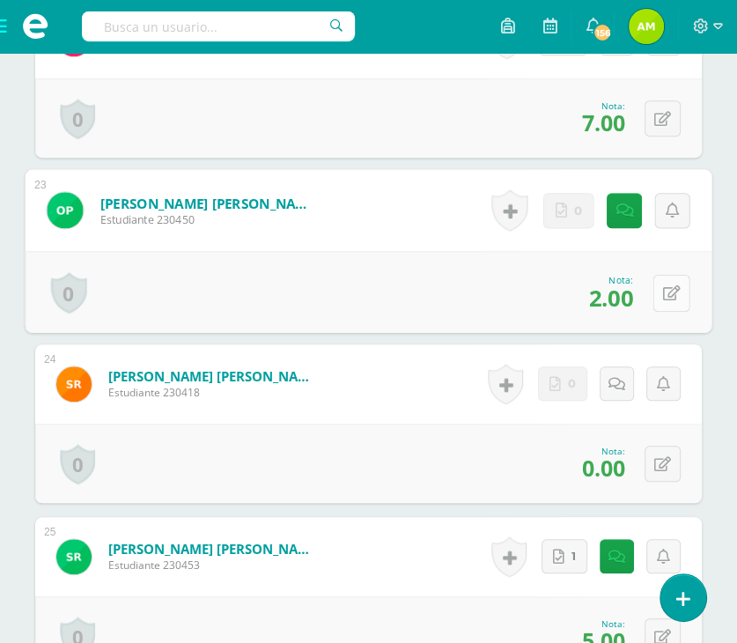
click at [664, 284] on button at bounding box center [671, 292] width 37 height 37
type input "0"
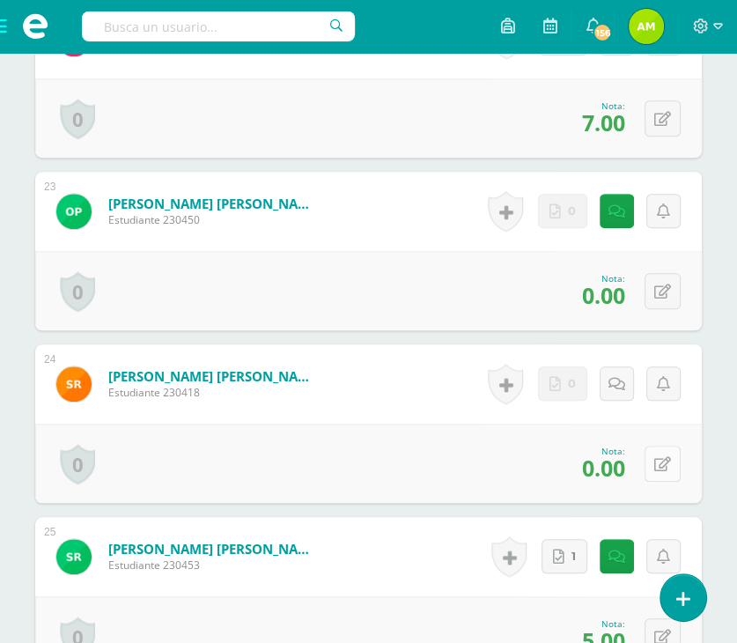
click at [655, 445] on button at bounding box center [662, 463] width 36 height 36
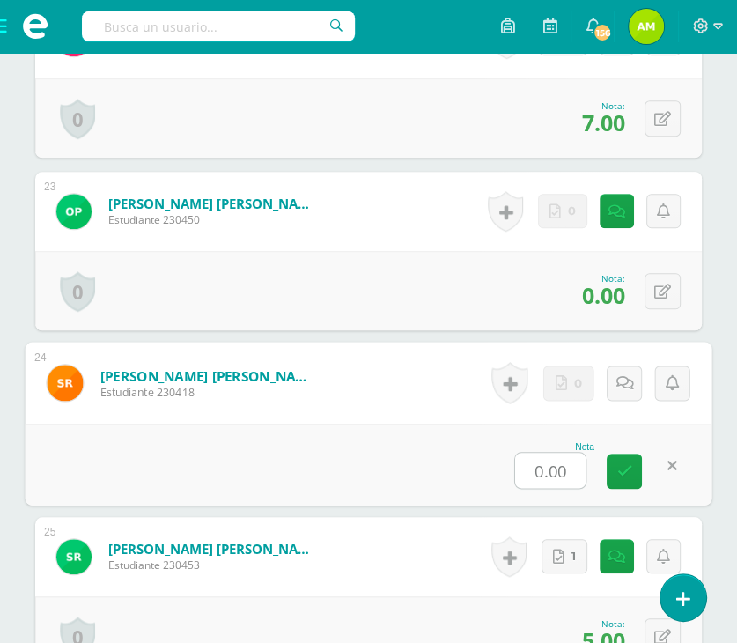
type input "2"
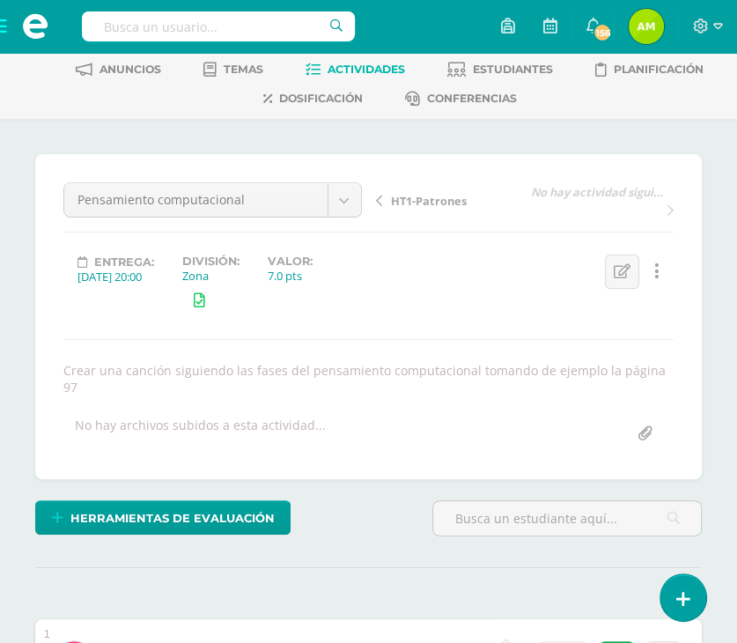
scroll to position [0, 0]
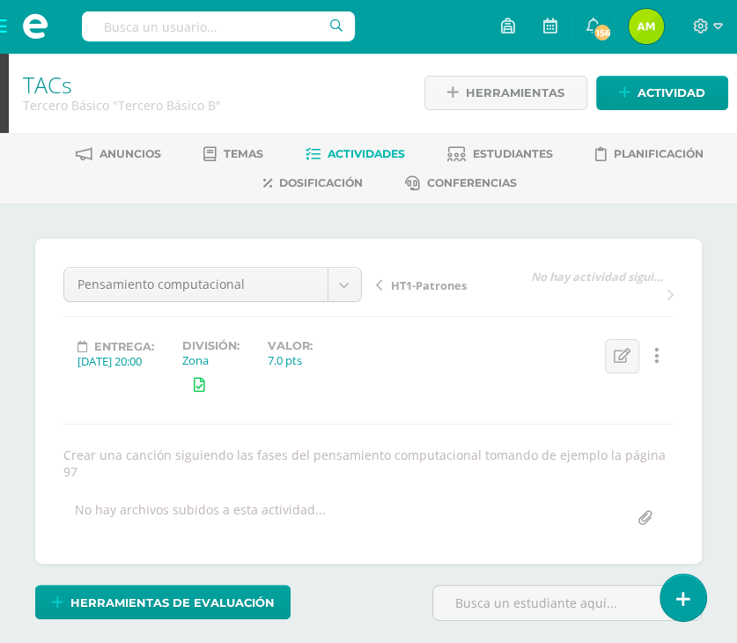
click at [408, 286] on span "HT1-Patrones" at bounding box center [429, 285] width 76 height 16
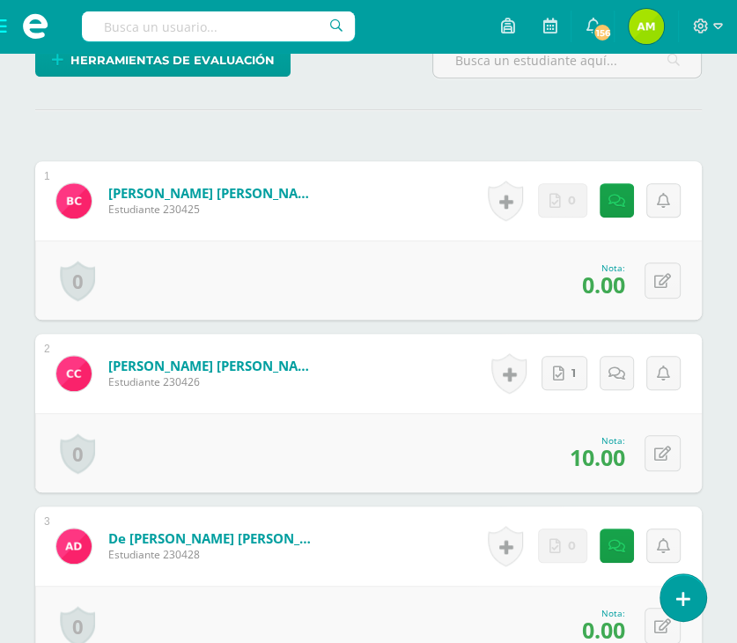
scroll to position [620, 0]
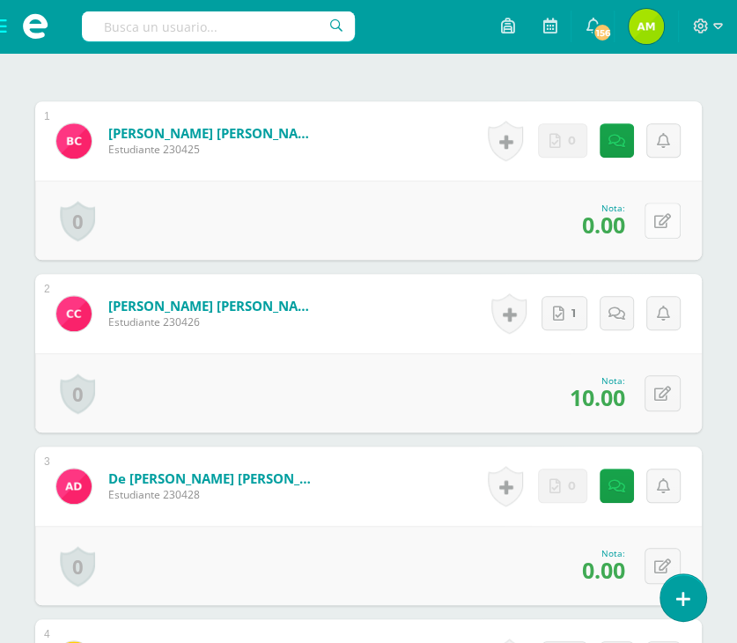
click at [649, 217] on div "0 [GEOGRAPHIC_DATA] Logros obtenidos Aún no hay logros agregados Nota: 0.00" at bounding box center [368, 219] width 666 height 79
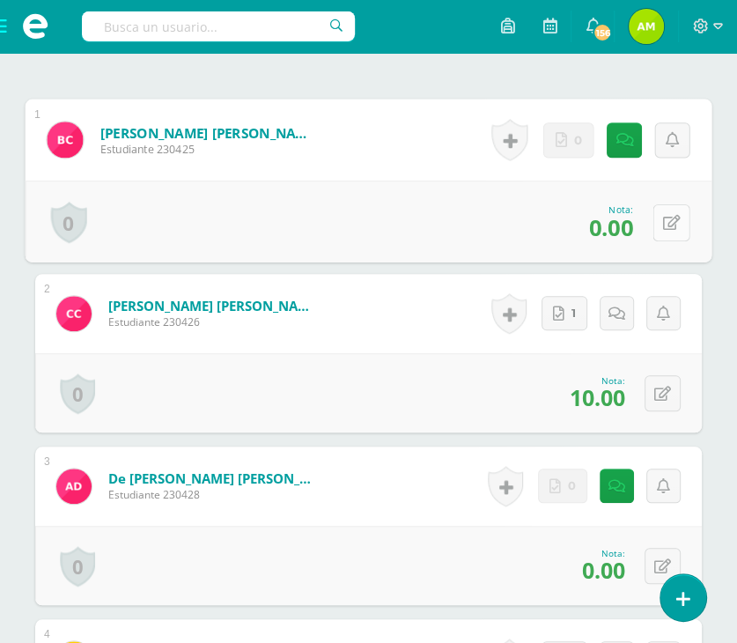
click at [677, 216] on icon at bounding box center [672, 222] width 18 height 15
type input "5"
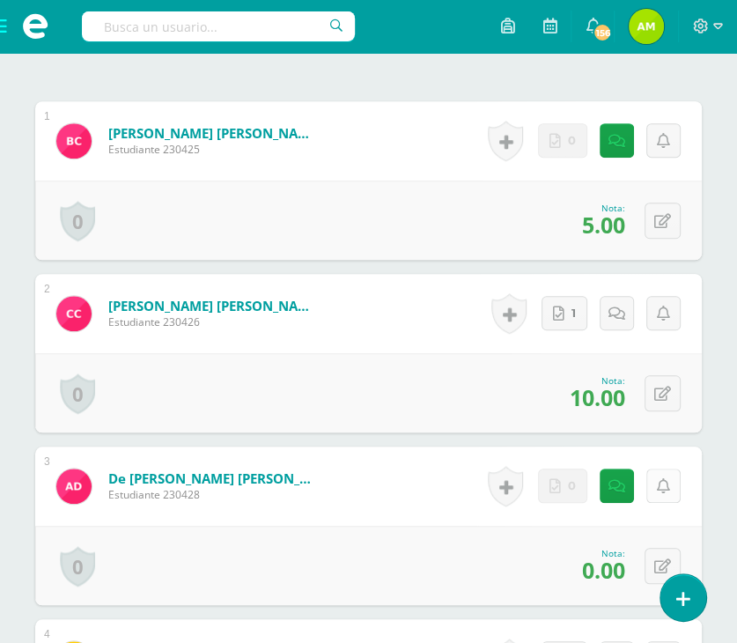
scroll to position [708, 0]
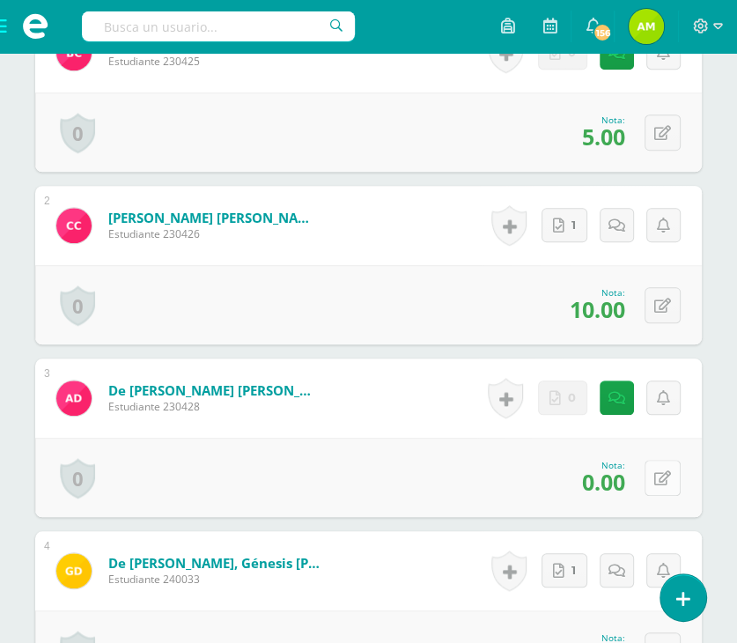
click at [664, 474] on icon at bounding box center [662, 478] width 17 height 15
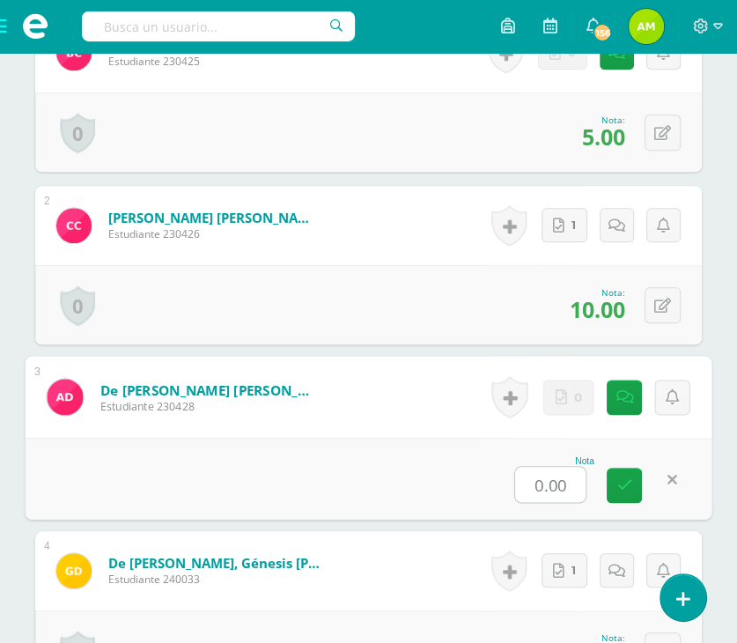
type input "5"
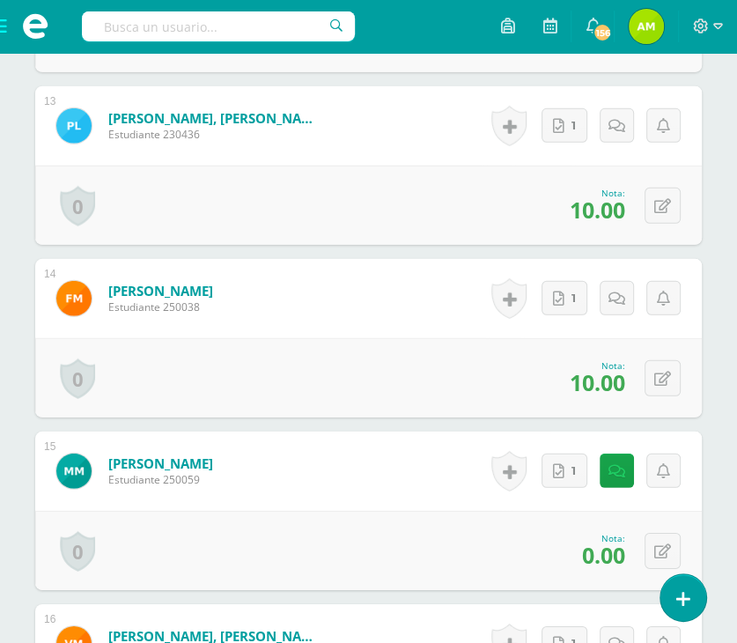
scroll to position [2733, 0]
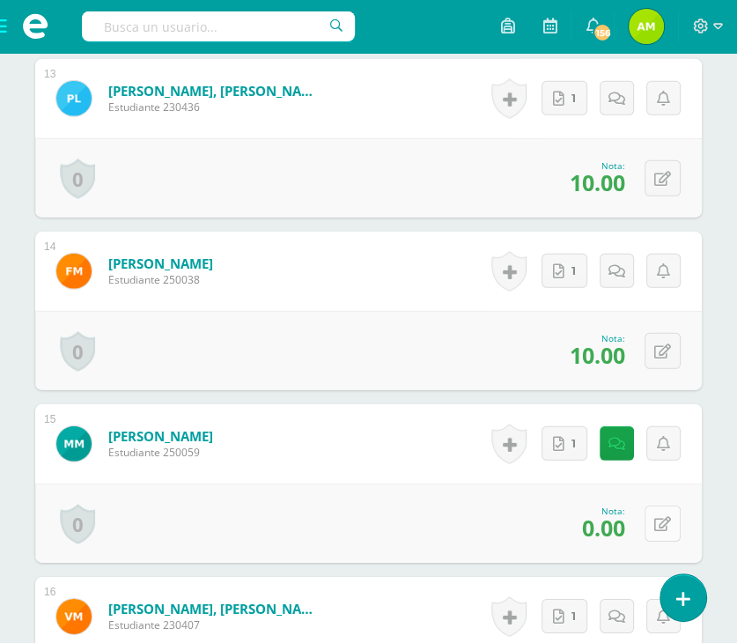
click at [666, 522] on icon at bounding box center [662, 524] width 17 height 15
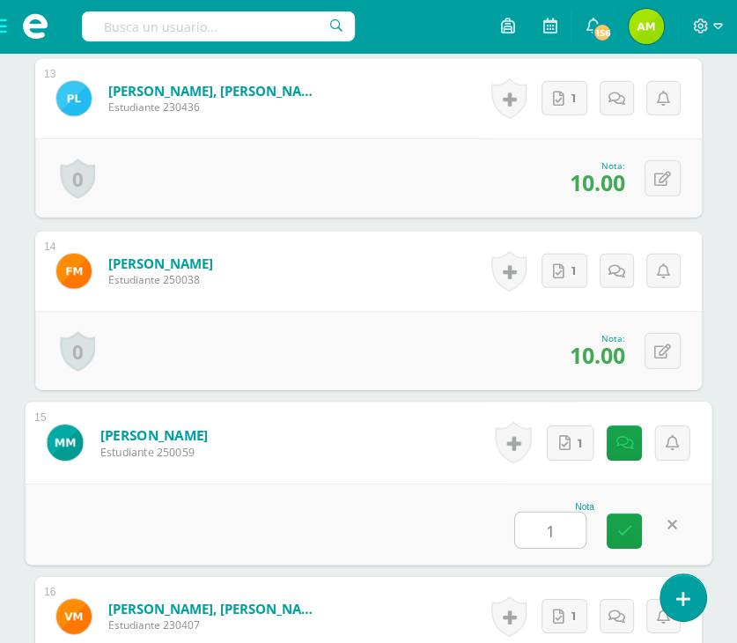
type input "10"
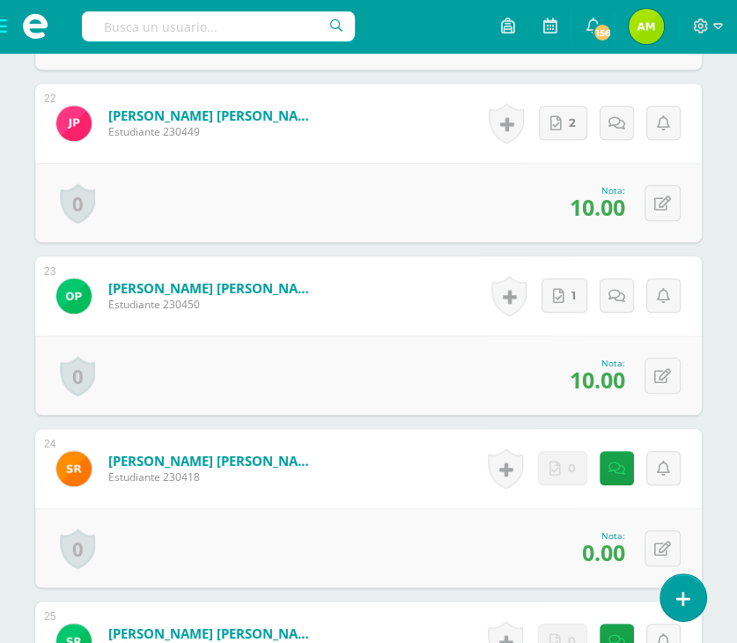
scroll to position [4317, 0]
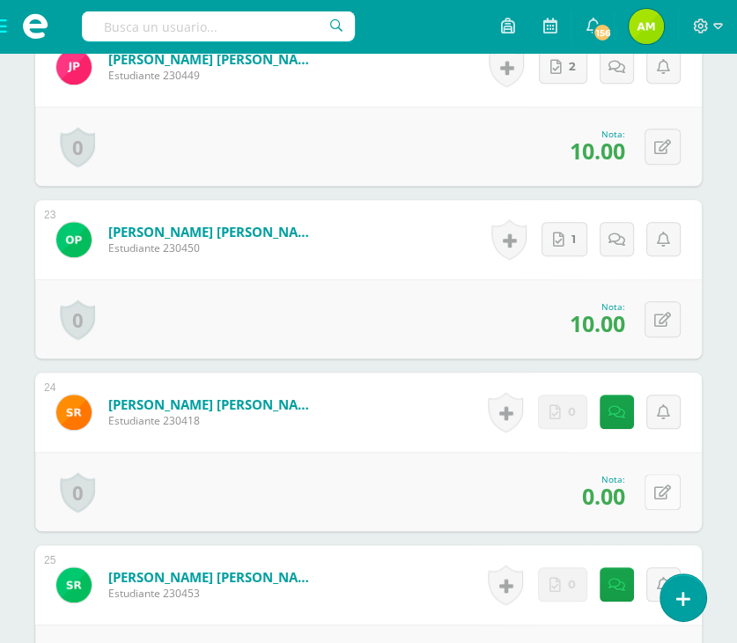
click at [657, 491] on button at bounding box center [662, 492] width 36 height 36
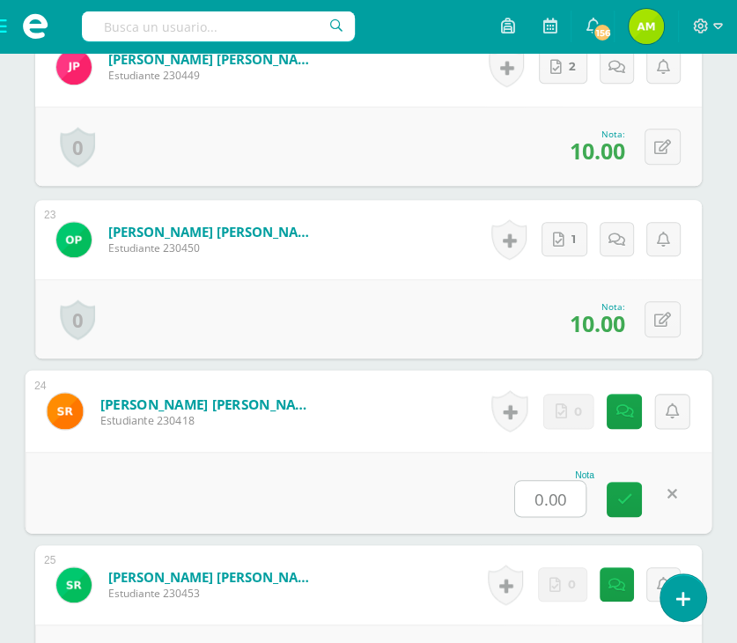
type input "5"
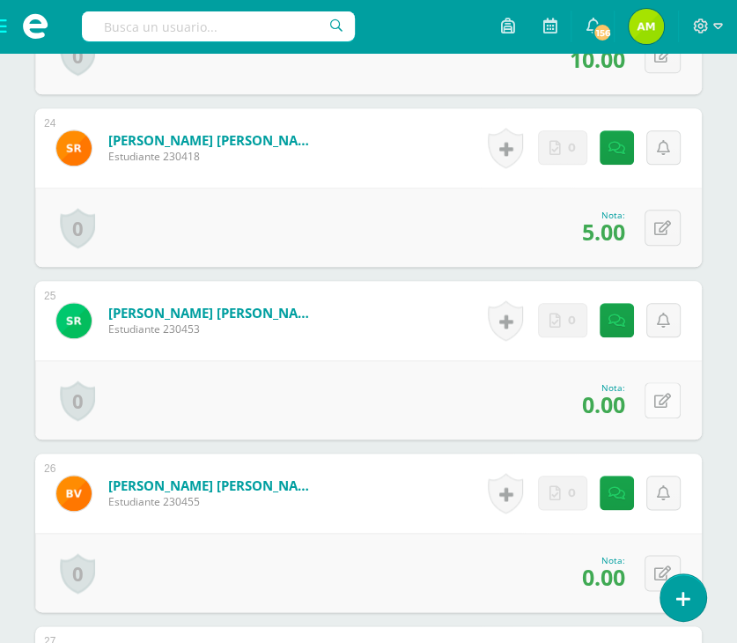
scroll to position [4669, 0]
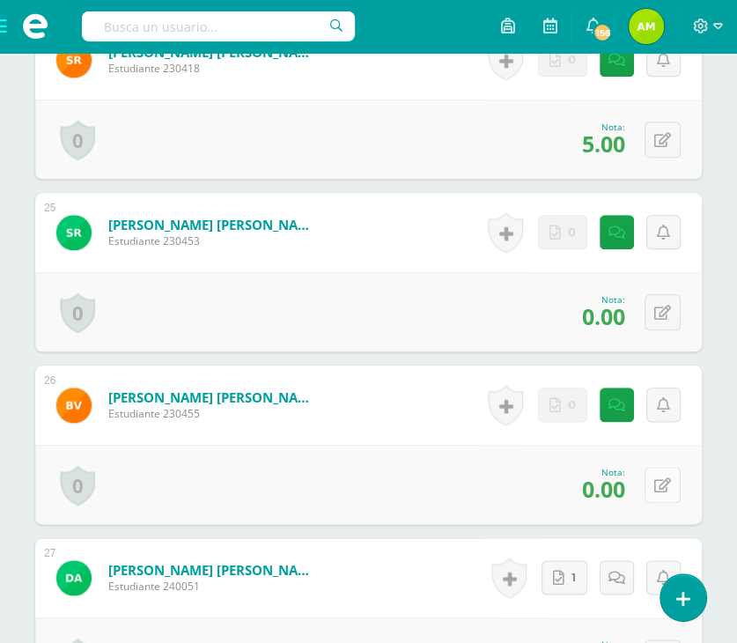
click at [663, 485] on icon at bounding box center [662, 485] width 17 height 15
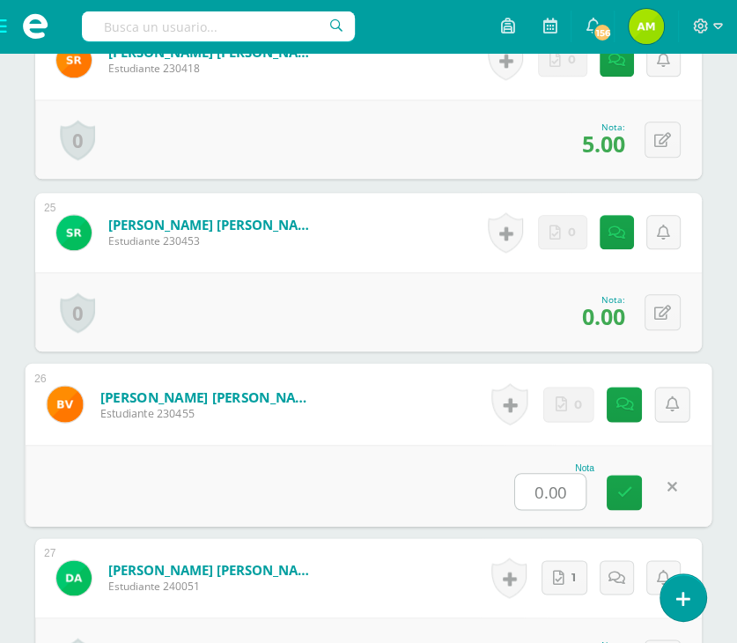
type input "5"
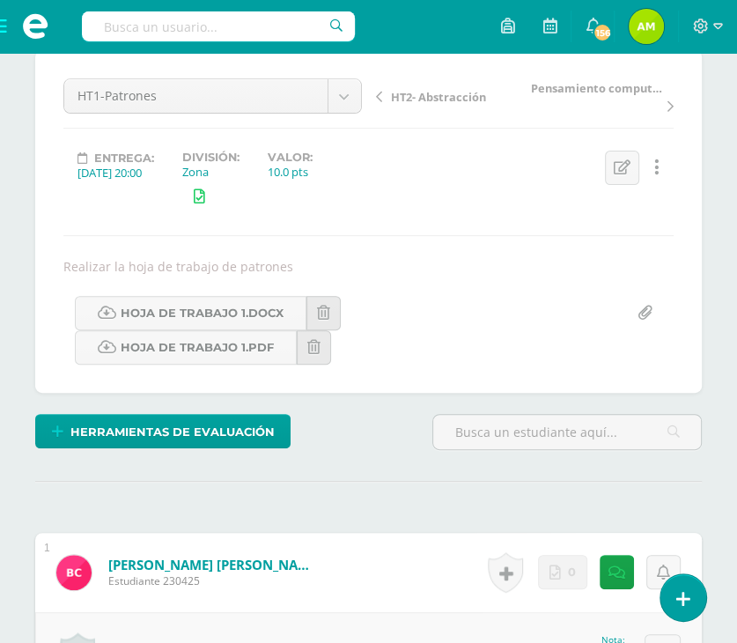
scroll to position [0, 0]
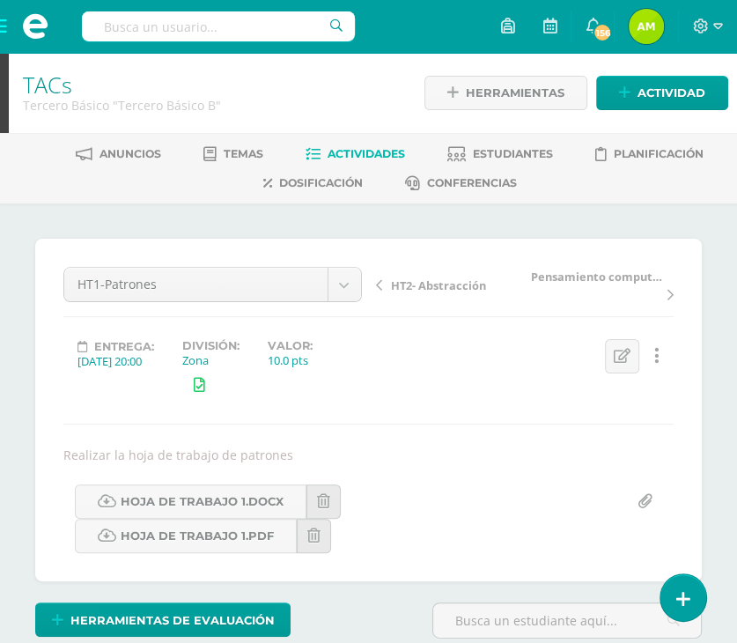
click at [454, 284] on span "HT2- Abstracción" at bounding box center [438, 285] width 95 height 16
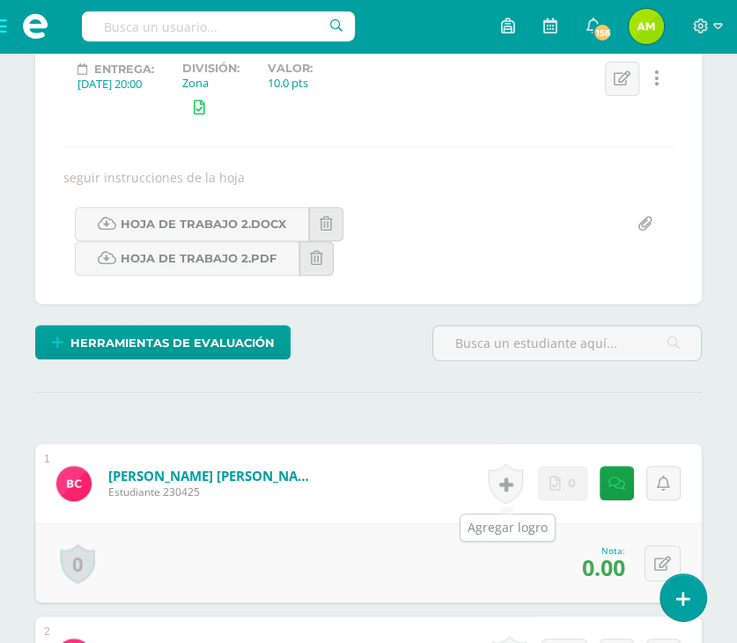
scroll to position [356, 0]
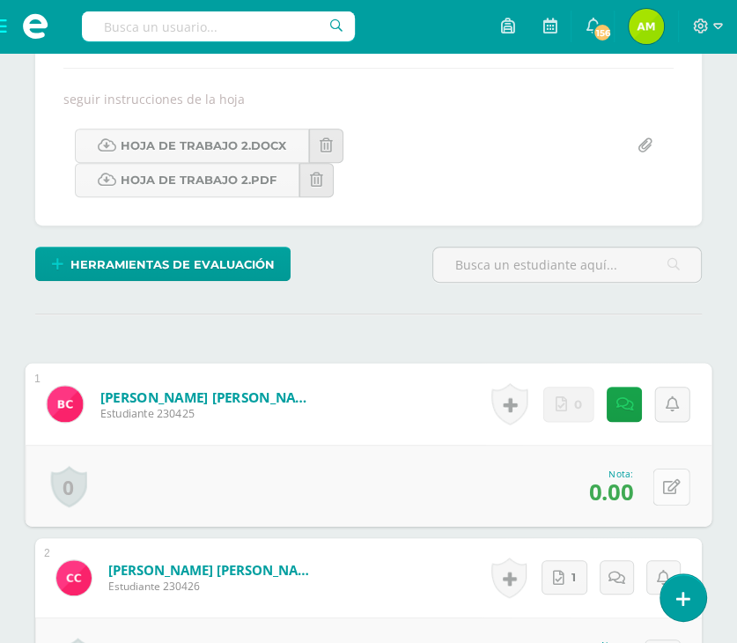
click at [666, 487] on icon at bounding box center [672, 486] width 18 height 15
type input "5"
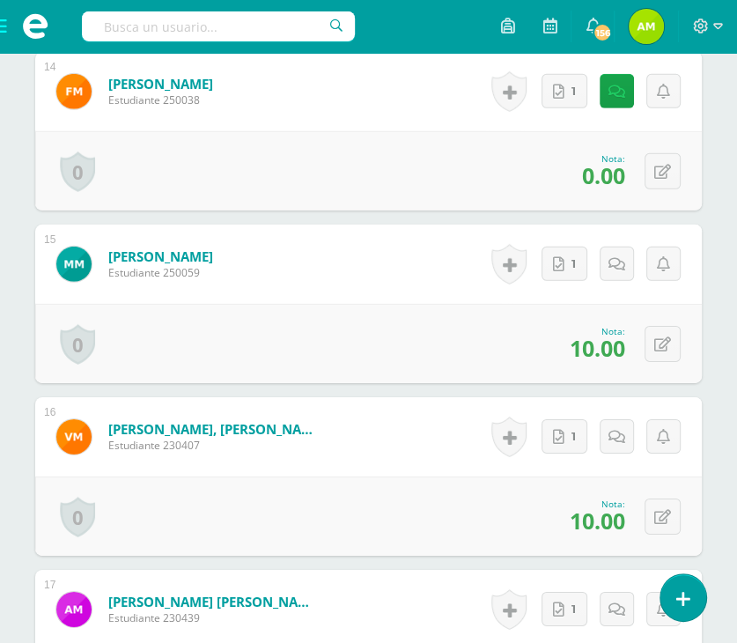
scroll to position [2909, 0]
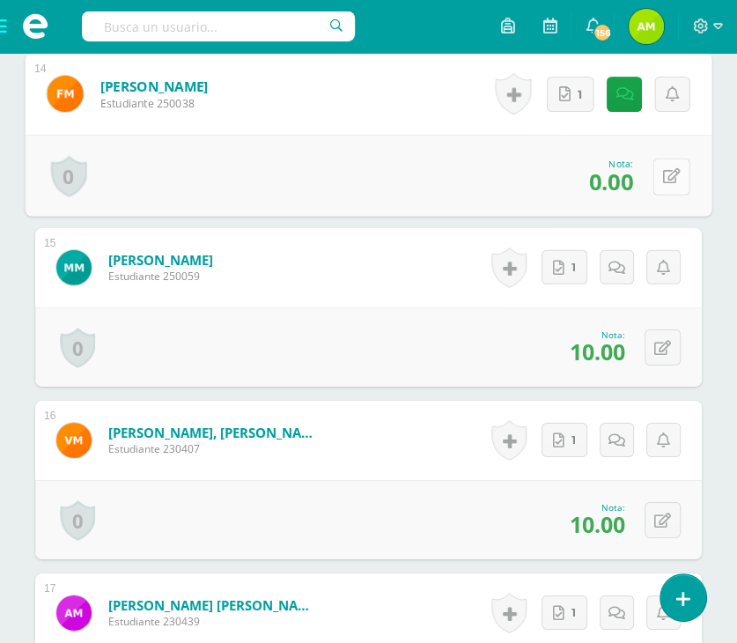
click at [664, 165] on button at bounding box center [671, 176] width 37 height 37
type input "10"
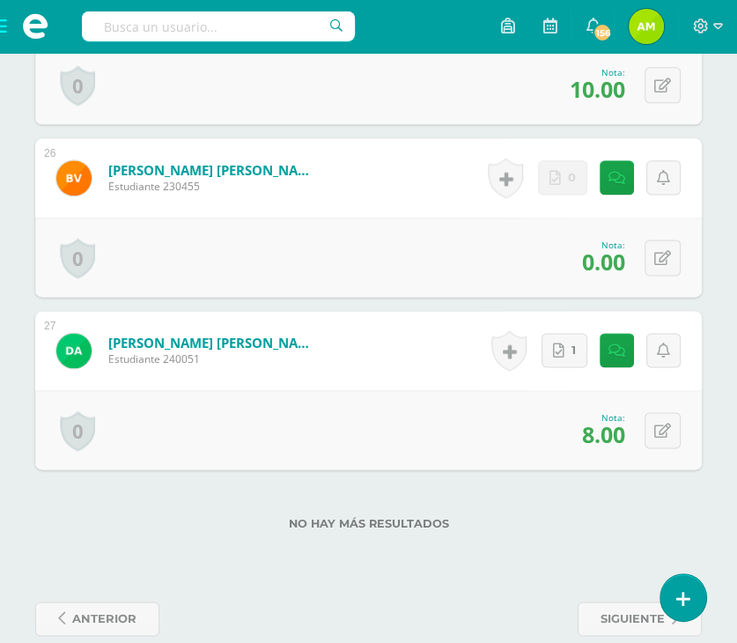
scroll to position [4924, 0]
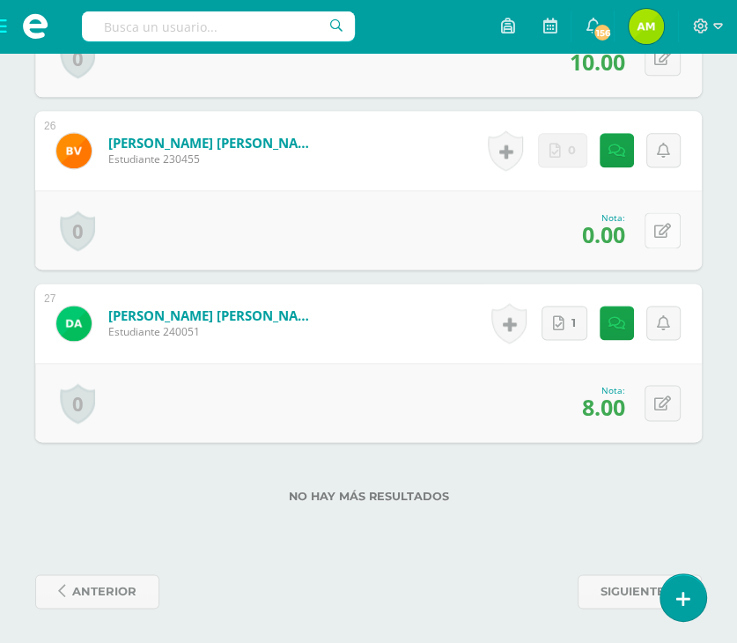
click at [662, 214] on button at bounding box center [662, 230] width 36 height 36
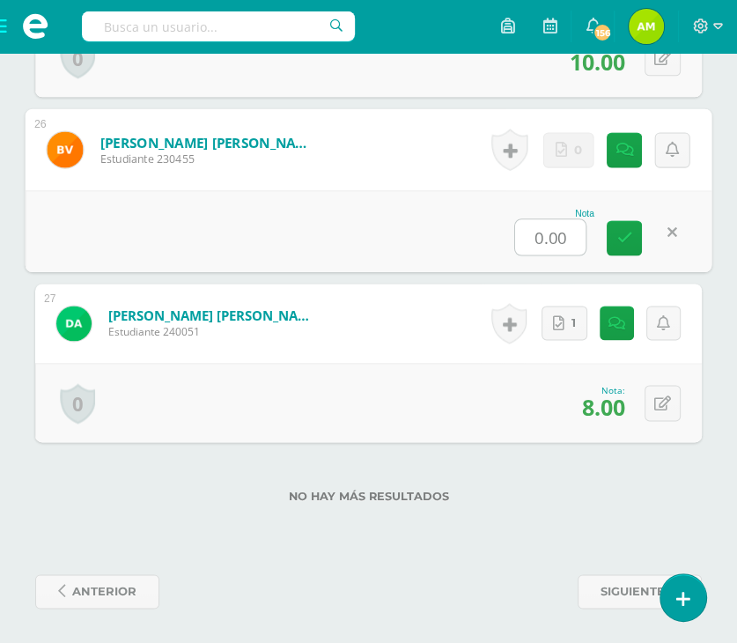
type input "6"
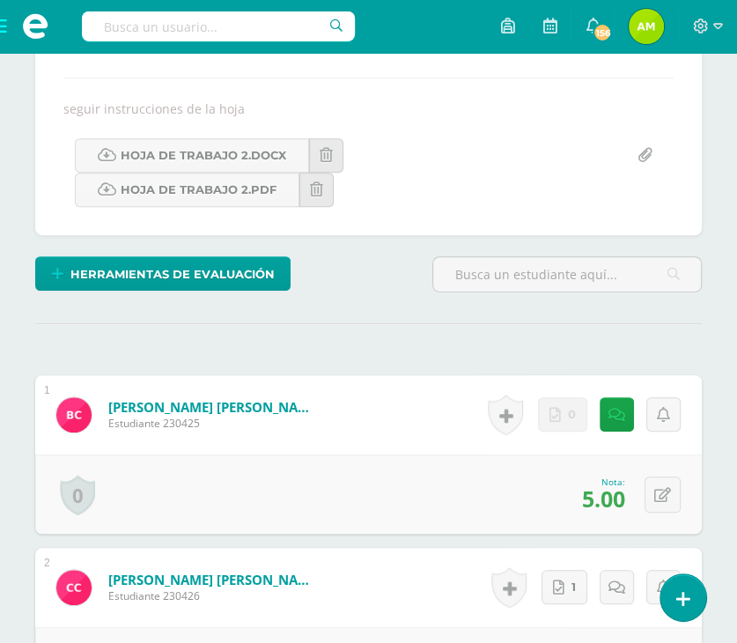
scroll to position [0, 0]
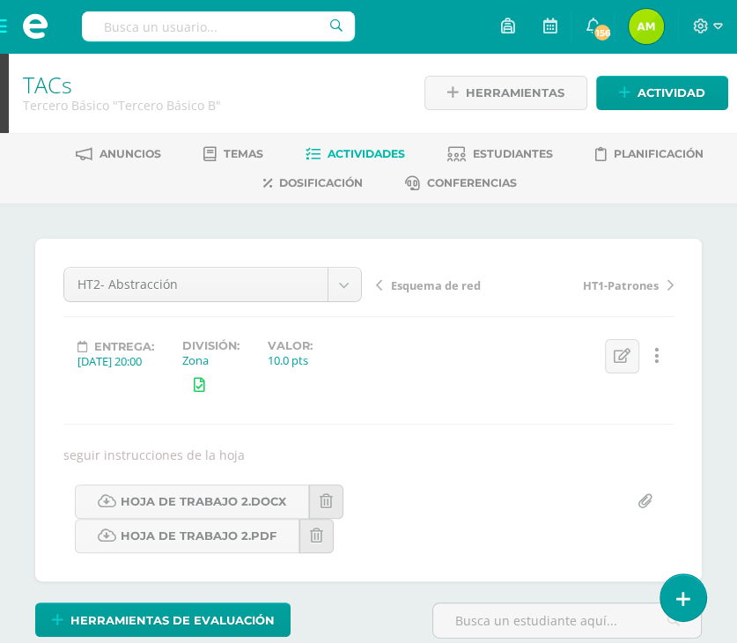
click at [401, 281] on span "Esquema de red" at bounding box center [436, 285] width 90 height 16
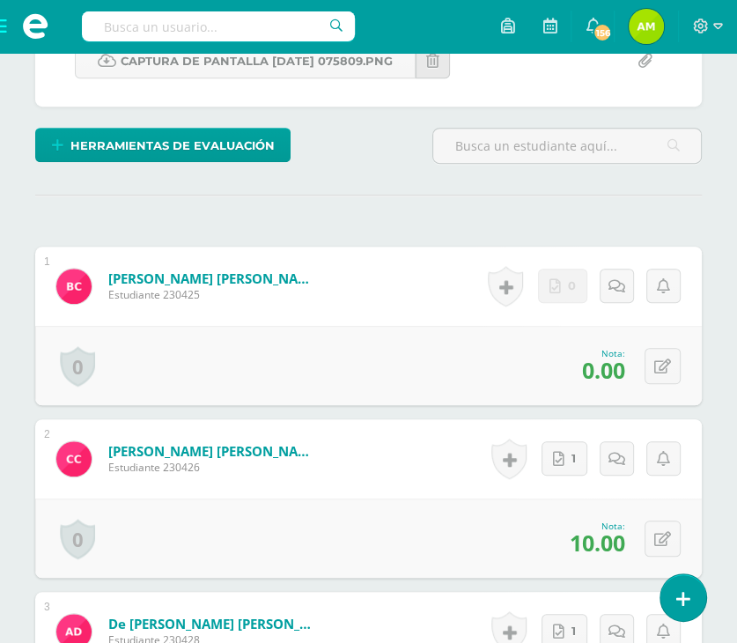
scroll to position [440, 0]
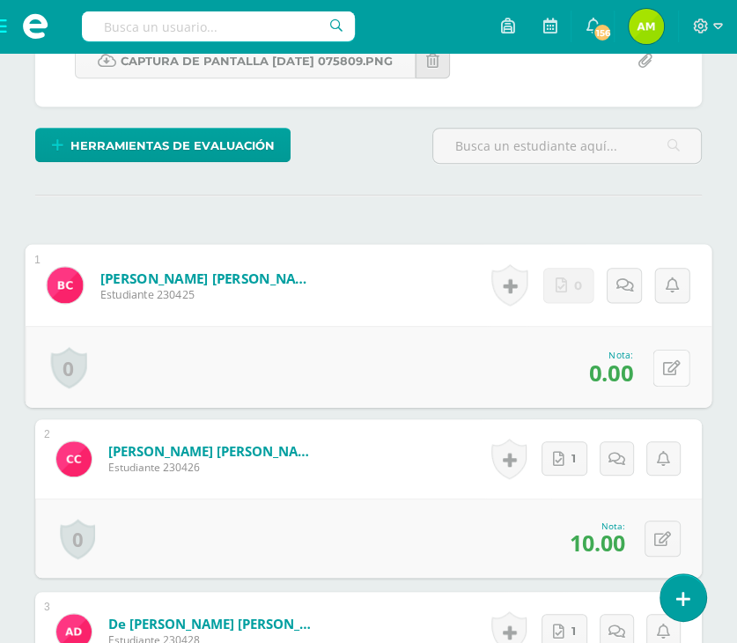
click at [658, 360] on button at bounding box center [671, 367] width 37 height 37
type input "5"
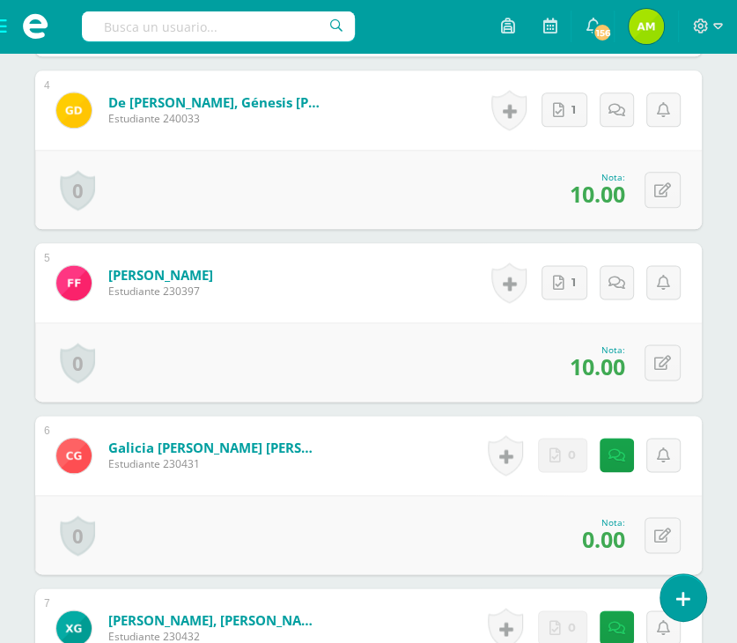
scroll to position [1146, 0]
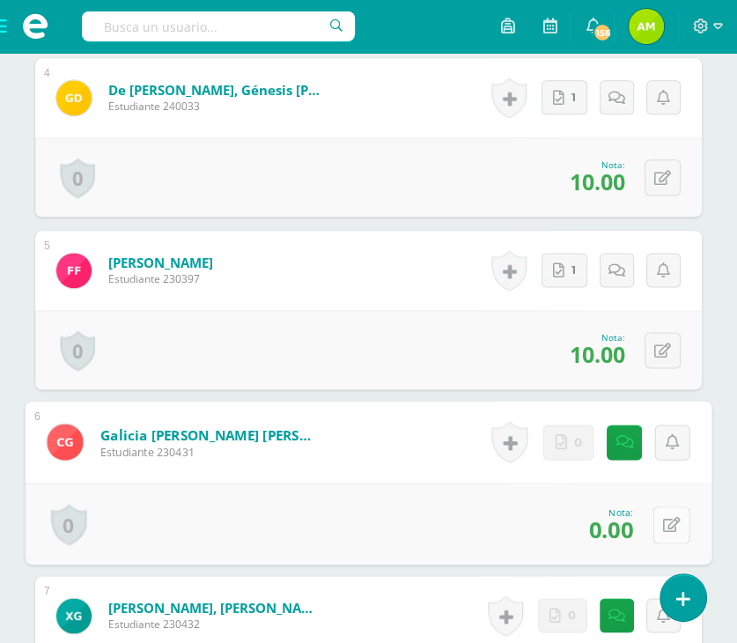
click at [658, 521] on button at bounding box center [671, 523] width 37 height 37
type input "5"
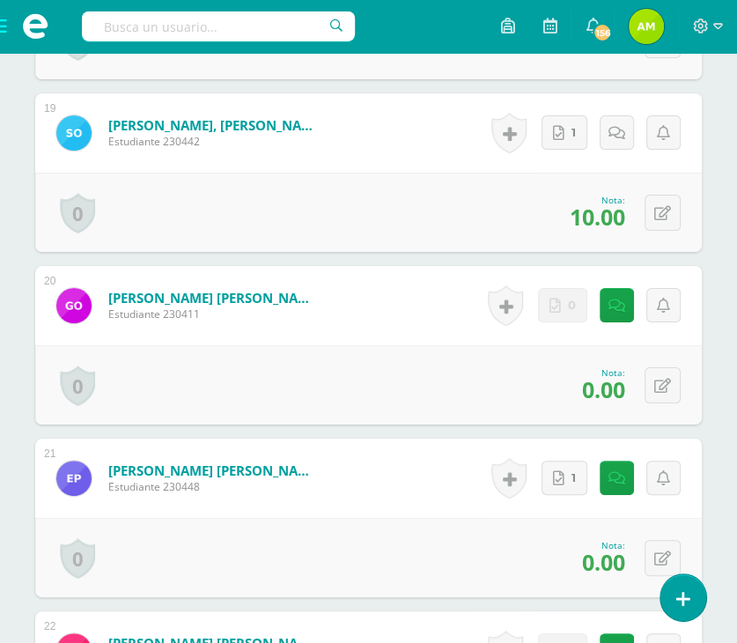
scroll to position [3963, 0]
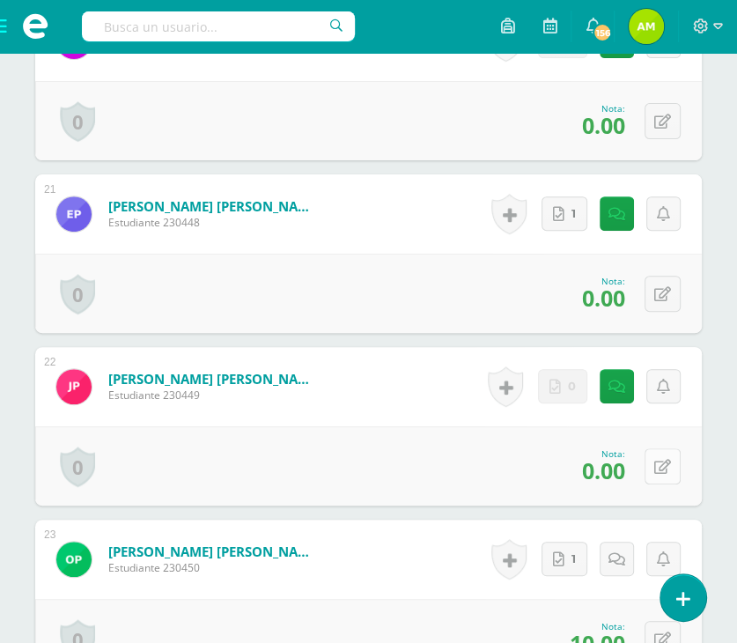
click at [656, 446] on div "0 Logros Logros obtenidos Aún no hay logros agregados Nota: 0.00" at bounding box center [368, 465] width 666 height 79
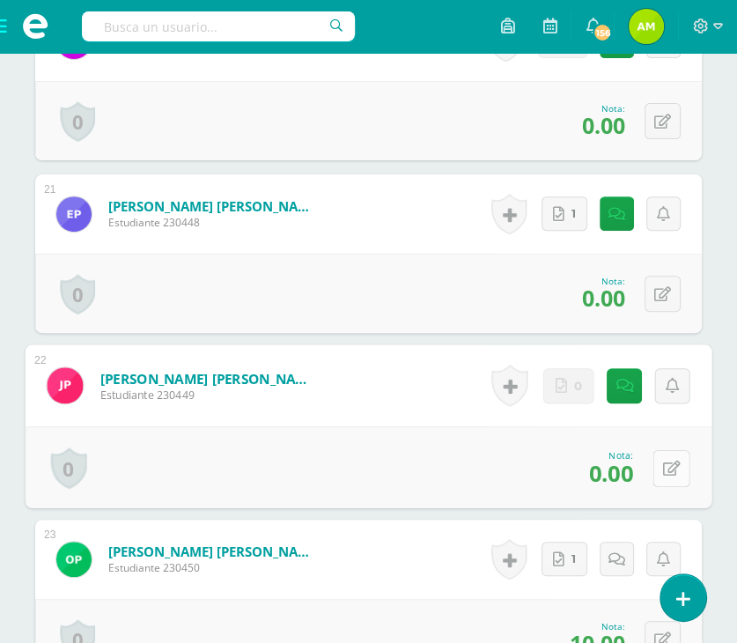
click at [669, 461] on icon at bounding box center [672, 467] width 18 height 15
type input "5"
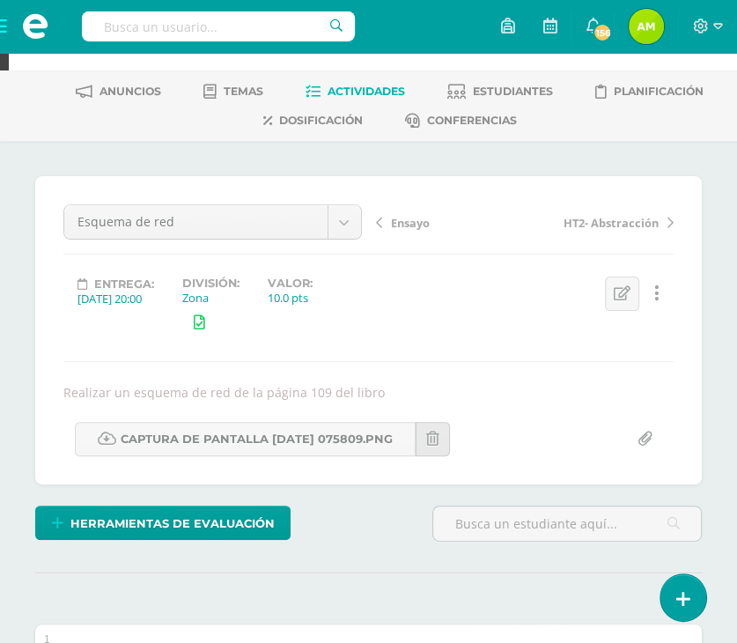
scroll to position [0, 0]
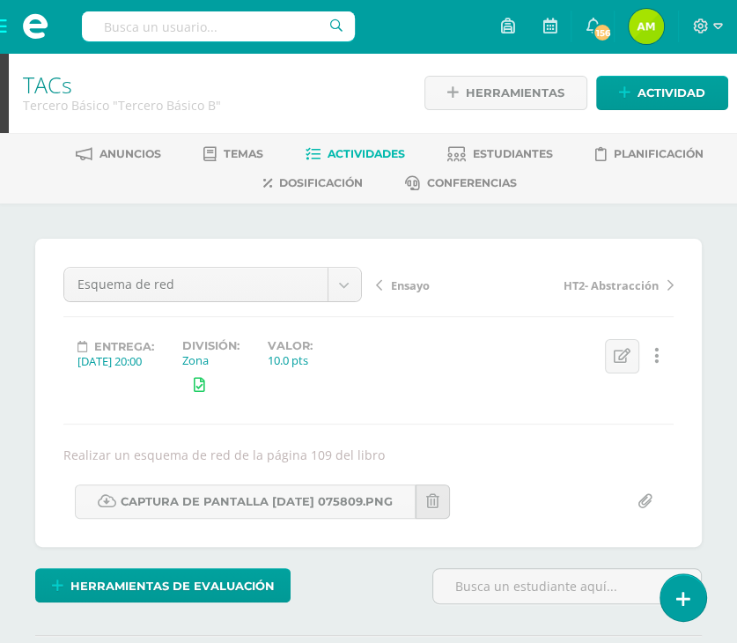
click at [395, 277] on span "Ensayo" at bounding box center [410, 285] width 39 height 16
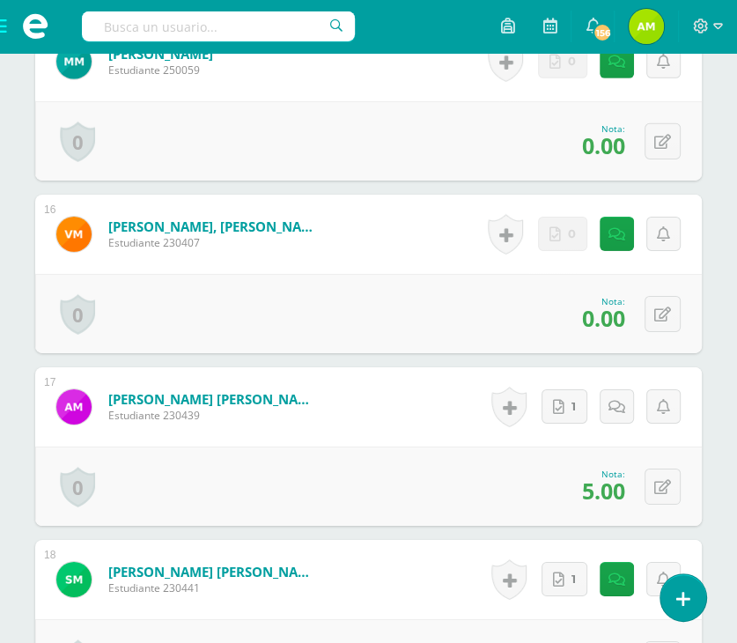
scroll to position [3083, 0]
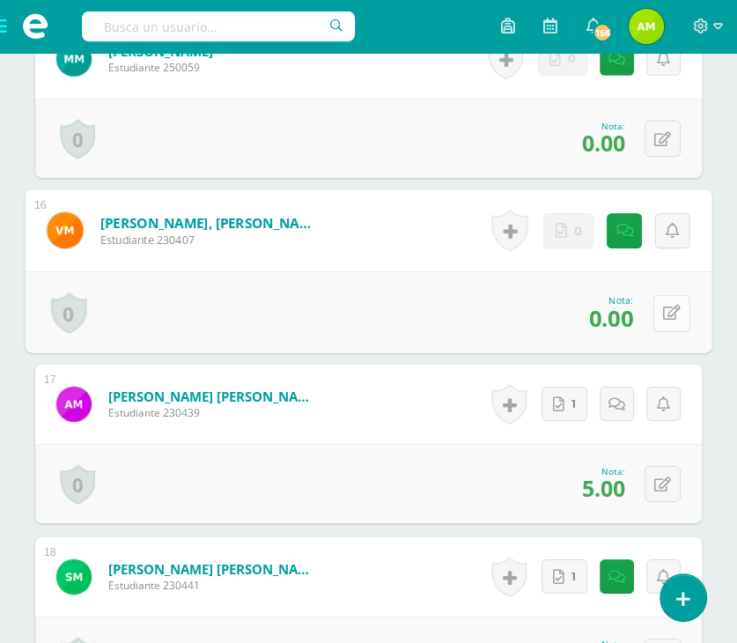
drag, startPoint x: 660, startPoint y: 321, endPoint x: 654, endPoint y: 328, distance: 9.4
click at [659, 326] on button at bounding box center [671, 312] width 37 height 37
type input "4"
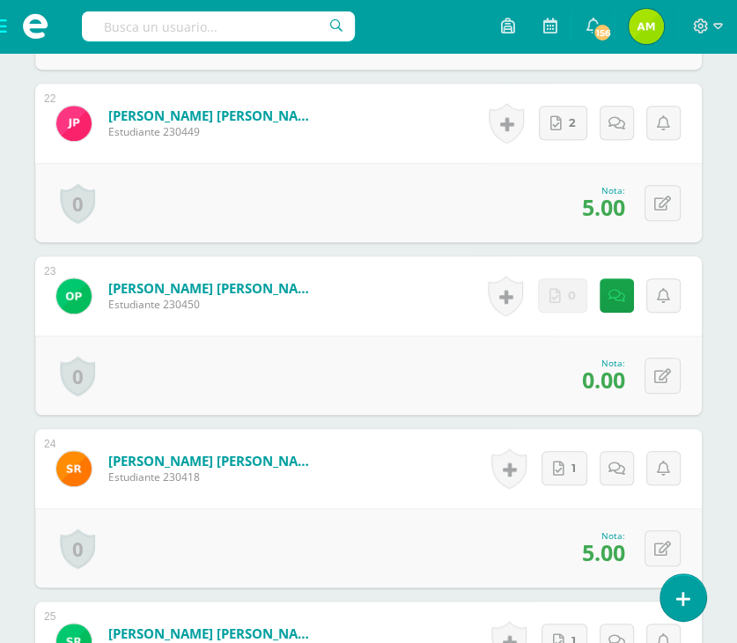
scroll to position [4227, 0]
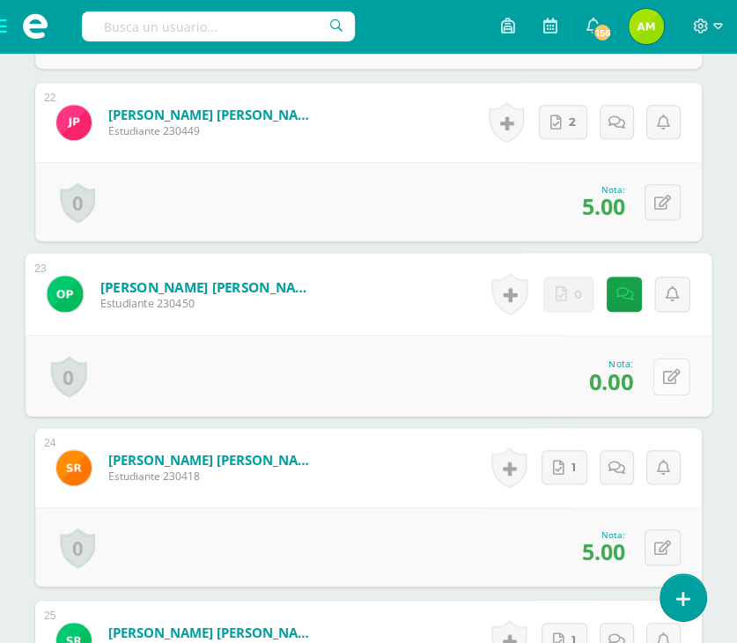
click at [658, 376] on button at bounding box center [671, 375] width 37 height 37
type input "5"
click at [673, 369] on link at bounding box center [672, 375] width 35 height 35
click at [665, 379] on icon at bounding box center [672, 376] width 18 height 15
type input "5"
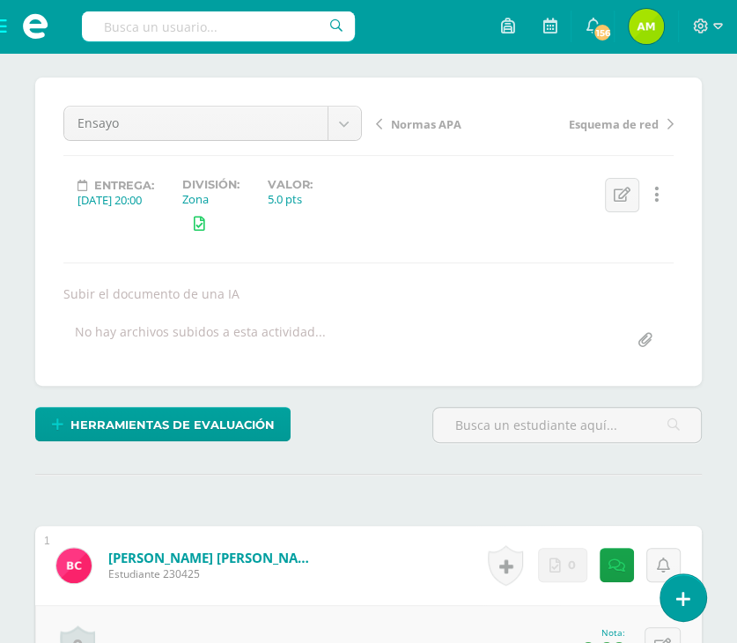
scroll to position [0, 0]
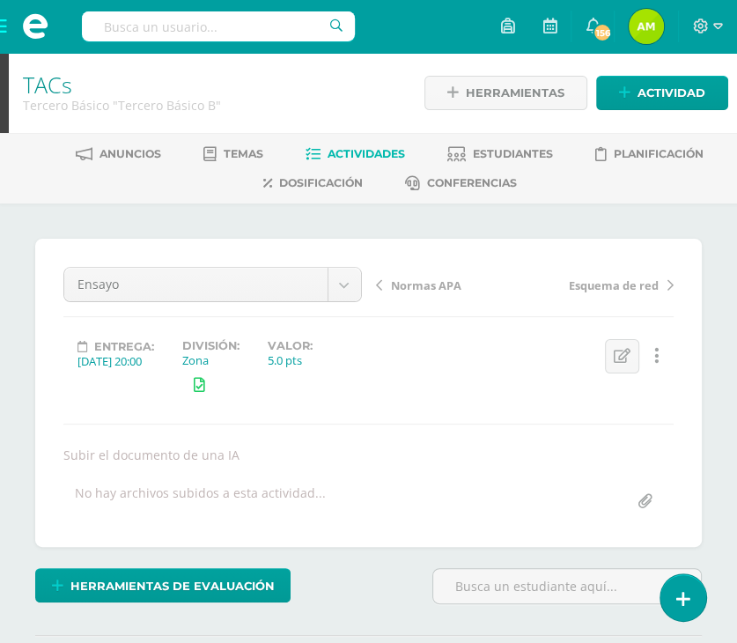
click at [442, 283] on span "Normas APA" at bounding box center [426, 285] width 70 height 16
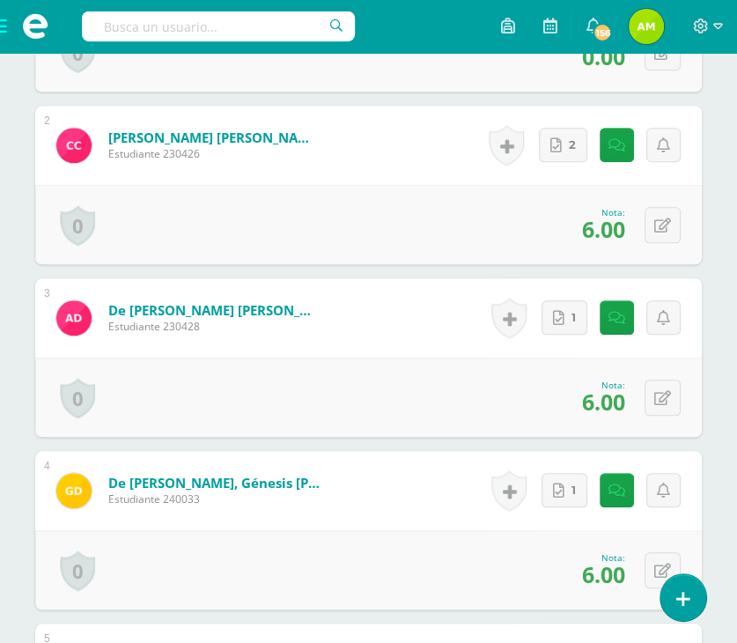
scroll to position [794, 0]
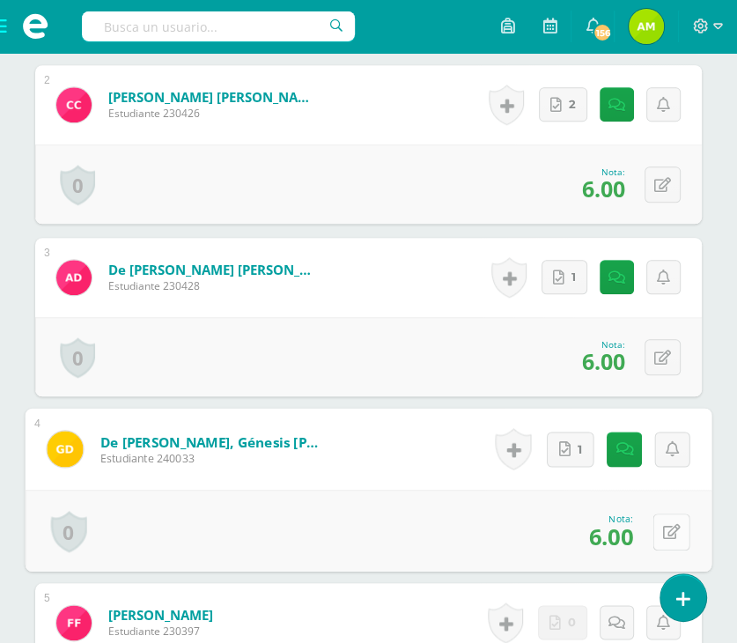
click at [666, 524] on icon at bounding box center [672, 531] width 18 height 15
type input "10"
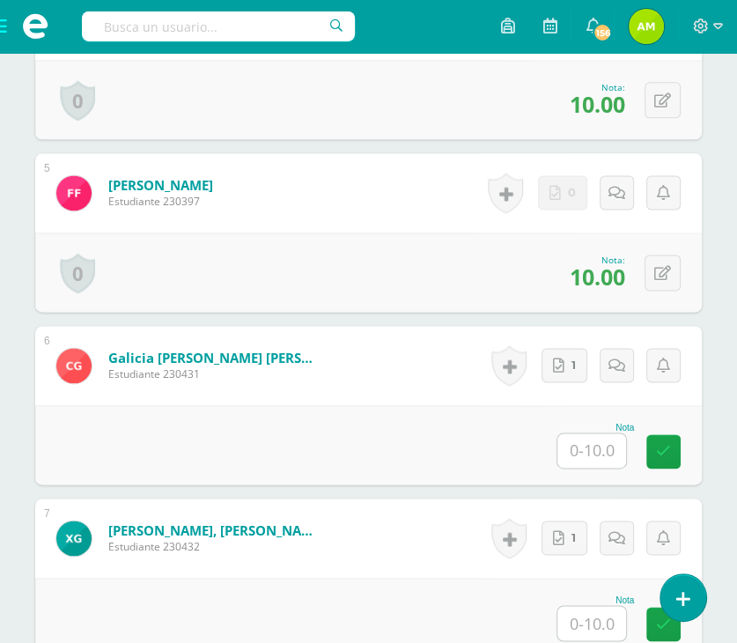
scroll to position [1234, 0]
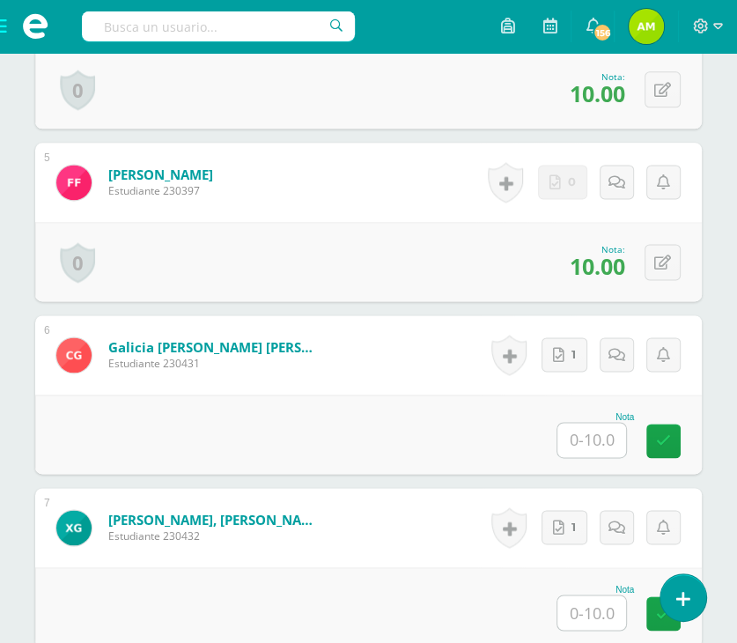
click at [584, 442] on input "text" at bounding box center [591, 440] width 69 height 34
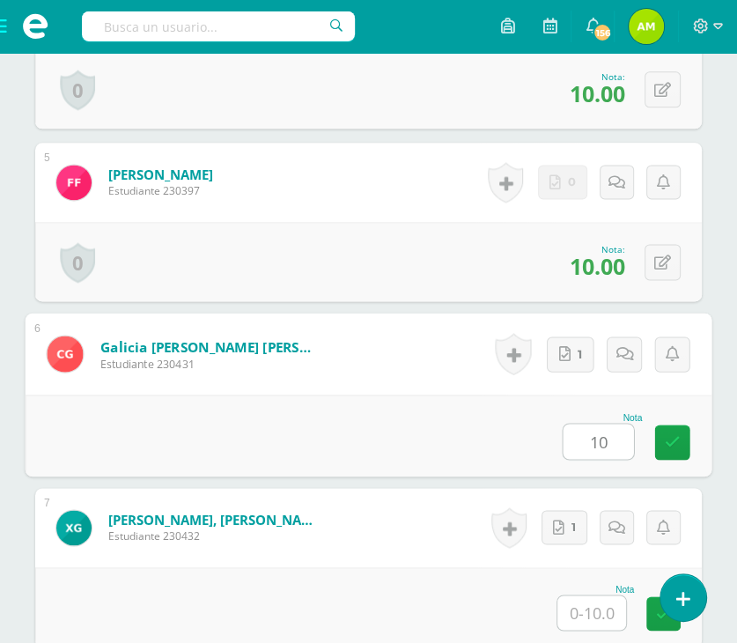
type input "10"
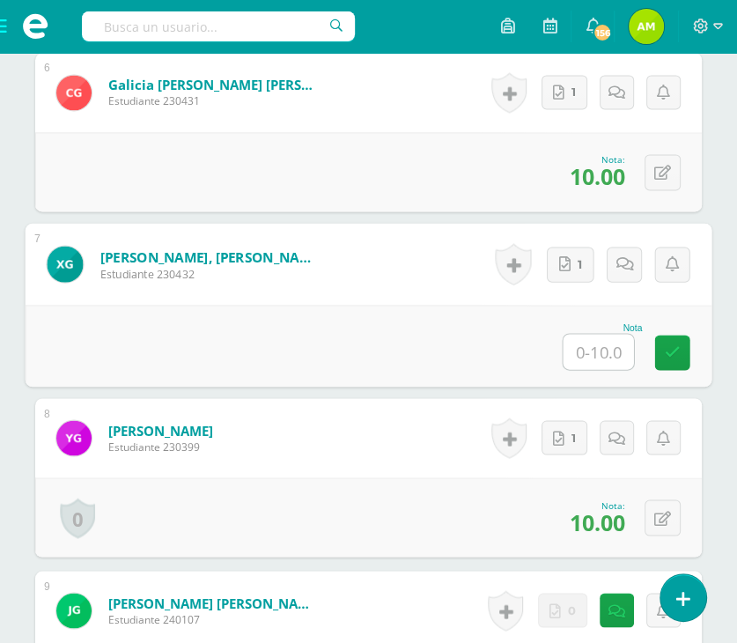
scroll to position [1498, 0]
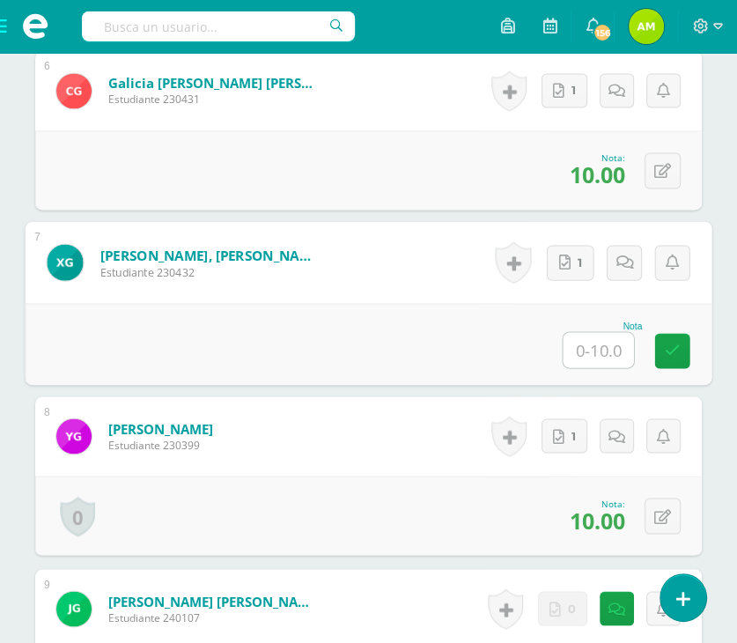
type input "0"
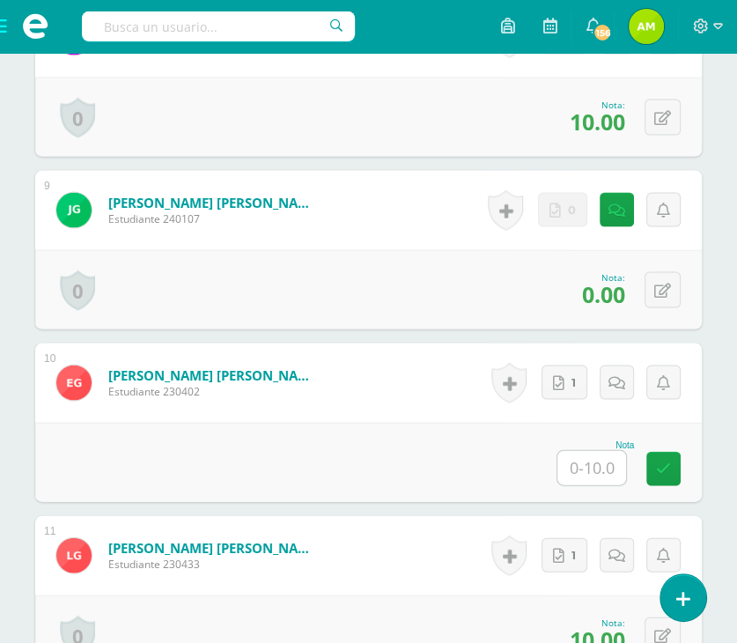
scroll to position [1939, 0]
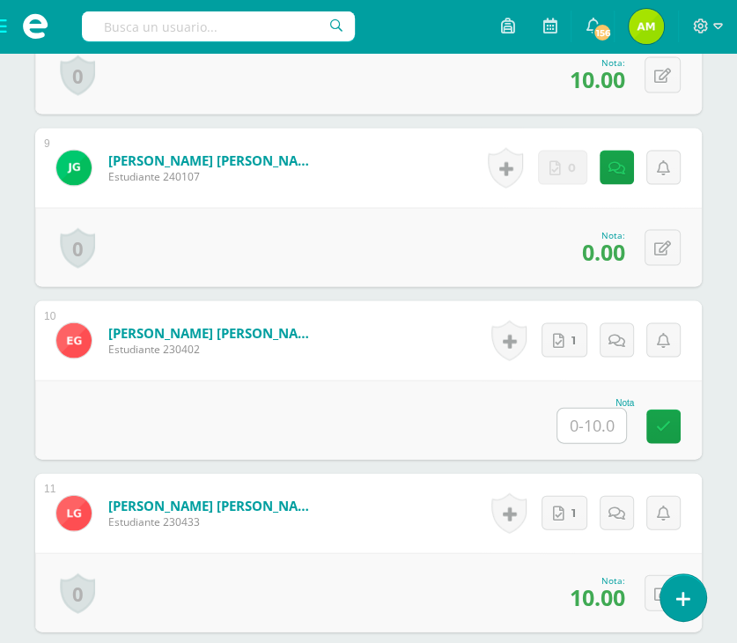
click at [606, 418] on input "text" at bounding box center [591, 425] width 69 height 34
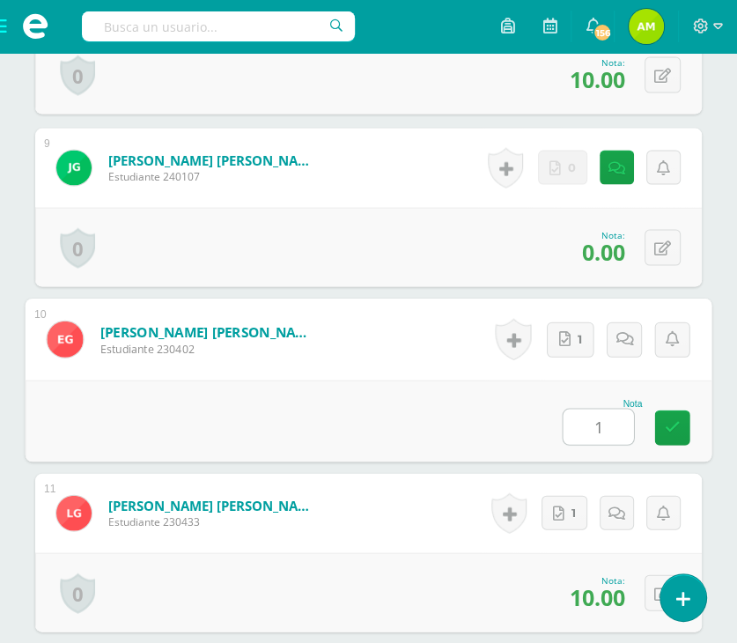
type input "10"
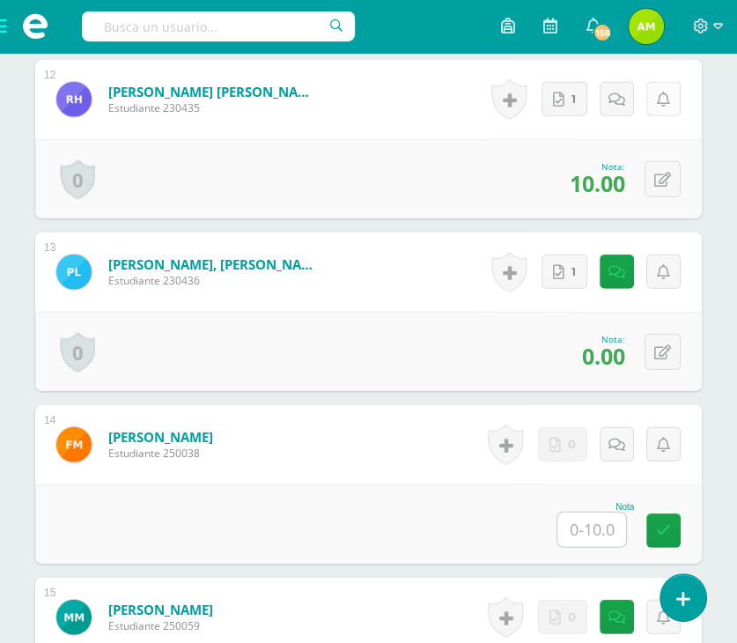
scroll to position [2555, 0]
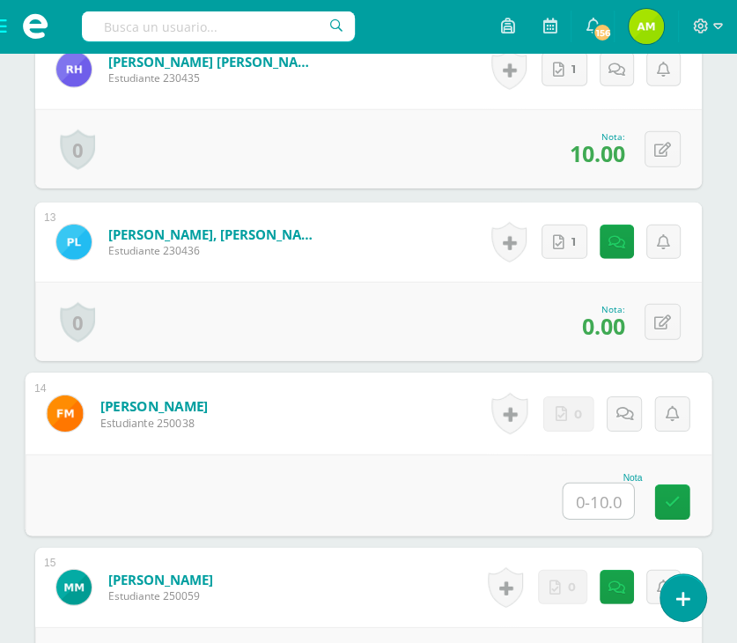
click at [598, 500] on input "text" at bounding box center [598, 500] width 70 height 35
type input "0"
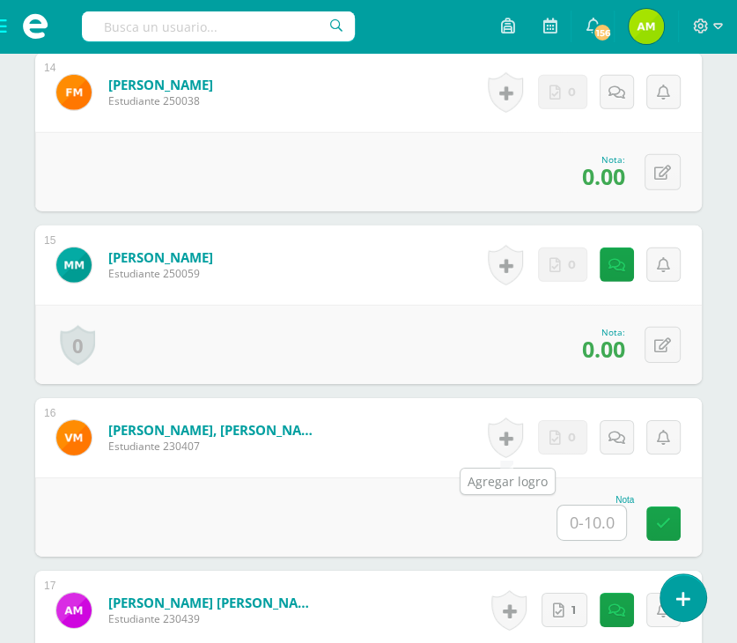
scroll to position [2907, 0]
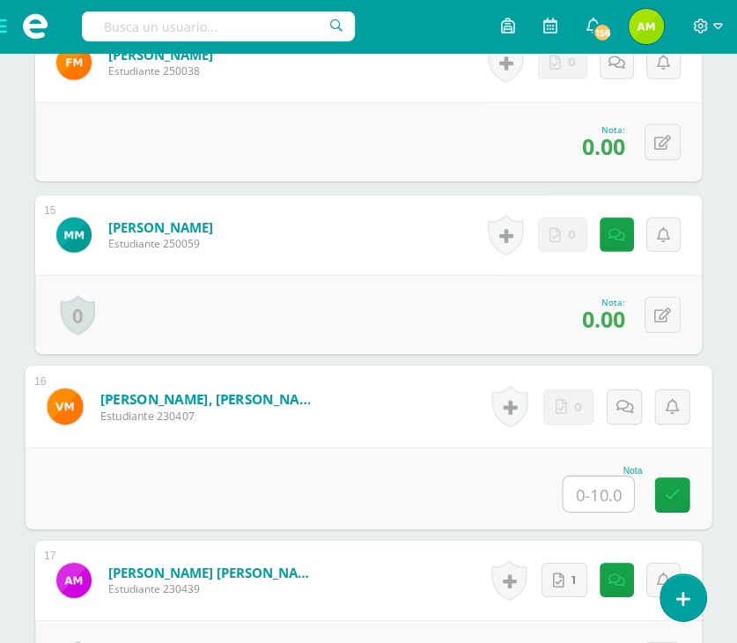
click at [593, 496] on input "text" at bounding box center [598, 493] width 70 height 35
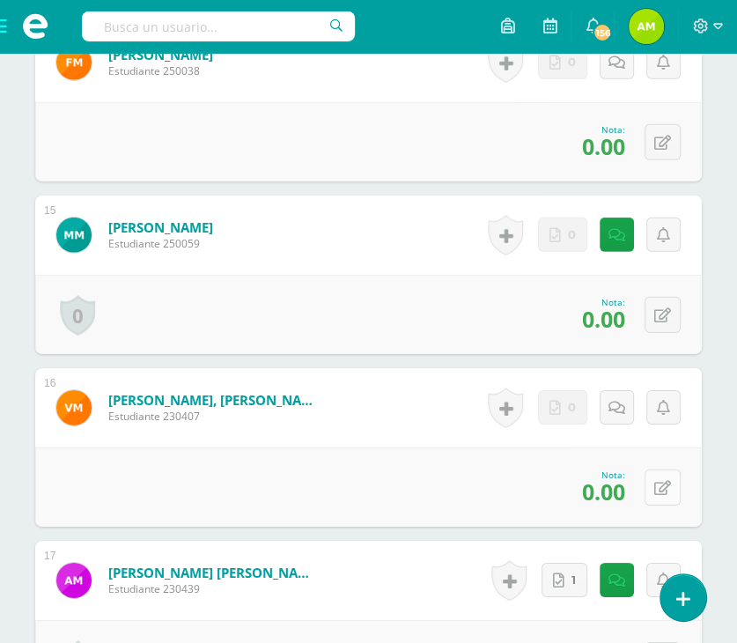
click at [654, 483] on button at bounding box center [662, 487] width 36 height 36
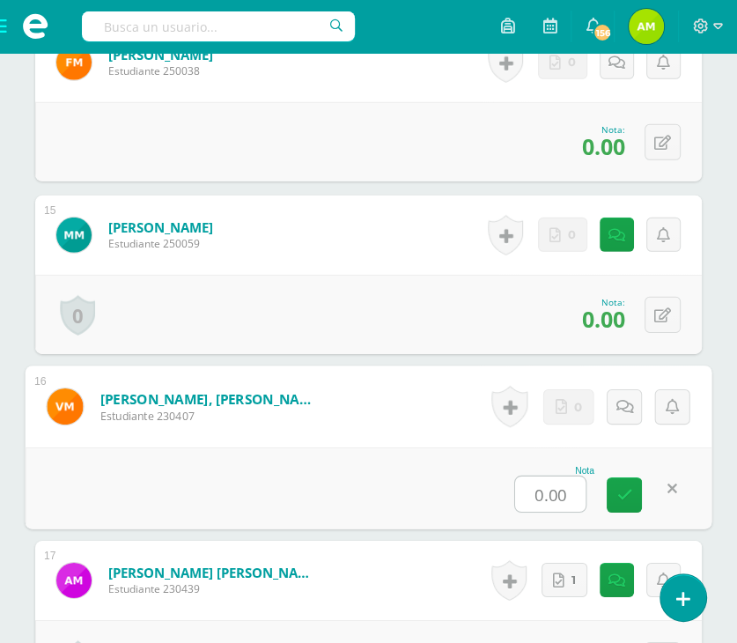
type input "8"
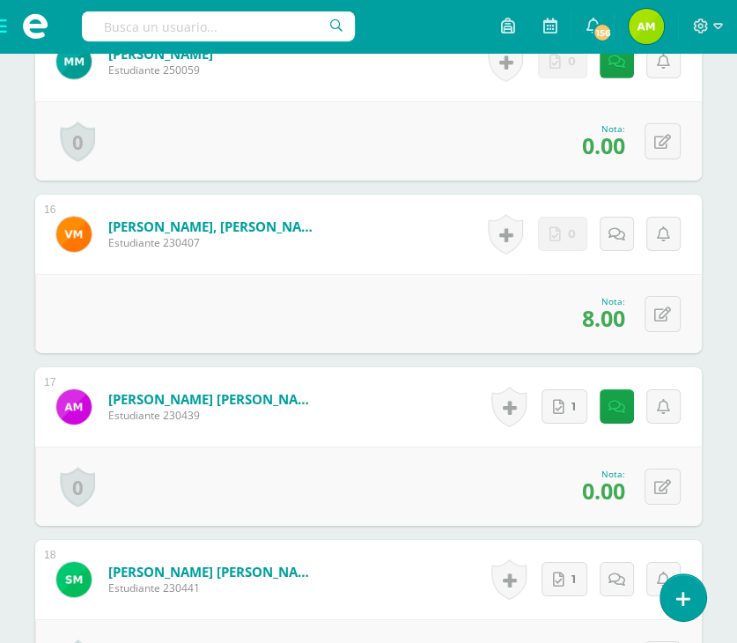
scroll to position [3083, 0]
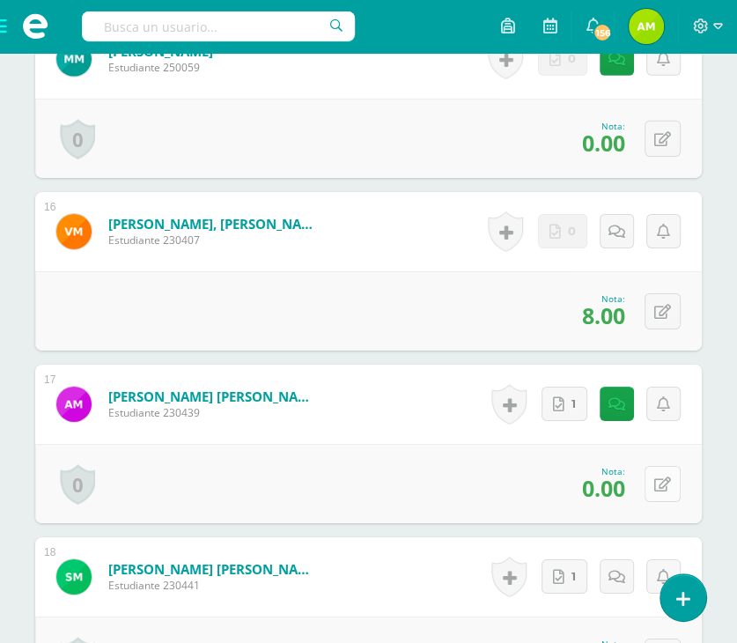
click at [672, 475] on button at bounding box center [662, 484] width 36 height 36
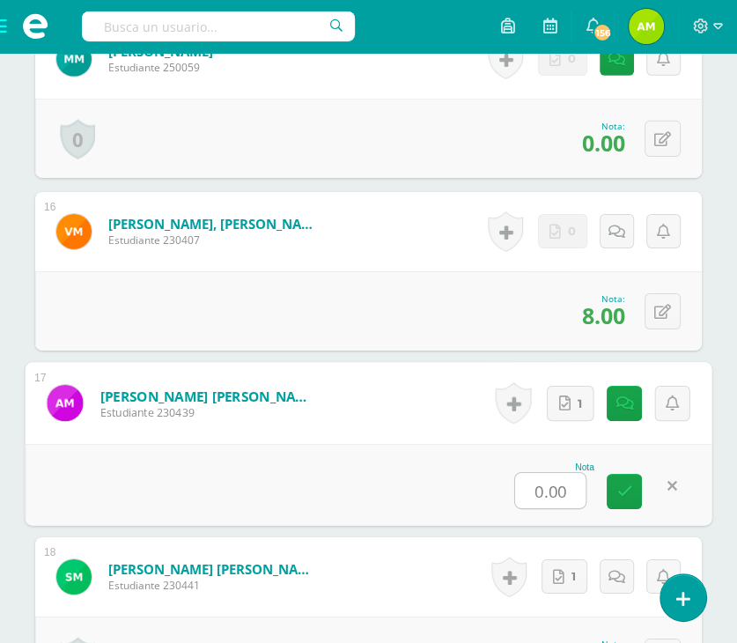
type input "7"
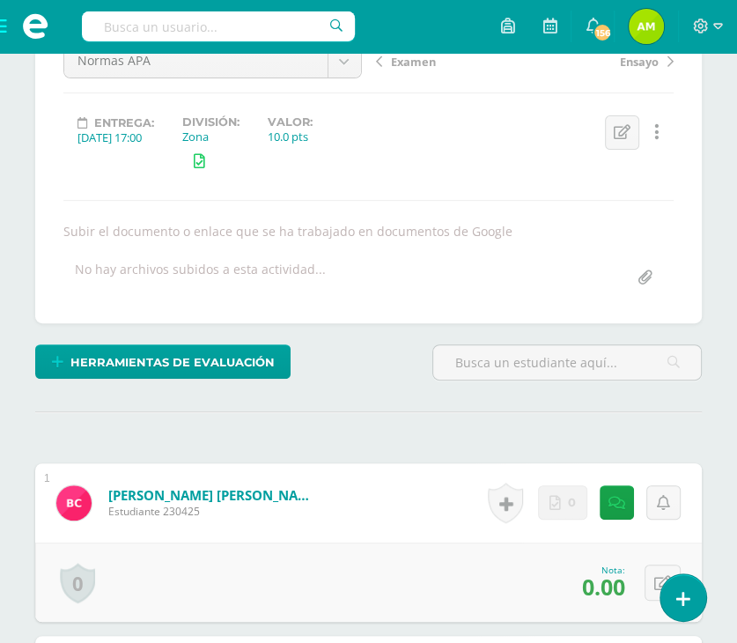
scroll to position [0, 0]
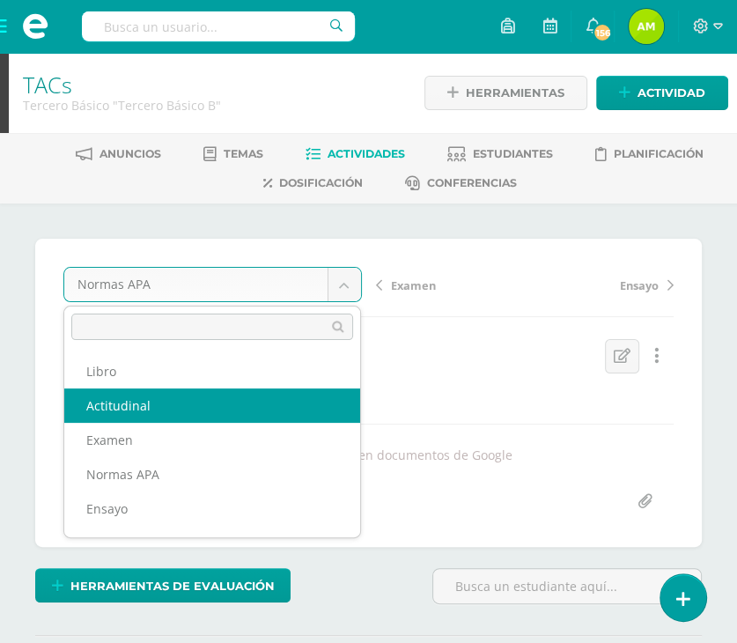
select select "/dashboard/teacher/grade-activity/110656/"
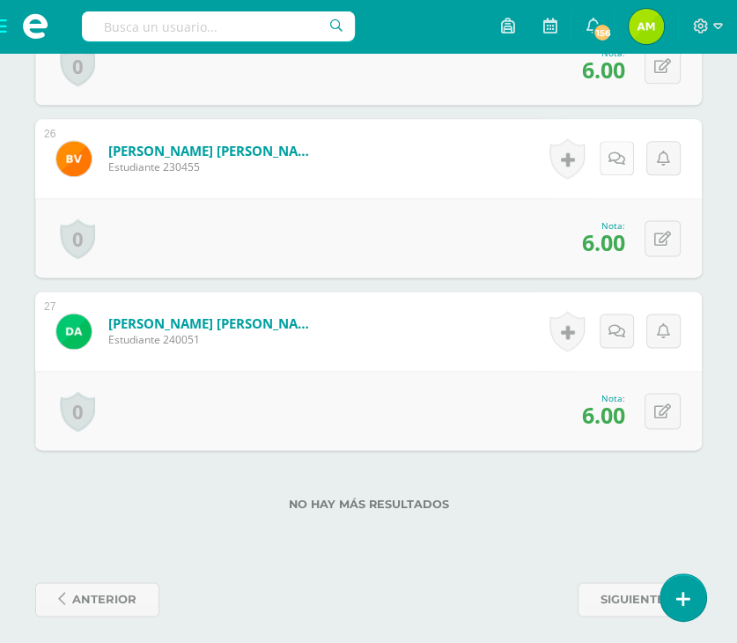
scroll to position [4860, 0]
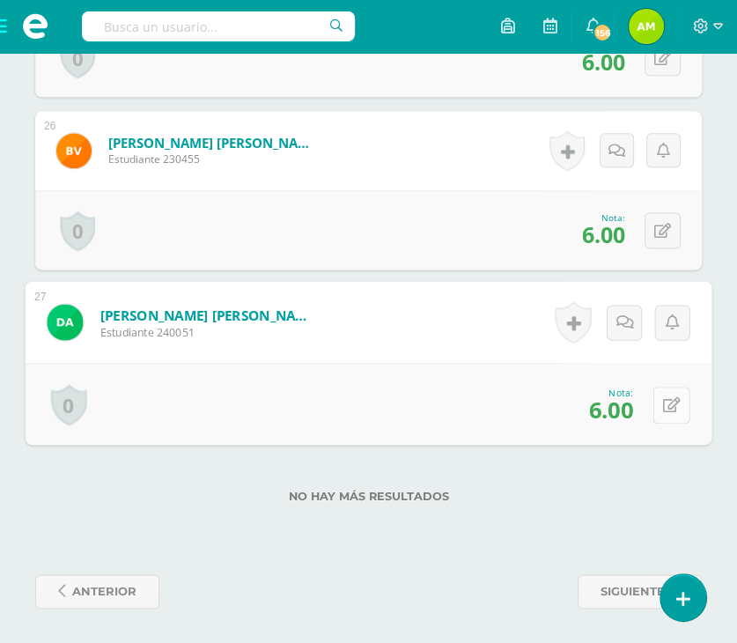
click at [658, 401] on button at bounding box center [671, 404] width 37 height 37
type input "8"
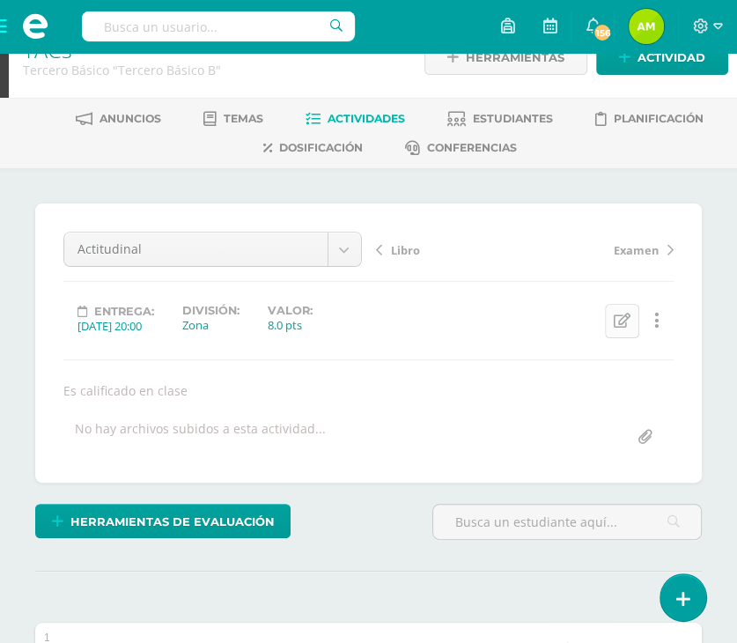
scroll to position [0, 0]
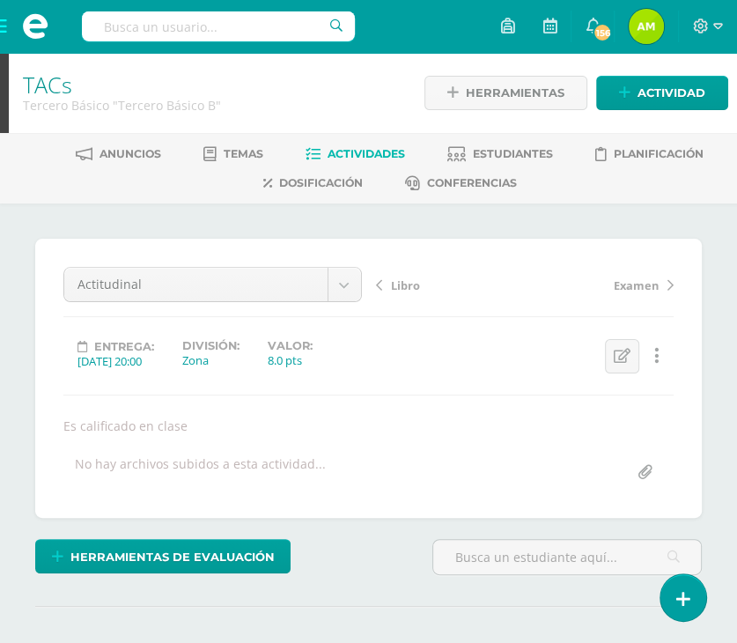
click at [403, 284] on span "Libro" at bounding box center [405, 285] width 29 height 16
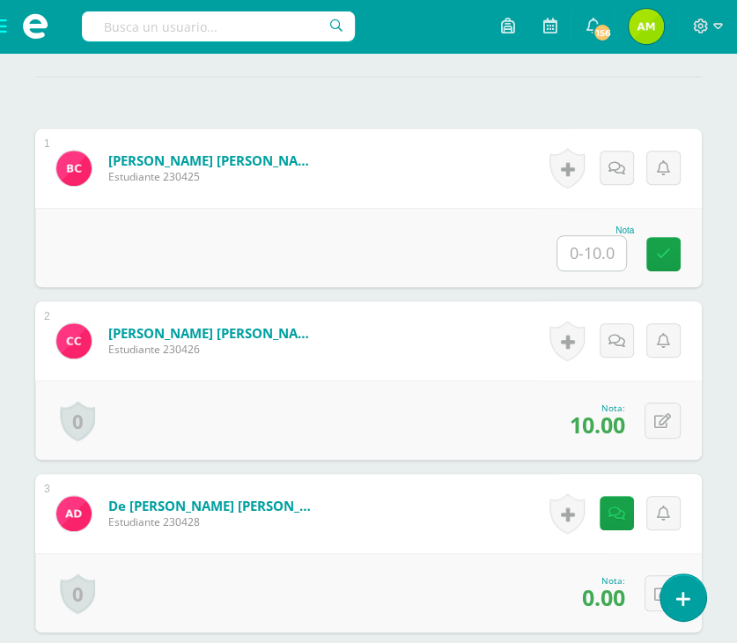
scroll to position [530, 0]
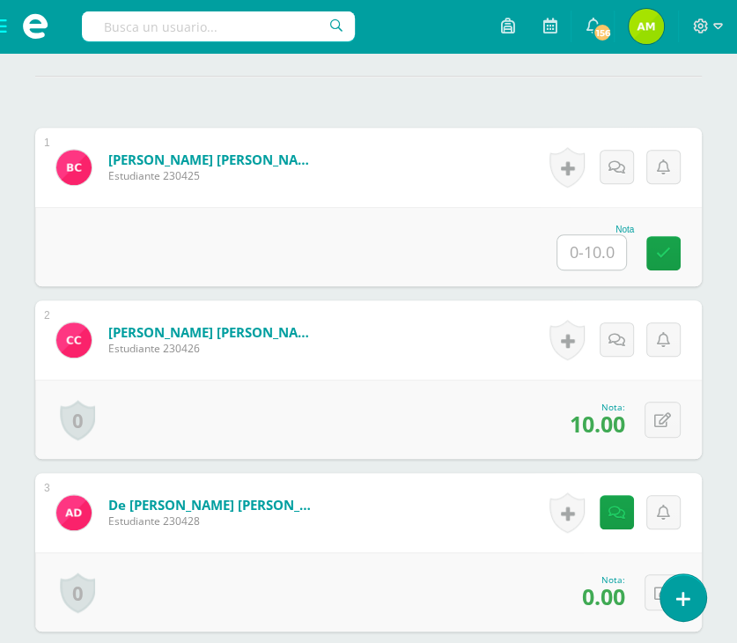
click at [596, 231] on div "Nota" at bounding box center [594, 229] width 77 height 10
click at [599, 249] on input "text" at bounding box center [591, 252] width 69 height 34
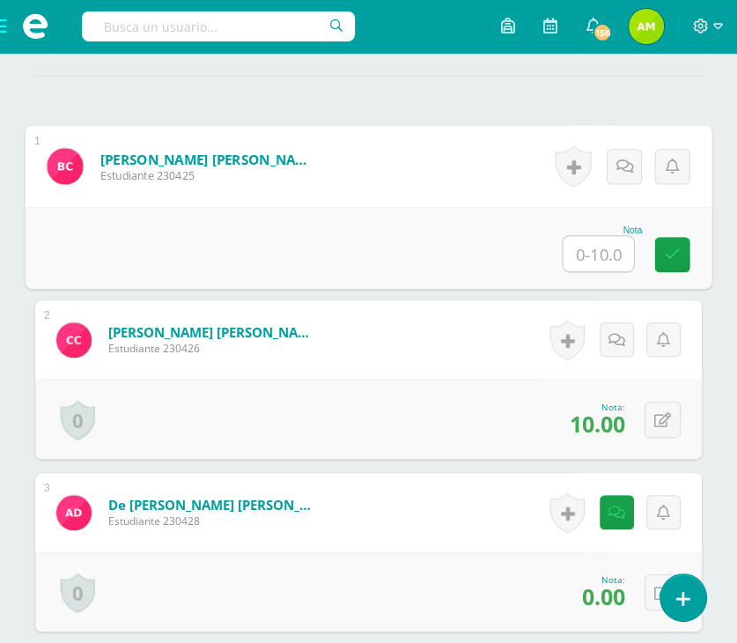
type input "2"
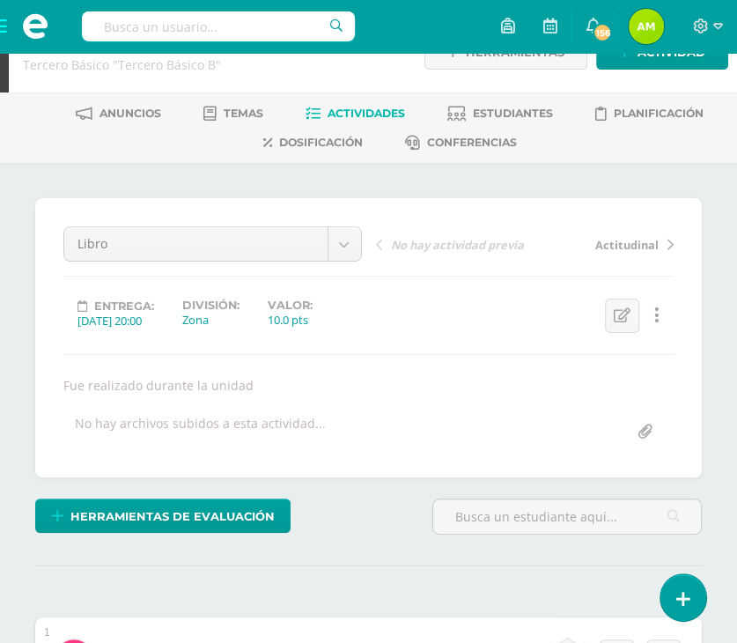
scroll to position [0, 0]
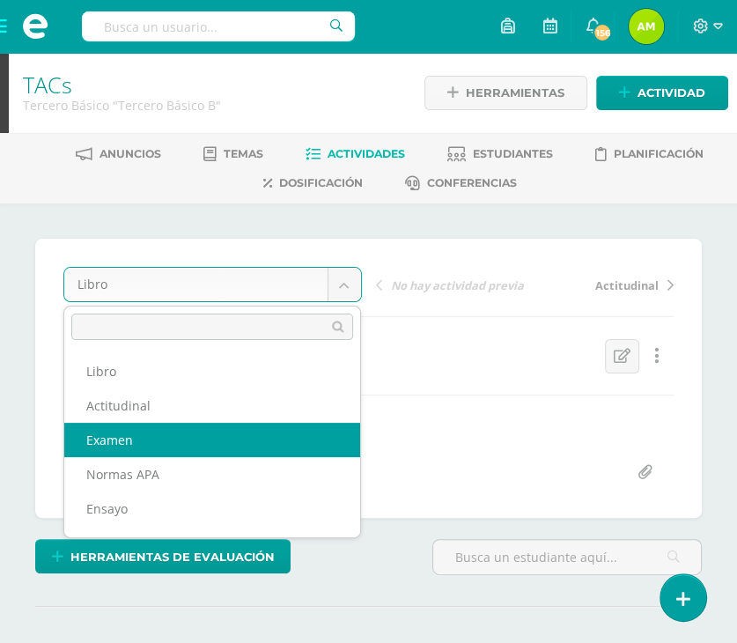
select select "/dashboard/teacher/grade-activity/110069/"
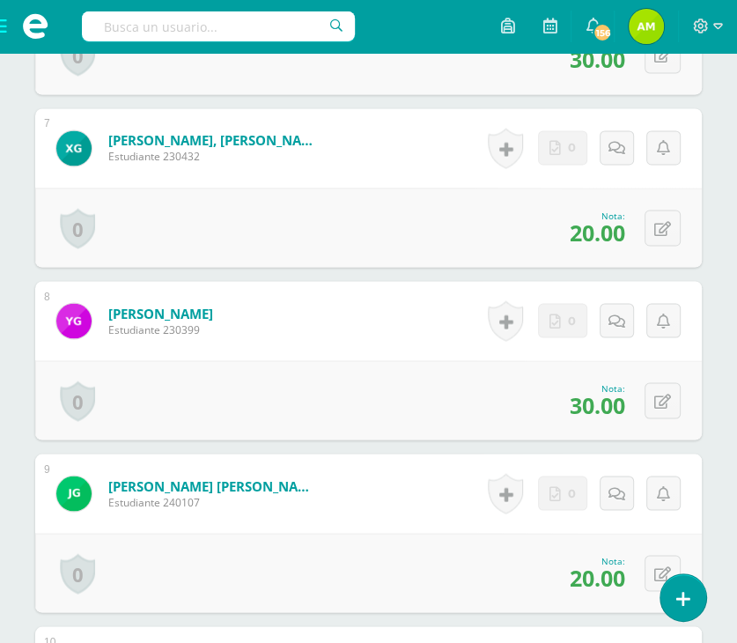
scroll to position [1607, 0]
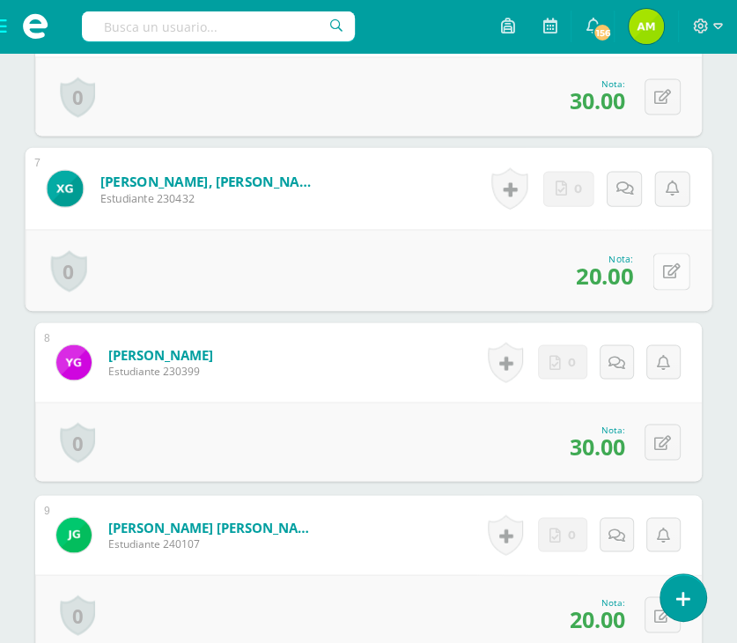
click at [672, 265] on button at bounding box center [671, 270] width 37 height 37
type input "30"
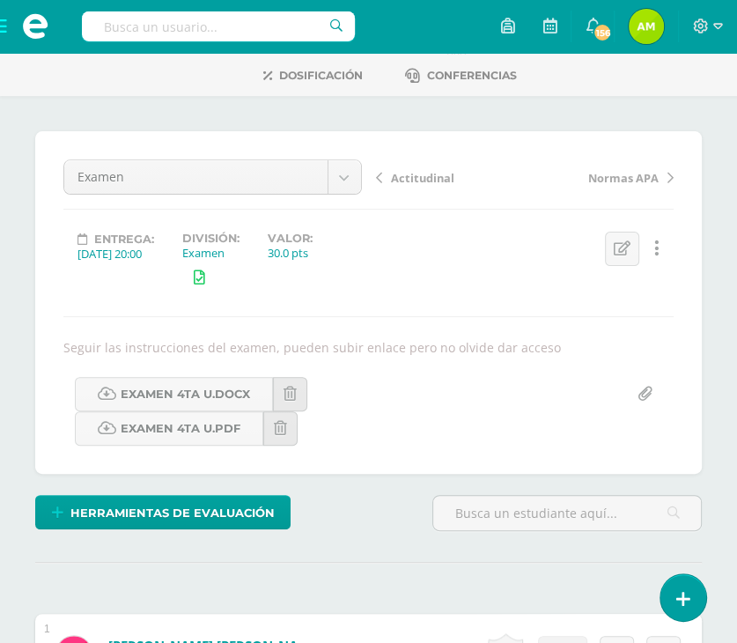
scroll to position [0, 0]
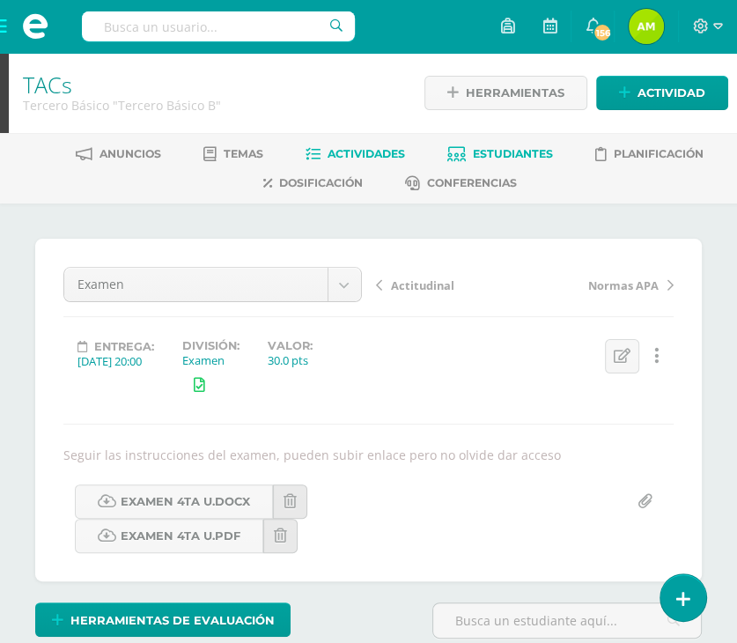
click at [490, 158] on span "Estudiantes" at bounding box center [513, 153] width 80 height 13
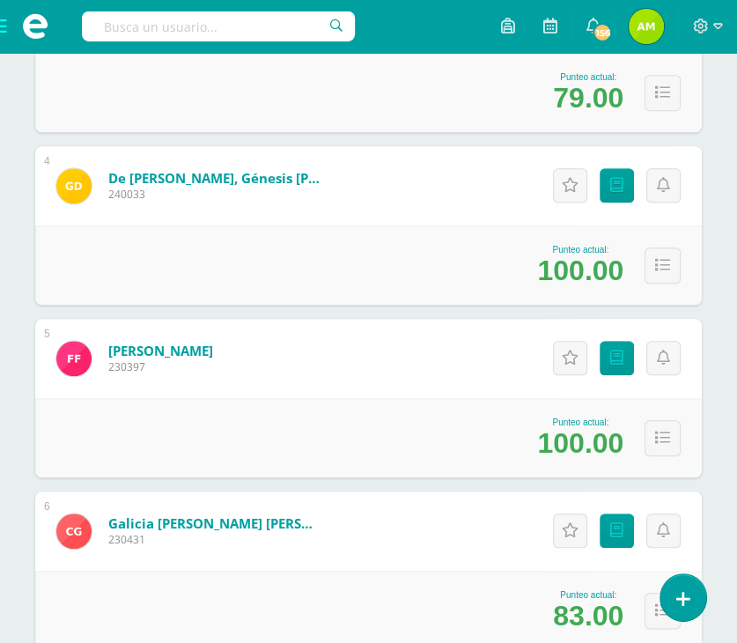
scroll to position [968, 0]
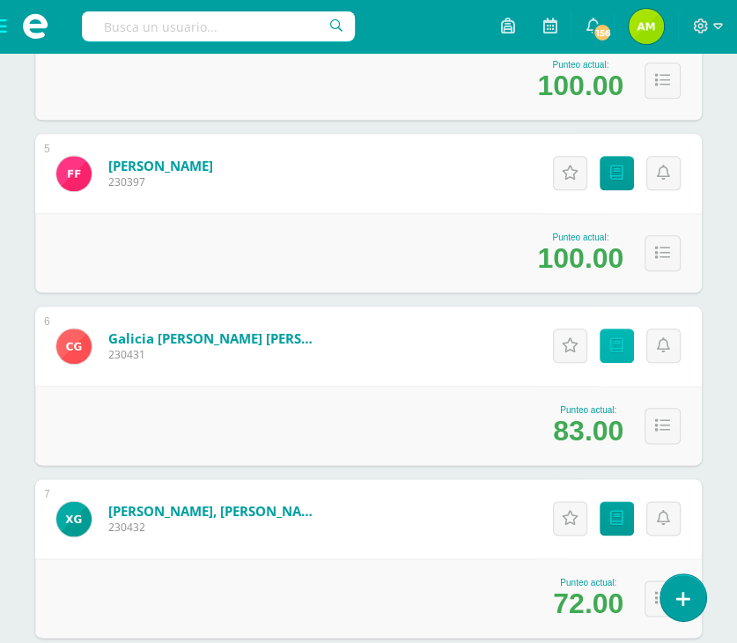
click at [623, 349] on link "Punteos" at bounding box center [617, 345] width 34 height 34
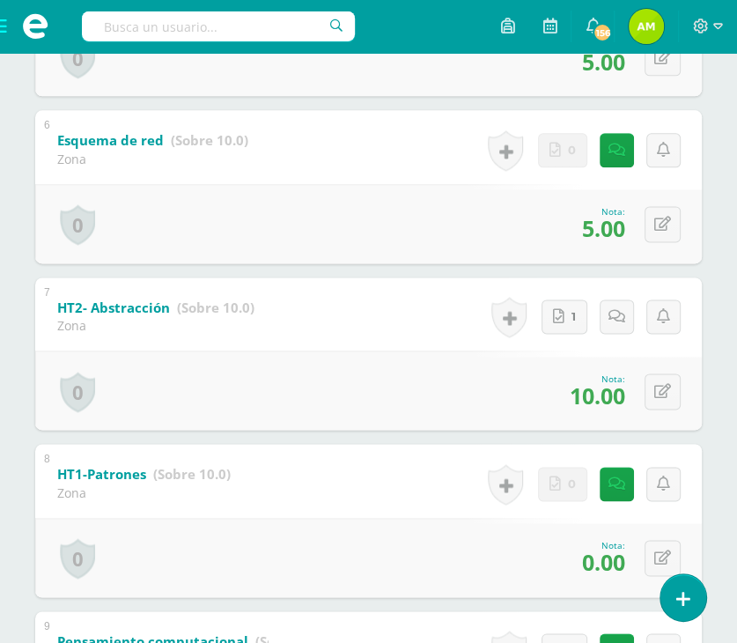
scroll to position [1434, 0]
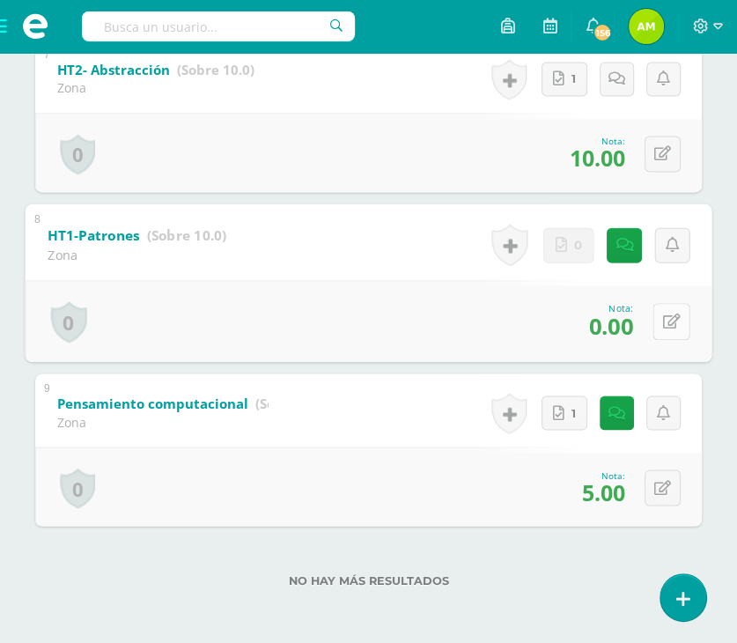
click at [655, 319] on button at bounding box center [671, 321] width 37 height 37
type input "5"
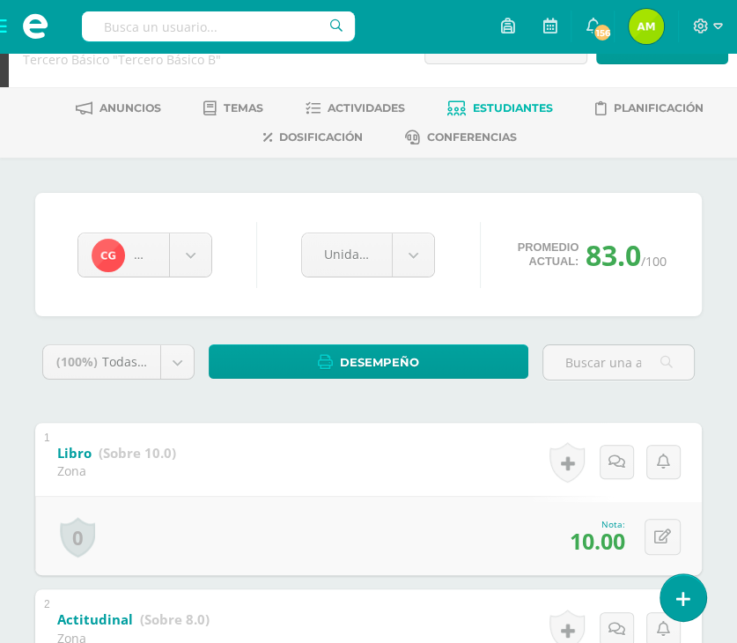
scroll to position [0, 0]
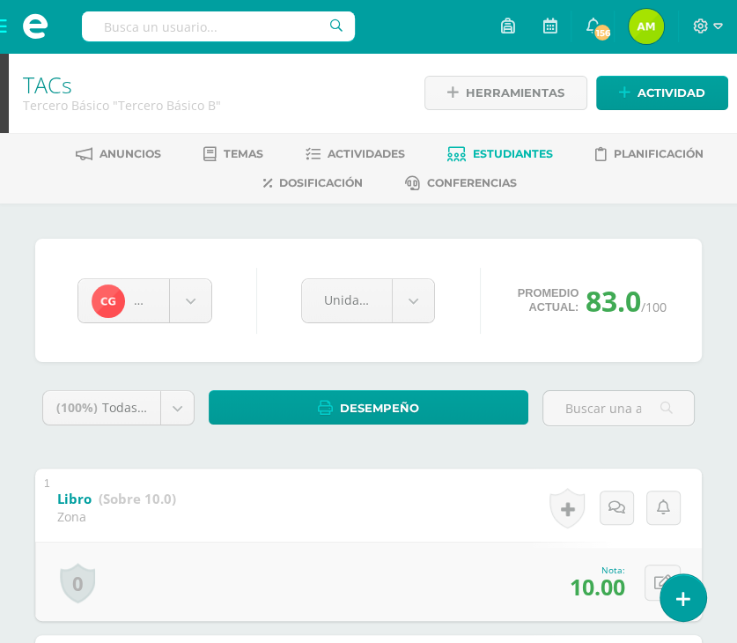
click at [485, 137] on div "Anuncios Temas Actividades Estudiantes Planificación Dosificación Conferencias" at bounding box center [389, 168] width 779 height 70
click at [485, 144] on link "Estudiantes" at bounding box center [500, 154] width 106 height 28
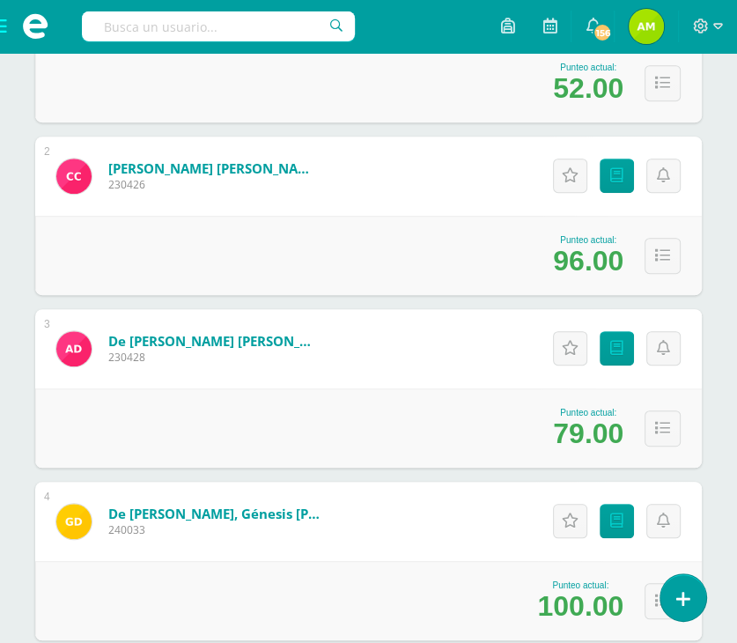
scroll to position [305, 0]
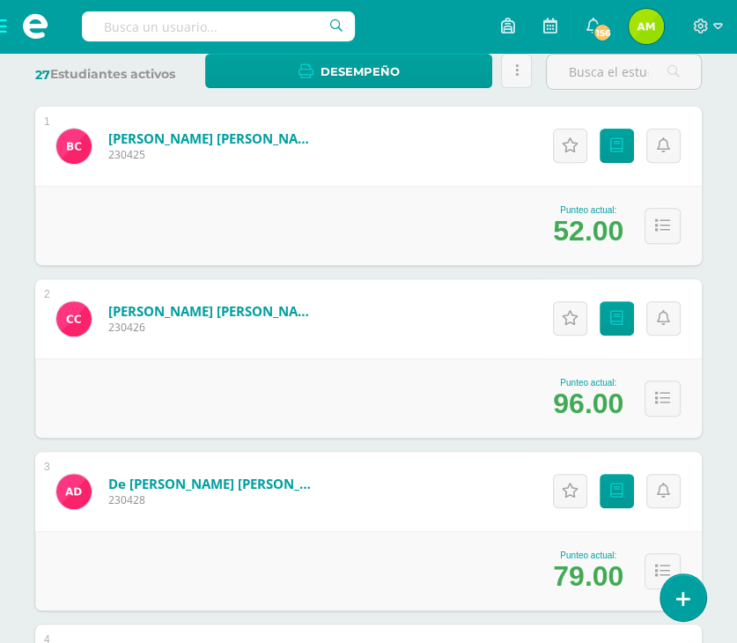
click at [4, 33] on span at bounding box center [35, 26] width 70 height 53
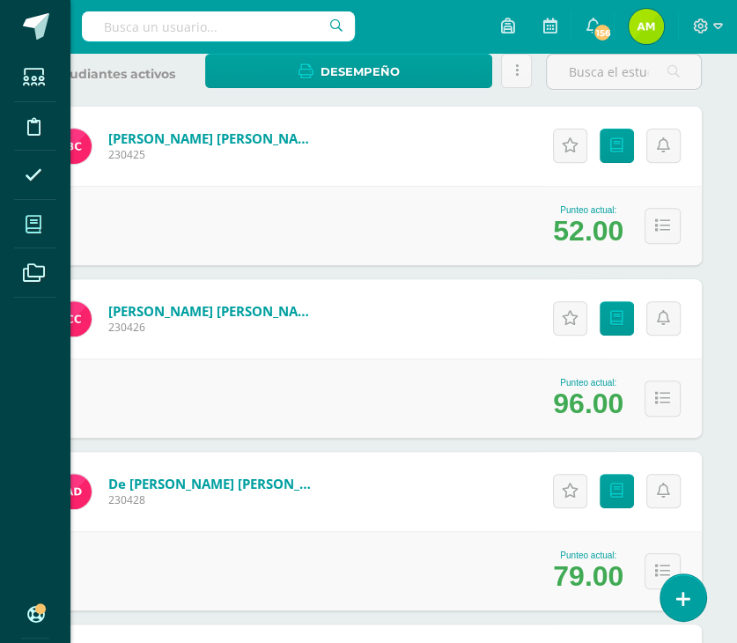
click at [48, 237] on span at bounding box center [34, 224] width 40 height 40
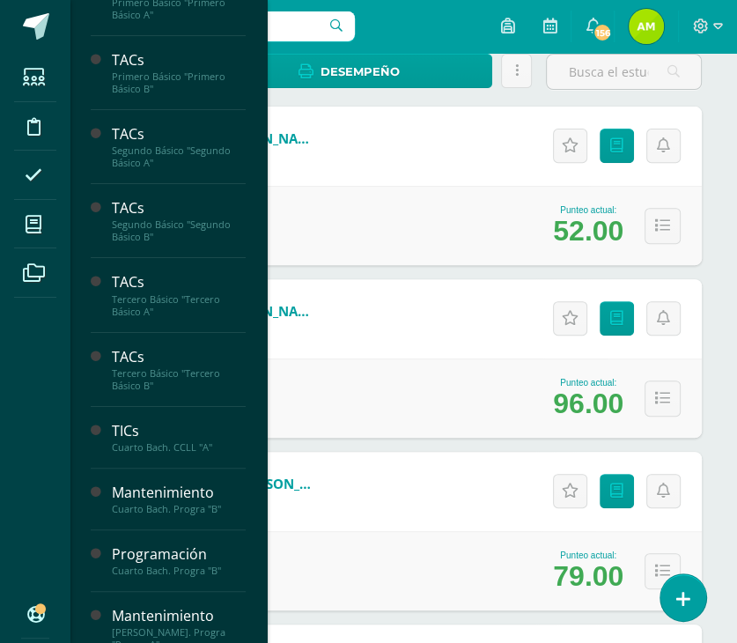
scroll to position [88, 0]
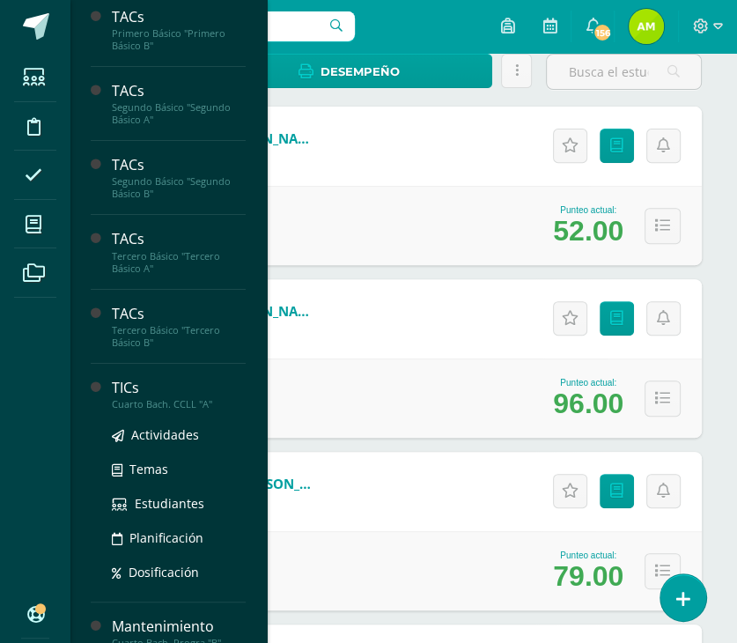
click at [164, 388] on div "TICs" at bounding box center [179, 388] width 134 height 20
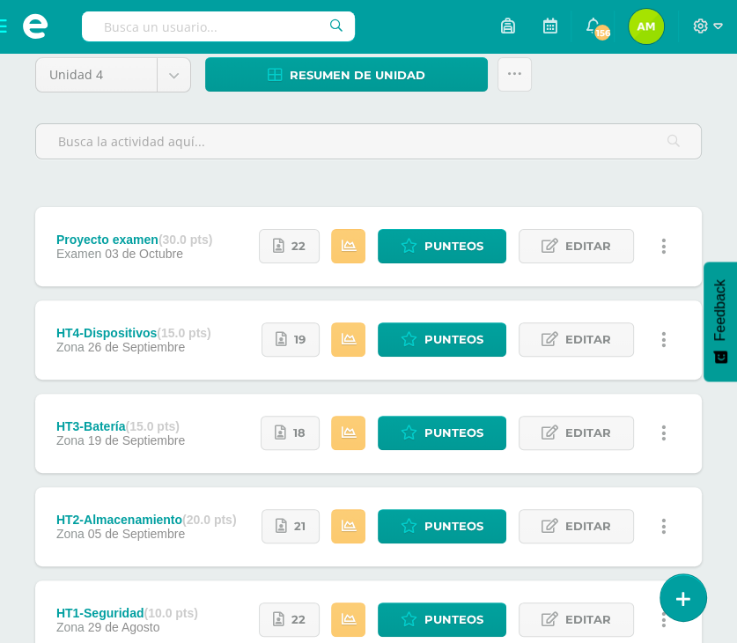
scroll to position [315, 0]
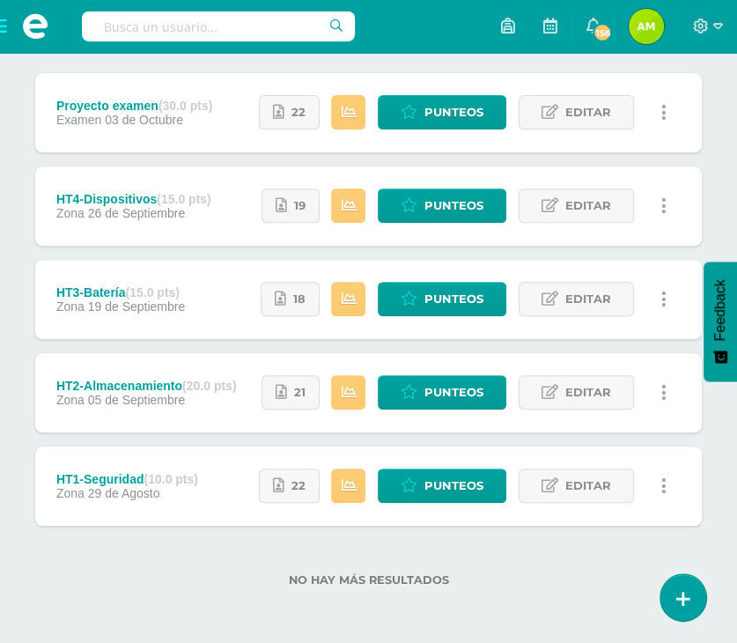
click at [322, 386] on div "Estatus de Actividad: 0 Estudiantes sin calificar 6 Estudiantes con cero Media …" at bounding box center [468, 392] width 467 height 79
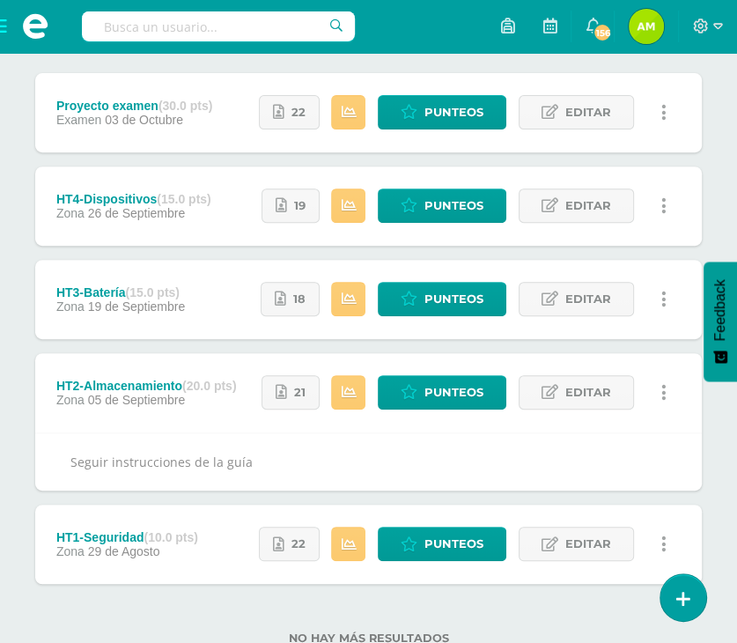
click at [323, 380] on div "Estatus de Actividad: 0 Estudiantes sin calificar 6 Estudiantes con cero Media …" at bounding box center [468, 392] width 467 height 79
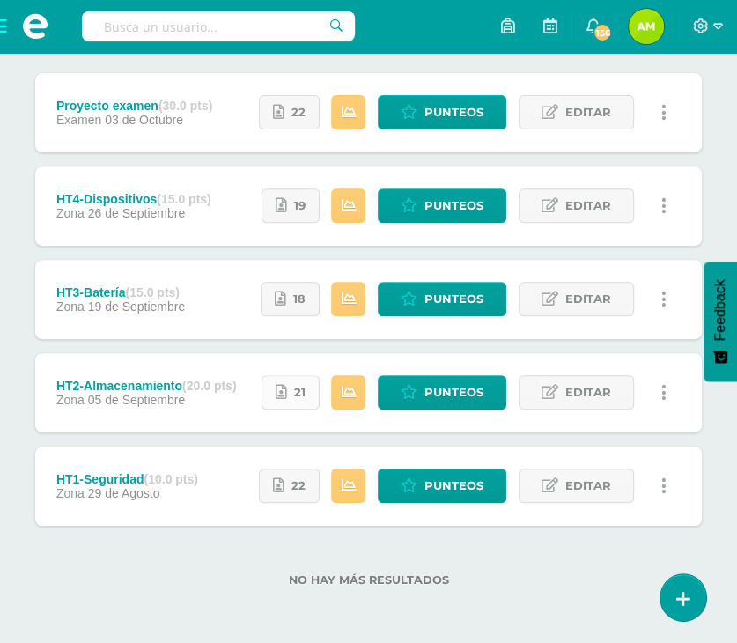
click at [300, 401] on span "21" at bounding box center [299, 392] width 11 height 33
click at [440, 395] on span "Punteos" at bounding box center [453, 392] width 59 height 33
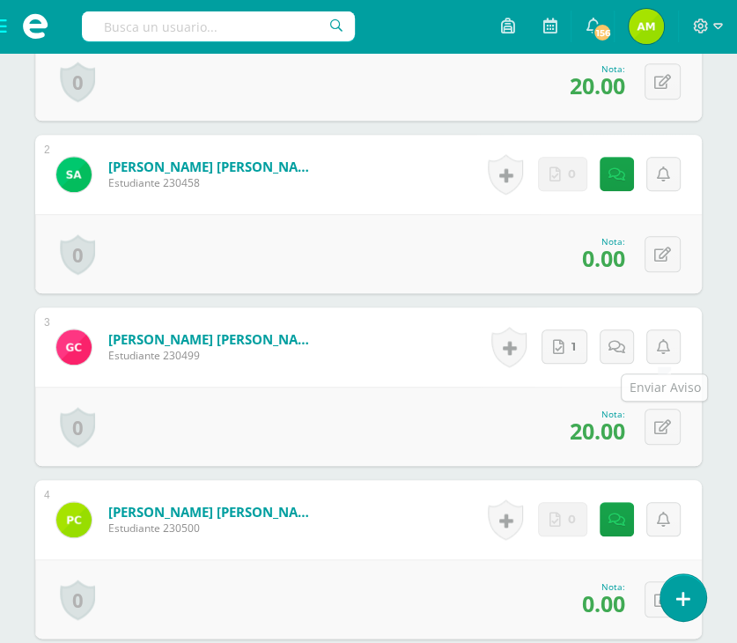
scroll to position [758, 0]
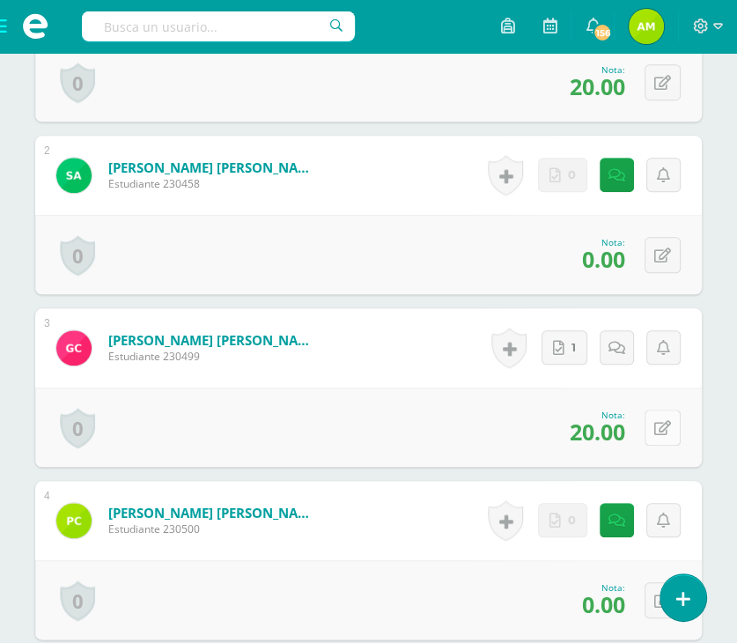
click at [673, 420] on button at bounding box center [662, 427] width 36 height 36
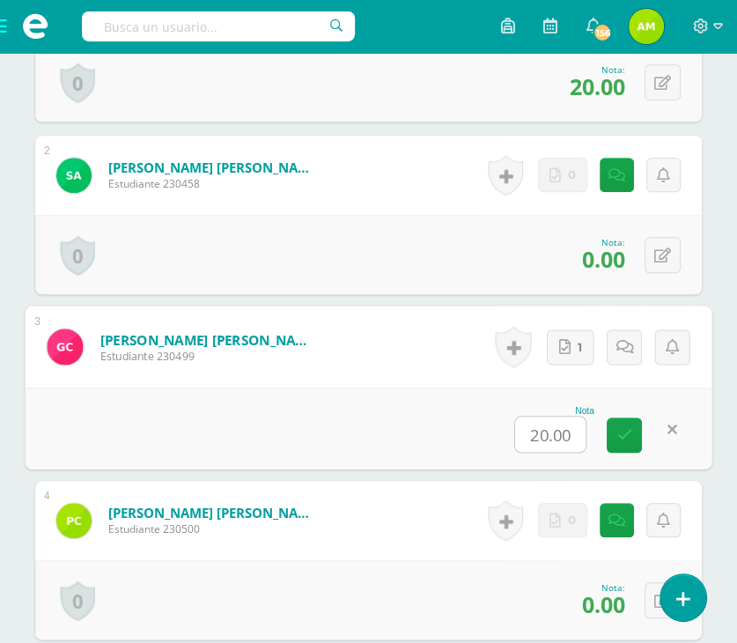
scroll to position [759, 0]
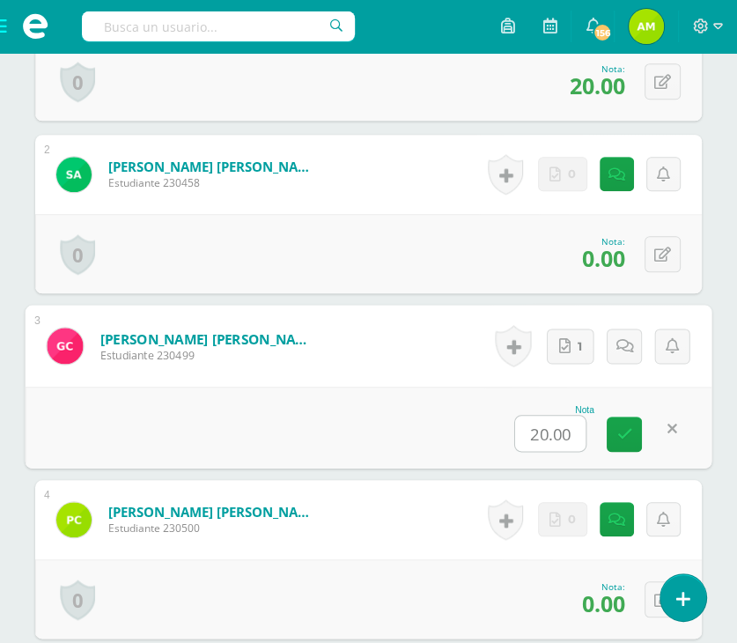
click at [702, 405] on div "Nota 20.00" at bounding box center [369, 427] width 687 height 82
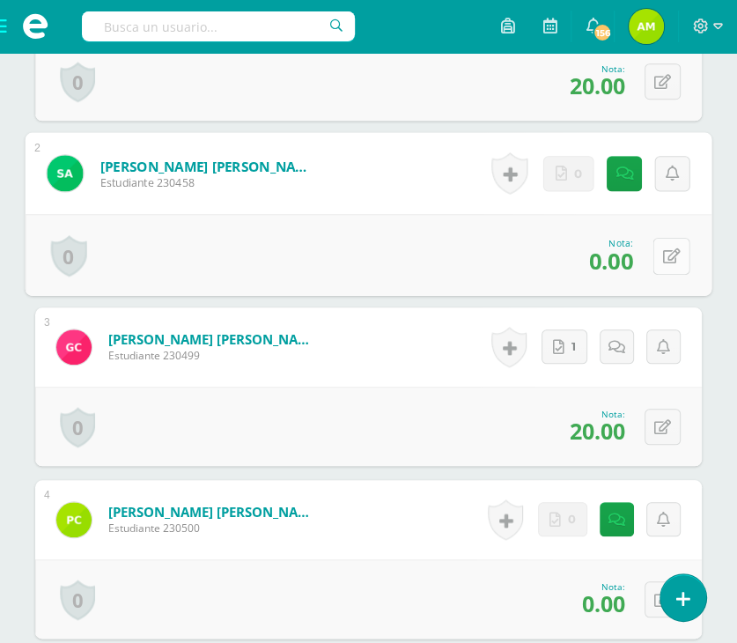
click at [661, 261] on button at bounding box center [671, 255] width 37 height 37
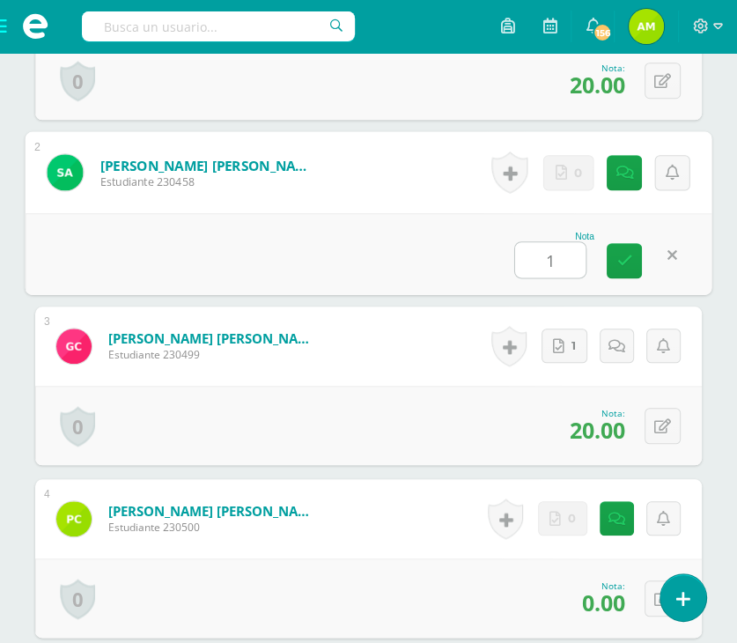
type input "10"
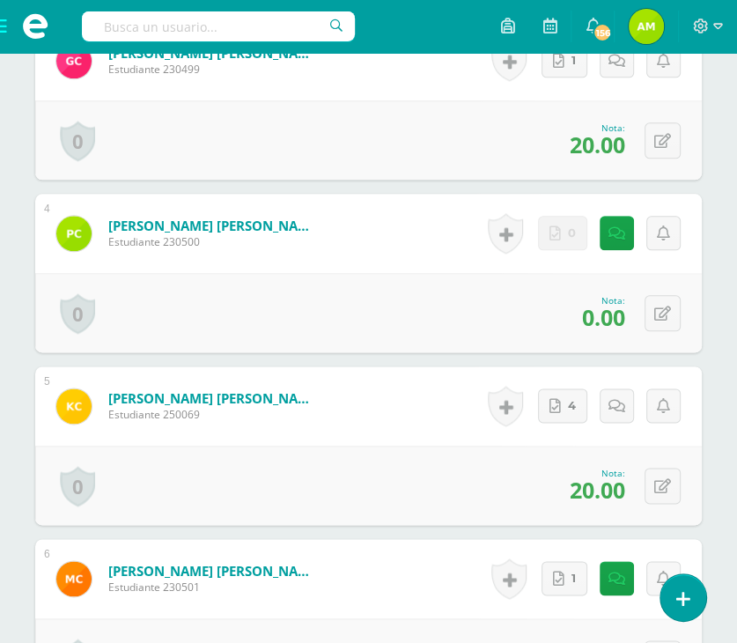
scroll to position [1112, 0]
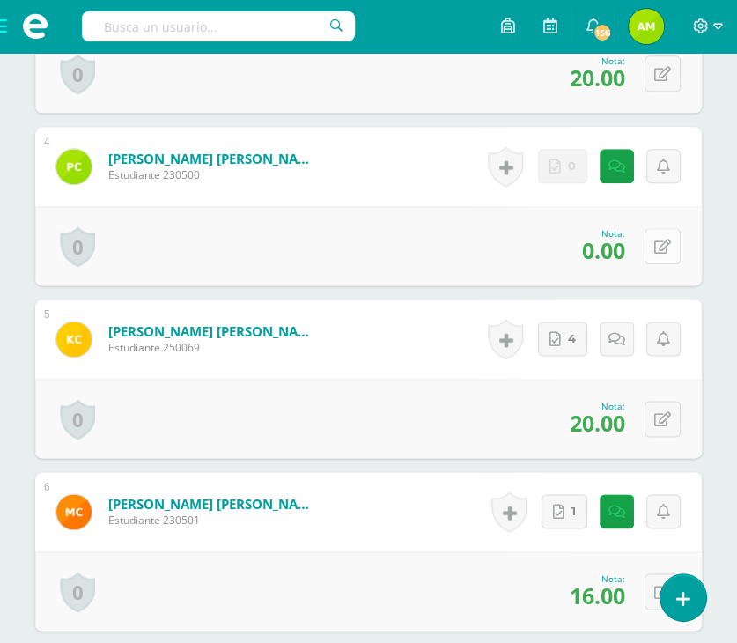
click at [666, 249] on icon at bounding box center [662, 246] width 17 height 15
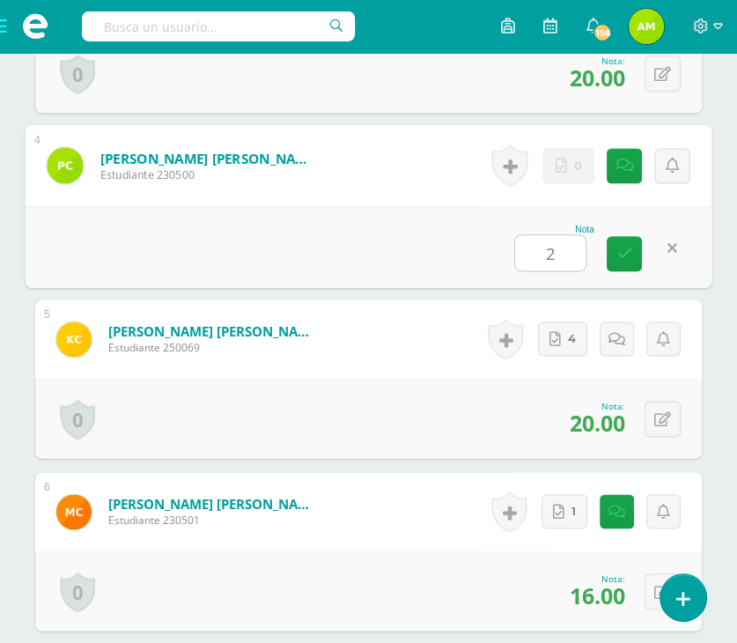
type input "20"
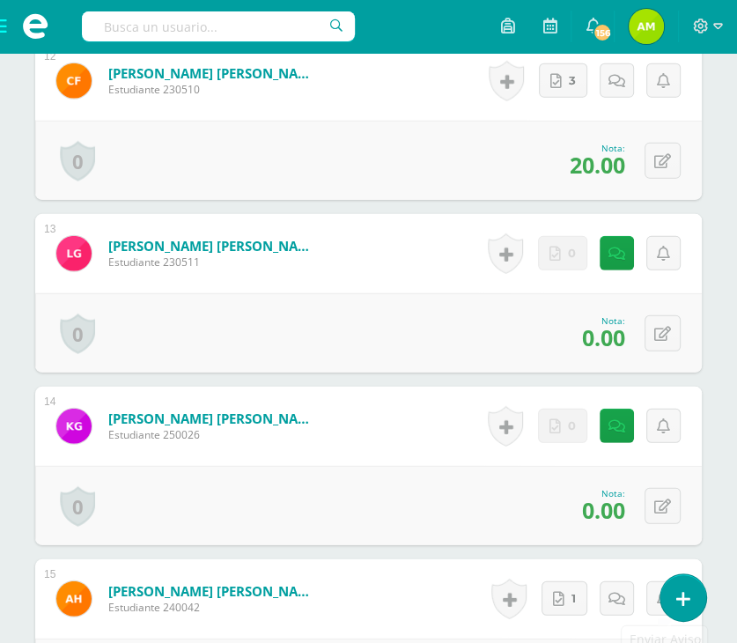
scroll to position [2608, 0]
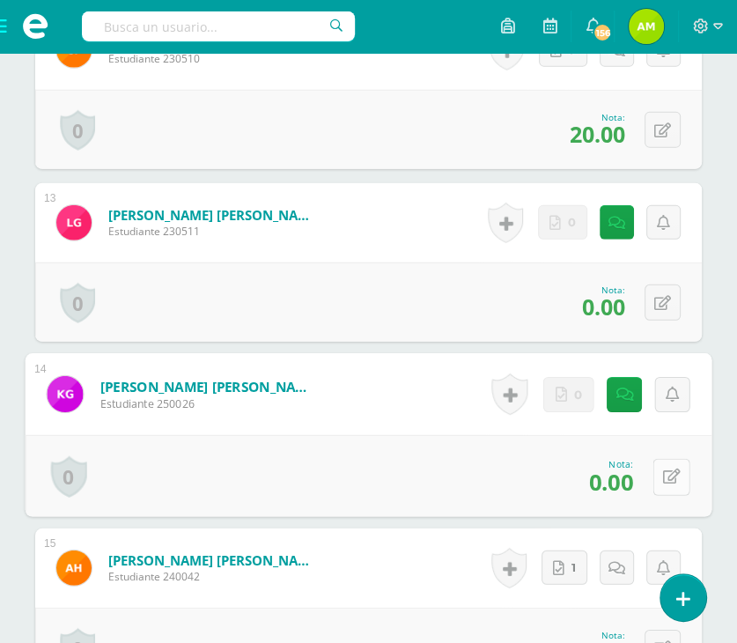
click at [657, 477] on button at bounding box center [671, 476] width 37 height 37
type input "20"
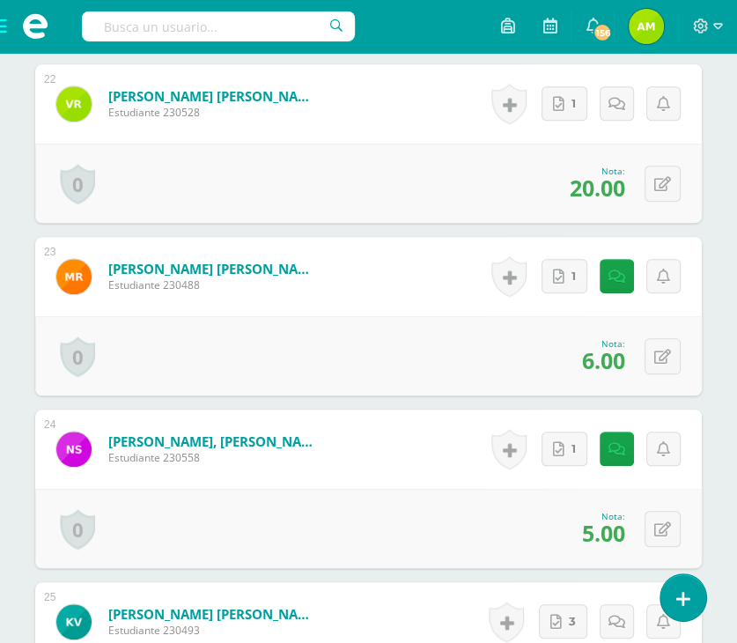
scroll to position [4281, 0]
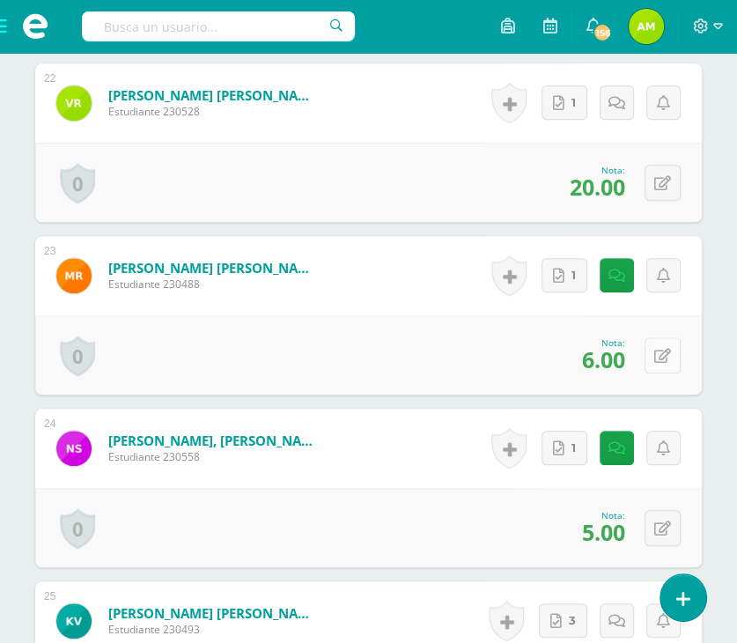
click at [676, 345] on button at bounding box center [662, 355] width 36 height 36
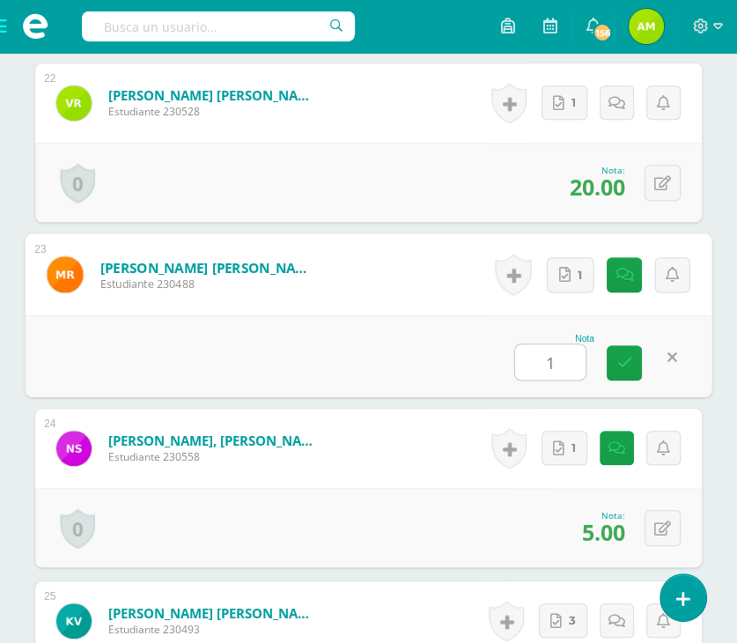
type input "12"
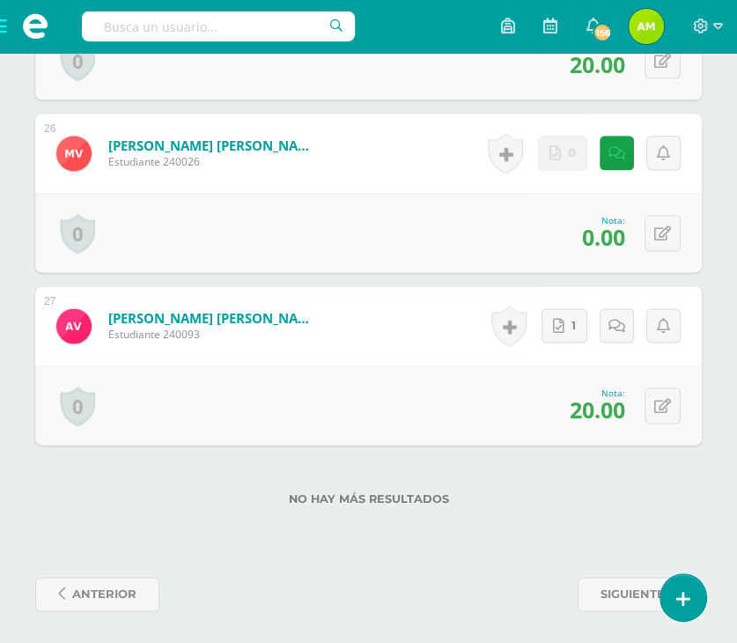
scroll to position [4924, 0]
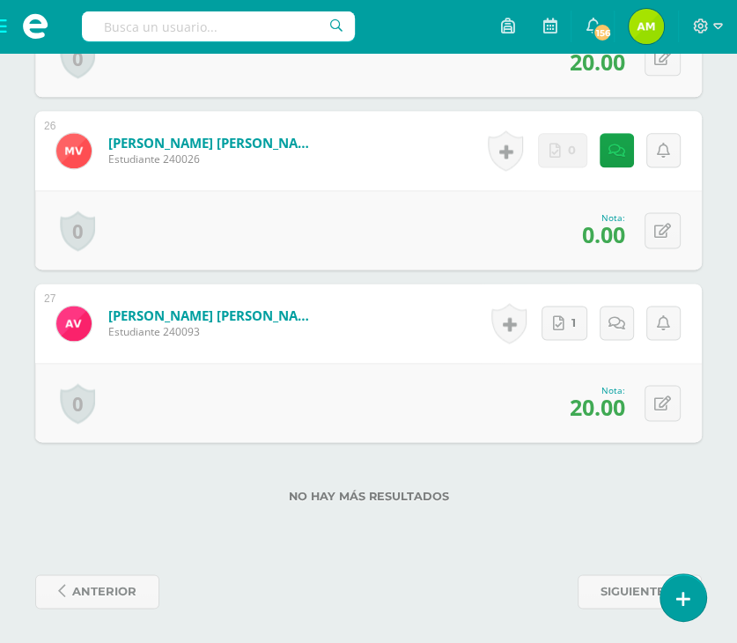
click at [639, 227] on div "0 Logros Logros obtenidos Aún no hay logros agregados Nota: 0.00" at bounding box center [368, 229] width 666 height 79
click at [659, 240] on button at bounding box center [662, 230] width 36 height 36
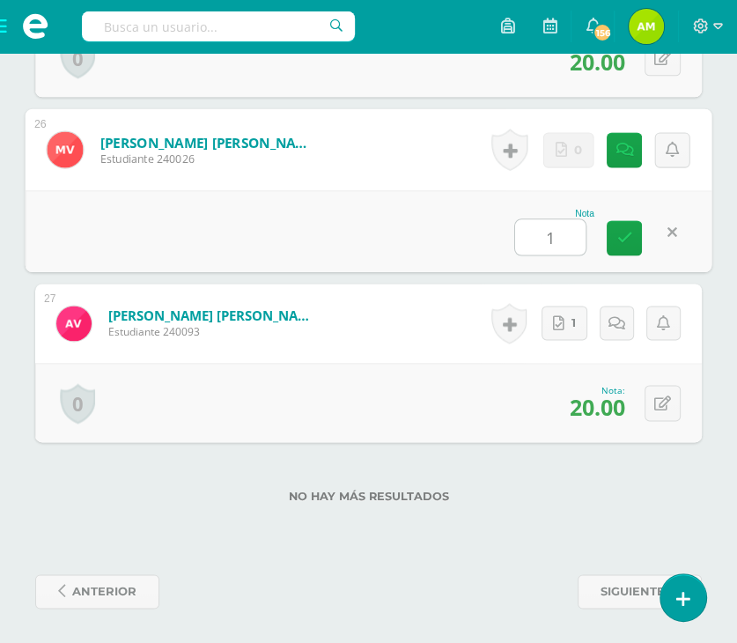
type input "15"
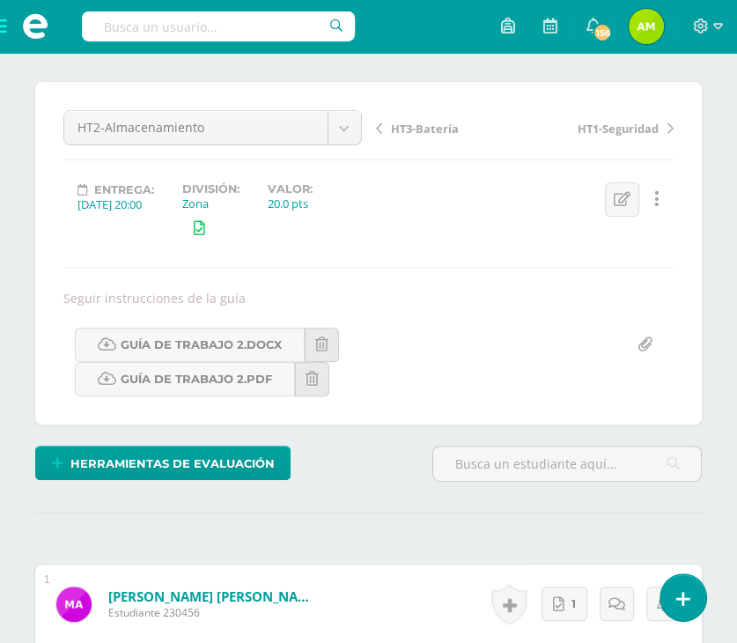
scroll to position [0, 0]
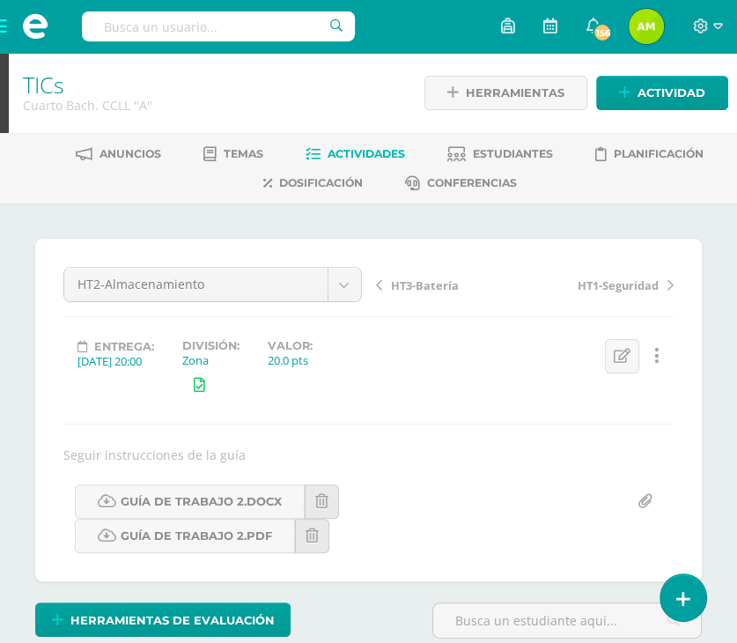
click at [420, 278] on span "HT3-Batería" at bounding box center [425, 285] width 68 height 16
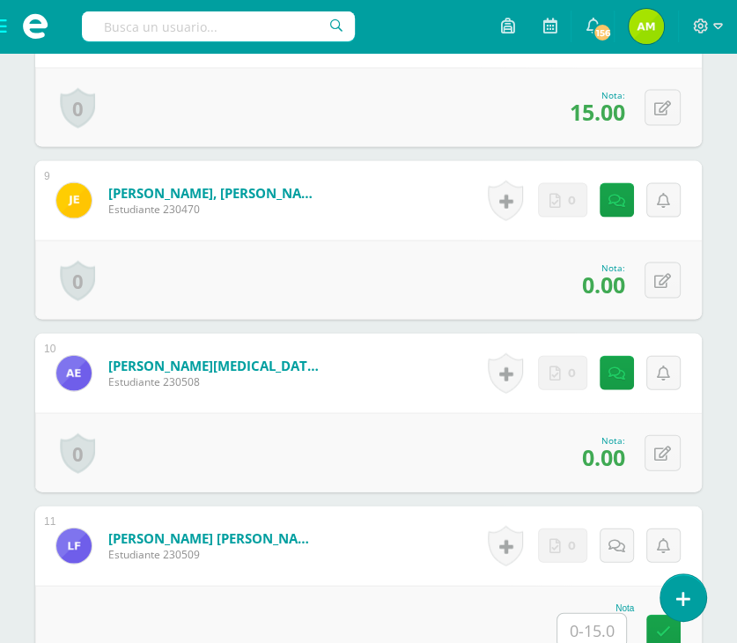
scroll to position [2133, 0]
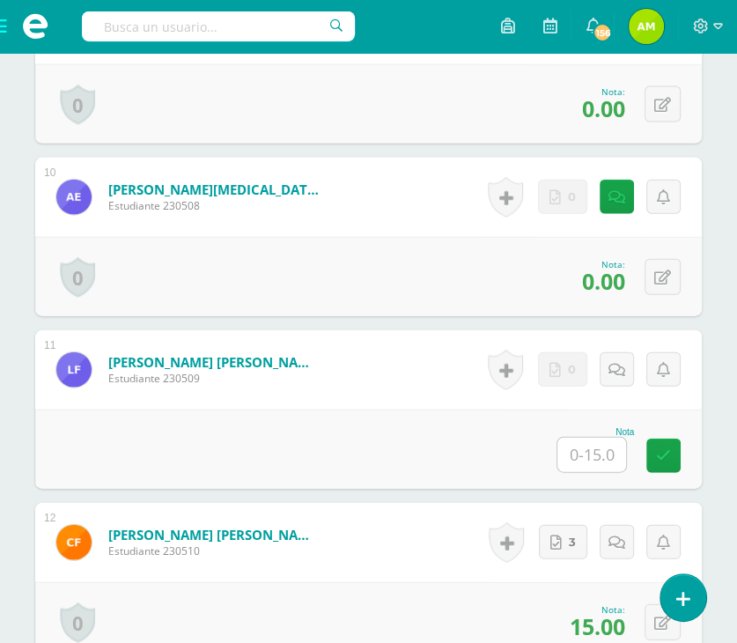
click at [598, 448] on input "text" at bounding box center [591, 455] width 69 height 34
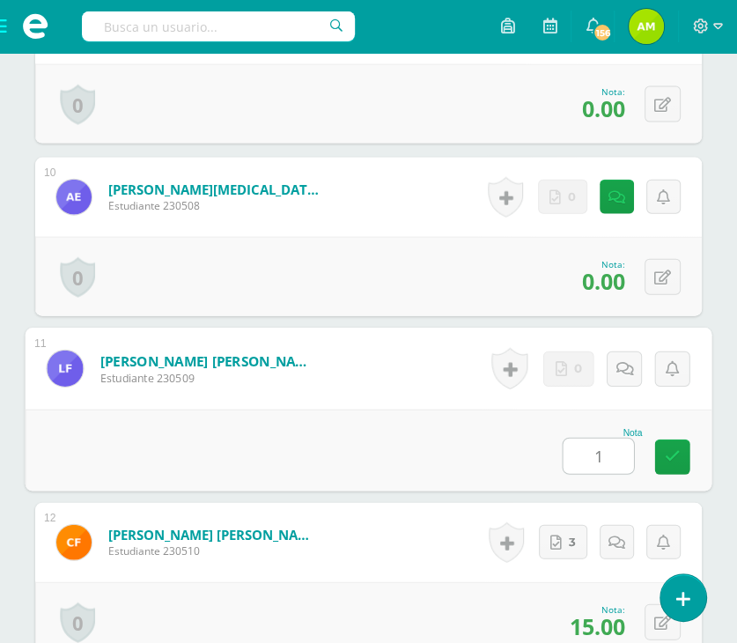
type input "15"
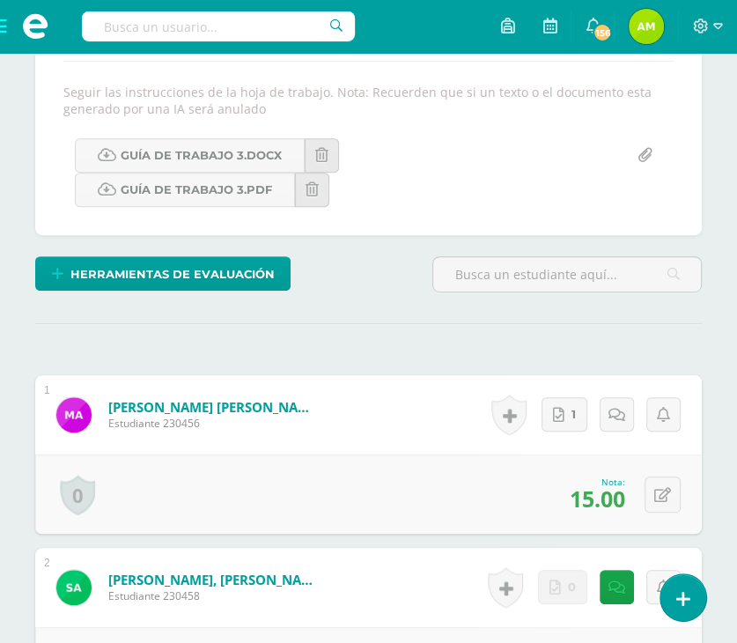
scroll to position [0, 0]
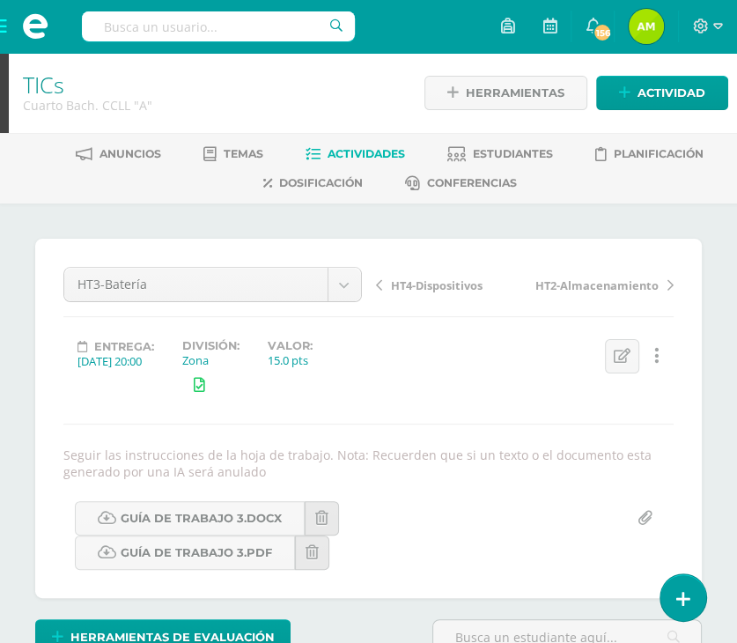
click at [426, 278] on span "HT4-Dispositivos" at bounding box center [437, 285] width 92 height 16
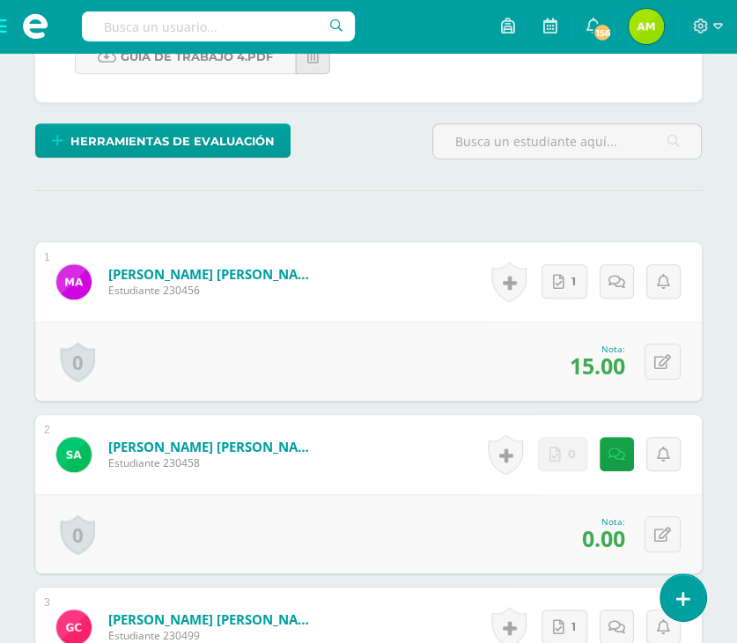
scroll to position [532, 0]
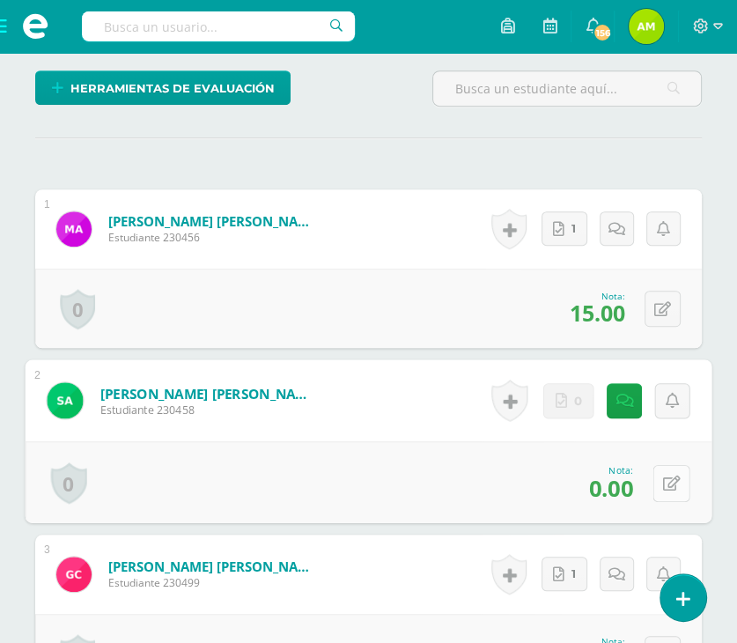
click at [654, 483] on button at bounding box center [671, 482] width 37 height 37
type input "5"
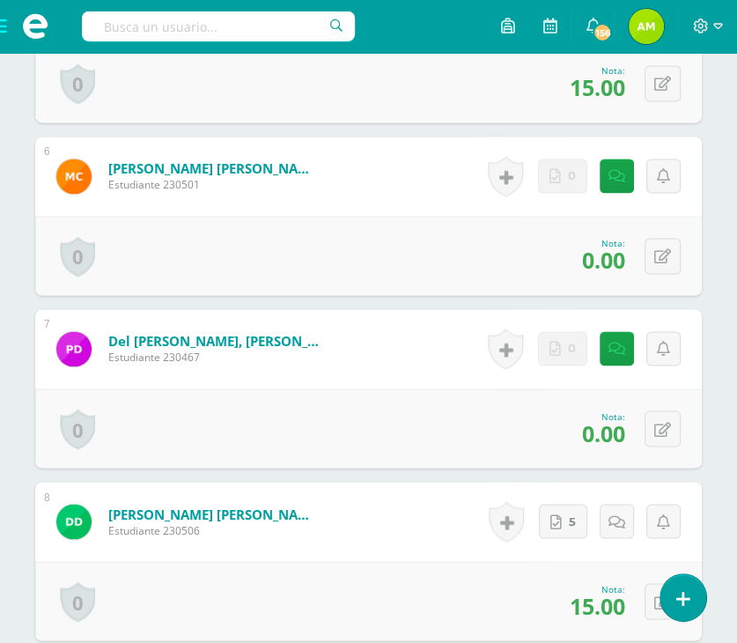
scroll to position [1500, 0]
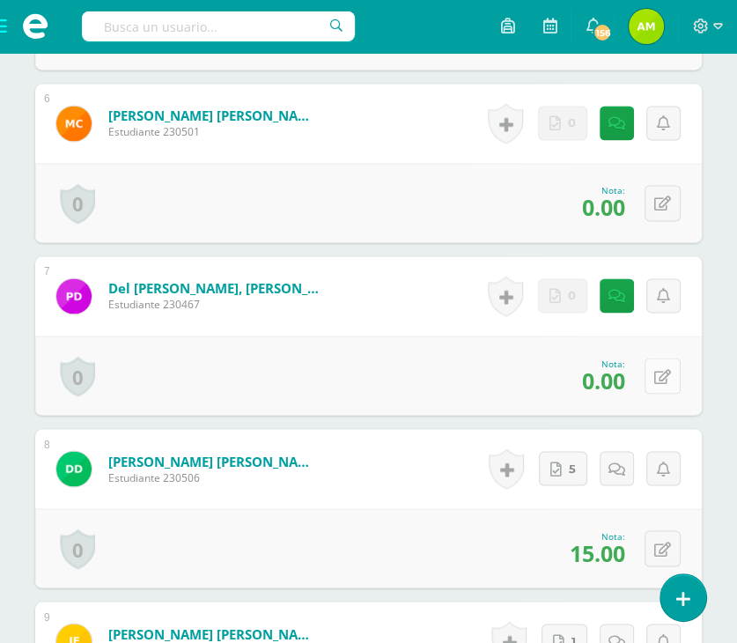
click at [653, 381] on button at bounding box center [662, 375] width 36 height 36
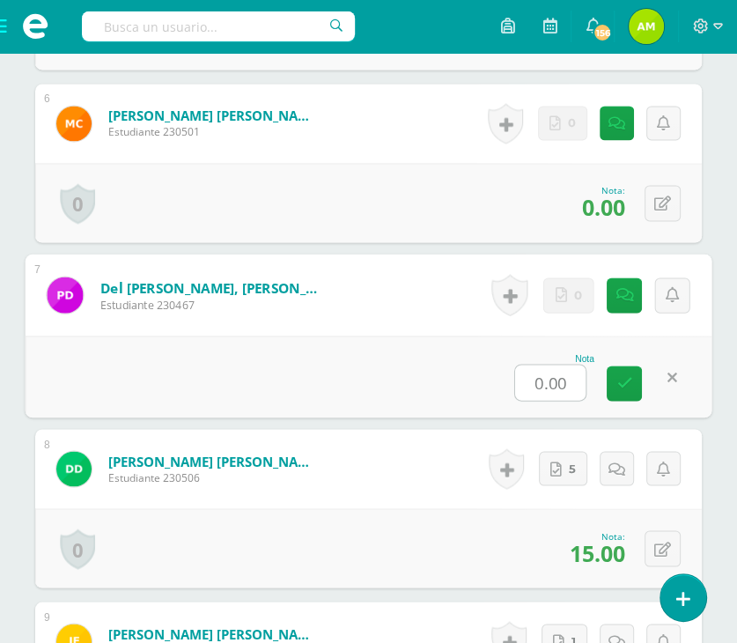
type input "8"
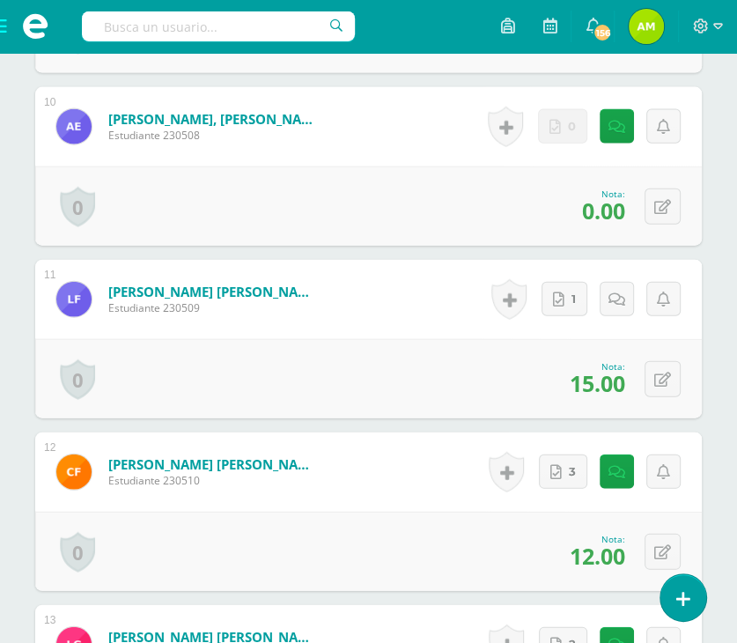
scroll to position [2204, 0]
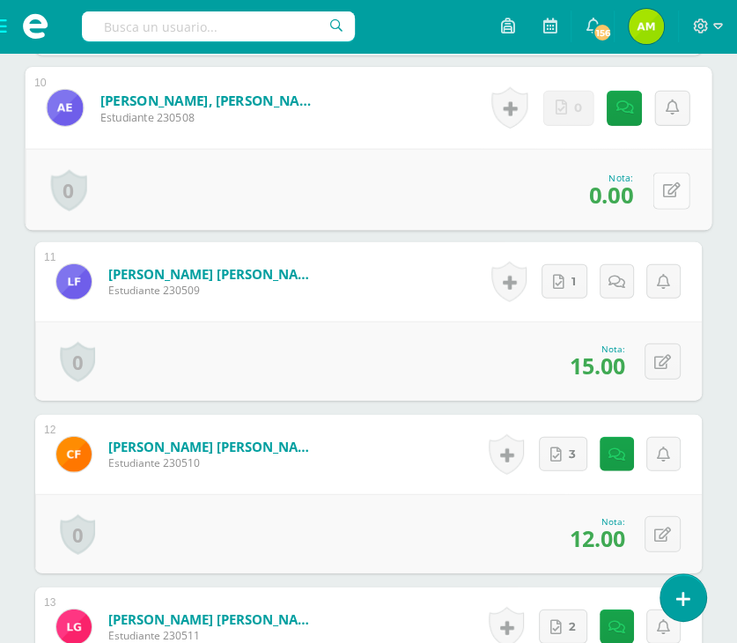
click at [665, 188] on icon at bounding box center [672, 190] width 18 height 15
type input "6"
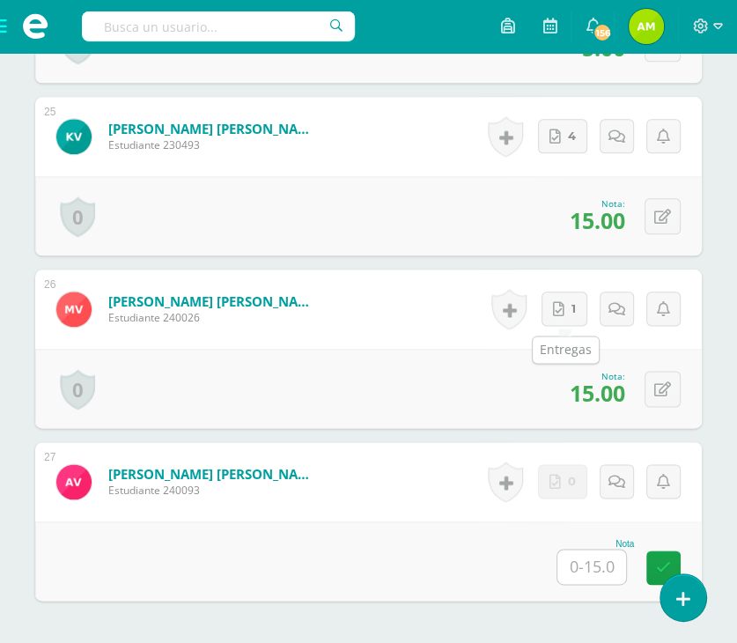
scroll to position [4924, 0]
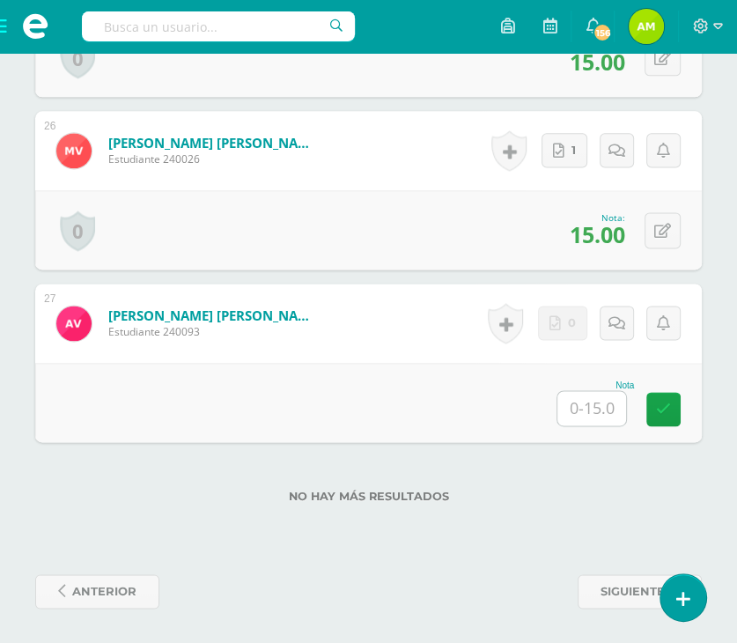
click at [583, 425] on div "Nota" at bounding box center [368, 402] width 666 height 79
click at [585, 408] on input "text" at bounding box center [591, 408] width 69 height 34
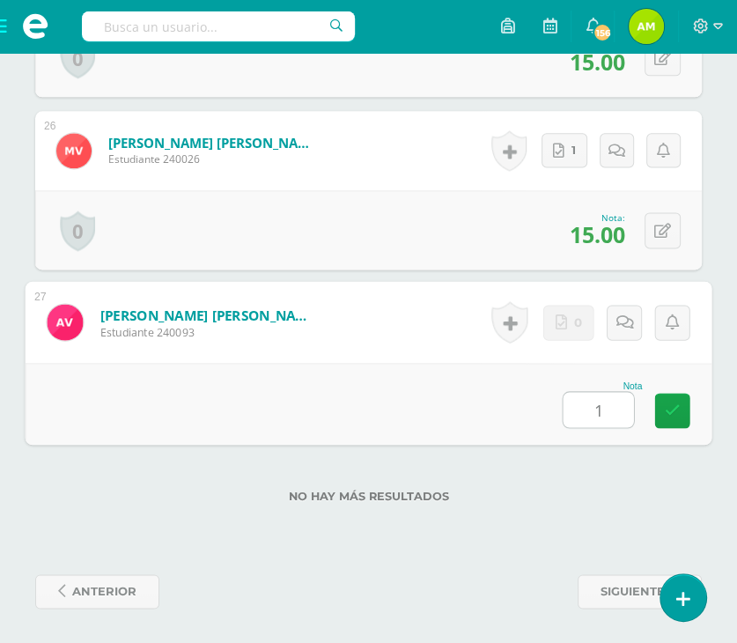
type input "13"
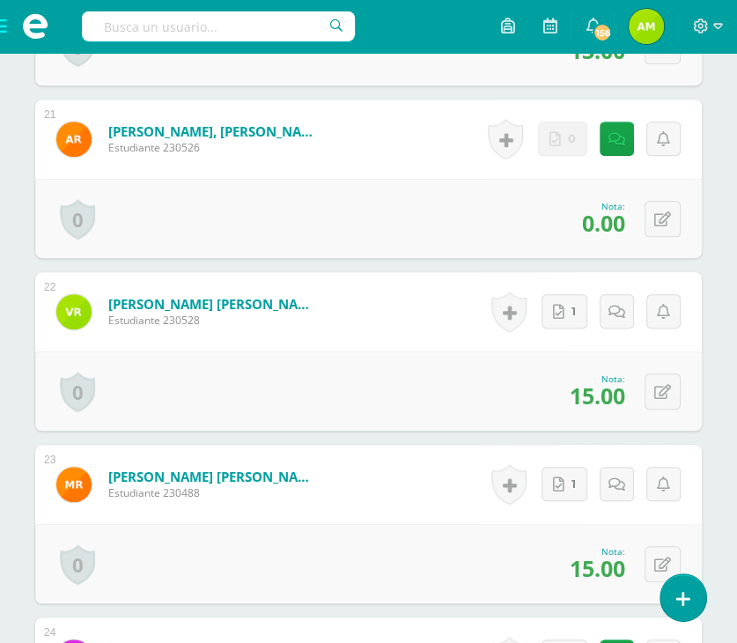
scroll to position [4043, 0]
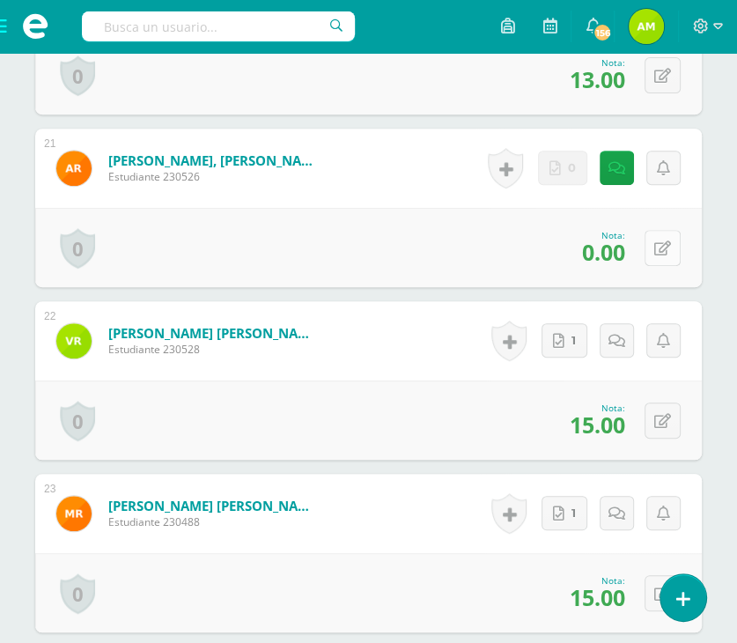
click at [669, 254] on button at bounding box center [662, 248] width 36 height 36
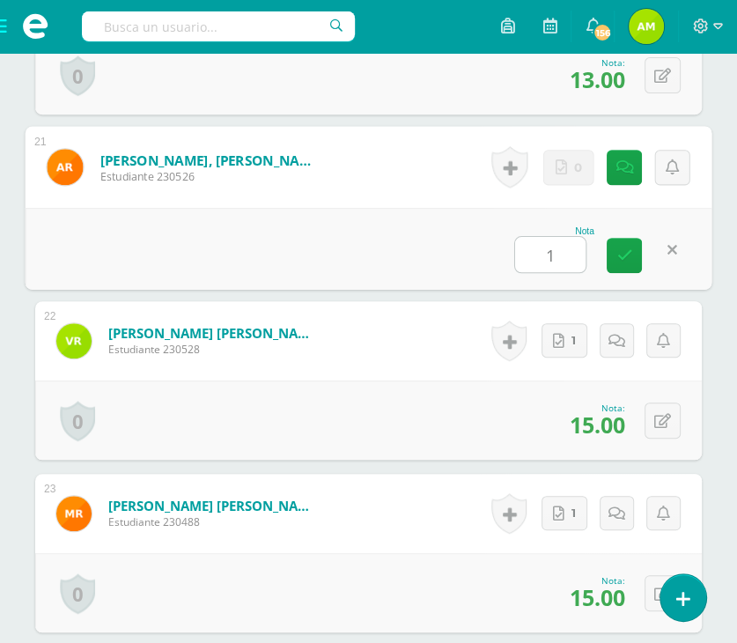
type input "13"
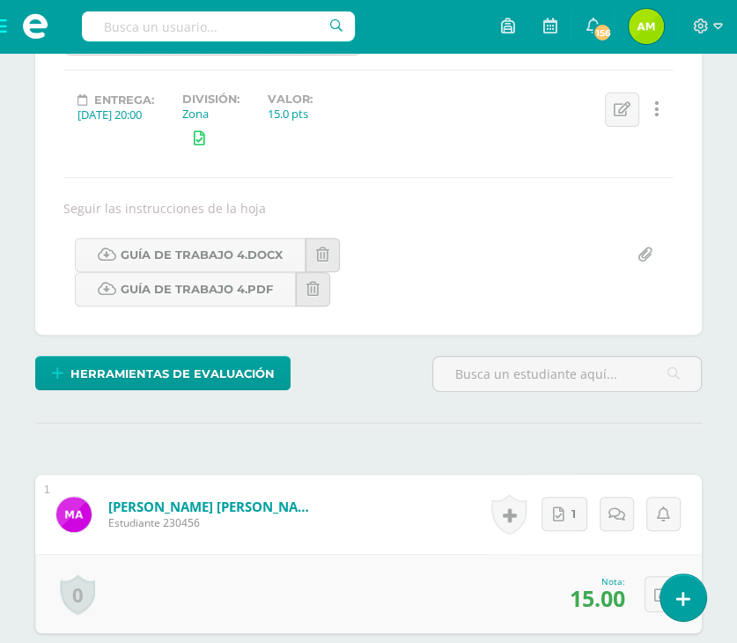
scroll to position [0, 0]
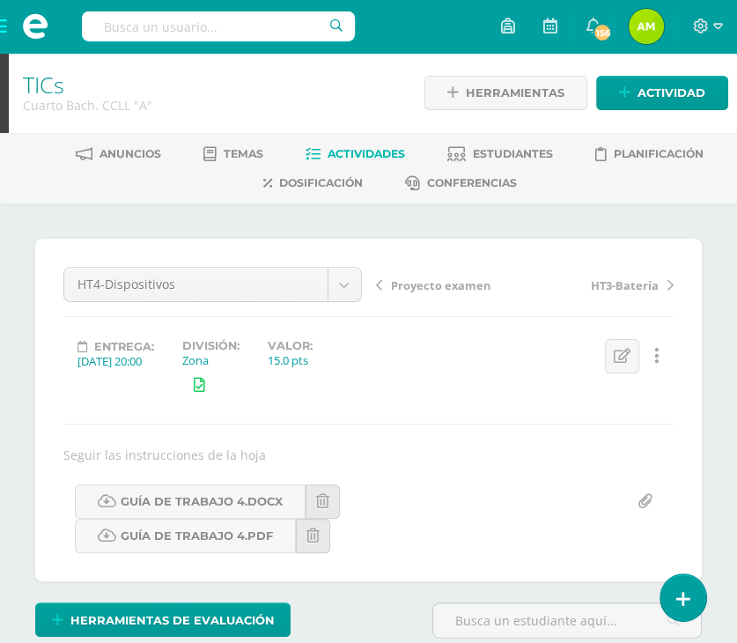
click at [465, 286] on span "Proyecto examen" at bounding box center [440, 285] width 99 height 16
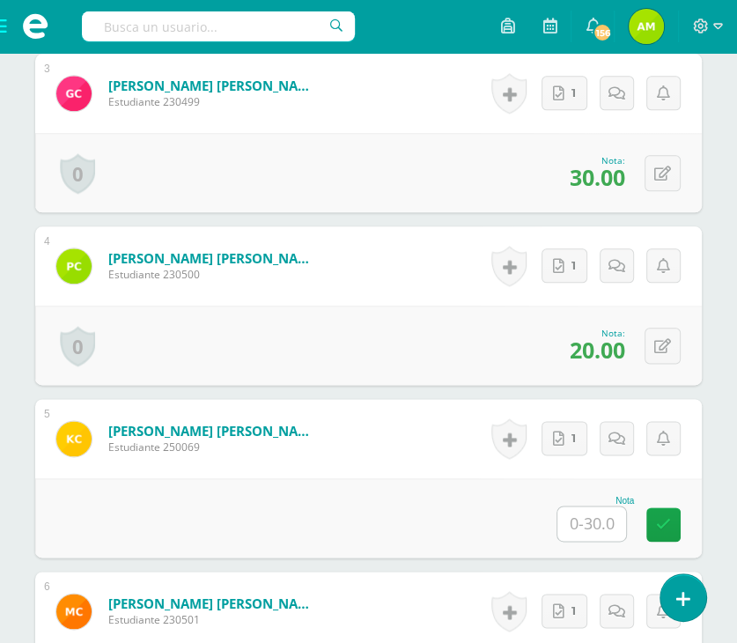
scroll to position [1075, 0]
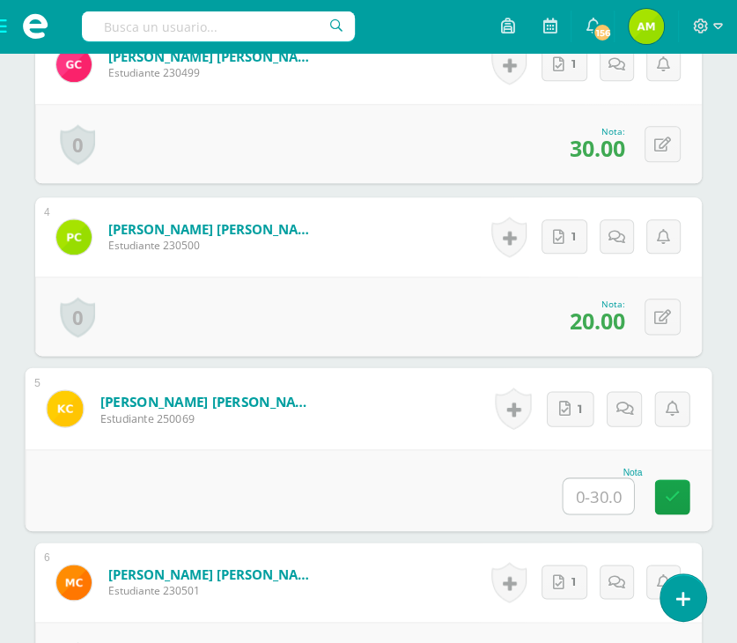
click at [588, 490] on input "text" at bounding box center [598, 495] width 70 height 35
type input "30"
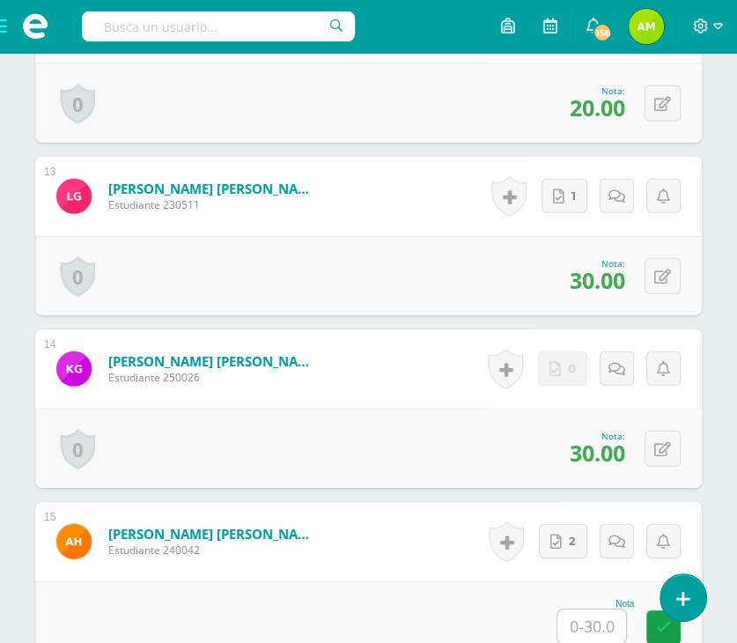
scroll to position [2748, 0]
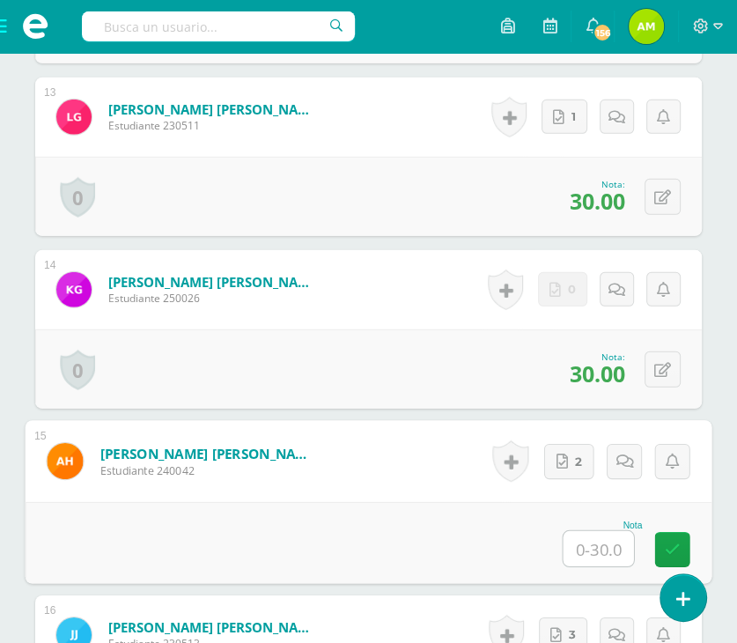
click at [590, 553] on input "text" at bounding box center [598, 548] width 70 height 35
type input "30"
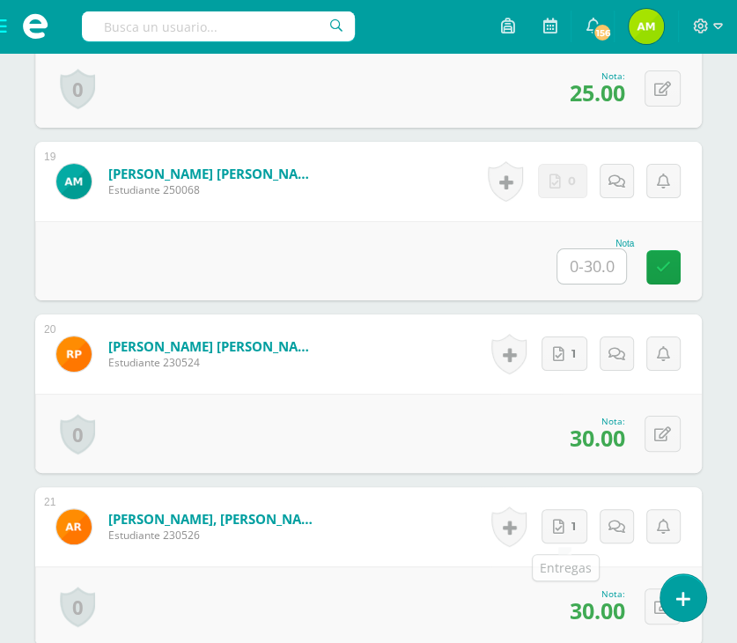
scroll to position [3716, 0]
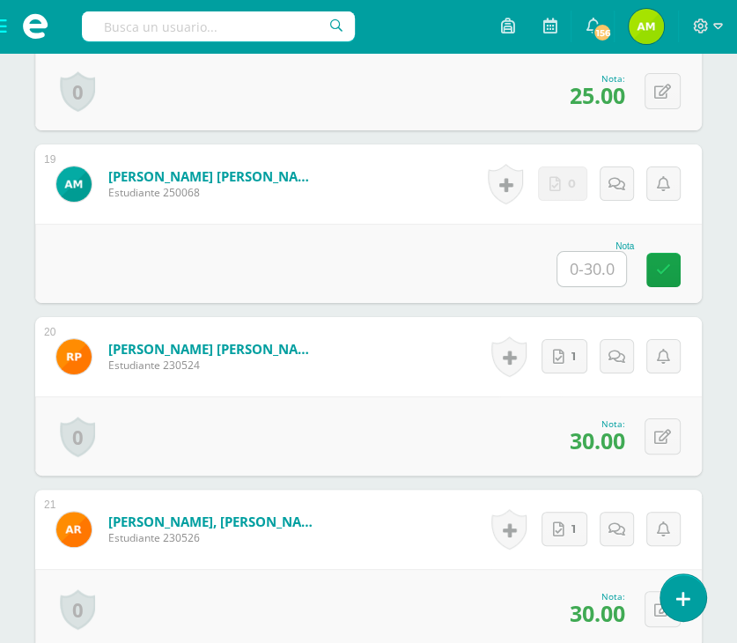
click at [592, 264] on input "text" at bounding box center [591, 269] width 69 height 34
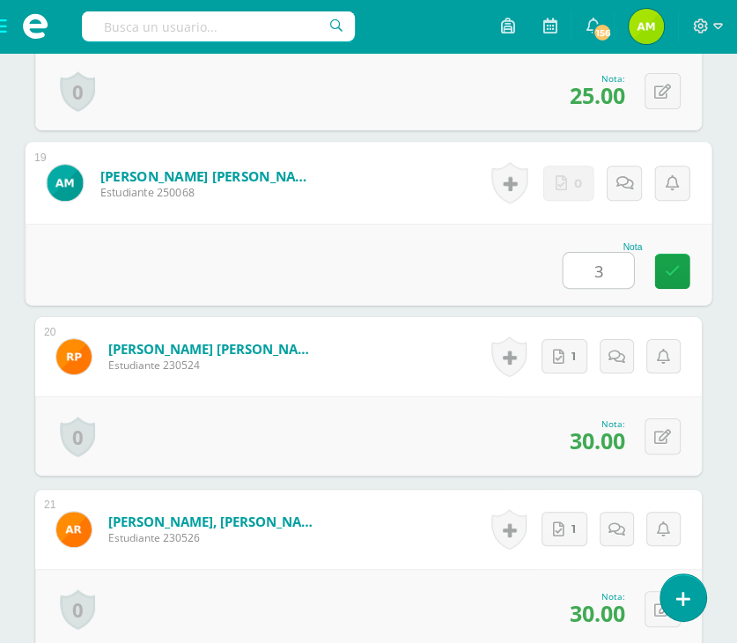
type input "30"
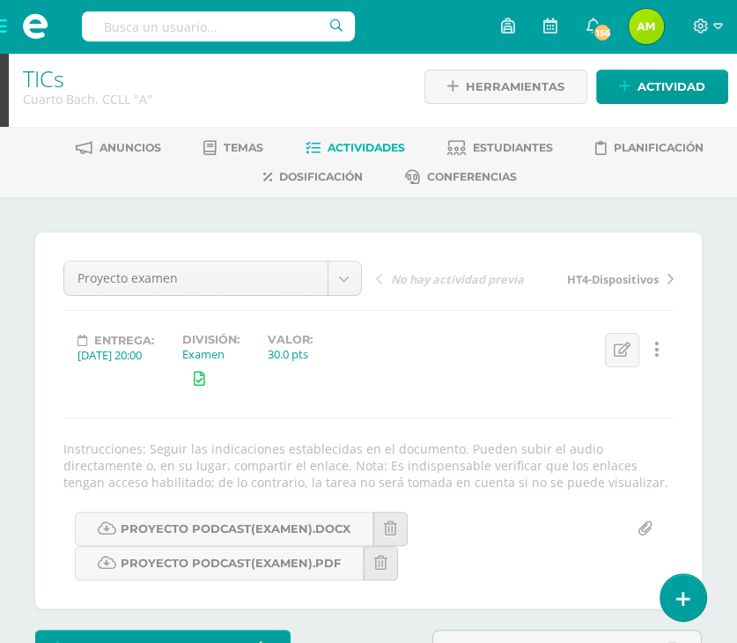
scroll to position [0, 0]
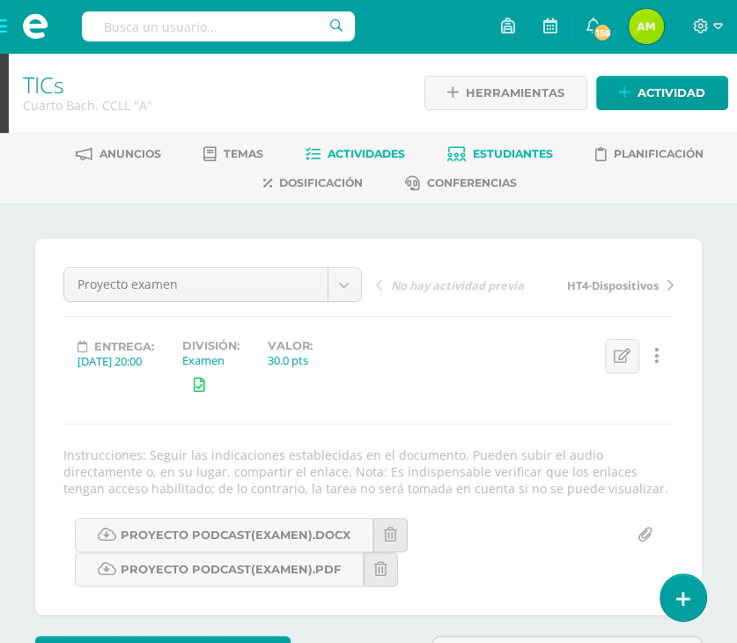
click at [514, 149] on span "Estudiantes" at bounding box center [513, 153] width 80 height 13
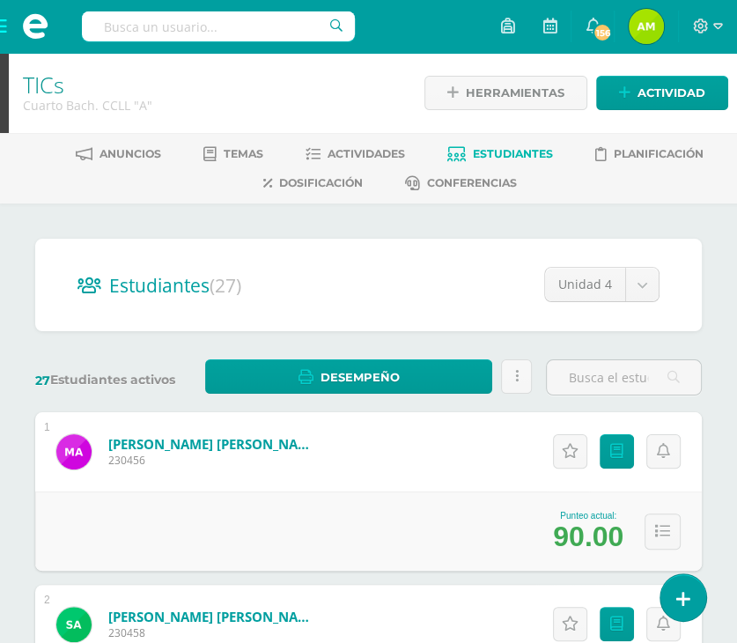
scroll to position [176, 0]
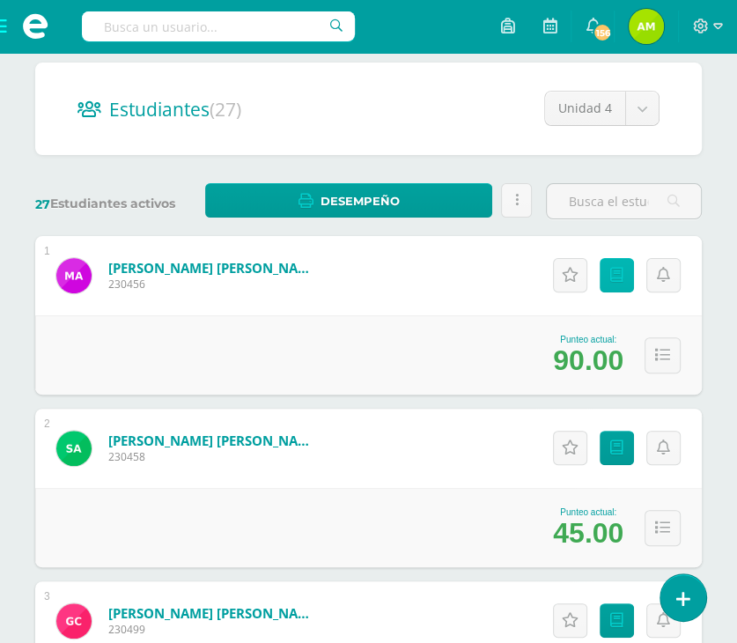
click at [630, 274] on link "Punteos" at bounding box center [617, 275] width 34 height 34
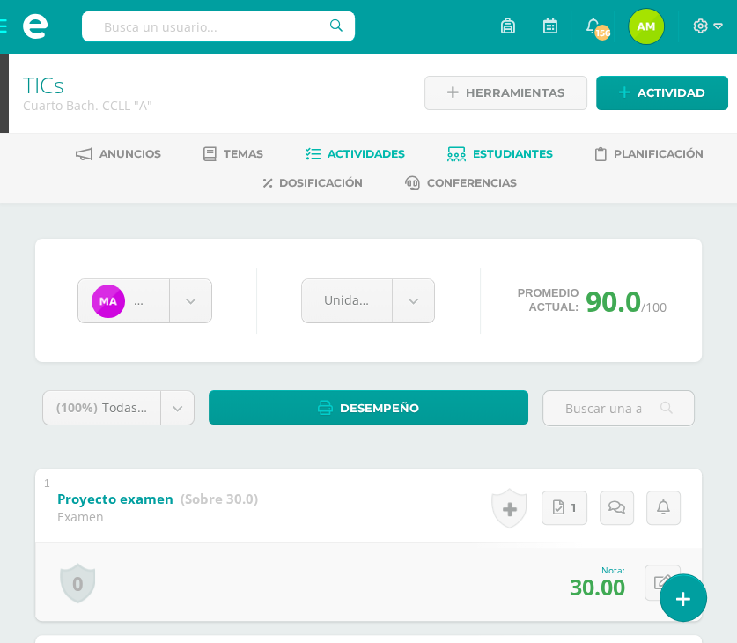
click at [342, 145] on link "Actividades" at bounding box center [354, 154] width 99 height 28
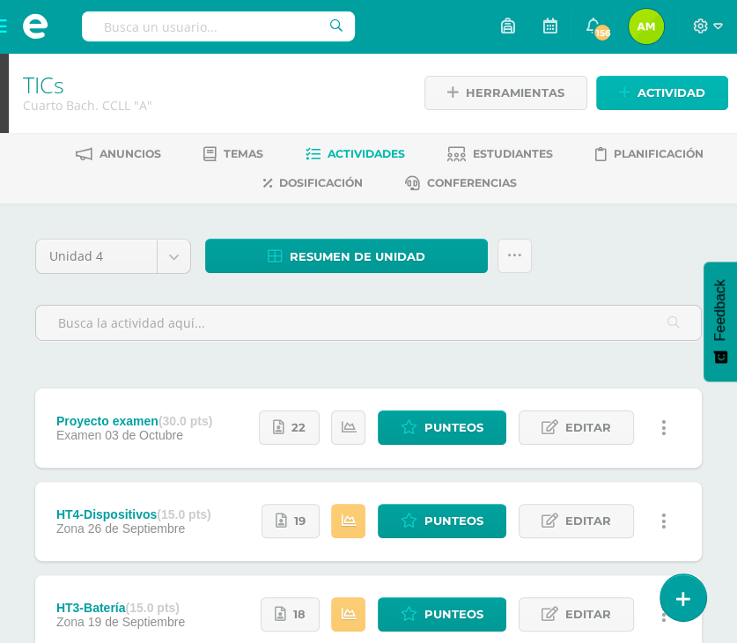
click at [655, 82] on span "Actividad" at bounding box center [671, 93] width 68 height 33
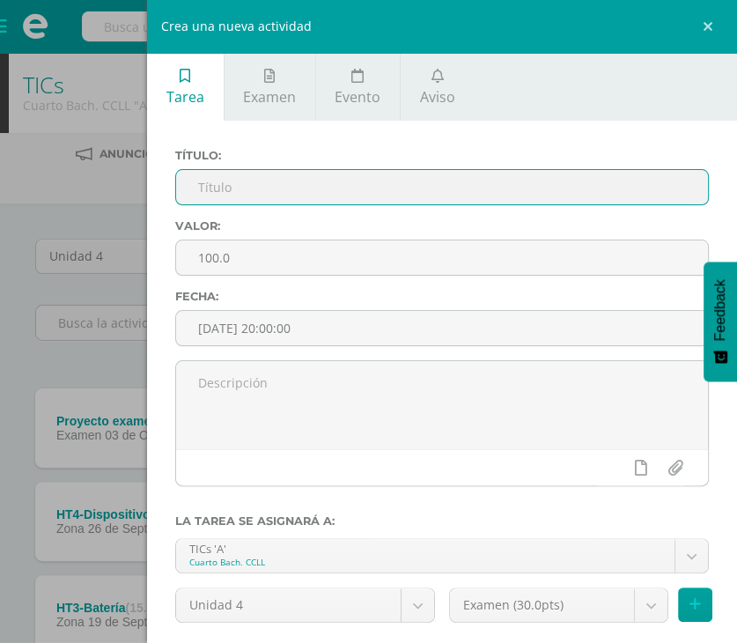
click at [394, 200] on input "text" at bounding box center [442, 187] width 532 height 34
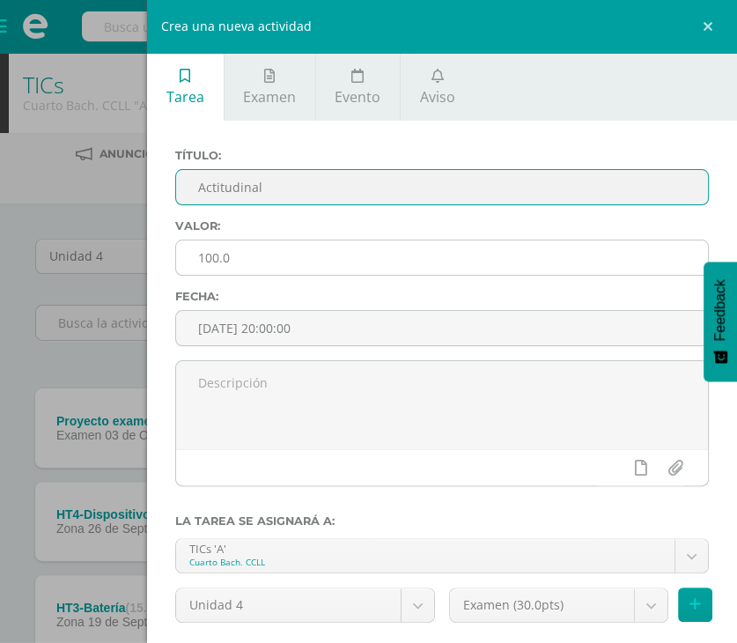
type input "Actitudinal"
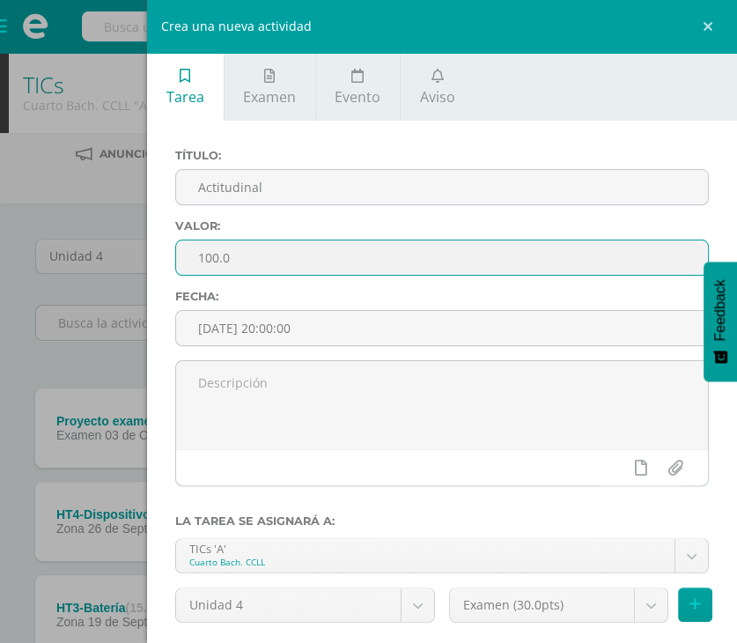
drag, startPoint x: 259, startPoint y: 262, endPoint x: 107, endPoint y: 272, distance: 151.7
click at [107, 271] on div "Crea una nueva actividad Tarea Examen Evento Aviso Título: Actitudinal Valor: 1…" at bounding box center [368, 321] width 737 height 643
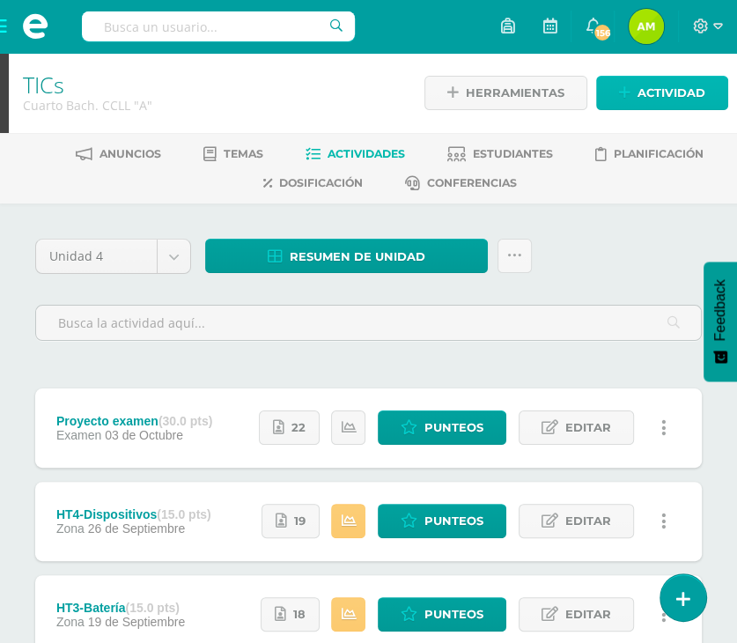
click at [620, 99] on icon at bounding box center [624, 92] width 11 height 15
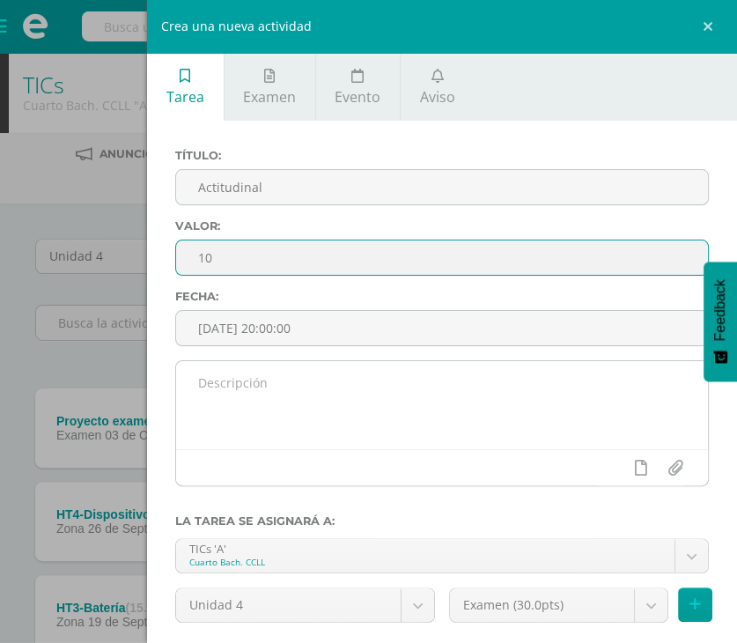
type input "10"
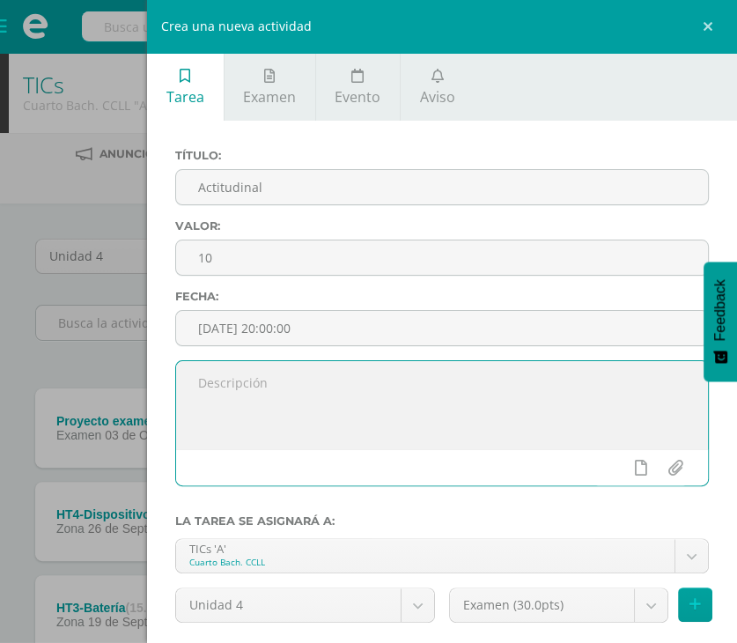
click at [246, 385] on textarea at bounding box center [442, 405] width 532 height 88
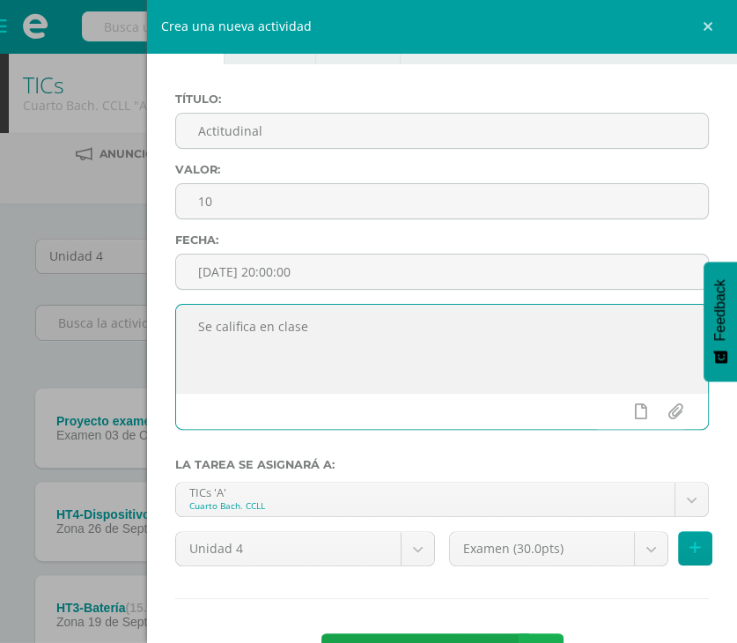
scroll to position [121, 0]
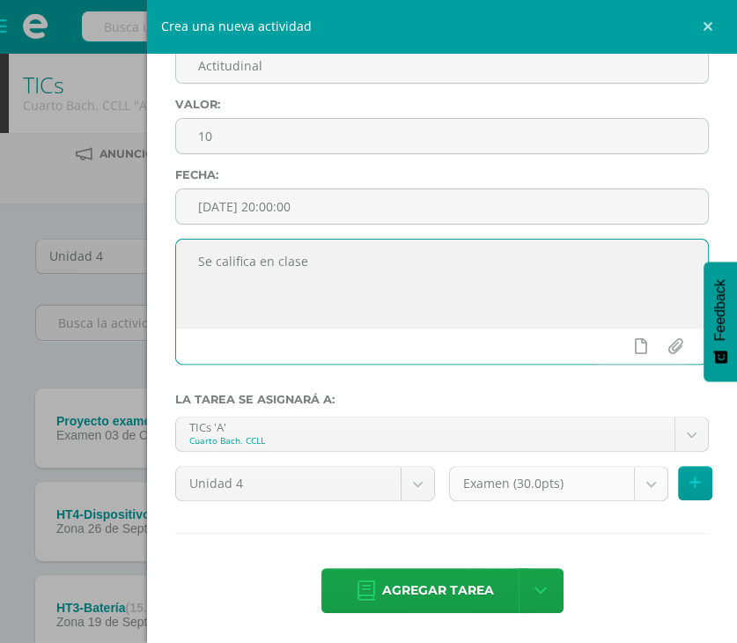
type textarea "Se califica en clase"
click at [631, 481] on body "Estudiantes Disciplina Asistencia Mis cursos Archivos Soporte Ayuda Reportar un…" at bounding box center [368, 479] width 737 height 958
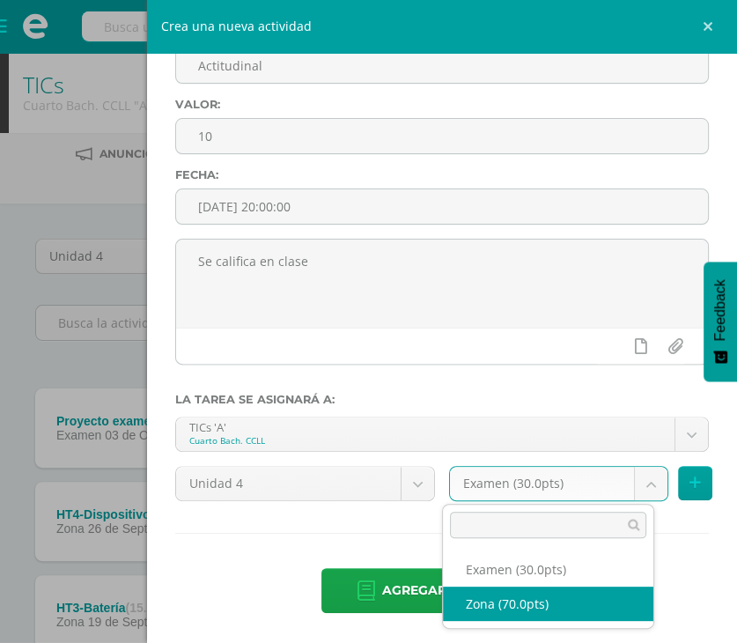
select select "108007"
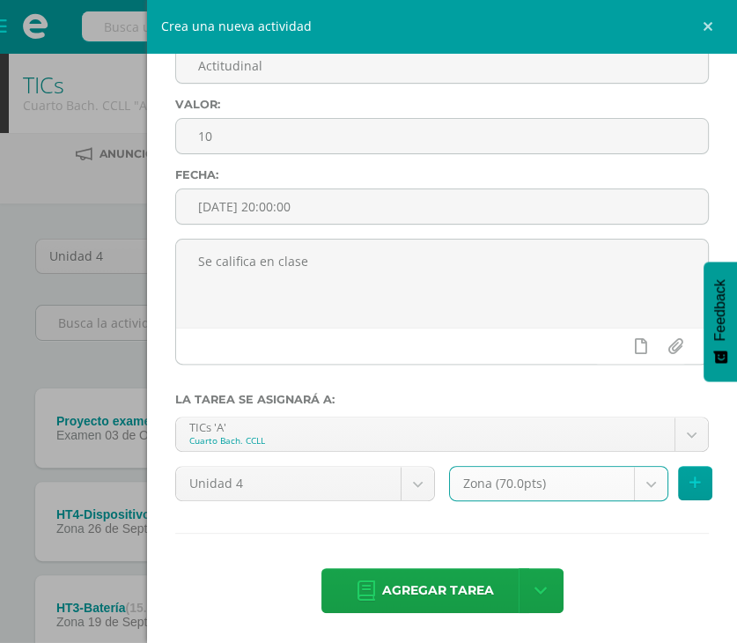
click at [435, 585] on span "Agregar tarea" at bounding box center [438, 590] width 112 height 43
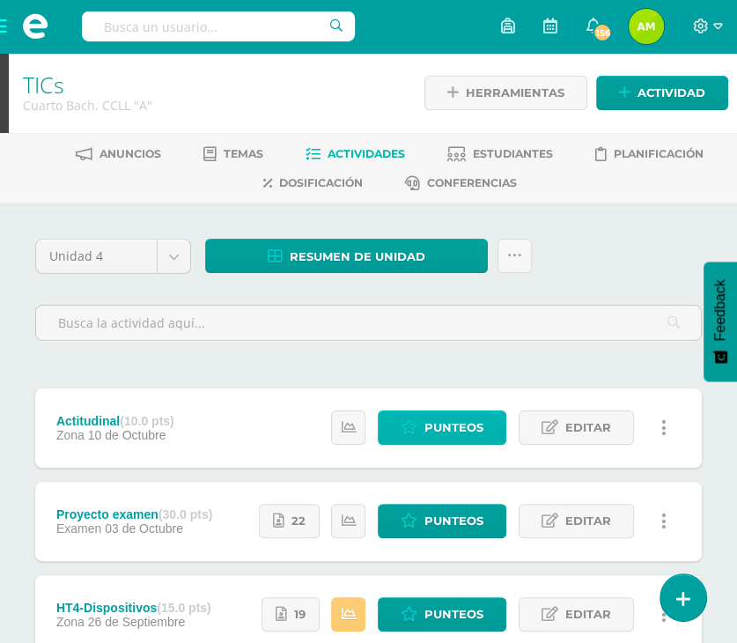
click at [427, 425] on span "Punteos" at bounding box center [453, 427] width 59 height 33
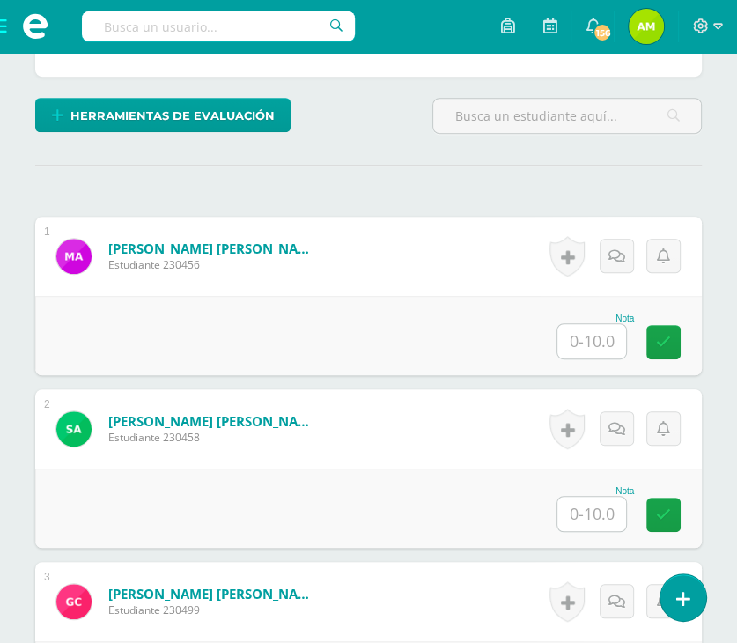
scroll to position [442, 0]
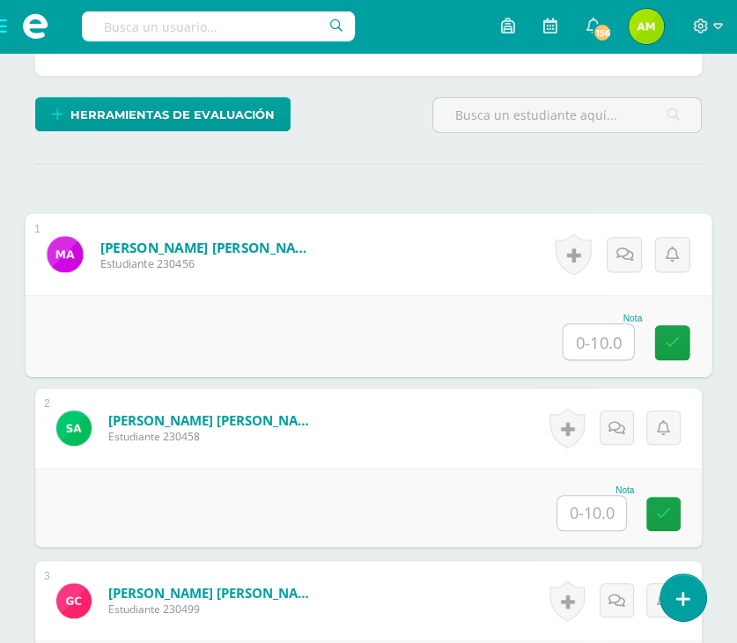
click at [586, 337] on input "text" at bounding box center [598, 341] width 70 height 35
type input "10"
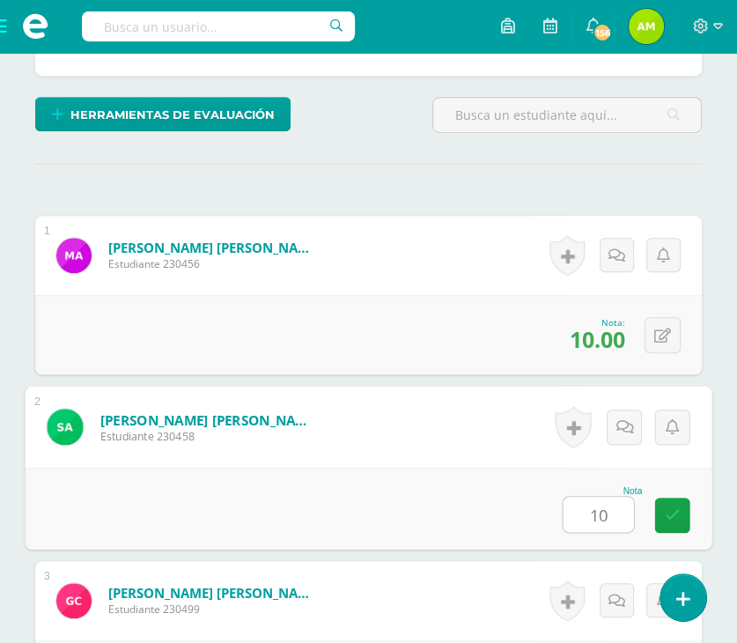
type input "10"
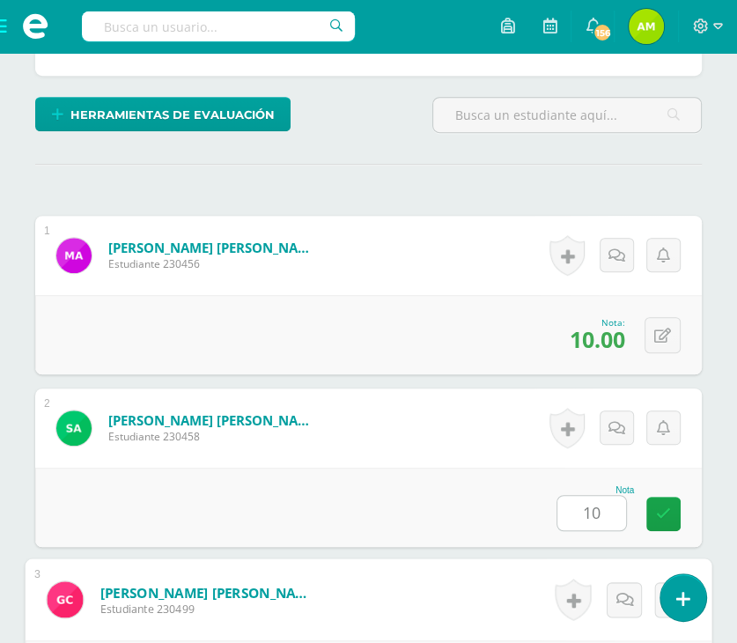
scroll to position [804, 0]
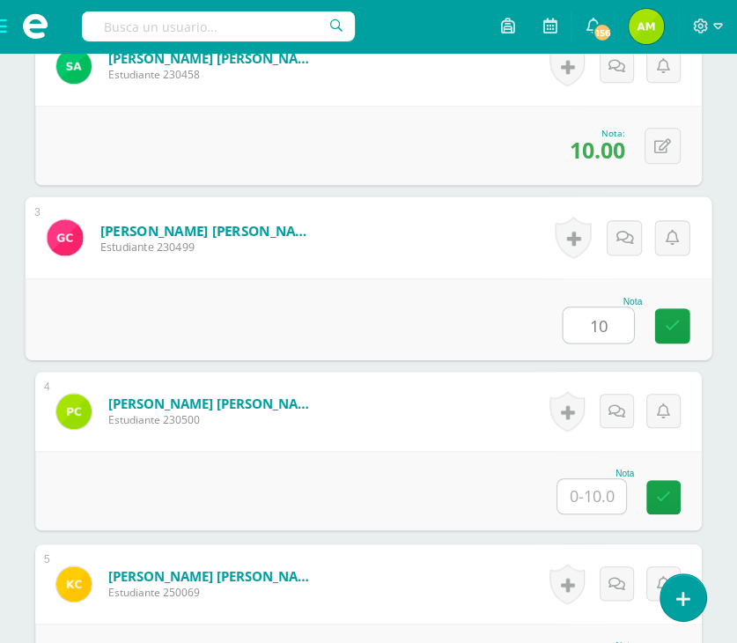
type input "10"
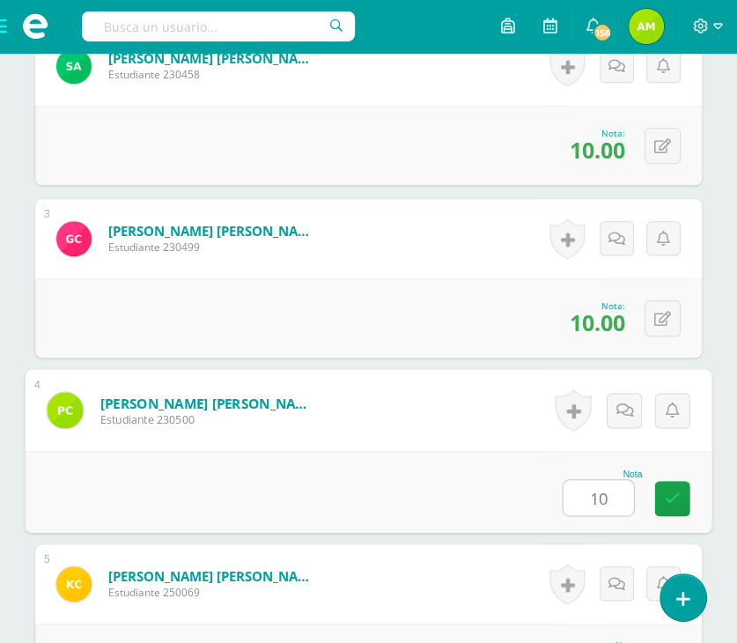
type input "10"
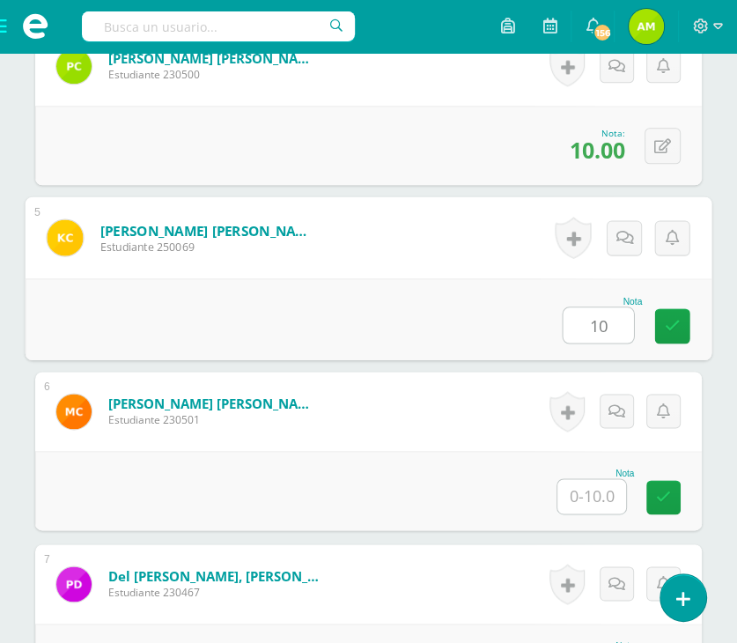
type input "10"
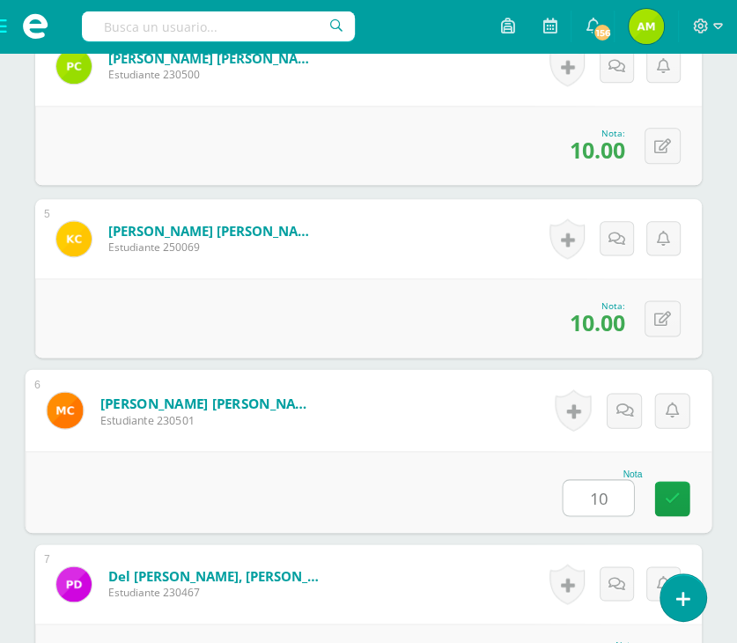
type input "10"
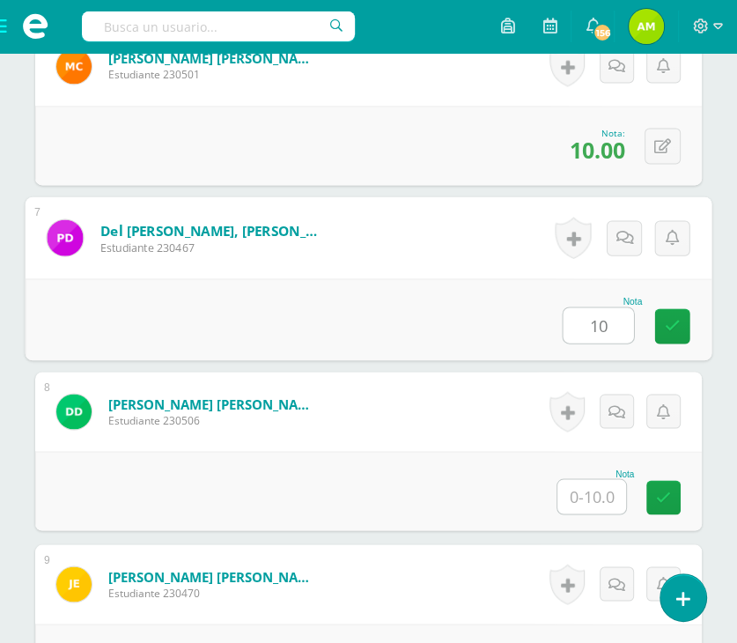
type input "10"
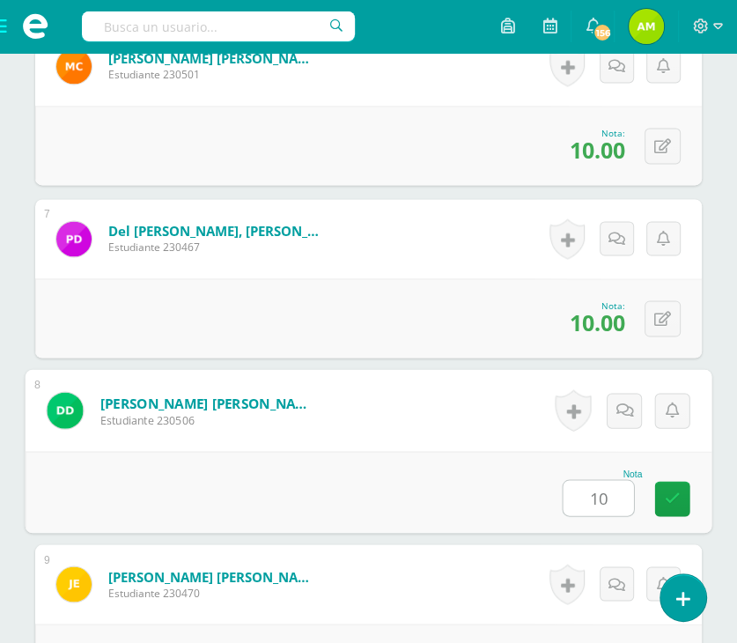
type input "10"
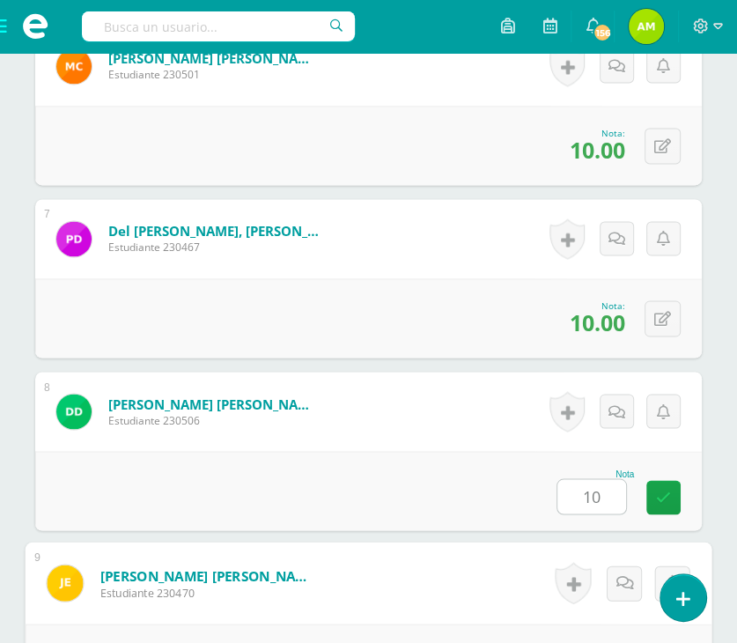
scroll to position [1839, 0]
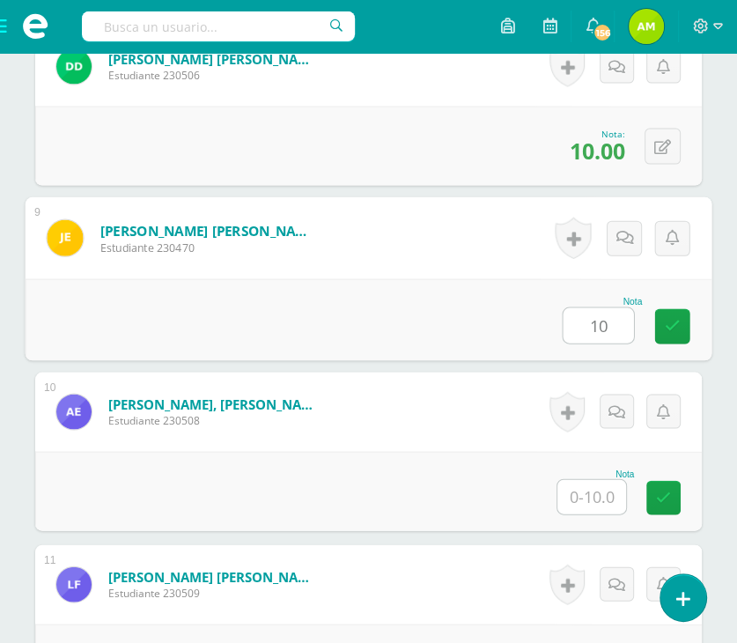
type input "10"
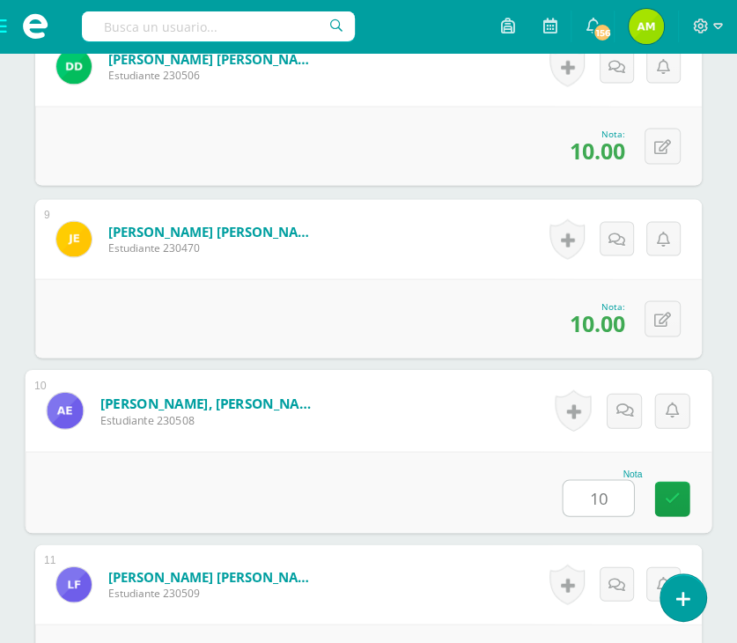
type input "10"
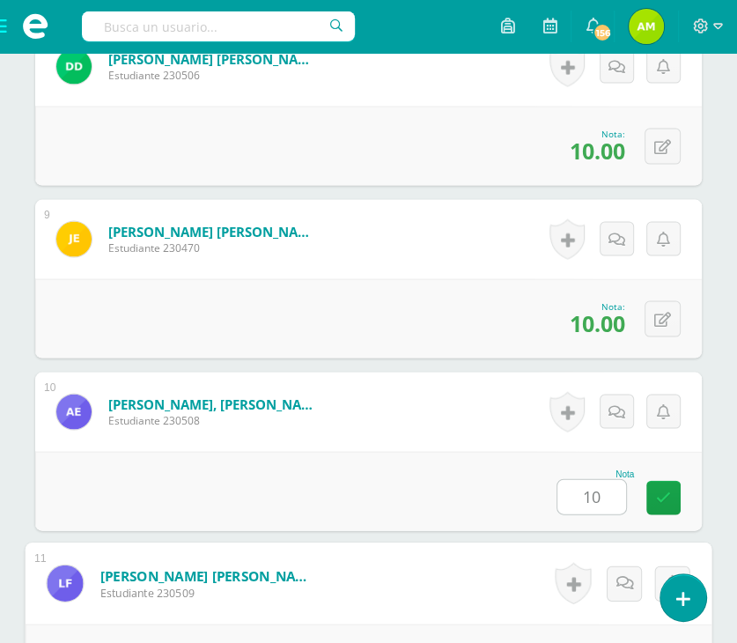
scroll to position [2184, 0]
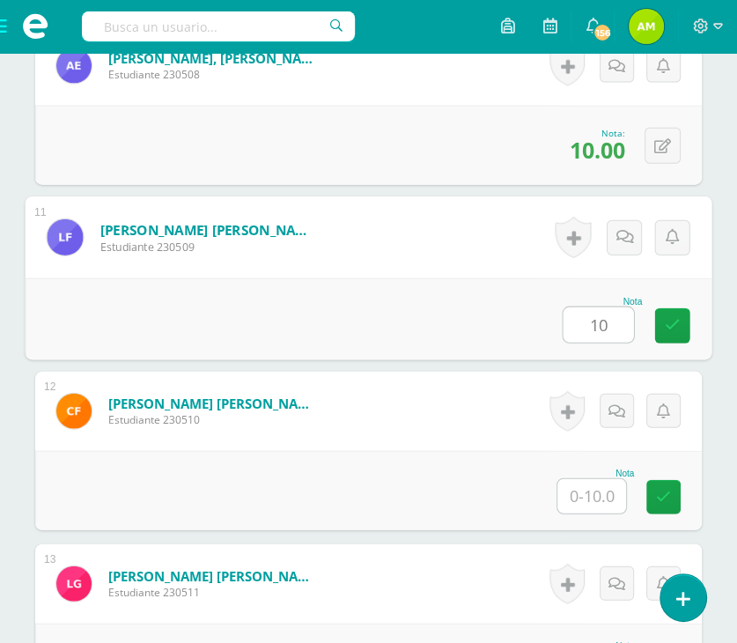
type input "10"
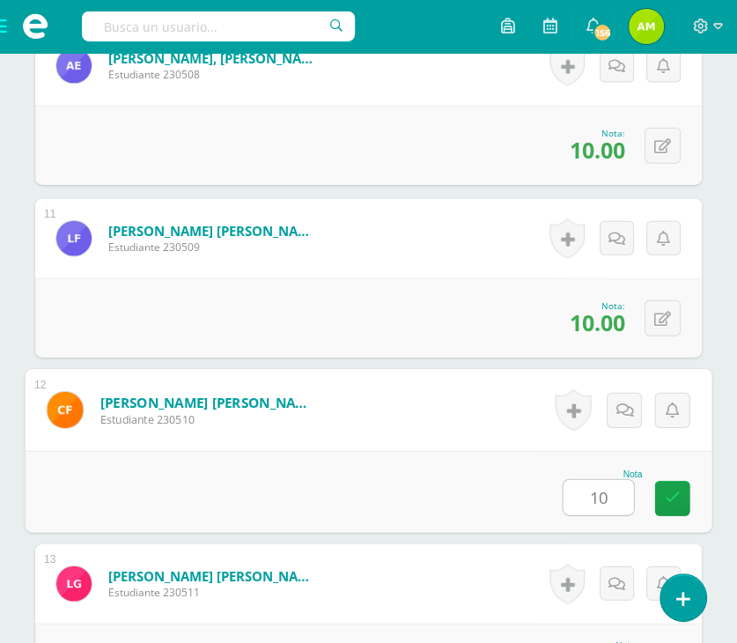
type input "10"
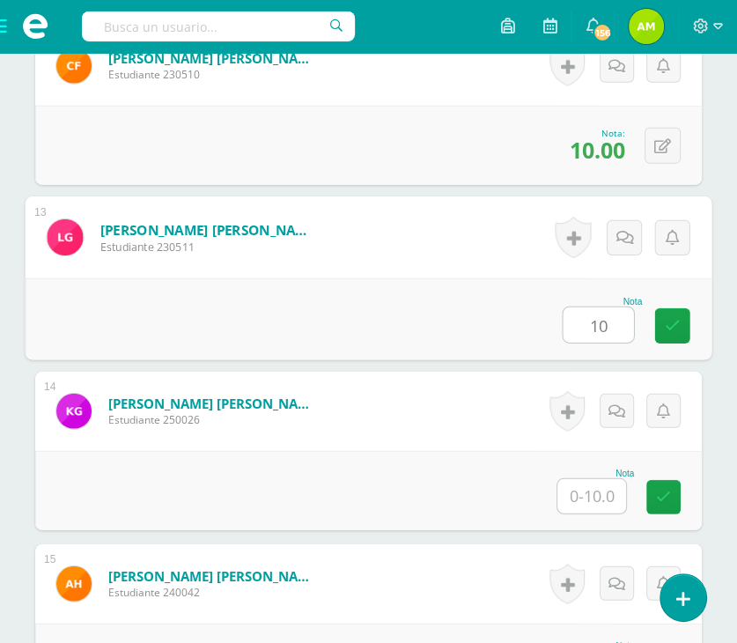
type input "10"
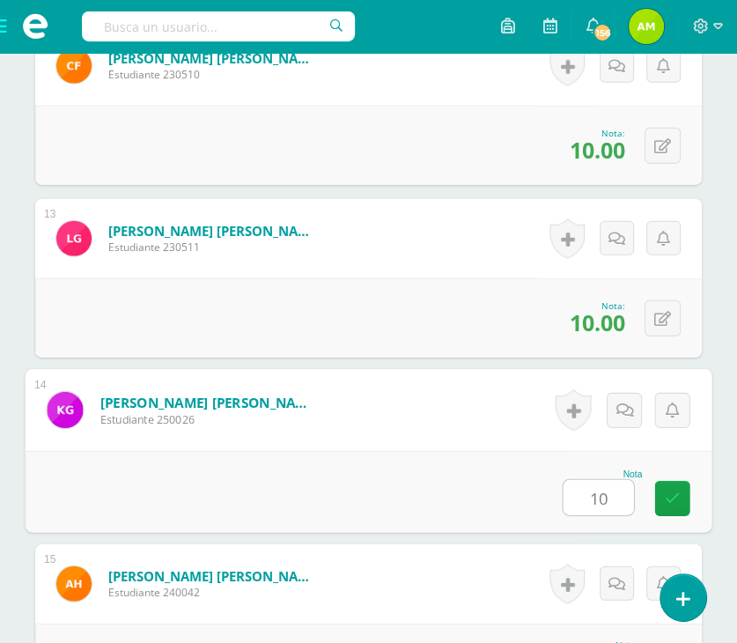
type input "10"
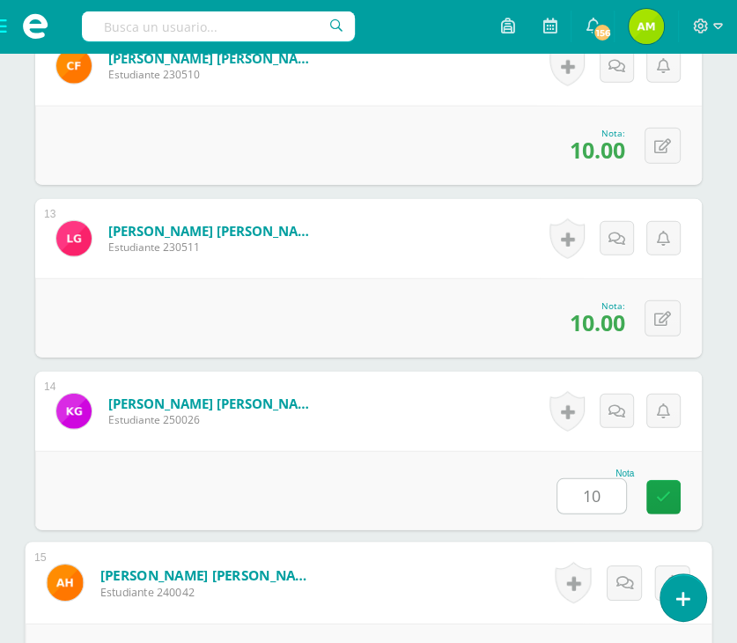
scroll to position [2874, 0]
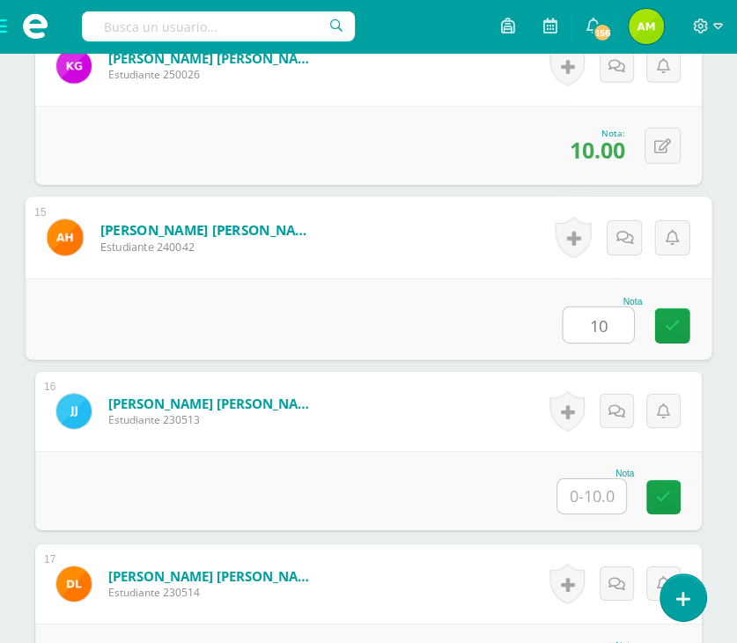
type input "10"
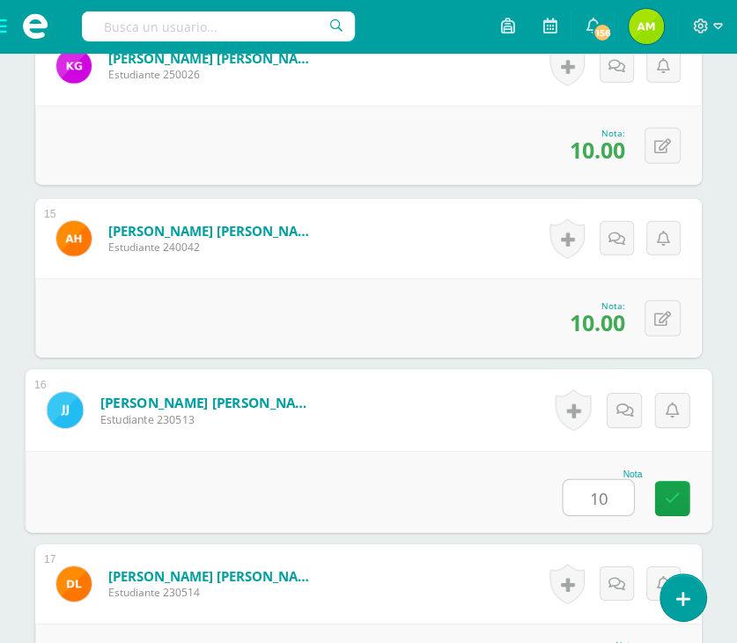
type input "10"
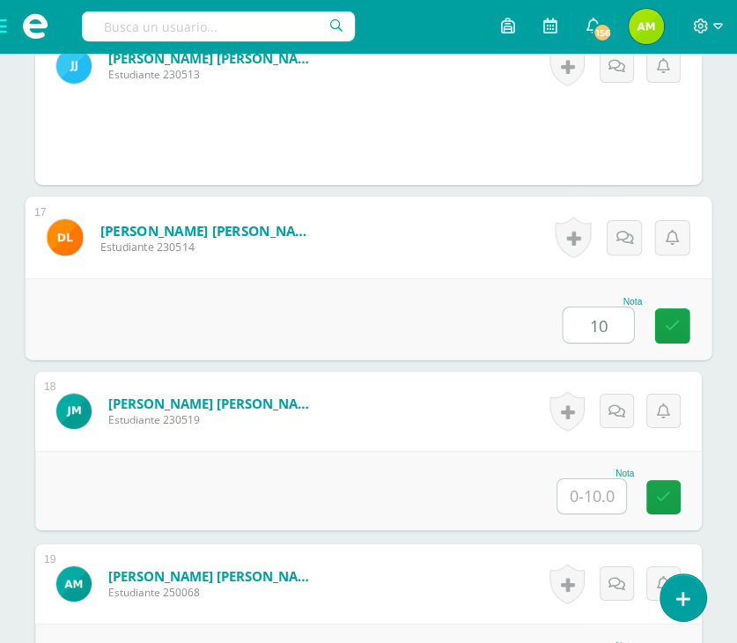
type input "10"
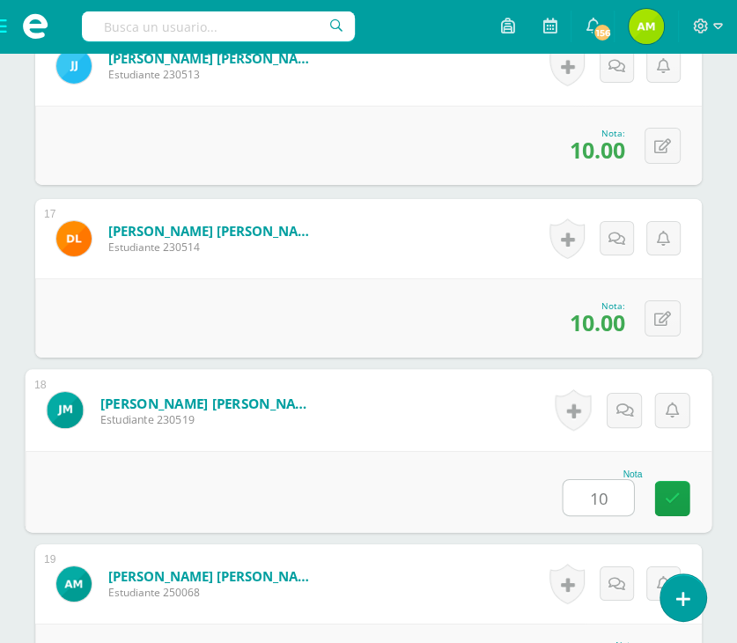
type input "10"
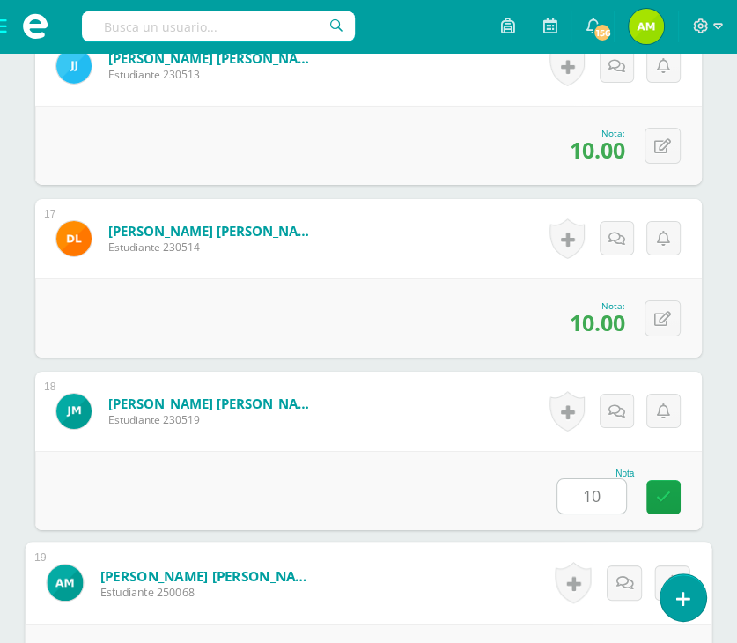
scroll to position [3564, 0]
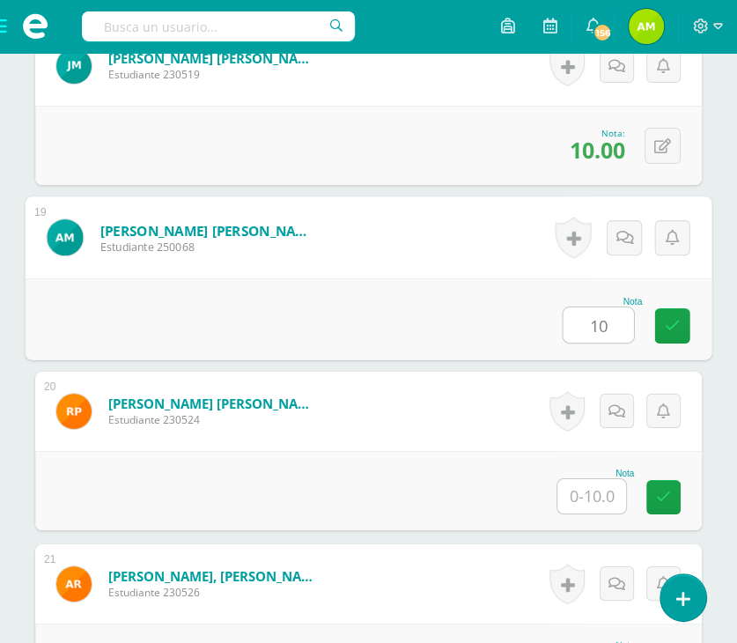
type input "10"
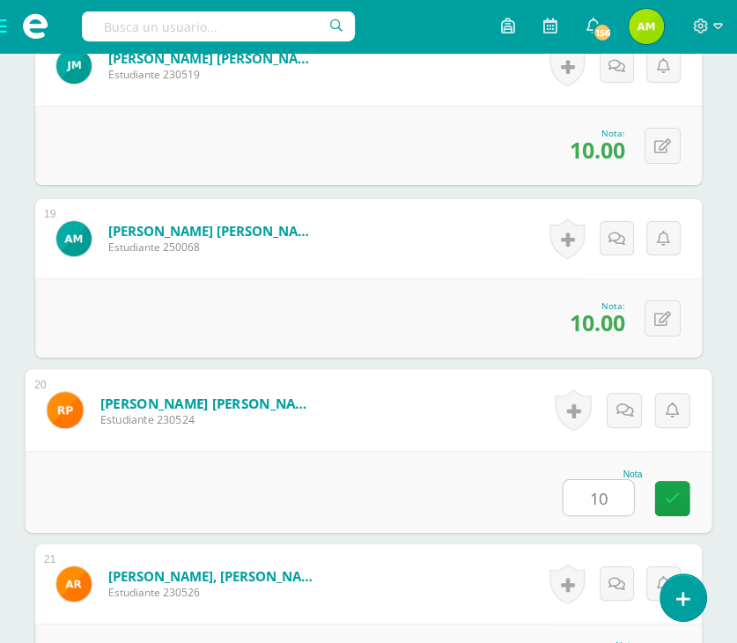
type input "10"
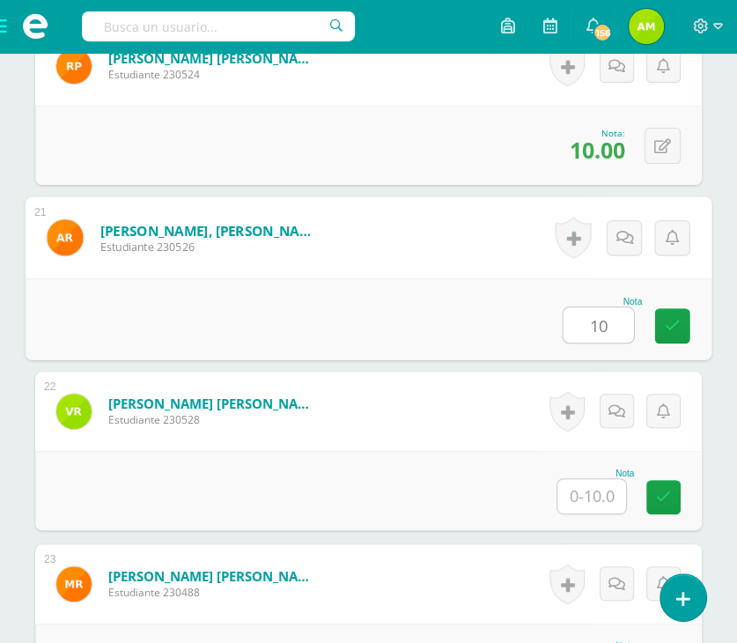
type input "10"
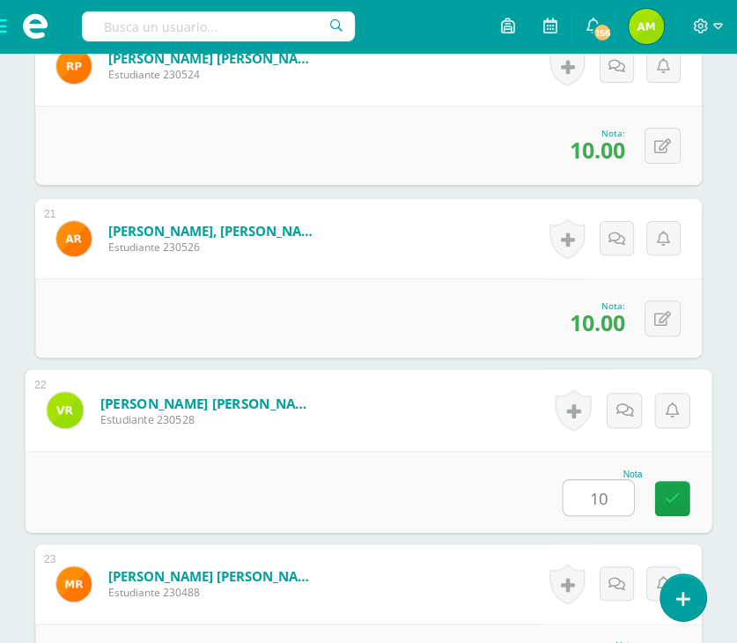
type input "10"
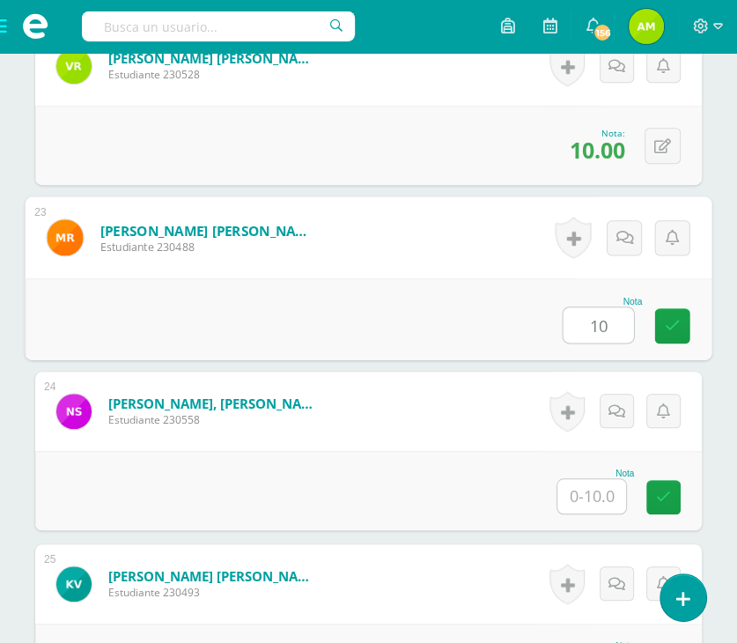
type input "10"
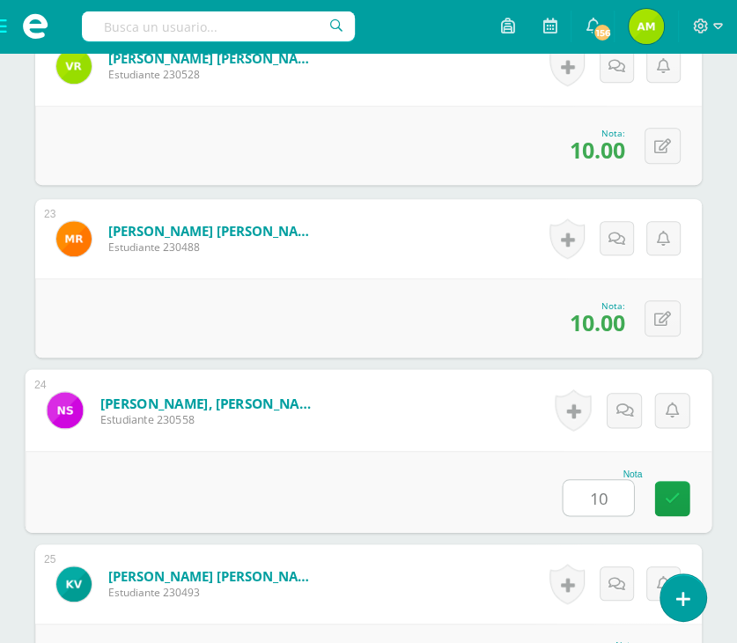
type input "10"
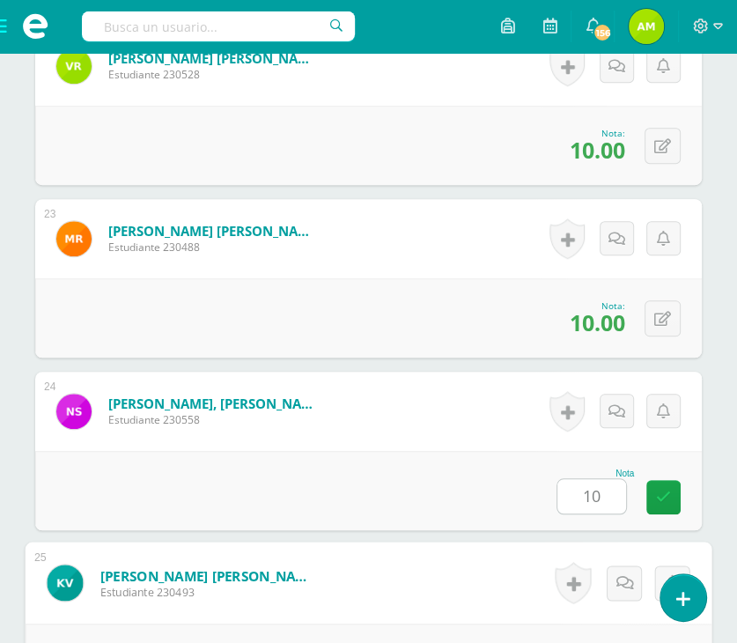
scroll to position [4600, 0]
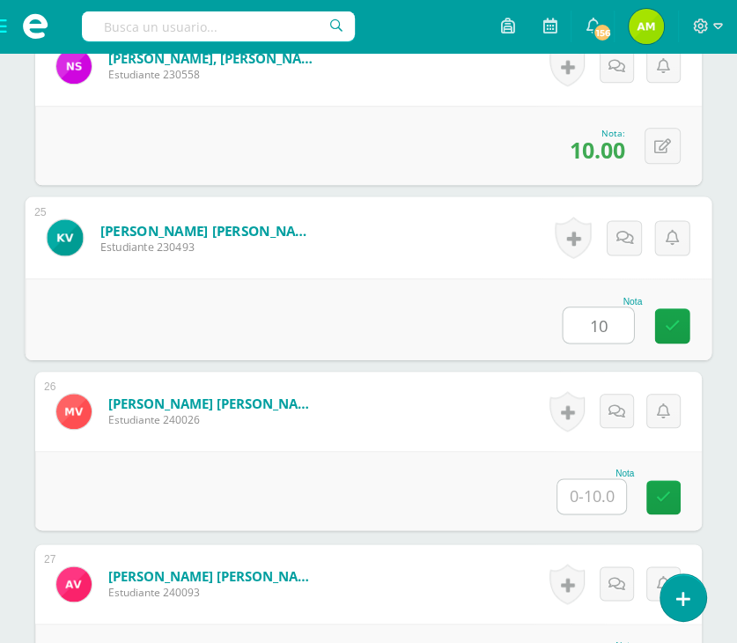
type input "10"
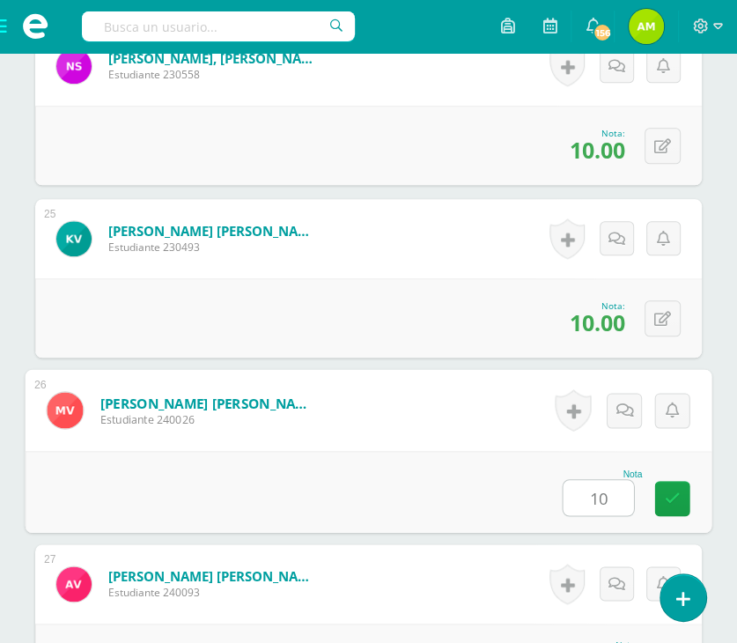
type input "10"
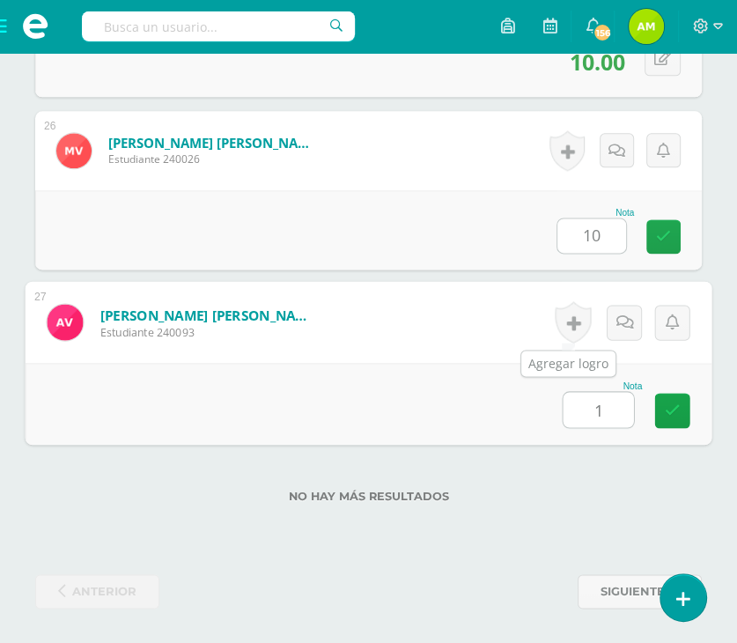
type input "10"
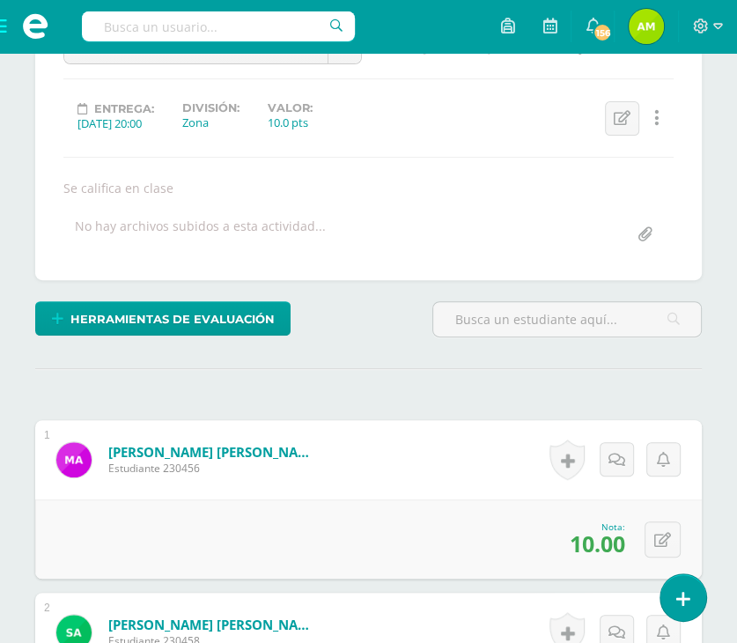
scroll to position [0, 0]
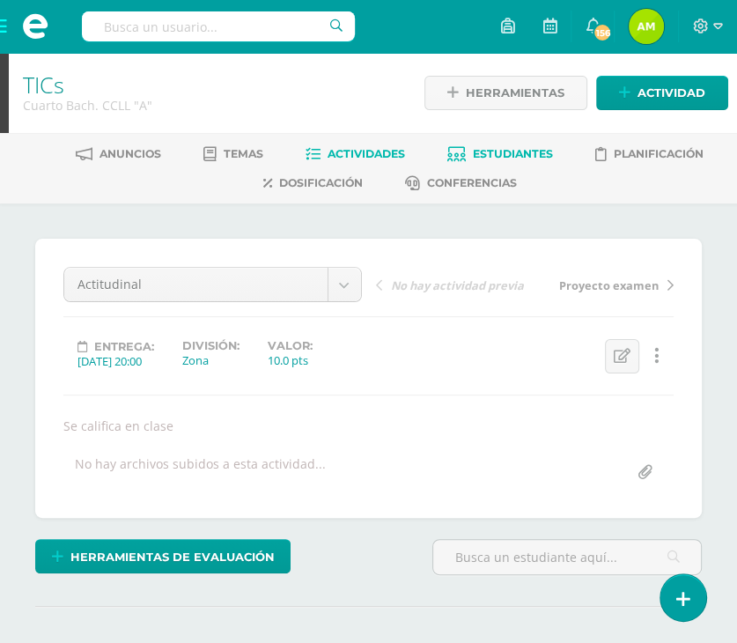
click at [538, 151] on span "Estudiantes" at bounding box center [513, 153] width 80 height 13
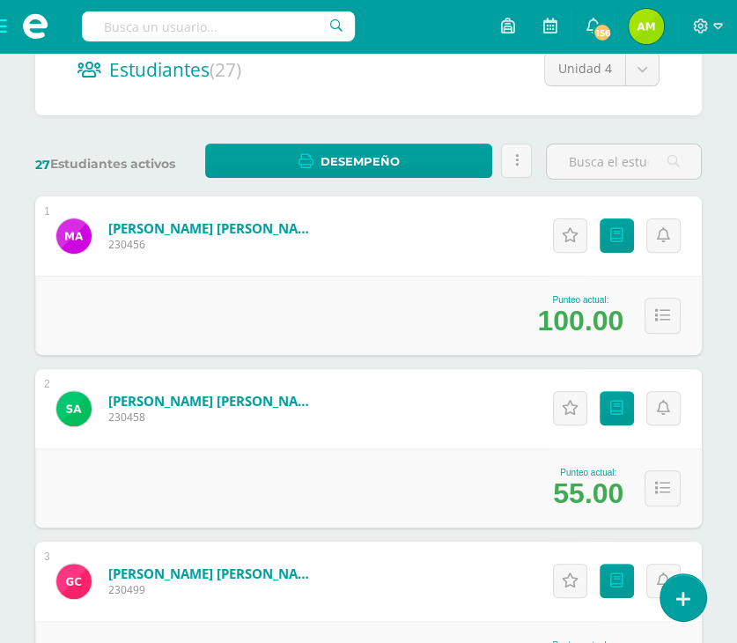
scroll to position [264, 0]
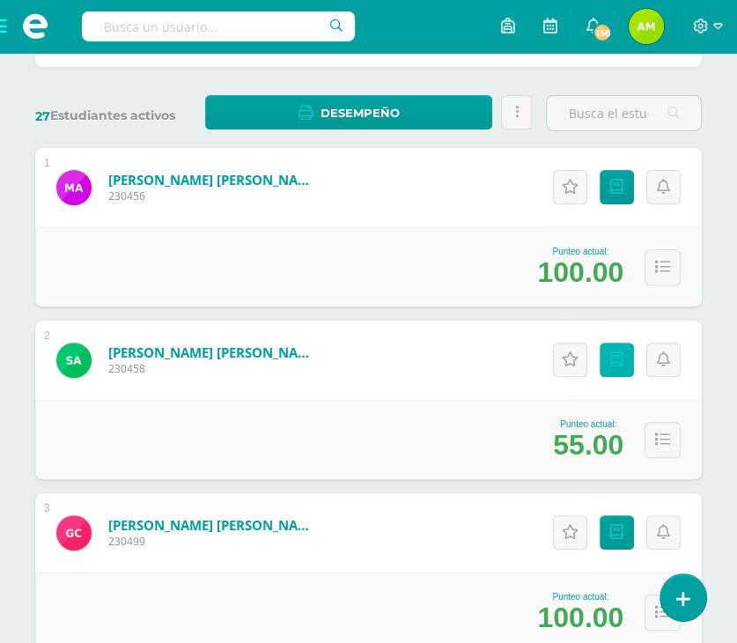
click at [615, 365] on icon at bounding box center [616, 359] width 13 height 15
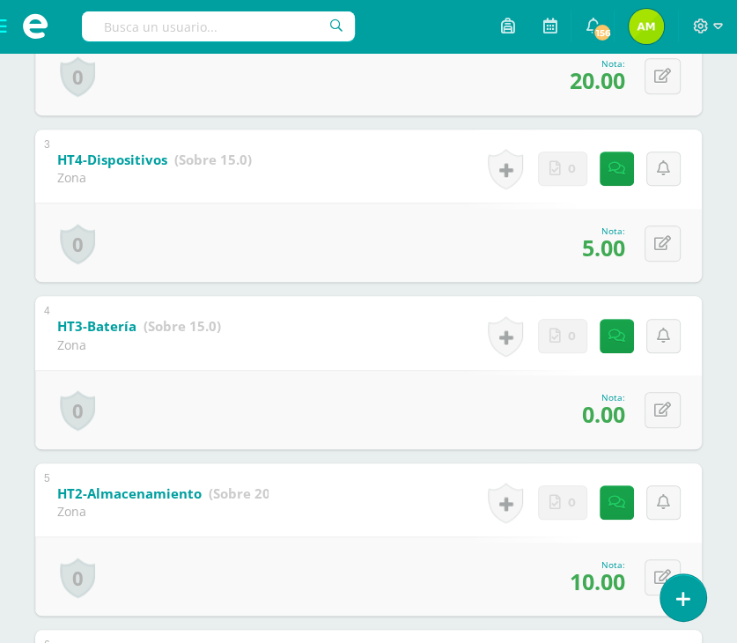
scroll to position [668, 0]
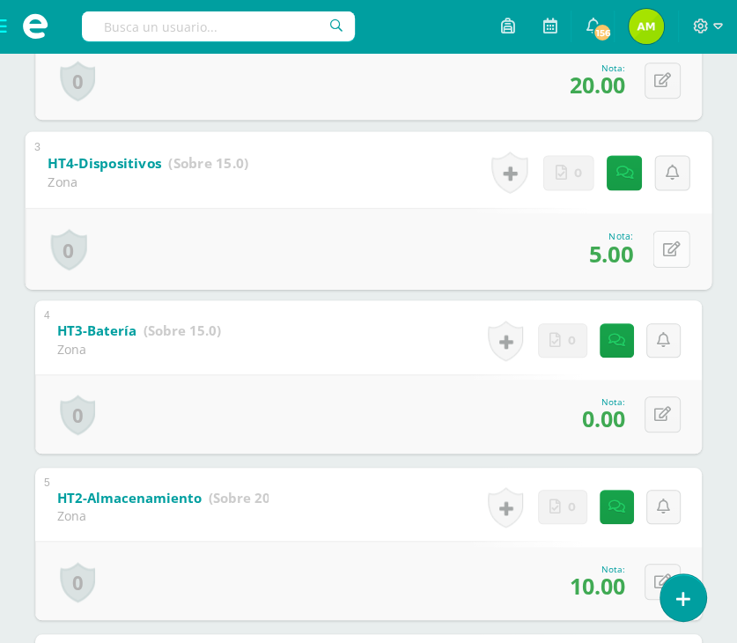
click at [663, 244] on icon at bounding box center [672, 248] width 18 height 15
type input "10"
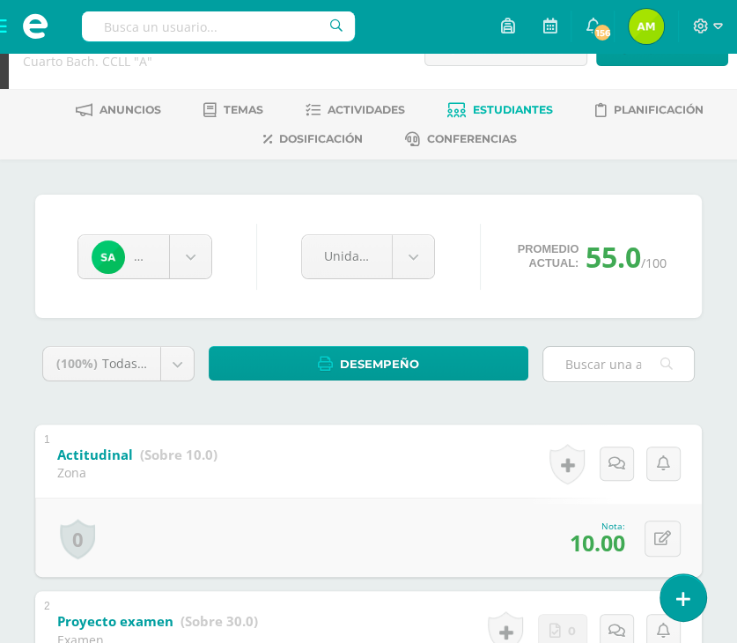
scroll to position [0, 0]
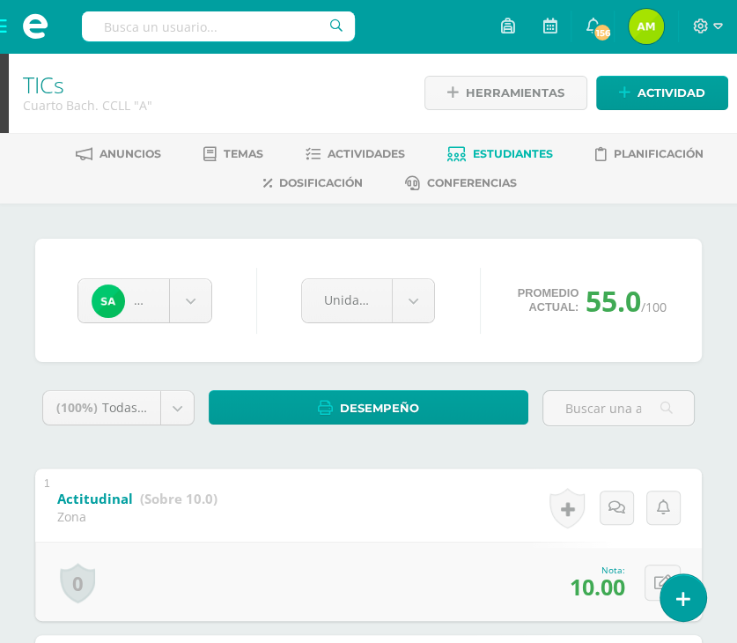
click at [524, 155] on span "Estudiantes" at bounding box center [513, 153] width 80 height 13
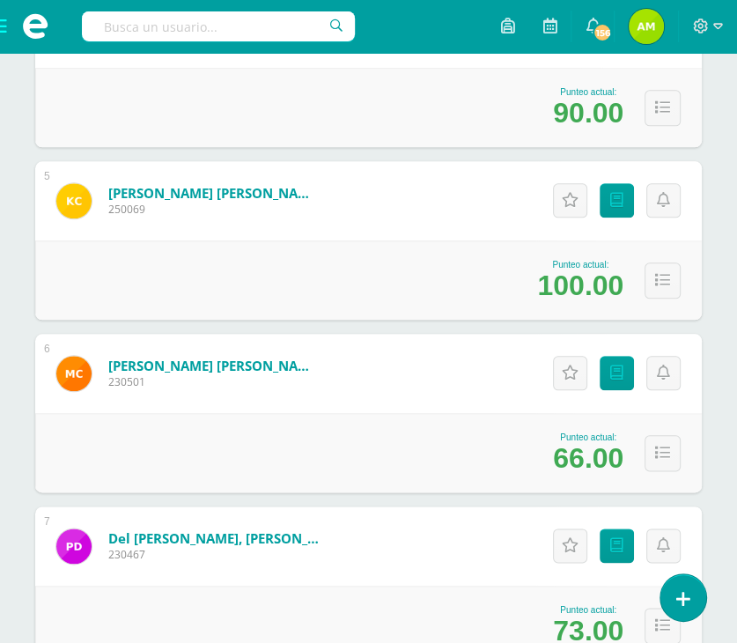
scroll to position [968, 0]
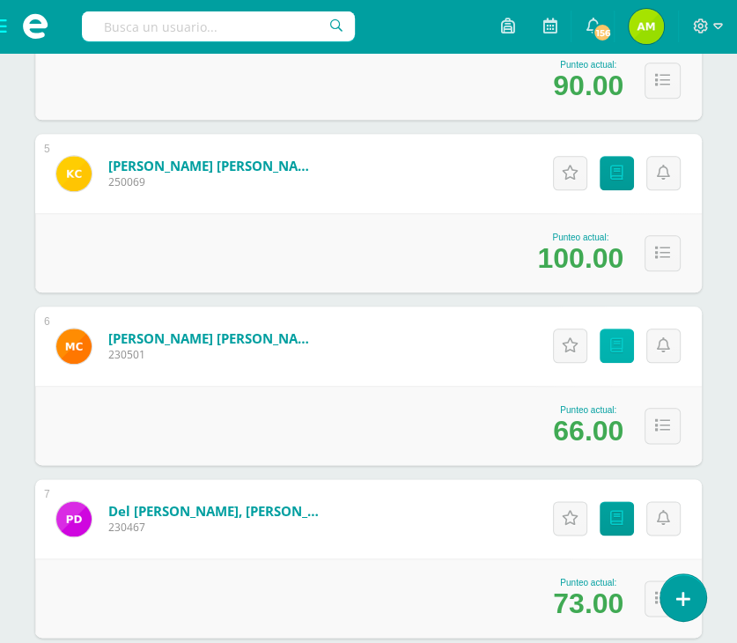
click at [613, 339] on icon at bounding box center [616, 345] width 13 height 15
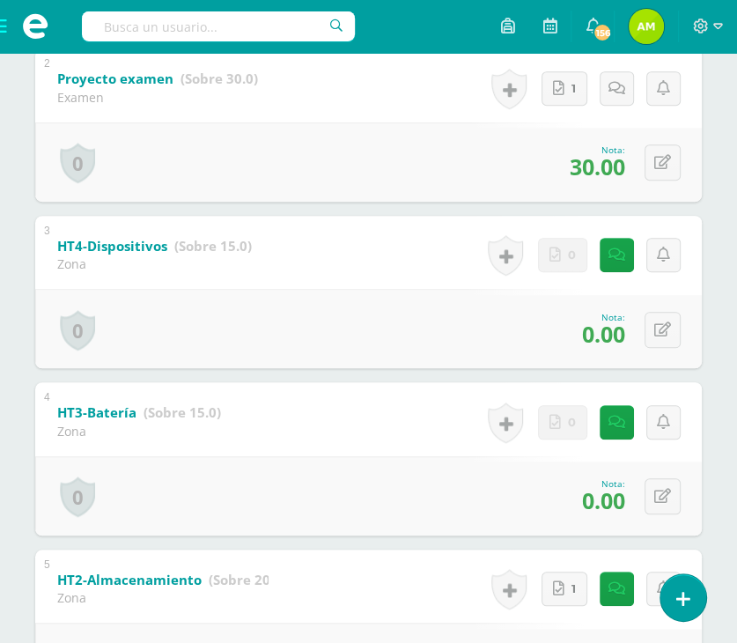
scroll to position [616, 0]
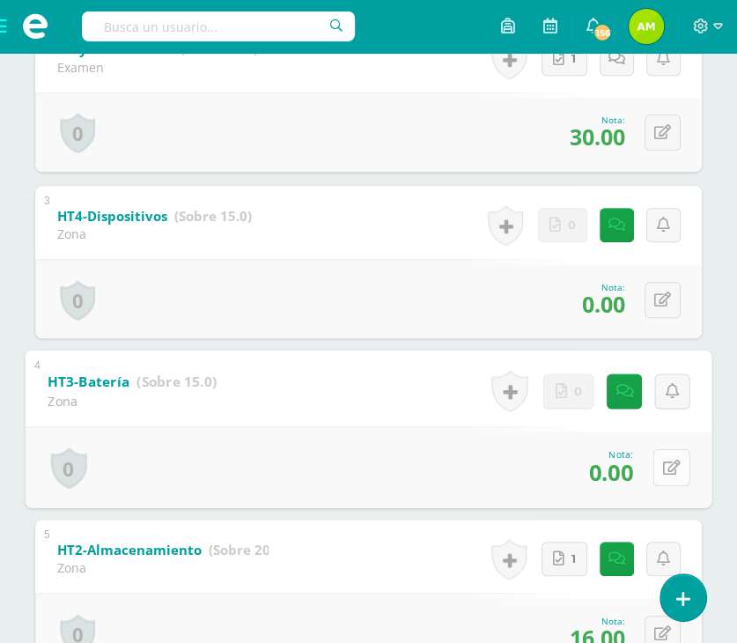
click at [671, 461] on button at bounding box center [671, 467] width 37 height 37
type input "15"
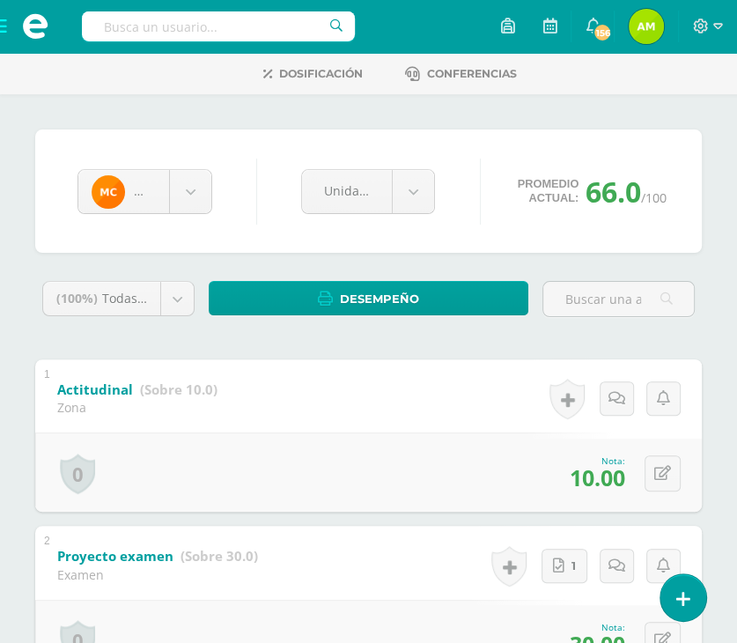
scroll to position [0, 0]
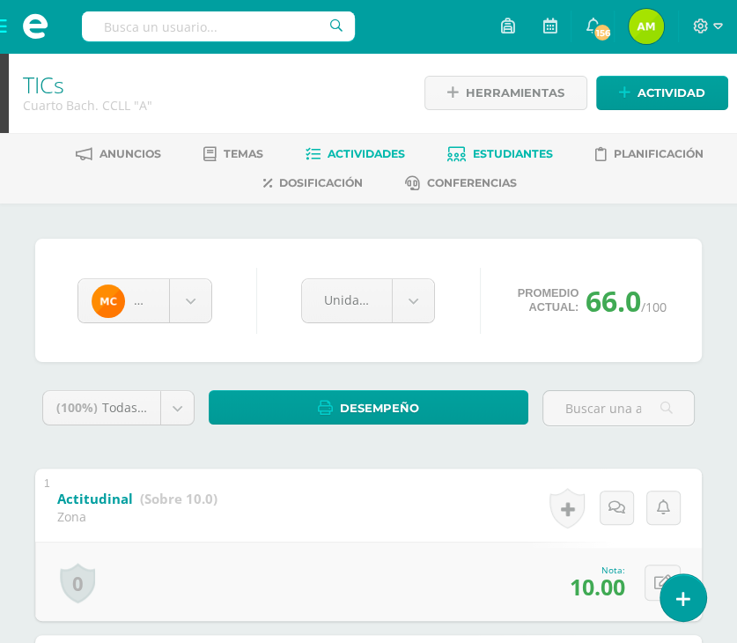
click at [365, 142] on link "Actividades" at bounding box center [354, 154] width 99 height 28
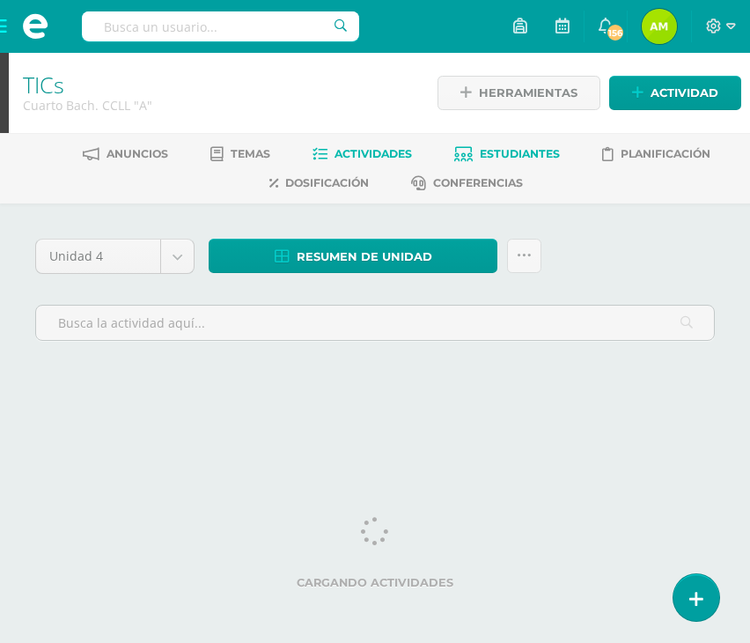
drag, startPoint x: 0, startPoint y: 0, endPoint x: 489, endPoint y: 155, distance: 513.4
click at [489, 153] on span "Estudiantes" at bounding box center [520, 153] width 80 height 13
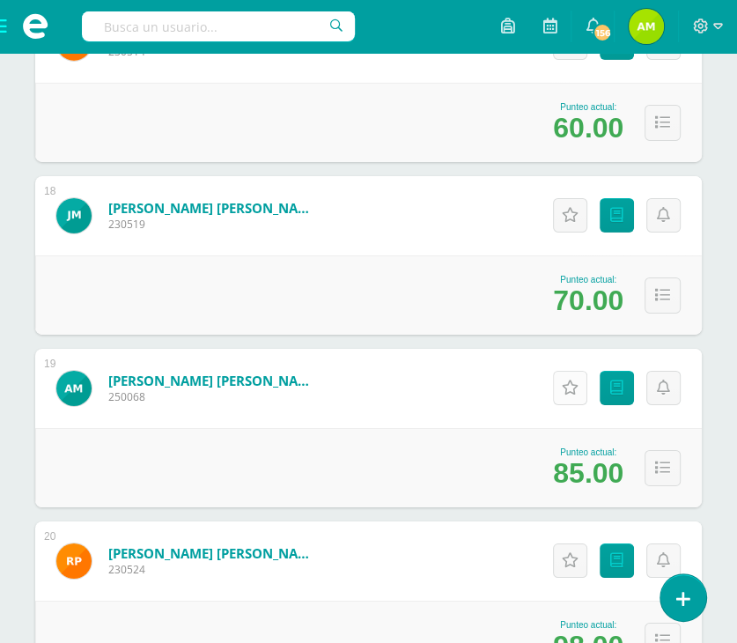
scroll to position [3081, 0]
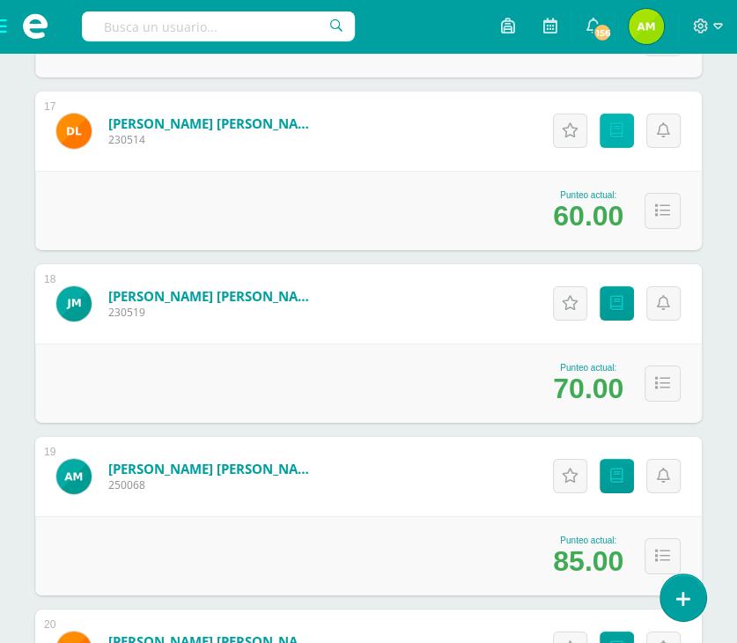
click at [620, 144] on link "Punteos" at bounding box center [617, 131] width 34 height 34
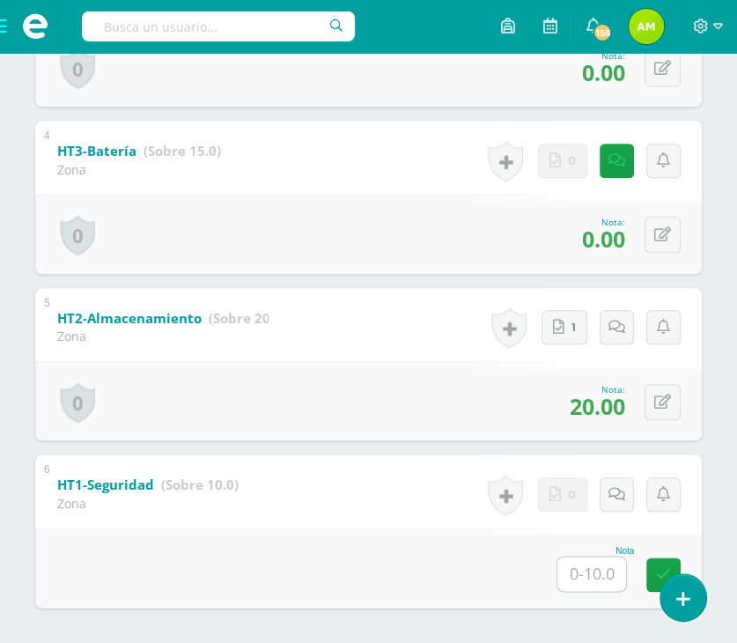
scroll to position [932, 0]
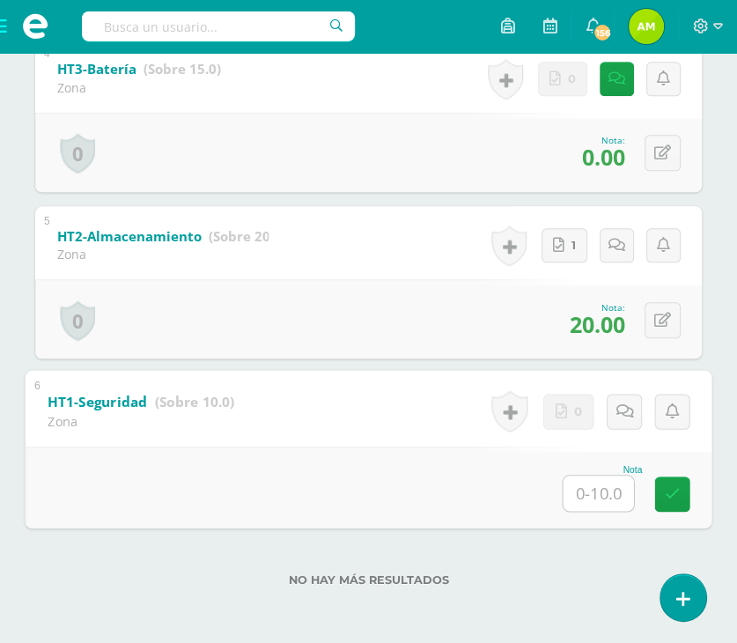
click at [573, 480] on input "text" at bounding box center [598, 492] width 70 height 35
type input "10"
